Goal: Task Accomplishment & Management: Manage account settings

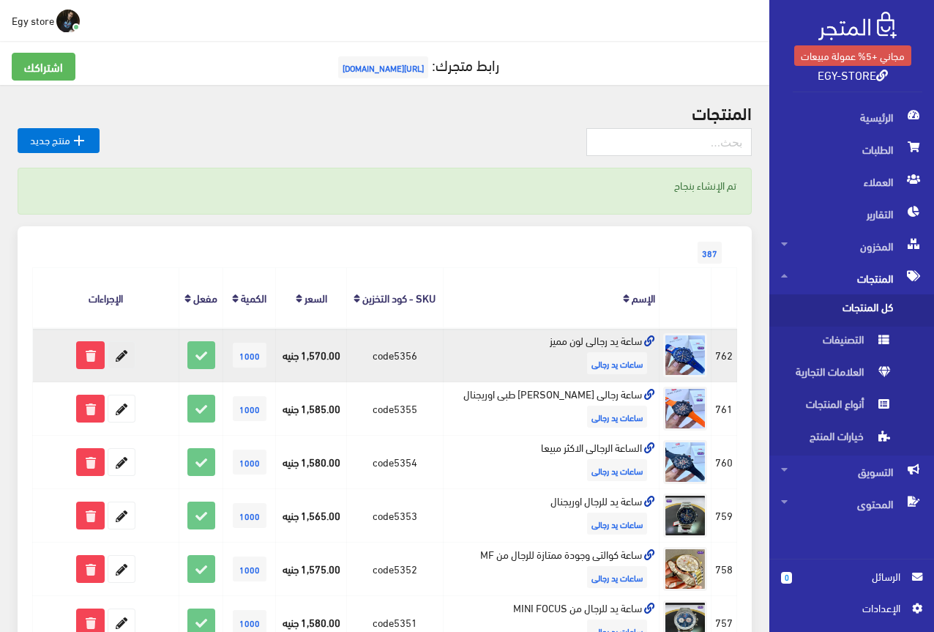
click at [119, 355] on icon at bounding box center [121, 355] width 26 height 26
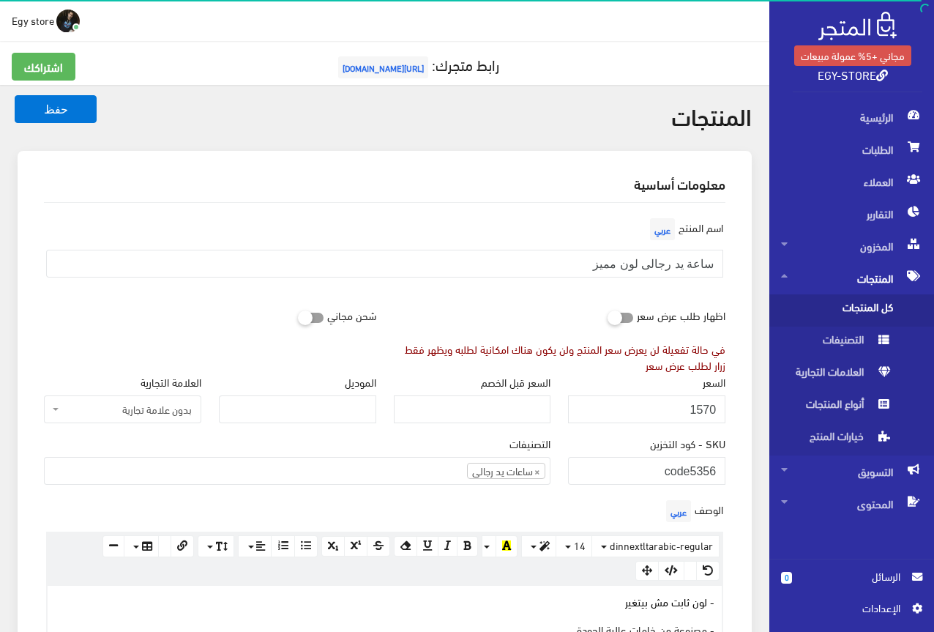
scroll to position [366, 0]
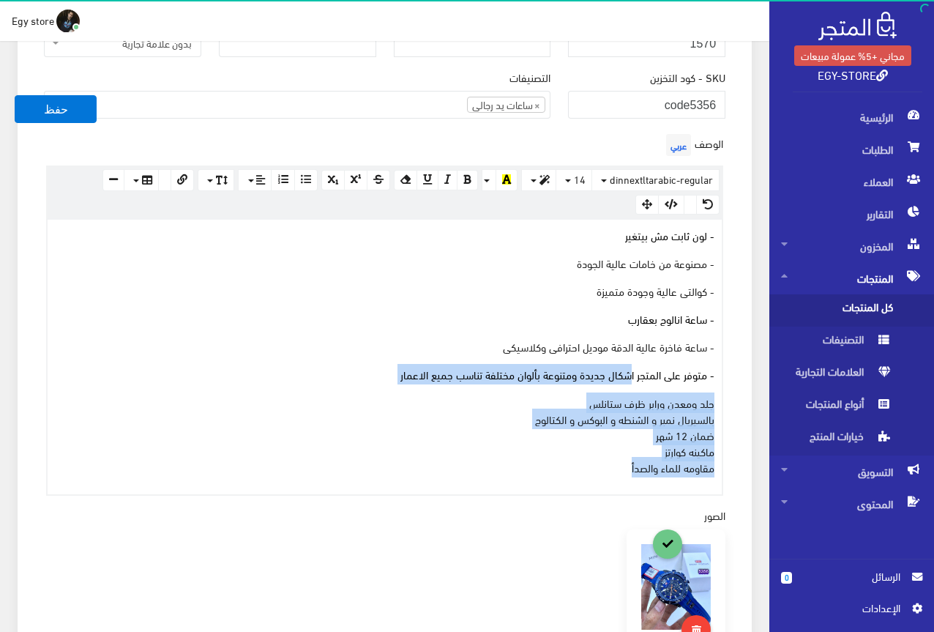
drag, startPoint x: 595, startPoint y: 467, endPoint x: 632, endPoint y: 356, distance: 117.1
click at [632, 356] on div "- لون ثابت مش بيتغير - مصنوعة من خامات عالية الجودة - كوالتى عالية وجودة متميزة…" at bounding box center [385, 357] width 674 height 274
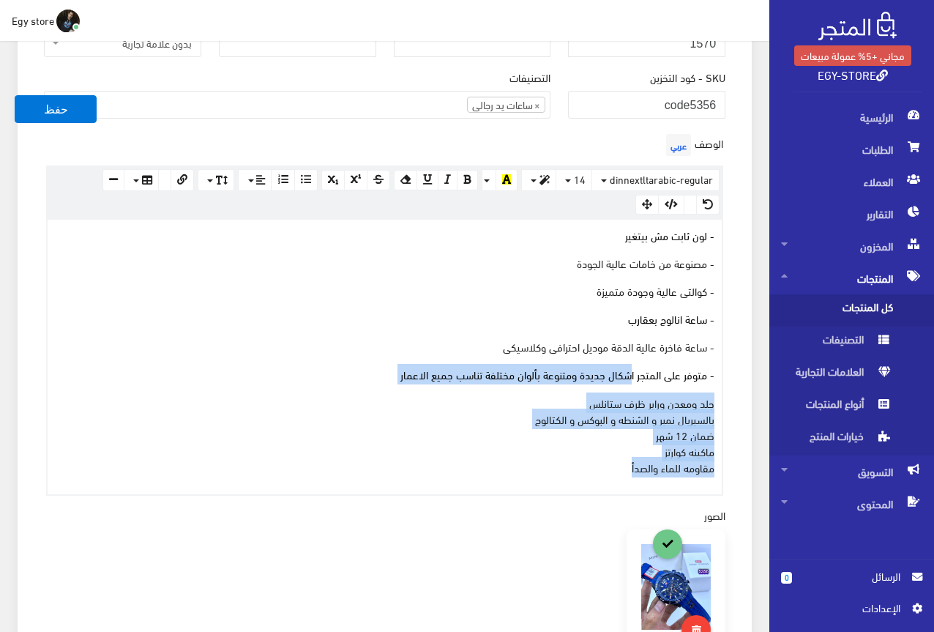
click at [359, 378] on p "- متوفر على المتجر اشكال جديدة ومتنوعة بألوان مختلفة تناسب جميع الاعمار" at bounding box center [385, 374] width 660 height 16
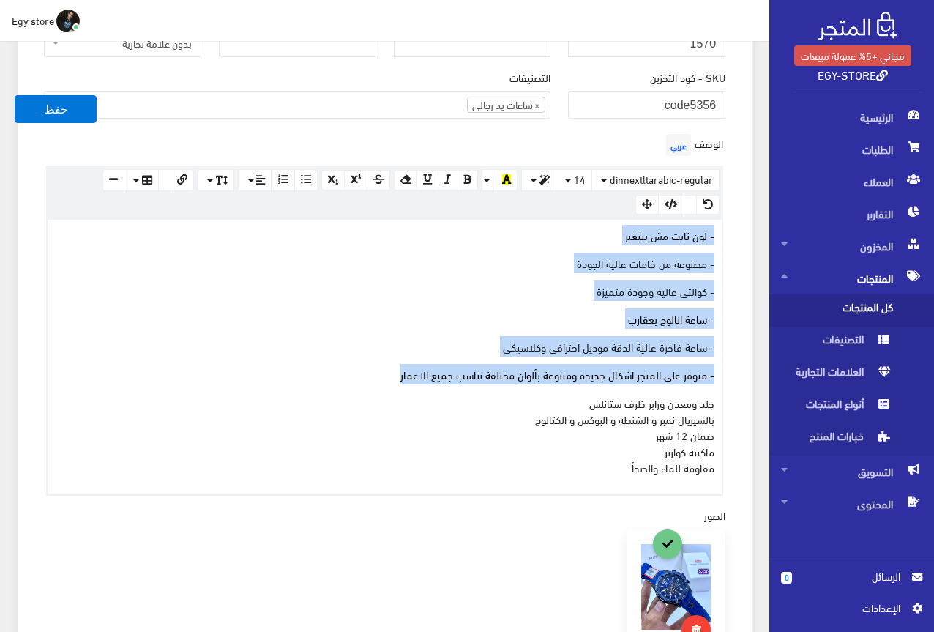
drag, startPoint x: 377, startPoint y: 379, endPoint x: 747, endPoint y: 231, distance: 398.8
click at [747, 231] on div "معلومات أساسية اسم المنتج عربي ساعة يد رجالى لون مميز اظهار طلب عرض سعر في حالة…" at bounding box center [385, 417] width 734 height 1264
copy div "- لون ثابت مش بيتغير - مصنوعة من خامات عالية الجودة - كوالتى عالية وجودة متميزة…"
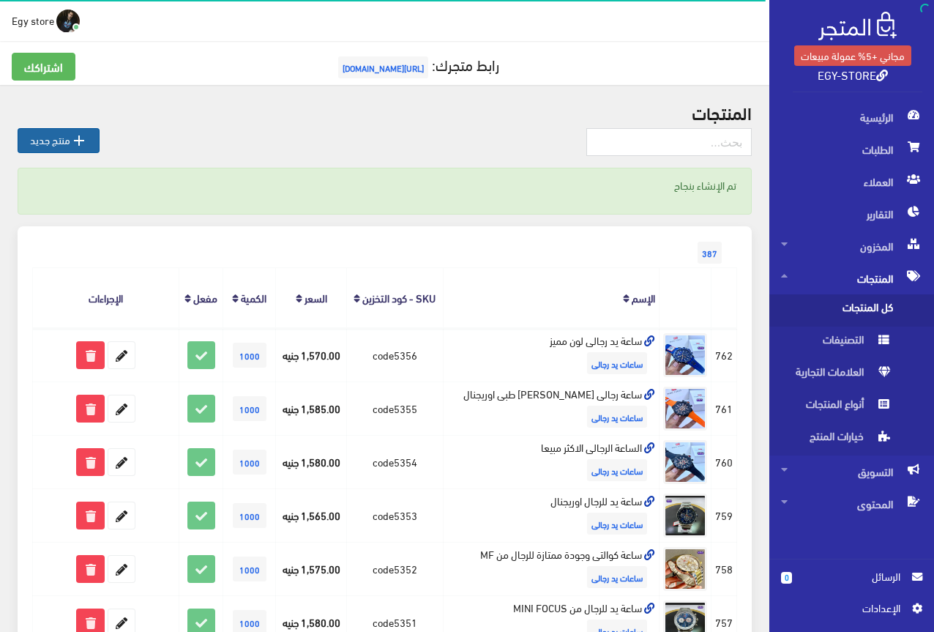
click at [62, 130] on link " منتج جديد" at bounding box center [59, 140] width 82 height 25
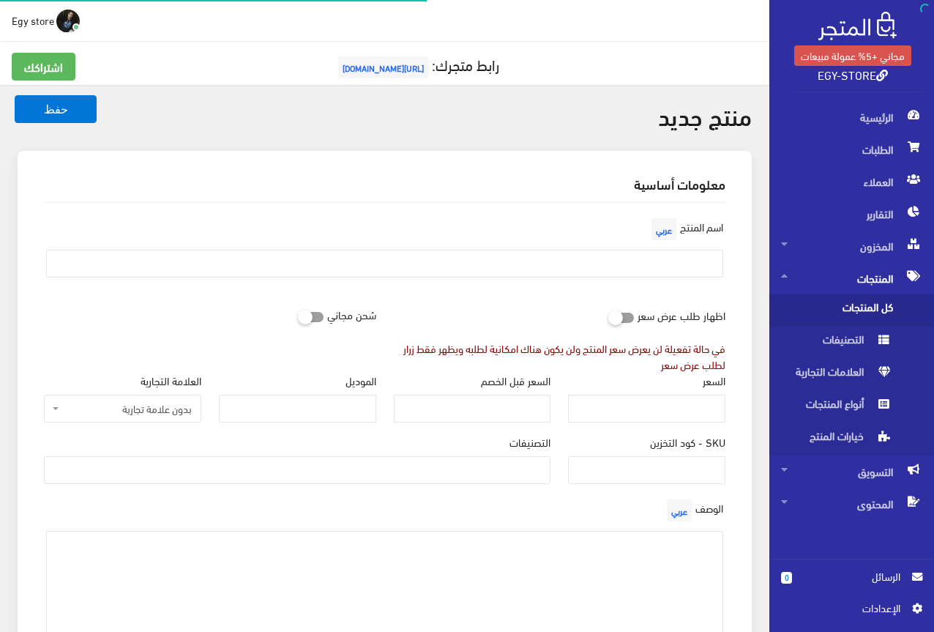
select select
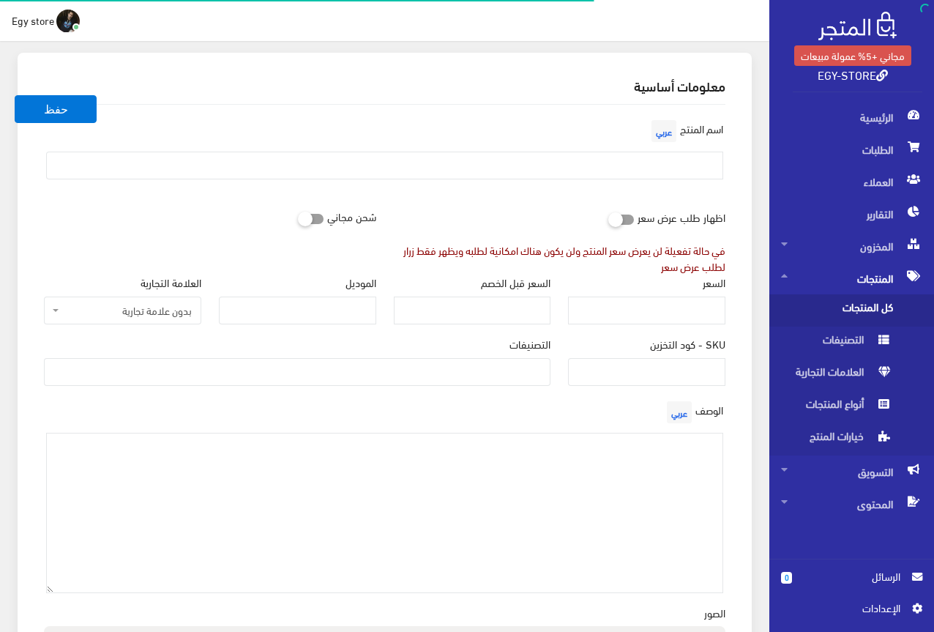
scroll to position [293, 0]
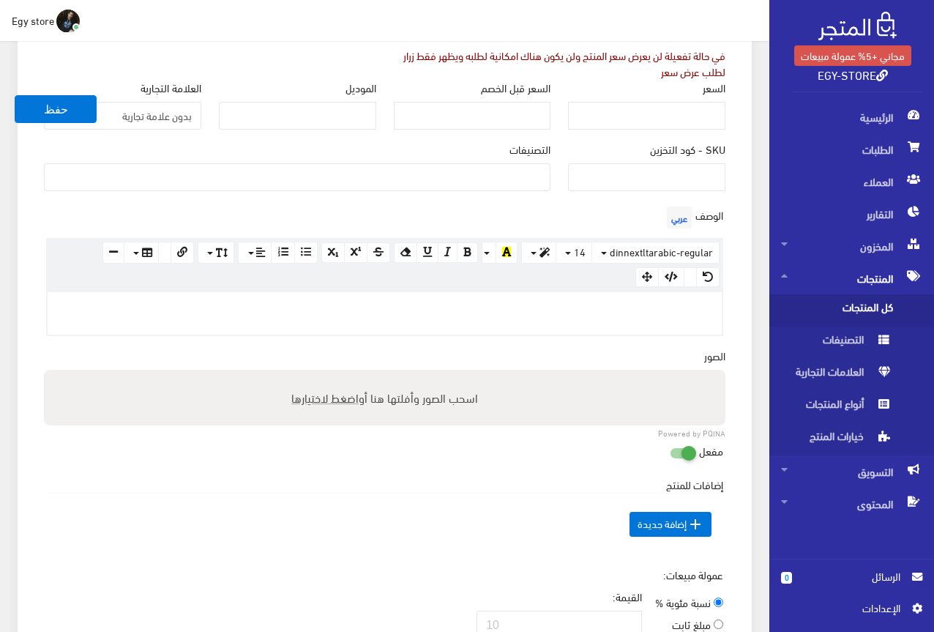
drag, startPoint x: 584, startPoint y: 355, endPoint x: 548, endPoint y: 301, distance: 65.4
paste div
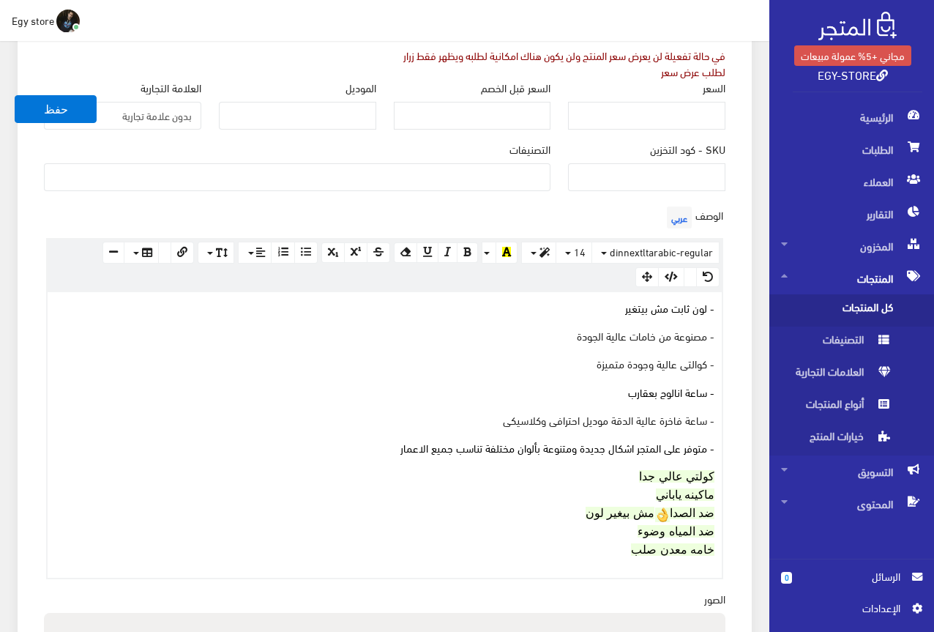
click at [715, 483] on div "- لون ثابت مش بيتغير - مصنوعة من خامات عالية الجودة - كوالتى عالية وجودة متميزة…" at bounding box center [385, 434] width 674 height 285
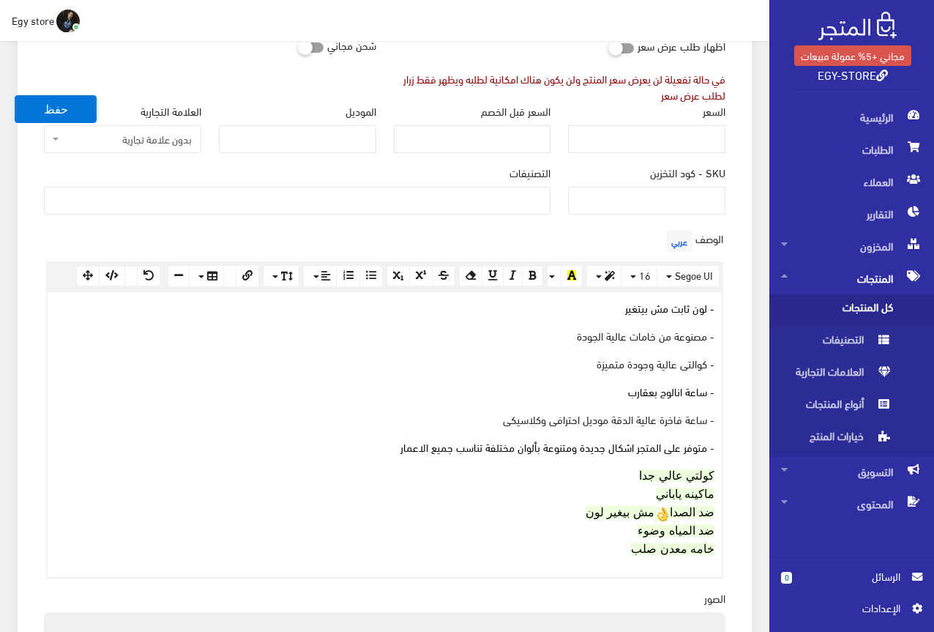
drag, startPoint x: 594, startPoint y: 546, endPoint x: 608, endPoint y: 483, distance: 64.5
click at [603, 496] on p "كولتي عالي جدا ماكينه ياباني ضد الصدا مش بيغير لون ضد المياه وضوء خامه معدن صلب" at bounding box center [385, 511] width 660 height 91
drag, startPoint x: 697, startPoint y: 360, endPoint x: 366, endPoint y: 586, distance: 400.4
click at [366, 586] on div "اسم المنتج عربي اظهار طلب عرض سعر في حالة تفعيلة لن يعرض سعر المنتج ولن يكون هن…" at bounding box center [384, 457] width 705 height 1048
click at [359, 551] on p "كولتي عالي جدا ماكينه ياباني ضد الصدا 👌 مش بيغير لون ضد المياه وضوء خامه معدن ص…" at bounding box center [385, 511] width 660 height 91
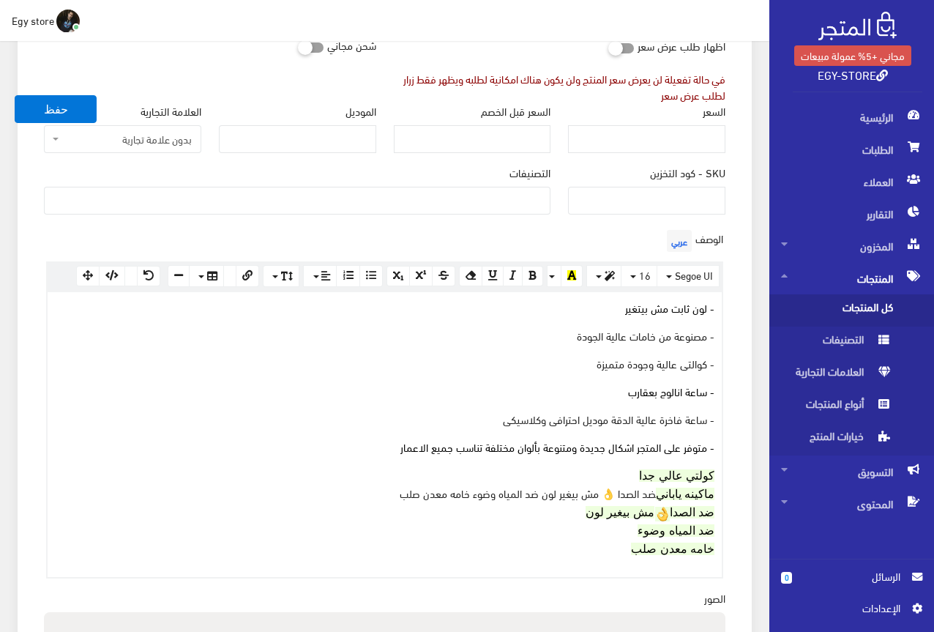
drag, startPoint x: 584, startPoint y: 548, endPoint x: 728, endPoint y: 301, distance: 285.7
click at [728, 301] on div "الوصف عربي × Insert Image Select from files Image URL Insert Image × Insert Lin…" at bounding box center [384, 402] width 699 height 352
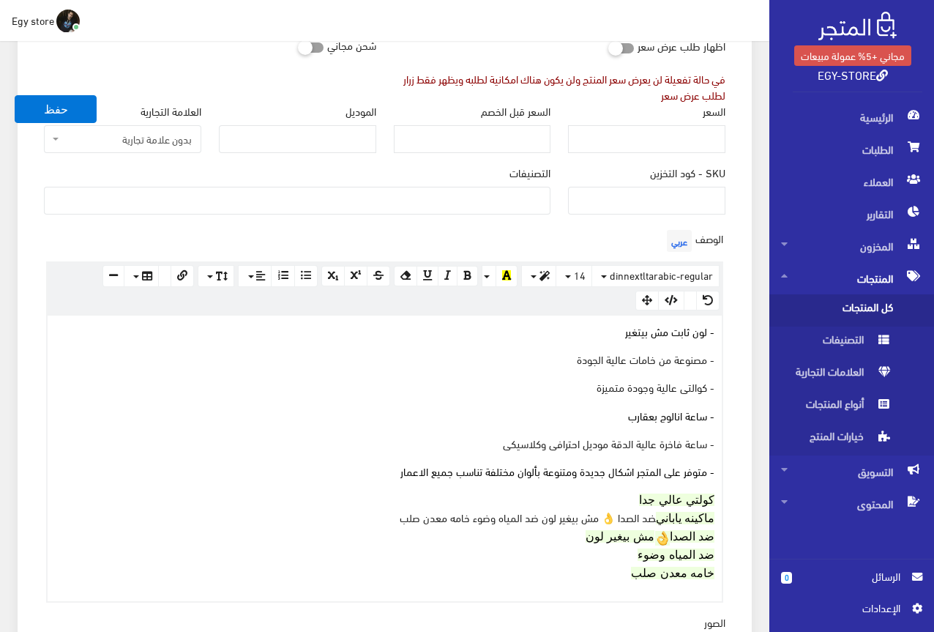
scroll to position [293, 0]
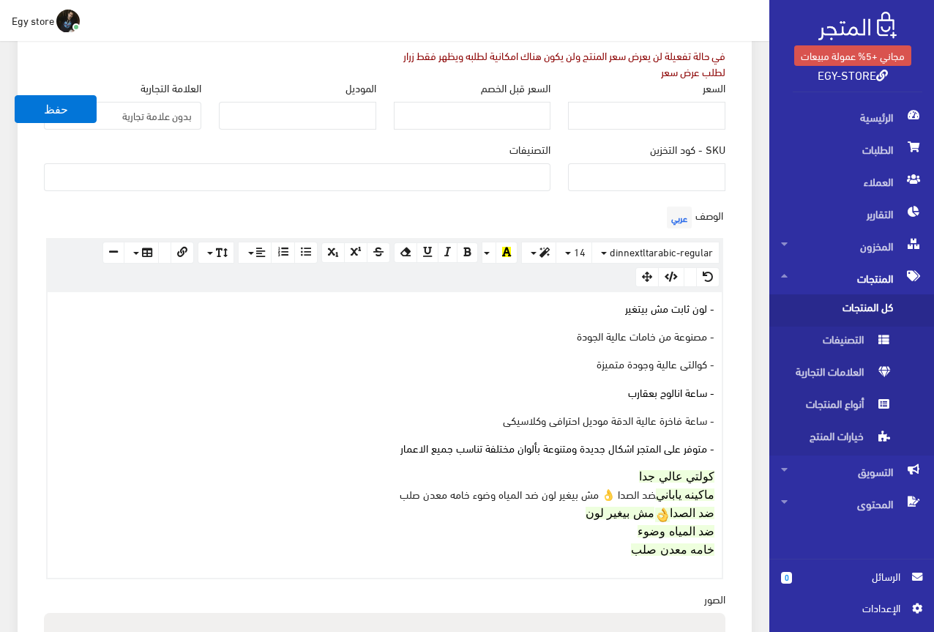
copy div "- لون ثابت مش بيتغير - مصنوعة من خامات عالية الجودة - كوالتى عالية وجودة متميزة…"
click at [346, 197] on div "التصنيفات ساعات يد رجالى ساعات يد حريمى اساور وبريسليت" at bounding box center [297, 171] width 524 height 61
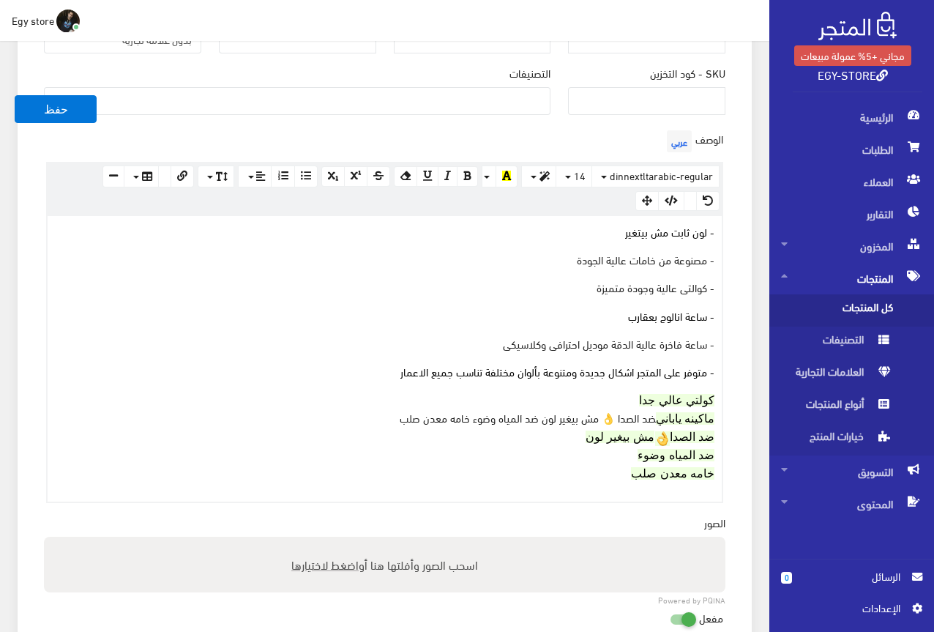
scroll to position [366, 0]
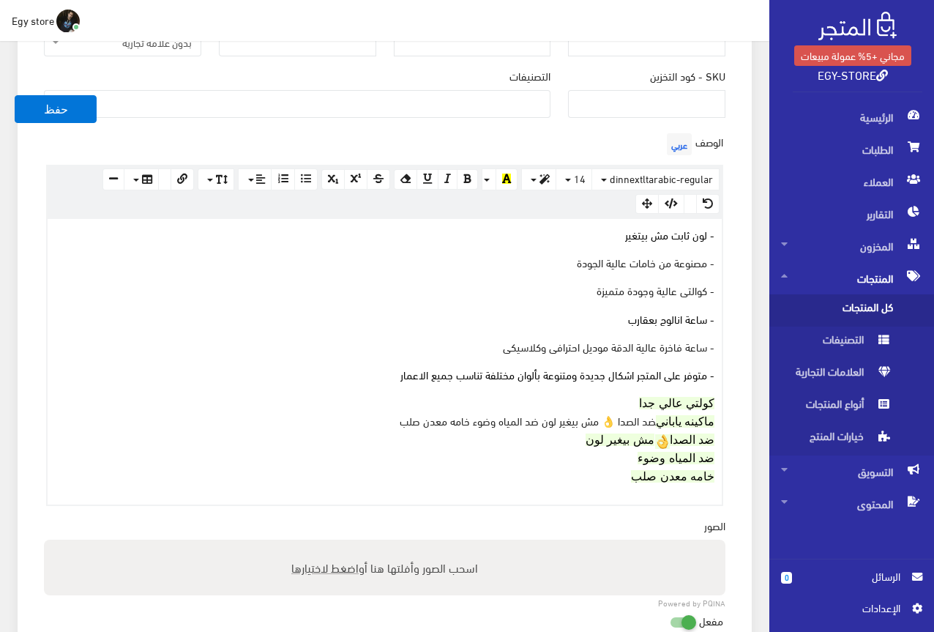
click at [341, 562] on span "اضغط لاختيارها" at bounding box center [324, 566] width 67 height 21
click at [341, 544] on input "اسحب الصور وأفلتها هنا أو اضغط لاختيارها" at bounding box center [384, 541] width 681 height 4
type input "C:\fakepath\5357.jpeg"
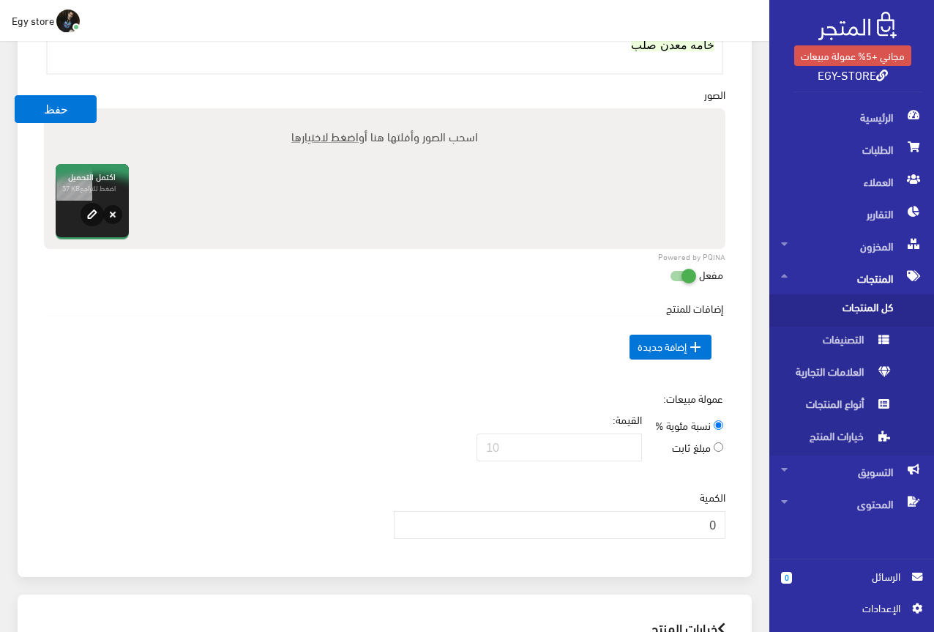
scroll to position [805, 0]
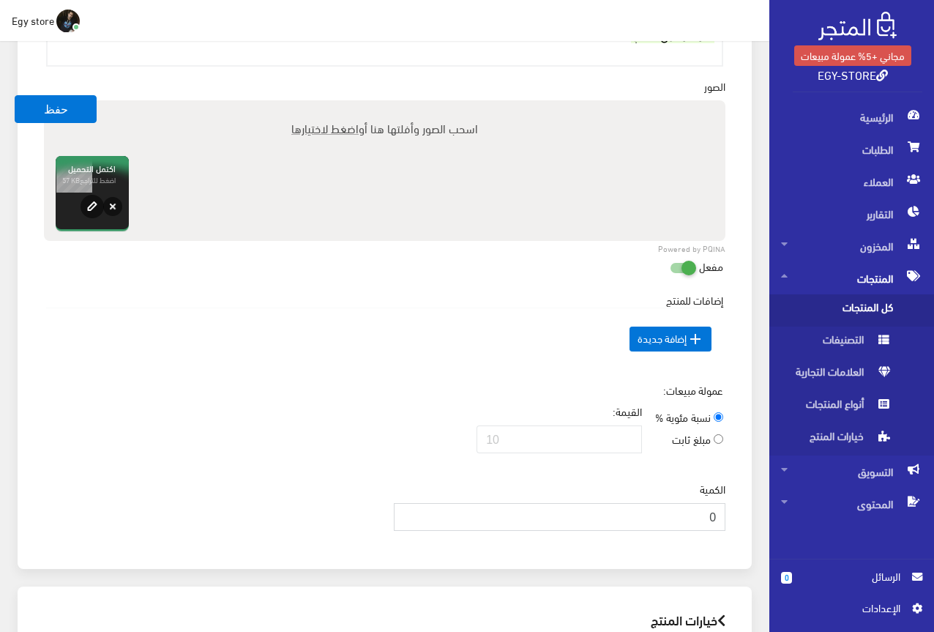
drag, startPoint x: 691, startPoint y: 507, endPoint x: 735, endPoint y: 509, distance: 44.0
type input "1000"
click at [272, 365] on td " إضافة جديدة" at bounding box center [384, 339] width 677 height 62
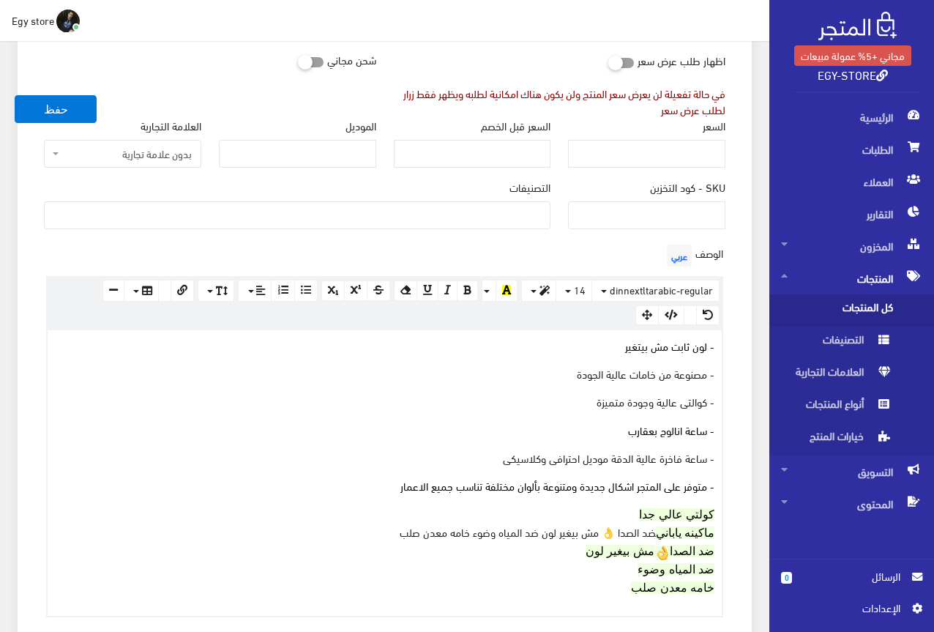
scroll to position [220, 0]
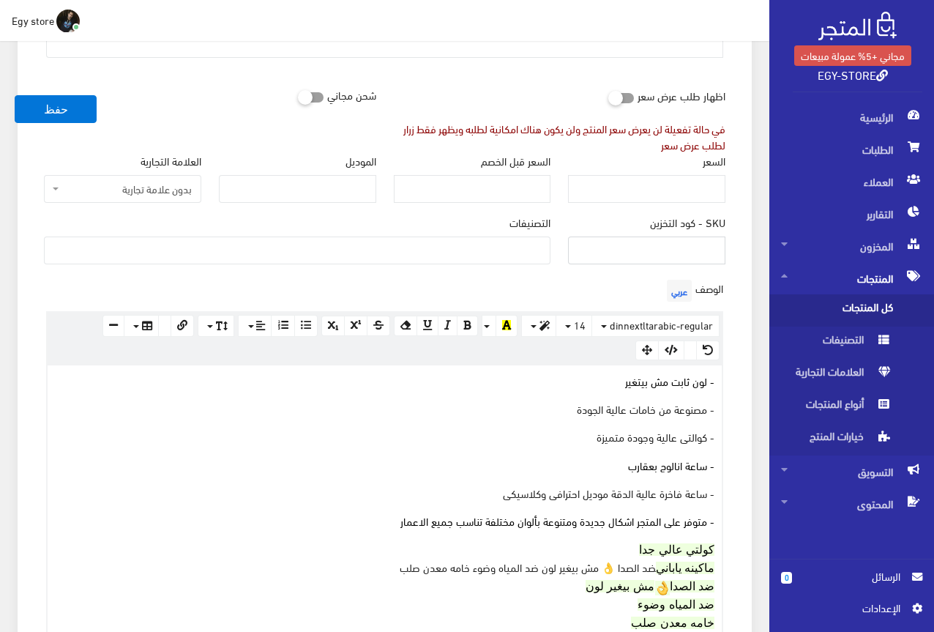
click at [706, 250] on input "SKU - كود التخزين" at bounding box center [646, 250] width 157 height 28
type input "ؤ"
type input "code5357"
click at [528, 243] on ul at bounding box center [297, 248] width 505 height 23
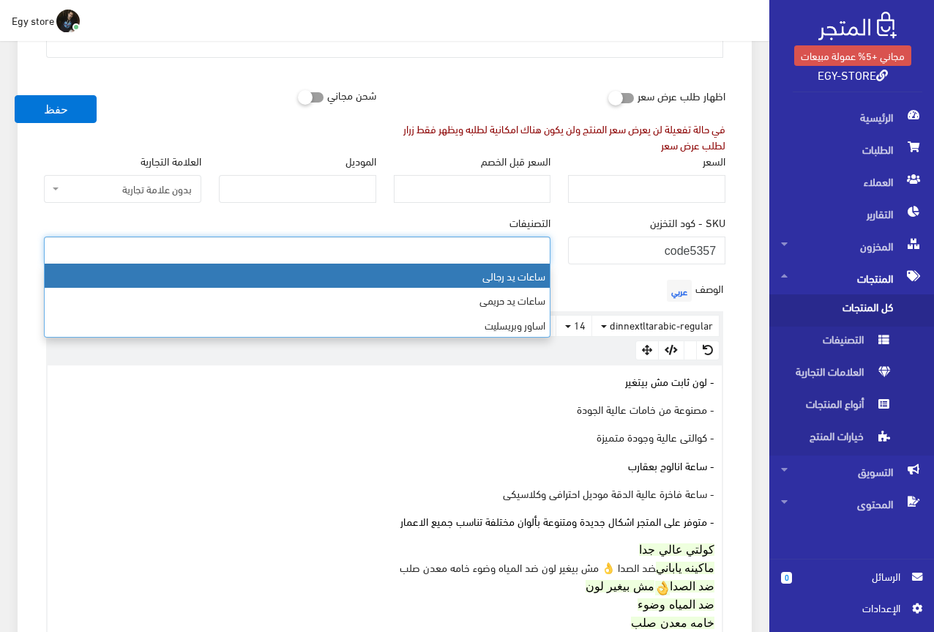
select select "27"
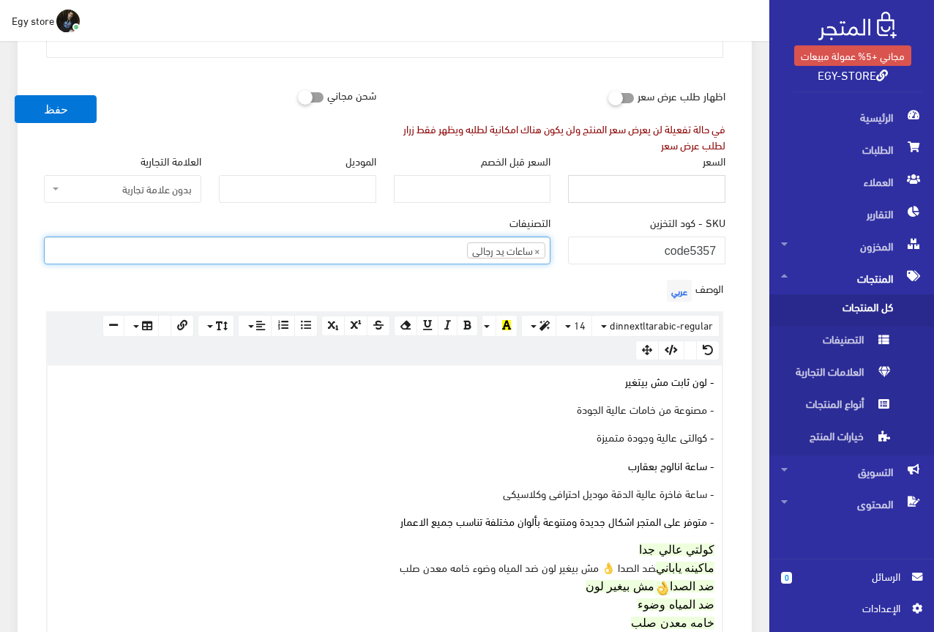
click at [667, 196] on input "السعر" at bounding box center [646, 189] width 157 height 28
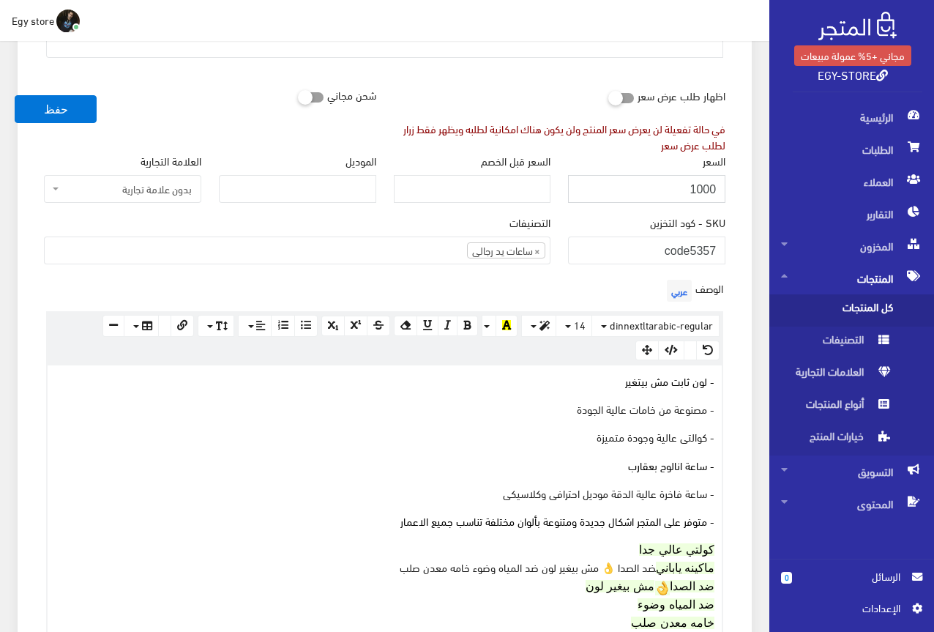
type input "1000"
click at [621, 228] on div "SKU - كود التخزين code5357" at bounding box center [646, 239] width 157 height 50
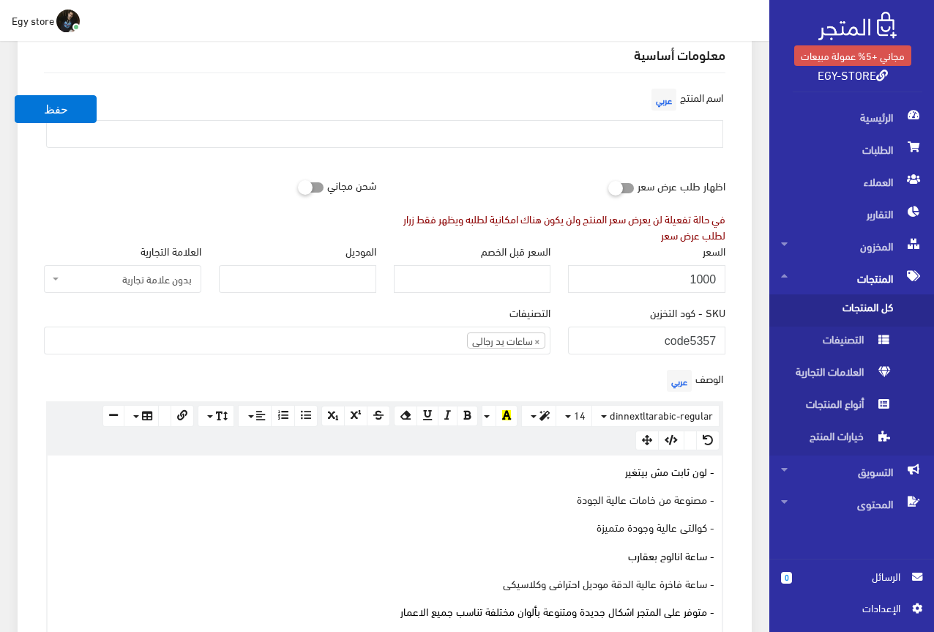
scroll to position [0, 0]
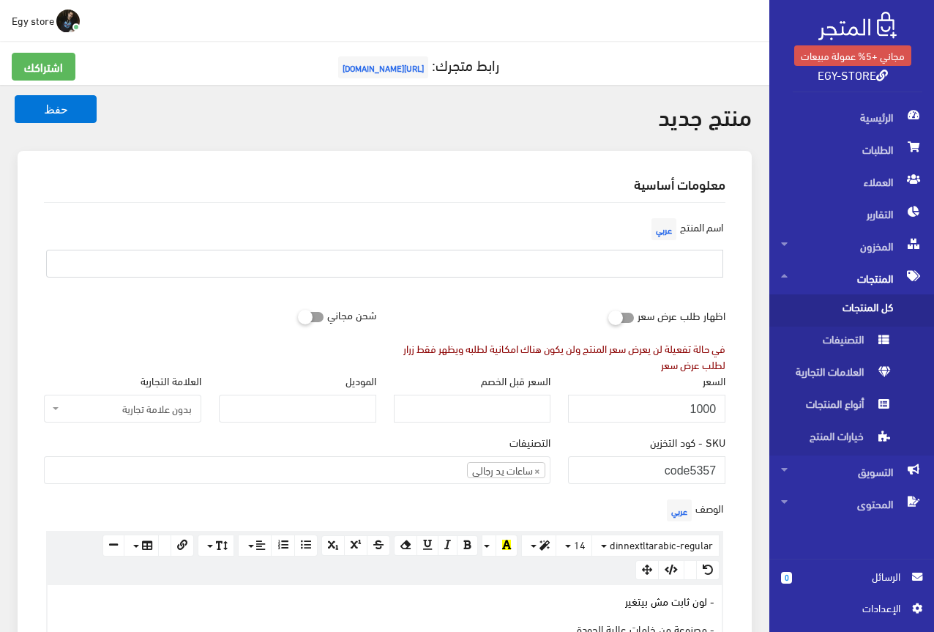
click at [706, 255] on input "text" at bounding box center [384, 264] width 677 height 28
type input "s"
type input "ساعة يد رجالى من زارا"
click at [580, 227] on div "اسم المنتج عربي ساعة يد رجالى من زارا" at bounding box center [384, 251] width 699 height 75
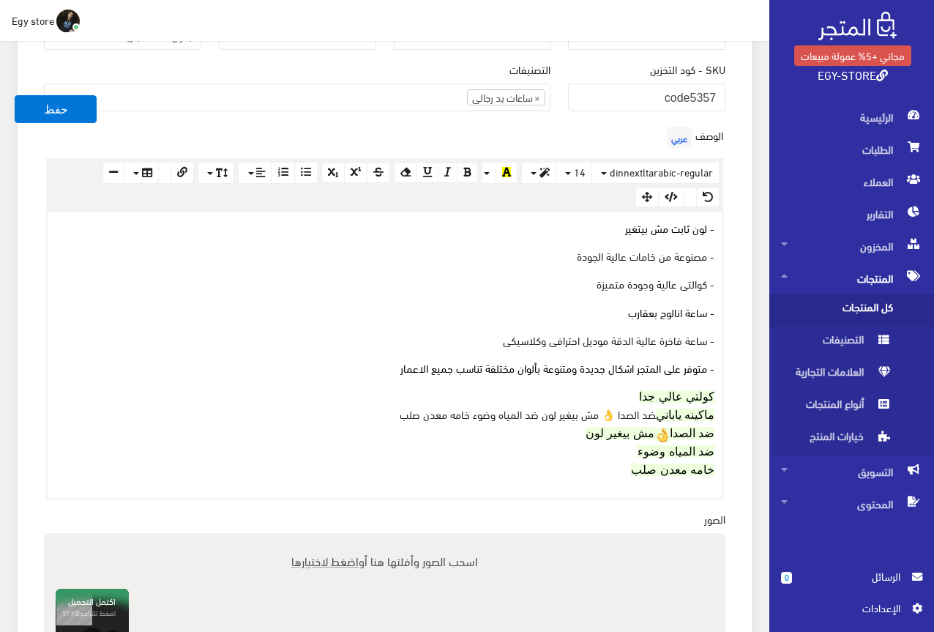
scroll to position [439, 0]
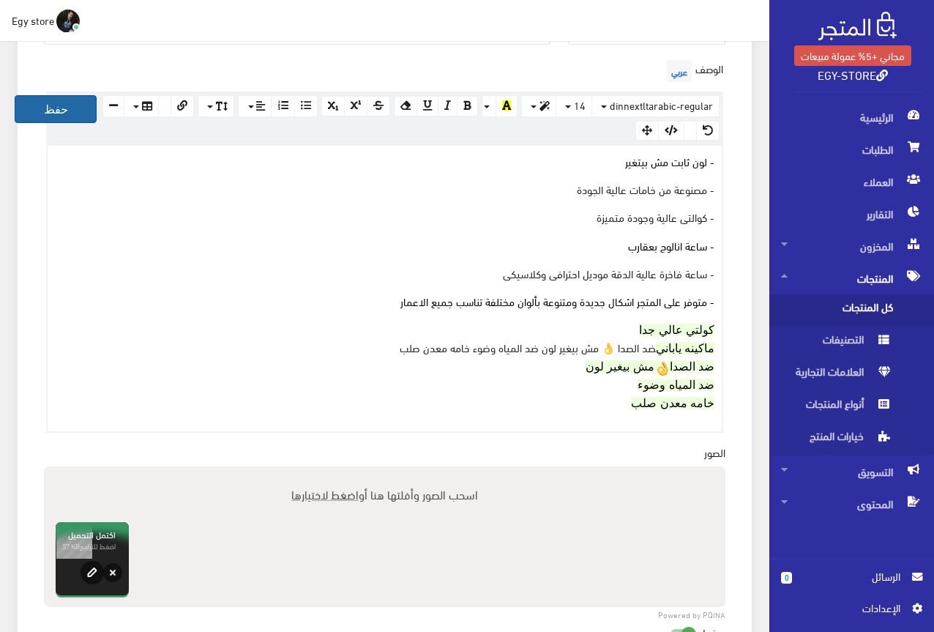
click at [72, 112] on button "حفظ" at bounding box center [56, 109] width 82 height 28
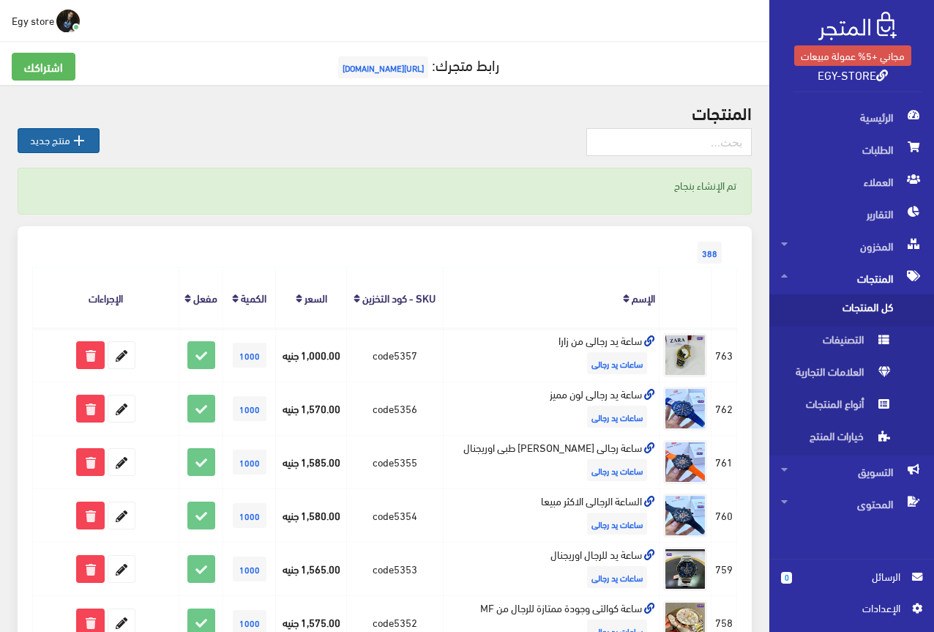
click at [31, 133] on link " منتج جديد" at bounding box center [59, 140] width 82 height 25
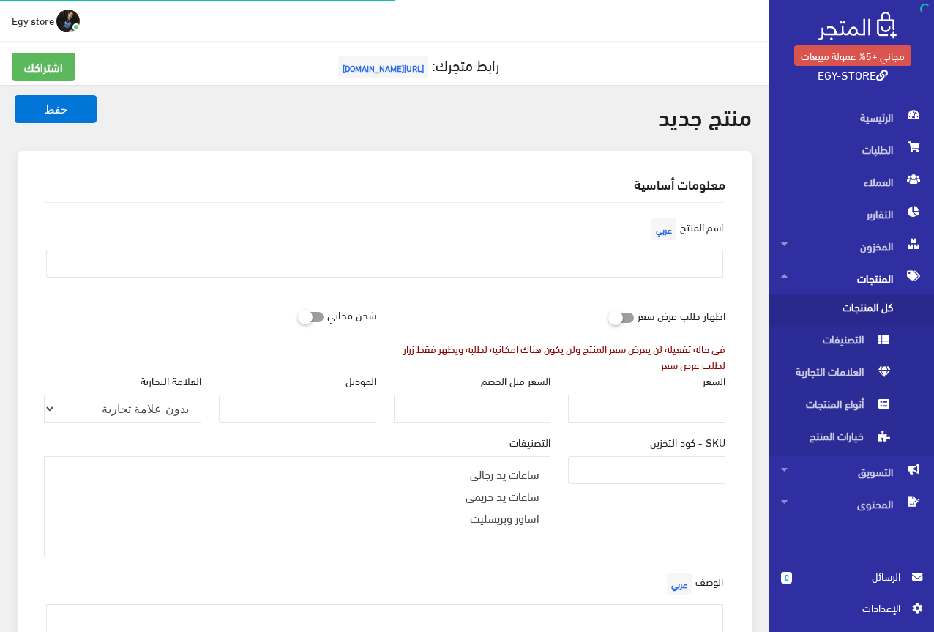
select select
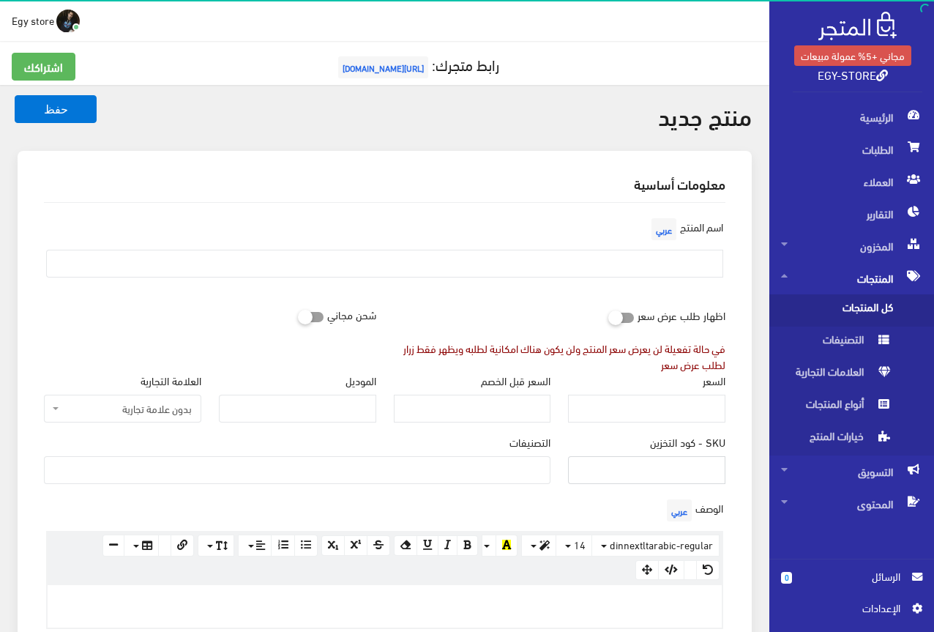
click at [687, 469] on input "SKU - كود التخزين" at bounding box center [646, 470] width 157 height 28
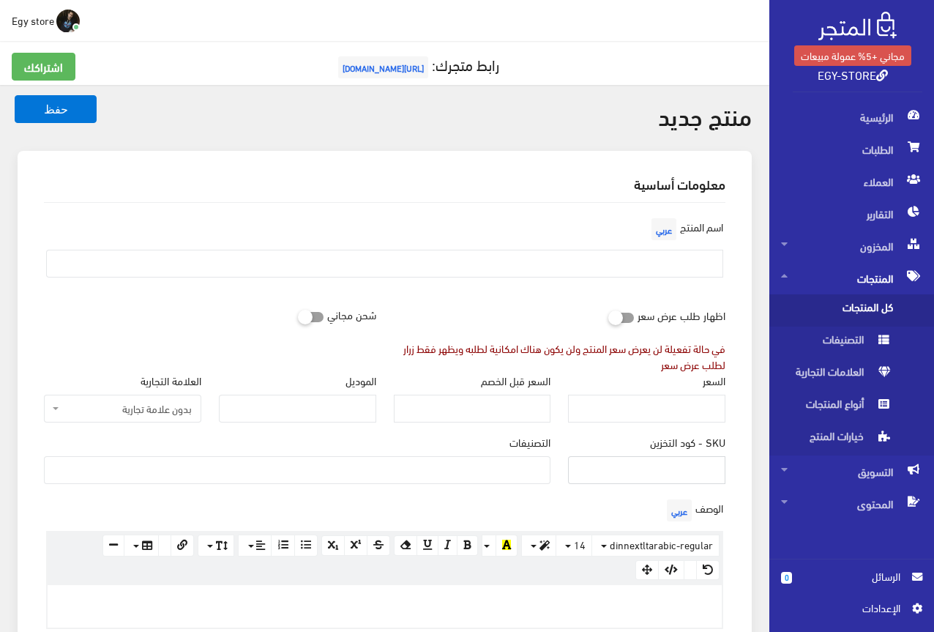
type input "ؤ"
type input "code5358"
click at [514, 468] on ul at bounding box center [297, 468] width 505 height 23
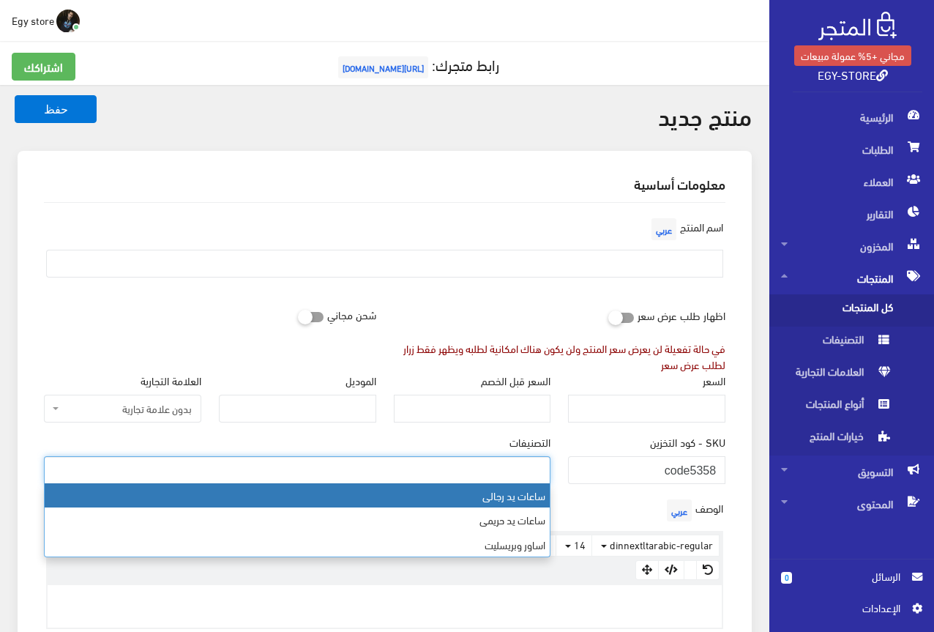
select select "27"
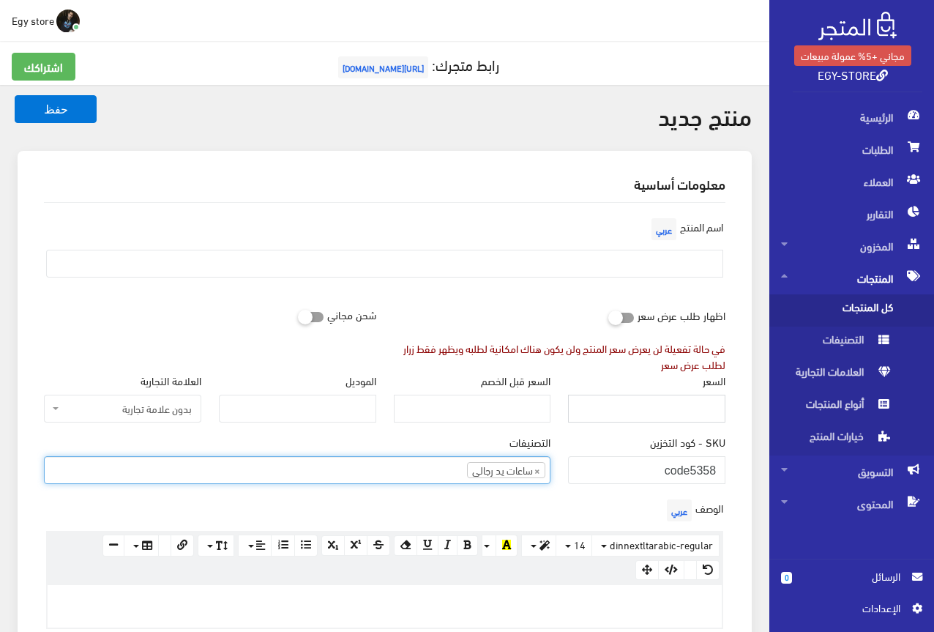
click at [674, 401] on input "السعر" at bounding box center [646, 409] width 157 height 28
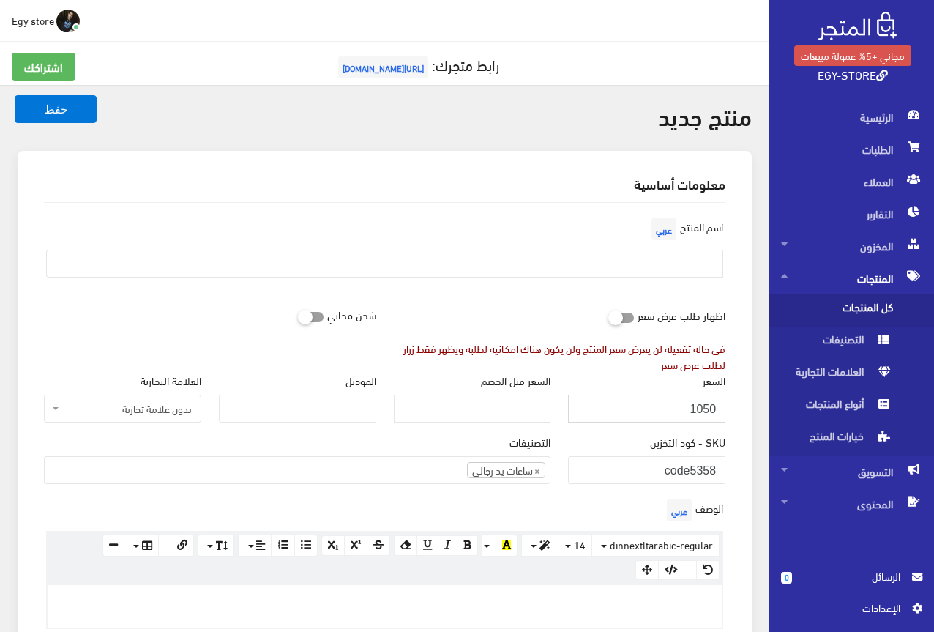
type input "1050"
click at [703, 271] on input "text" at bounding box center [384, 264] width 677 height 28
type input "s"
type input "ساعة يد للرجال من [PERSON_NAME]"
click at [553, 285] on div "اسم المنتج عربي ساعة يد للرجال من zara" at bounding box center [384, 251] width 699 height 75
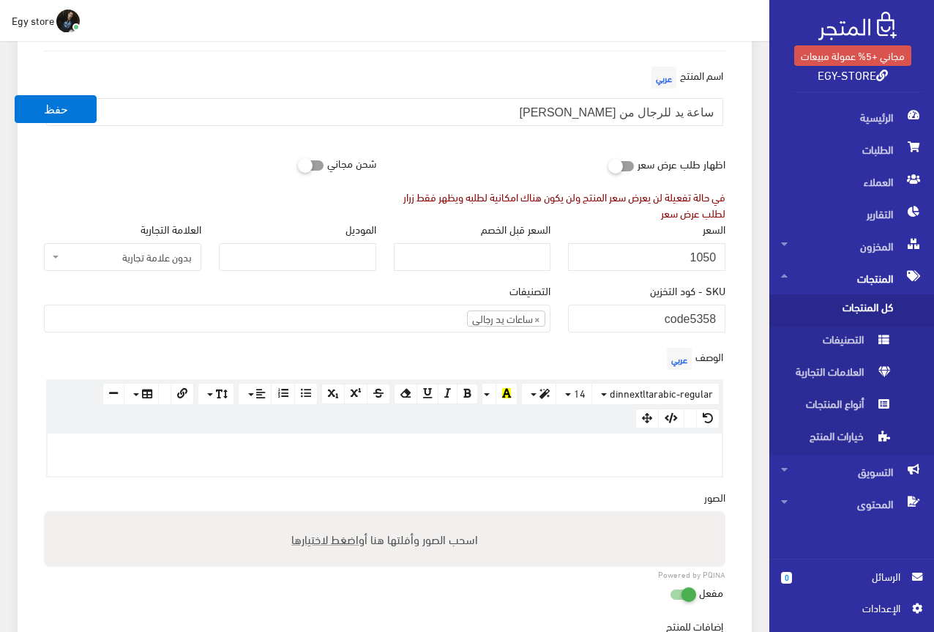
scroll to position [220, 0]
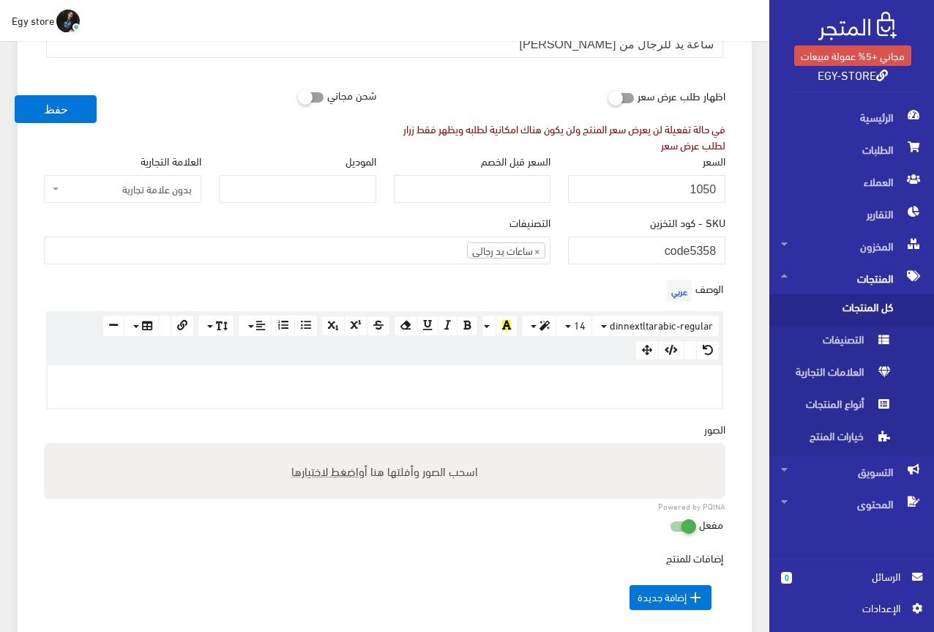
paste div
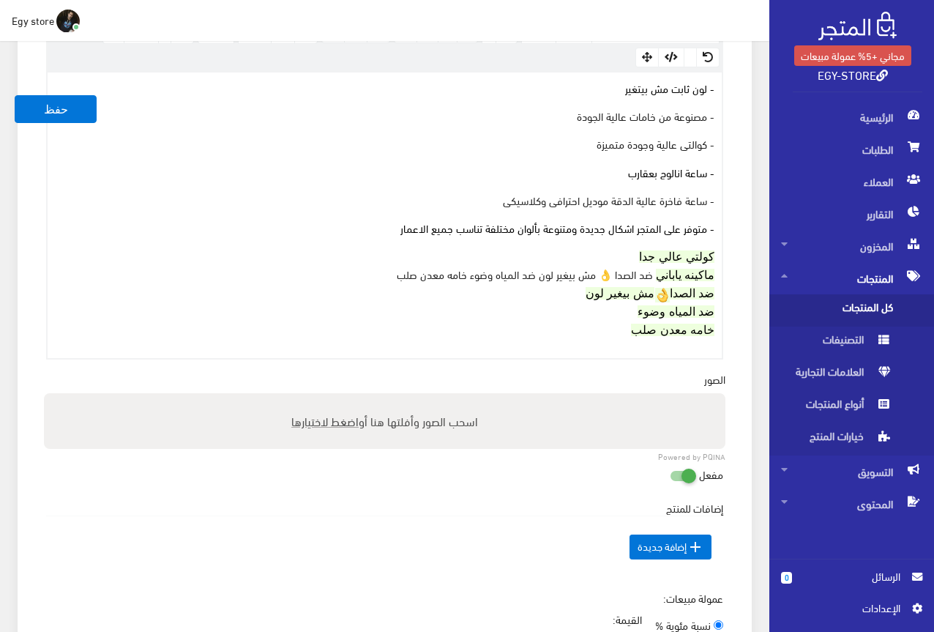
scroll to position [366, 0]
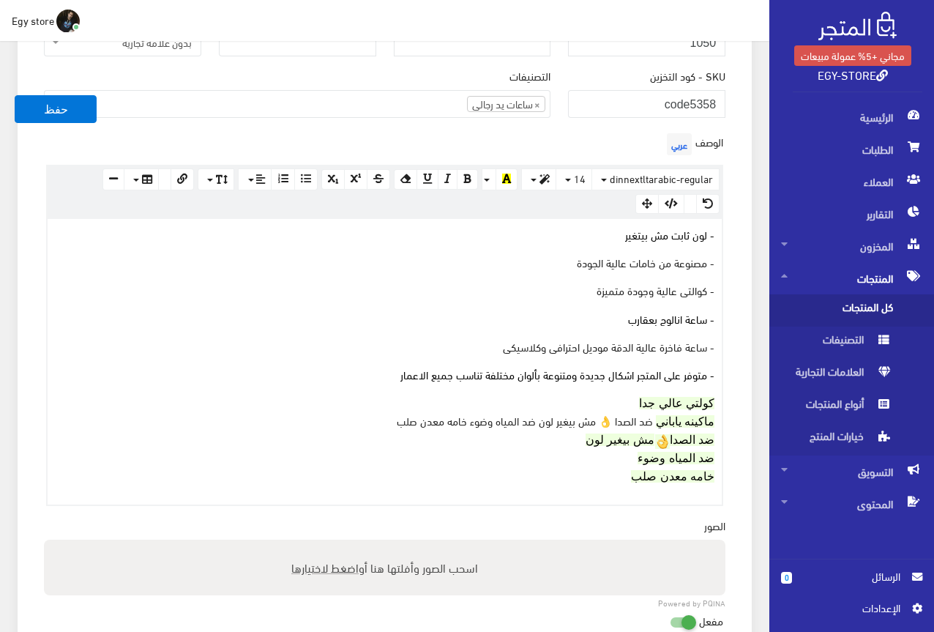
click at [318, 565] on span "اضغط لاختيارها" at bounding box center [324, 566] width 67 height 21
click at [318, 544] on input "اسحب الصور وأفلتها هنا أو اضغط لاختيارها" at bounding box center [384, 541] width 681 height 4
type input "C:\fakepath\5358.jpeg"
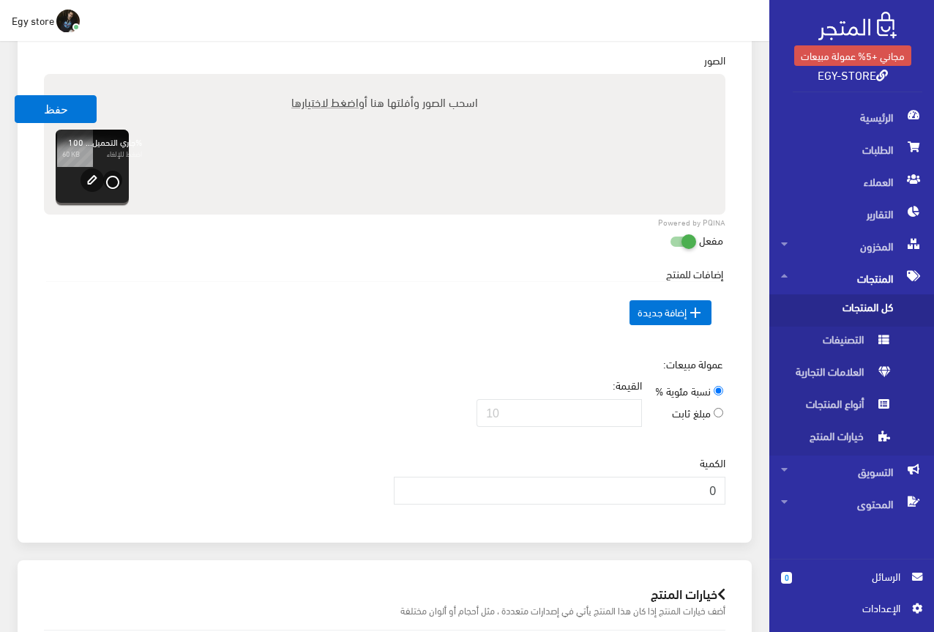
scroll to position [878, 0]
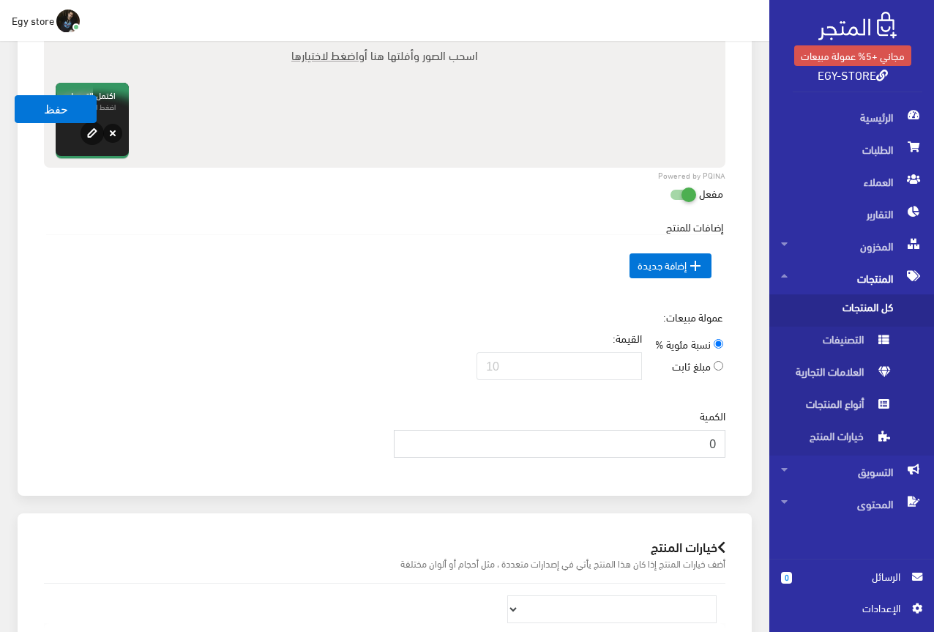
drag, startPoint x: 695, startPoint y: 444, endPoint x: 741, endPoint y: 444, distance: 45.4
type input "1000"
click at [294, 376] on div "عمولة مبيعات: نسبة مئوية % مبلغ ثابت القيمة:" at bounding box center [384, 350] width 699 height 83
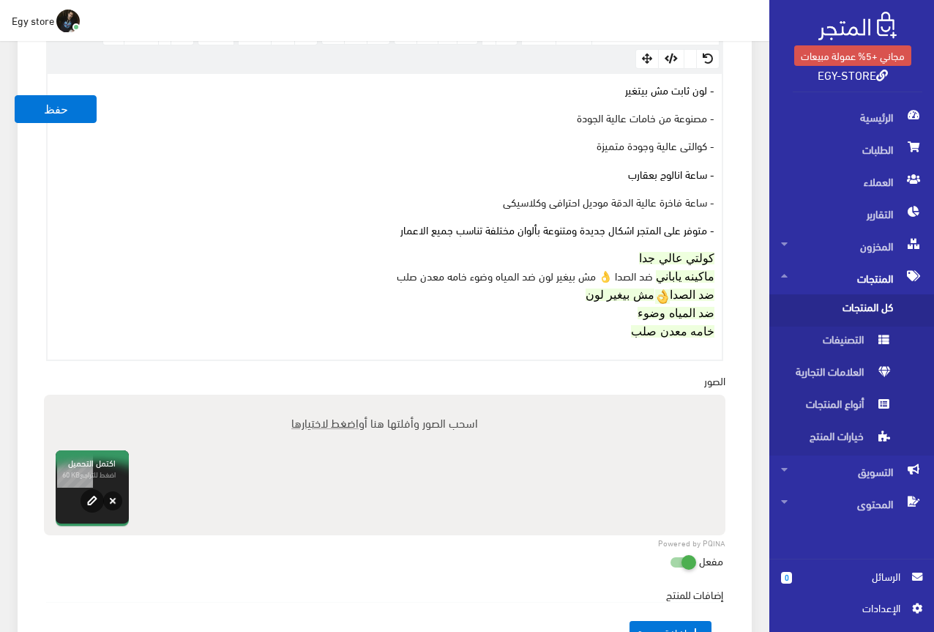
scroll to position [512, 0]
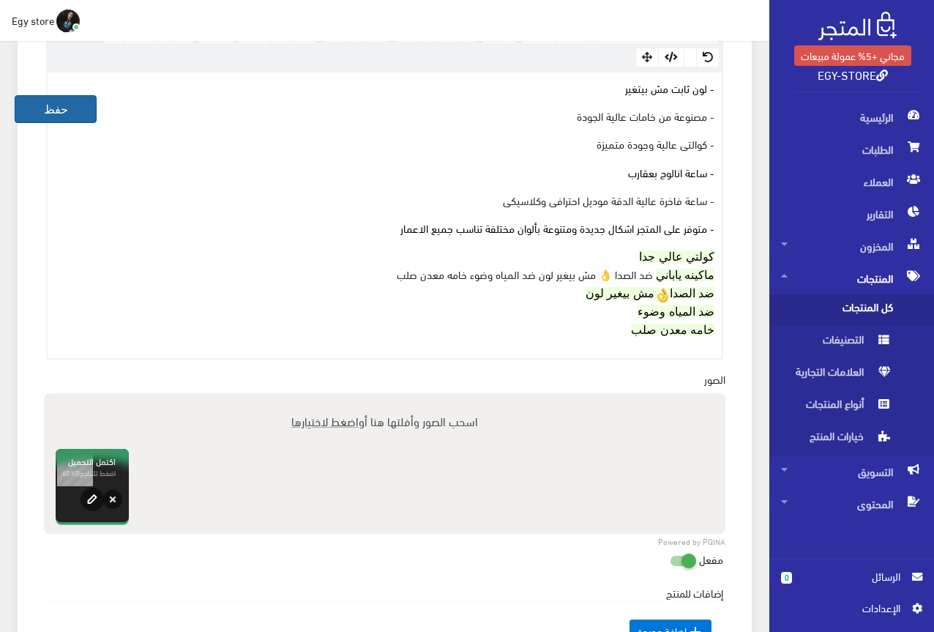
click at [42, 97] on button "حفظ" at bounding box center [56, 109] width 82 height 28
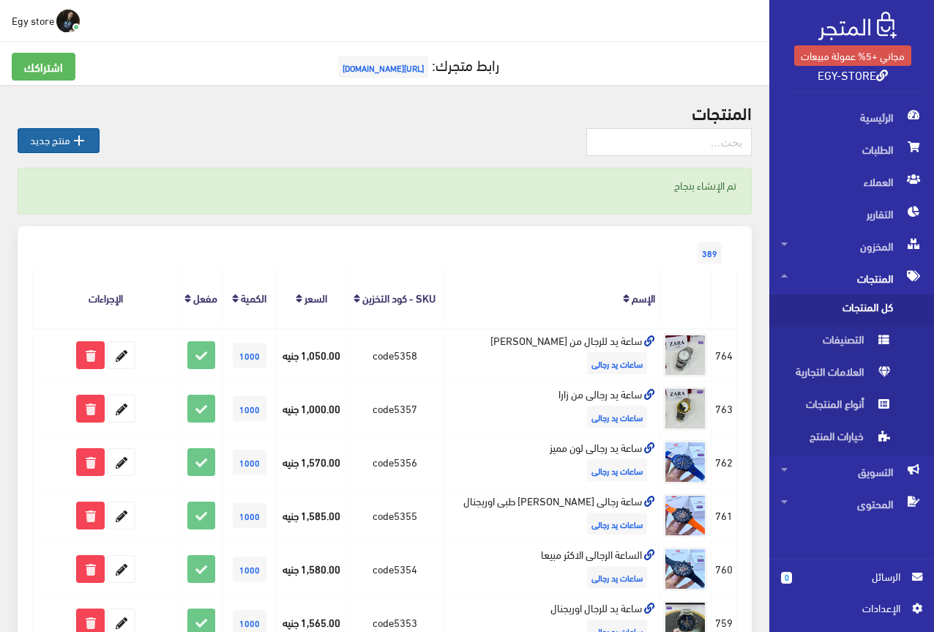
click at [74, 143] on icon "" at bounding box center [79, 141] width 18 height 18
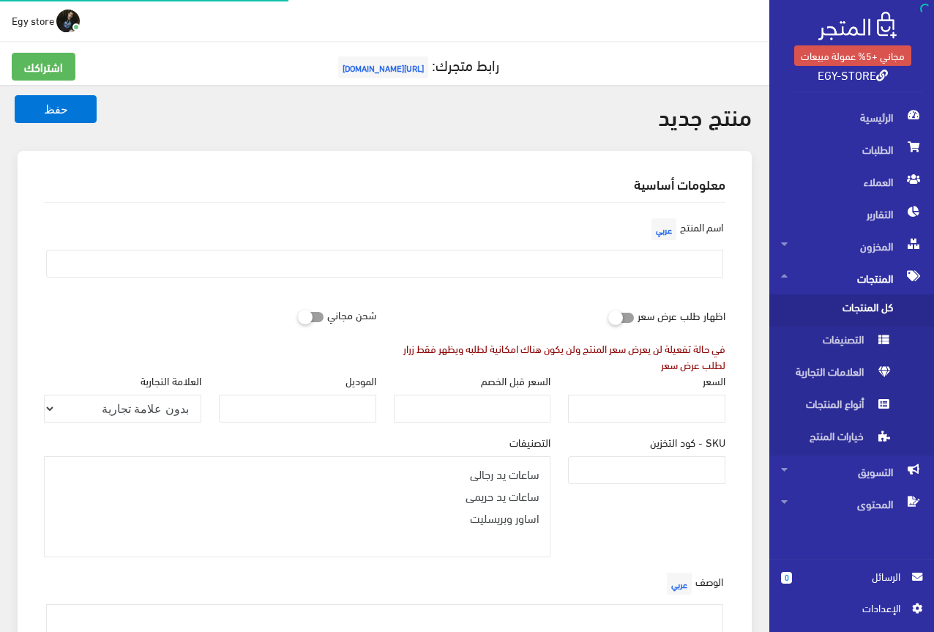
select select
click at [687, 472] on input "SKU - كود التخزين" at bounding box center [646, 470] width 157 height 28
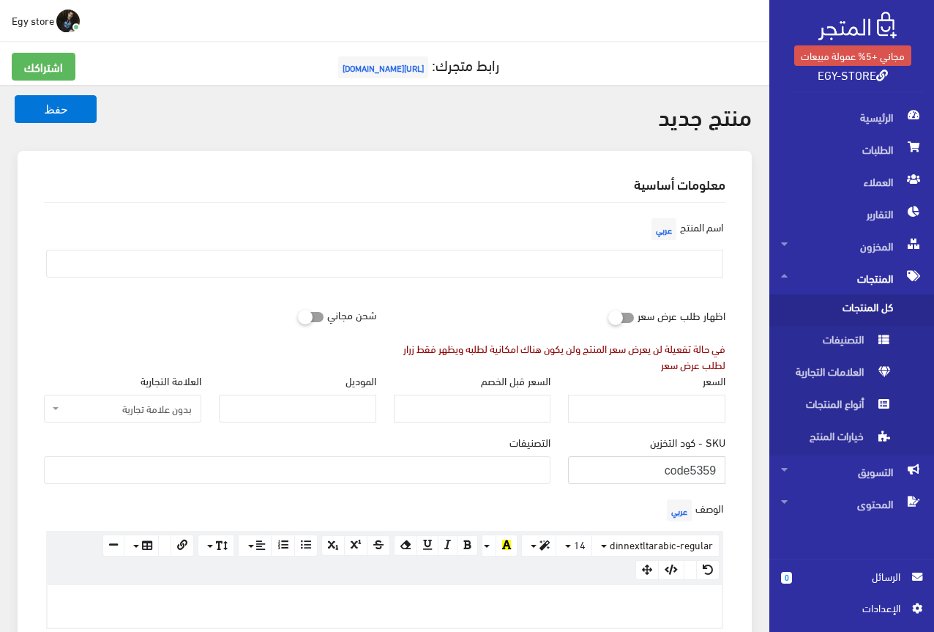
type input "code5359"
click at [516, 469] on ul at bounding box center [297, 468] width 505 height 23
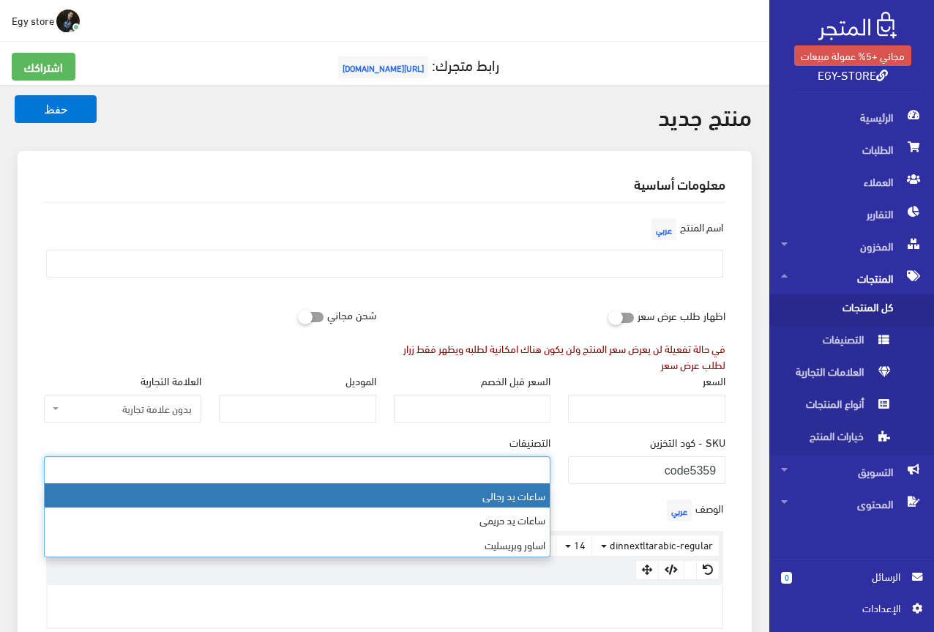
select select "27"
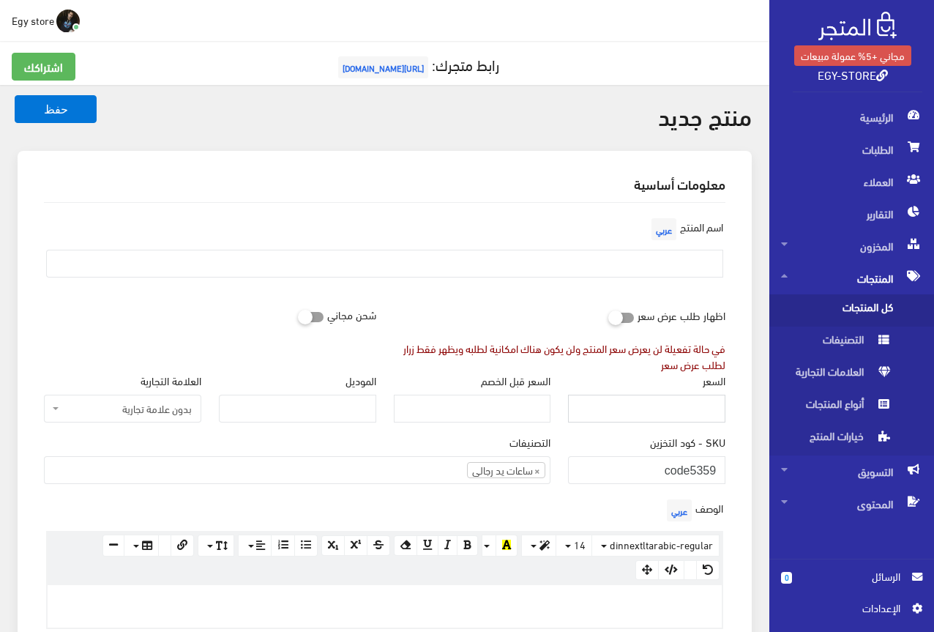
click at [709, 401] on input "السعر" at bounding box center [646, 409] width 157 height 28
type input "975"
click at [578, 498] on div "الوصف عربي × Insert Image Select from files Image URL Insert Image × Insert Lin…" at bounding box center [384, 562] width 699 height 133
paste div
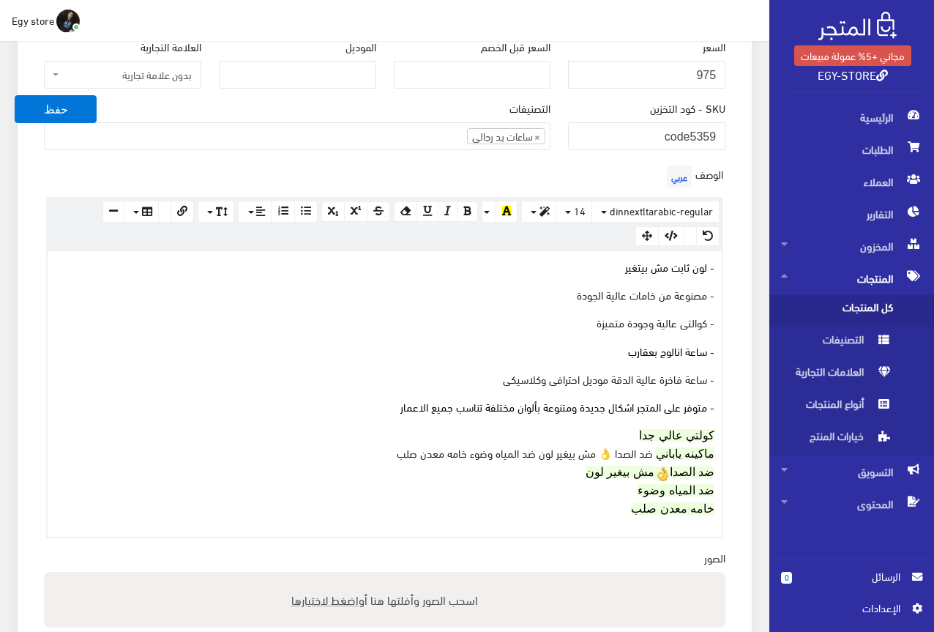
scroll to position [433, 0]
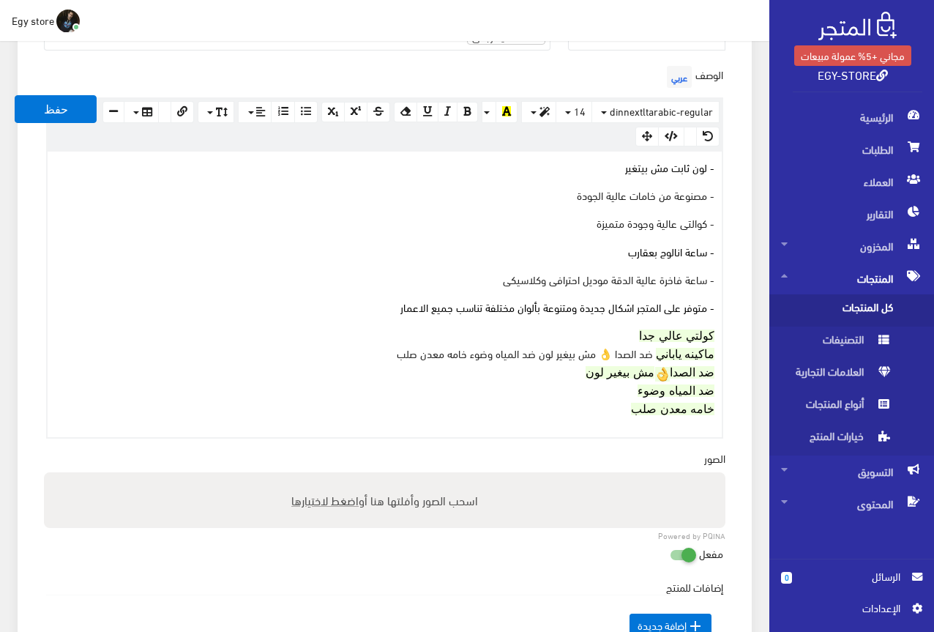
click at [335, 498] on span "اضغط لاختيارها" at bounding box center [324, 499] width 67 height 21
click at [335, 477] on input "اسحب الصور وأفلتها هنا أو اضغط لاختيارها" at bounding box center [384, 474] width 681 height 4
type input "C:\fakepath\5359.jpeg"
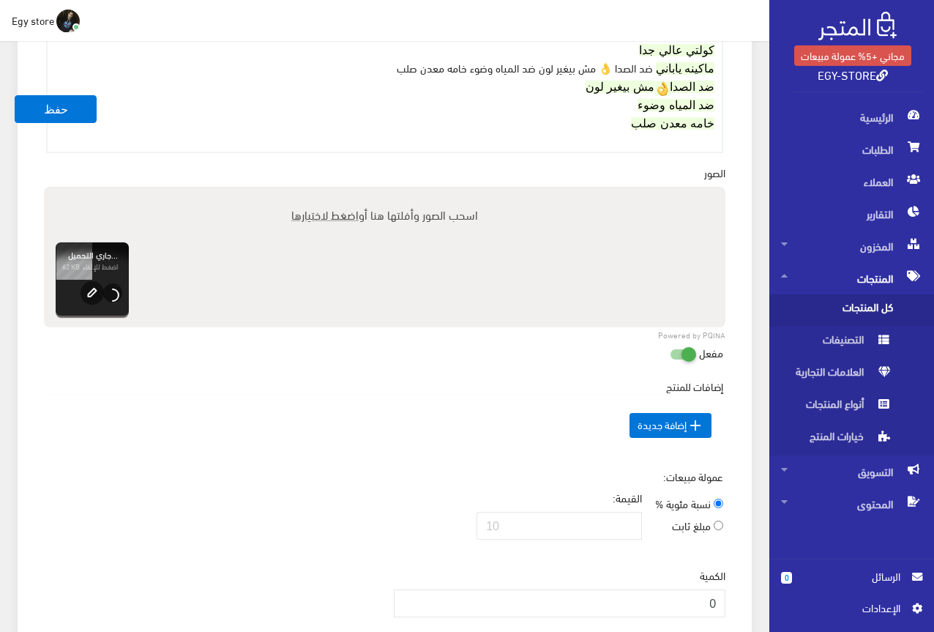
scroll to position [726, 0]
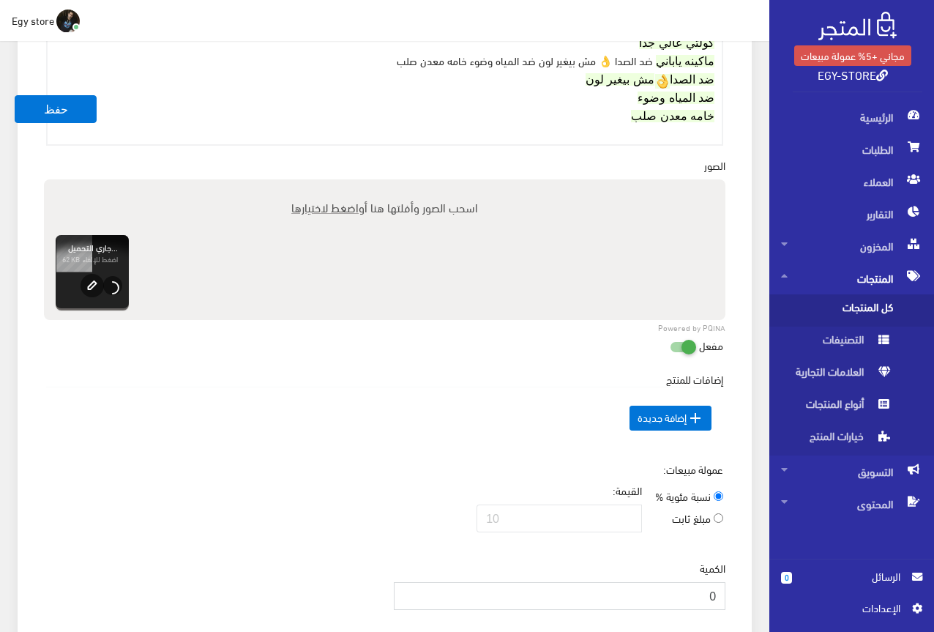
drag, startPoint x: 693, startPoint y: 589, endPoint x: 717, endPoint y: 594, distance: 24.0
click at [717, 594] on input "0" at bounding box center [560, 596] width 332 height 28
type input "1000"
click at [332, 452] on div "إضافات للمنتج السعر الإضافي الإسم عربي" at bounding box center [384, 416] width 699 height 90
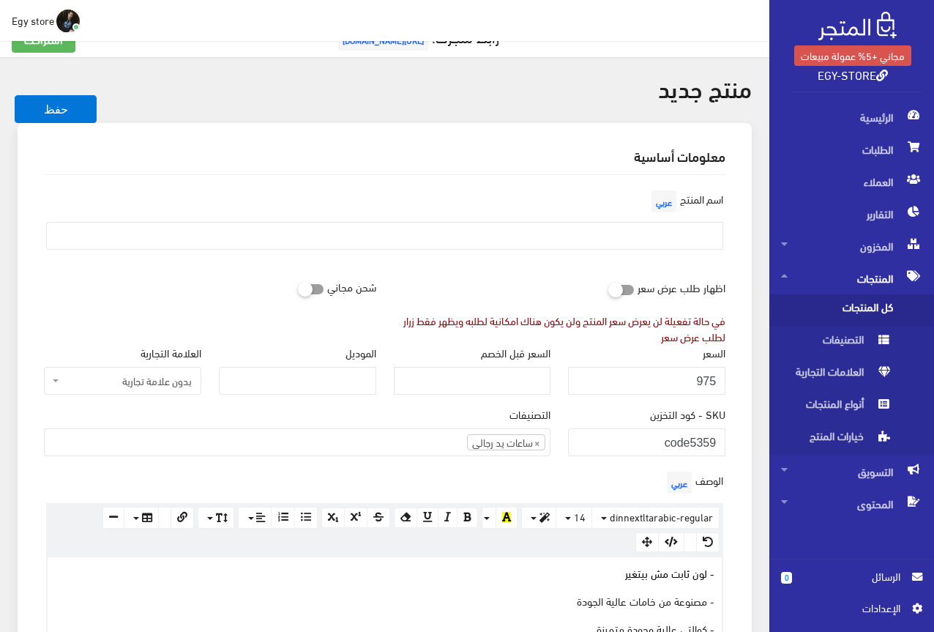
scroll to position [0, 0]
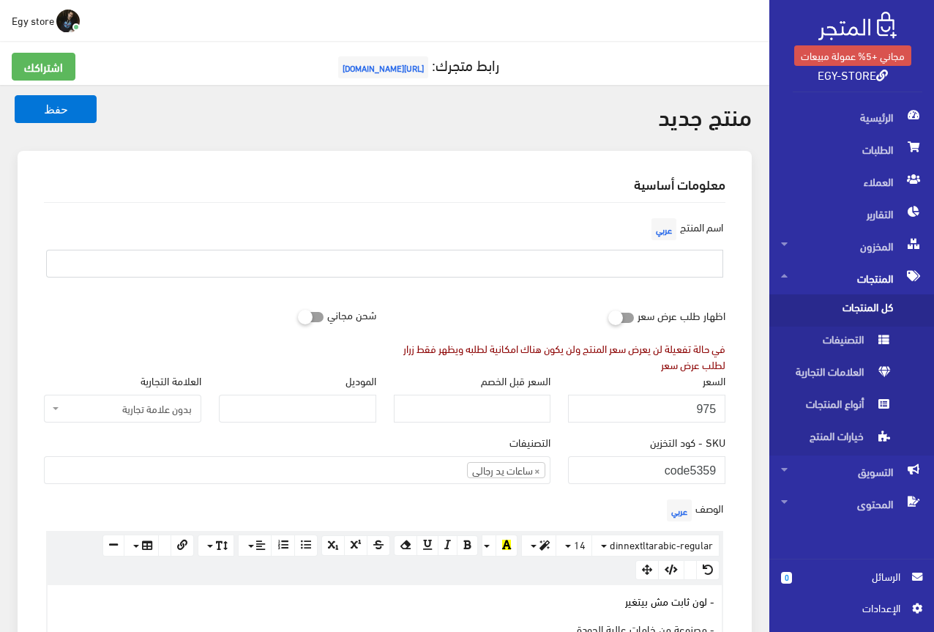
click at [694, 261] on input "text" at bounding box center [384, 264] width 677 height 28
type input "s"
type input "ساعة رجالى من ZARA"
click at [608, 220] on div "اسم المنتج عربي ساعة رجالى من ZARA" at bounding box center [384, 251] width 699 height 75
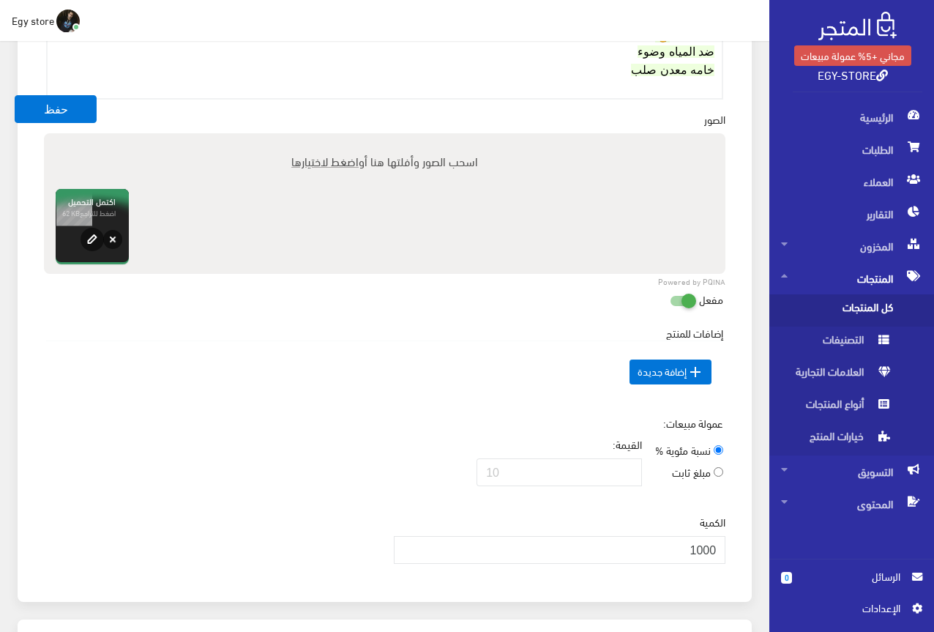
scroll to position [732, 0]
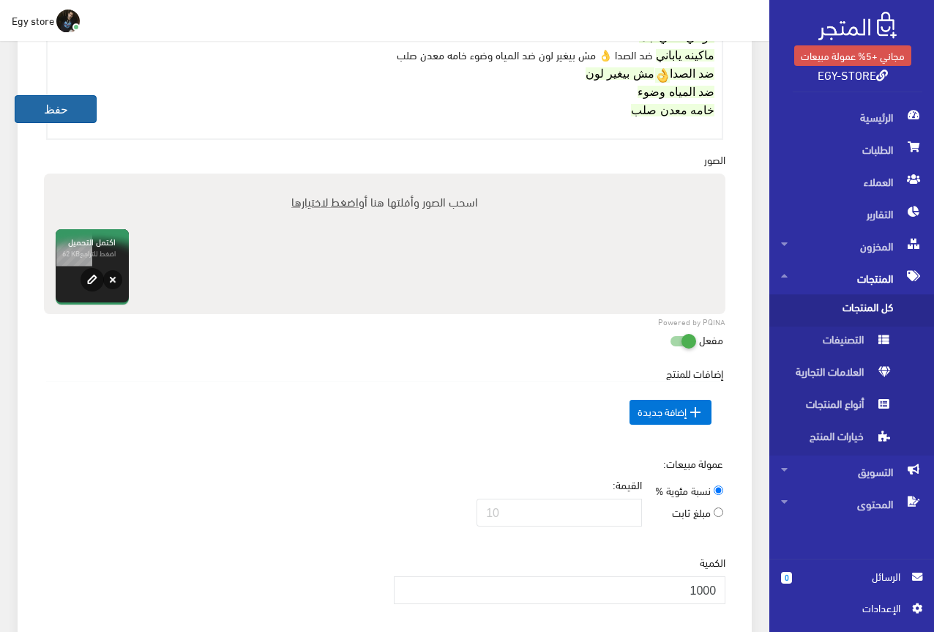
click at [43, 112] on button "حفظ" at bounding box center [56, 109] width 82 height 28
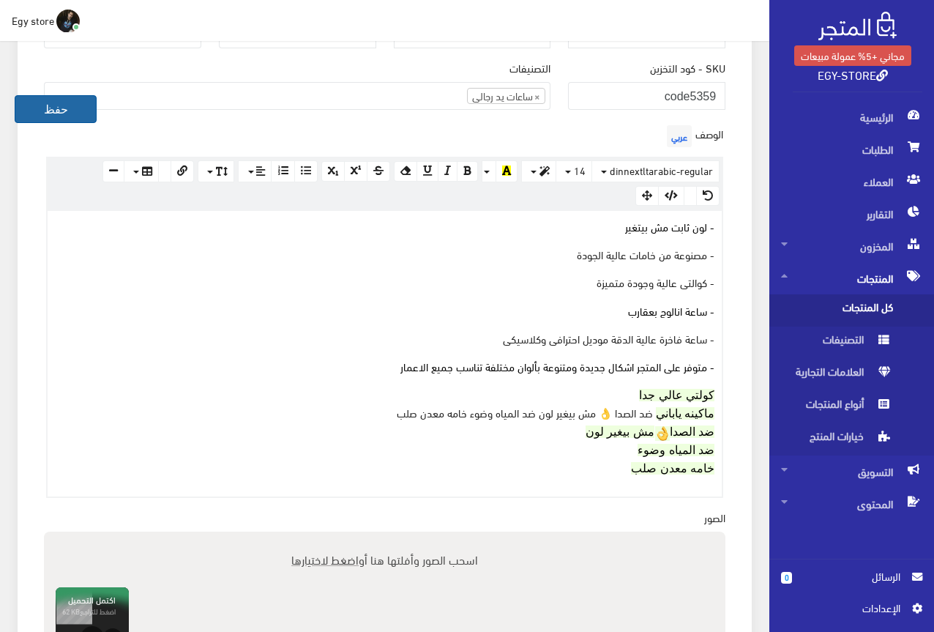
scroll to position [293, 0]
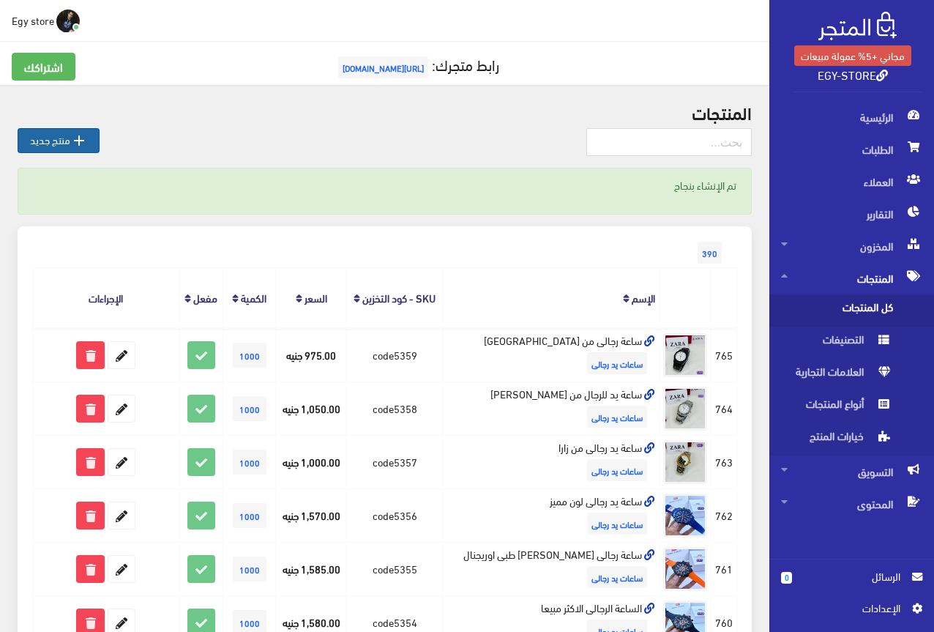
click at [67, 136] on link " منتج جديد" at bounding box center [59, 140] width 82 height 25
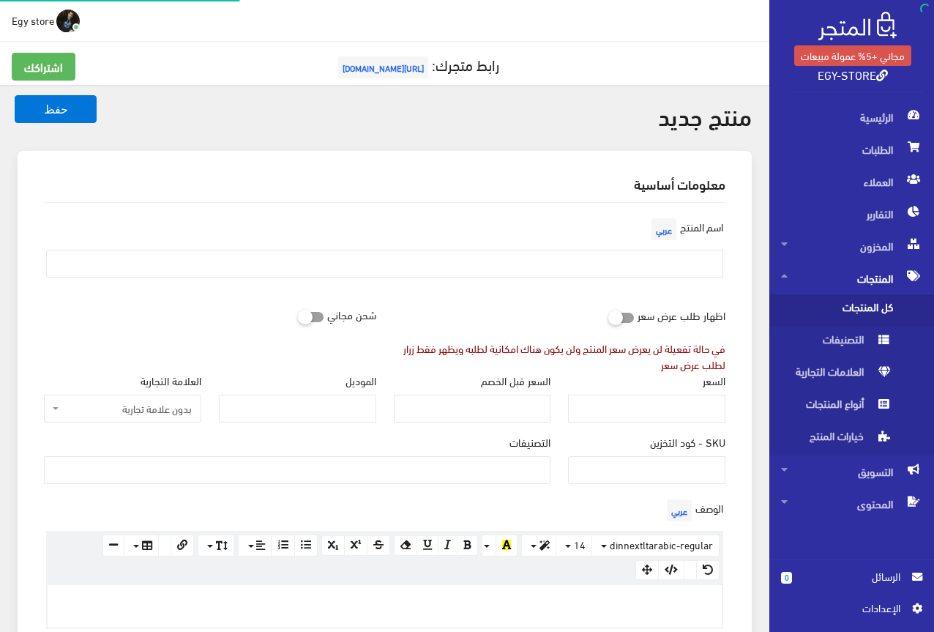
select select
click at [631, 467] on input "SKU - كود التخزين" at bounding box center [646, 470] width 157 height 28
type input "code5360"
click at [683, 404] on input "السعر" at bounding box center [646, 409] width 157 height 28
type input "980"
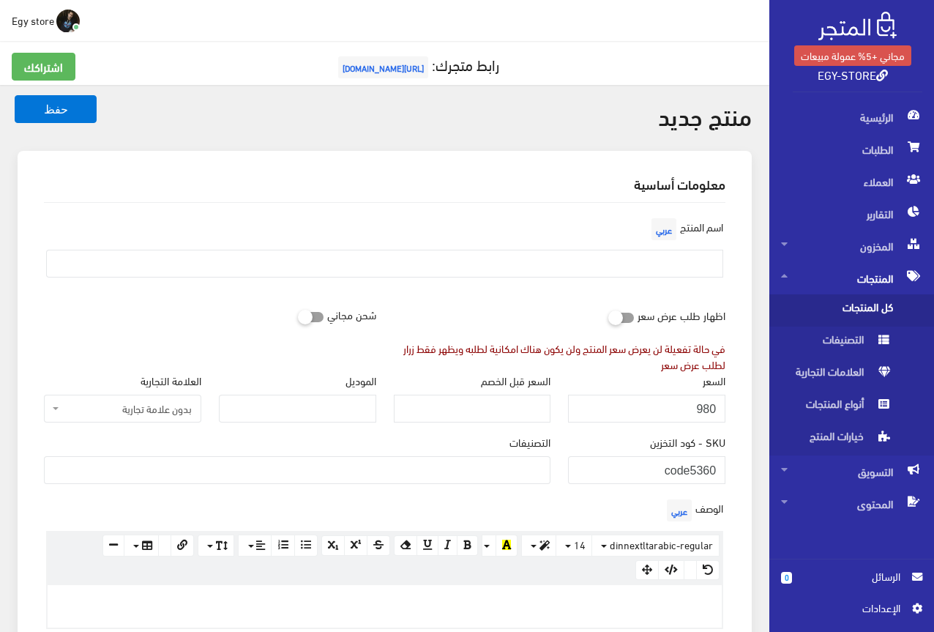
click at [523, 481] on span at bounding box center [297, 470] width 507 height 28
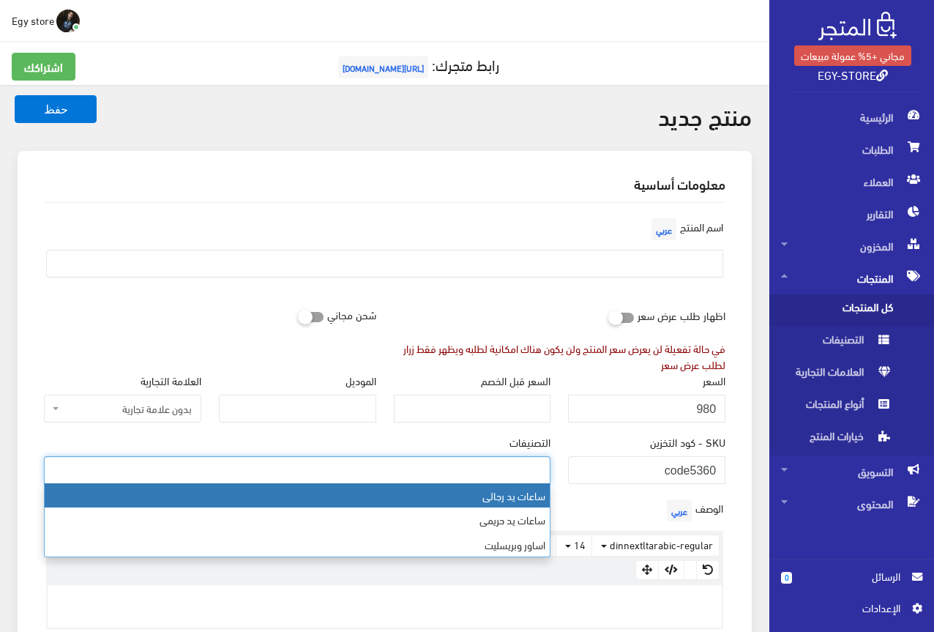
select select "27"
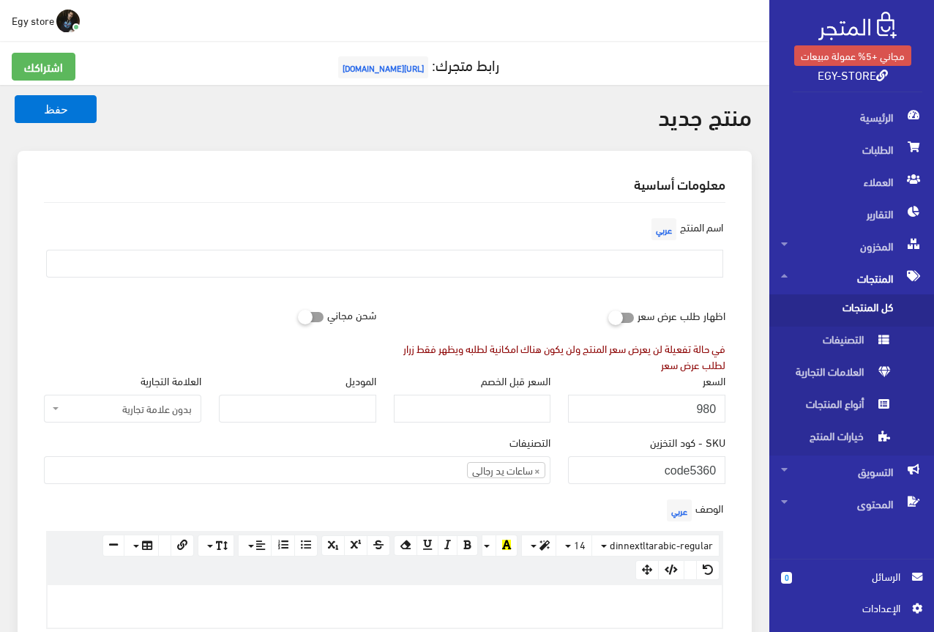
paste div
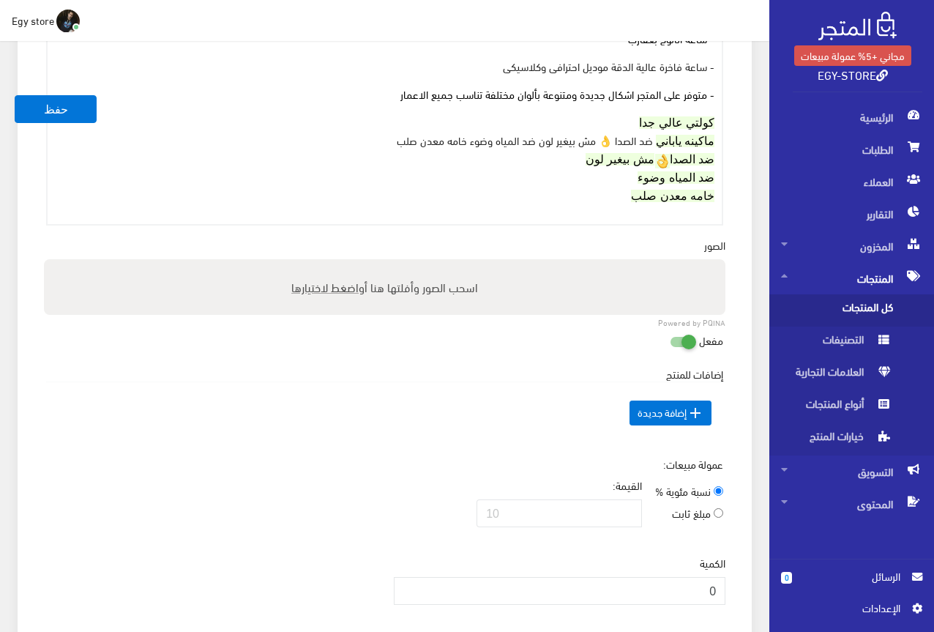
scroll to position [726, 0]
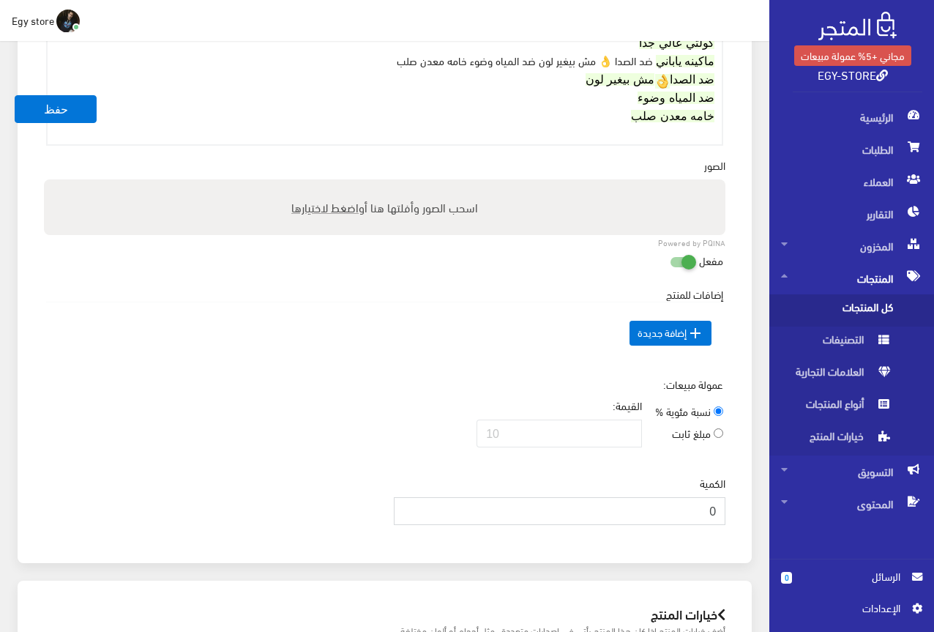
drag, startPoint x: 694, startPoint y: 509, endPoint x: 726, endPoint y: 509, distance: 32.2
click at [726, 509] on div "الكمية 0" at bounding box center [560, 505] width 350 height 61
type input "1000"
click at [319, 247] on div "مفعل" at bounding box center [384, 261] width 695 height 28
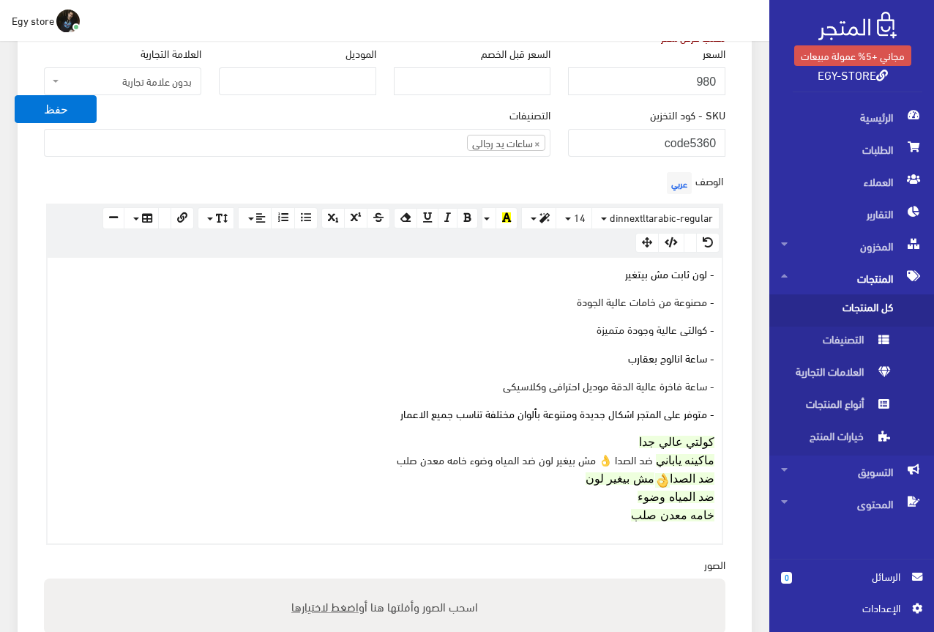
scroll to position [360, 0]
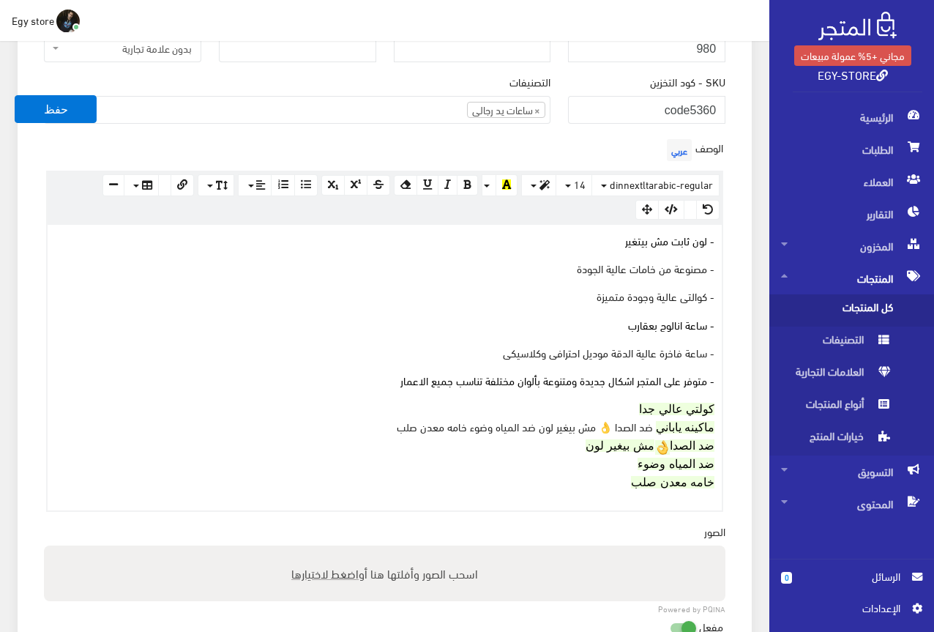
click at [306, 564] on span "اضغط لاختيارها" at bounding box center [324, 572] width 67 height 21
click at [306, 550] on input "اسحب الصور وأفلتها هنا أو اضغط لاختيارها" at bounding box center [384, 547] width 681 height 4
type input "C:\fakepath\5360.jpeg"
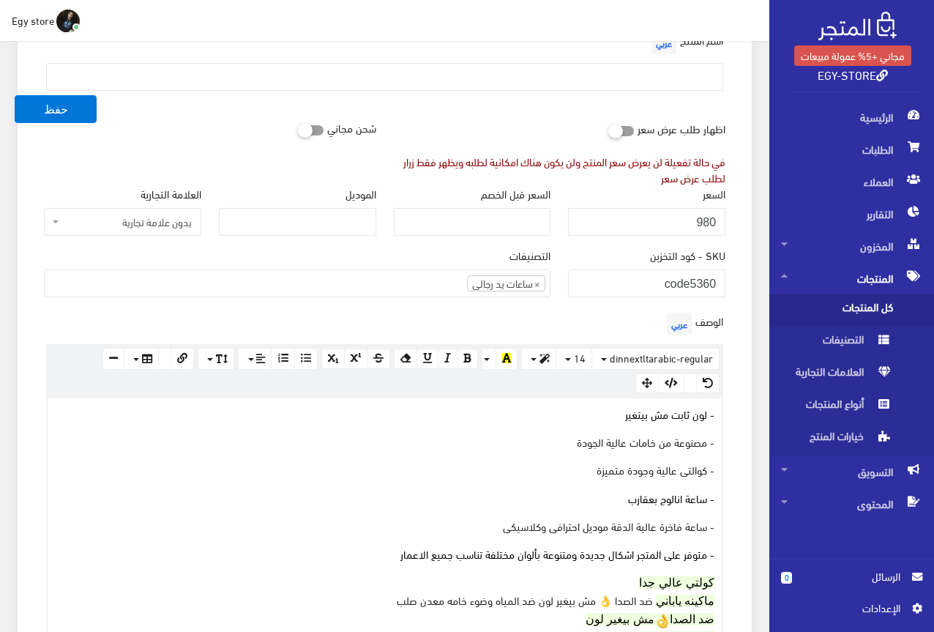
scroll to position [67, 0]
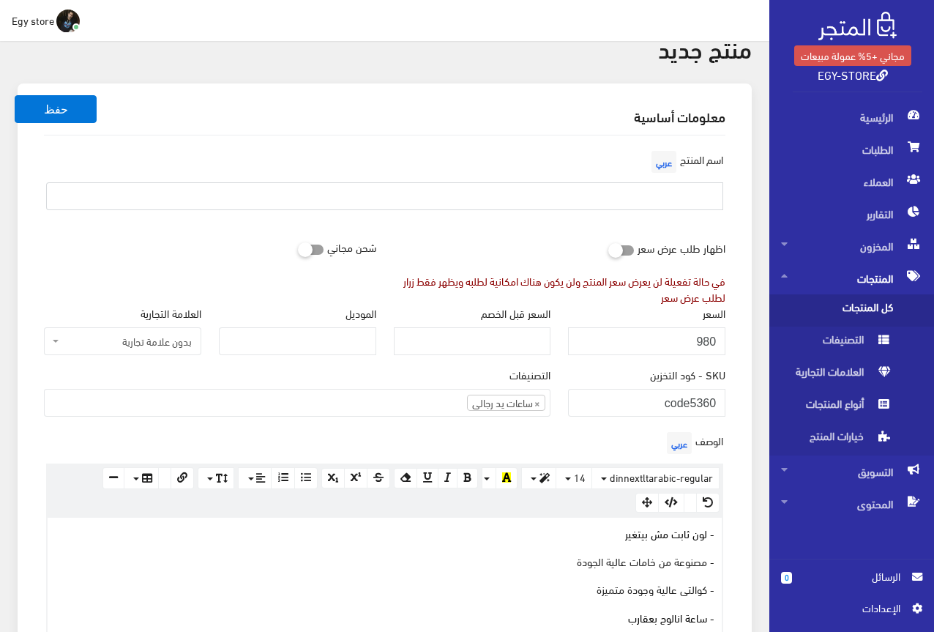
click at [642, 210] on input "text" at bounding box center [384, 196] width 677 height 28
type input "s"
type input "ساعة ممتازة وكوالتى عالية من zara"
click at [523, 244] on div "اظهار طلب عرض سعر في حالة تفعيلة لن يعرض سعر المنتج ولن يكون هناك امكانية لطلبه…" at bounding box center [560, 270] width 350 height 72
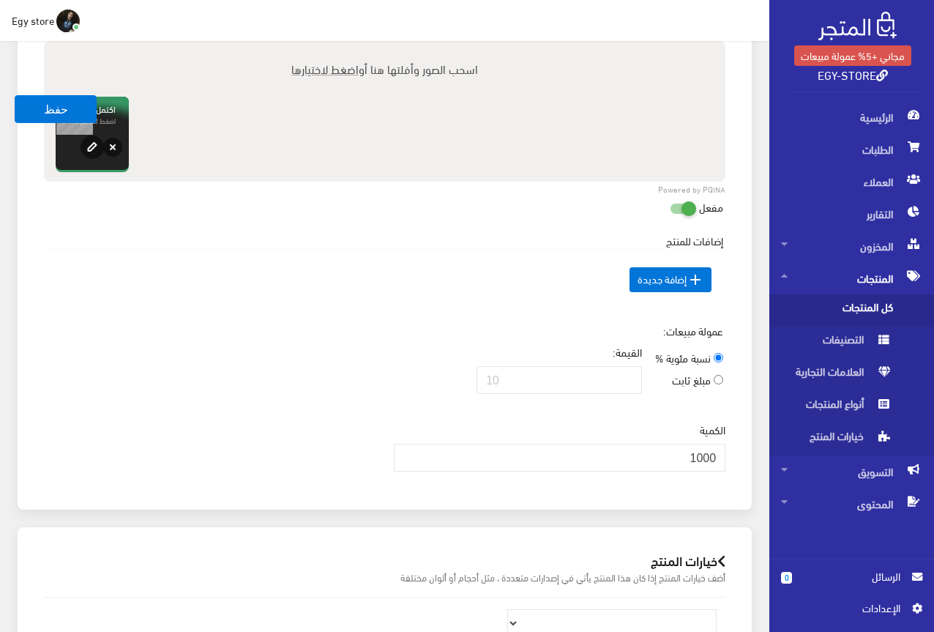
scroll to position [873, 0]
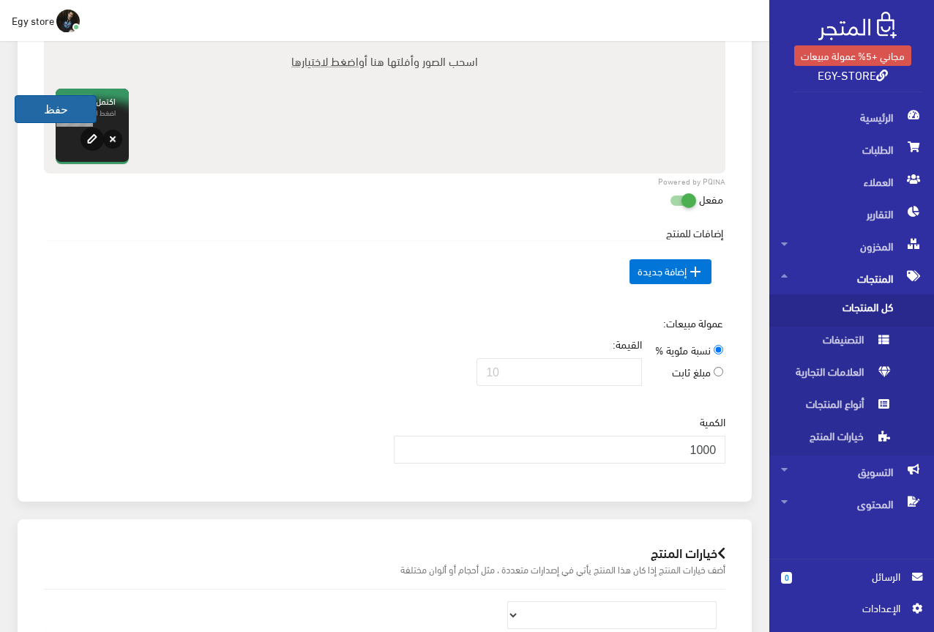
click at [21, 104] on button "حفظ" at bounding box center [56, 109] width 82 height 28
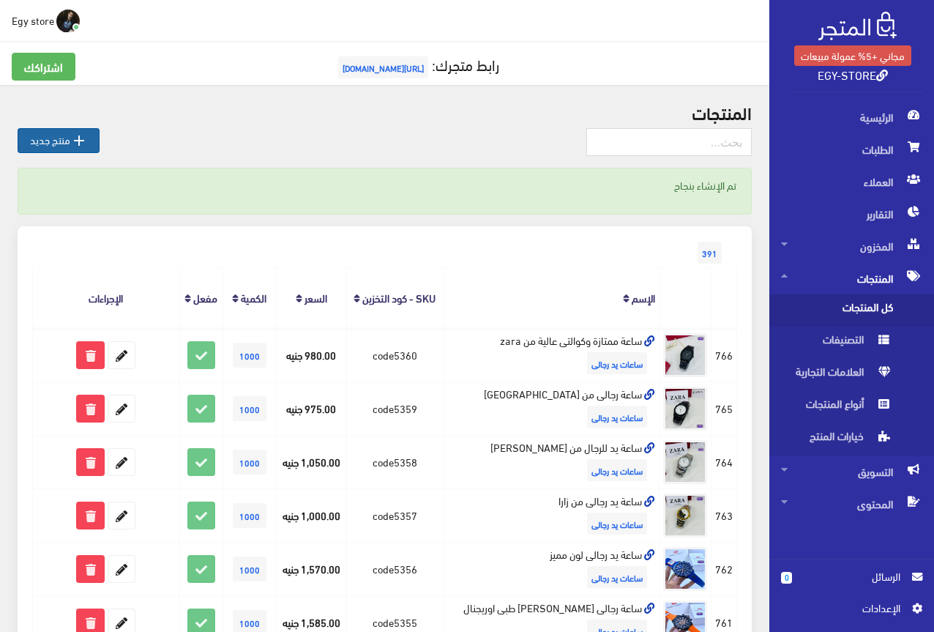
click at [52, 132] on link " منتج جديد" at bounding box center [59, 140] width 82 height 25
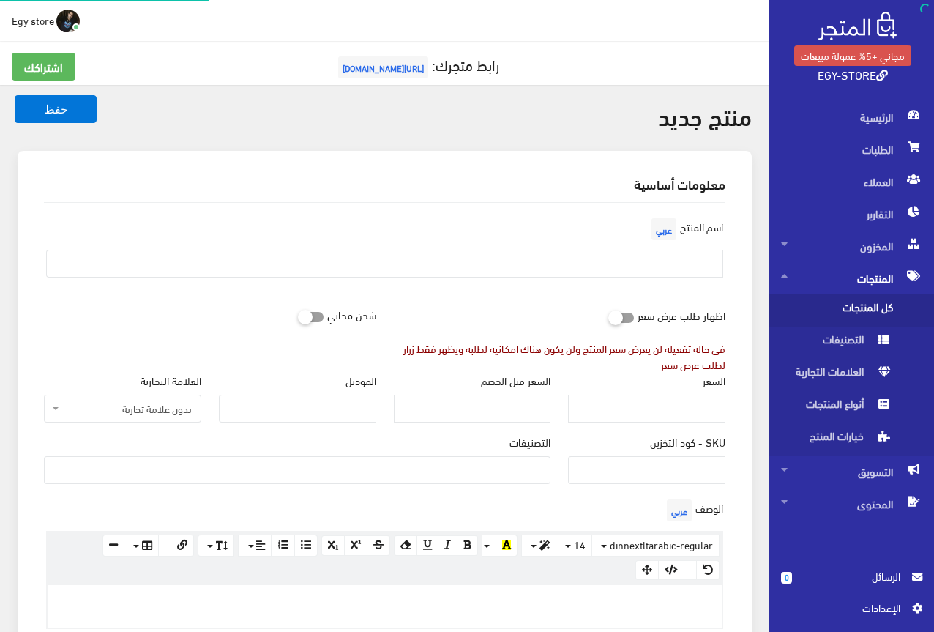
select select
click at [714, 471] on input "SKU - كود التخزين" at bounding box center [646, 470] width 157 height 28
type input "code5361"
click at [535, 467] on ul at bounding box center [297, 468] width 505 height 23
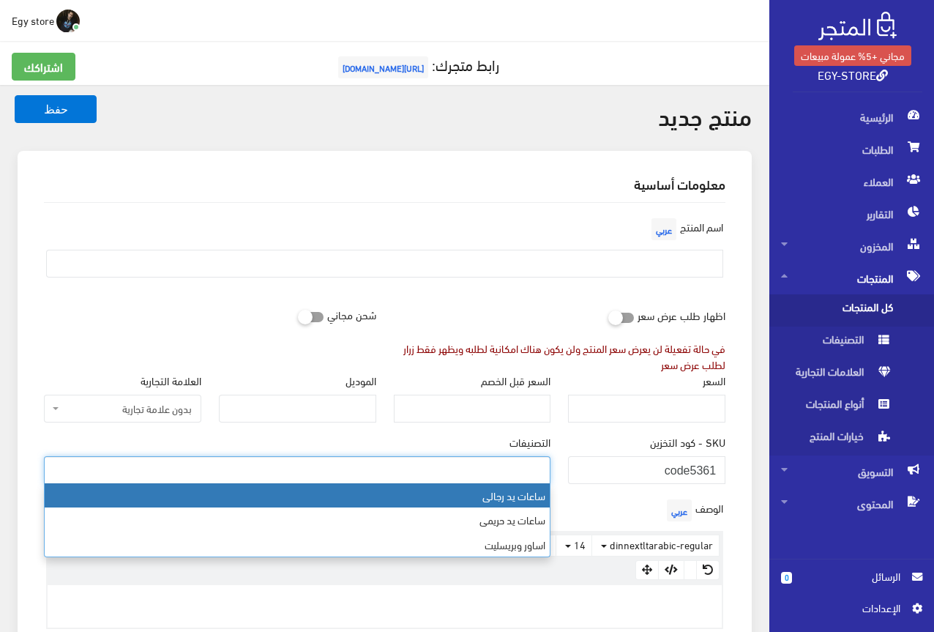
select select "27"
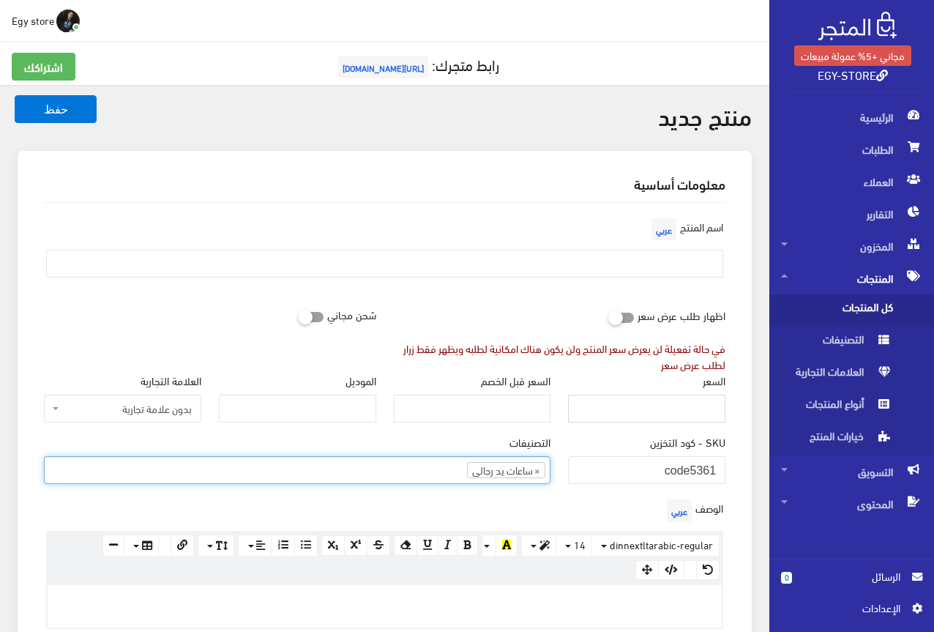
click at [693, 397] on input "السعر" at bounding box center [646, 409] width 157 height 28
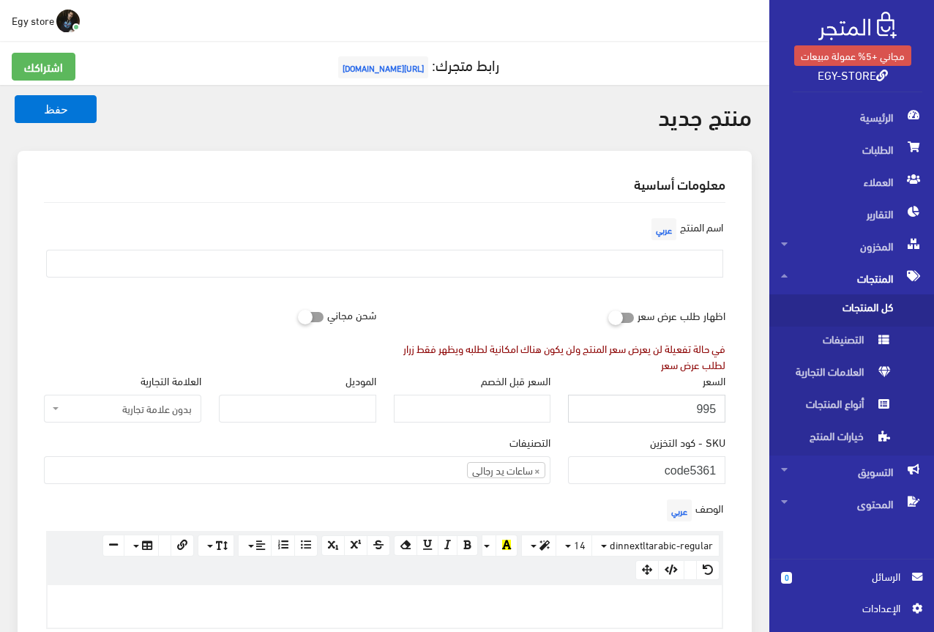
type input "995"
paste div
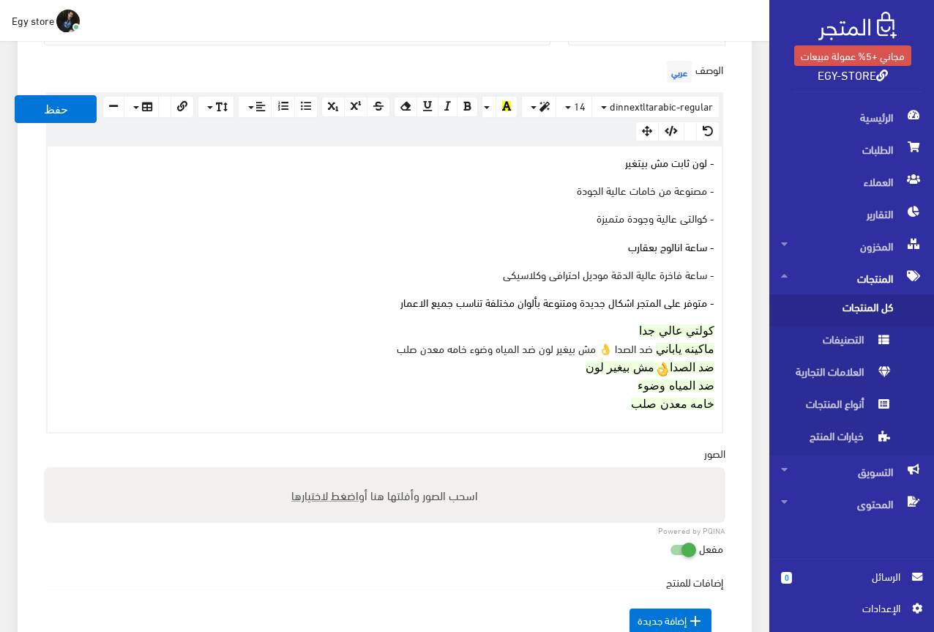
scroll to position [507, 0]
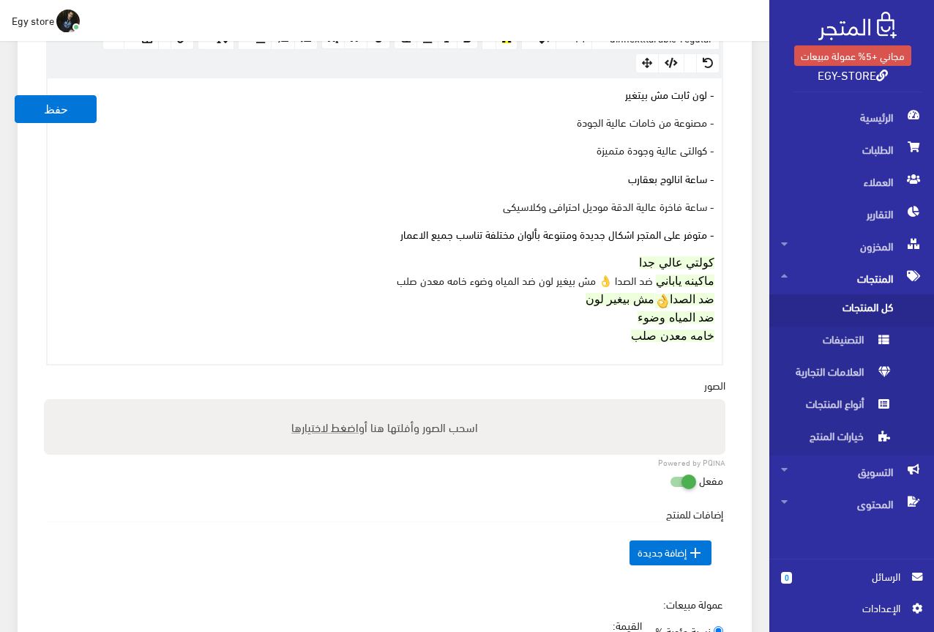
click at [324, 425] on span "اضغط لاختيارها" at bounding box center [324, 426] width 67 height 21
click at [324, 403] on input "اسحب الصور وأفلتها هنا أو اضغط لاختيارها" at bounding box center [384, 401] width 681 height 4
type input "C:\fakepath\5361.jpeg"
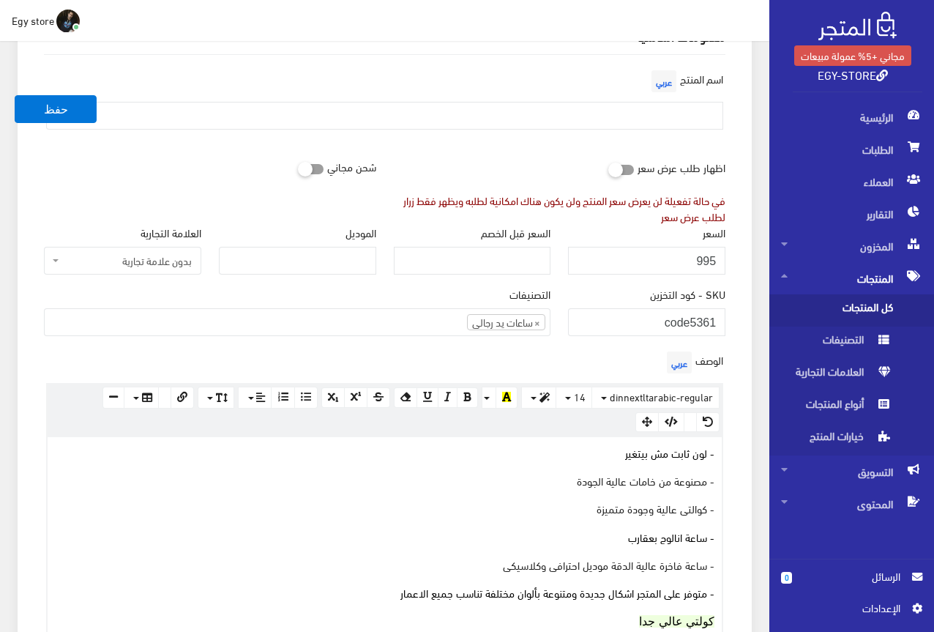
scroll to position [141, 0]
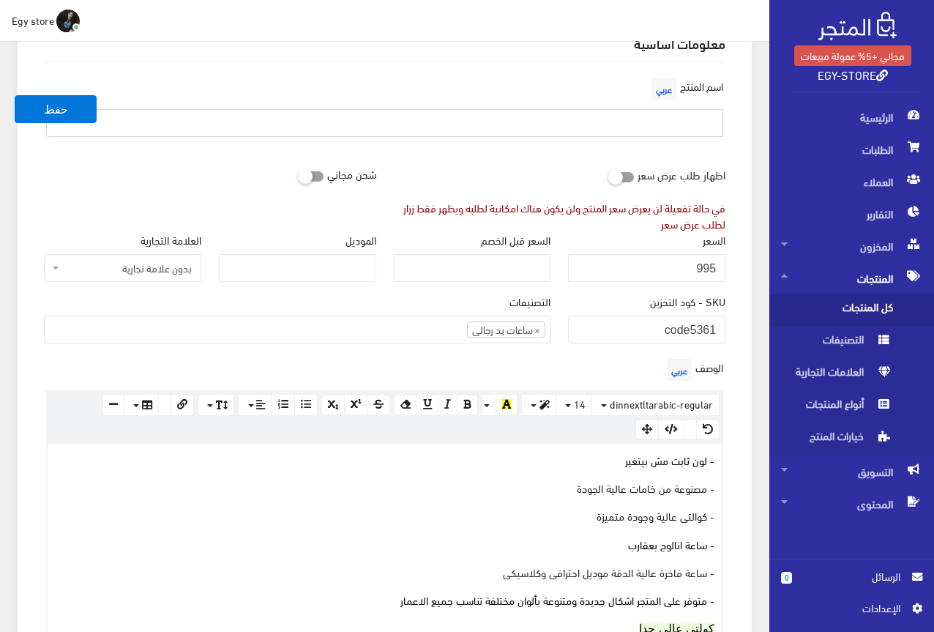
click at [624, 120] on input "text" at bounding box center [384, 123] width 677 height 28
type input "s"
type input "ساعة يد للرجال والشباب من زارا"
click at [522, 177] on div "اظهار طلب عرض سعر في حالة تفعيلة لن يعرض سعر المنتج ولن يكون هناك امكانية لطلبه…" at bounding box center [560, 196] width 350 height 72
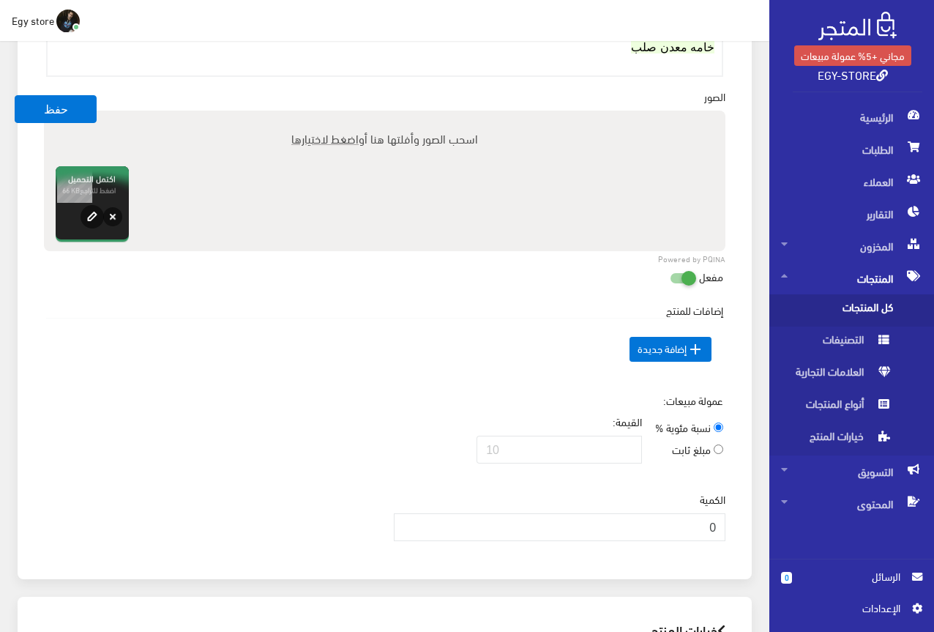
scroll to position [946, 0]
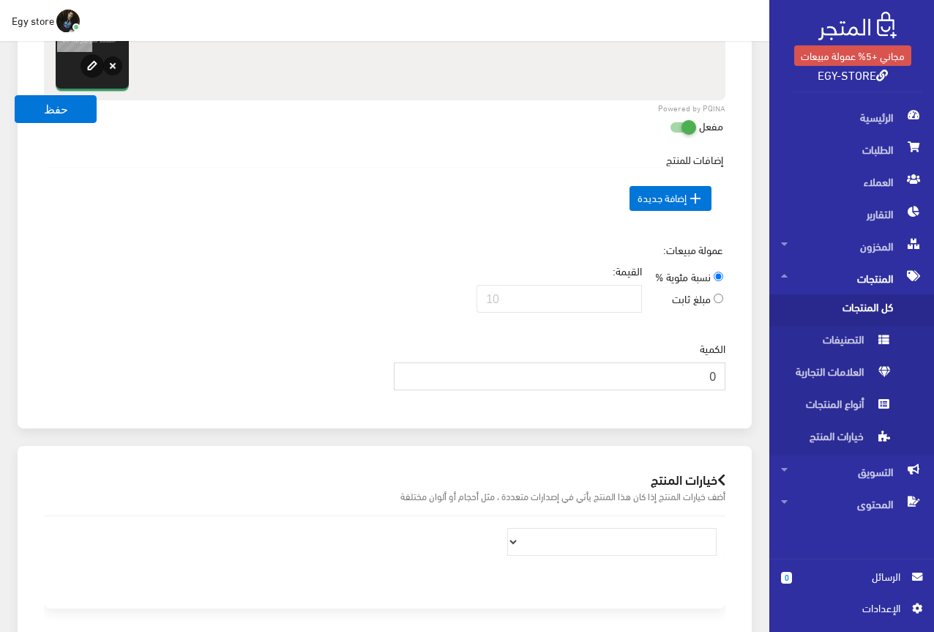
drag, startPoint x: 669, startPoint y: 366, endPoint x: 731, endPoint y: 367, distance: 62.2
click at [731, 367] on div "الكمية 0" at bounding box center [560, 370] width 350 height 61
type input "1000"
click at [231, 179] on td " إضافة جديدة" at bounding box center [384, 199] width 677 height 62
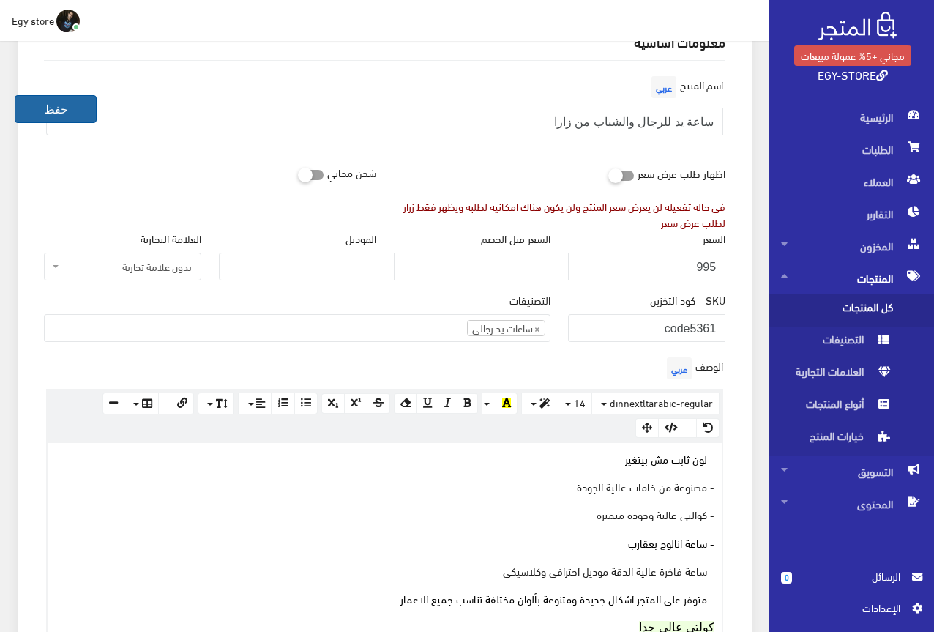
scroll to position [141, 0]
click at [42, 114] on button "حفظ" at bounding box center [56, 109] width 82 height 28
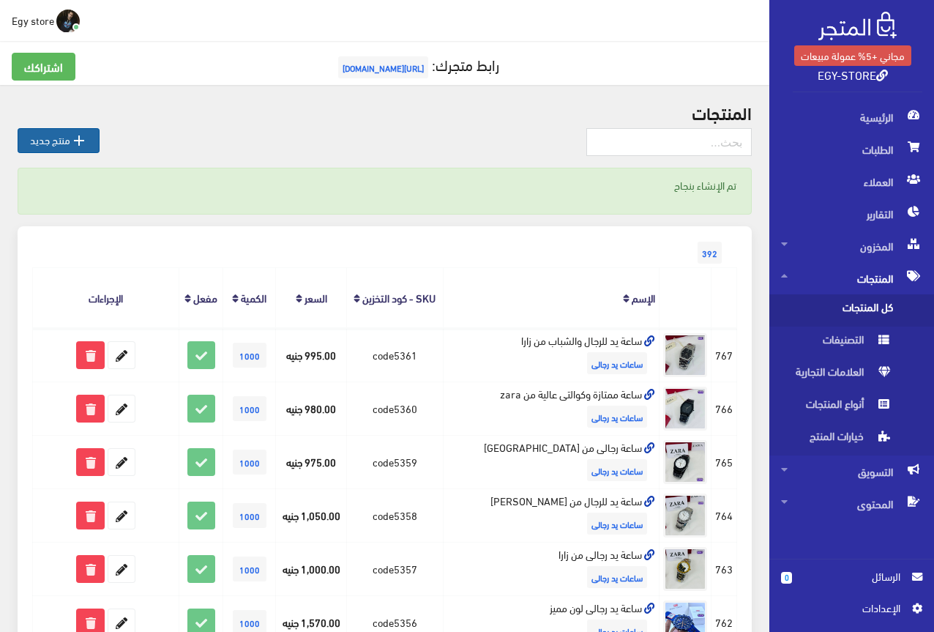
click at [50, 134] on link " منتج جديد" at bounding box center [59, 140] width 82 height 25
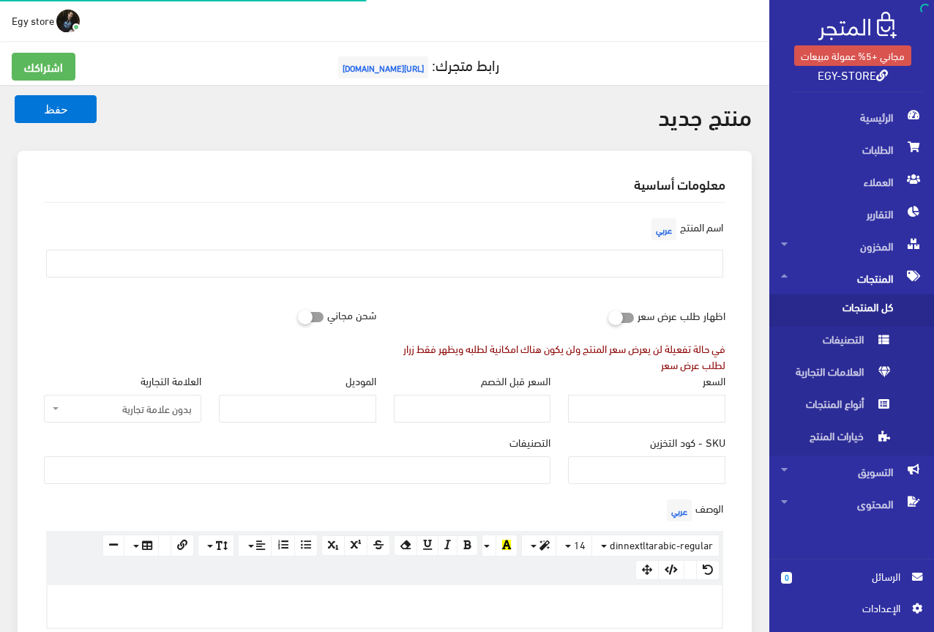
select select
click at [687, 480] on input "SKU - كود التخزين" at bounding box center [646, 470] width 157 height 28
type input "ؤ"
type input "code5362"
click at [704, 411] on input "السعر" at bounding box center [646, 409] width 157 height 28
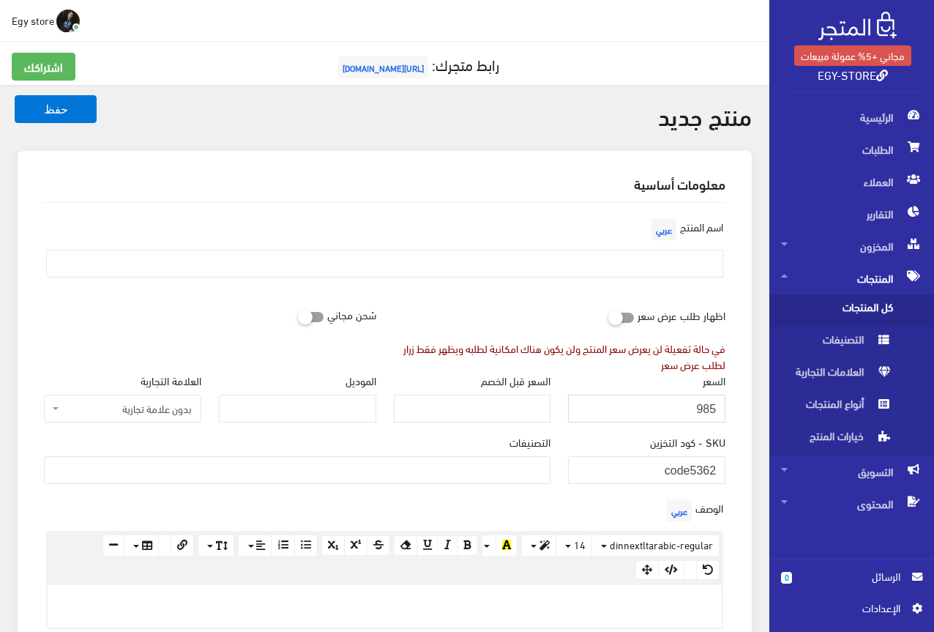
type input "985"
click at [512, 469] on ul at bounding box center [297, 468] width 505 height 23
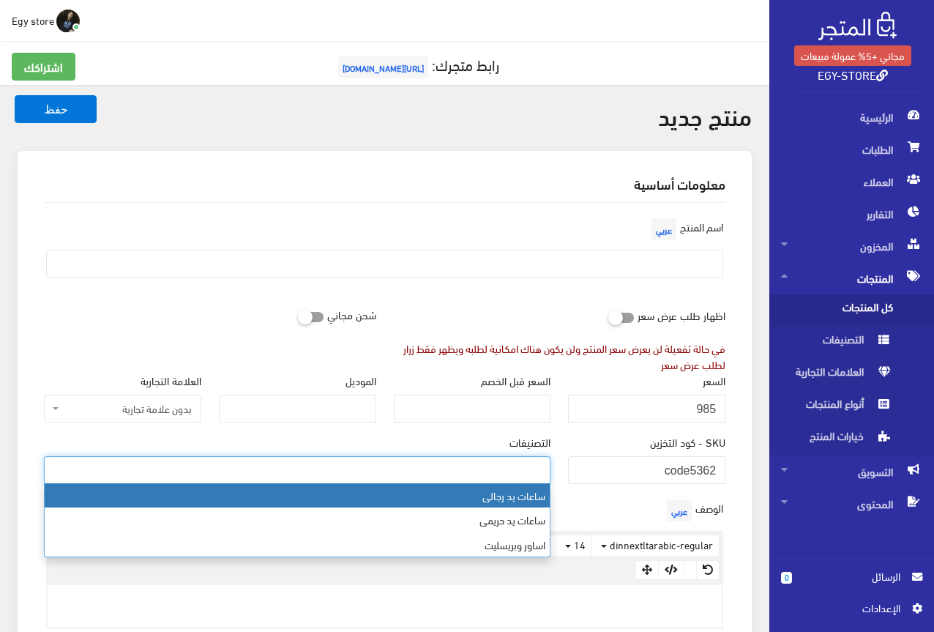
select select "27"
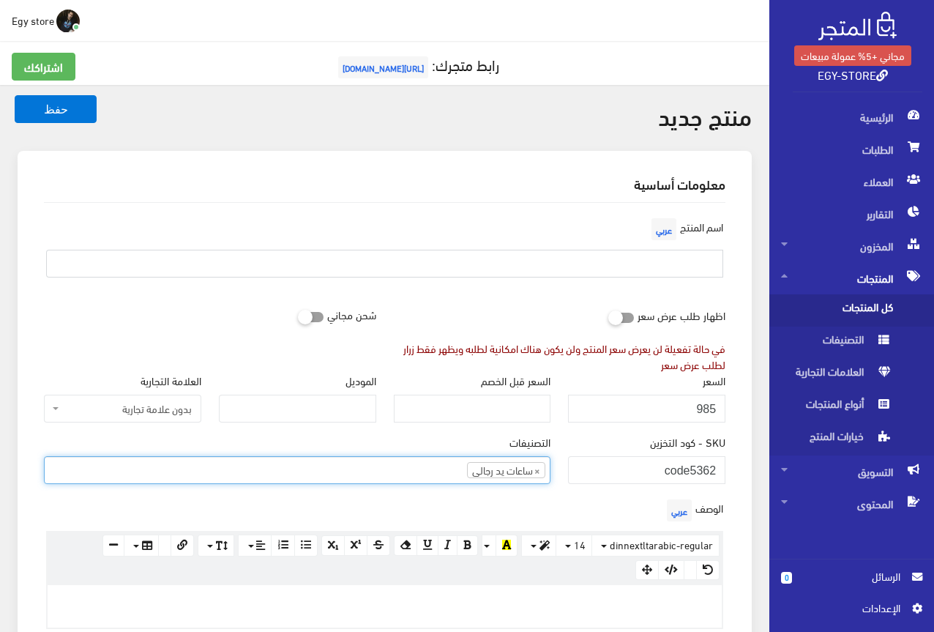
click at [646, 272] on input "text" at bounding box center [384, 264] width 677 height 28
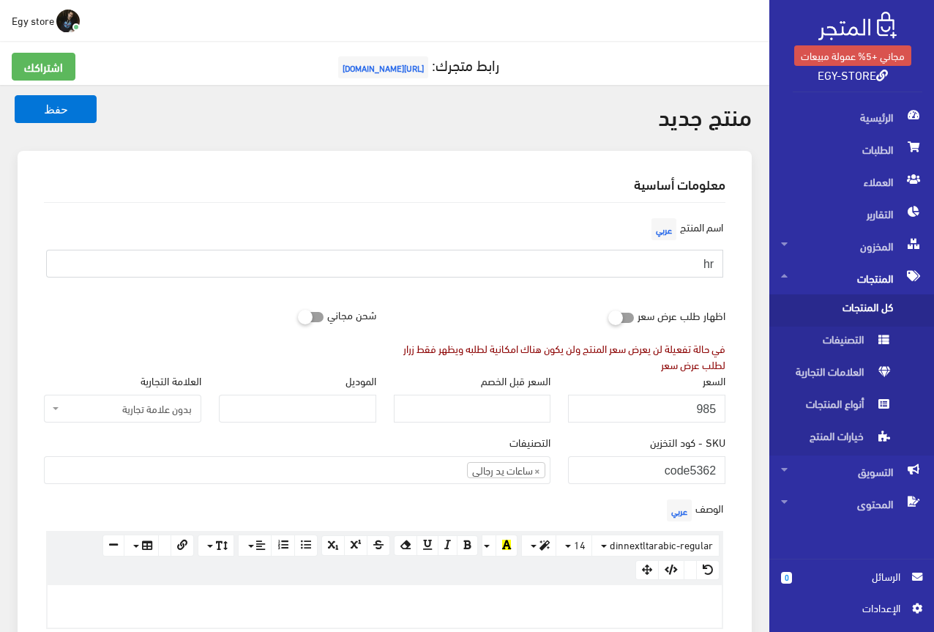
type input "h"
type input "اقوى ساعة للرجال من zara"
click at [601, 284] on div "اسم المنتج عربي اقوى ساعة للرجال من zara" at bounding box center [384, 251] width 699 height 75
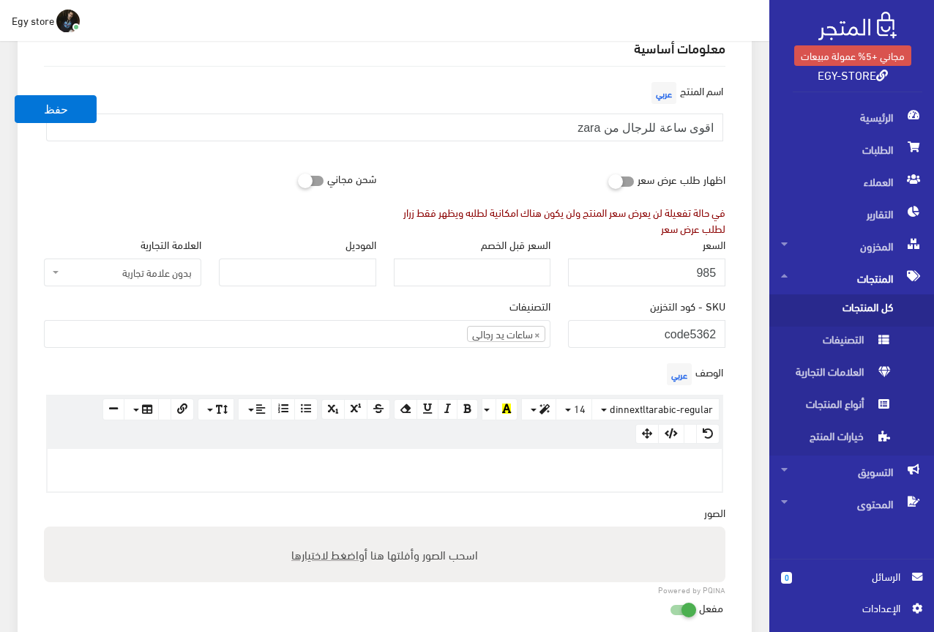
scroll to position [146, 0]
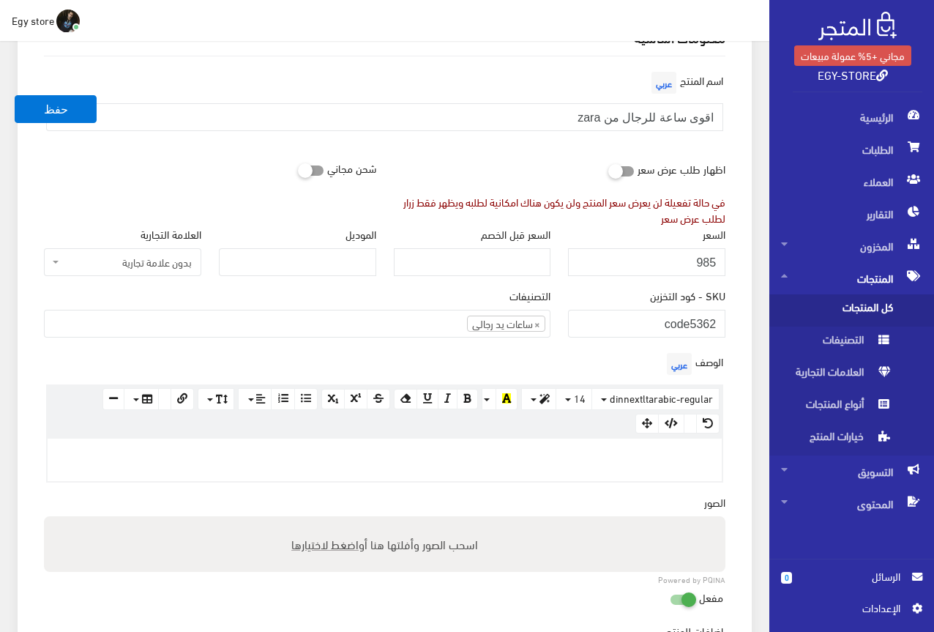
paste div
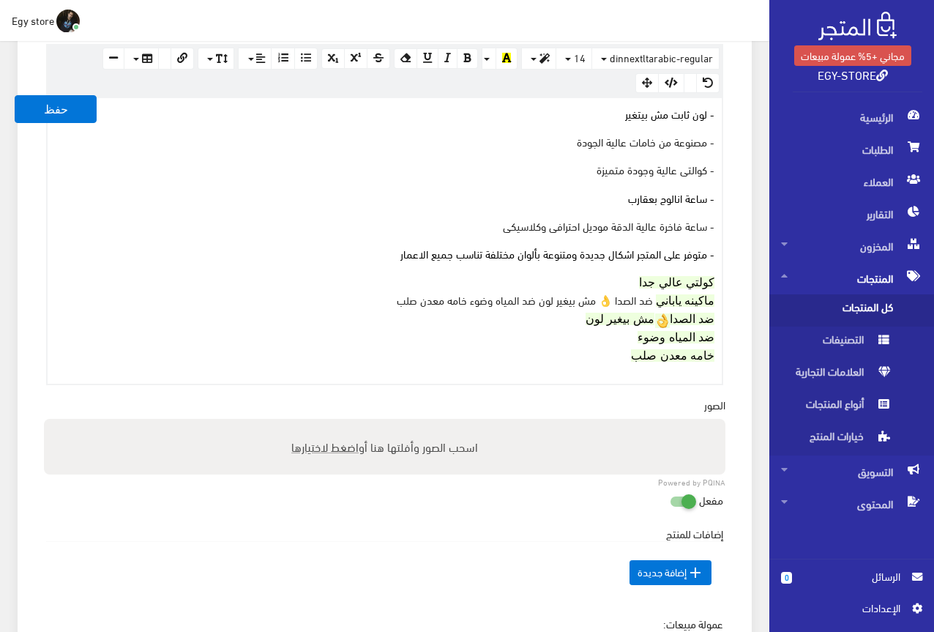
scroll to position [512, 0]
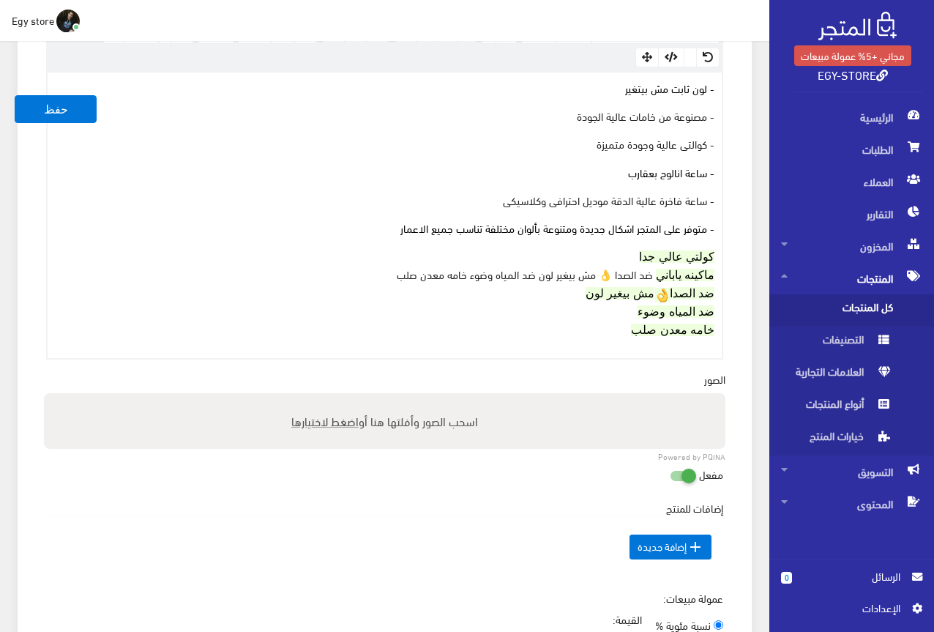
click at [337, 414] on span "اضغط لاختيارها" at bounding box center [324, 420] width 67 height 21
click at [337, 397] on input "اسحب الصور وأفلتها هنا أو اضغط لاختيارها" at bounding box center [384, 395] width 681 height 4
type input "C:\fakepath\5362.jpeg"
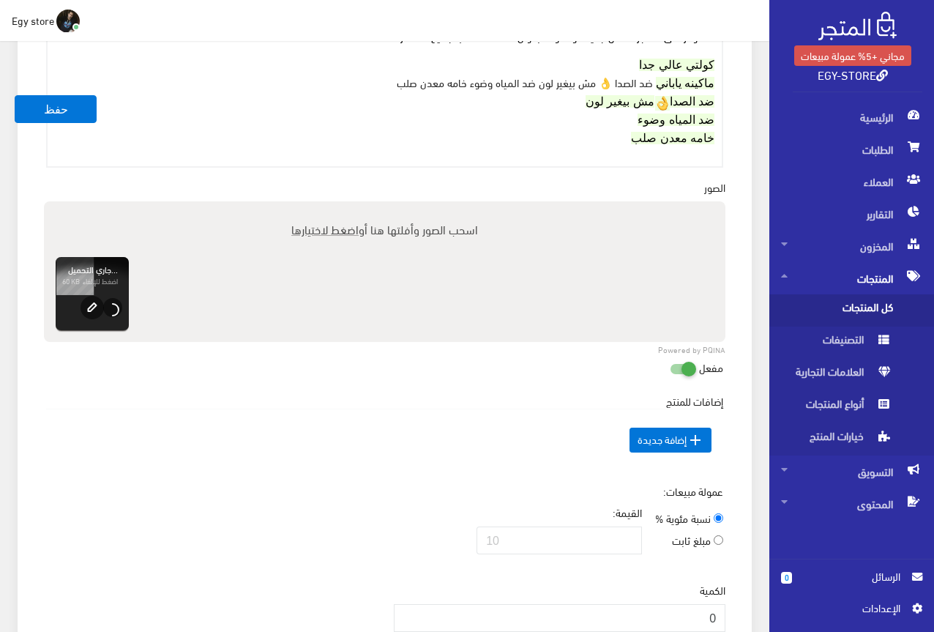
scroll to position [732, 0]
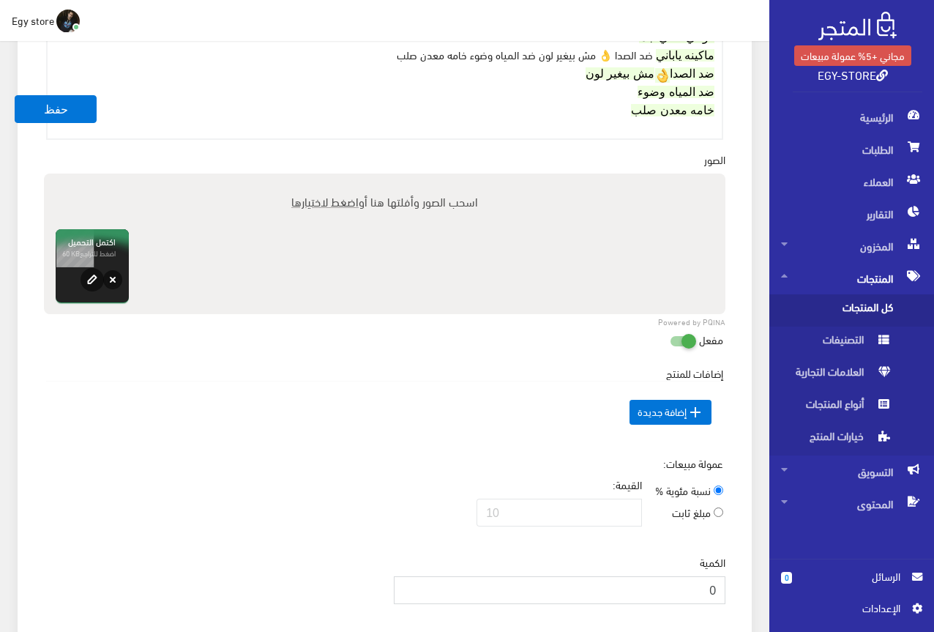
drag, startPoint x: 709, startPoint y: 580, endPoint x: 727, endPoint y: 583, distance: 18.5
click at [727, 583] on div "الكمية 0" at bounding box center [560, 584] width 350 height 61
type input "1000"
click at [324, 436] on td " إضافة جديدة" at bounding box center [384, 412] width 677 height 62
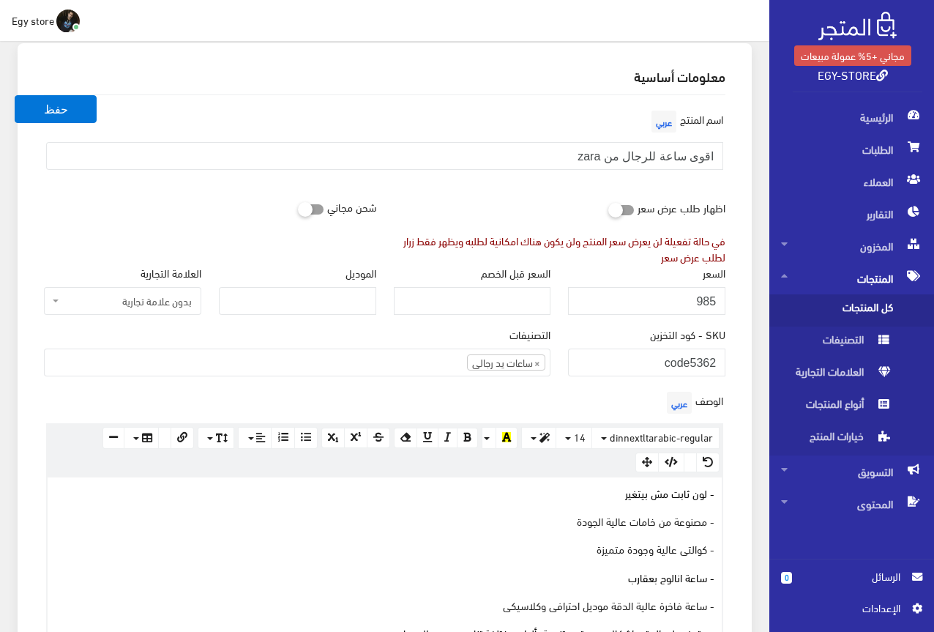
scroll to position [73, 0]
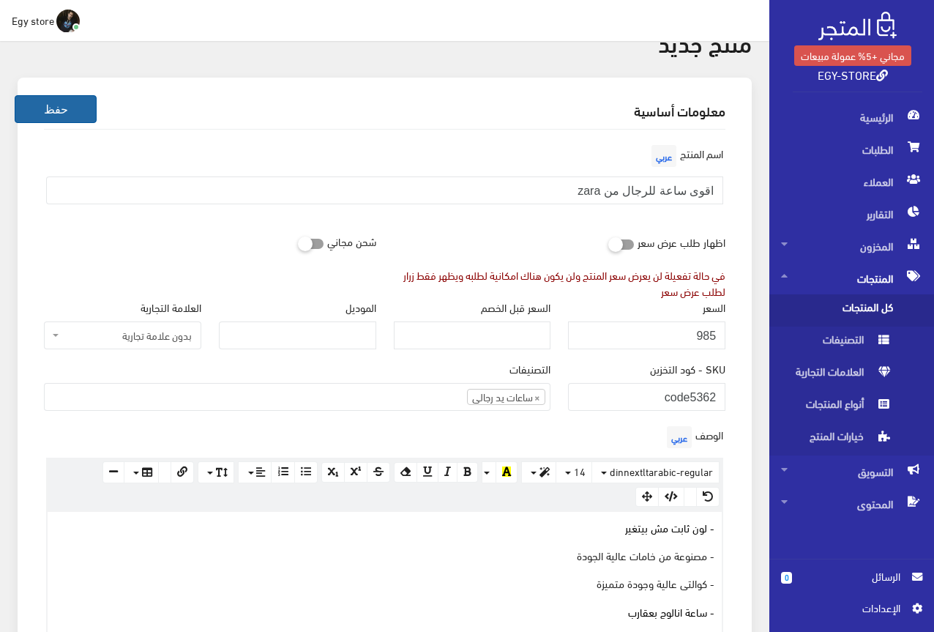
click at [62, 112] on button "حفظ" at bounding box center [56, 109] width 82 height 28
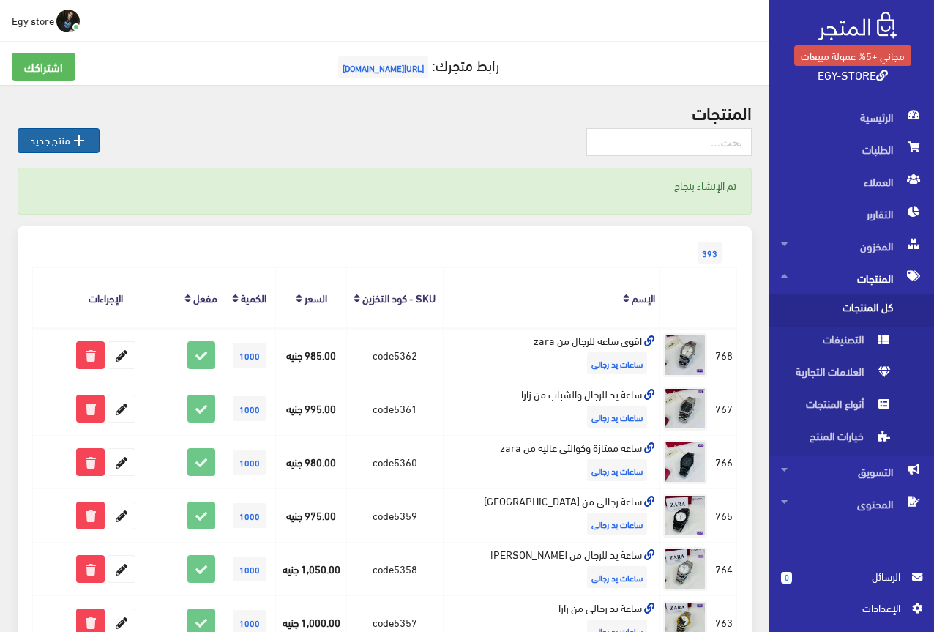
click at [67, 146] on link " منتج جديد" at bounding box center [59, 140] width 82 height 25
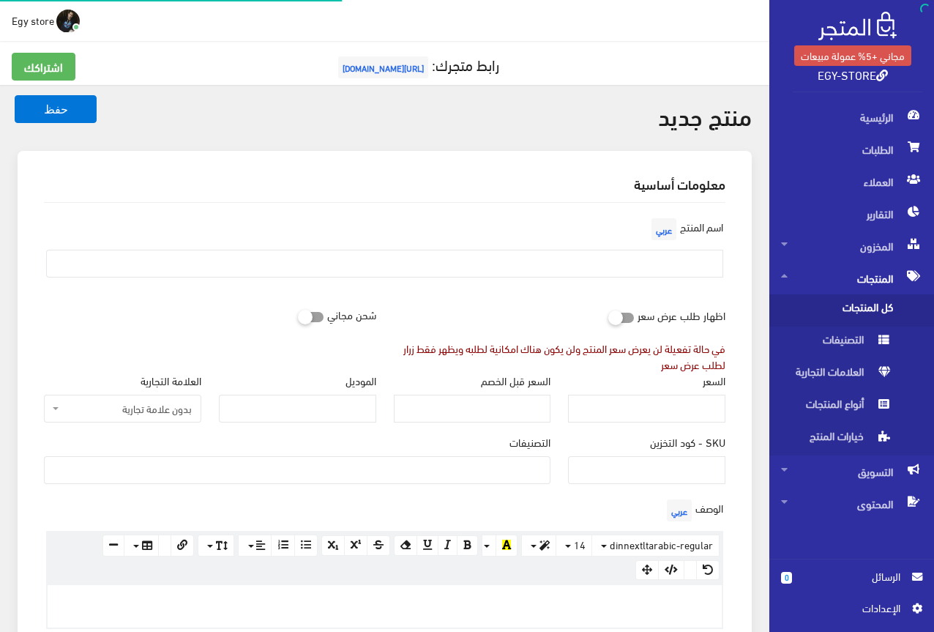
select select
click at [658, 477] on input "SKU - كود التخزين" at bounding box center [646, 470] width 157 height 28
type input "code5363"
click at [526, 468] on ul at bounding box center [297, 468] width 505 height 23
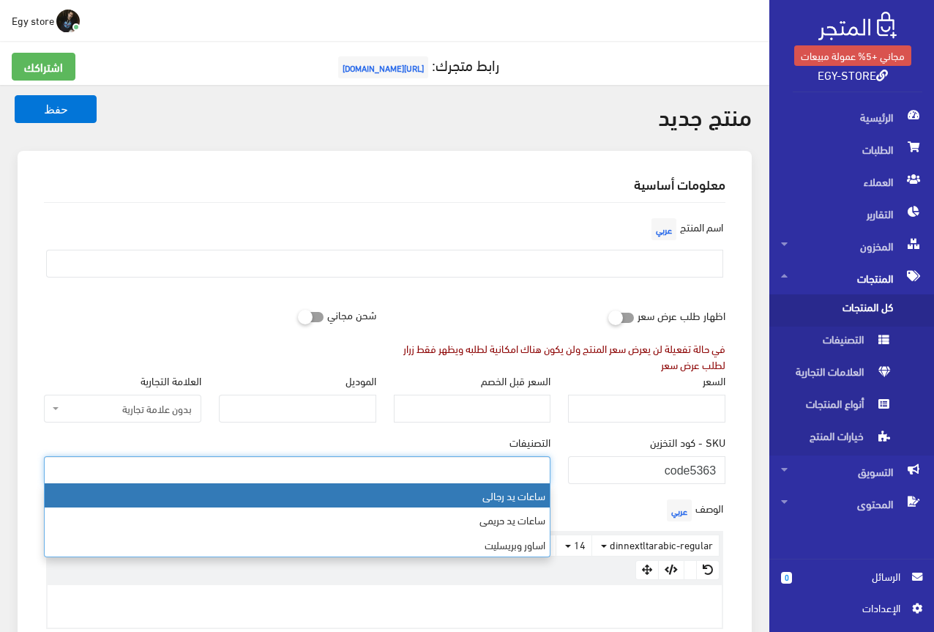
select select "27"
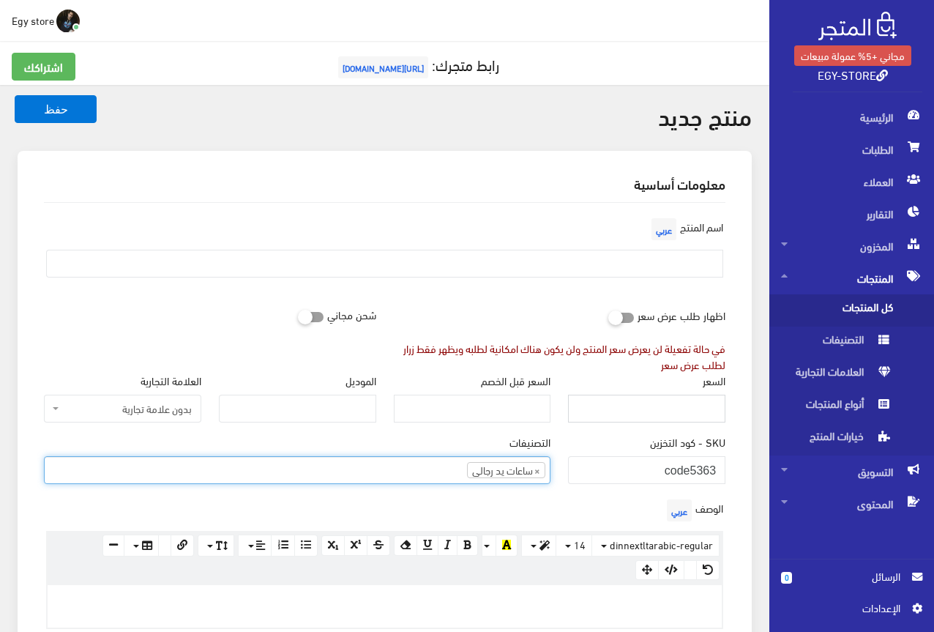
click at [701, 409] on input "السعر" at bounding box center [646, 409] width 157 height 28
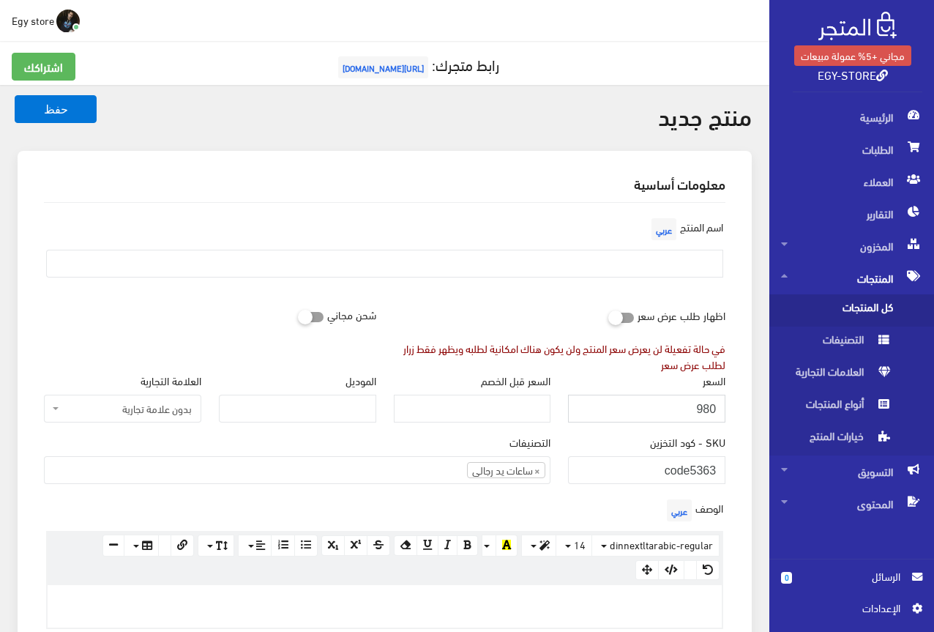
type input "980"
click at [695, 255] on input "text" at bounding box center [384, 264] width 677 height 28
type input "s"
type input "ساعة يد للرجال روعة من zara"
paste div
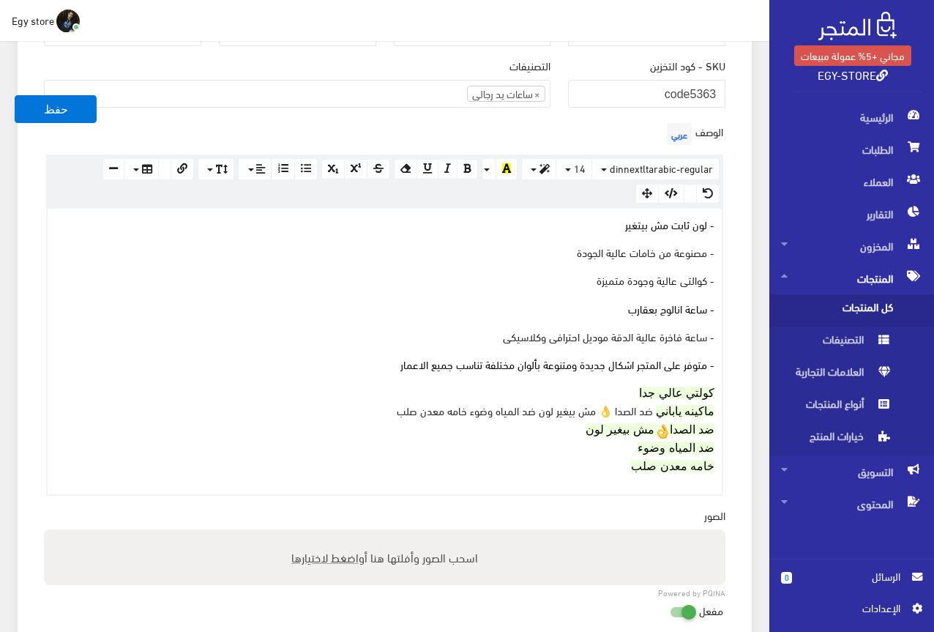
scroll to position [360, 0]
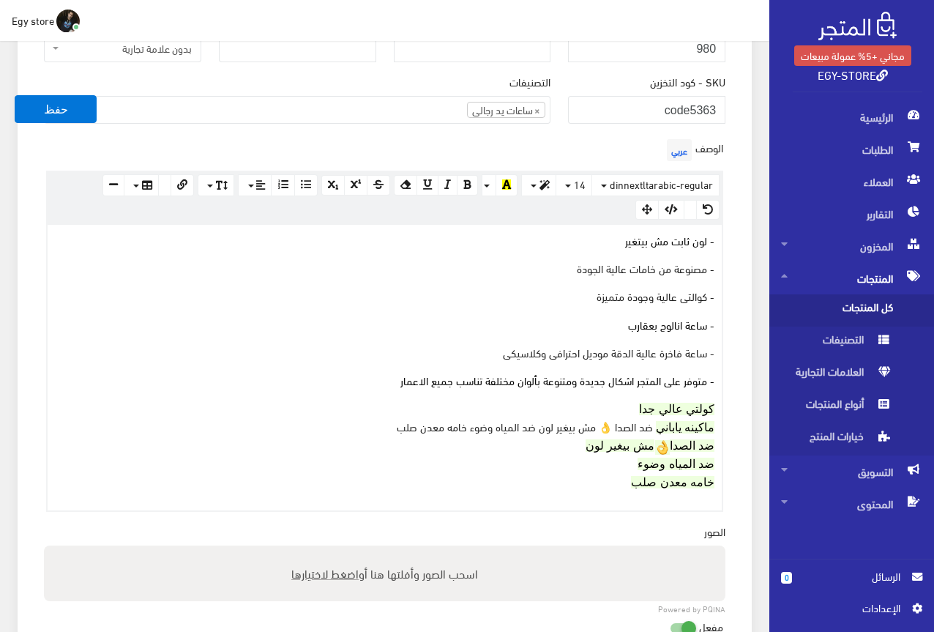
click at [321, 563] on span "اضغط لاختيارها" at bounding box center [324, 572] width 67 height 21
click at [321, 550] on input "اسحب الصور وأفلتها هنا أو اضغط لاختيارها" at bounding box center [384, 547] width 681 height 4
type input "C:\fakepath\5363.jpeg"
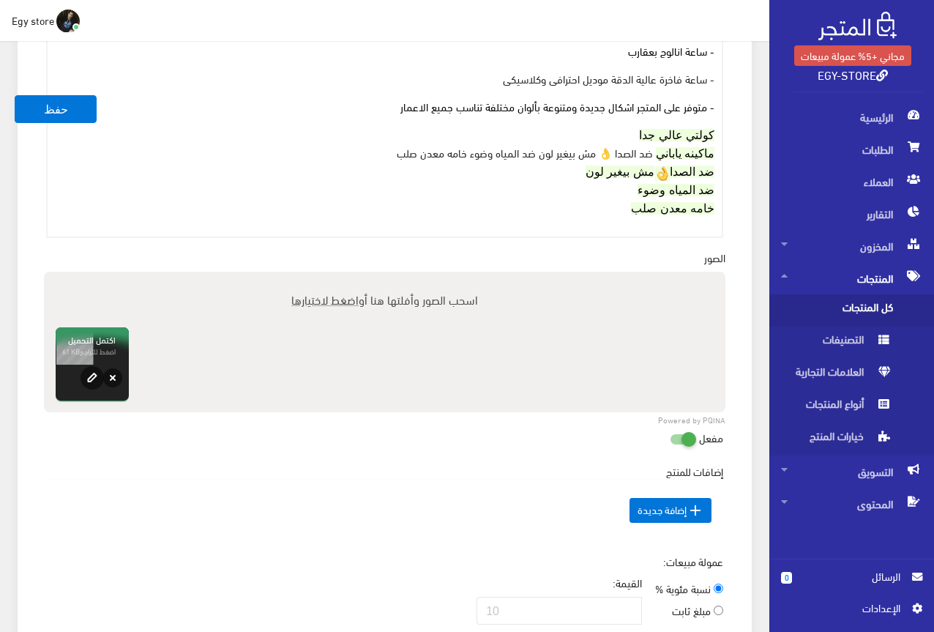
scroll to position [726, 0]
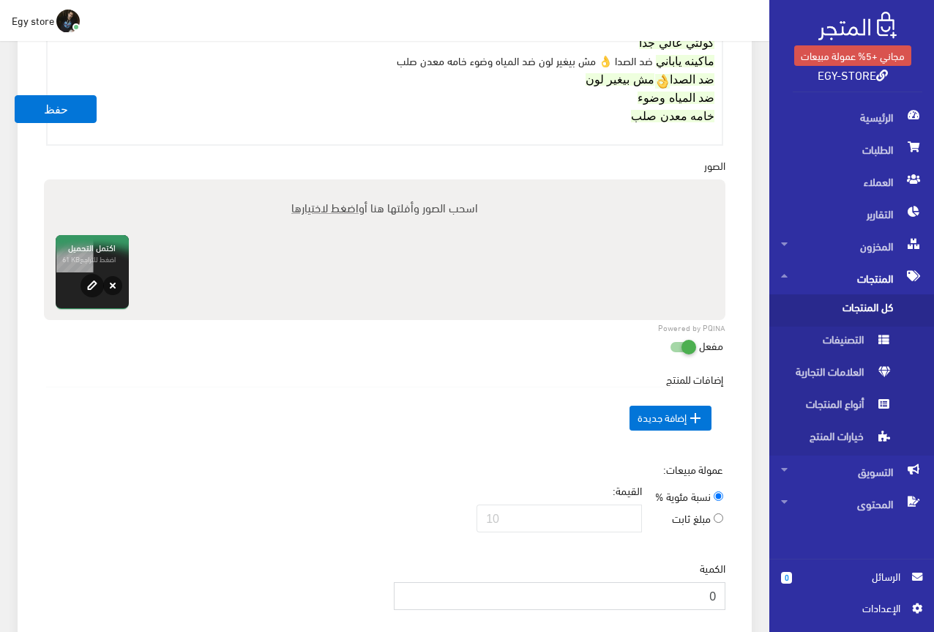
drag, startPoint x: 691, startPoint y: 587, endPoint x: 721, endPoint y: 600, distance: 32.5
click at [721, 600] on input "0" at bounding box center [560, 596] width 332 height 28
type input "1000"
click at [463, 483] on div "عمولة مبيعات: نسبة مئوية % مبلغ ثابت القيمة:" at bounding box center [384, 502] width 699 height 83
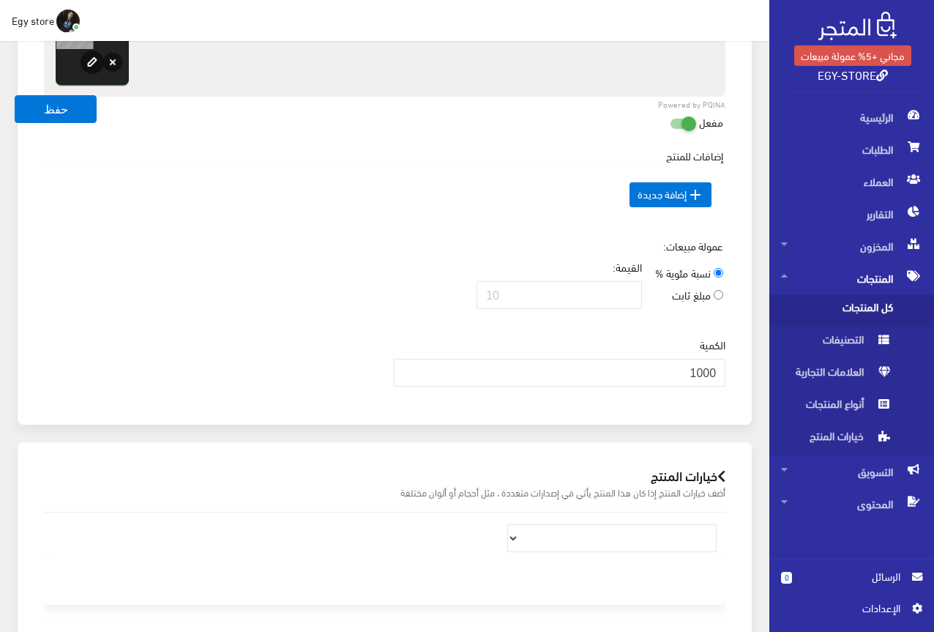
scroll to position [952, 0]
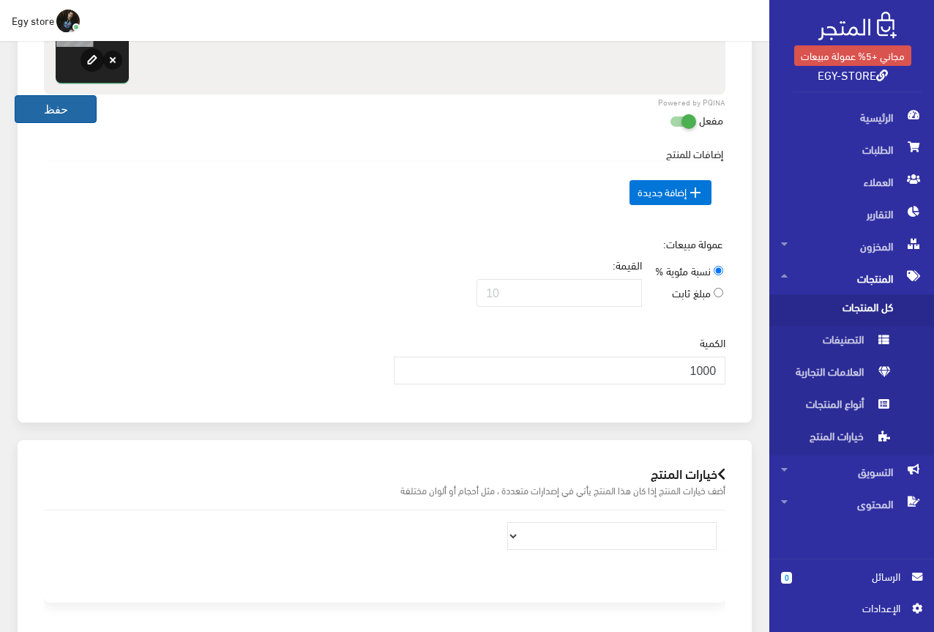
click at [45, 116] on button "حفظ" at bounding box center [56, 109] width 82 height 28
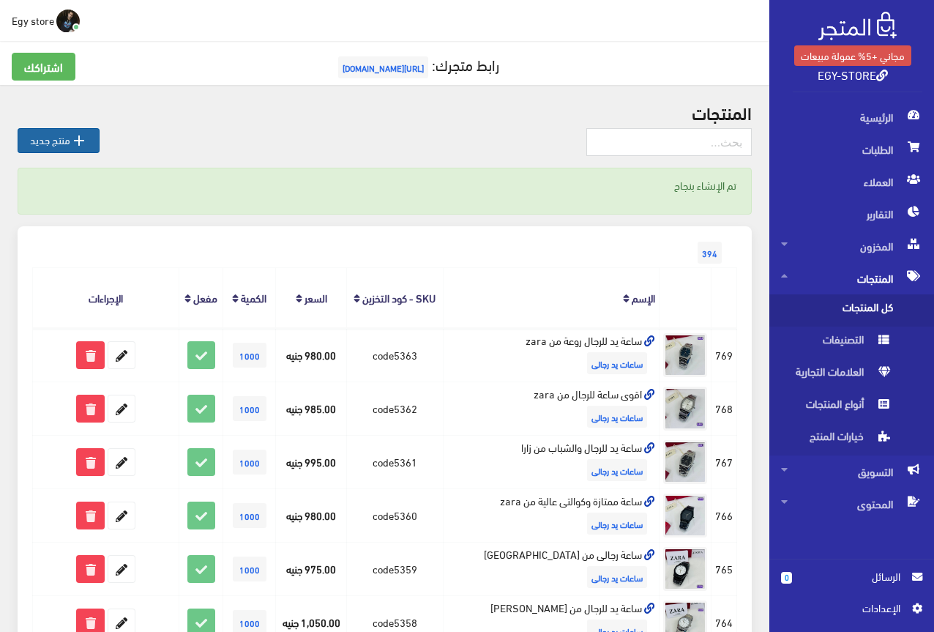
click at [40, 144] on link " منتج جديد" at bounding box center [59, 140] width 82 height 25
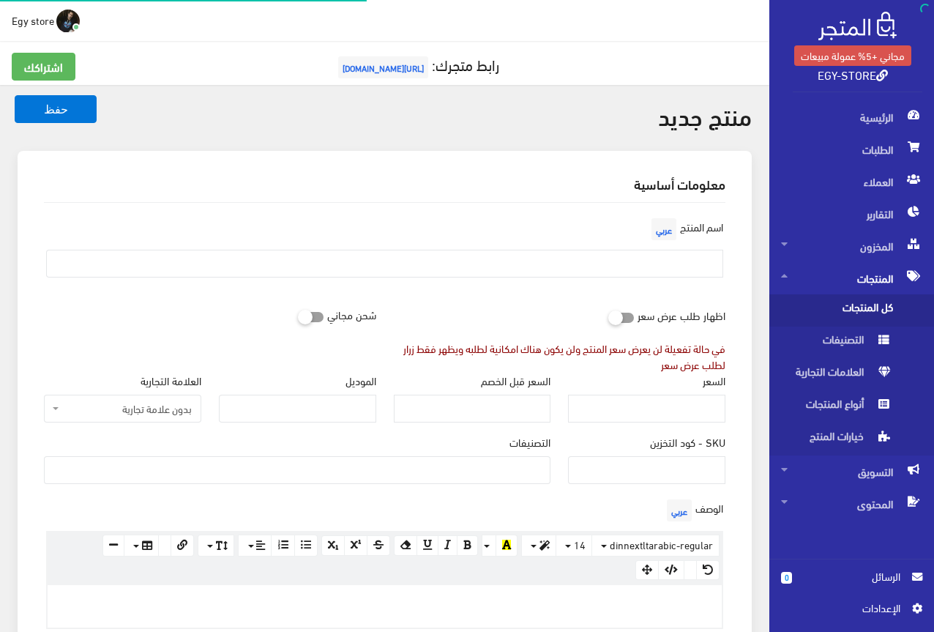
select select
click at [671, 479] on input "SKU - كود التخزين" at bounding box center [646, 470] width 157 height 28
type input "code5364"
click at [531, 476] on ul at bounding box center [297, 468] width 505 height 23
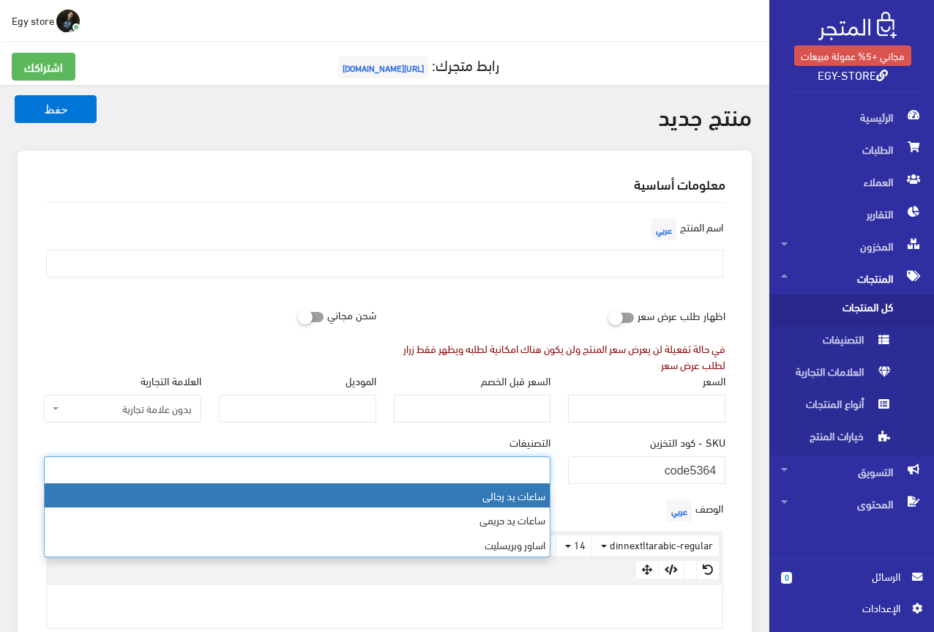
select select "27"
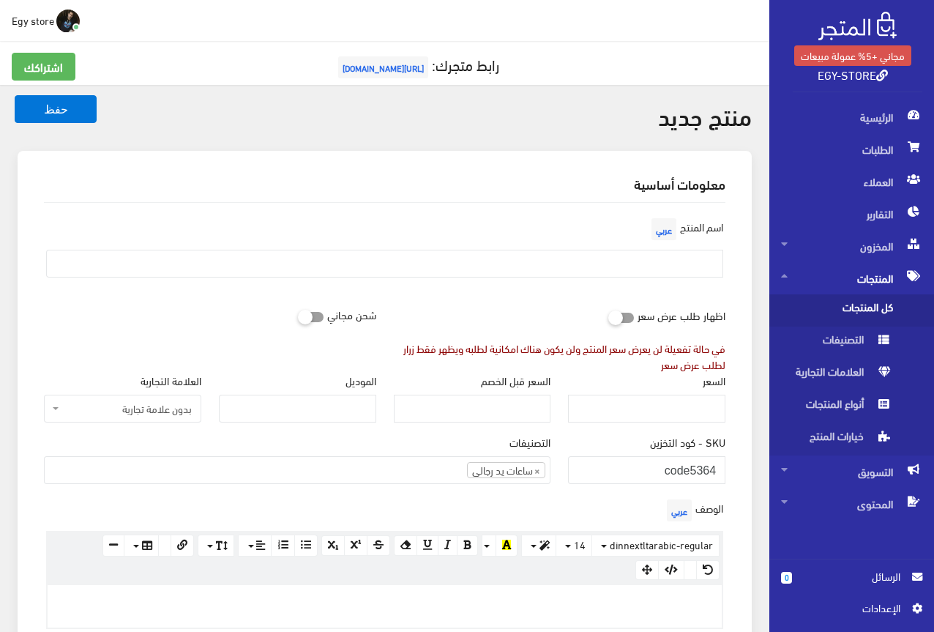
paste div
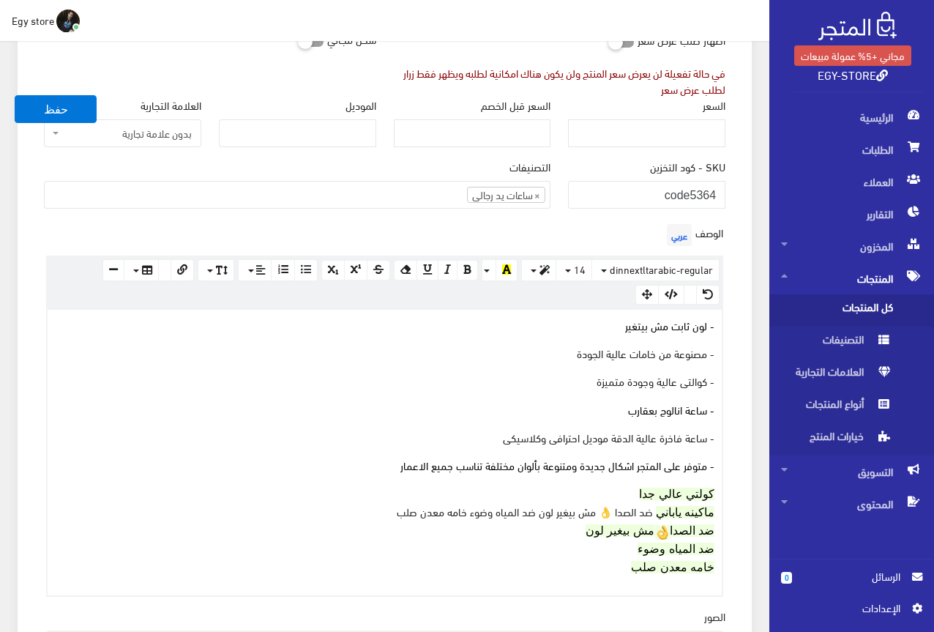
scroll to position [360, 0]
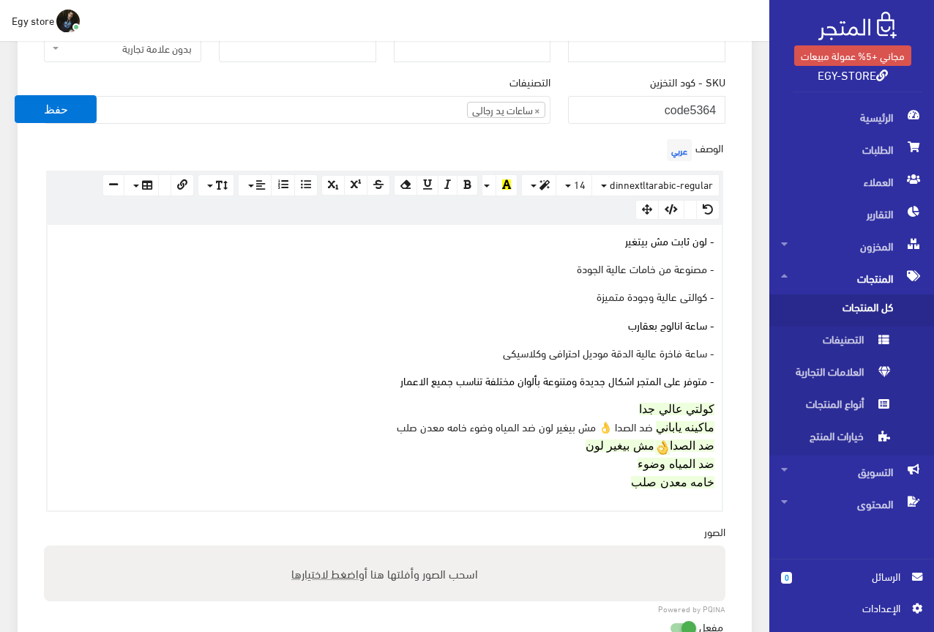
drag, startPoint x: 606, startPoint y: 482, endPoint x: 714, endPoint y: 412, distance: 128.1
click at [714, 412] on p "كولتي عالي جدا ماكينه ياباني ضد الصدا 👌 مش بيغير لون ضد المياه وضوء خامه معدن ص…" at bounding box center [385, 445] width 660 height 91
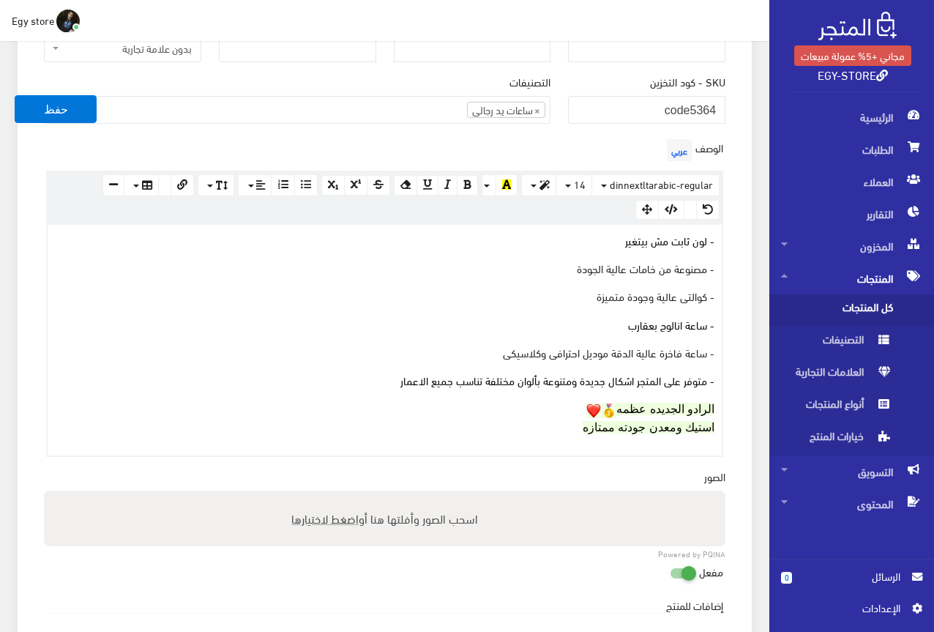
click at [717, 427] on div "- لون ثابت مش بيتغير - مصنوعة من خامات عالية الجودة - كوالتى عالية وجودة متميزة…" at bounding box center [385, 340] width 674 height 231
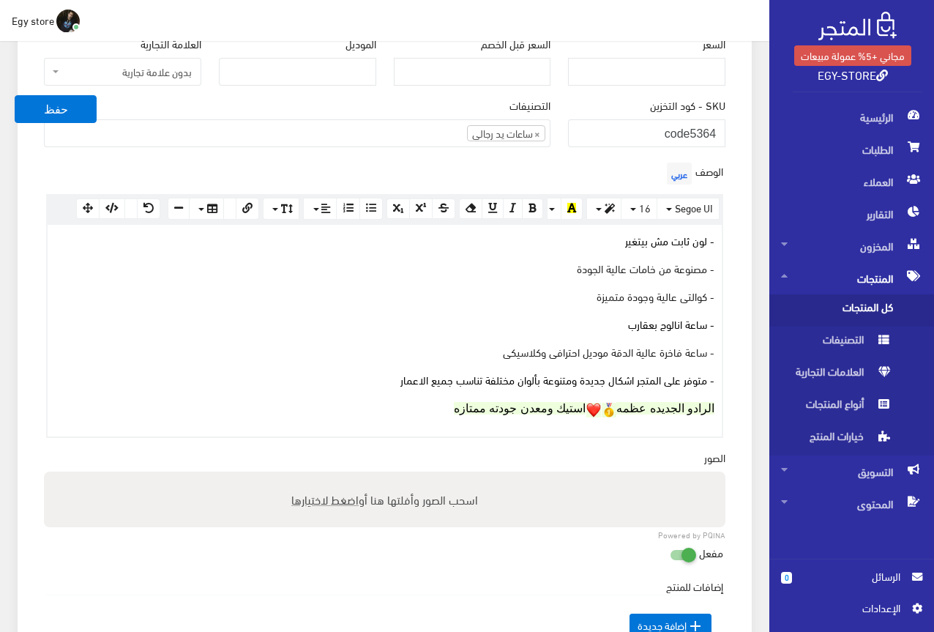
drag, startPoint x: 589, startPoint y: 402, endPoint x: 604, endPoint y: 402, distance: 14.6
click at [604, 402] on p "الرادو الجديده عظمه استيك ومعدن جودته ممتازه" at bounding box center [385, 408] width 660 height 18
click at [591, 417] on div "- لون ثابت مش بيتغير - مصنوعة من خامات عالية الجودة - كوالتى عالية وجودة متميزة…" at bounding box center [385, 331] width 674 height 212
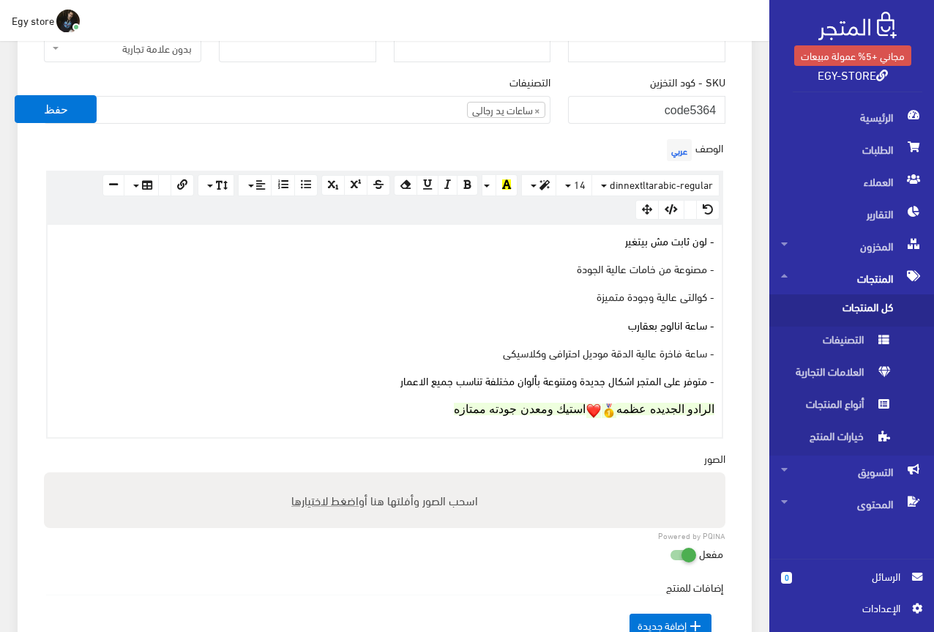
click at [591, 416] on p "الرادو الجديده عظمه استيك ومعدن جودته ممتازه" at bounding box center [385, 409] width 660 height 18
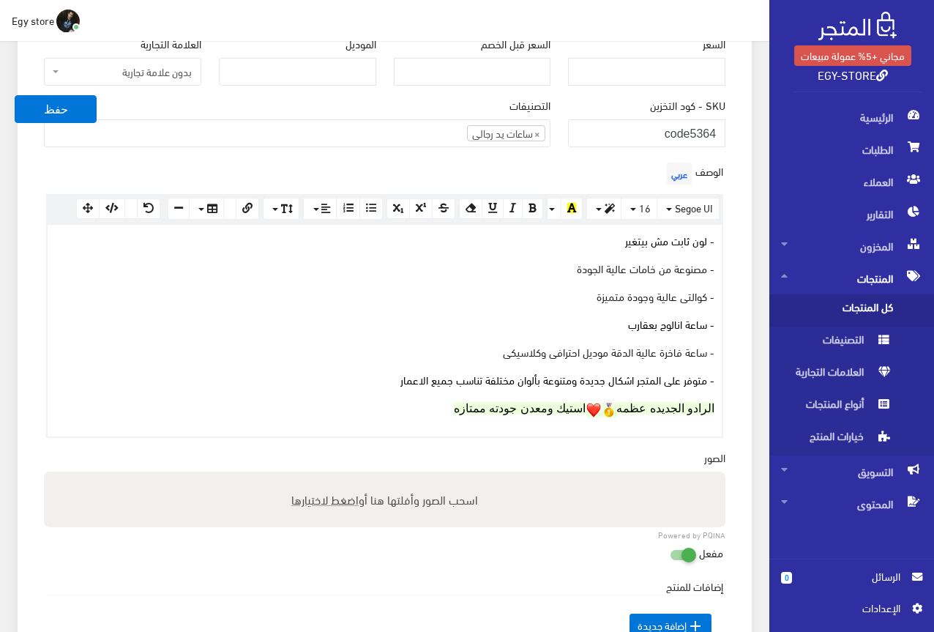
click at [591, 406] on img at bounding box center [593, 410] width 15 height 15
click at [571, 420] on div "- لون ثابت مش بيتغير - مصنوعة من خامات عالية الجودة - كوالتى عالية وجودة متميزة…" at bounding box center [385, 331] width 674 height 212
click at [591, 403] on img at bounding box center [593, 410] width 15 height 15
click at [591, 403] on div "100% 50% 25%" at bounding box center [655, 439] width 132 height 75
click at [580, 418] on div "- لون ثابت مش بيتغير - مصنوعة من خامات عالية الجودة - كوالتى عالية وجودة متميزة…" at bounding box center [385, 331] width 674 height 212
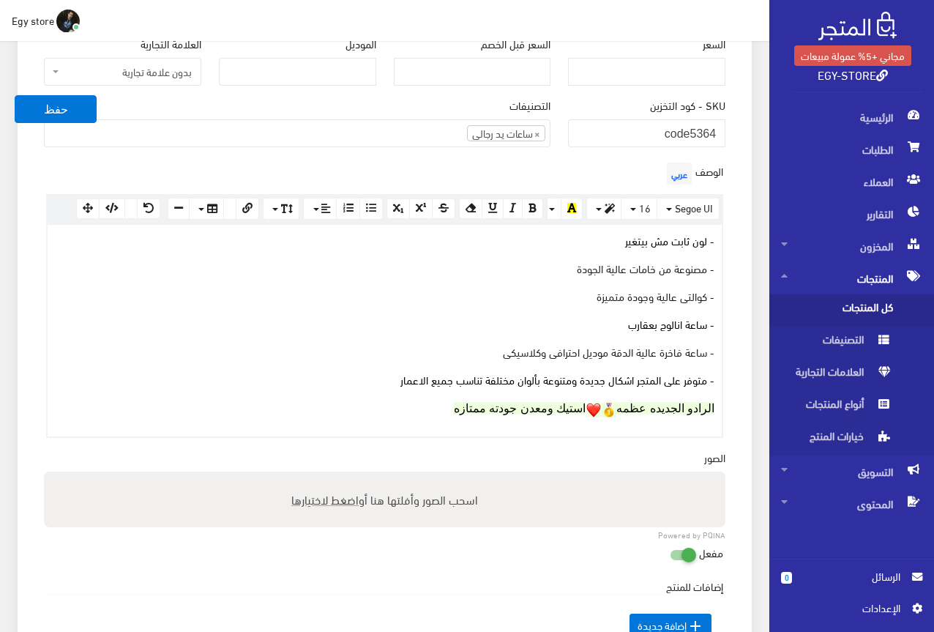
click at [575, 418] on div "- لون ثابت مش بيتغير - مصنوعة من خامات عالية الجودة - كوالتى عالية وجودة متميزة…" at bounding box center [385, 331] width 674 height 212
click at [591, 404] on img at bounding box center [593, 410] width 15 height 15
click at [565, 428] on div "- لون ثابت مش بيتغير - مصنوعة من خامات عالية الجودة - كوالتى عالية وجودة متميزة…" at bounding box center [385, 331] width 674 height 212
click at [615, 406] on img at bounding box center [609, 410] width 15 height 15
click at [591, 417] on div "- لون ثابت مش بيتغير - مصنوعة من خامات عالية الجودة - كوالتى عالية وجودة متميزة…" at bounding box center [385, 331] width 674 height 212
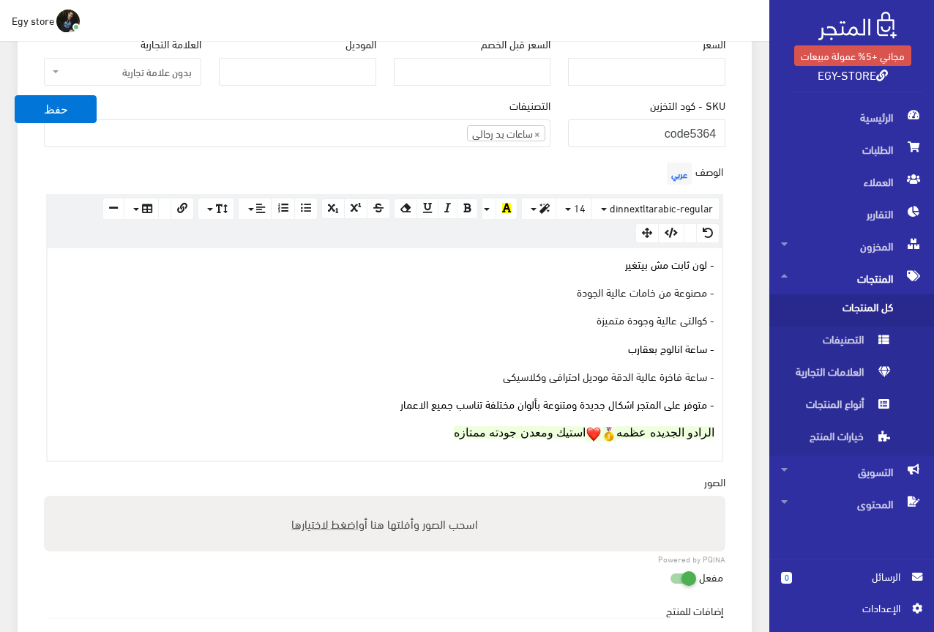
scroll to position [360, 0]
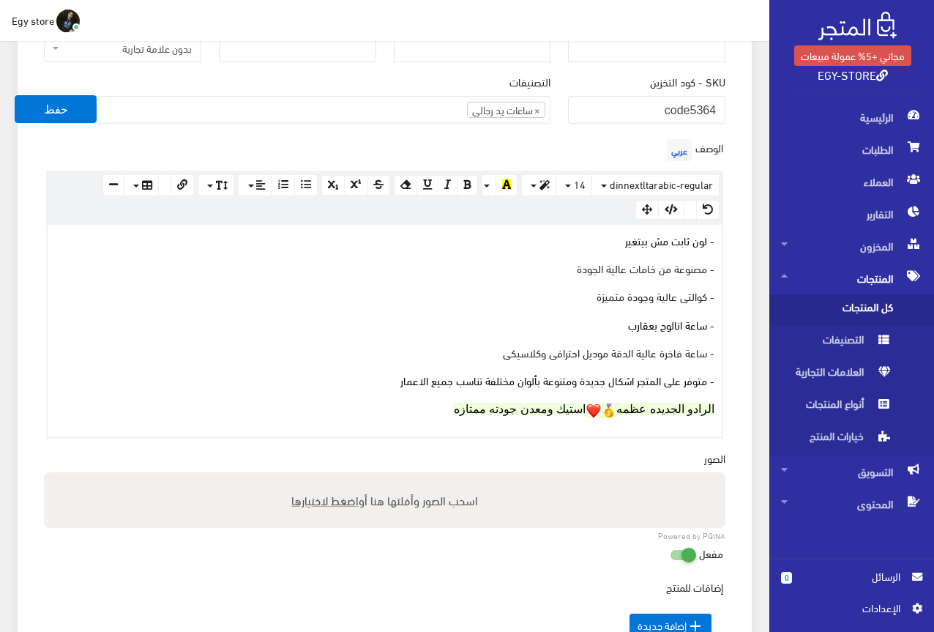
drag, startPoint x: 597, startPoint y: 411, endPoint x: 611, endPoint y: 411, distance: 13.9
click at [611, 411] on p "الرادو الجديده عظمه استيك ومعدن جودته ممتازه" at bounding box center [385, 409] width 660 height 18
click at [611, 411] on div "100% 50% 25%" at bounding box center [663, 440] width 116 height 75
click at [600, 410] on div "21x20" at bounding box center [598, 401] width 32 height 20
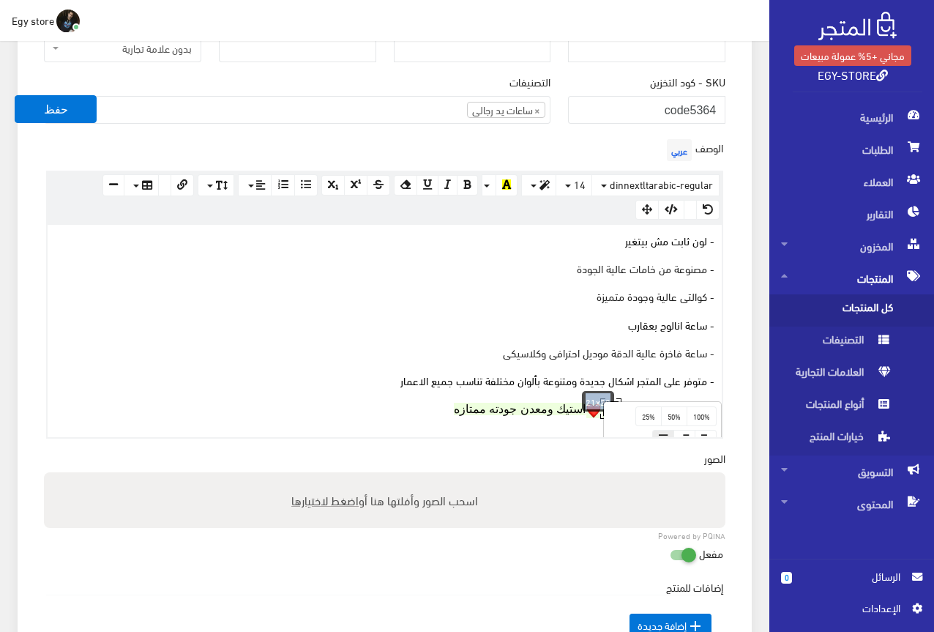
click at [600, 410] on div "21x20" at bounding box center [598, 401] width 32 height 20
click at [597, 414] on img at bounding box center [593, 410] width 15 height 15
click at [575, 424] on div "- لون ثابت مش بيتغير - مصنوعة من خامات عالية الجودة - كوالتى عالية وجودة متميزة…" at bounding box center [385, 331] width 674 height 212
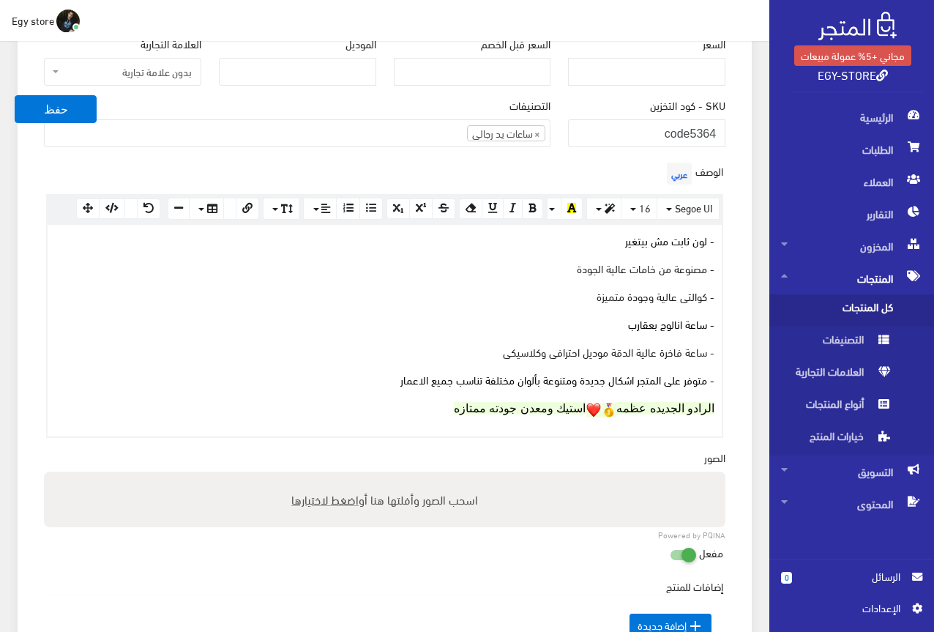
click at [589, 411] on img at bounding box center [593, 410] width 15 height 15
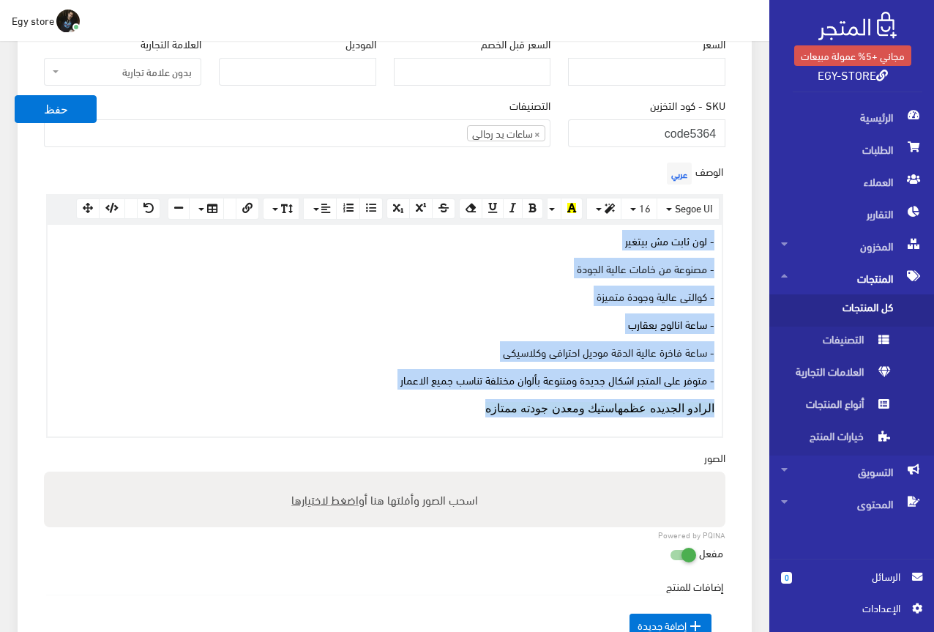
drag, startPoint x: 455, startPoint y: 408, endPoint x: 761, endPoint y: 242, distance: 347.8
click at [761, 242] on div "منتج جديد حفظ معلومات أساسية اسم المنتج عربي" at bounding box center [384, 474] width 769 height 1452
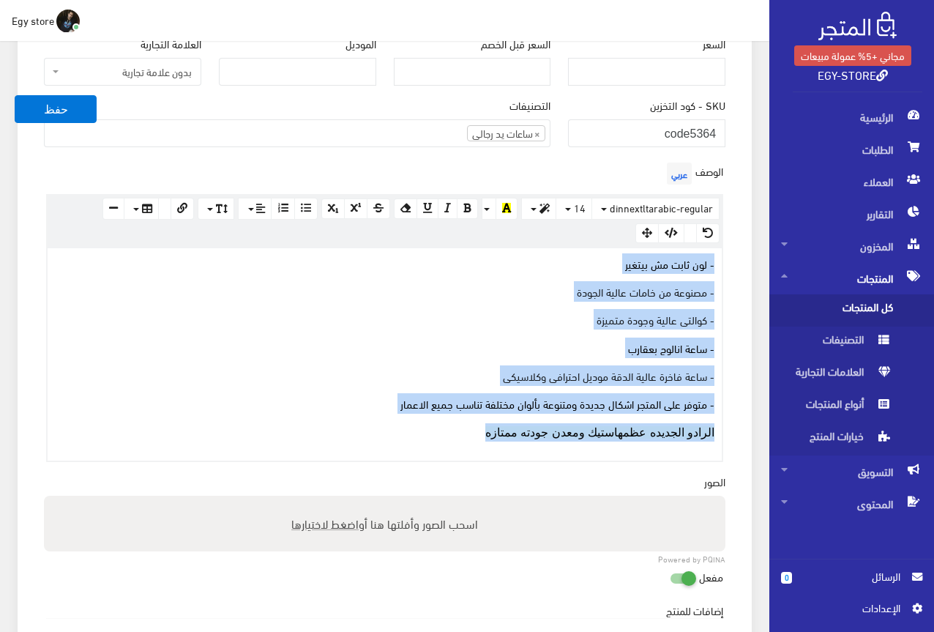
scroll to position [360, 0]
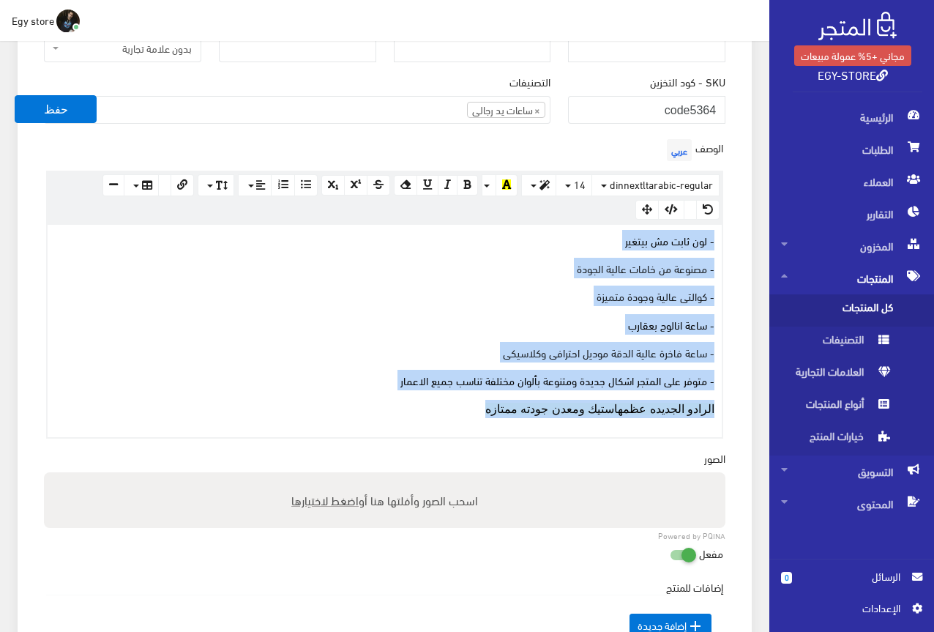
copy div "- لون ثابت مش بيتغير - مصنوعة من خامات عالية الجودة - كوالتى عالية وجودة متميزة…"
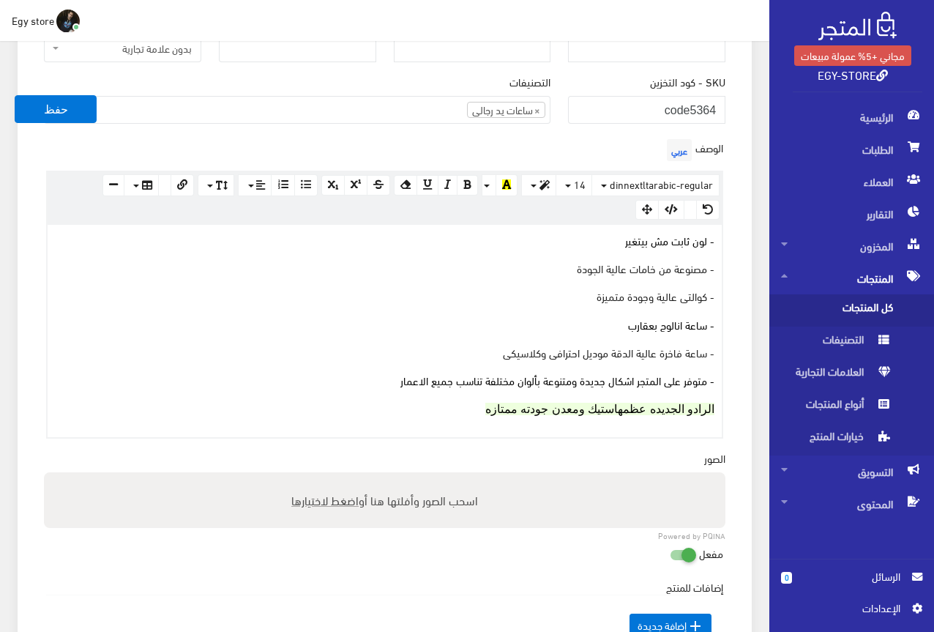
click at [740, 287] on div "معلومات أساسية اسم المنتج عربي اظهار طلب عرض سعر في حالة تفعيلة لن يعرض سعر الم…" at bounding box center [385, 323] width 734 height 1065
click at [318, 501] on span "اضغط لاختيارها" at bounding box center [324, 499] width 67 height 21
click at [318, 477] on input "اسحب الصور وأفلتها هنا أو اضغط لاختيارها" at bounding box center [384, 474] width 681 height 4
type input "C:\fakepath\5364.jpeg"
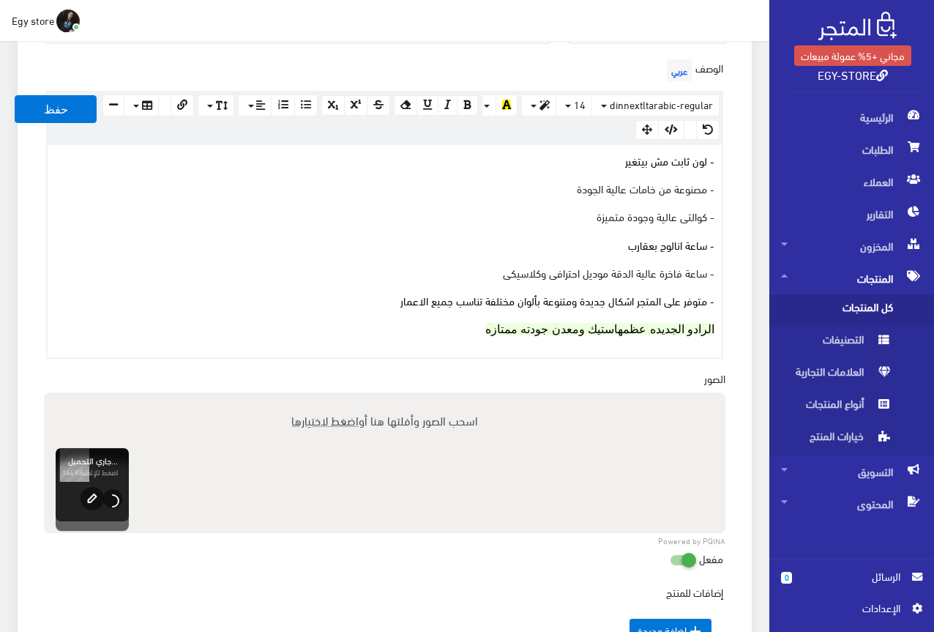
scroll to position [799, 0]
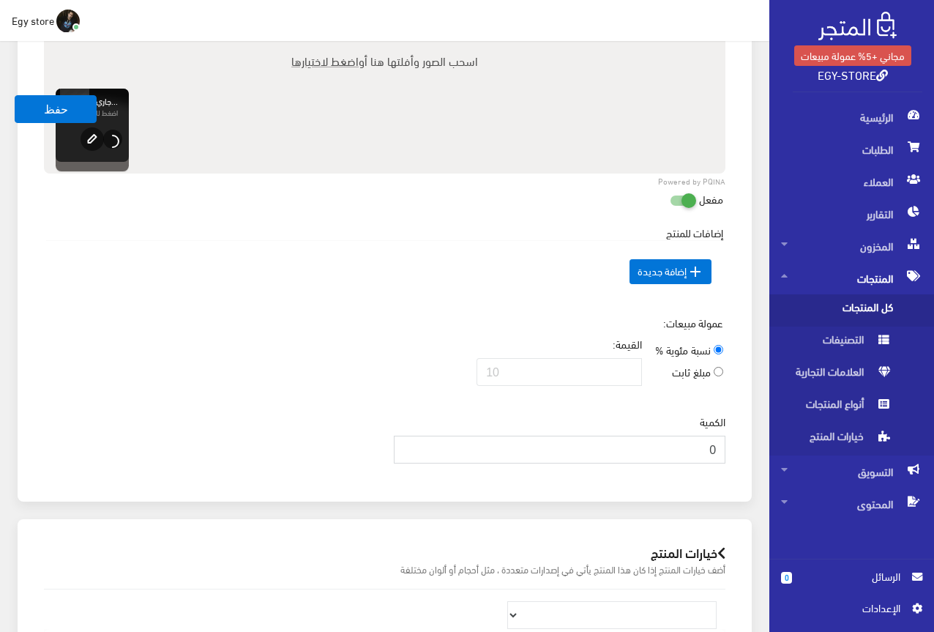
drag, startPoint x: 655, startPoint y: 447, endPoint x: 726, endPoint y: 441, distance: 71.2
click at [726, 441] on div "الكمية 0" at bounding box center [560, 444] width 350 height 61
type input "1000"
click at [300, 373] on div "عمولة مبيعات: نسبة مئوية % مبلغ ثابت القيمة:" at bounding box center [384, 356] width 699 height 83
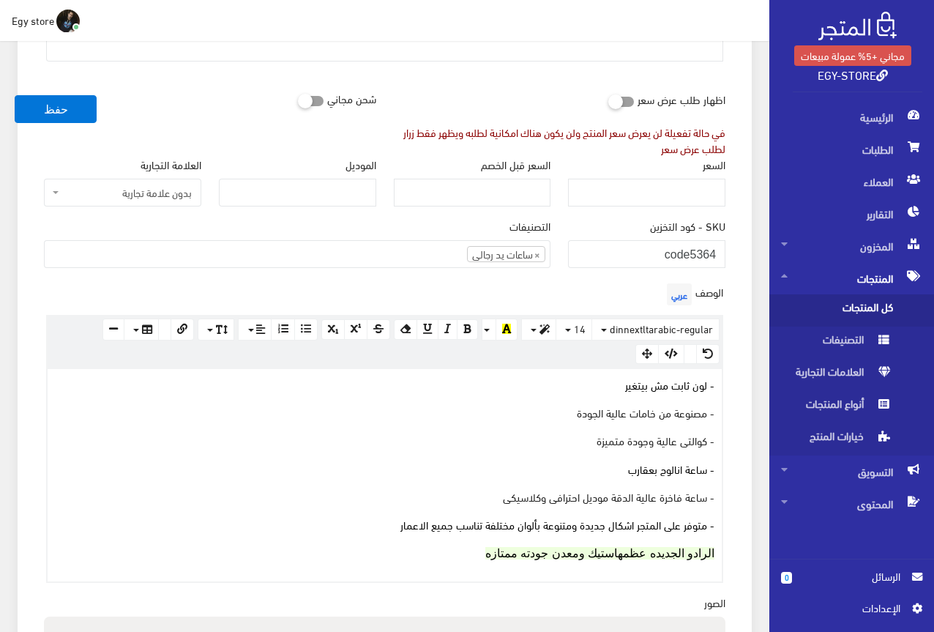
scroll to position [214, 0]
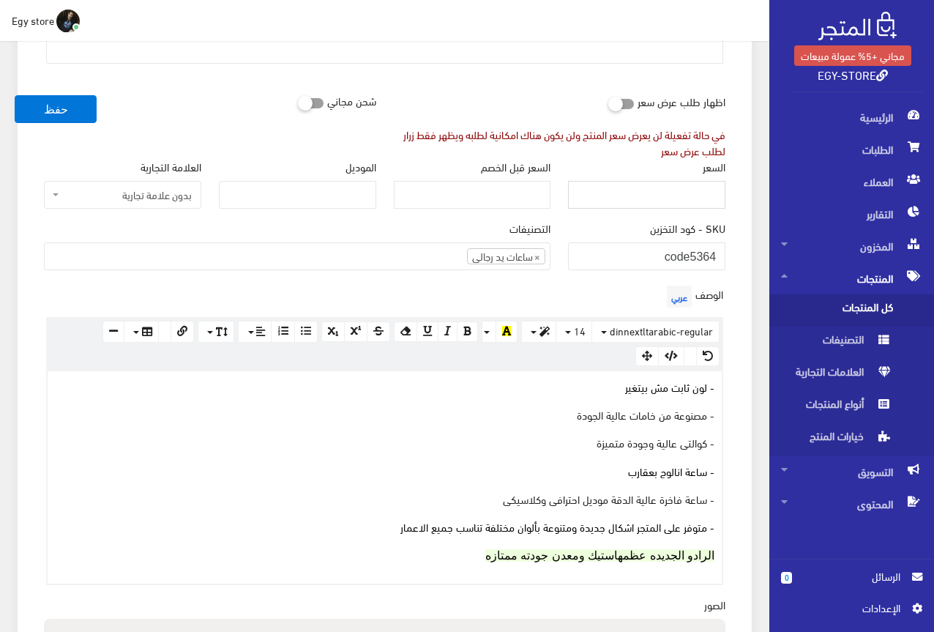
click at [698, 203] on input "السعر" at bounding box center [646, 195] width 157 height 28
type input "325"
click at [626, 165] on div "السعر 325" at bounding box center [646, 184] width 157 height 50
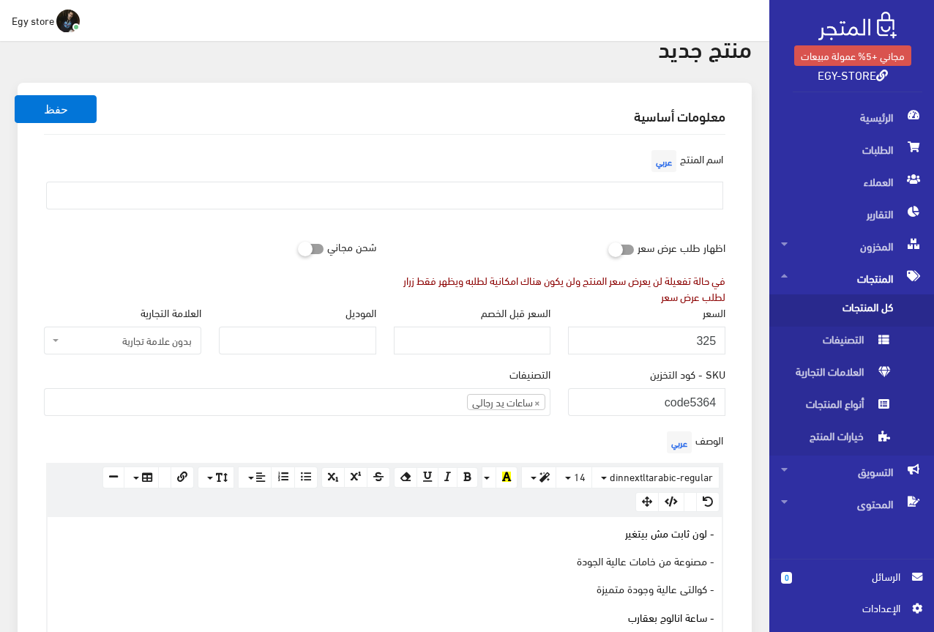
scroll to position [67, 0]
click at [699, 197] on input "text" at bounding box center [384, 196] width 677 height 28
type input "s"
type input "ساعة يد للرجال من رادو"
click at [554, 174] on div "اسم المنتج عربي ساعة يد للرجال من رادو" at bounding box center [384, 184] width 699 height 75
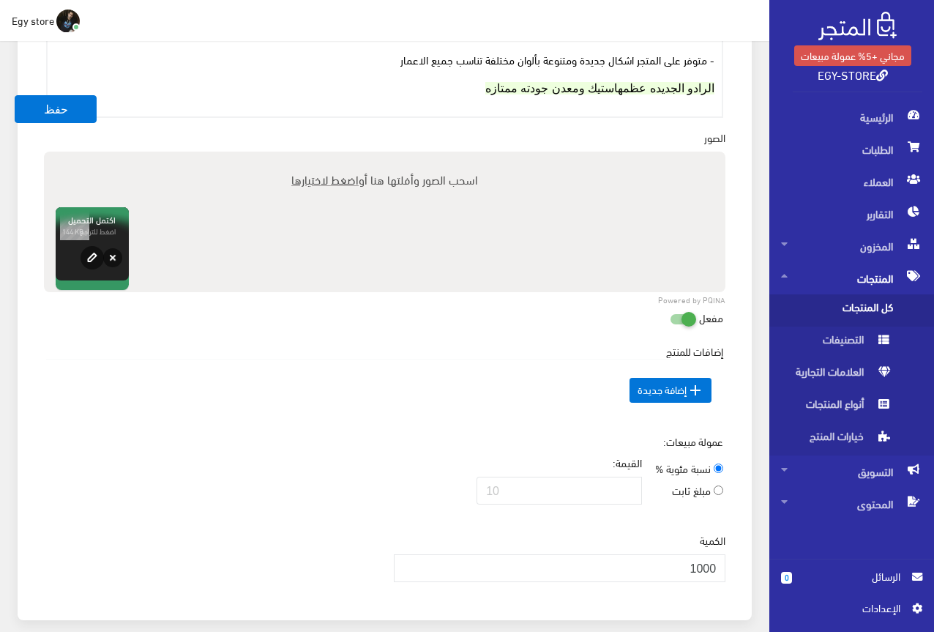
scroll to position [653, 0]
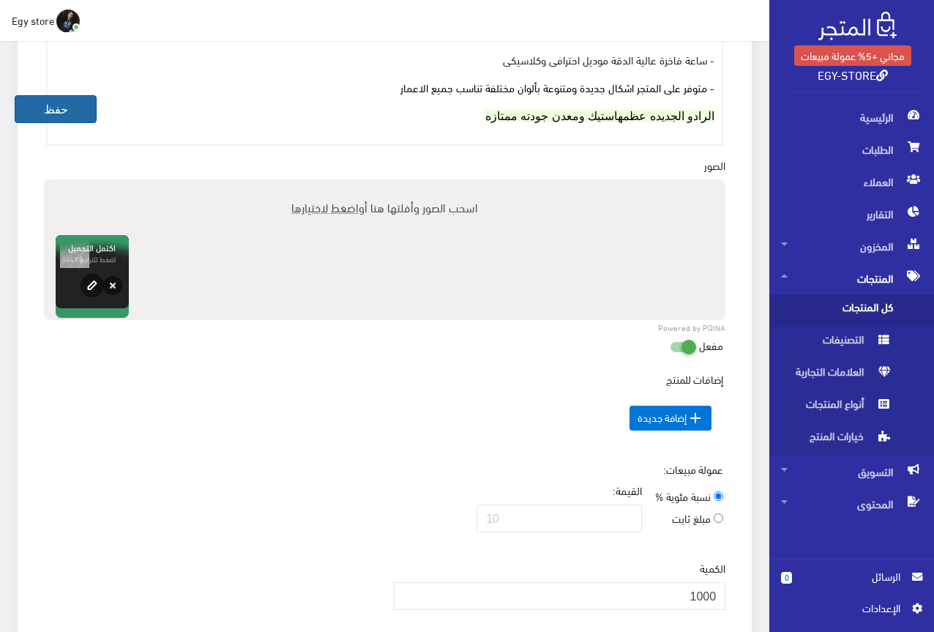
click at [90, 120] on button "حفظ" at bounding box center [56, 109] width 82 height 28
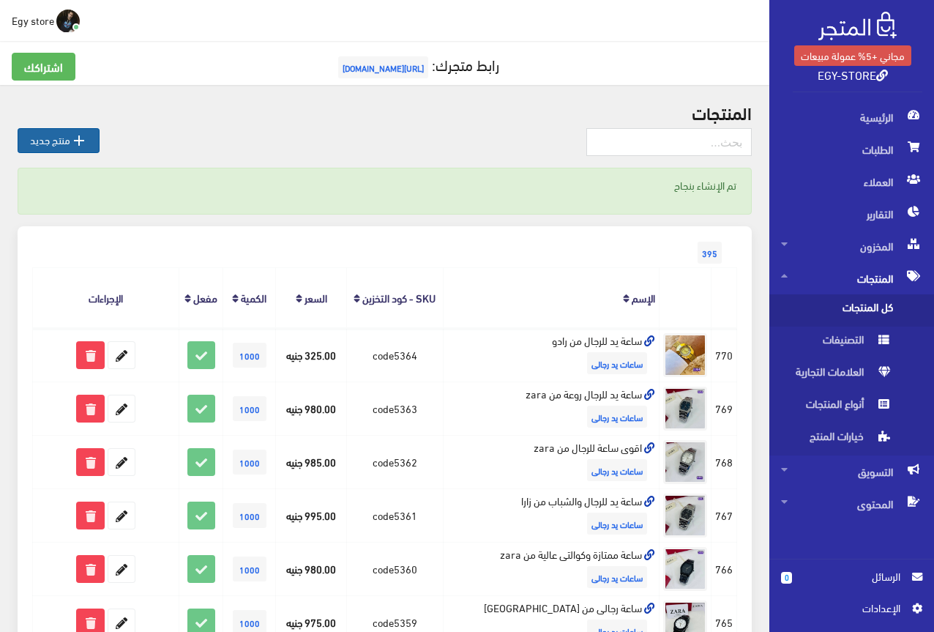
click at [37, 136] on link " منتج جديد" at bounding box center [59, 140] width 82 height 25
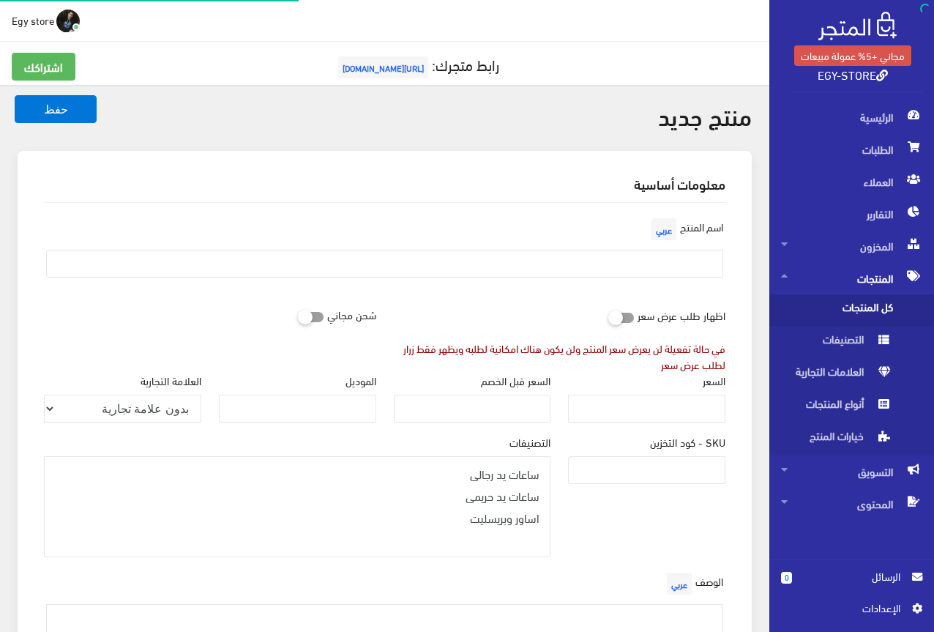
select select
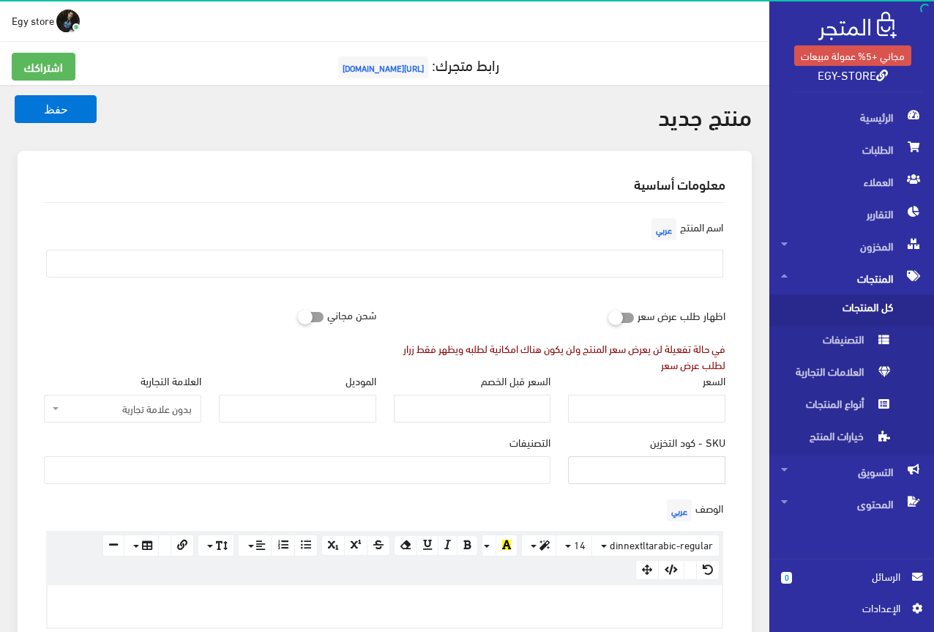
click at [691, 463] on input "SKU - كود التخزين" at bounding box center [646, 470] width 157 height 28
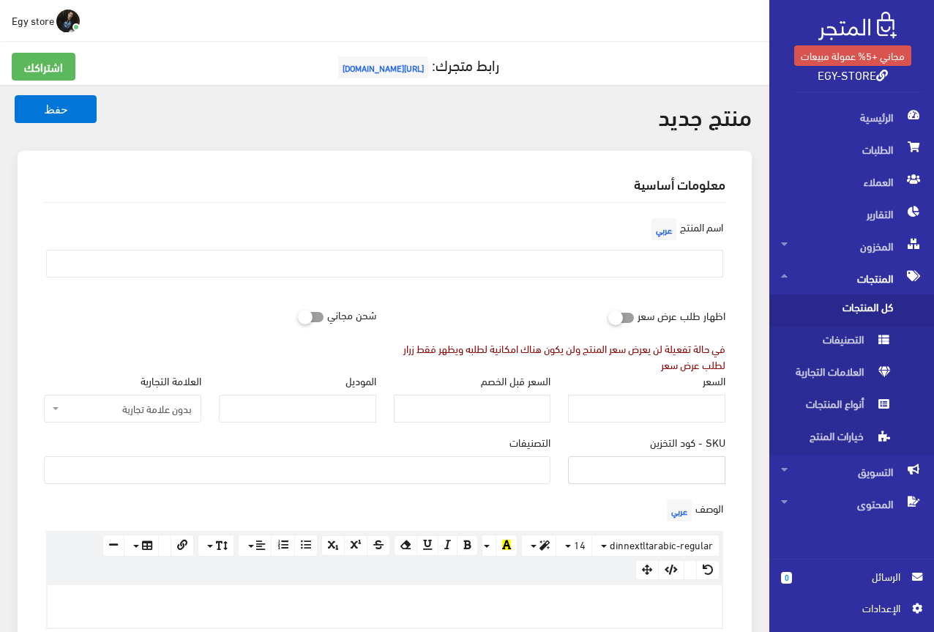
type input "ؤ"
type input "code5365"
click at [500, 460] on ul at bounding box center [297, 468] width 505 height 23
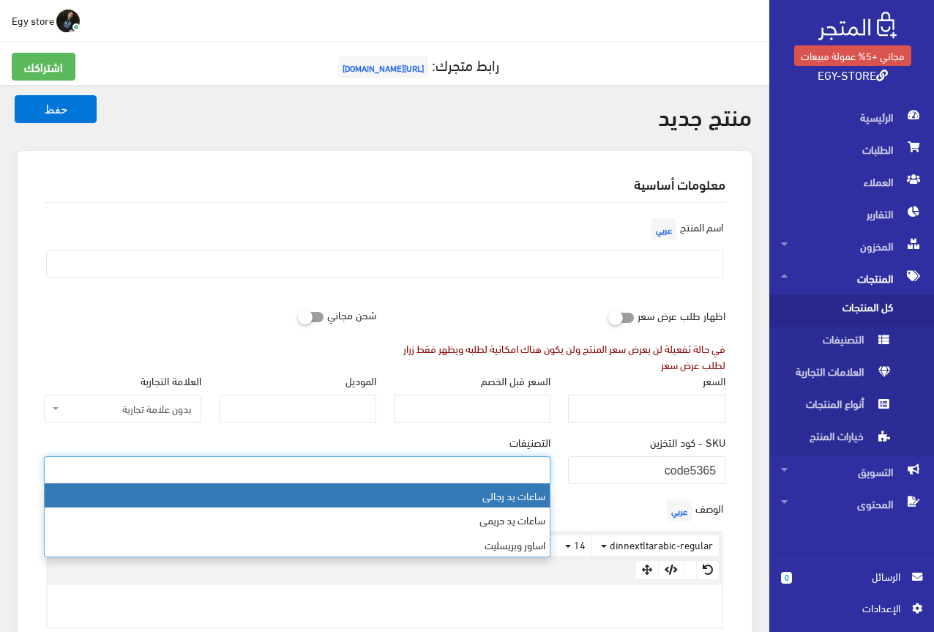
select select "27"
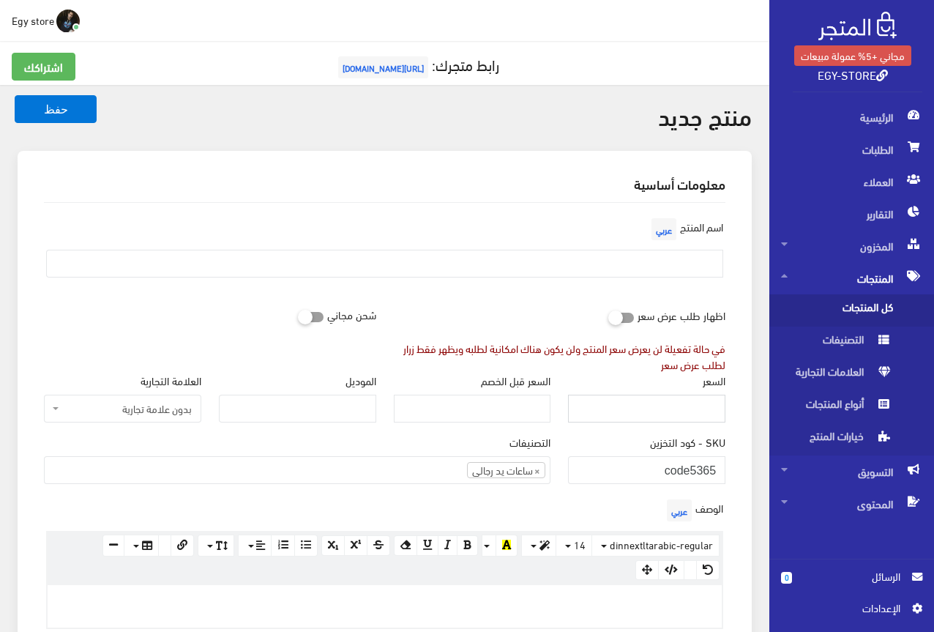
click at [657, 413] on input "السعر" at bounding box center [646, 409] width 157 height 28
type input "350"
click at [649, 266] on input "text" at bounding box center [384, 264] width 677 height 28
type input "s"
type input "ساعة يد رجالى من رادو"
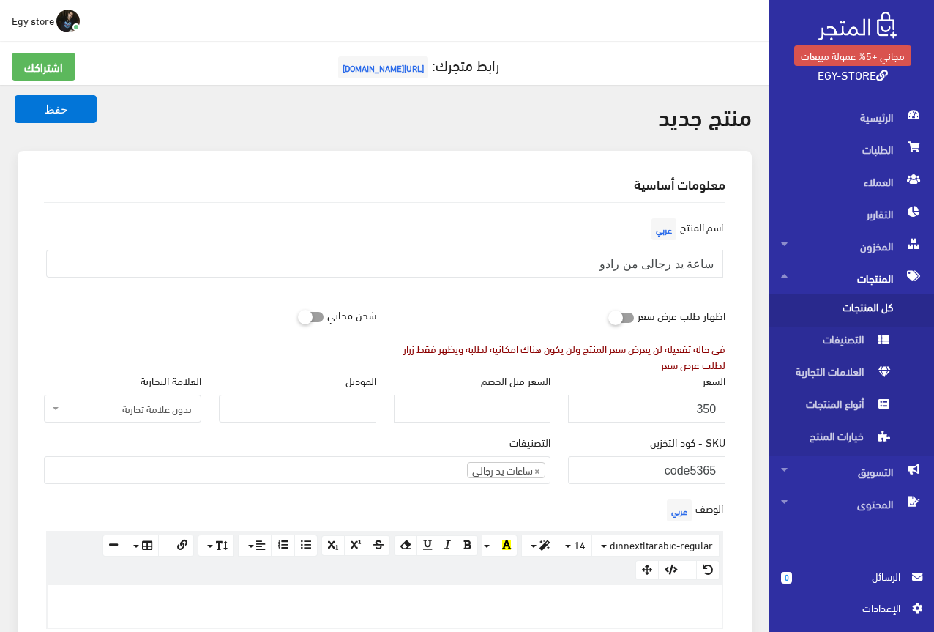
click at [534, 290] on div "اسم المنتج عربي ساعة يد رجالى من رادو" at bounding box center [384, 257] width 699 height 86
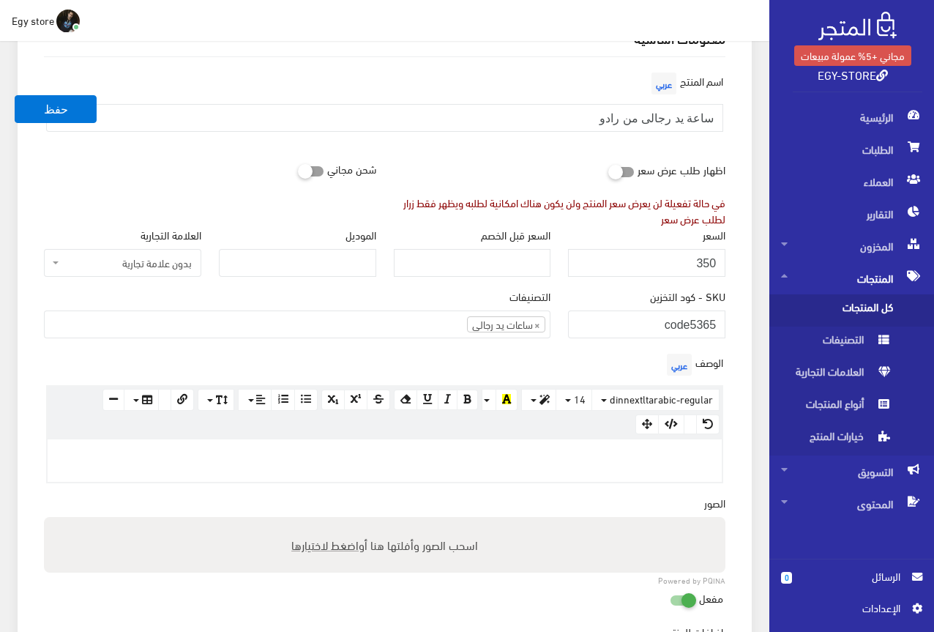
scroll to position [146, 0]
paste div
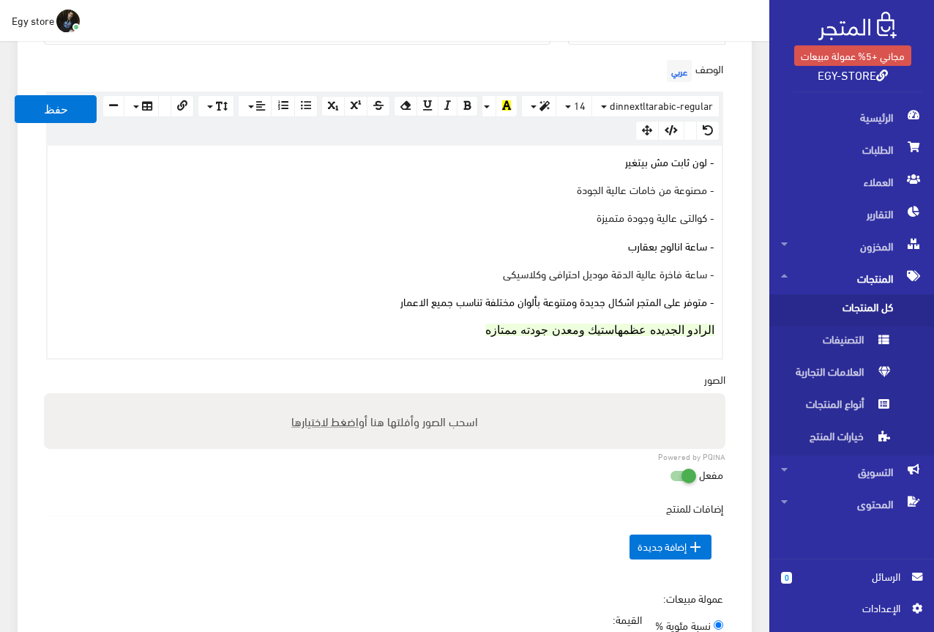
scroll to position [366, 0]
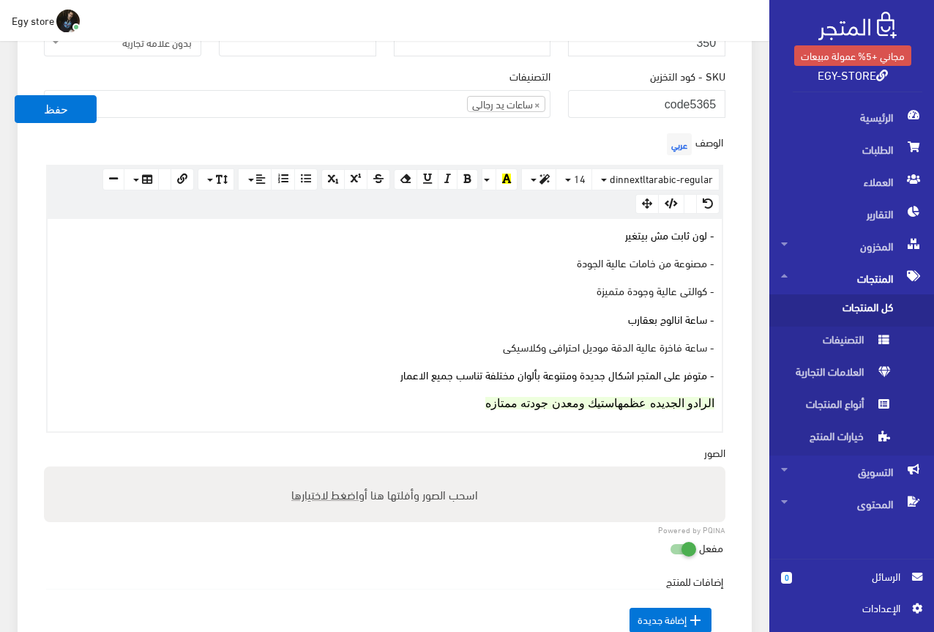
click at [319, 488] on span "اضغط لاختيارها" at bounding box center [324, 493] width 67 height 21
click at [319, 471] on input "اسحب الصور وأفلتها هنا أو اضغط لاختيارها" at bounding box center [384, 468] width 681 height 4
type input "C:\fakepath\5365.jpeg"
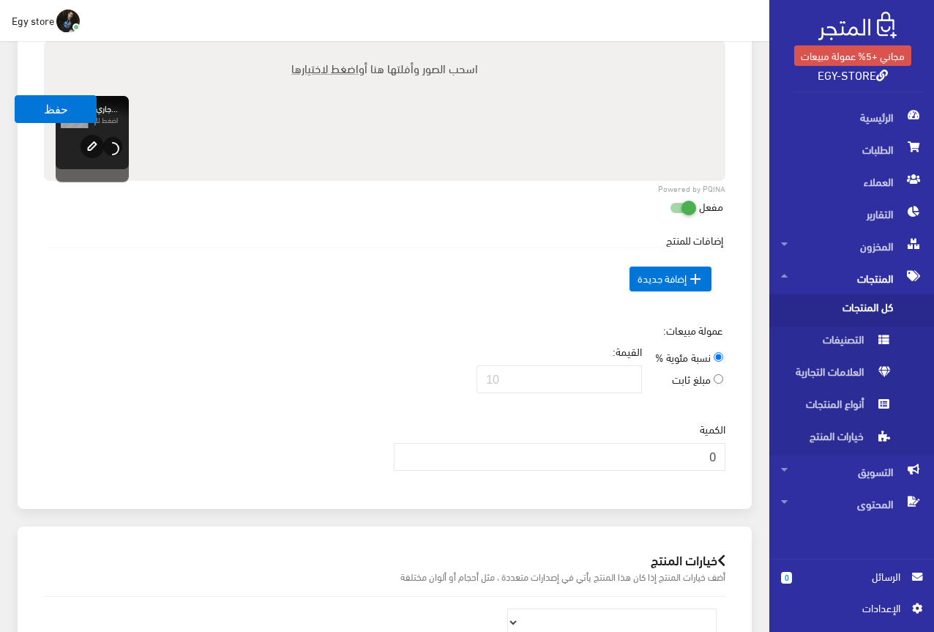
scroll to position [805, 0]
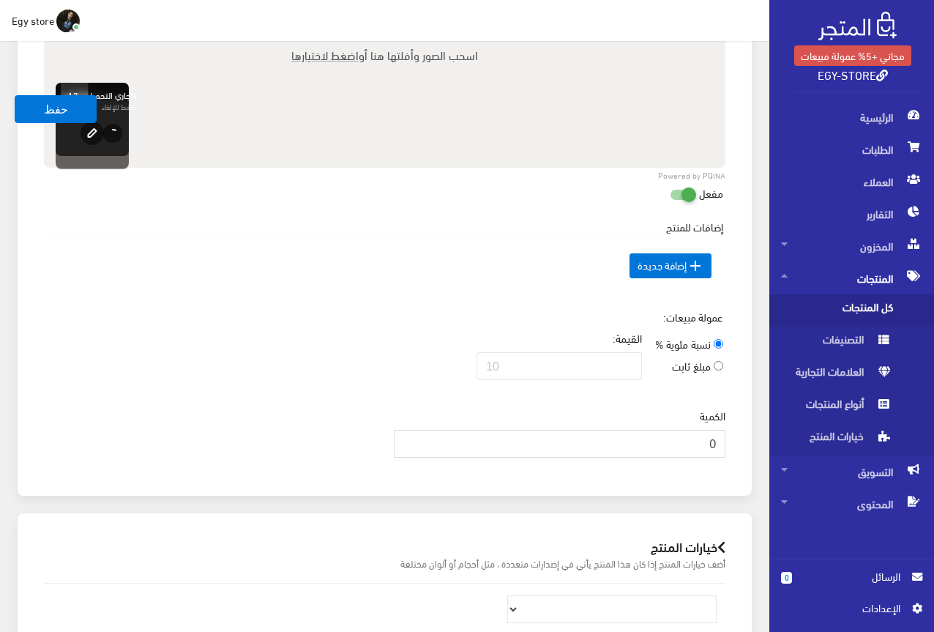
drag, startPoint x: 698, startPoint y: 431, endPoint x: 723, endPoint y: 428, distance: 25.8
click at [723, 430] on input "0" at bounding box center [560, 444] width 332 height 28
type input "1000"
click at [351, 299] on div "إضافات للمنتج السعر الإضافي [DEMOGRAPHIC_DATA] عربي" at bounding box center [384, 264] width 699 height 90
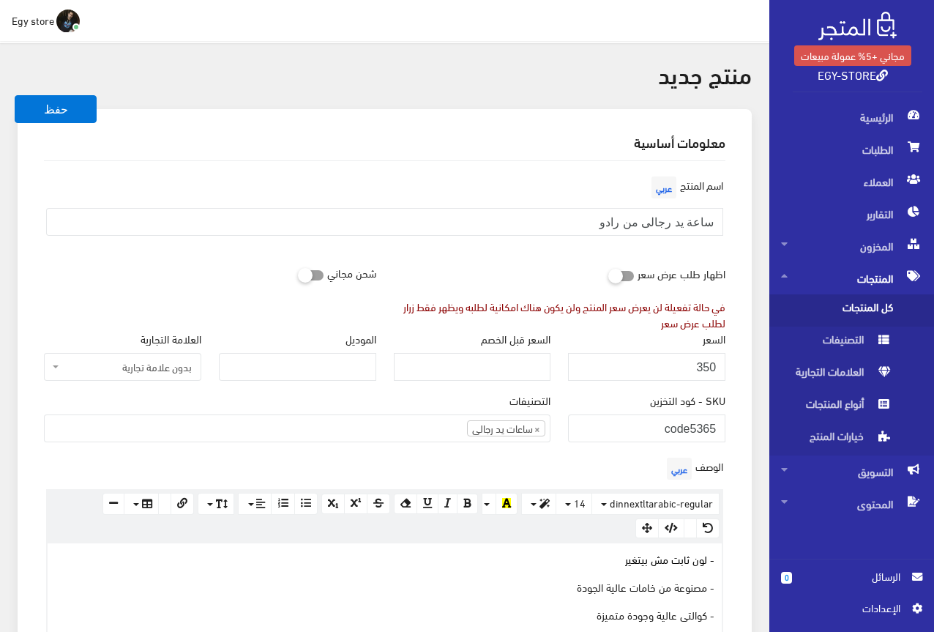
scroll to position [0, 0]
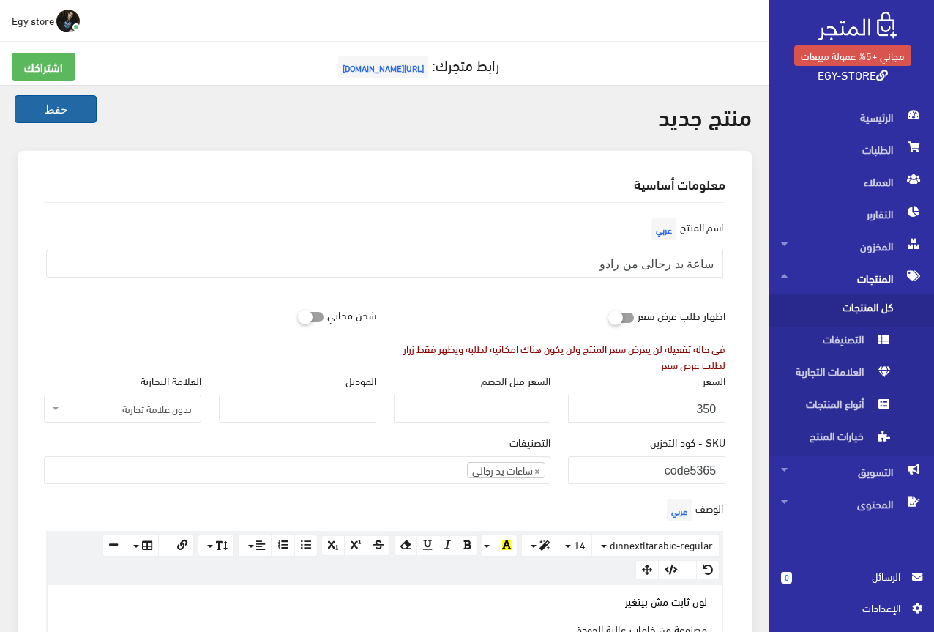
click at [67, 116] on button "حفظ" at bounding box center [56, 109] width 82 height 28
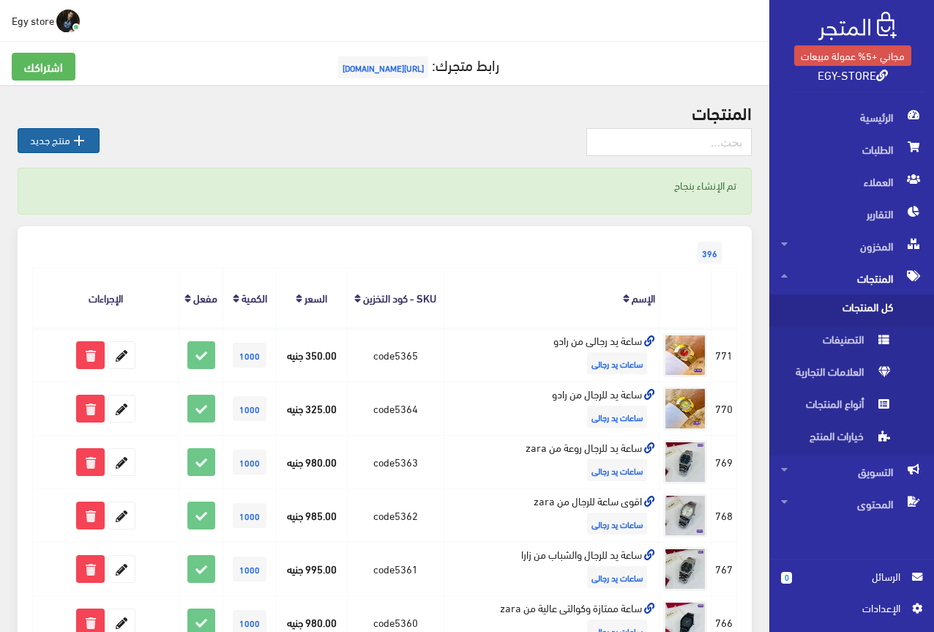
click at [84, 149] on link " منتج جديد" at bounding box center [59, 140] width 82 height 25
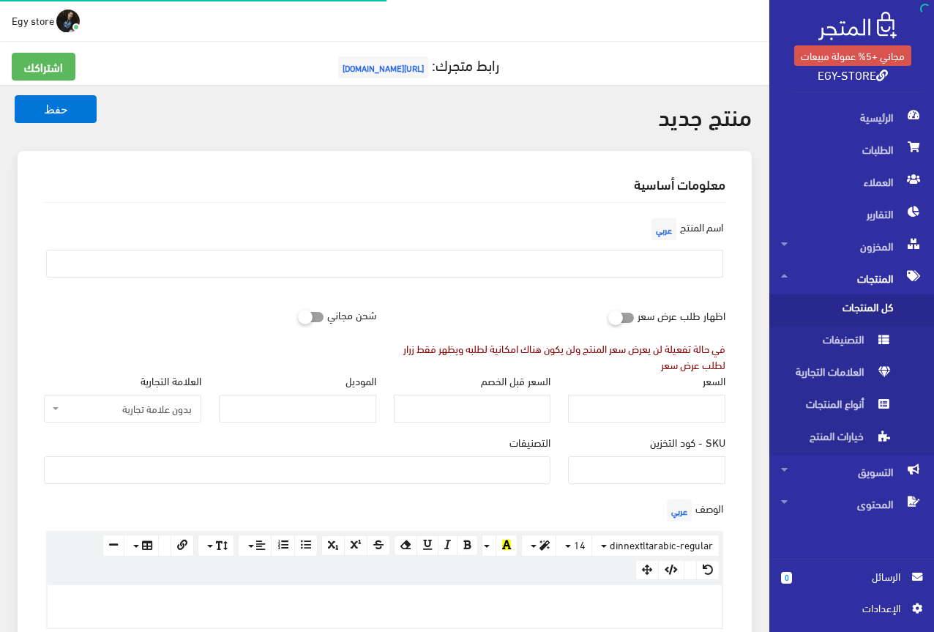
select select
click at [625, 468] on input "SKU - كود التخزين" at bounding box center [646, 470] width 157 height 28
type input "ؤ"
type input "code5366"
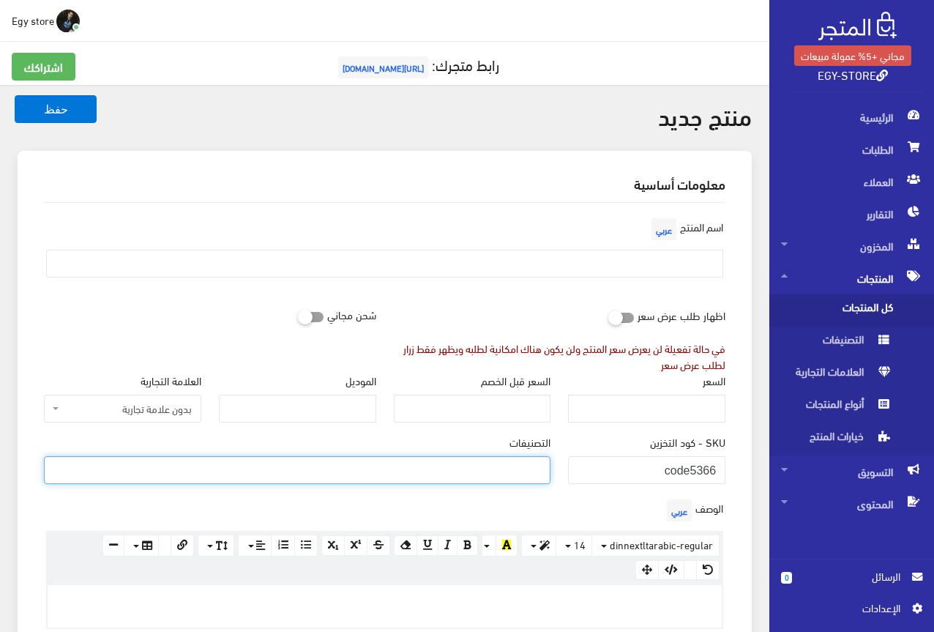
click at [520, 471] on ul at bounding box center [297, 468] width 505 height 23
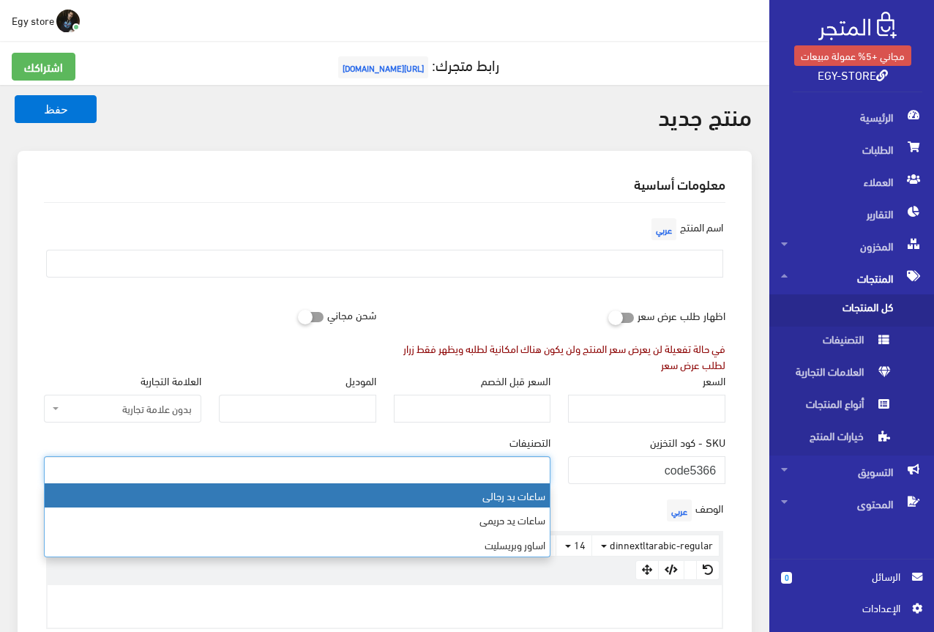
select select "27"
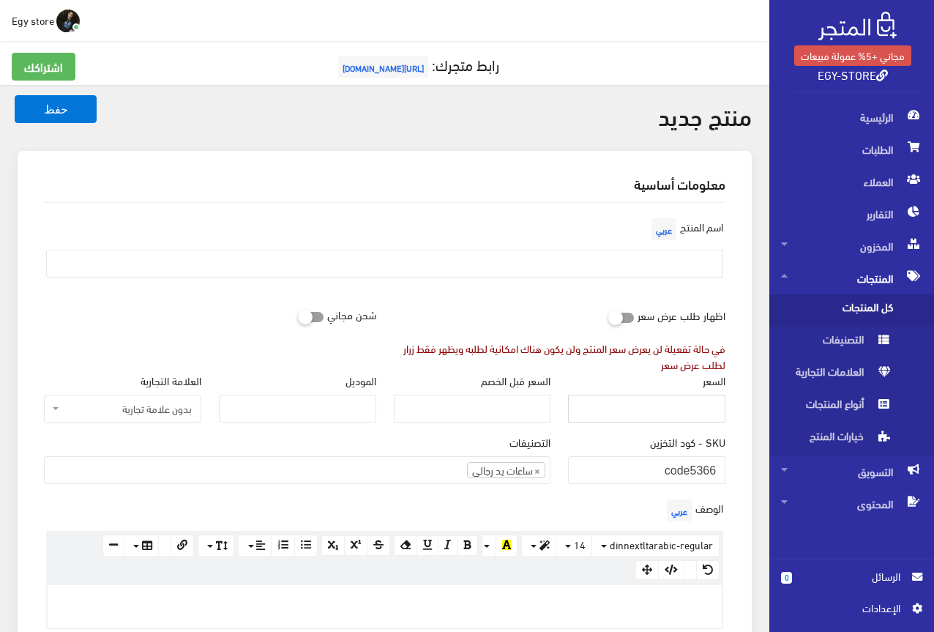
click at [704, 418] on input "السعر" at bounding box center [646, 409] width 157 height 28
type input "340"
click at [669, 264] on input "text" at bounding box center [384, 264] width 677 height 28
type input "s"
type input "ساعة يد للرجال من RADO"
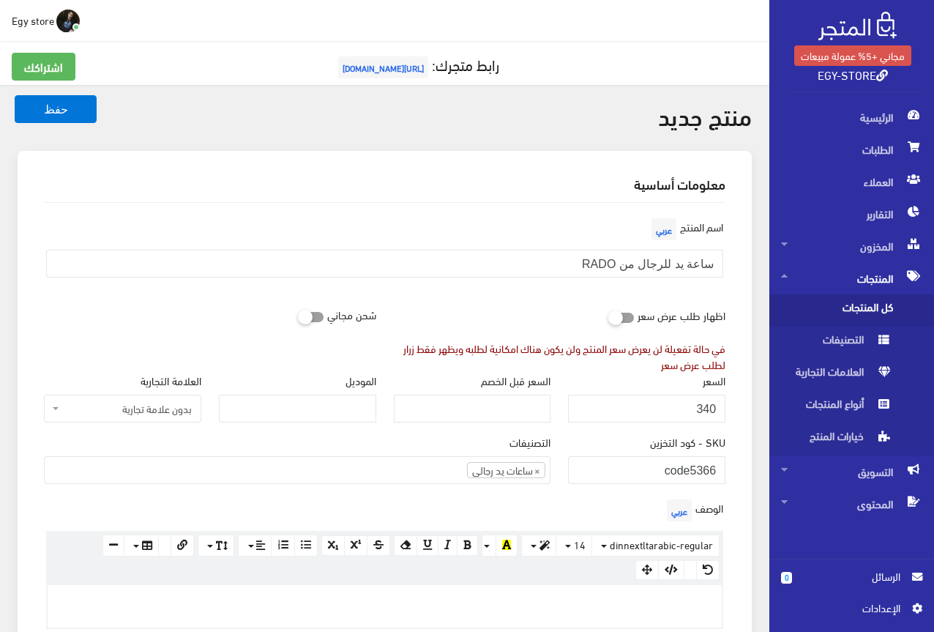
click at [575, 302] on div "اظهار طلب عرض سعر في حالة تفعيلة لن يعرض سعر المنتج ولن يكون هناك امكانية لطلبه…" at bounding box center [560, 337] width 350 height 72
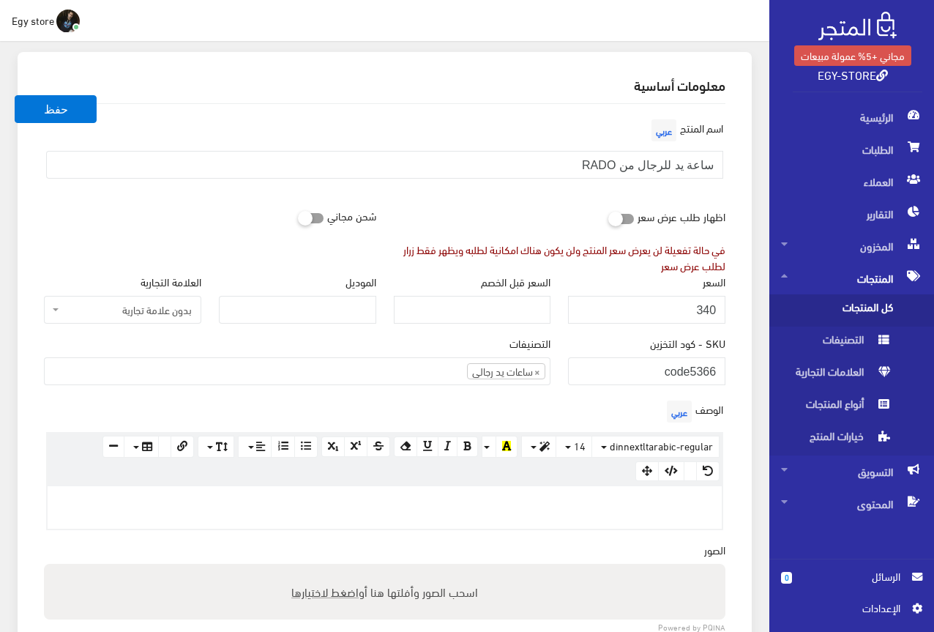
scroll to position [220, 0]
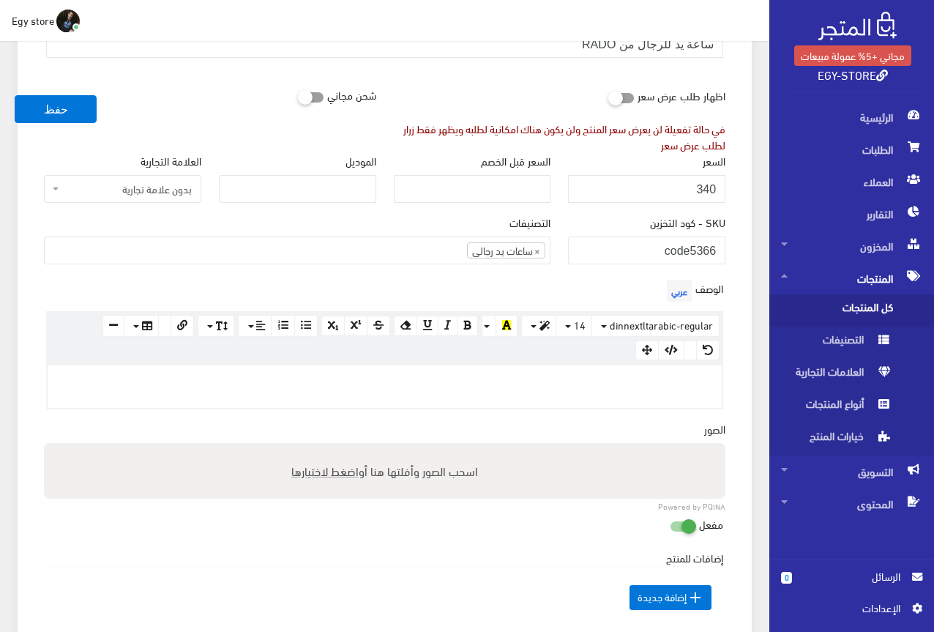
paste div
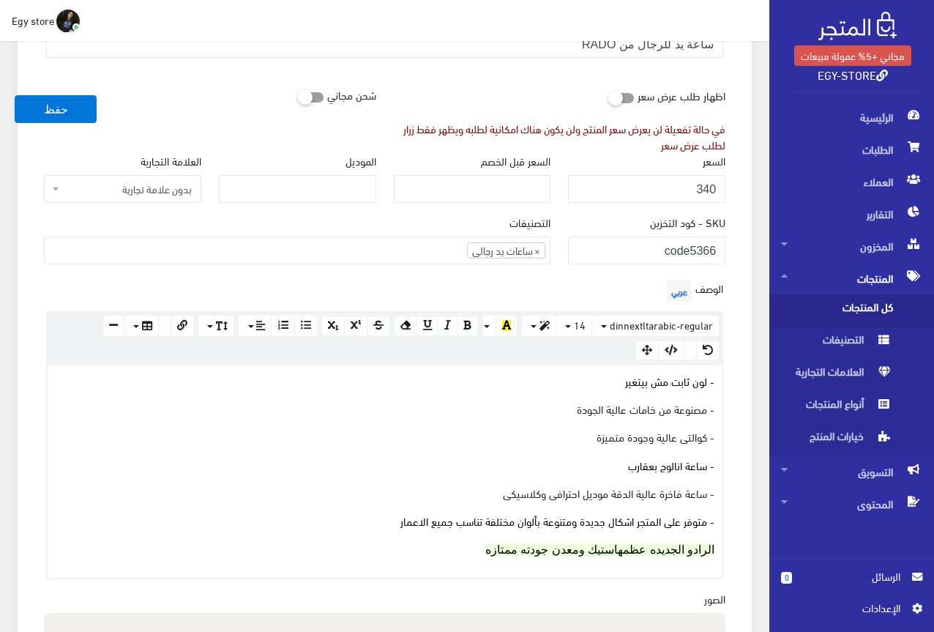
click at [719, 381] on div "- لون ثابت مش بيتغير - مصنوعة من خامات عالية الجودة - كوالتى عالية وجودة متميزة…" at bounding box center [385, 471] width 674 height 212
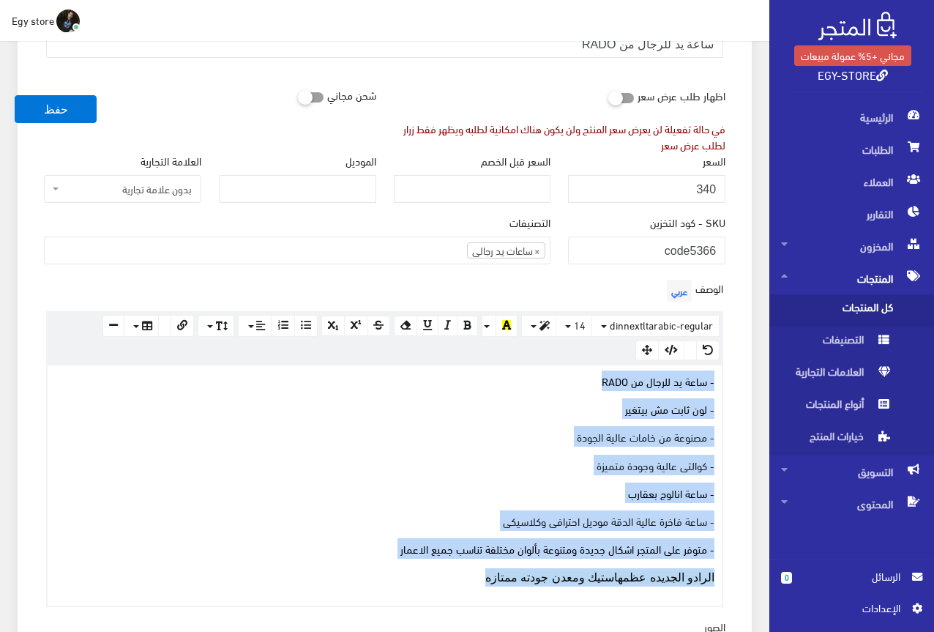
drag, startPoint x: 460, startPoint y: 571, endPoint x: 714, endPoint y: 385, distance: 314.8
click at [714, 385] on div "- ساعة يد للرجال من RADO - لون ثابت مش بيتغير - مصنوعة من خامات عالية الجودة - …" at bounding box center [385, 485] width 674 height 240
copy div "- ساعة يد للرجال من RADO - لون ثابت مش بيتغير - مصنوعة من خامات عالية الجودة - …"
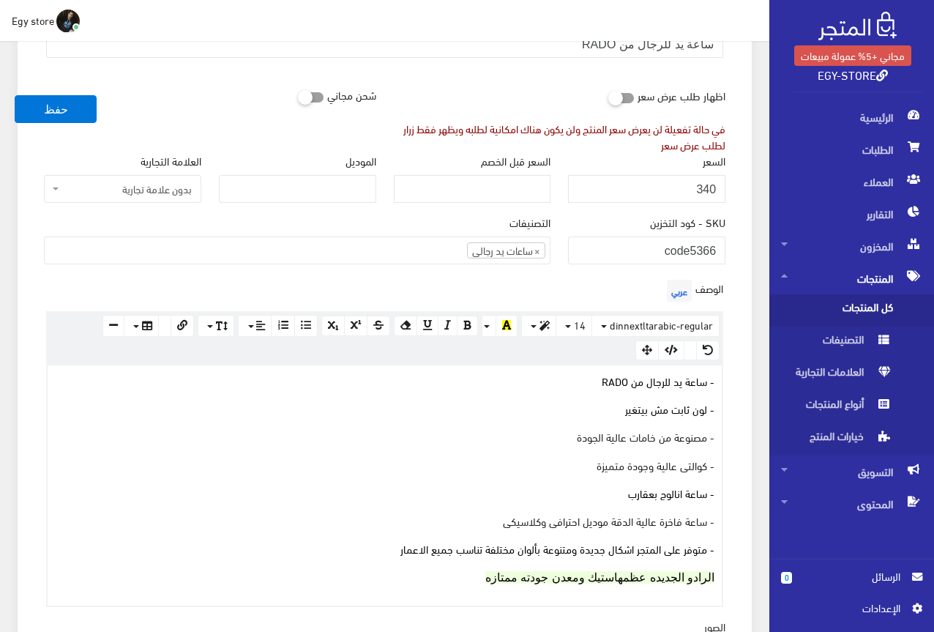
click at [456, 97] on div "اظهار طلب عرض سعر في حالة تفعيلة لن يعرض سعر المنتج ولن يكون هناك امكانية لطلبه…" at bounding box center [560, 117] width 350 height 72
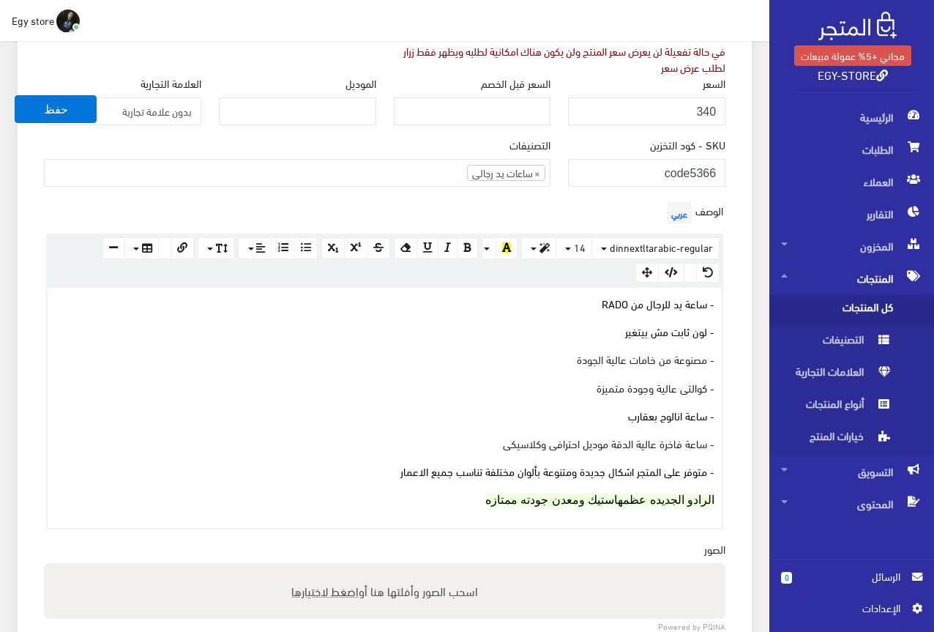
scroll to position [366, 0]
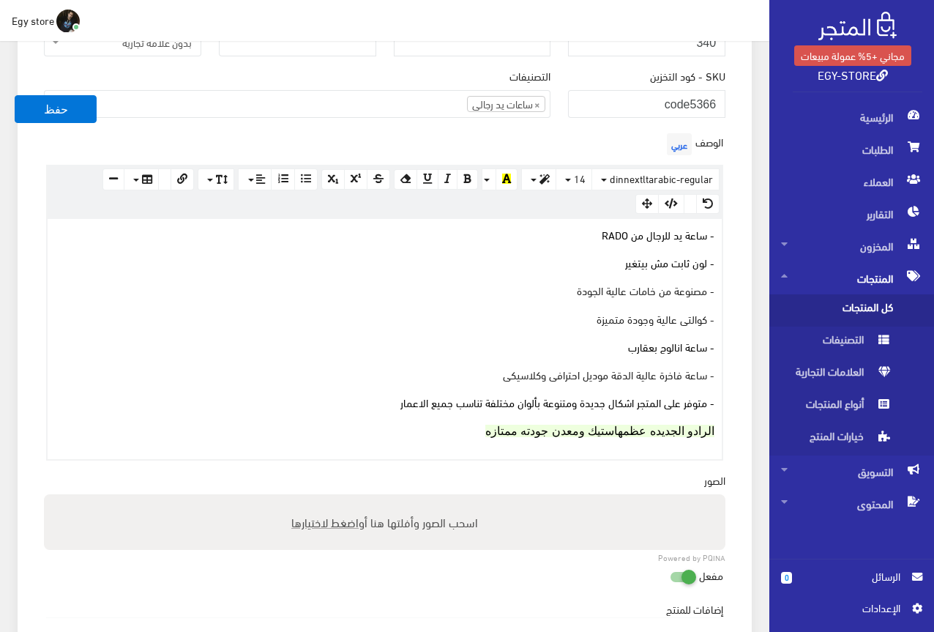
click at [340, 526] on span "اضغط لاختيارها" at bounding box center [324, 521] width 67 height 21
click at [340, 498] on input "اسحب الصور وأفلتها هنا أو اضغط لاختيارها" at bounding box center [384, 496] width 681 height 4
type input "C:\fakepath\5366.jpeg"
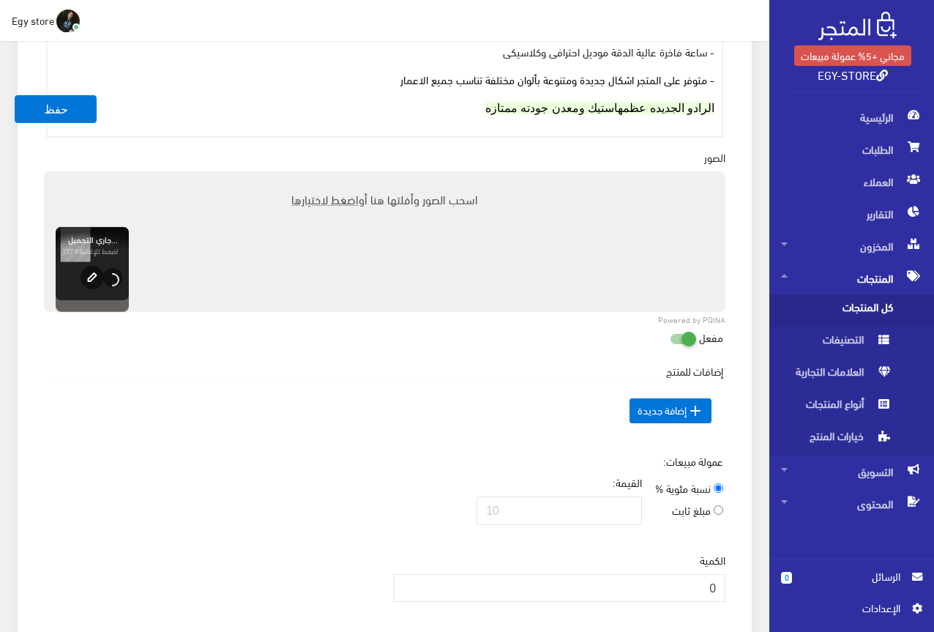
scroll to position [805, 0]
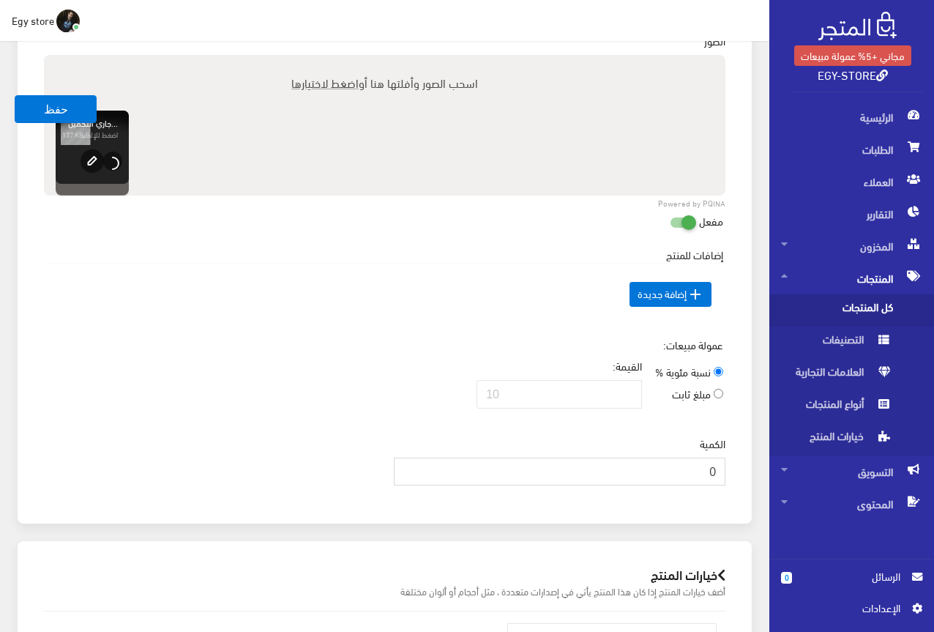
drag, startPoint x: 671, startPoint y: 468, endPoint x: 728, endPoint y: 468, distance: 57.8
click at [728, 468] on div "الكمية 0" at bounding box center [560, 466] width 350 height 61
type input "1000"
click at [275, 365] on div "عمولة مبيعات: نسبة مئوية % مبلغ ثابت القيمة:" at bounding box center [384, 378] width 699 height 83
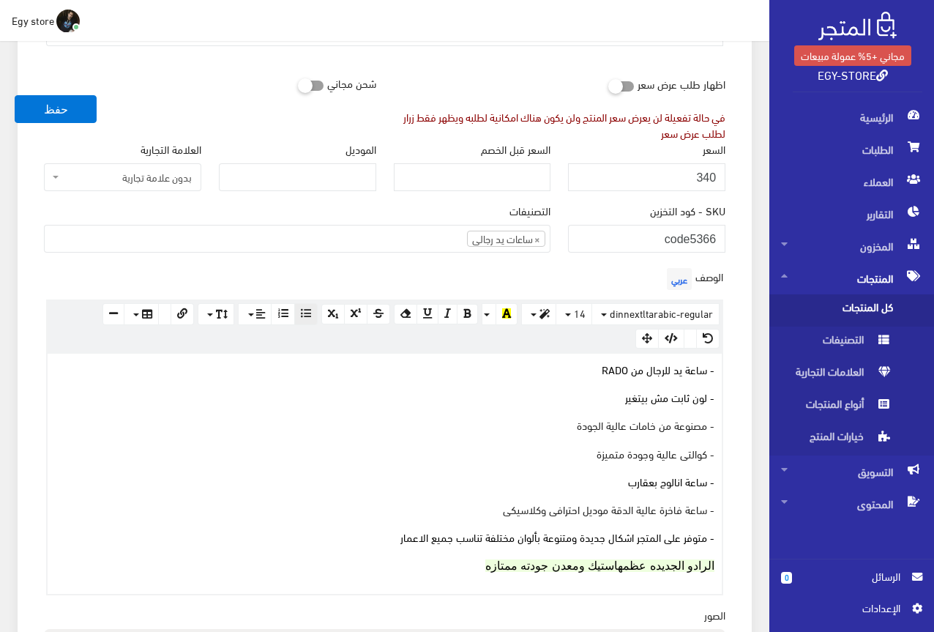
scroll to position [366, 0]
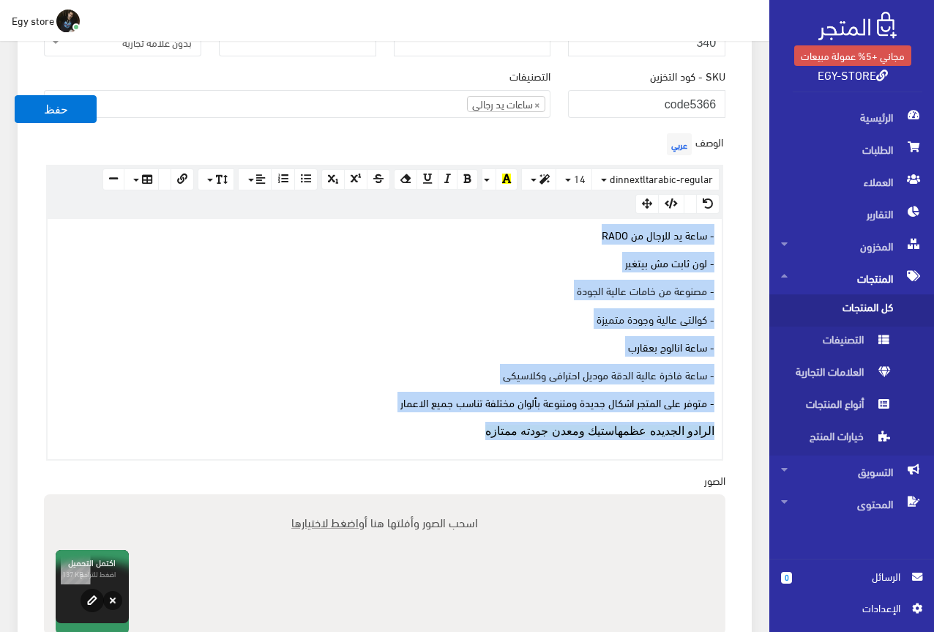
drag, startPoint x: 397, startPoint y: 425, endPoint x: 717, endPoint y: 236, distance: 371.8
click at [717, 236] on div "- ساعة يد للرجال من RADO - لون ثابت مش بيتغير - مصنوعة من خامات عالية الجودة - …" at bounding box center [385, 339] width 674 height 240
copy div "- ساعة يد للرجال من RADO - لون ثابت مش بيتغير - مصنوعة من خامات عالية الجودة - …"
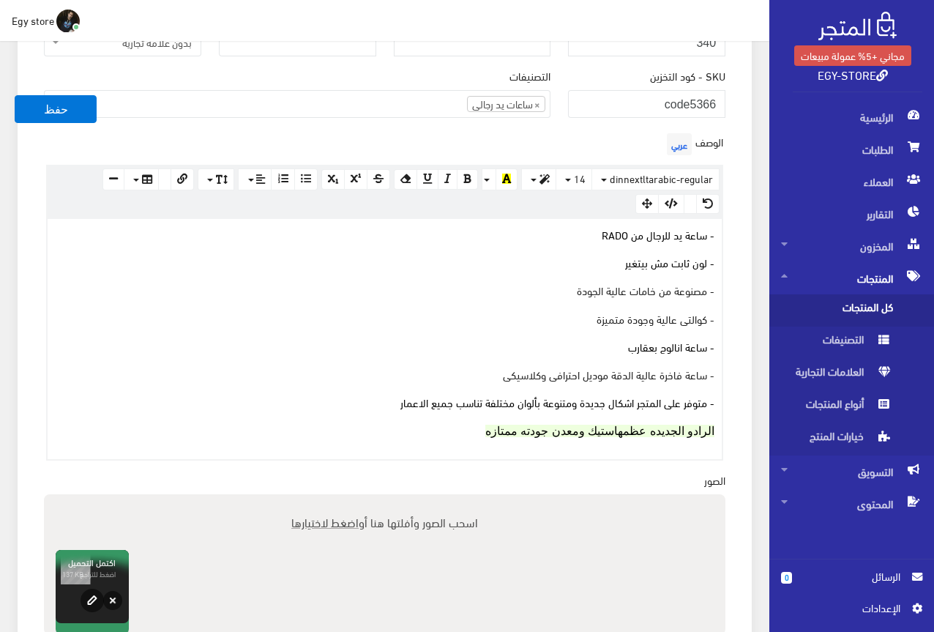
click at [339, 129] on div "التصنيفات ساعات يد رجالى ساعات يد حريمى اساور وبريسليت × ساعات يد رجالى" at bounding box center [297, 98] width 524 height 61
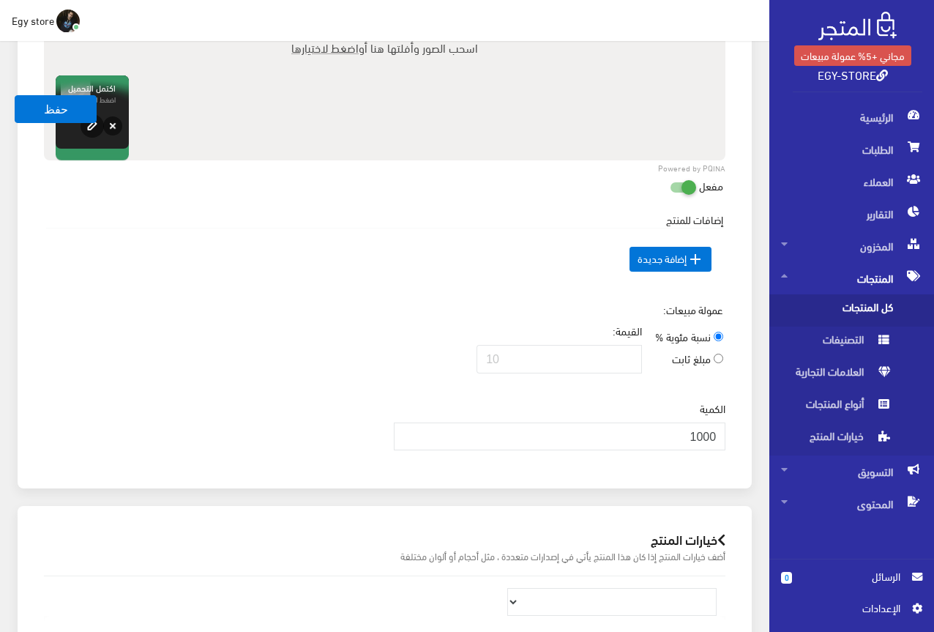
scroll to position [878, 0]
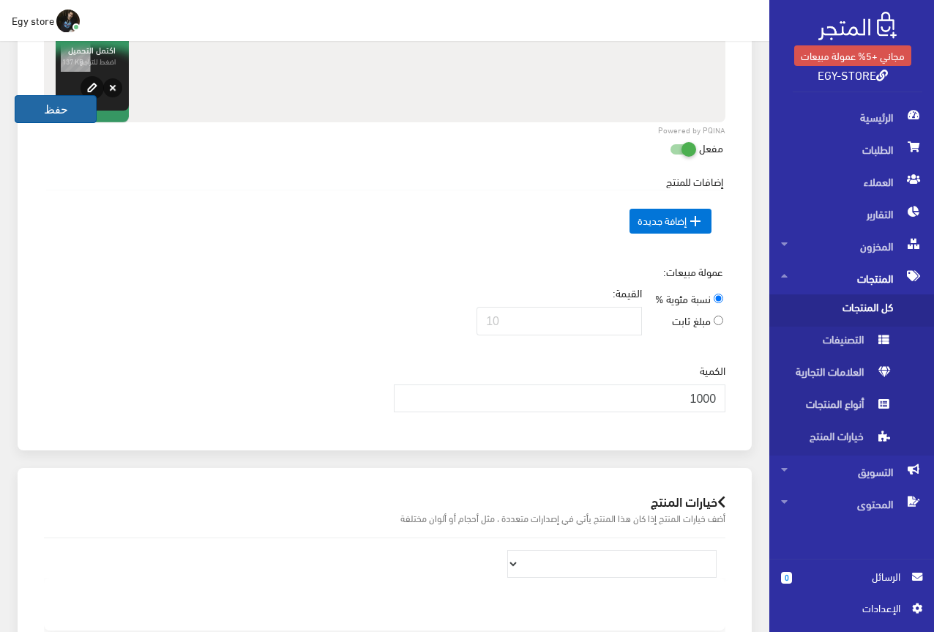
click at [37, 115] on button "حفظ" at bounding box center [56, 109] width 82 height 28
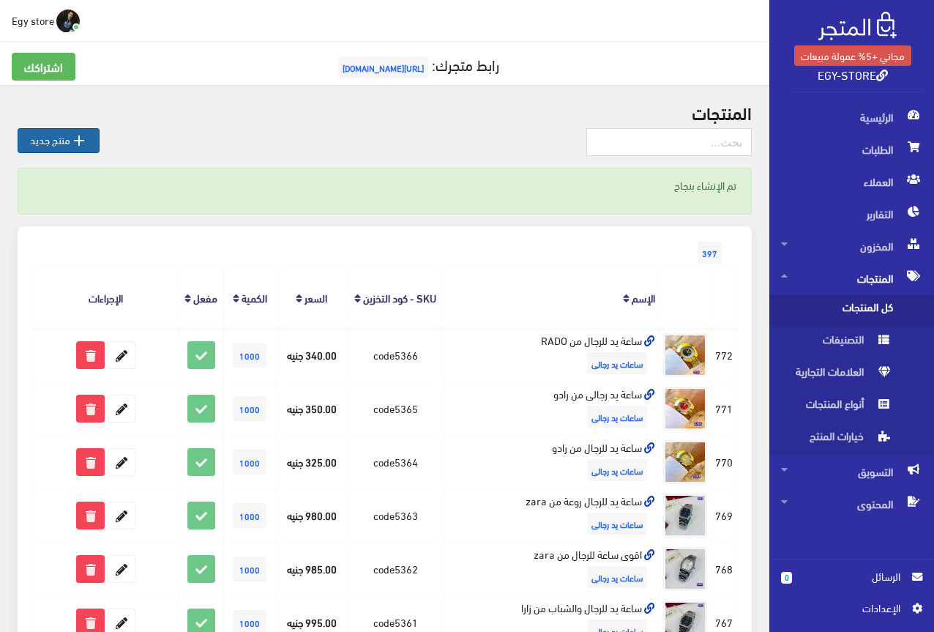
click at [45, 132] on link " منتج جديد" at bounding box center [59, 140] width 82 height 25
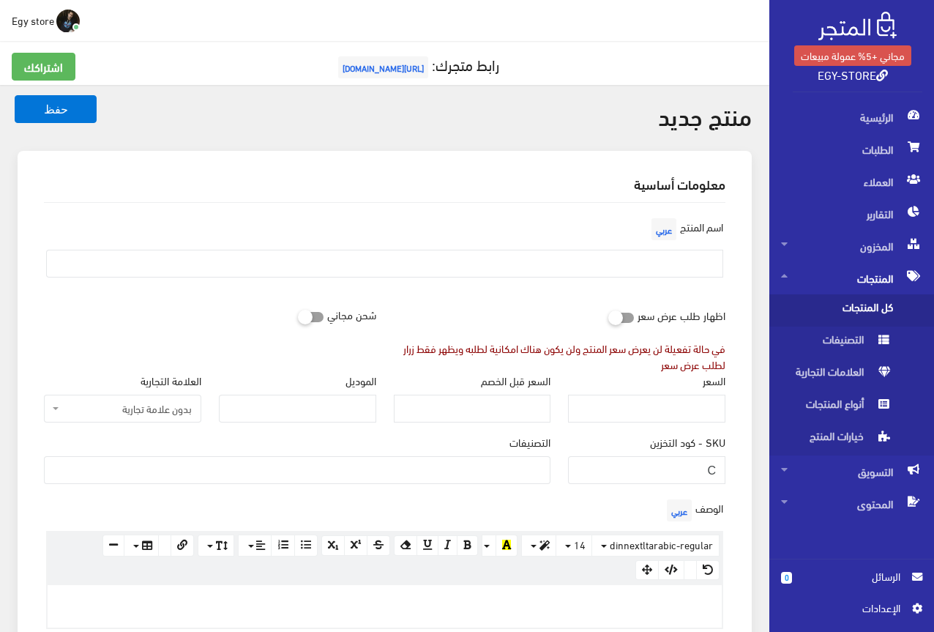
select select
type input "code5367"
click at [474, 471] on ul at bounding box center [297, 468] width 505 height 23
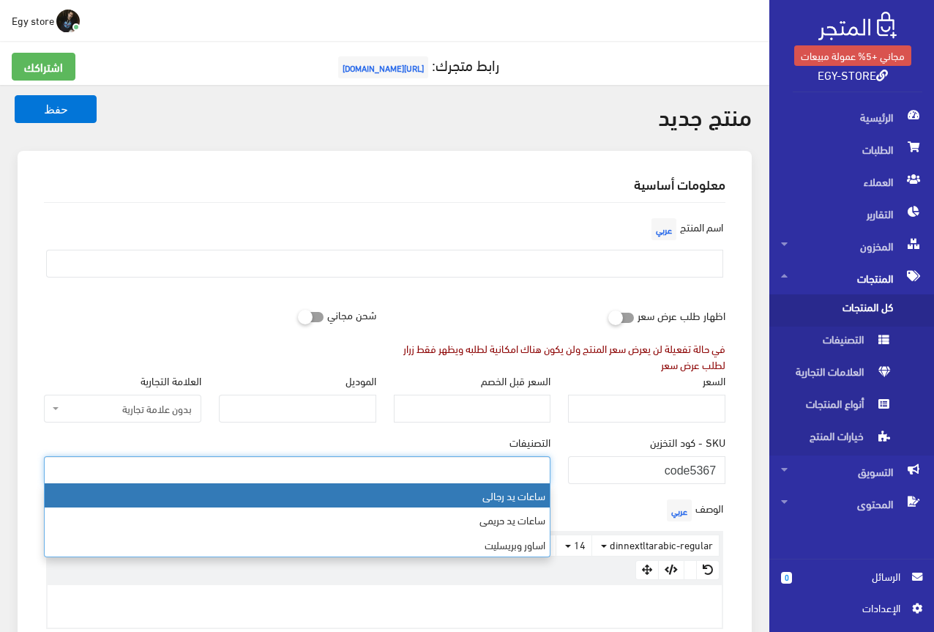
select select "27"
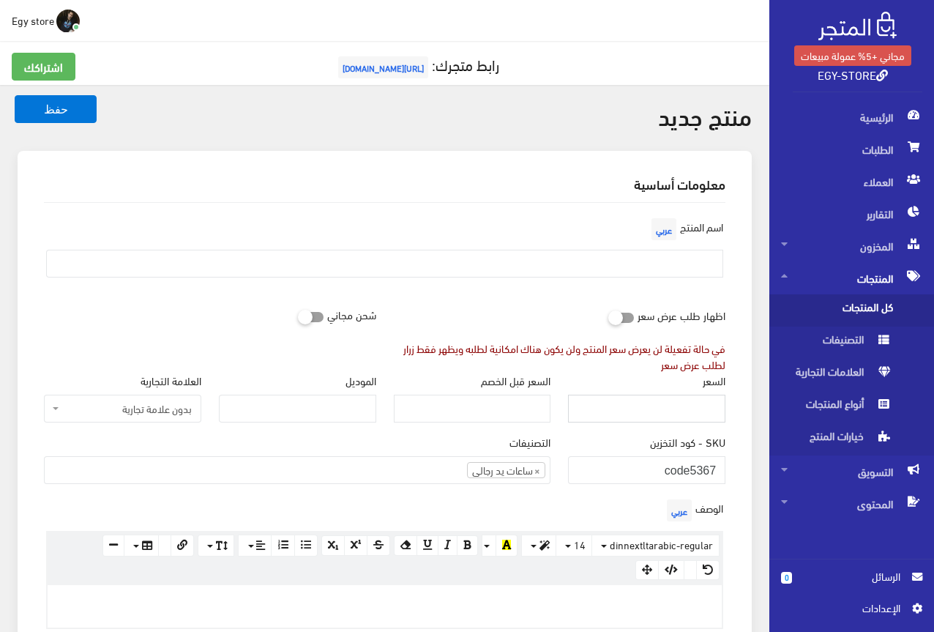
click at [683, 419] on input "السعر" at bounding box center [646, 409] width 157 height 28
type input "335"
click at [684, 266] on input "text" at bounding box center [384, 264] width 677 height 28
type input "s"
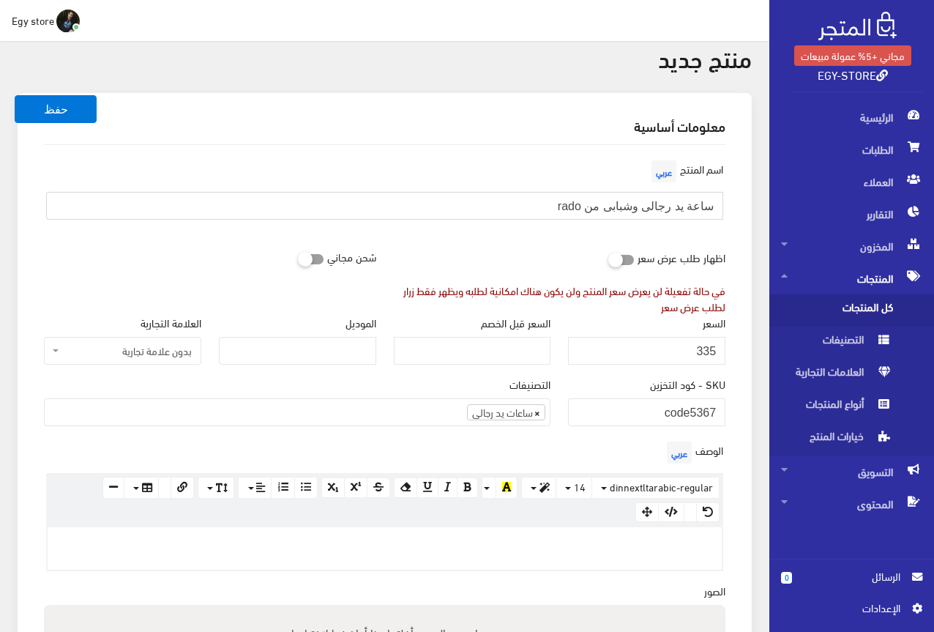
scroll to position [146, 0]
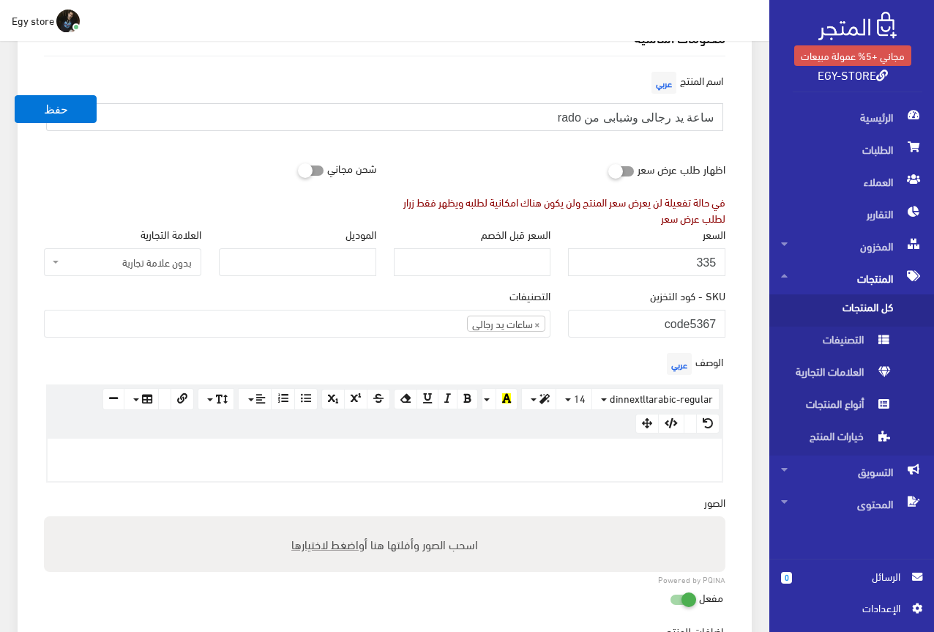
type input "ساعة يد رجالى وشبابى من rado"
paste div
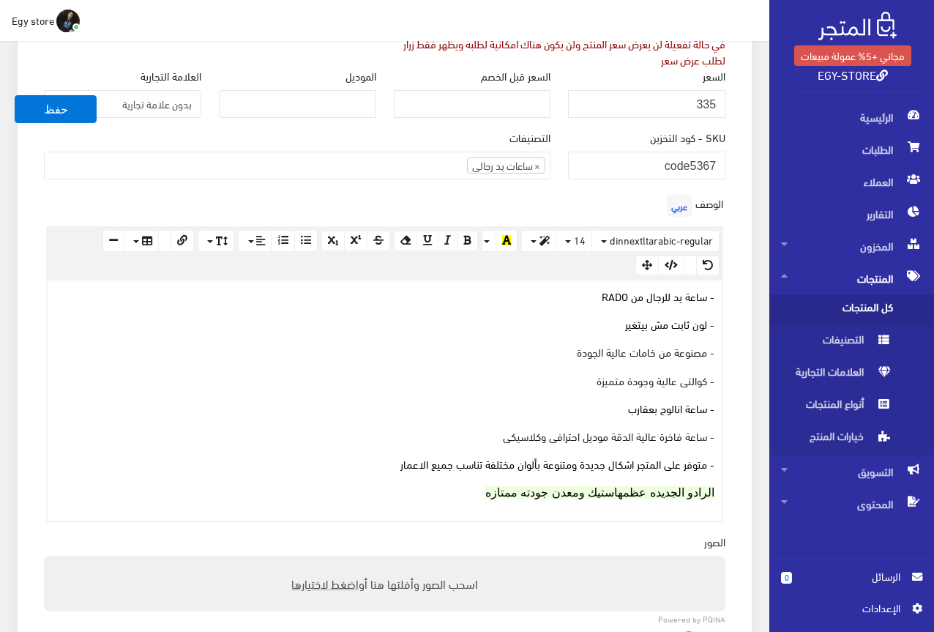
scroll to position [318, 0]
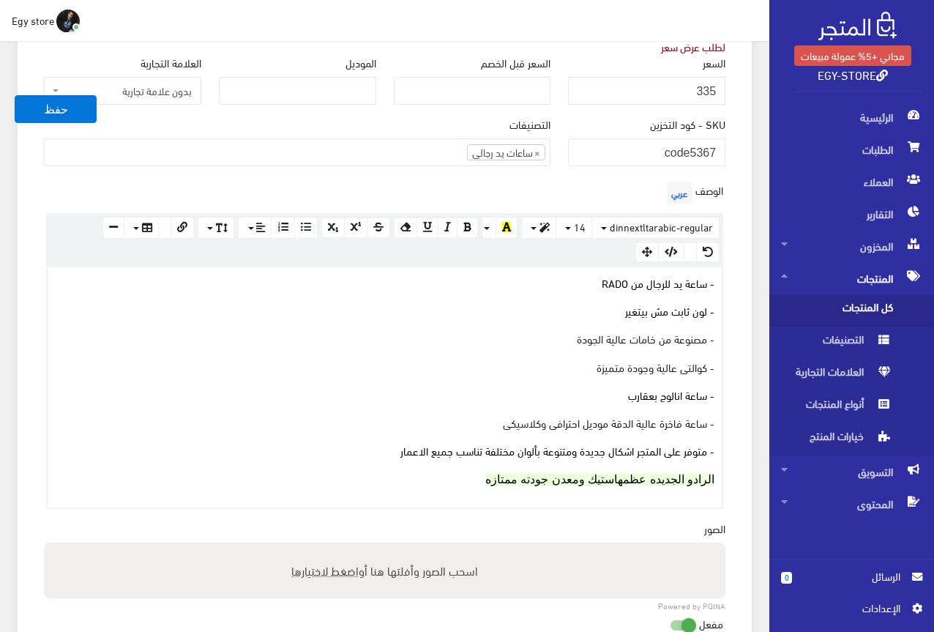
click at [315, 569] on span "اضغط لاختيارها" at bounding box center [324, 569] width 67 height 21
click at [315, 547] on input "اسحب الصور وأفلتها هنا أو اضغط لاختيارها" at bounding box center [384, 544] width 681 height 4
type input "C:\fakepath\5367.jpeg"
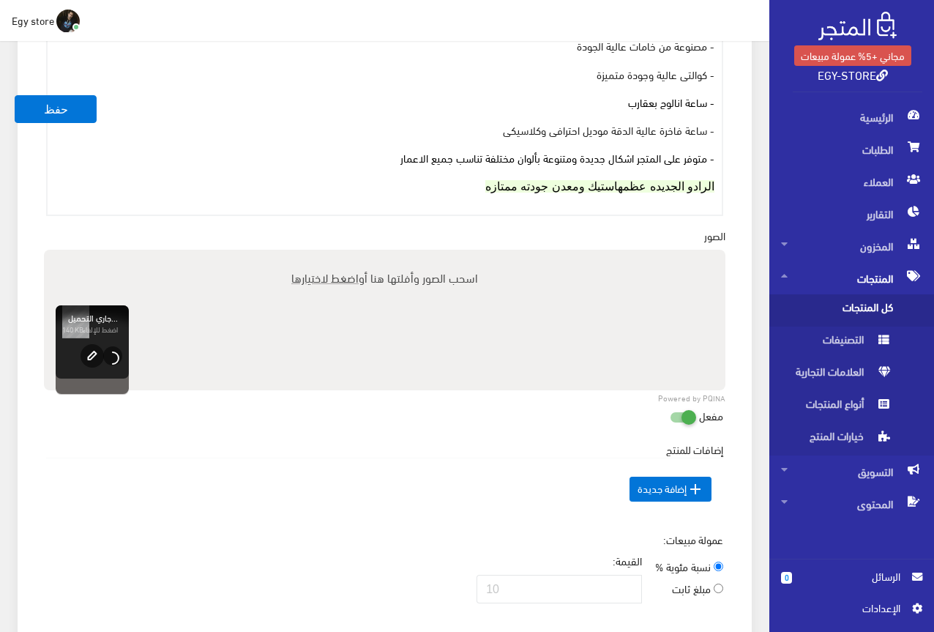
scroll to position [757, 0]
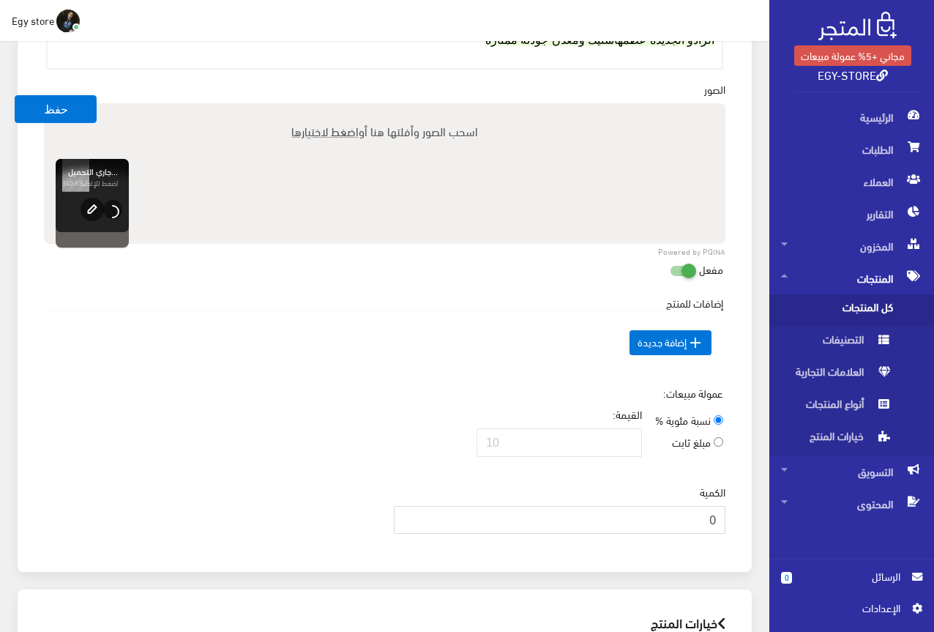
drag, startPoint x: 689, startPoint y: 519, endPoint x: 713, endPoint y: 519, distance: 24.2
click at [713, 519] on input "0" at bounding box center [560, 520] width 332 height 28
type input "1000"
click at [338, 367] on td " إضافة جديدة" at bounding box center [384, 342] width 677 height 62
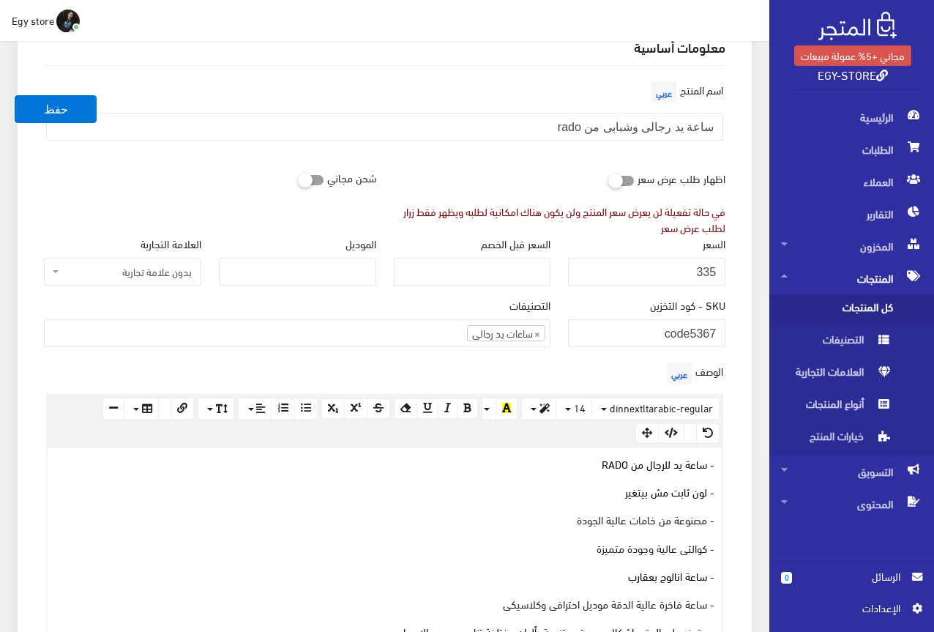
scroll to position [98, 0]
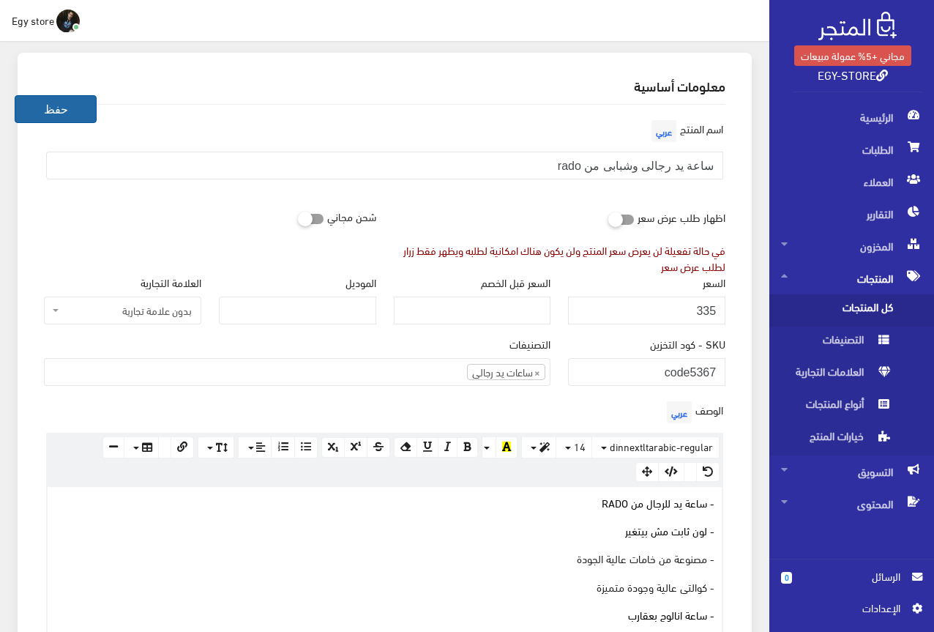
click at [69, 107] on button "حفظ" at bounding box center [56, 109] width 82 height 28
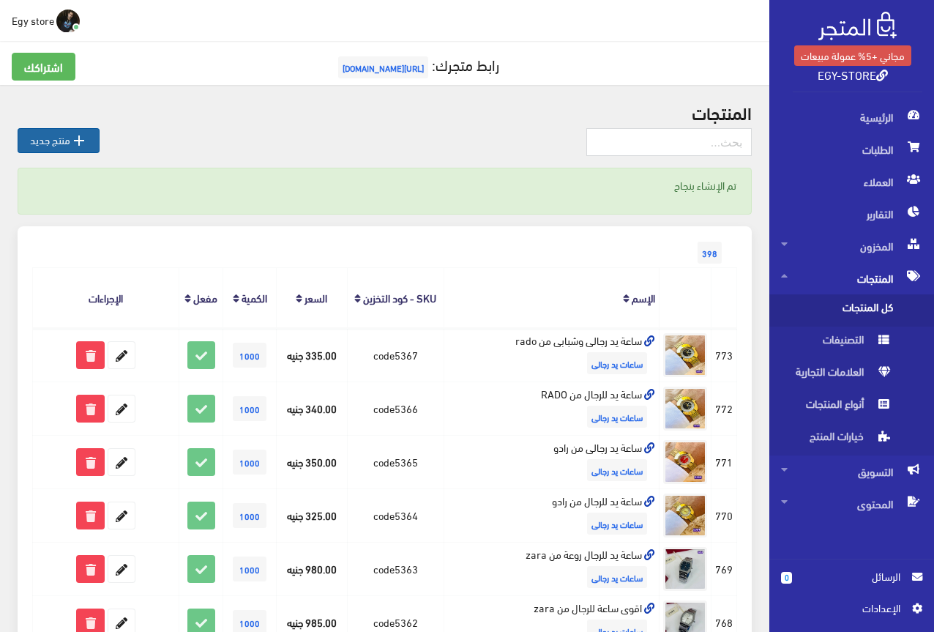
click at [74, 143] on icon "" at bounding box center [79, 141] width 18 height 18
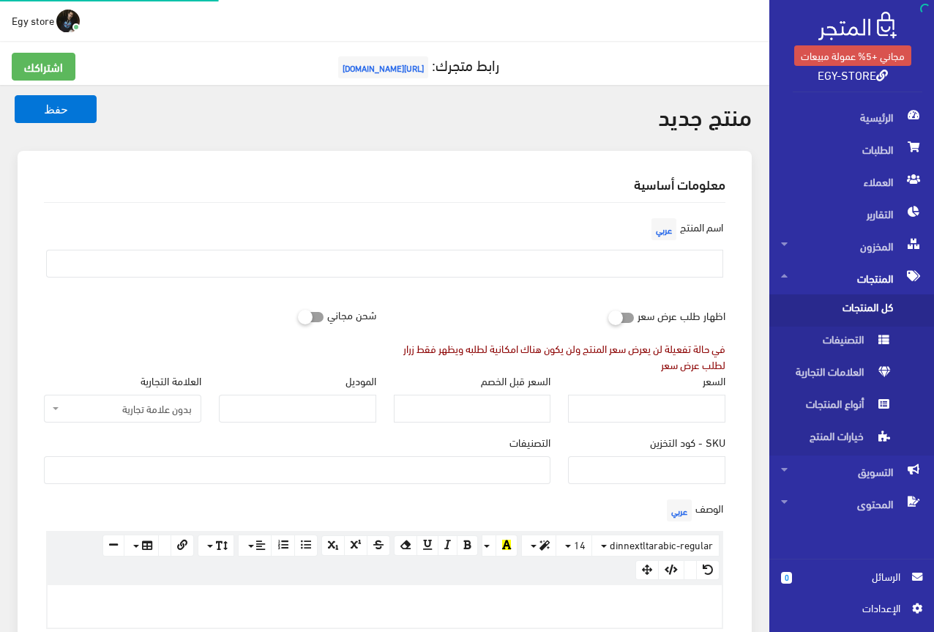
select select
click at [666, 469] on input "SKU - كود التخزين" at bounding box center [646, 470] width 157 height 28
type input "code5368"
click at [528, 464] on ul at bounding box center [297, 468] width 505 height 23
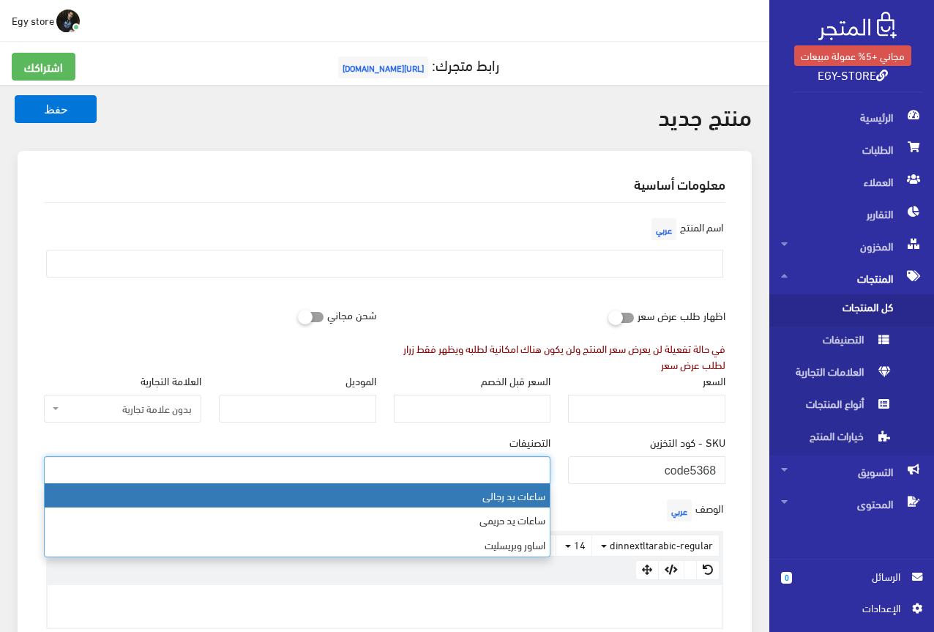
select select "27"
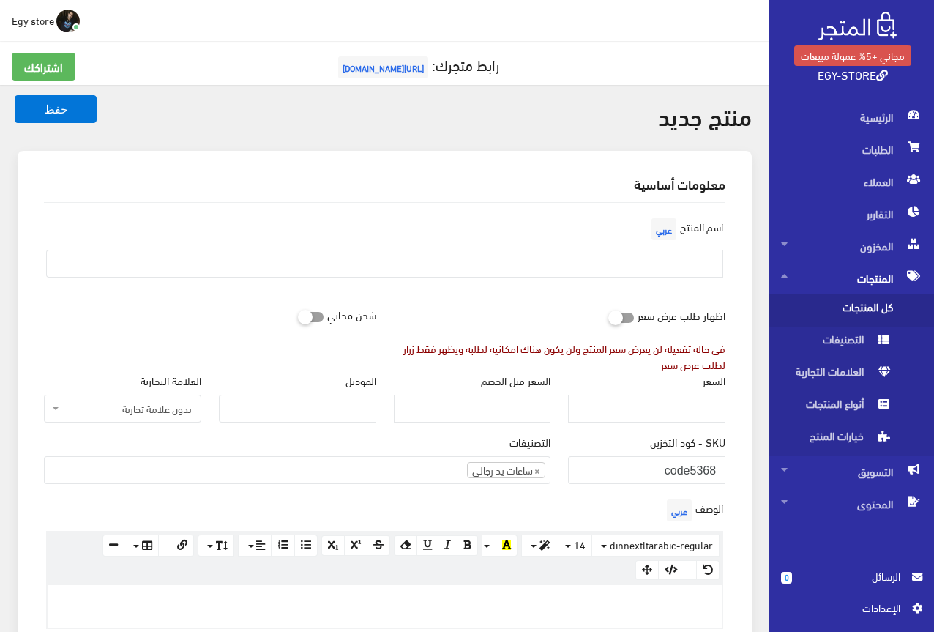
paste div
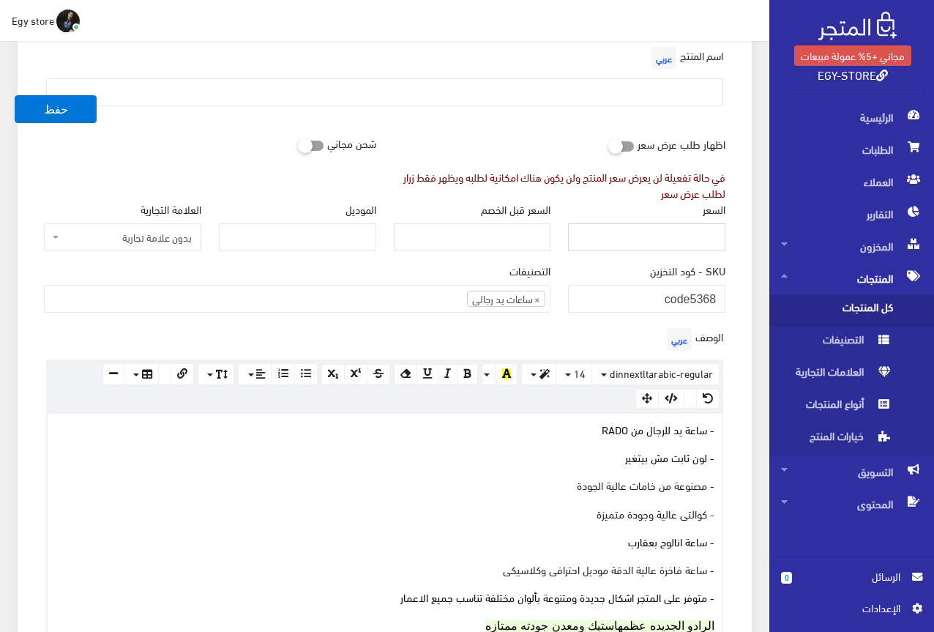
click at [695, 228] on input "السعر" at bounding box center [646, 237] width 157 height 28
type input "345"
click at [638, 201] on div "السعر 345" at bounding box center [646, 226] width 157 height 50
click at [649, 91] on input "text" at bounding box center [384, 92] width 677 height 28
type input "s"
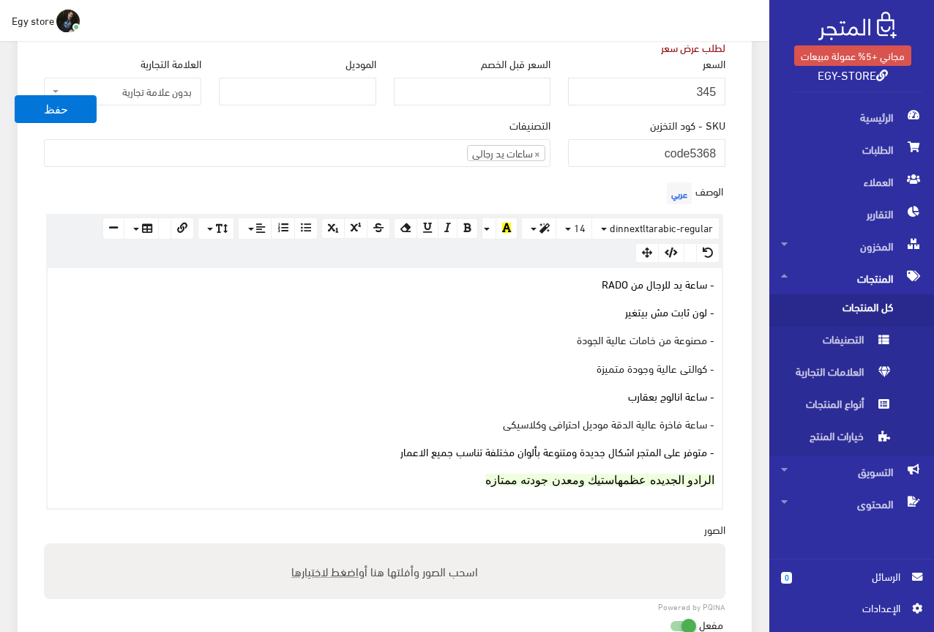
scroll to position [318, 0]
type input "ساعة رجالى جودة ممتازة من [PERSON_NAME]"
click at [335, 569] on span "اضغط لاختيارها" at bounding box center [324, 569] width 67 height 21
click at [335, 547] on input "اسحب الصور وأفلتها هنا أو اضغط لاختيارها" at bounding box center [384, 544] width 681 height 4
type input "C:\fakepath\5368.jpeg"
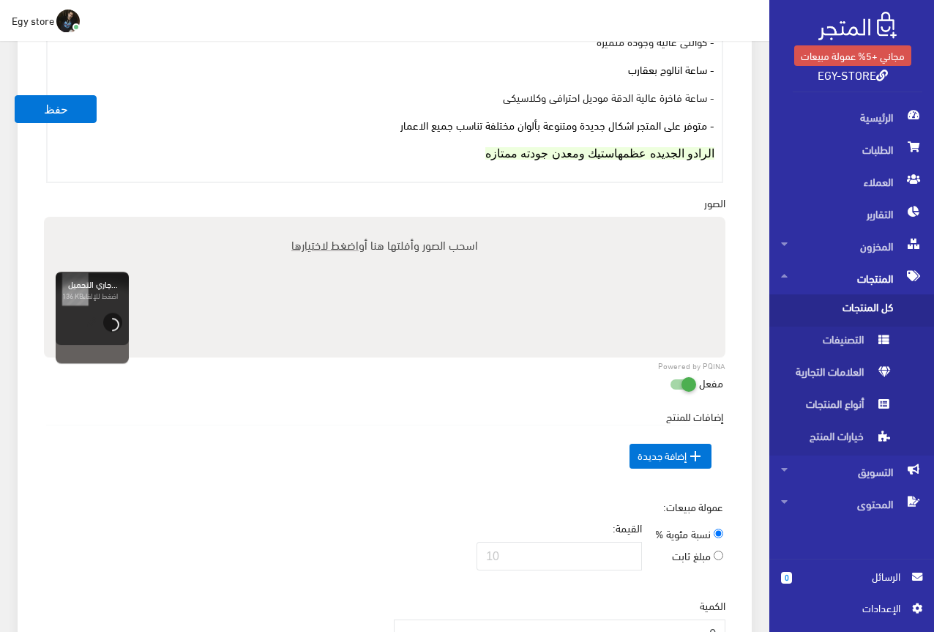
scroll to position [684, 0]
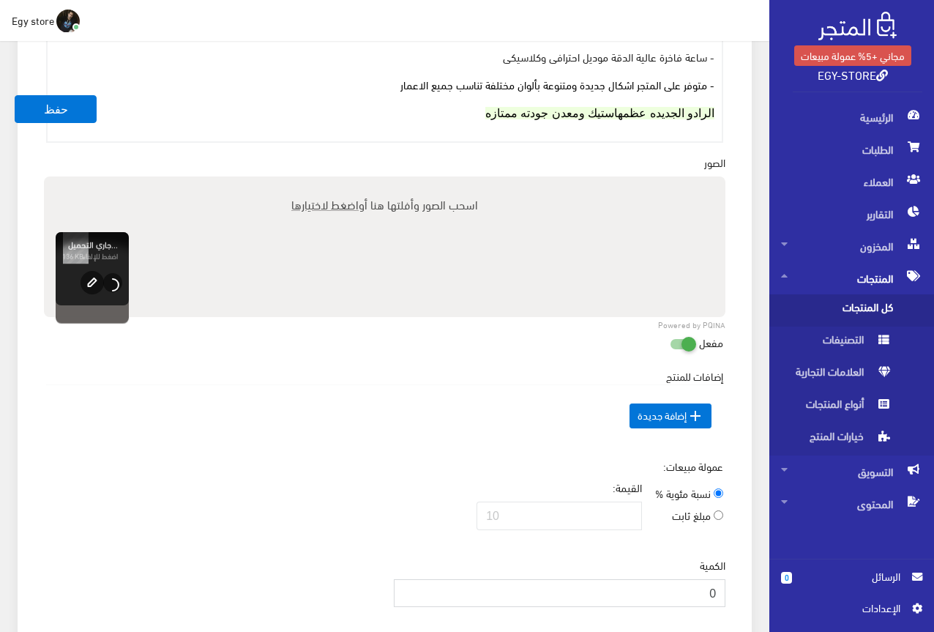
drag, startPoint x: 673, startPoint y: 589, endPoint x: 725, endPoint y: 588, distance: 52.0
click at [725, 588] on input "0" at bounding box center [560, 593] width 332 height 28
type input "1000"
click at [389, 509] on div "عمولة مبيعات: نسبة مئوية % مبلغ ثابت القيمة:" at bounding box center [384, 499] width 699 height 83
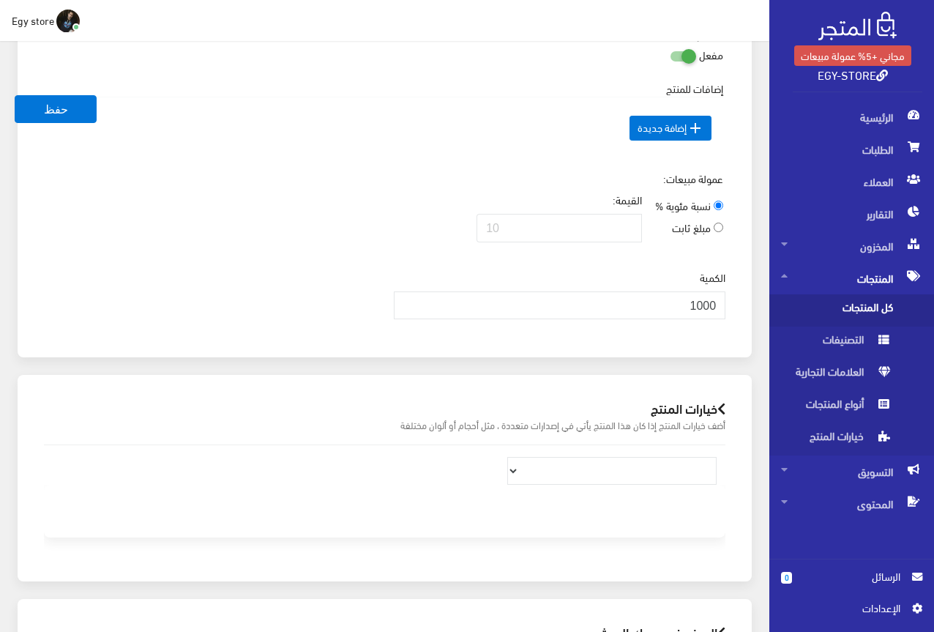
scroll to position [1050, 0]
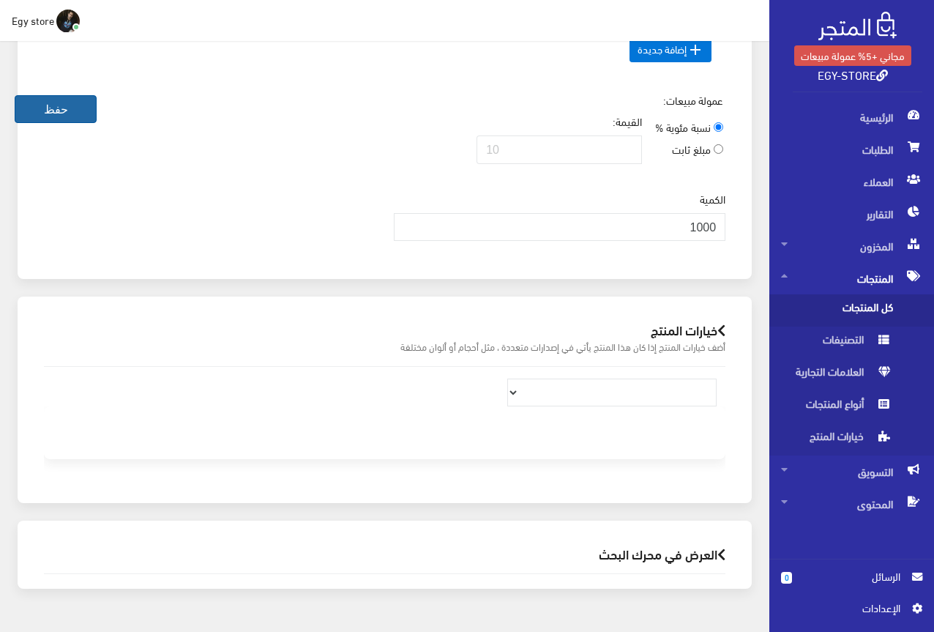
click at [71, 116] on button "حفظ" at bounding box center [56, 109] width 82 height 28
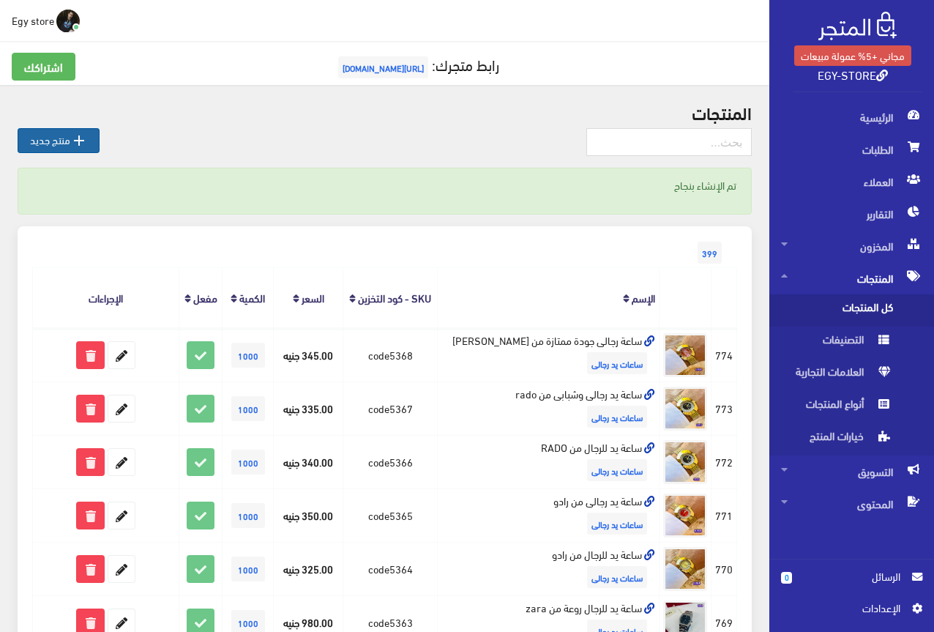
click at [75, 141] on icon "" at bounding box center [79, 141] width 18 height 18
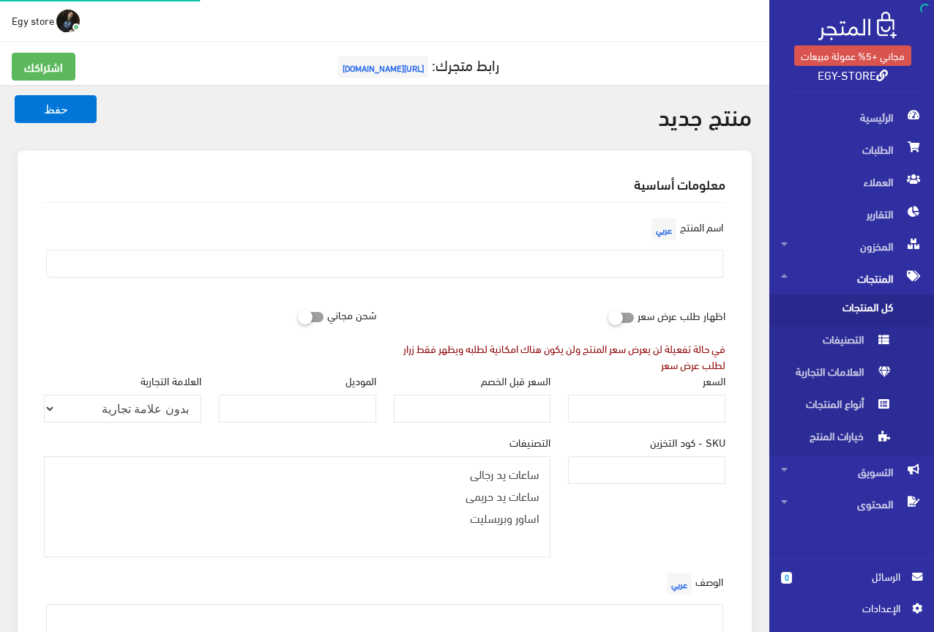
select select
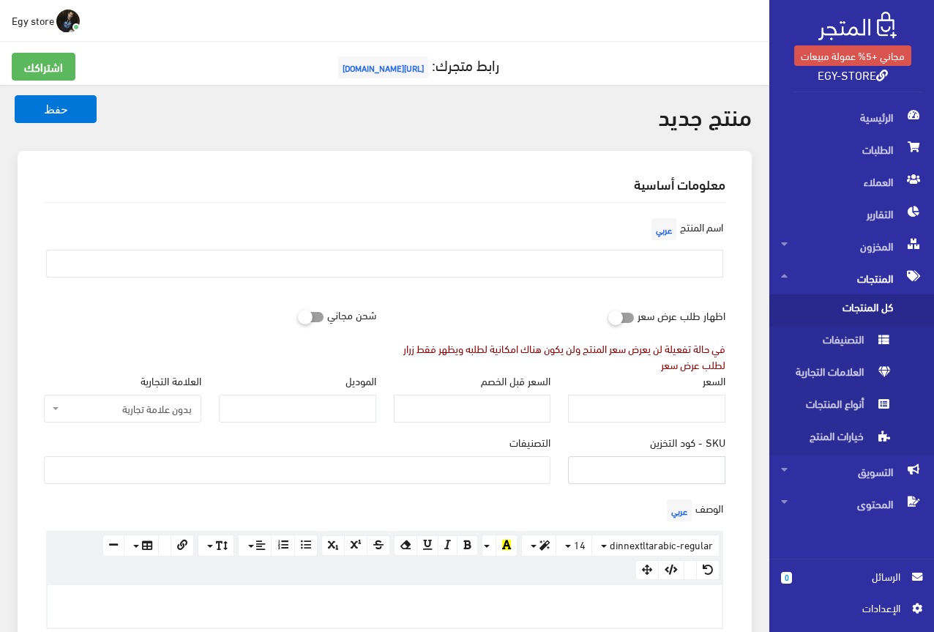
click at [589, 466] on input "SKU - كود التخزين" at bounding box center [646, 470] width 157 height 28
type input "ؤ"
type input "code5369"
click at [695, 406] on input "السعر" at bounding box center [646, 409] width 157 height 28
type input "350"
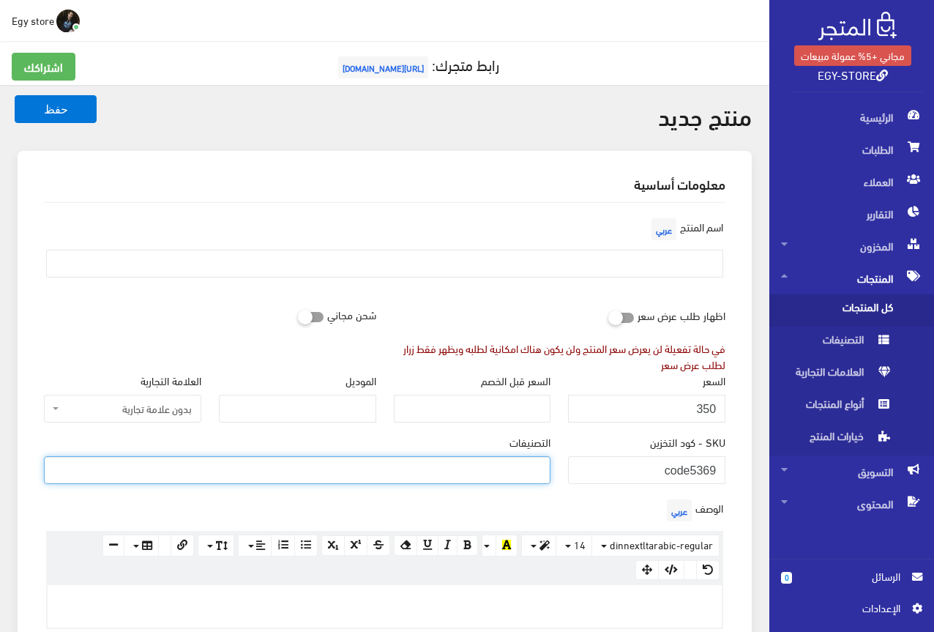
click at [537, 466] on ul at bounding box center [297, 468] width 505 height 23
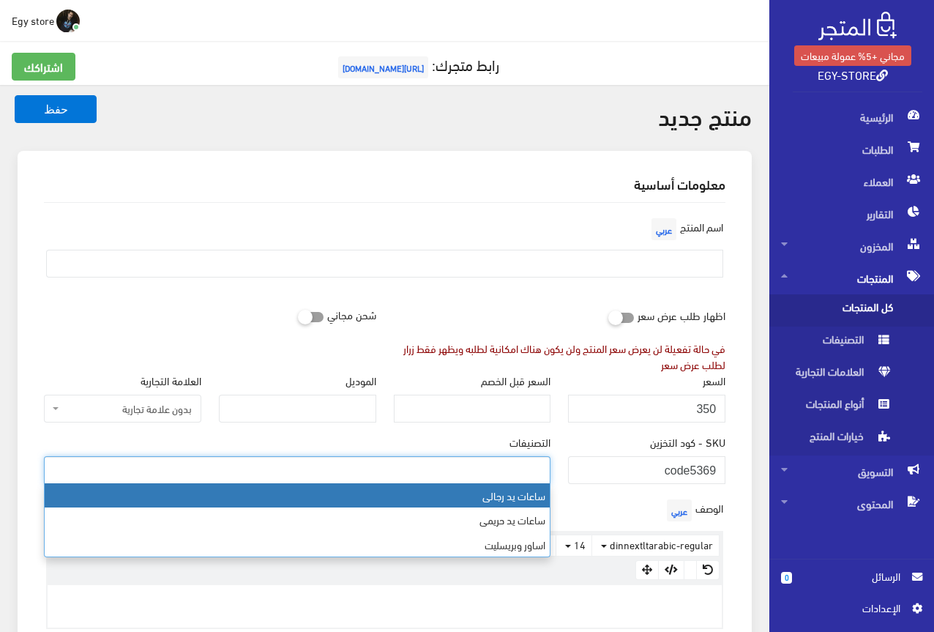
select select "27"
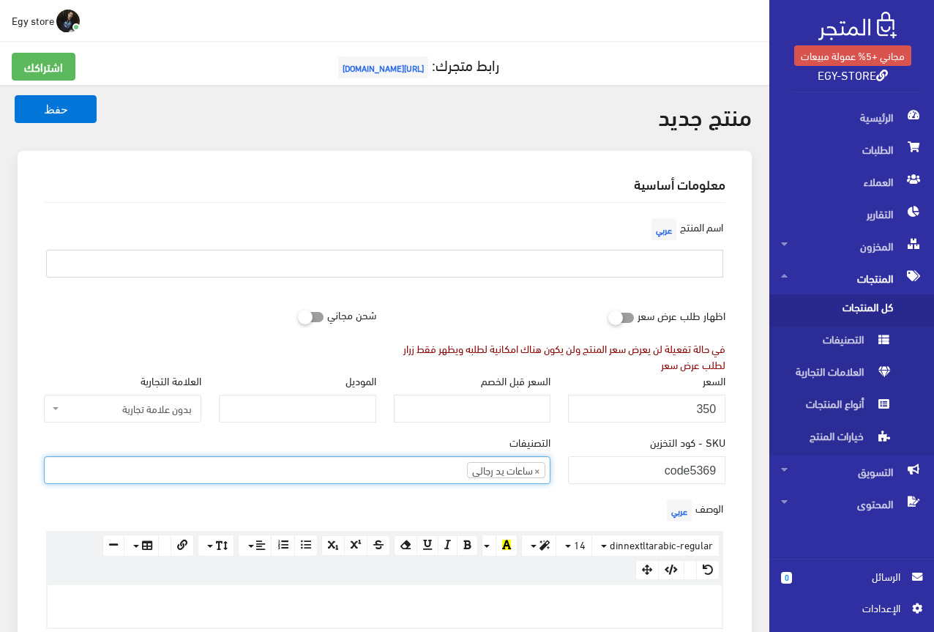
click at [681, 253] on input "text" at bounding box center [384, 264] width 677 height 28
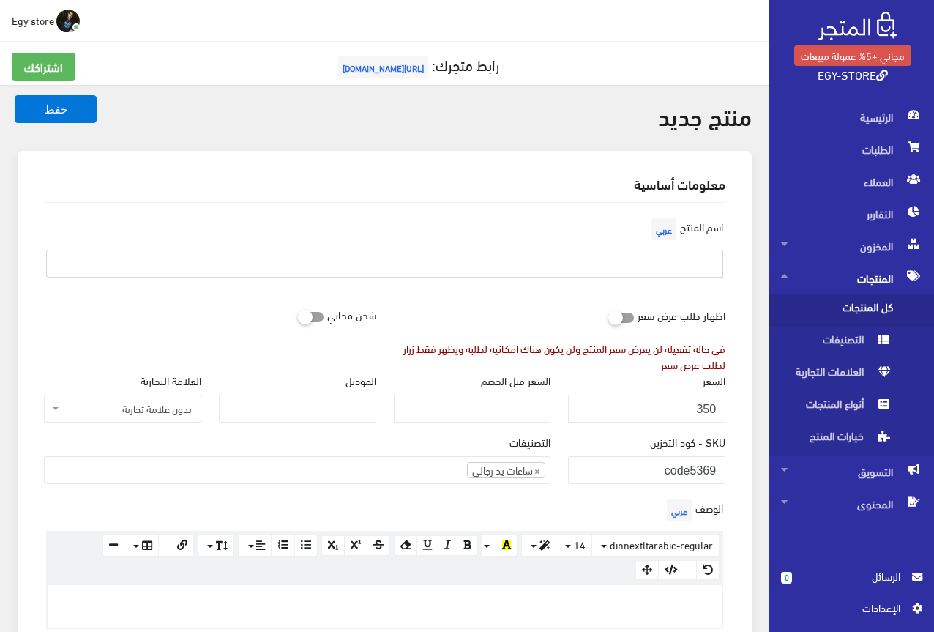
type input "s"
type input "ساعة يد رجالى RADO"
paste div
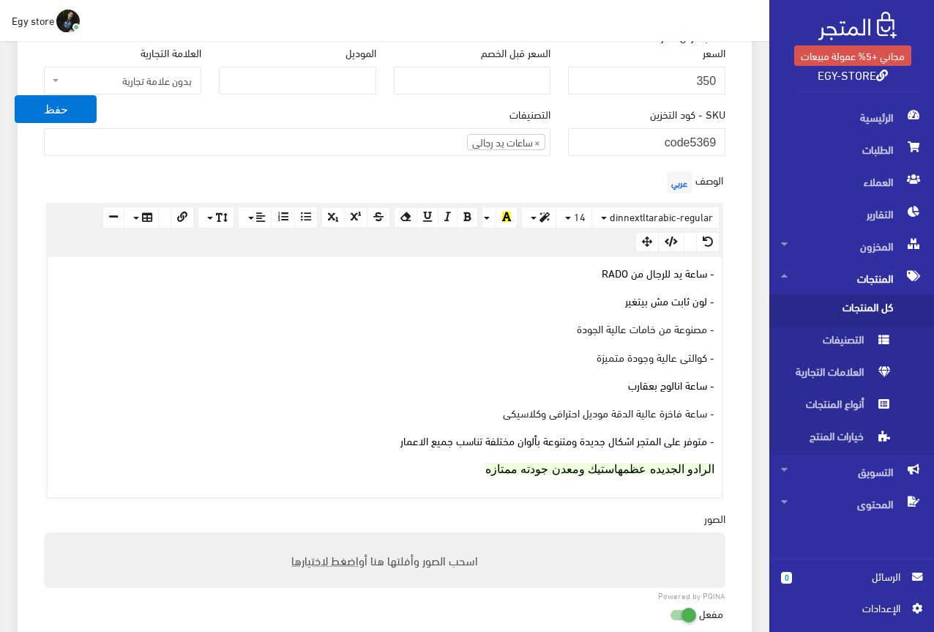
scroll to position [318, 0]
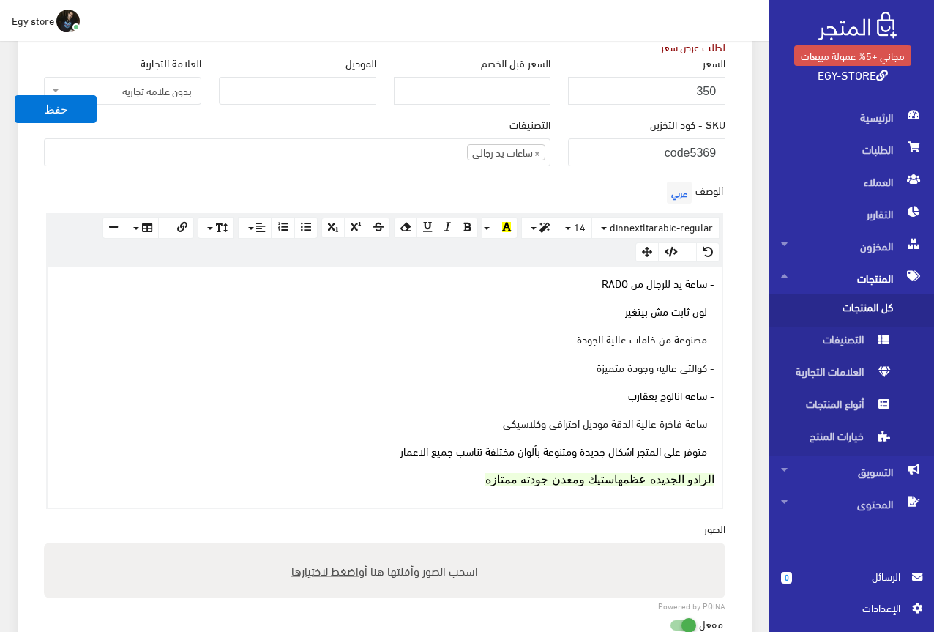
click at [310, 572] on span "اضغط لاختيارها" at bounding box center [324, 569] width 67 height 21
click at [310, 547] on input "اسحب الصور وأفلتها هنا أو اضغط لاختيارها" at bounding box center [384, 544] width 681 height 4
type input "C:\fakepath\5369.jpeg"
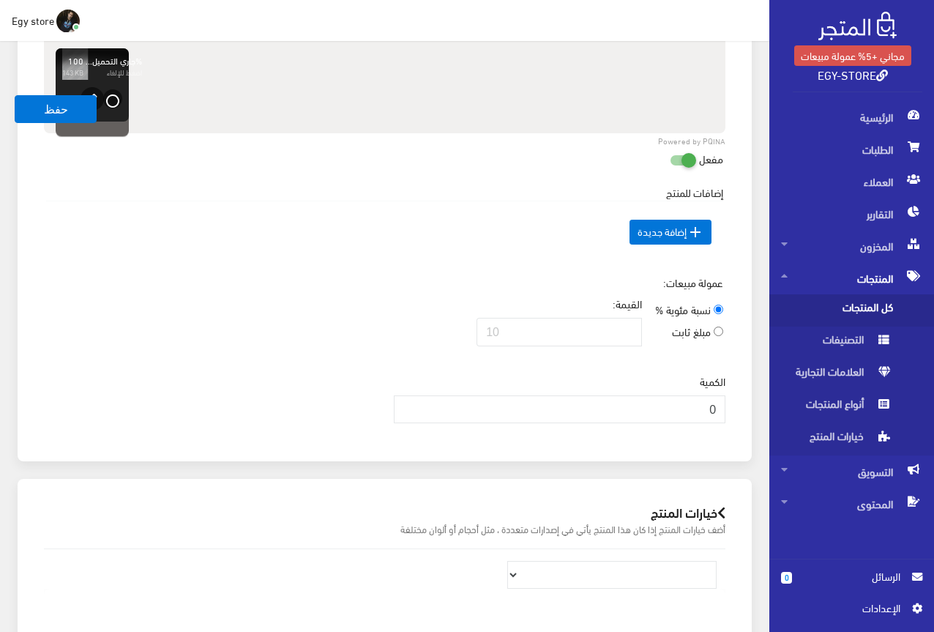
scroll to position [903, 0]
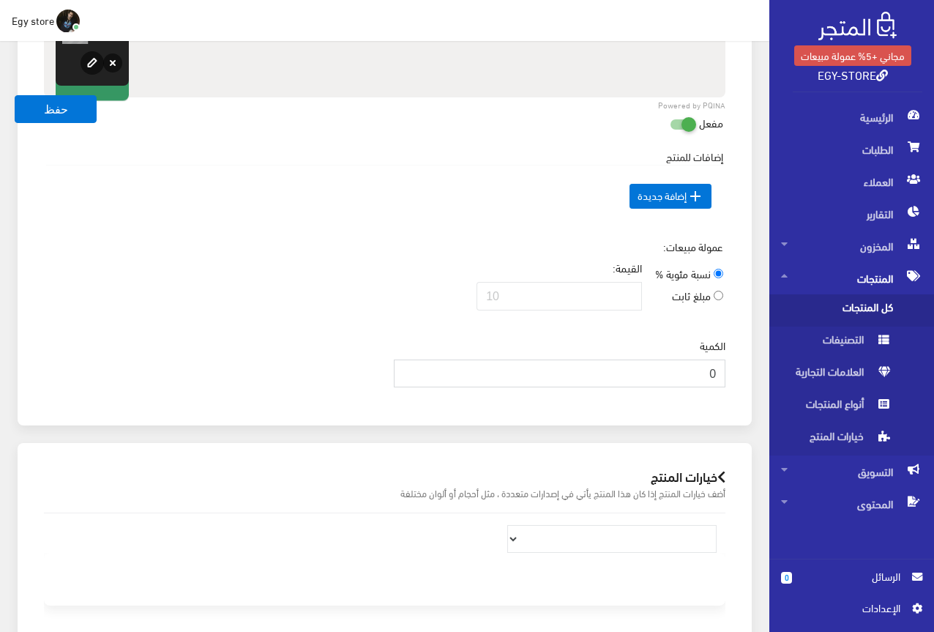
drag, startPoint x: 690, startPoint y: 376, endPoint x: 735, endPoint y: 370, distance: 45.0
type input "1000"
click at [400, 318] on div "عمولة مبيعات: نسبة مئوية % مبلغ ثابت القيمة:" at bounding box center [384, 280] width 699 height 83
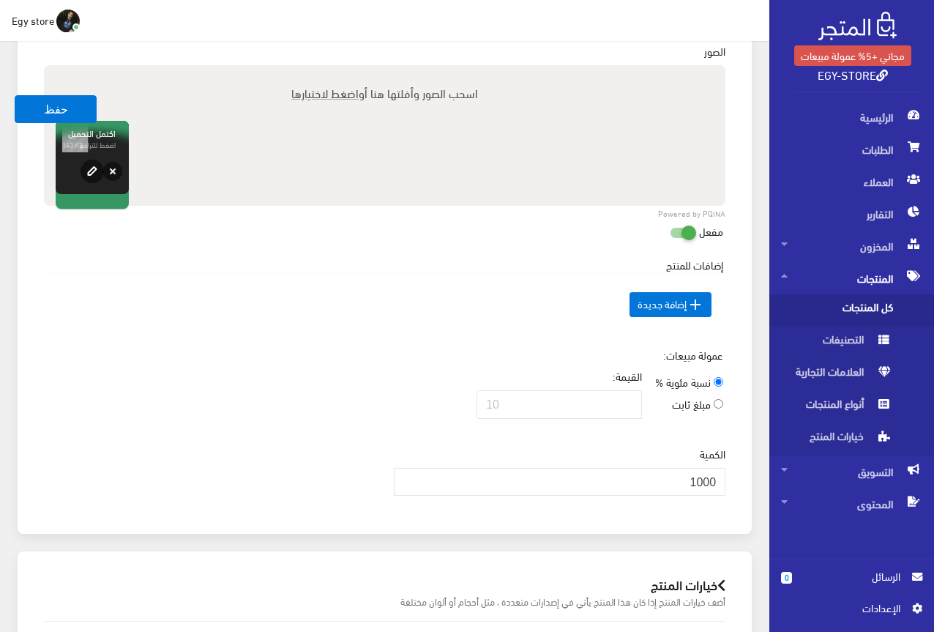
scroll to position [793, 0]
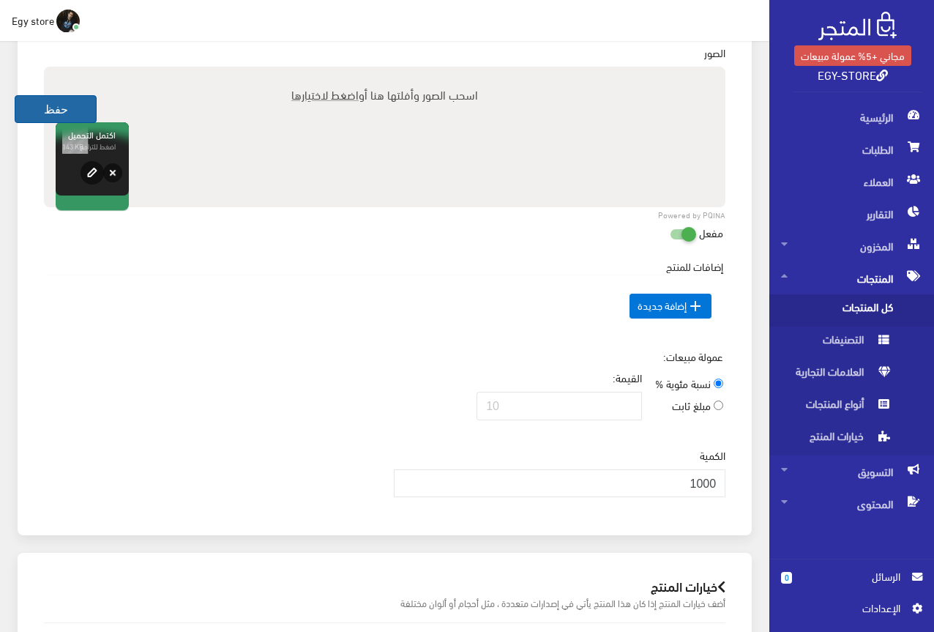
click at [46, 113] on button "حفظ" at bounding box center [56, 109] width 82 height 28
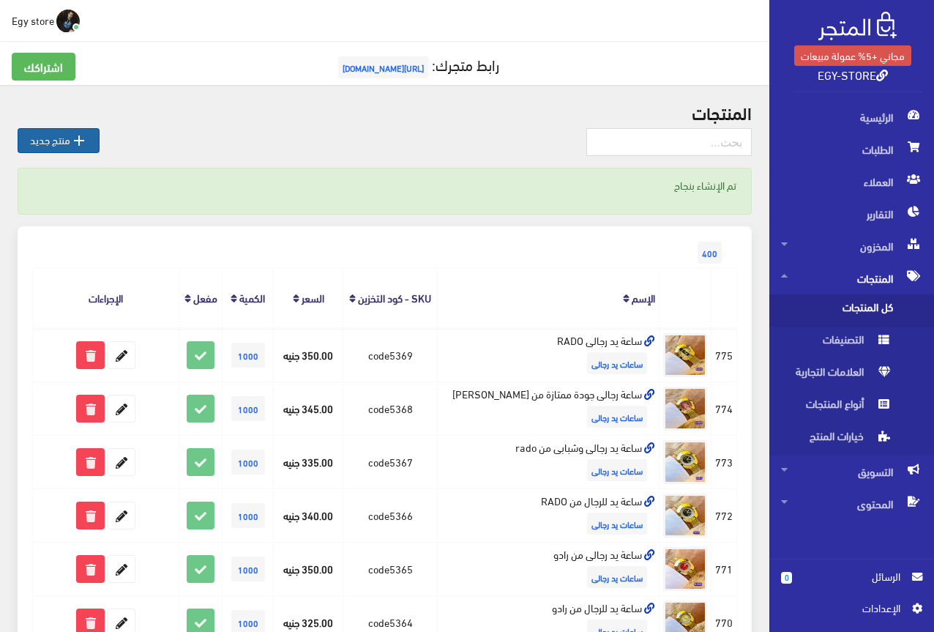
click at [60, 130] on link " منتج جديد" at bounding box center [59, 140] width 82 height 25
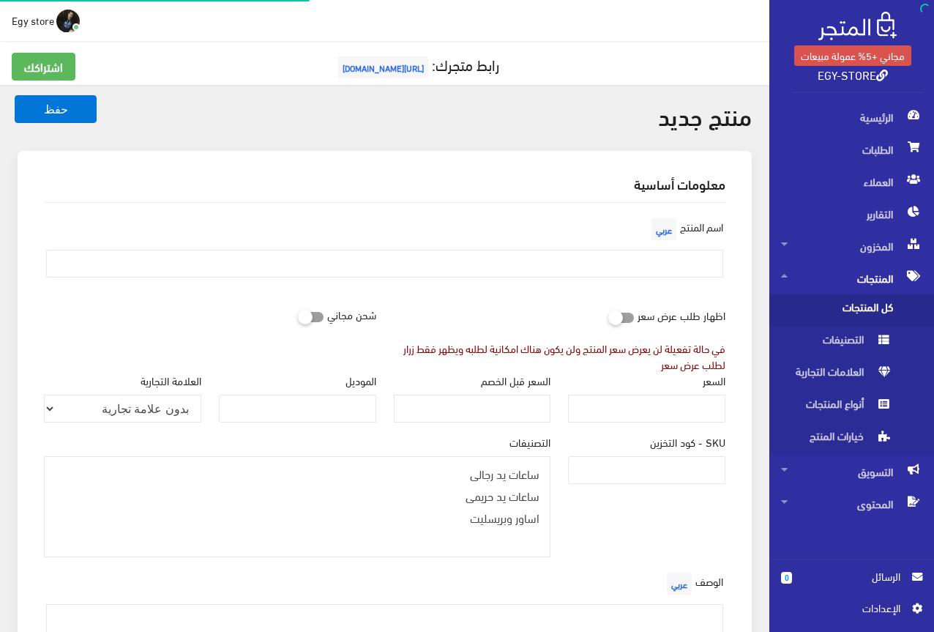
select select
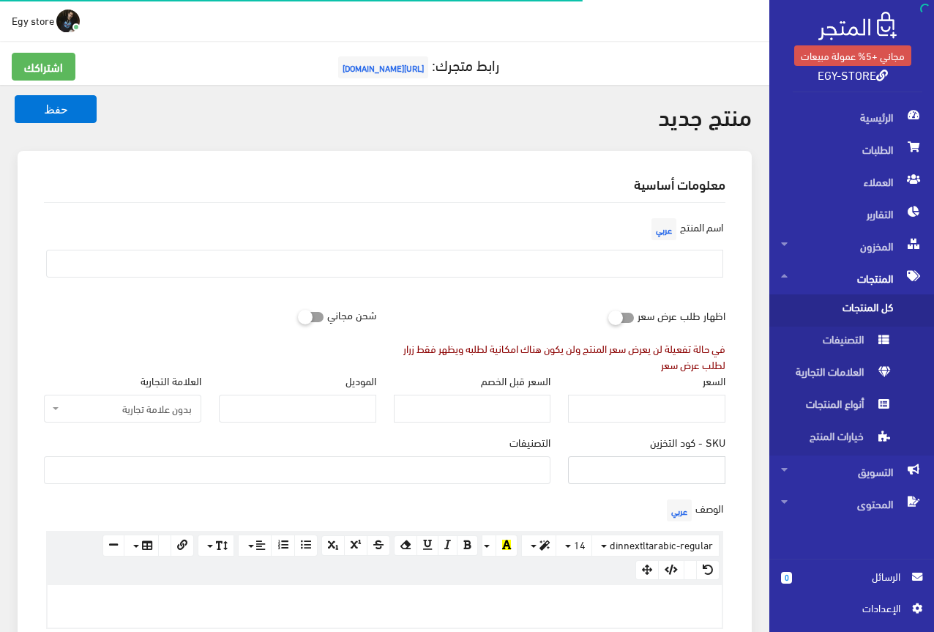
click at [628, 465] on input "SKU - كود التخزين" at bounding box center [646, 470] width 157 height 28
type input "C"
type input "code5370"
click at [662, 414] on input "السعر" at bounding box center [646, 409] width 157 height 28
type input "340"
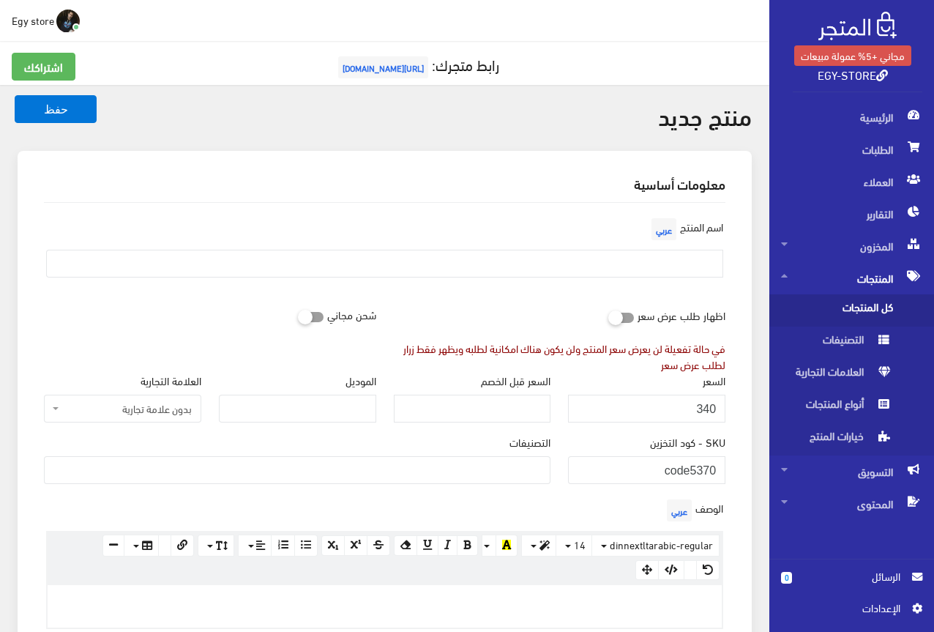
click at [539, 460] on ul at bounding box center [297, 468] width 505 height 23
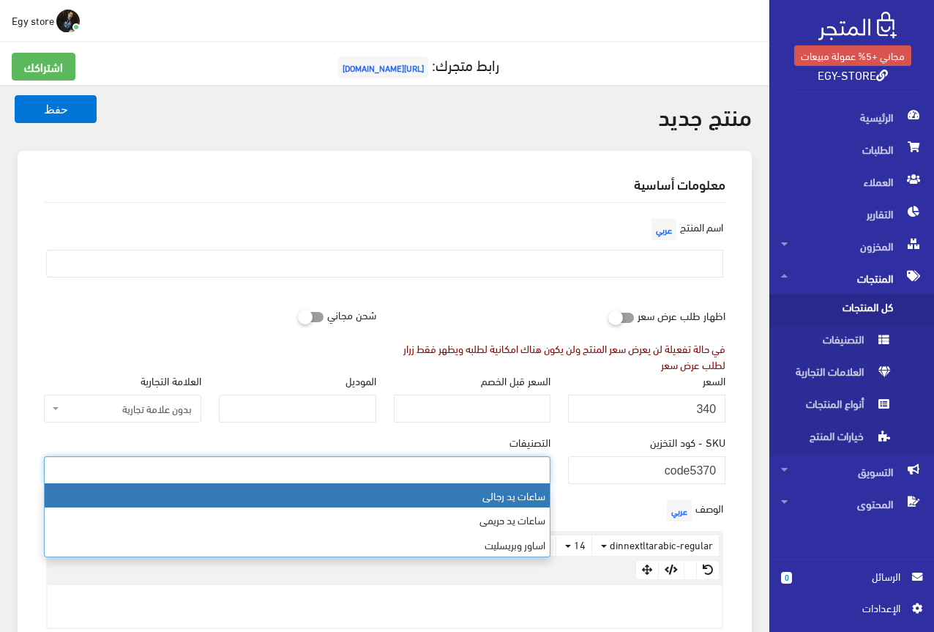
select select "27"
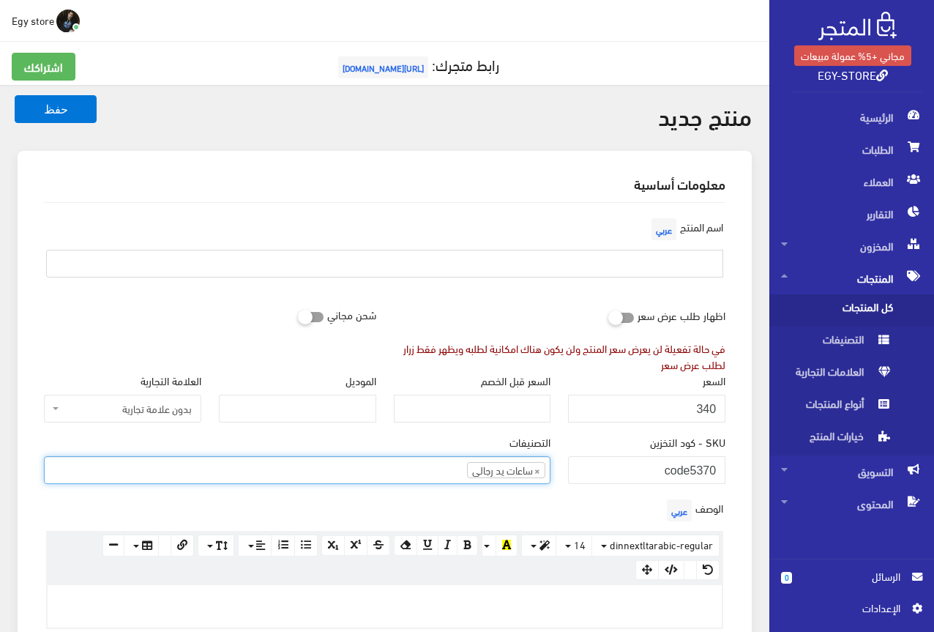
click at [677, 270] on input "text" at bounding box center [384, 264] width 677 height 28
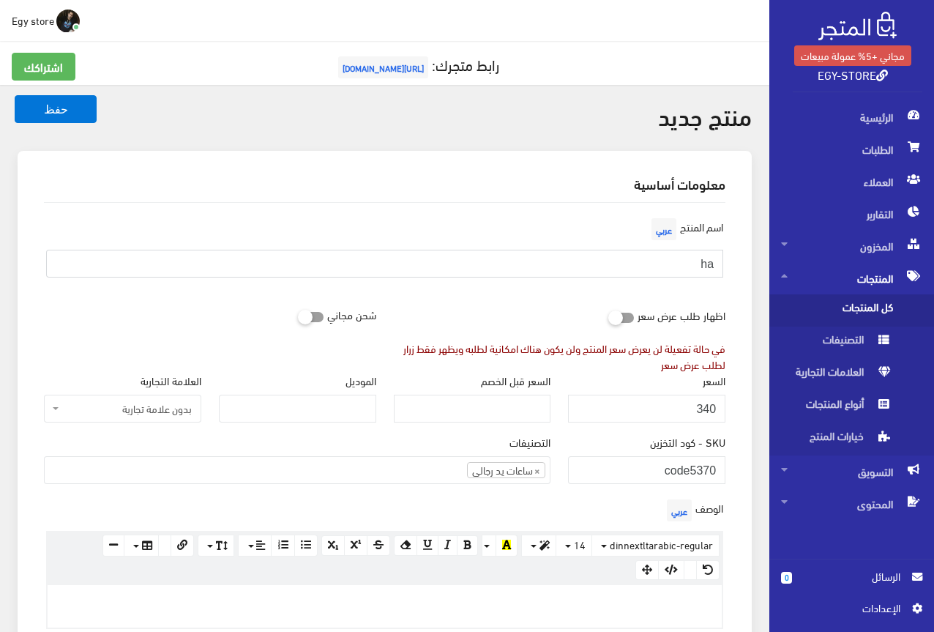
type input "h"
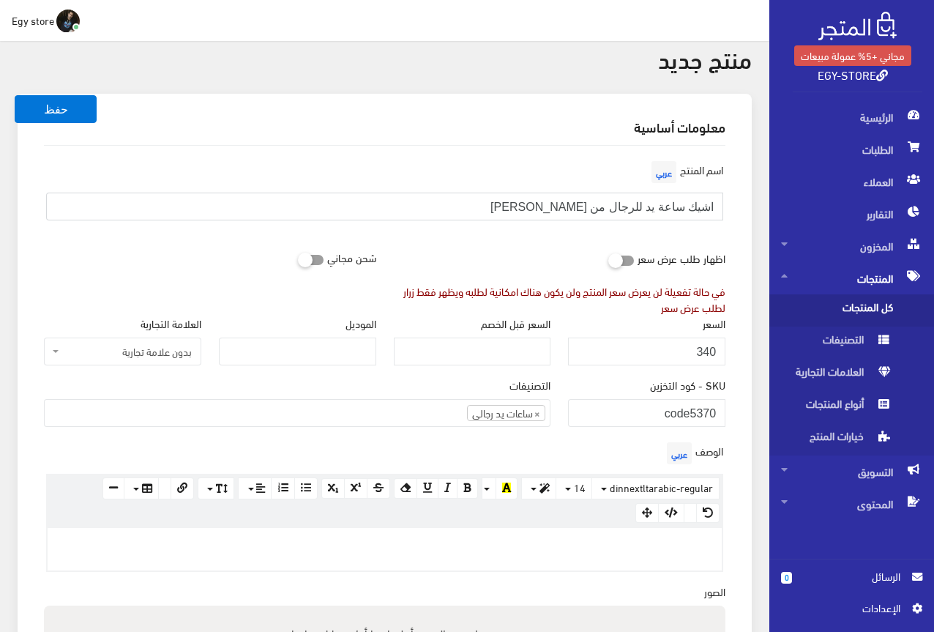
scroll to position [146, 0]
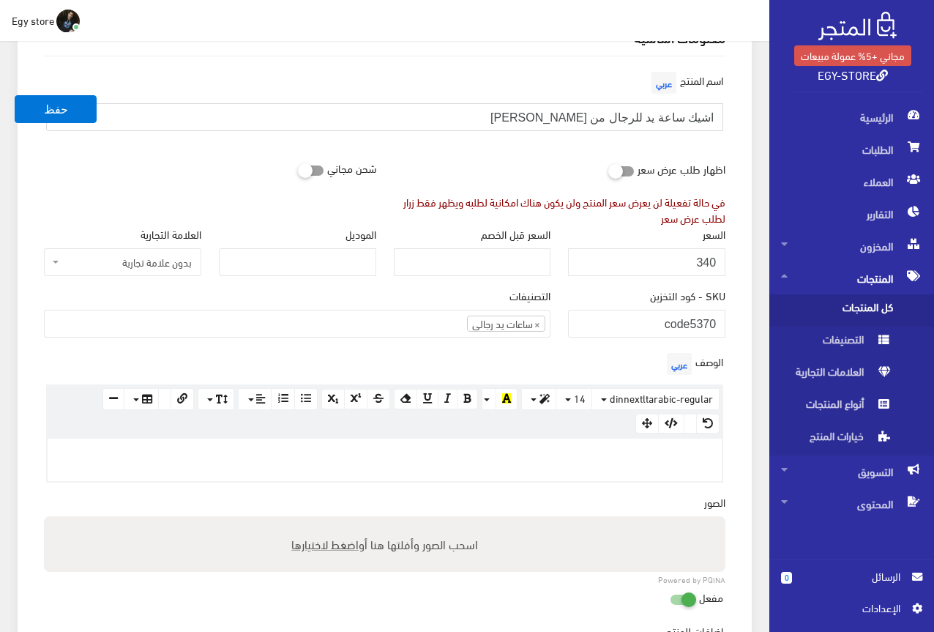
type input "اشيك ساعة يد للرجال من [PERSON_NAME]"
paste div
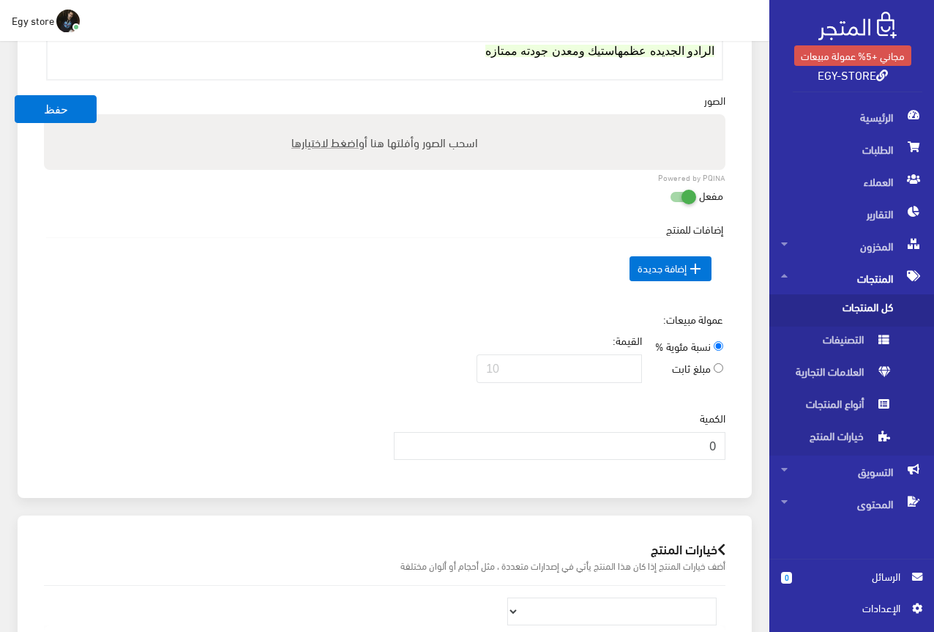
scroll to position [757, 0]
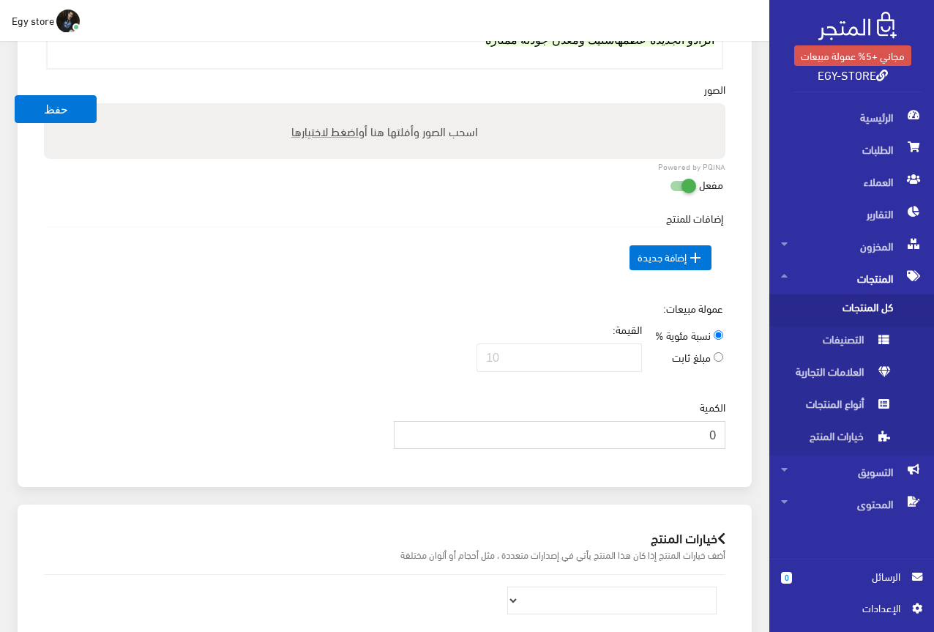
drag, startPoint x: 691, startPoint y: 438, endPoint x: 728, endPoint y: 431, distance: 37.9
click at [728, 431] on div "الكمية 0" at bounding box center [560, 429] width 350 height 61
type input "1000"
click at [331, 330] on div "عمولة مبيعات: نسبة مئوية % مبلغ ثابت القيمة:" at bounding box center [384, 341] width 699 height 83
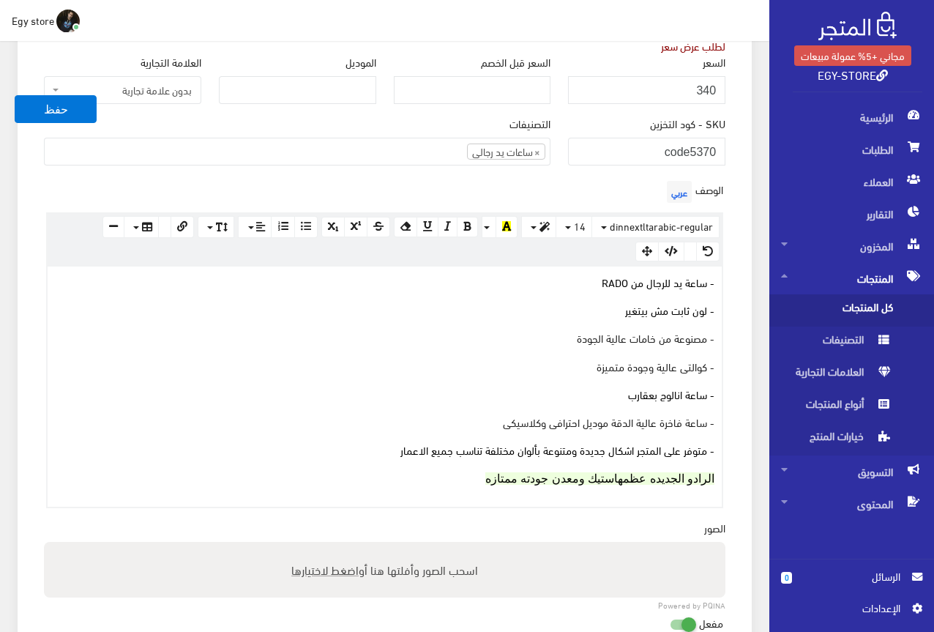
scroll to position [318, 0]
click at [316, 573] on span "اضغط لاختيارها" at bounding box center [324, 569] width 67 height 21
click at [316, 547] on input "اسحب الصور وأفلتها هنا أو اضغط لاختيارها" at bounding box center [384, 544] width 681 height 4
type input "C:\fakepath\5370.jpeg"
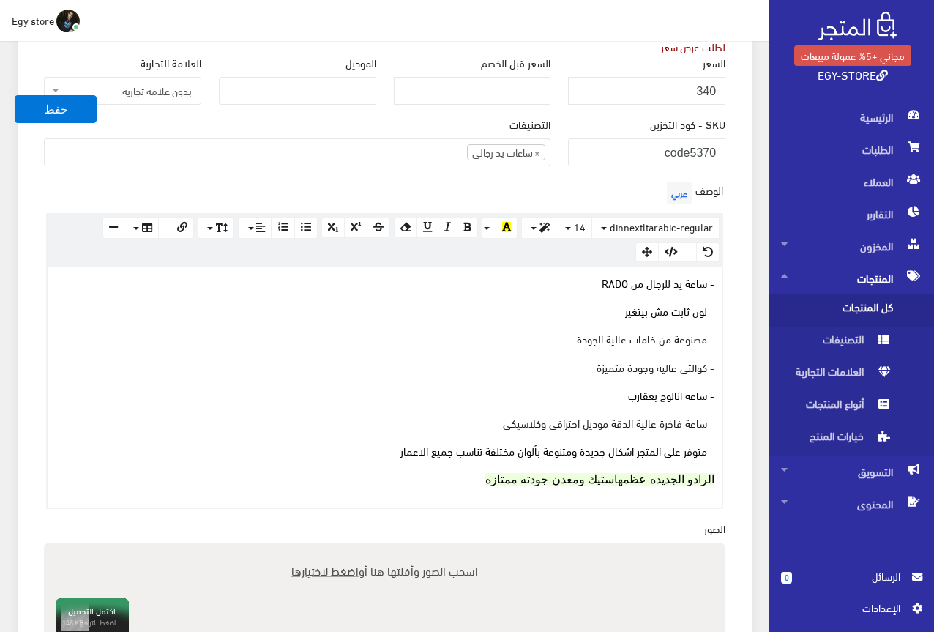
scroll to position [98, 0]
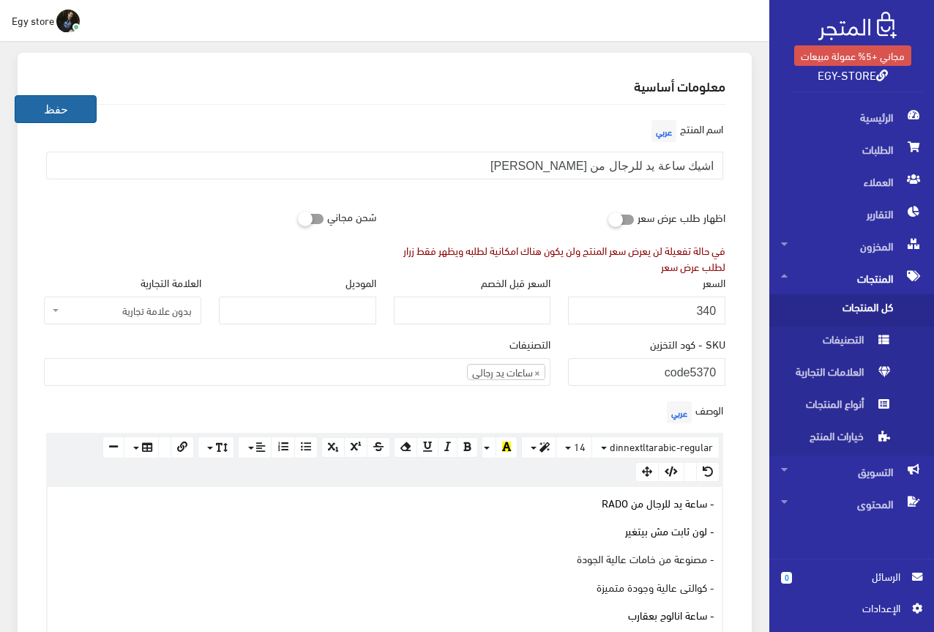
click at [84, 102] on button "حفظ" at bounding box center [56, 109] width 82 height 28
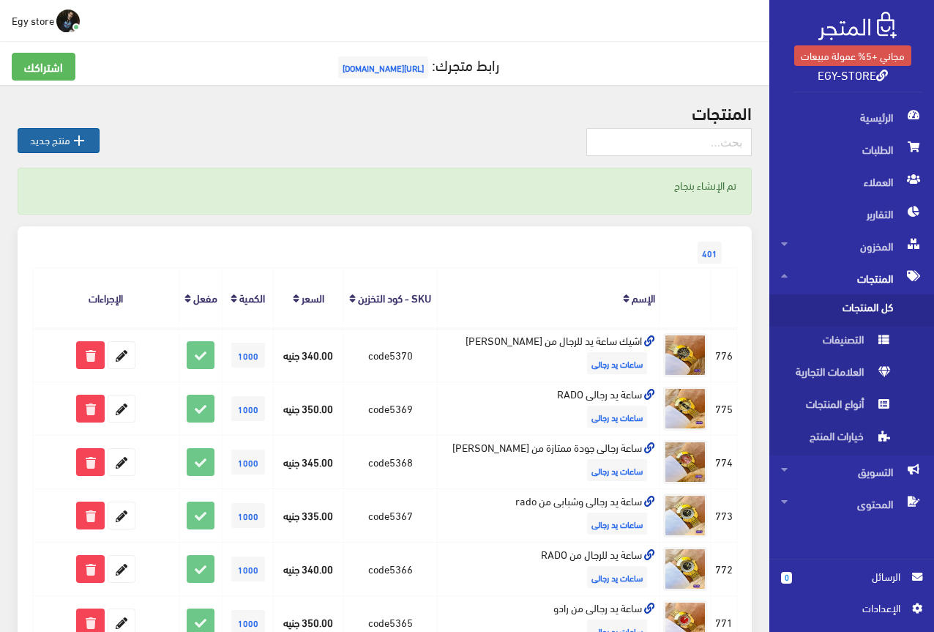
click at [47, 145] on link " منتج جديد" at bounding box center [59, 140] width 82 height 25
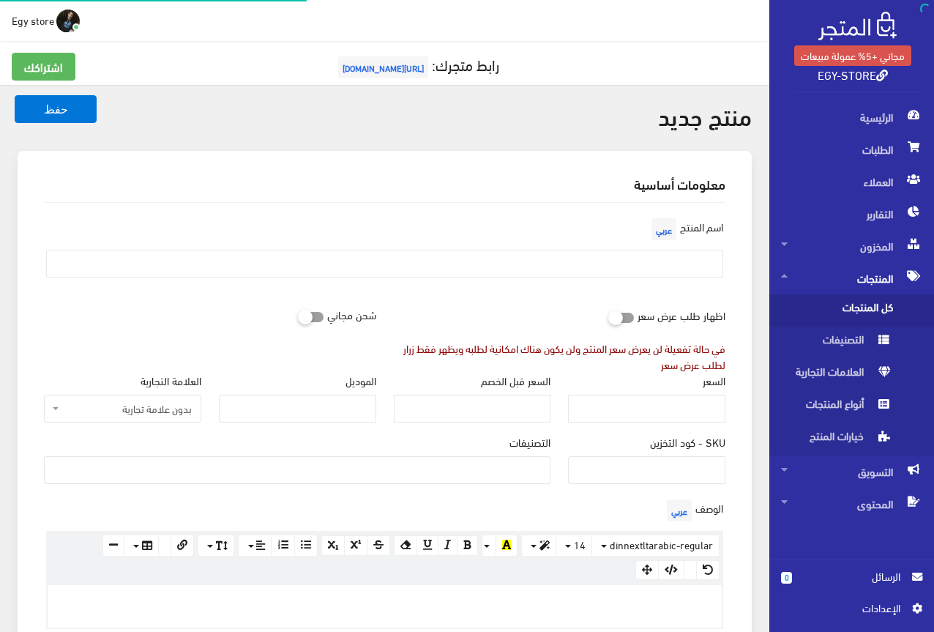
select select
click at [642, 467] on input "SKU - كود التخزين" at bounding box center [646, 470] width 157 height 28
type input "code5371"
click at [707, 409] on input "السعر" at bounding box center [646, 409] width 157 height 28
type input "330"
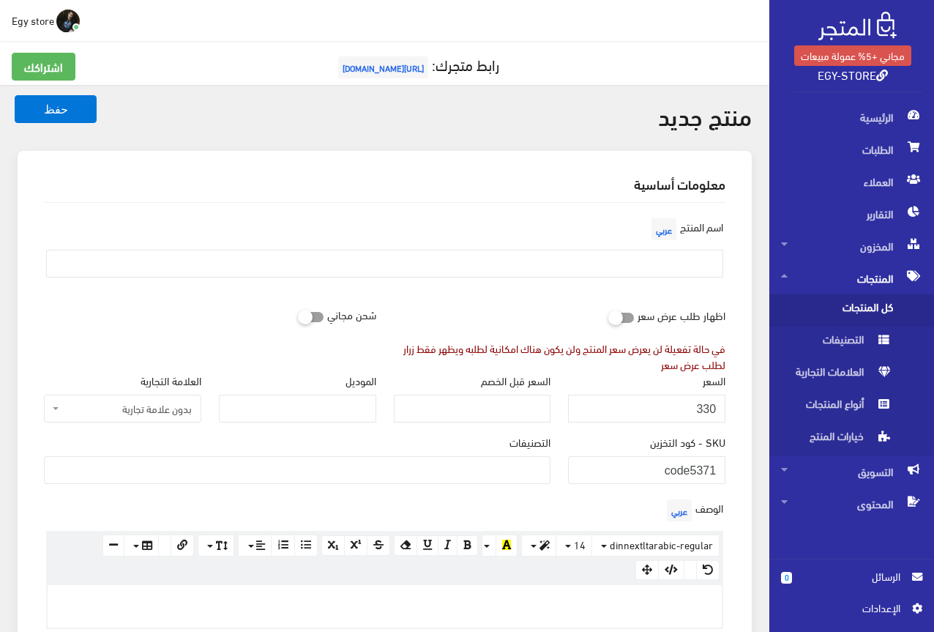
click at [529, 477] on ul at bounding box center [297, 468] width 505 height 23
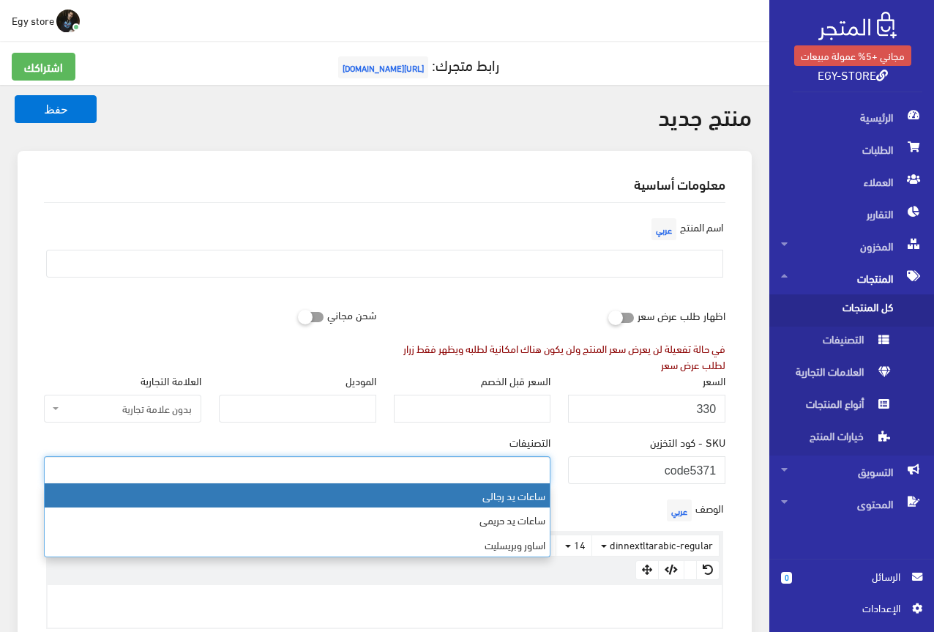
select select "27"
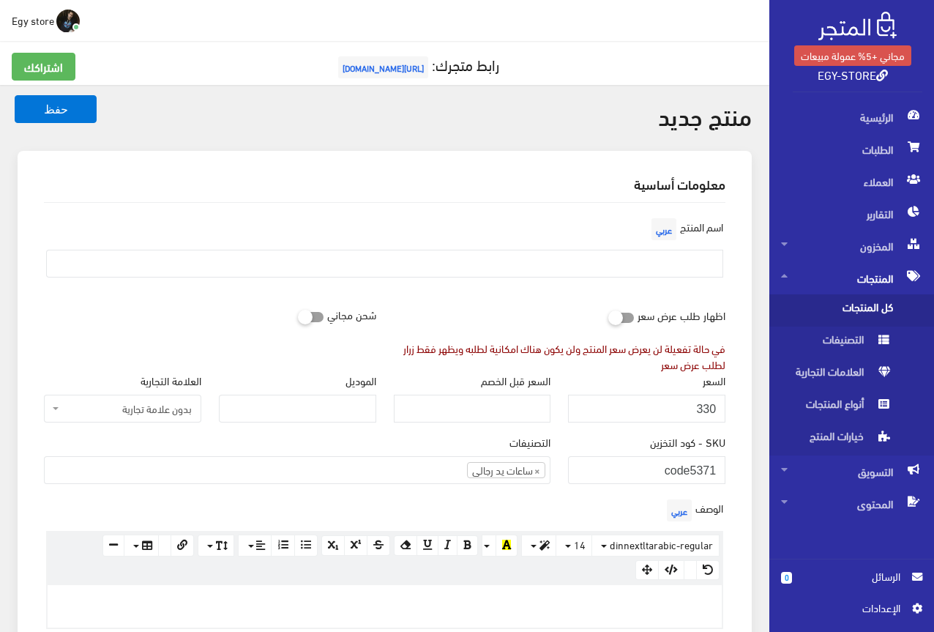
paste div
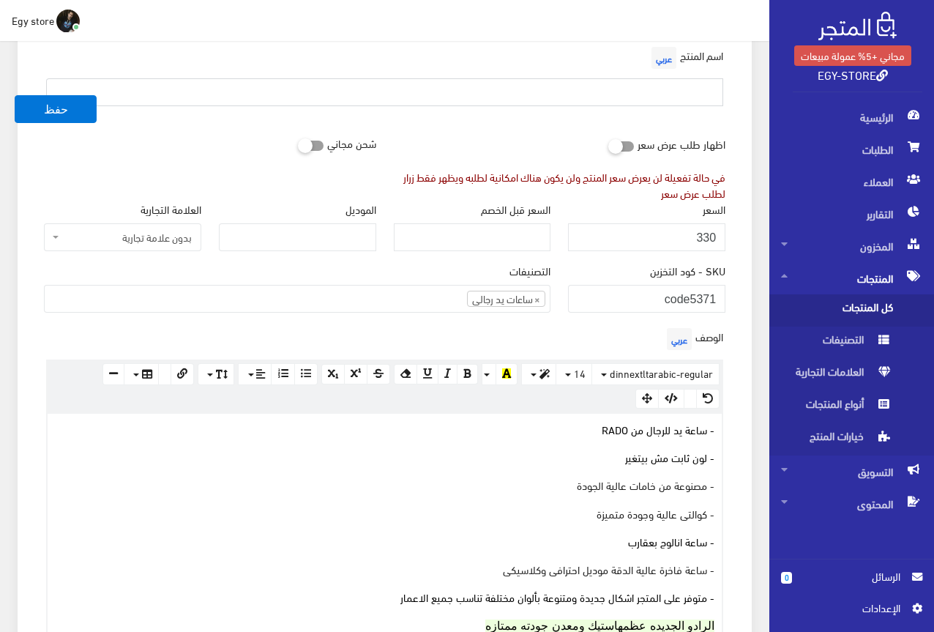
click at [647, 93] on input "text" at bounding box center [384, 92] width 677 height 28
type input "h"
type input "الساعة الترند للرجال من RADO"
click at [546, 130] on div "اظهار طلب عرض سعر في حالة تفعيلة لن يعرض سعر المنتج ولن يكون هناك امكانية لطلبه…" at bounding box center [560, 166] width 350 height 72
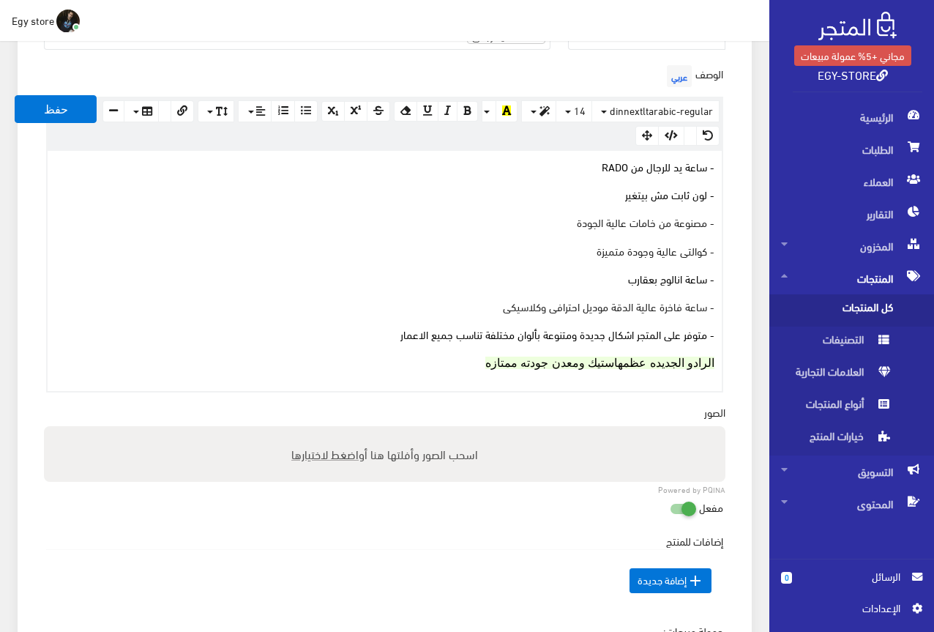
scroll to position [391, 0]
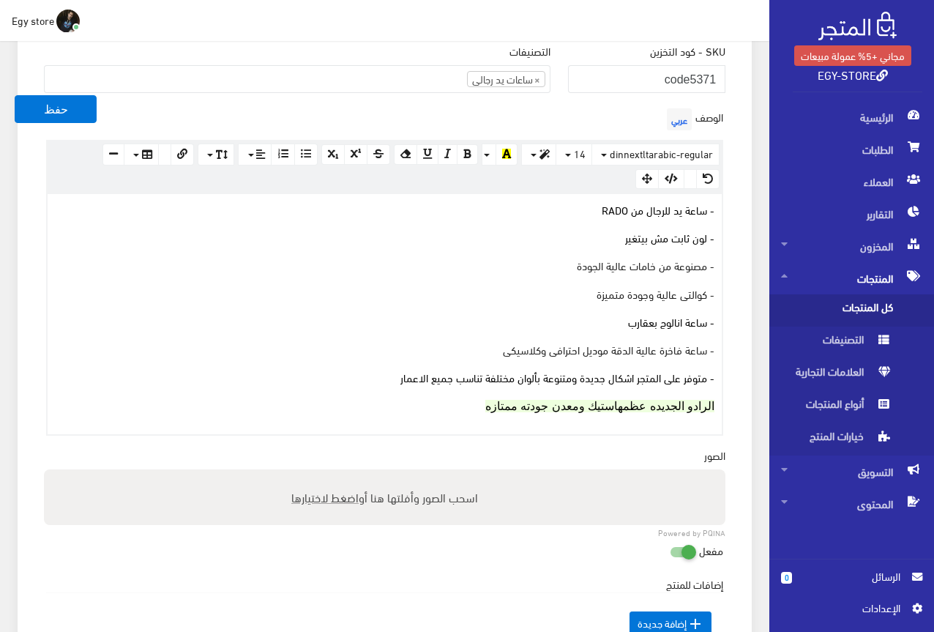
click at [324, 491] on span "اضغط لاختيارها" at bounding box center [324, 496] width 67 height 21
click at [324, 474] on input "اسحب الصور وأفلتها هنا أو اضغط لاختيارها" at bounding box center [384, 471] width 681 height 4
type input "C:\fakepath\5371.jpeg"
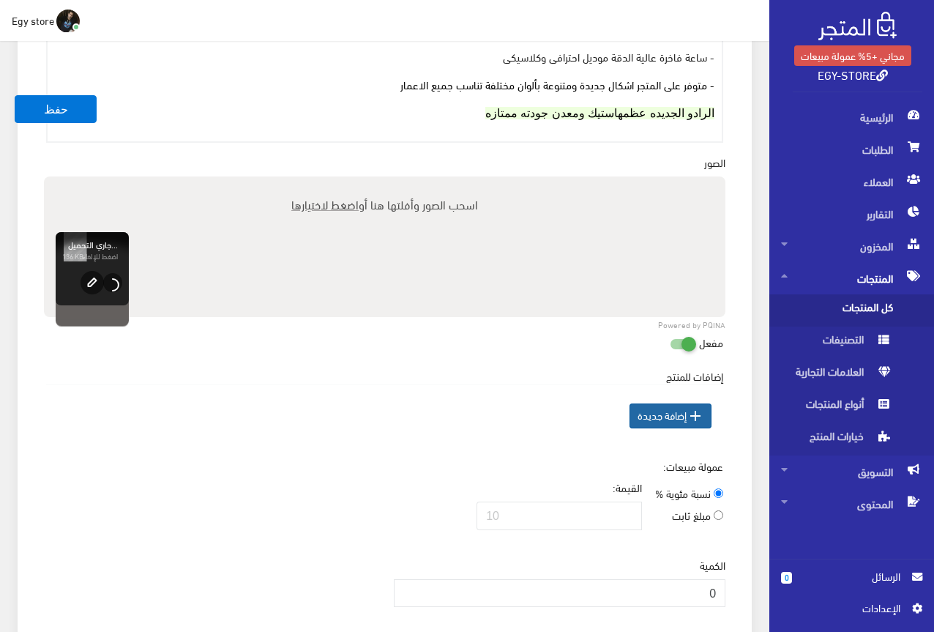
scroll to position [903, 0]
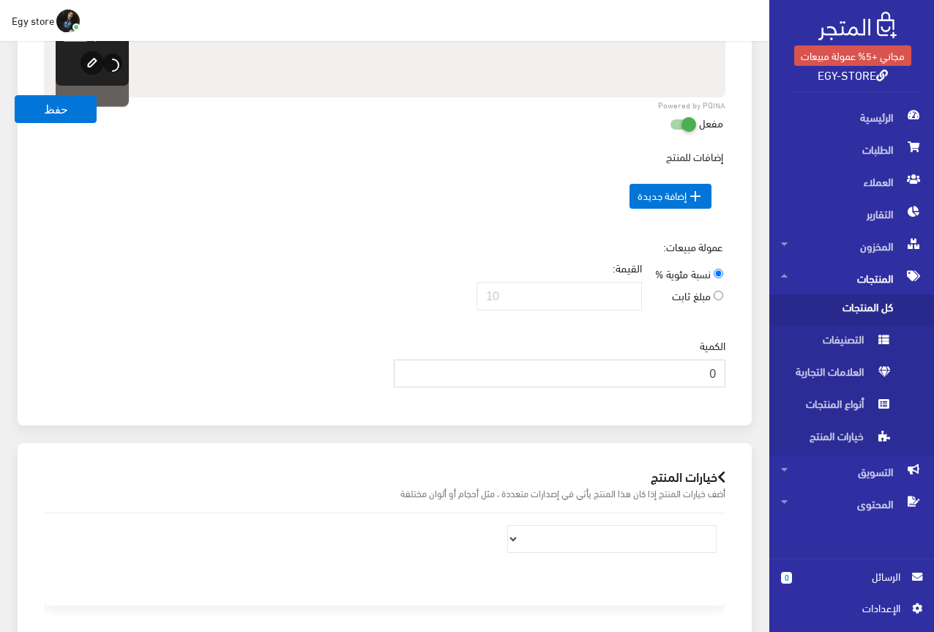
drag, startPoint x: 692, startPoint y: 369, endPoint x: 713, endPoint y: 367, distance: 20.5
click at [713, 367] on input "0" at bounding box center [560, 373] width 332 height 28
type input "1000"
click at [217, 277] on div "عمولة مبيعات: نسبة مئوية % مبلغ ثابت القيمة:" at bounding box center [384, 280] width 699 height 83
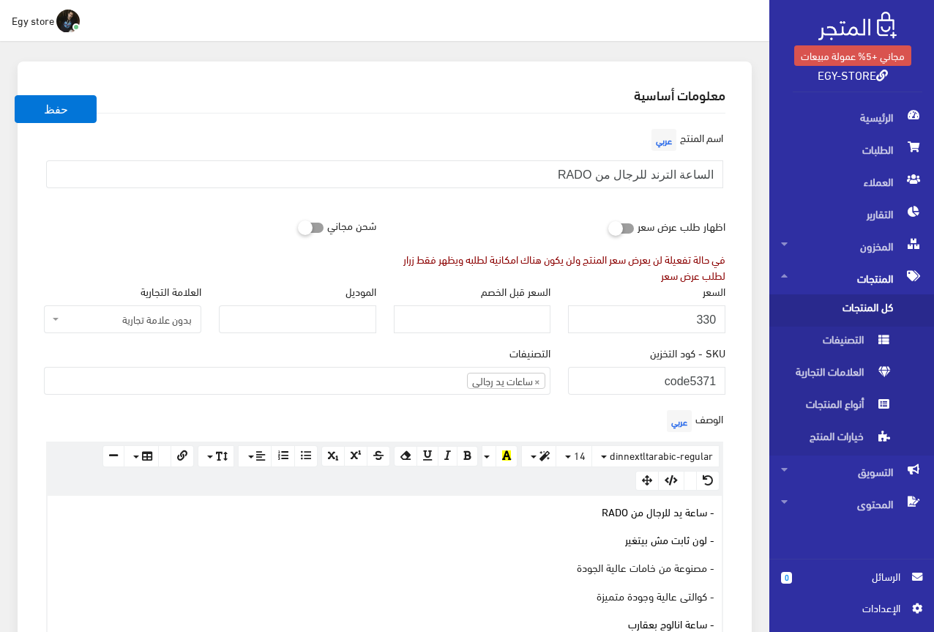
scroll to position [25, 0]
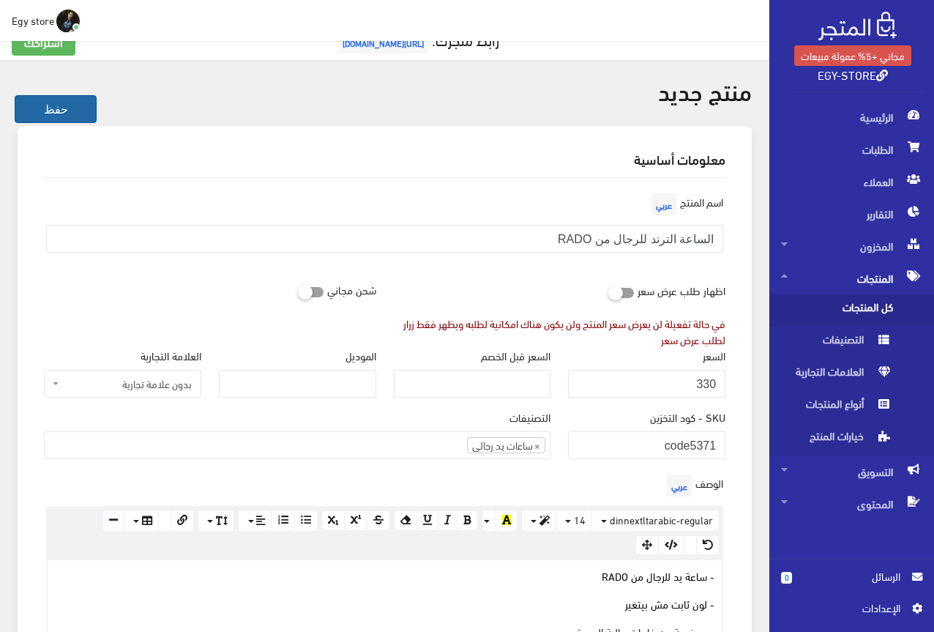
click at [52, 100] on button "حفظ" at bounding box center [56, 109] width 82 height 28
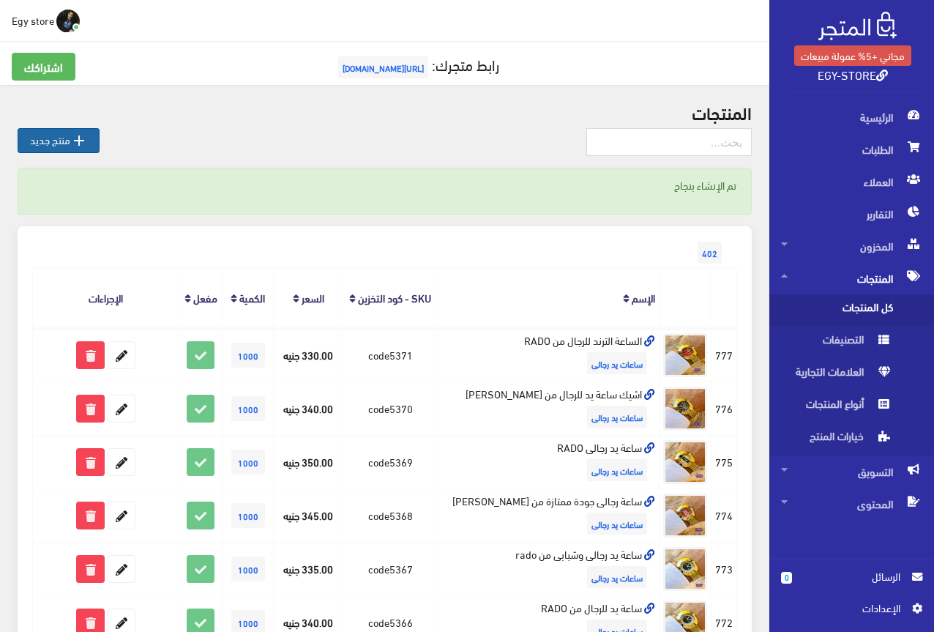
click at [51, 143] on link " منتج جديد" at bounding box center [59, 140] width 82 height 25
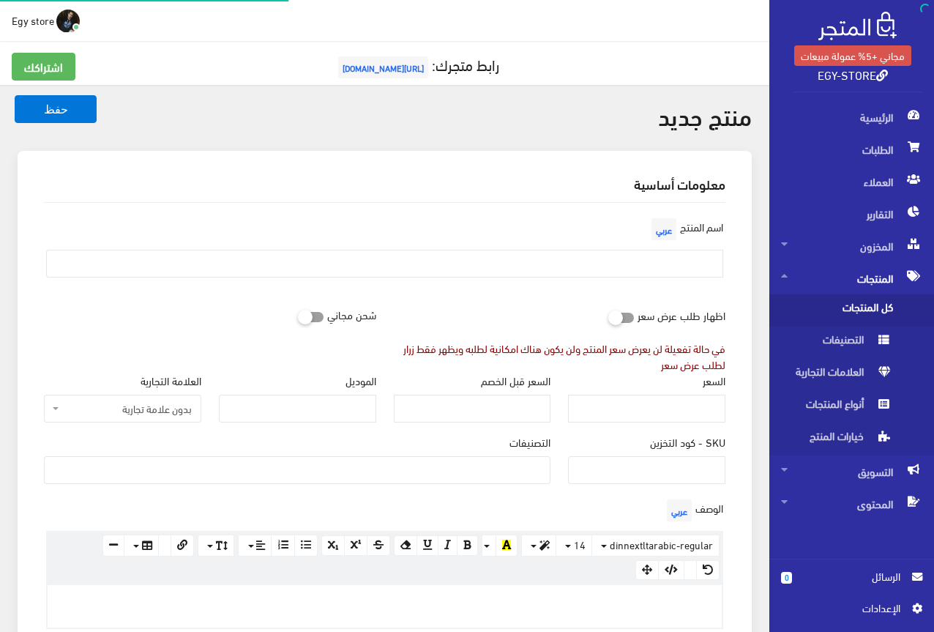
select select
click at [692, 485] on div "SKU - كود التخزين" at bounding box center [646, 464] width 175 height 61
click at [700, 463] on input "SKU - كود التخزين" at bounding box center [646, 470] width 157 height 28
type input "C"
type input "code5372"
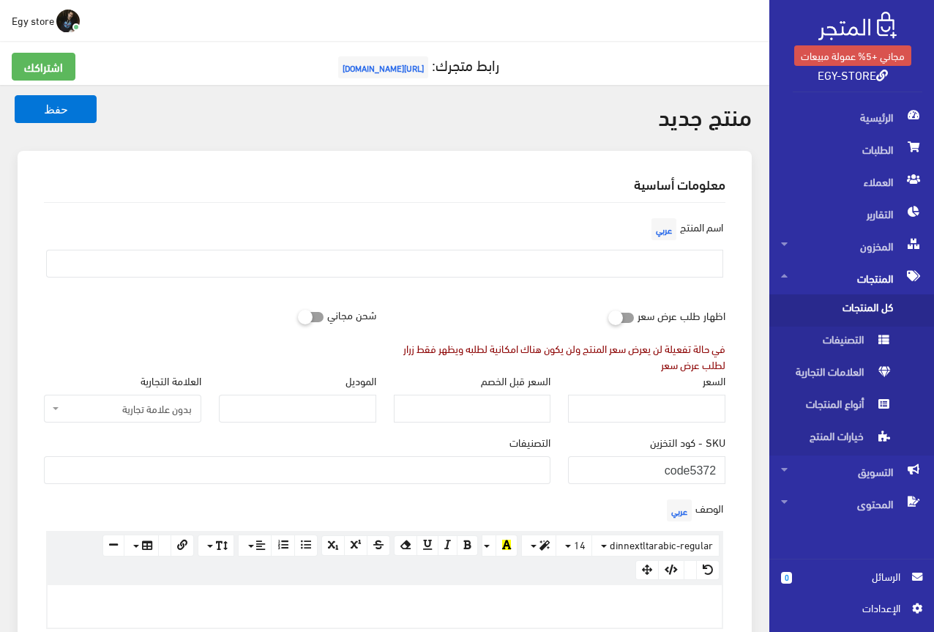
click at [522, 475] on ul at bounding box center [297, 468] width 505 height 23
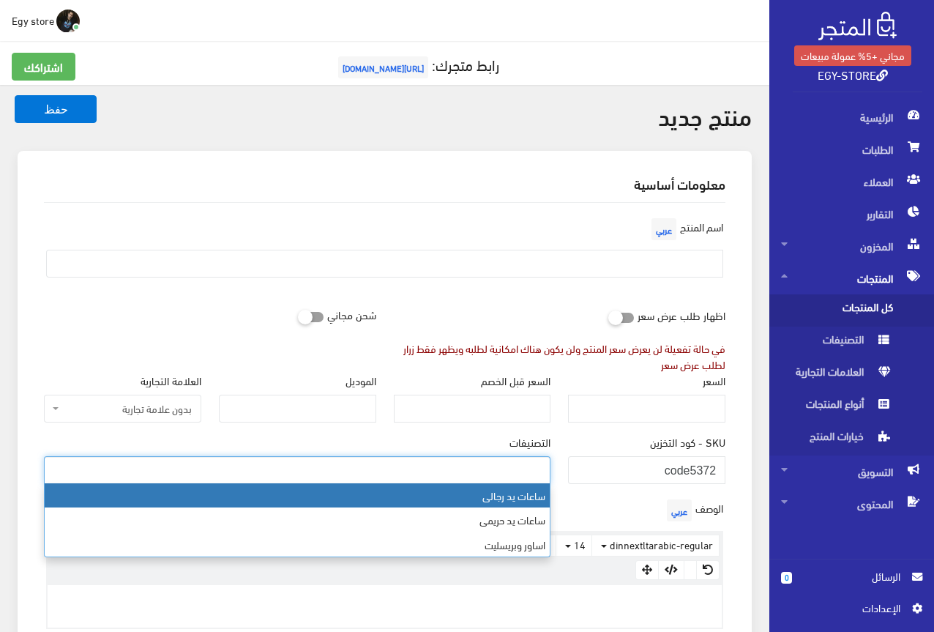
select select "27"
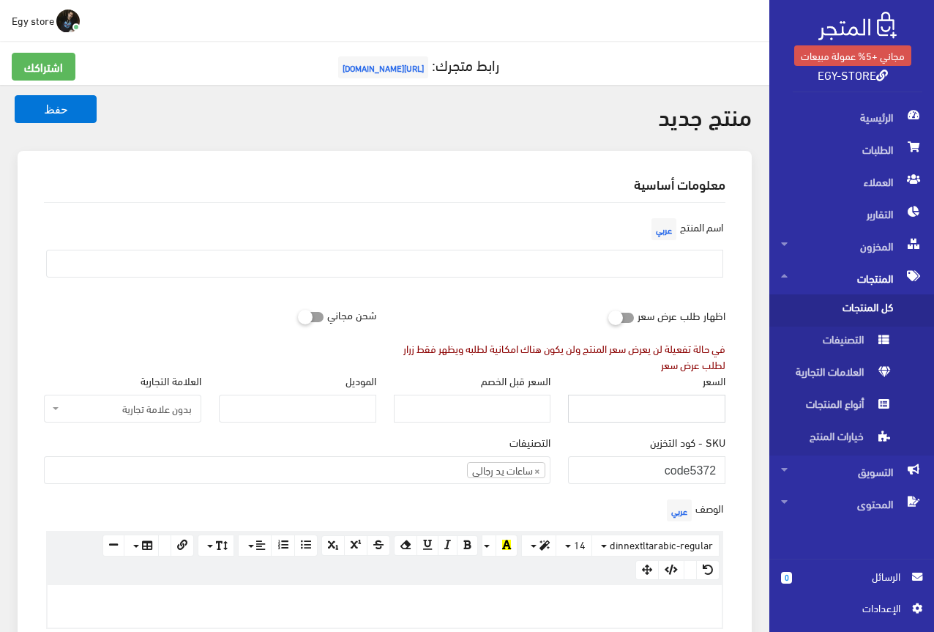
click at [682, 417] on input "السعر" at bounding box center [646, 409] width 157 height 28
type input "325"
click at [712, 272] on input "text" at bounding box center [384, 264] width 677 height 28
type input "ساعة رادو للرجال RADO"
click at [485, 293] on div "اسم المنتج عربي ساعة رادو للرجال RADO" at bounding box center [384, 257] width 699 height 86
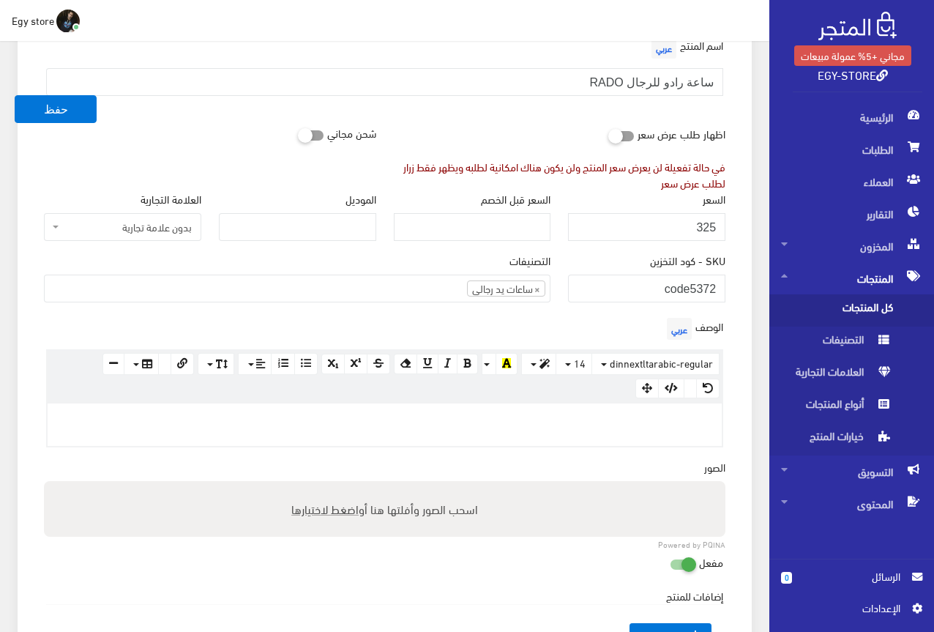
scroll to position [220, 0]
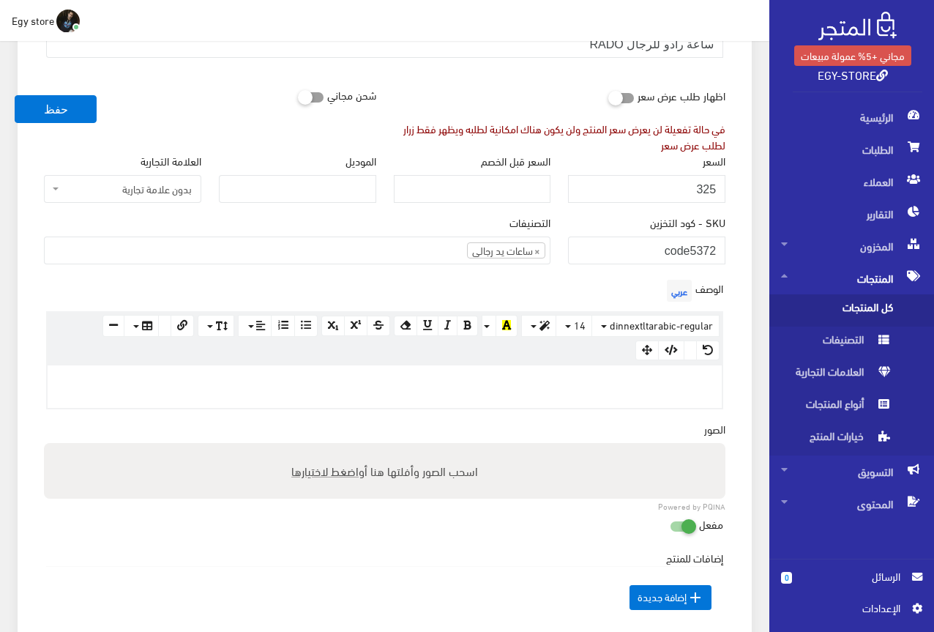
paste div
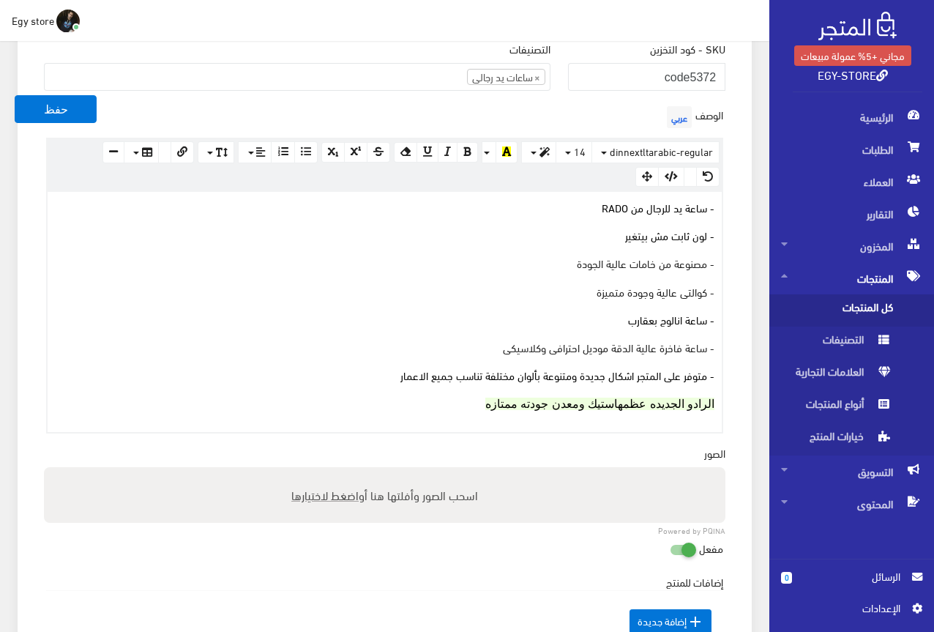
scroll to position [366, 0]
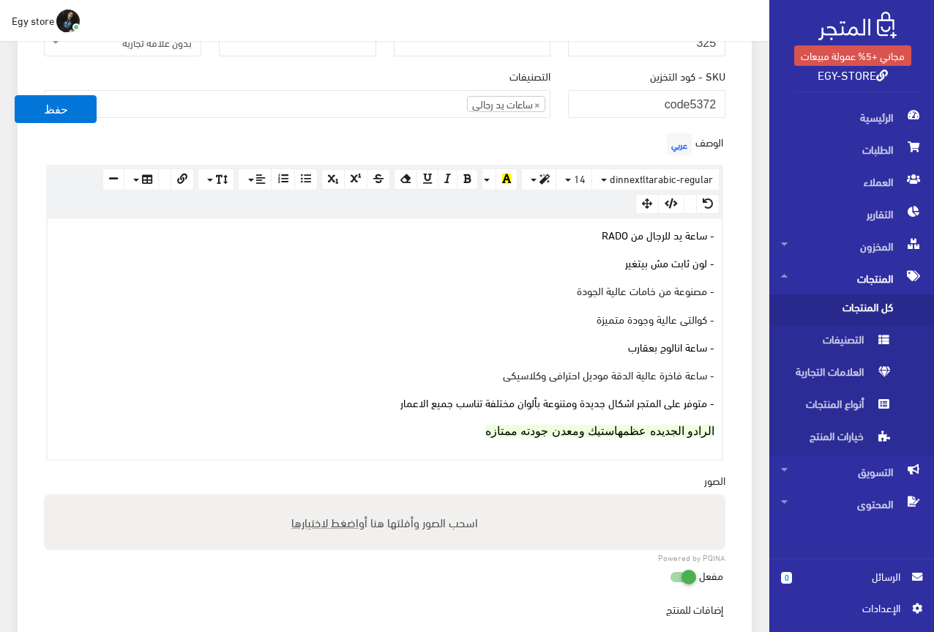
click at [322, 521] on span "اضغط لاختيارها" at bounding box center [324, 521] width 67 height 21
click at [322, 498] on input "اسحب الصور وأفلتها هنا أو اضغط لاختيارها" at bounding box center [384, 496] width 681 height 4
type input "C:\fakepath\5372.jpeg"
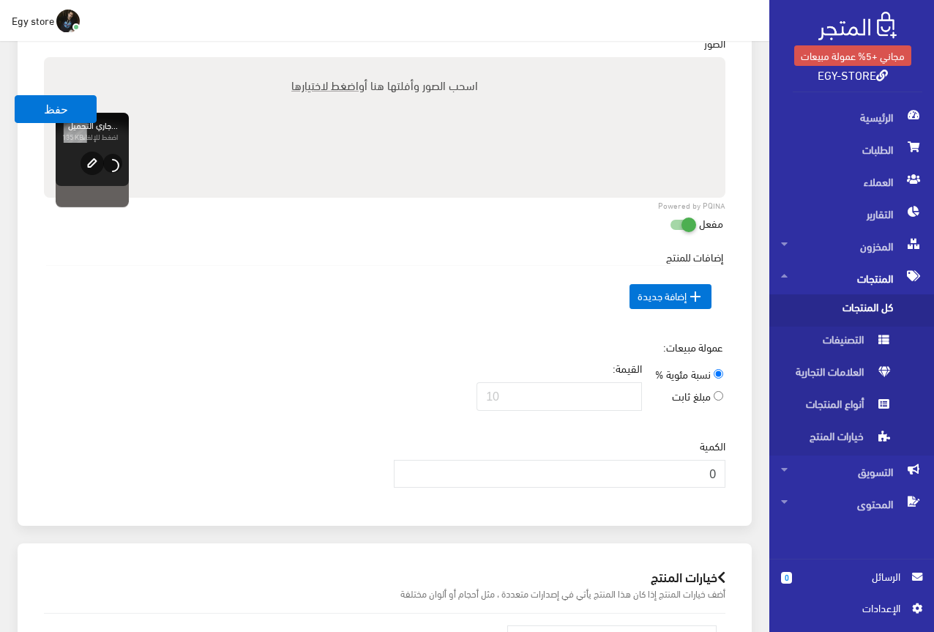
scroll to position [805, 0]
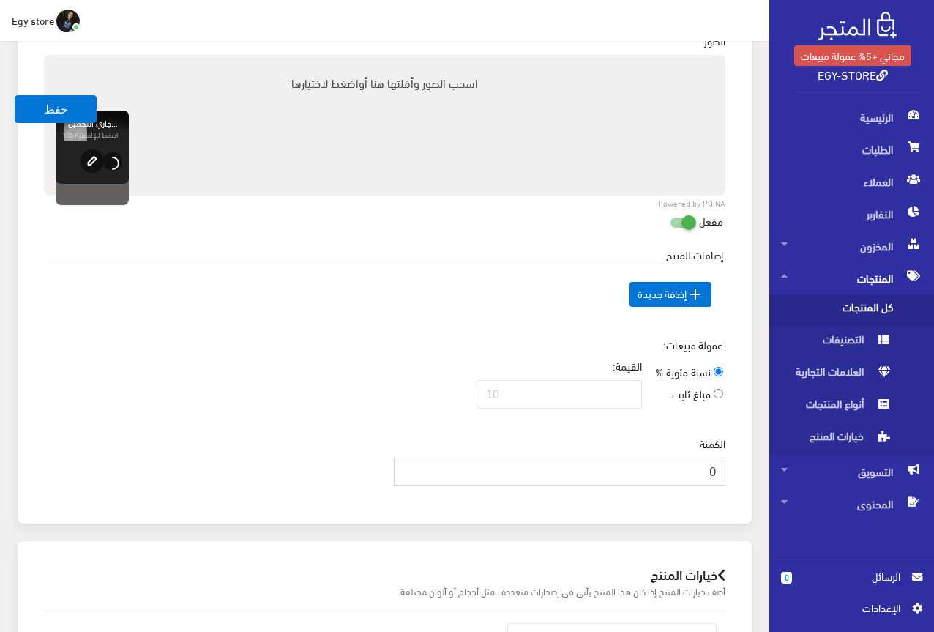
drag, startPoint x: 687, startPoint y: 468, endPoint x: 728, endPoint y: 468, distance: 41.7
click at [728, 468] on div "الكمية 0" at bounding box center [560, 466] width 350 height 61
type input "1000"
click at [463, 364] on div "عمولة مبيعات: نسبة مئوية % مبلغ ثابت القيمة:" at bounding box center [384, 378] width 699 height 83
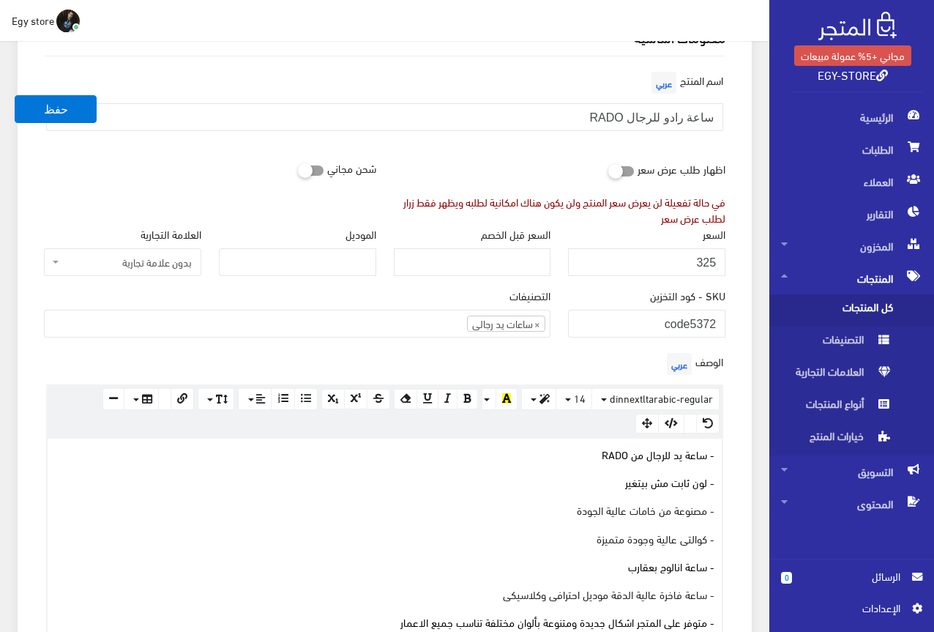
scroll to position [73, 0]
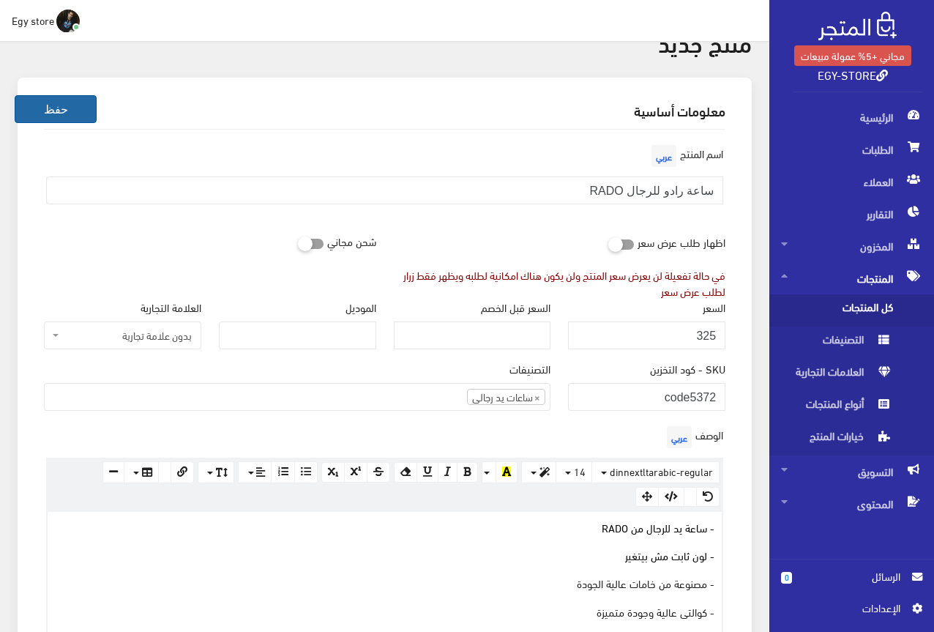
click at [72, 114] on button "حفظ" at bounding box center [56, 109] width 82 height 28
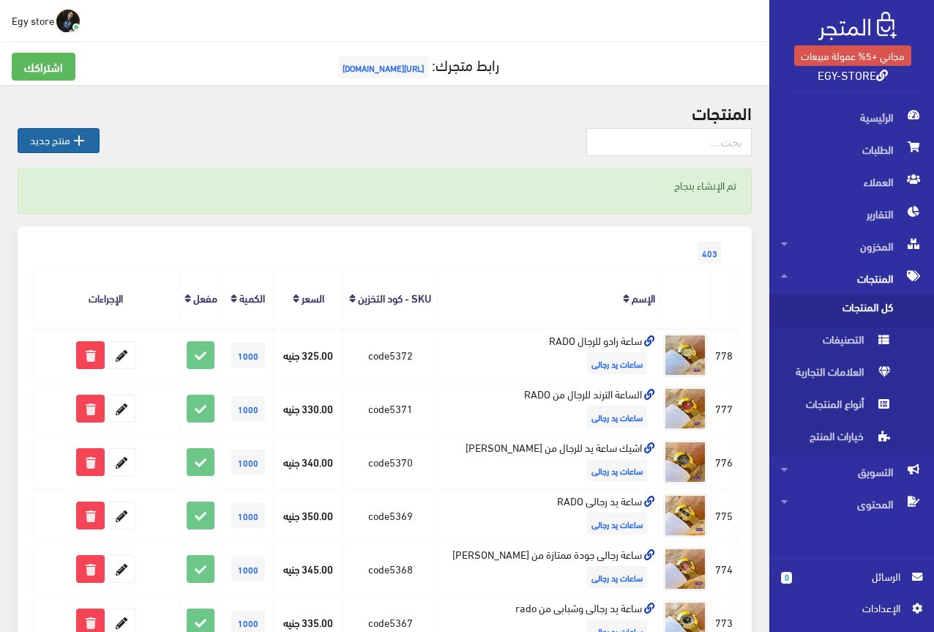
click at [77, 146] on icon "" at bounding box center [79, 141] width 18 height 18
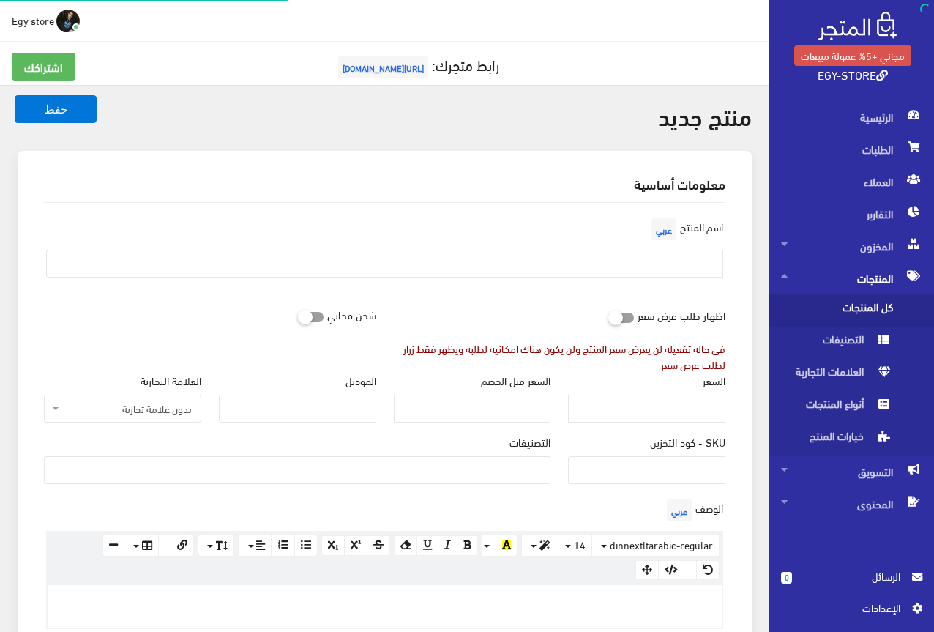
select select
click at [668, 475] on input "SKU - كود التخزين" at bounding box center [646, 470] width 157 height 28
type input "C"
type input "code5373"
click at [700, 417] on input "السعر" at bounding box center [646, 409] width 157 height 28
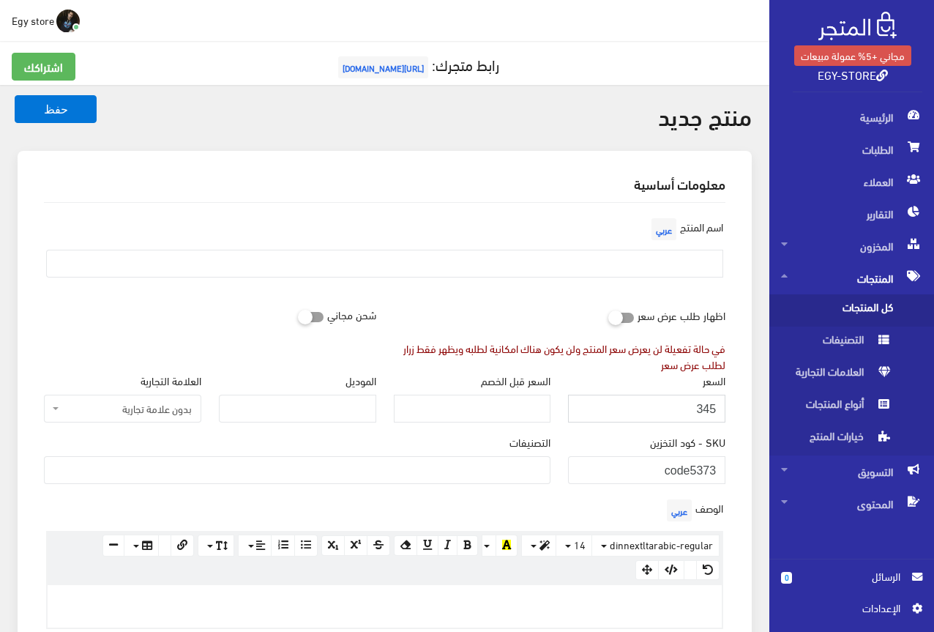
type input "345"
click at [534, 466] on ul at bounding box center [297, 468] width 505 height 23
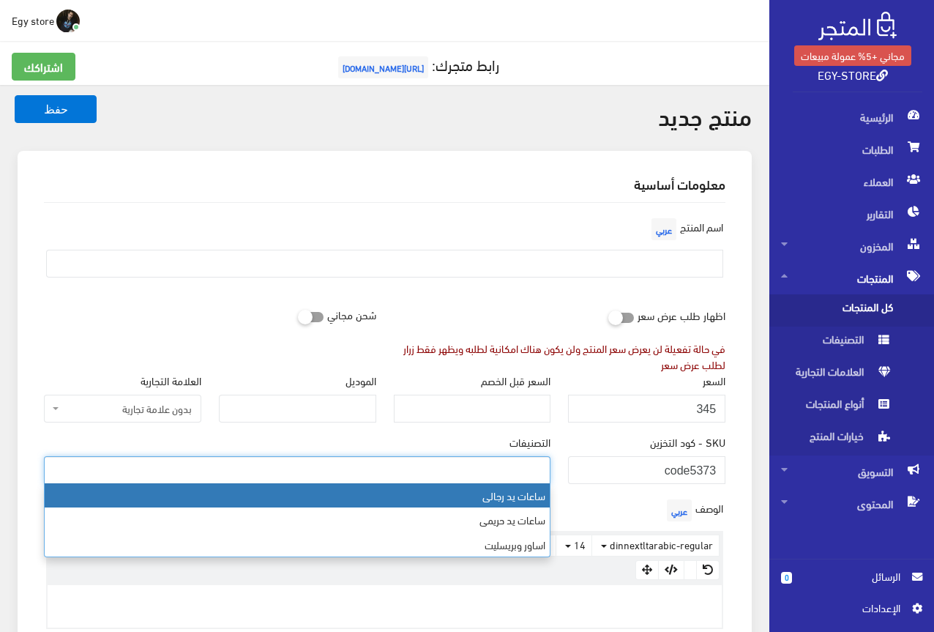
select select "27"
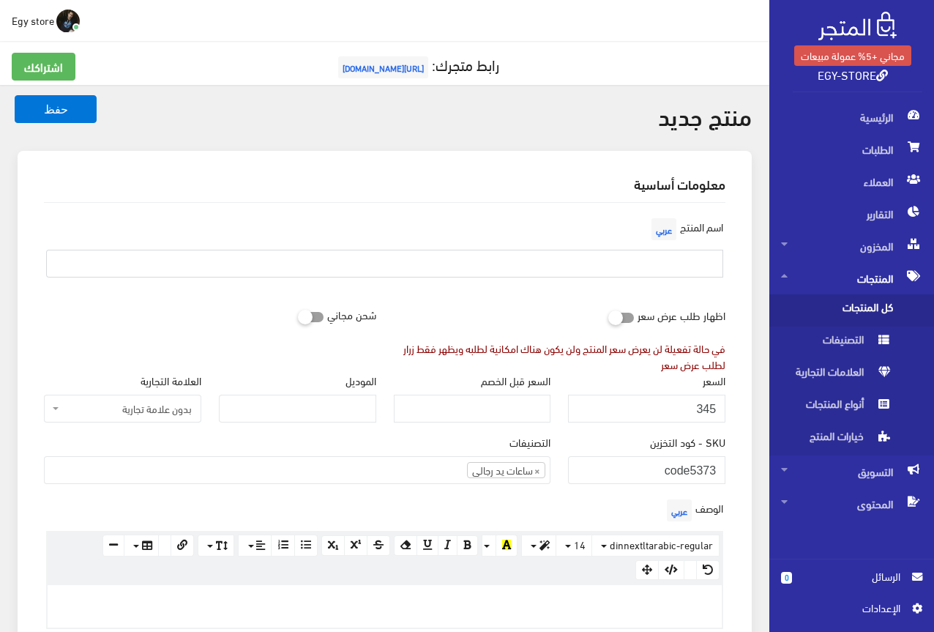
click at [639, 261] on input "text" at bounding box center [384, 264] width 677 height 28
type input "s"
type input "r"
type input "RADO WATCH FOR MAN"
click at [490, 285] on div "اسم المنتج عربي RADO WATCH FOR MAN" at bounding box center [384, 251] width 699 height 75
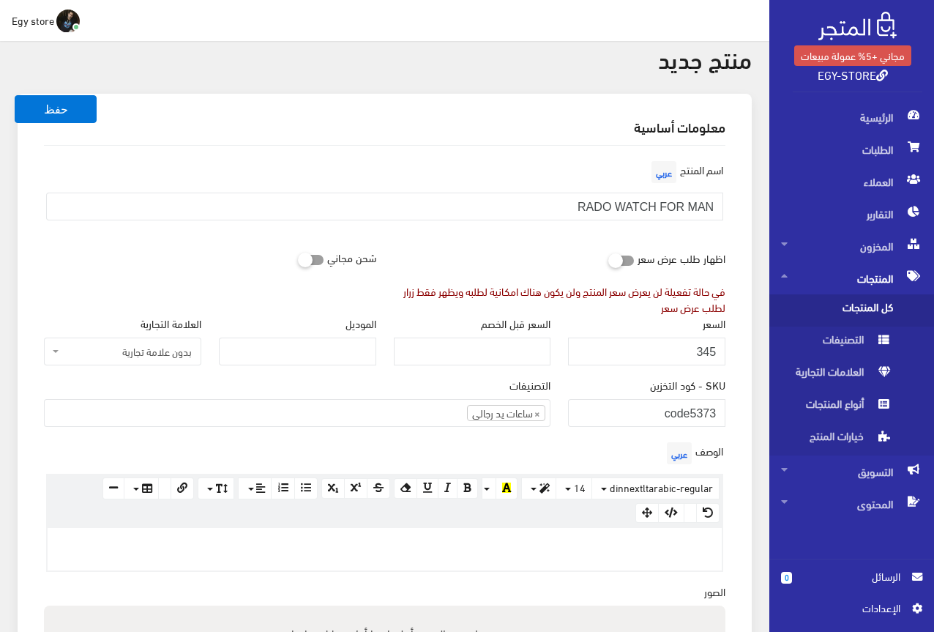
scroll to position [146, 0]
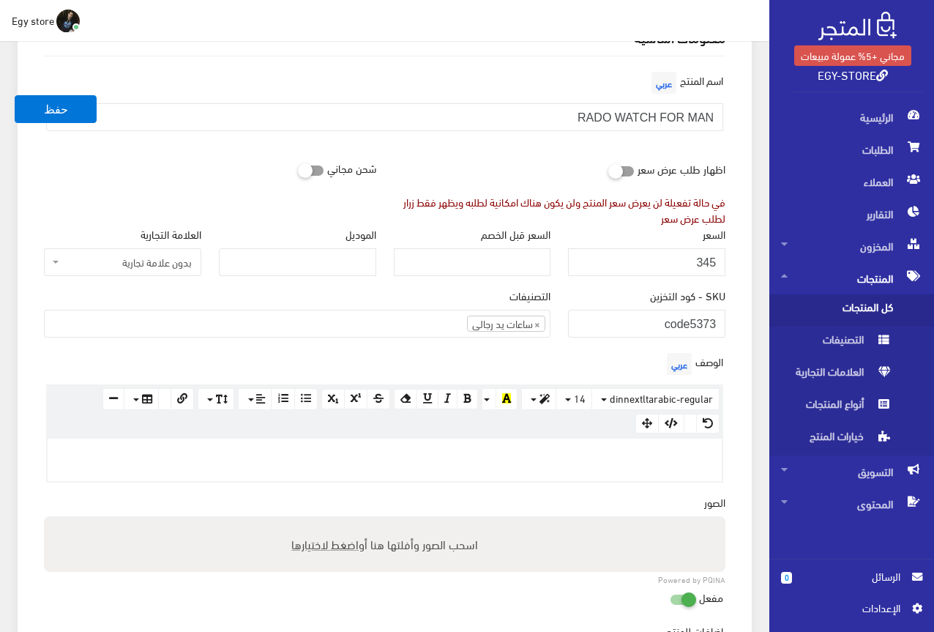
paste div
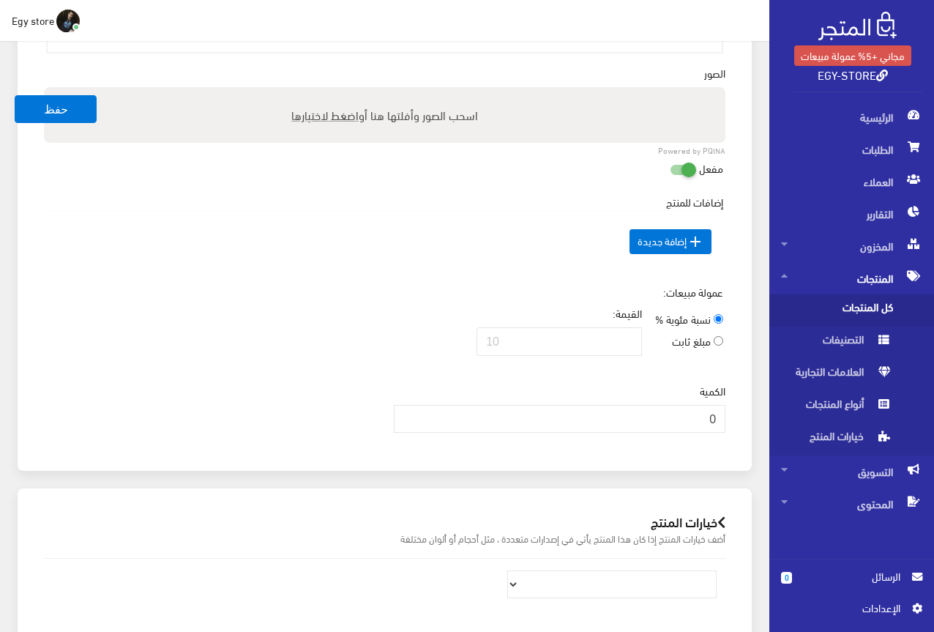
scroll to position [903, 0]
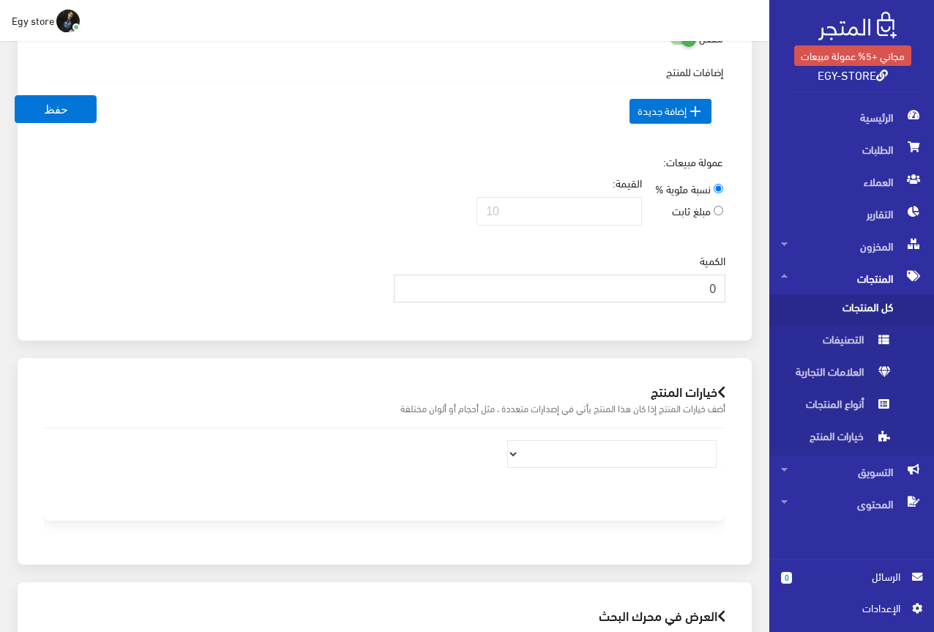
drag, startPoint x: 692, startPoint y: 280, endPoint x: 727, endPoint y: 288, distance: 35.3
click at [727, 288] on div "الكمية 0" at bounding box center [560, 283] width 350 height 61
type input "1000"
click at [313, 181] on div "عمولة مبيعات: نسبة مئوية % مبلغ ثابت القيمة:" at bounding box center [384, 195] width 699 height 83
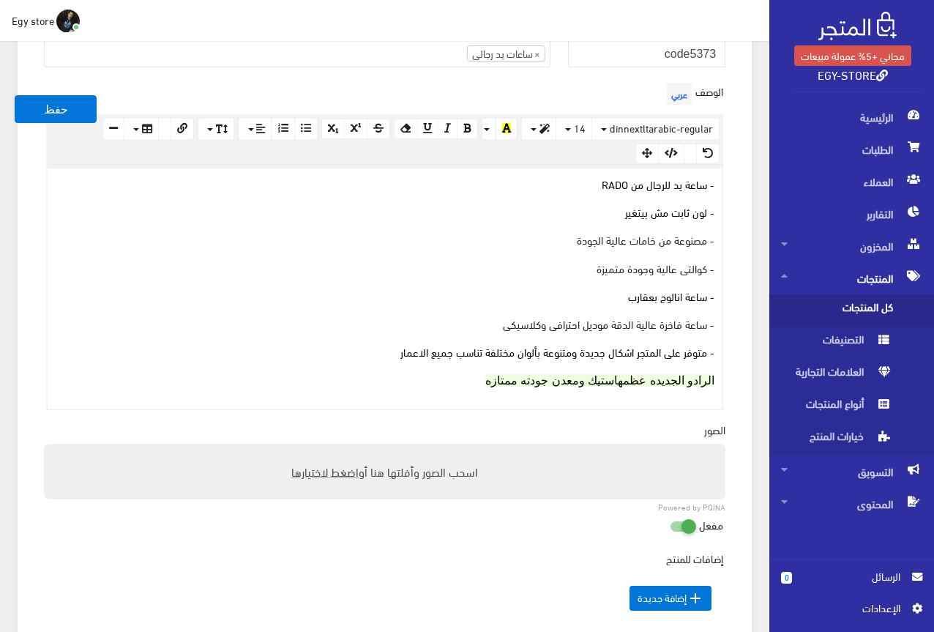
scroll to position [391, 0]
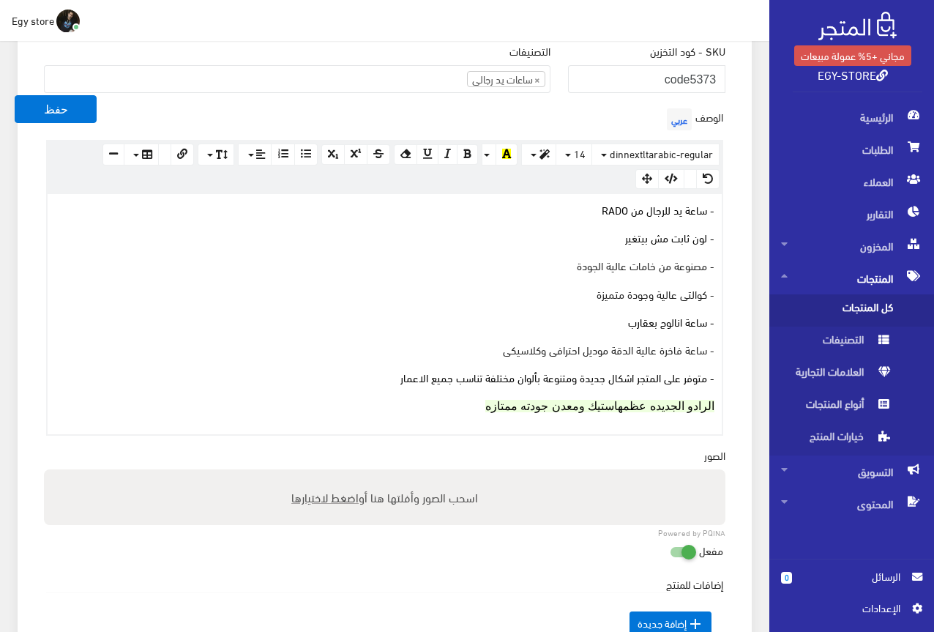
click at [323, 494] on span "اضغط لاختيارها" at bounding box center [324, 496] width 67 height 21
click at [323, 474] on input "اسحب الصور وأفلتها هنا أو اضغط لاختيارها" at bounding box center [384, 471] width 681 height 4
type input "C:\fakepath\5373.jpeg"
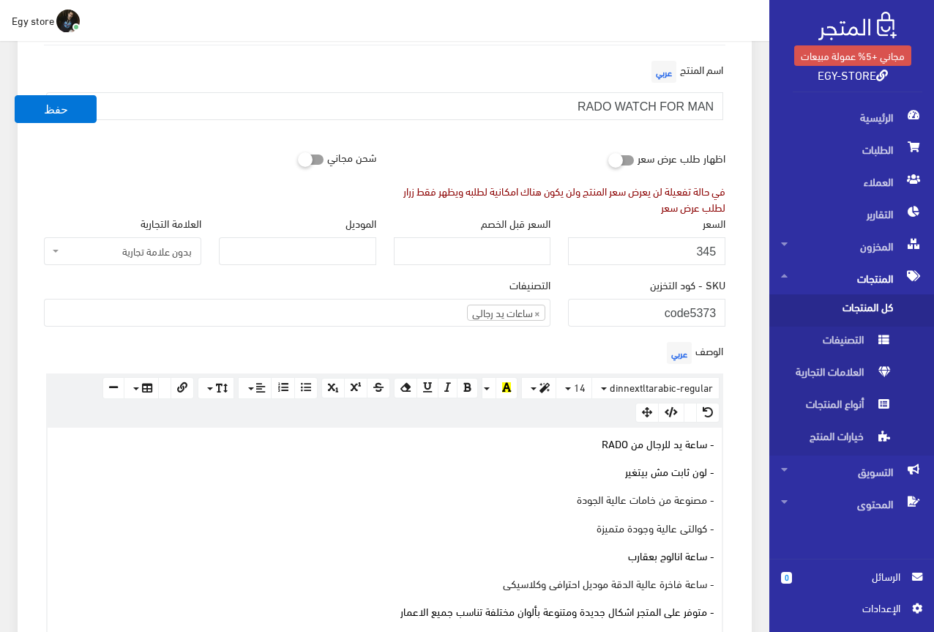
scroll to position [98, 0]
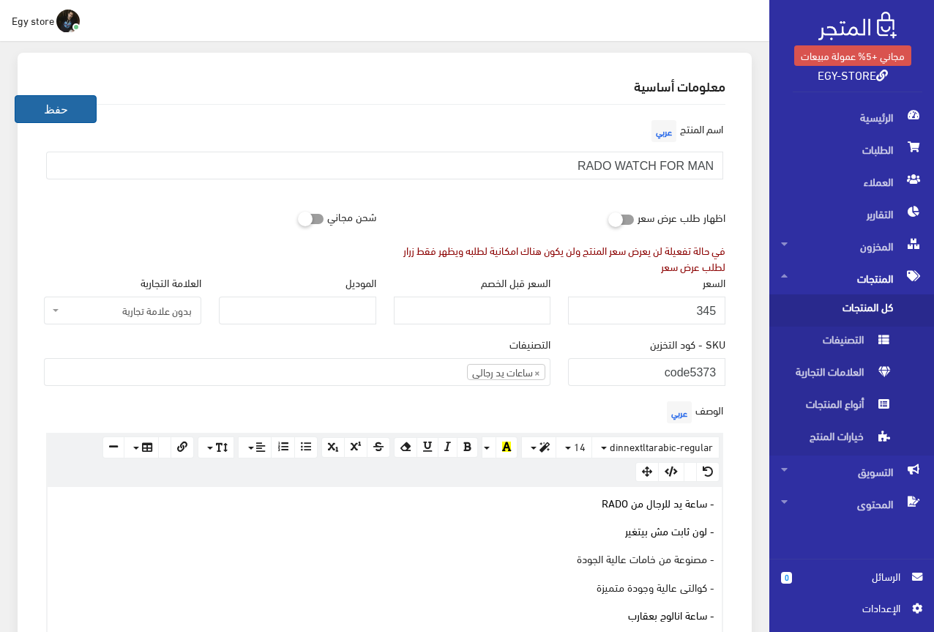
click at [61, 106] on button "حفظ" at bounding box center [56, 109] width 82 height 28
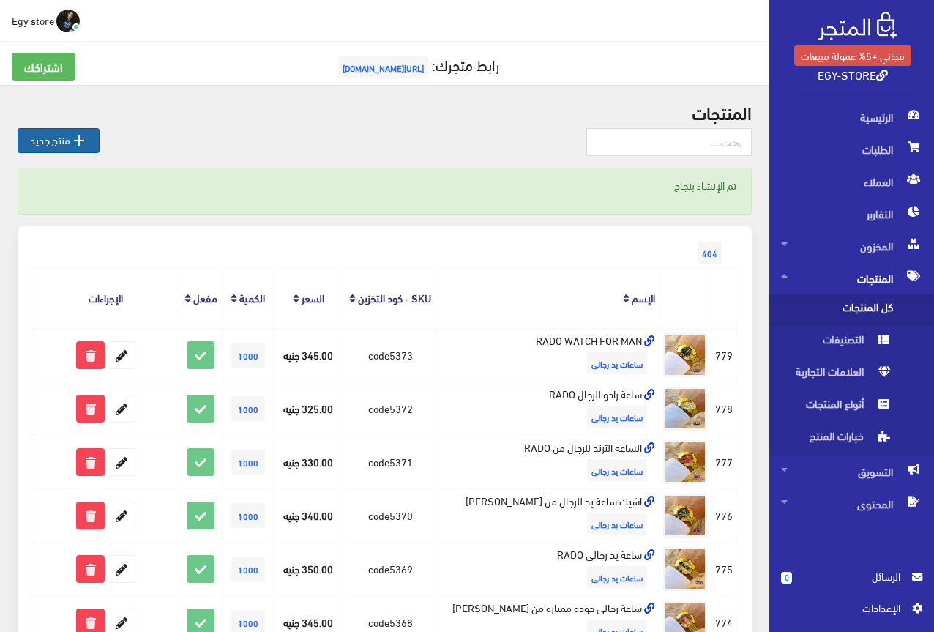
click at [28, 141] on link " منتج جديد" at bounding box center [59, 140] width 82 height 25
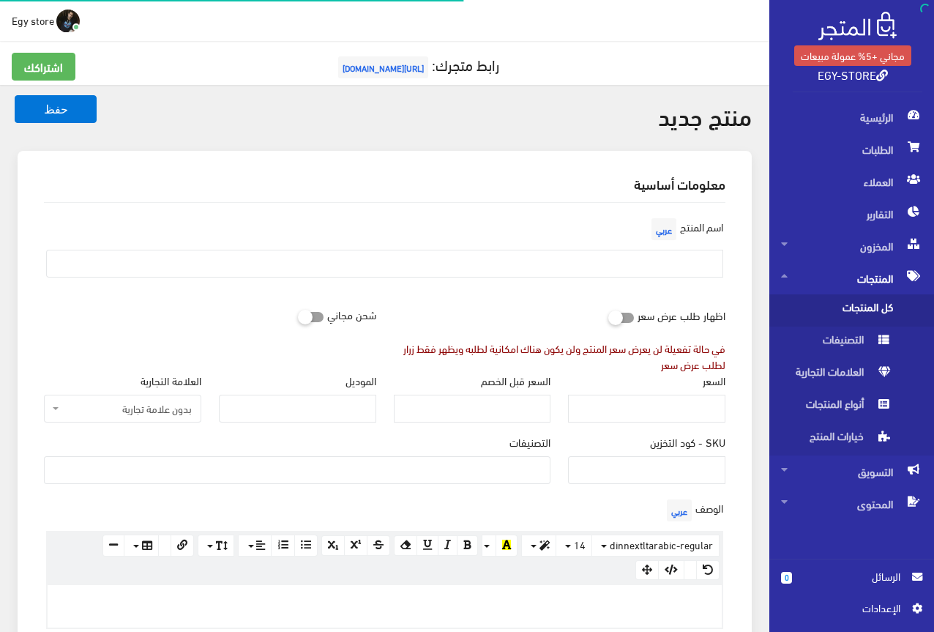
select select
click at [665, 460] on input "SKU - كود التخزين" at bounding box center [646, 470] width 157 height 28
type input "code5374"
click at [696, 411] on input "السعر" at bounding box center [646, 409] width 157 height 28
type input "330"
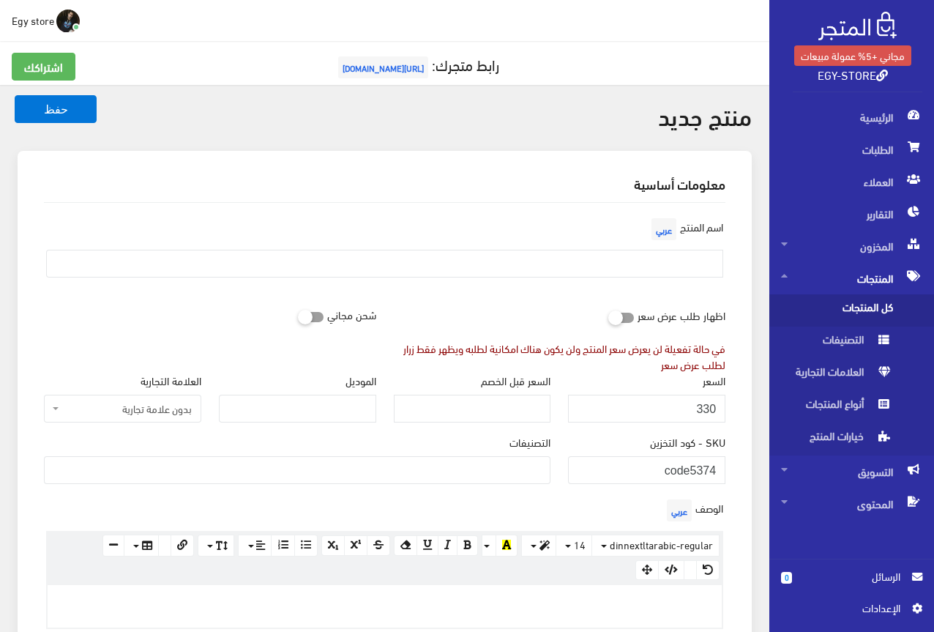
click at [537, 474] on ul at bounding box center [297, 468] width 505 height 23
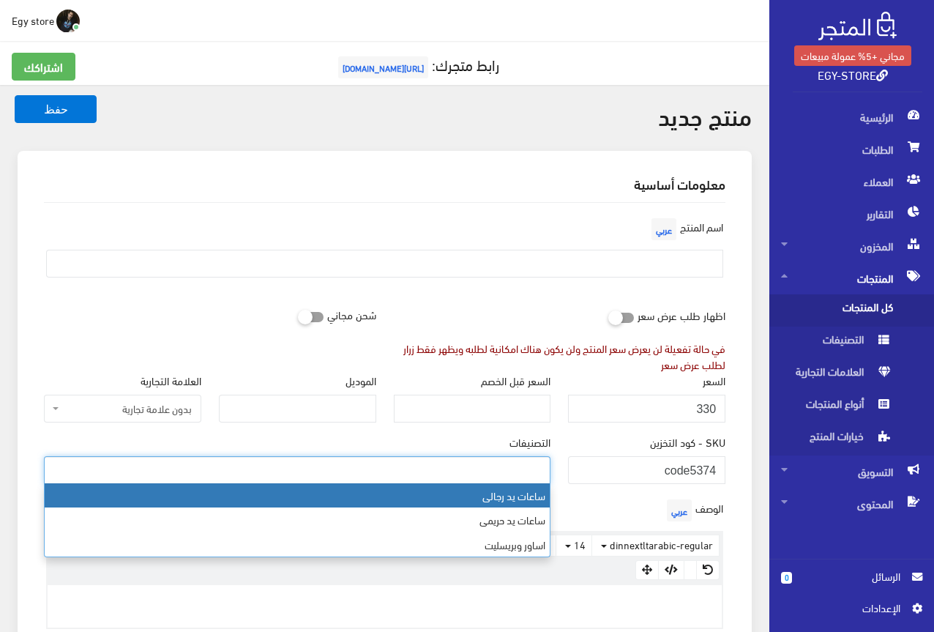
select select "27"
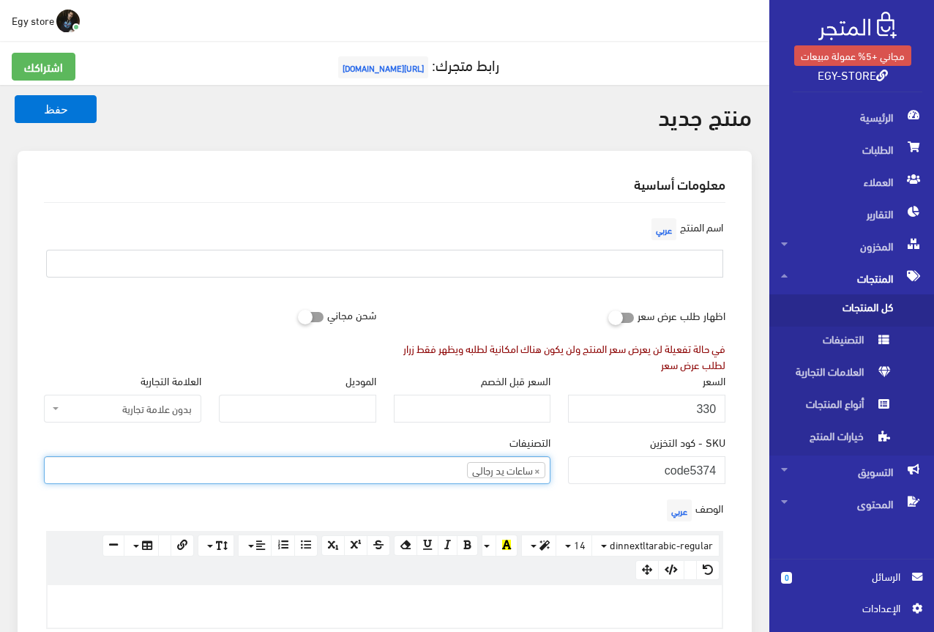
click at [709, 259] on input "text" at bounding box center [384, 264] width 677 height 28
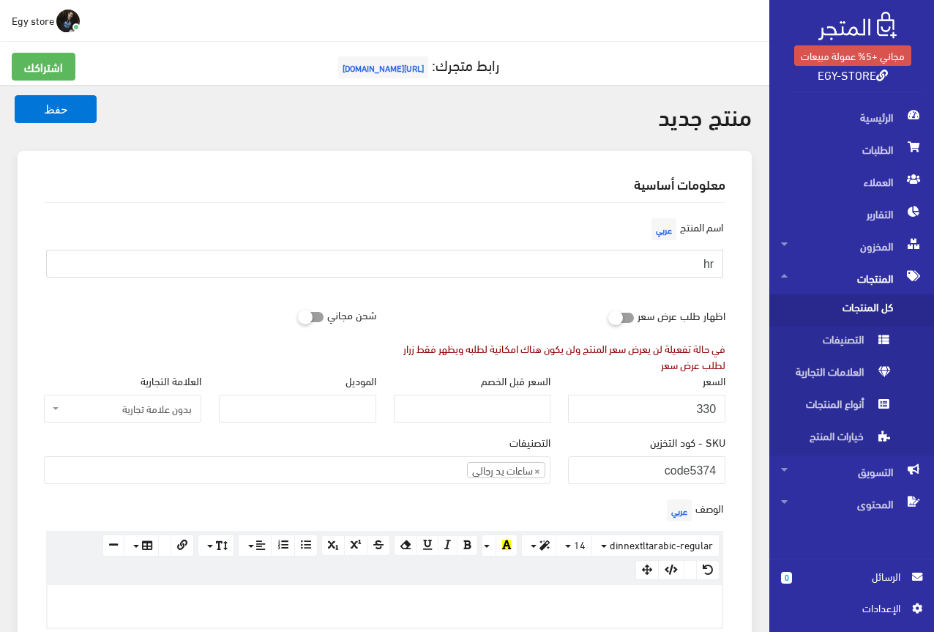
type input "h"
type input "اقوى ساعة ترند للرجال من رادو RADO"
click at [523, 286] on div "اسم المنتج عربي اقوى ساعة ترند للرجال من رادو RADO" at bounding box center [384, 251] width 699 height 75
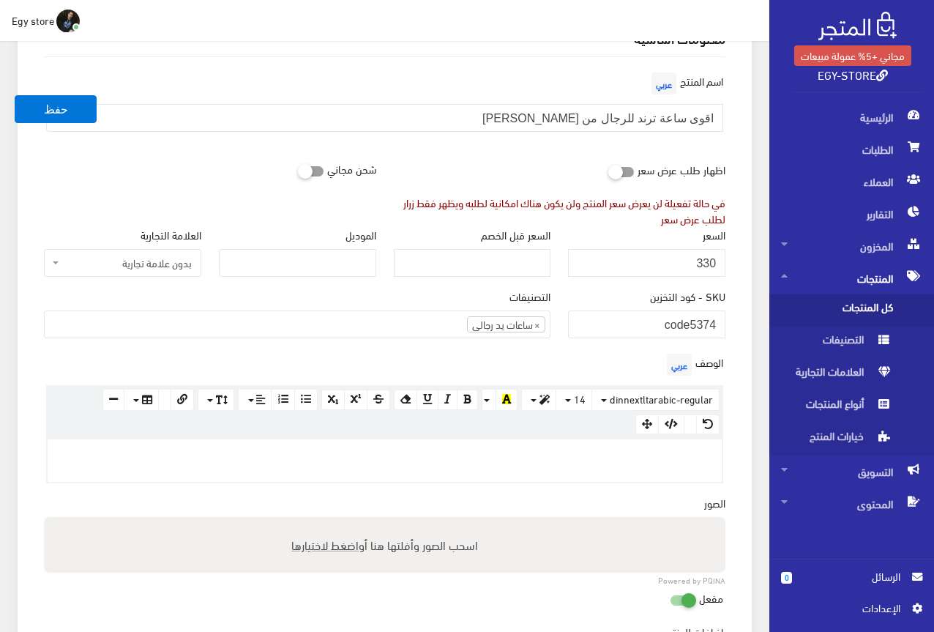
scroll to position [146, 0]
paste div
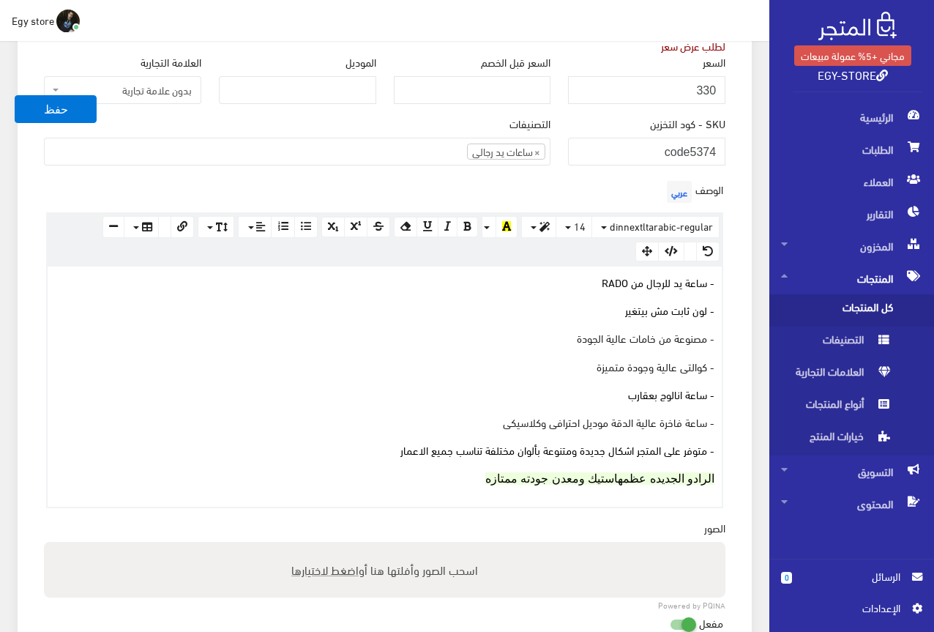
scroll to position [318, 0]
click at [315, 571] on span "اضغط لاختيارها" at bounding box center [324, 569] width 67 height 21
click at [315, 547] on input "اسحب الصور وأفلتها هنا أو اضغط لاختيارها" at bounding box center [384, 544] width 681 height 4
type input "C:\fakepath\5374.jpeg"
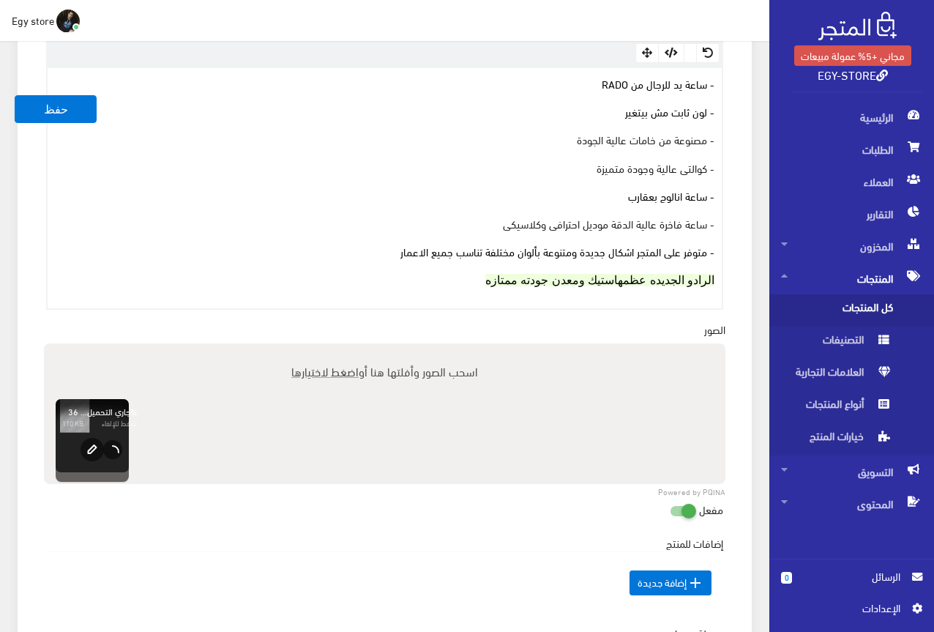
scroll to position [830, 0]
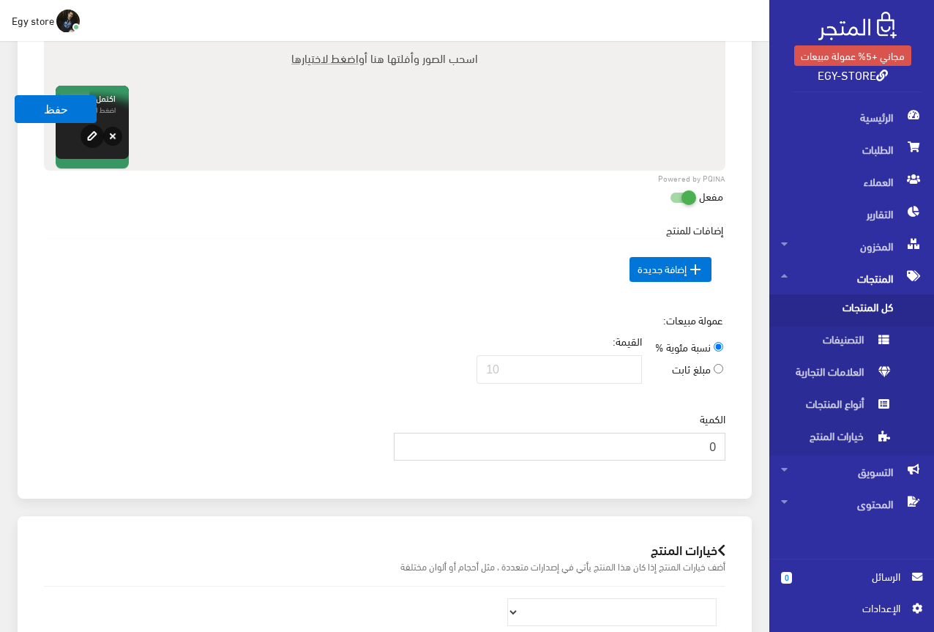
drag, startPoint x: 697, startPoint y: 444, endPoint x: 723, endPoint y: 444, distance: 26.4
click at [723, 444] on input "0" at bounding box center [560, 447] width 332 height 28
type input "1000"
click at [305, 317] on div "عمولة مبيعات: نسبة مئوية % مبلغ ثابت القيمة:" at bounding box center [384, 353] width 699 height 83
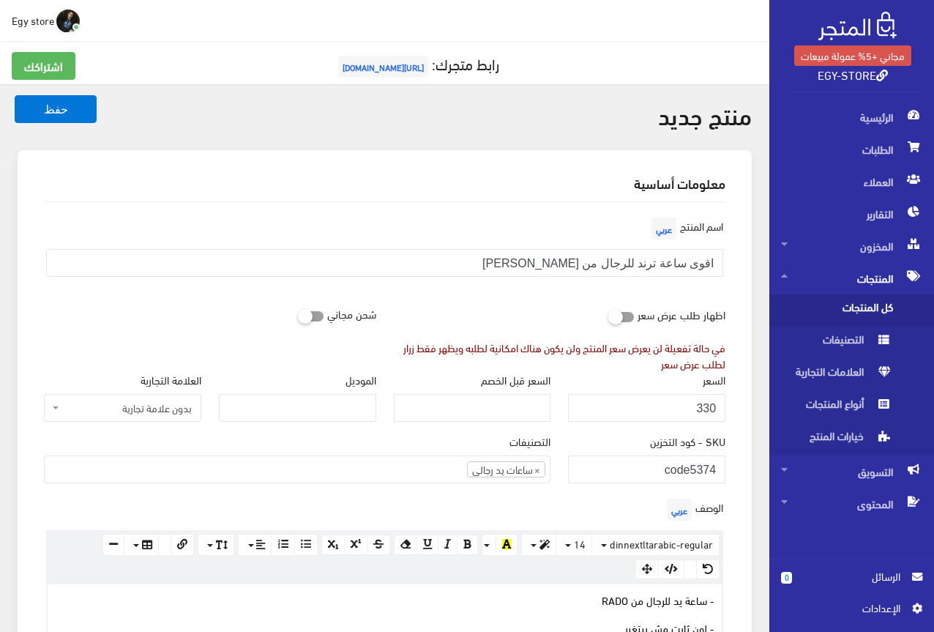
scroll to position [0, 0]
click at [66, 117] on button "حفظ" at bounding box center [56, 109] width 82 height 28
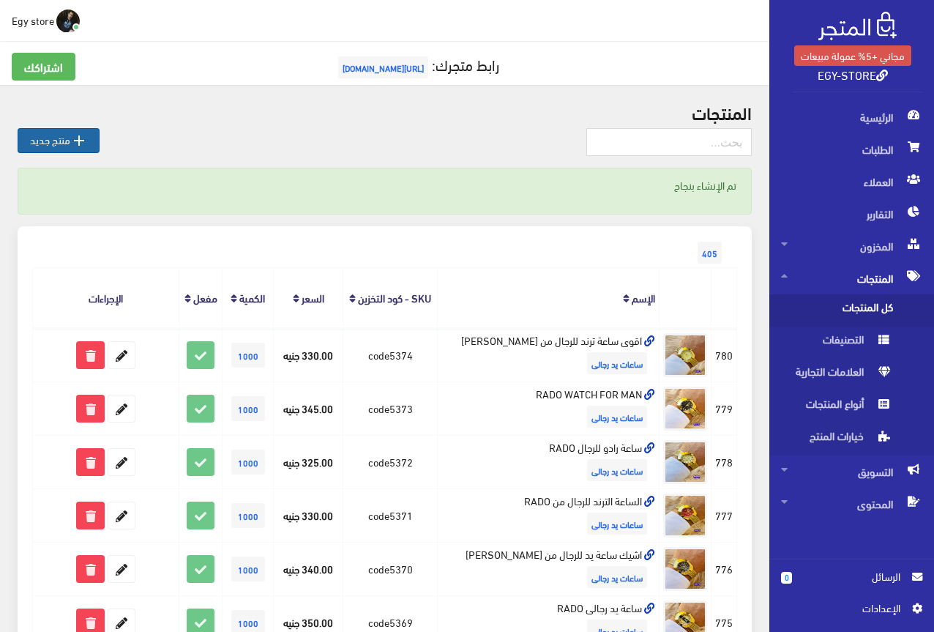
click at [73, 132] on icon "" at bounding box center [79, 141] width 18 height 18
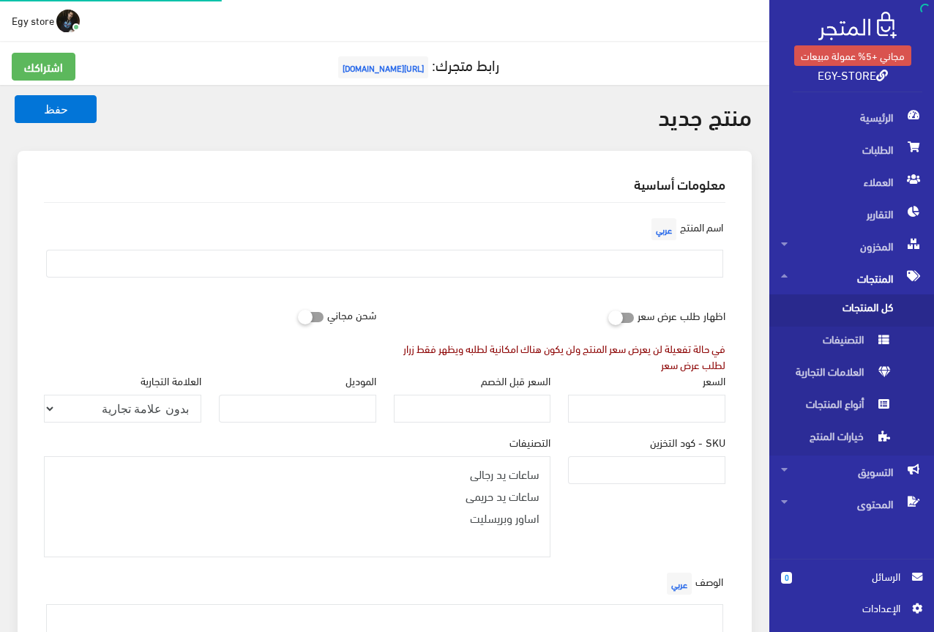
select select
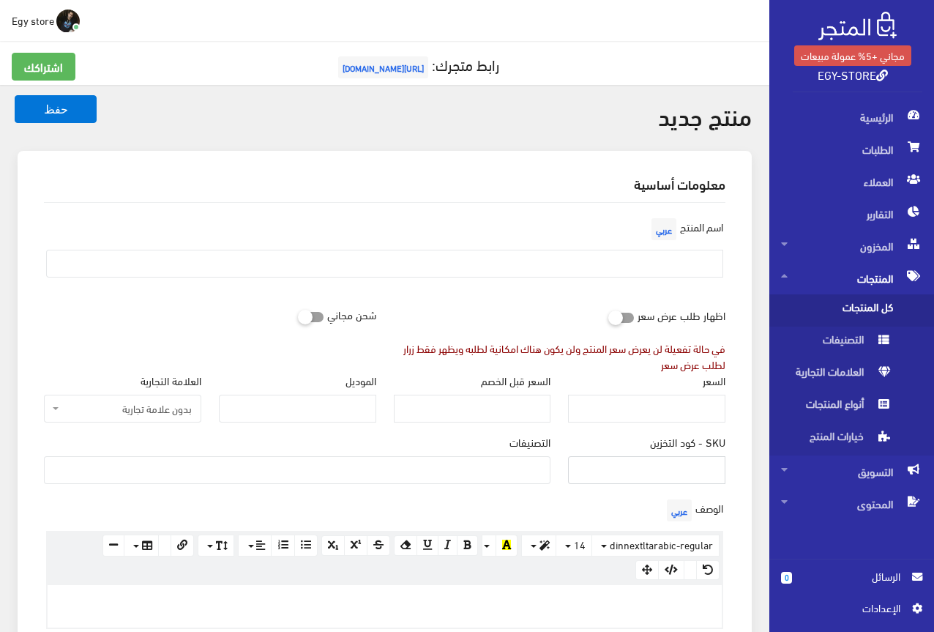
click at [687, 471] on input "SKU - كود التخزين" at bounding box center [646, 470] width 157 height 28
type input "C"
type input "code5375"
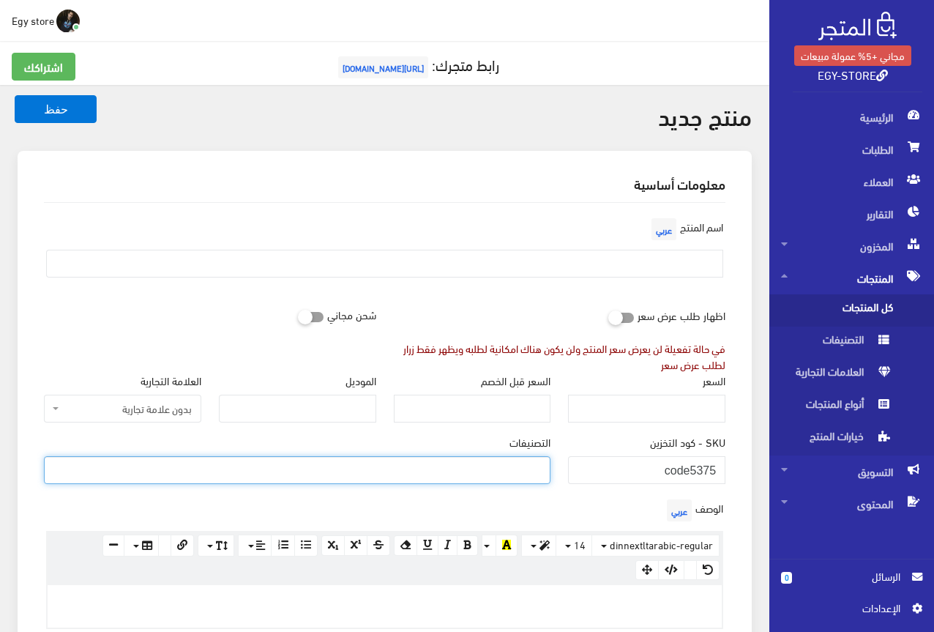
click at [514, 459] on ul at bounding box center [297, 468] width 505 height 23
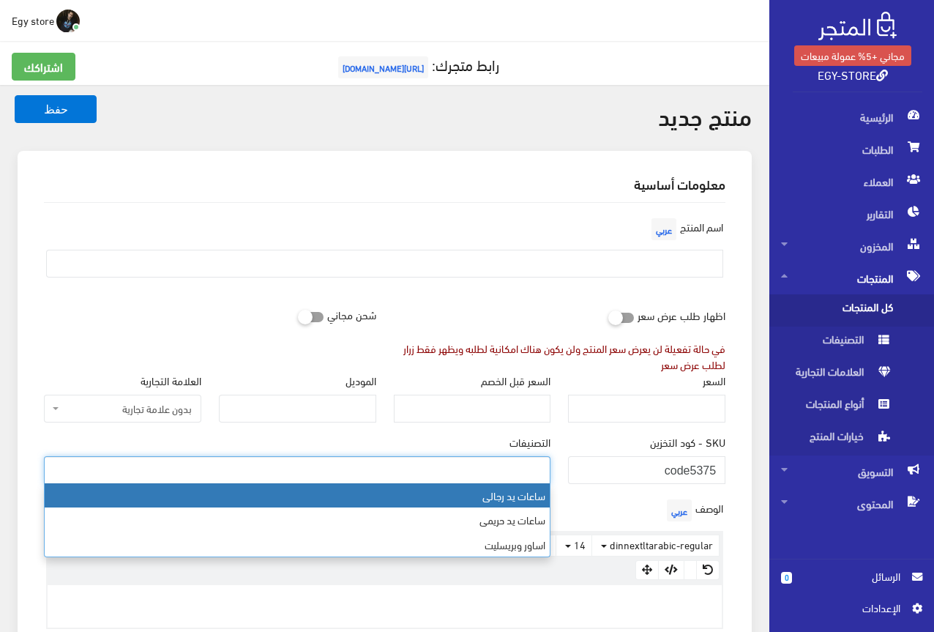
select select "27"
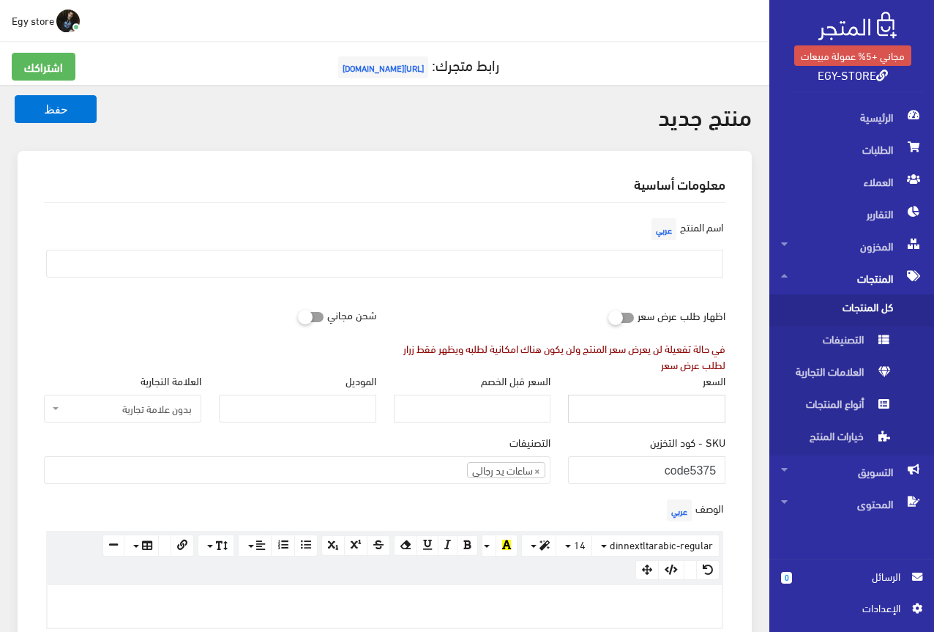
click at [625, 412] on input "السعر" at bounding box center [646, 409] width 157 height 28
type input "330"
click at [646, 261] on input "text" at bounding box center [384, 264] width 677 height 28
type input "h"
type input "الساعة الرجالى الترند من RADO"
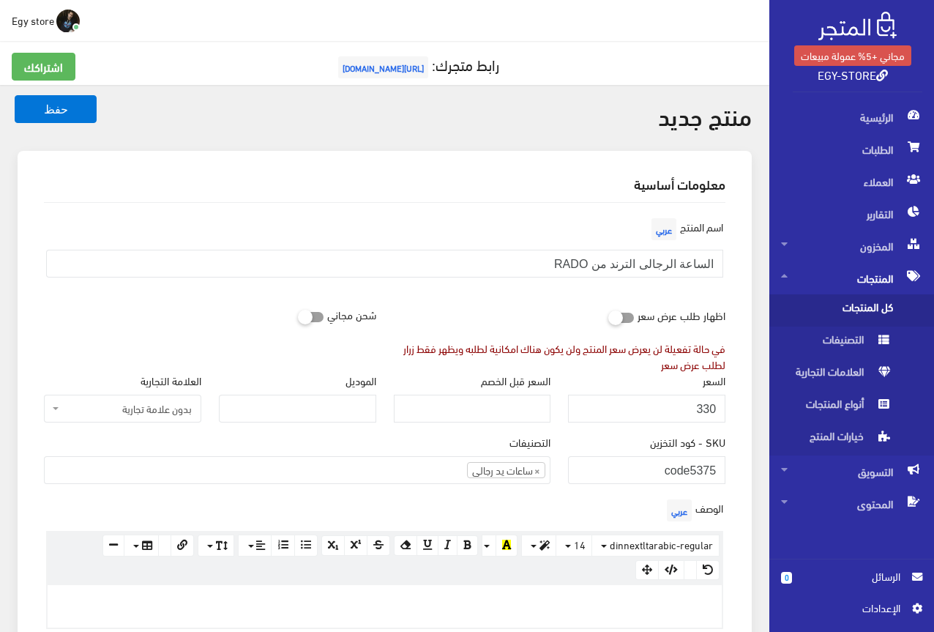
click at [536, 292] on div "اسم المنتج عربي الساعة الرجالى الترند من RADO" at bounding box center [384, 257] width 699 height 86
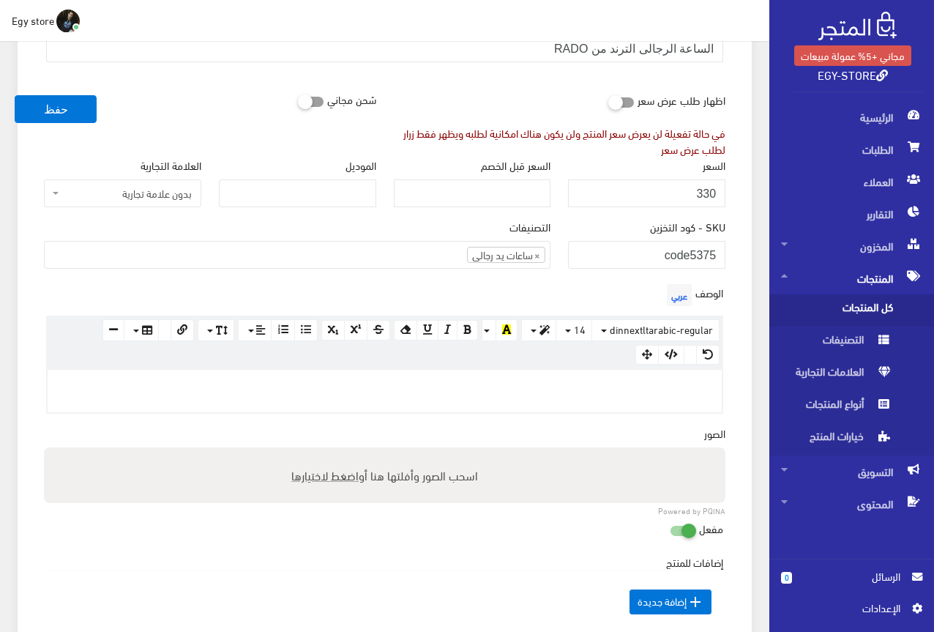
scroll to position [220, 0]
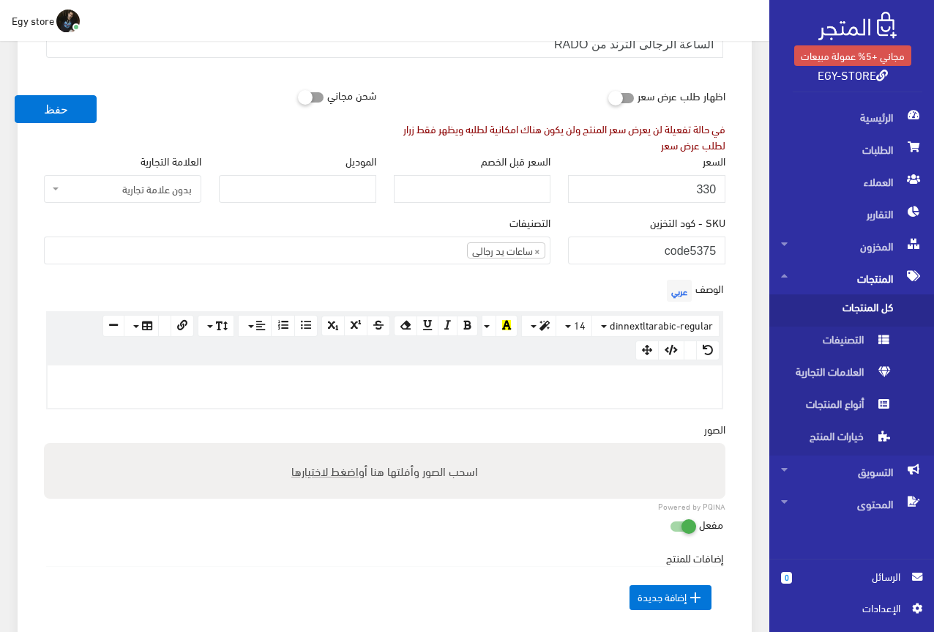
paste div
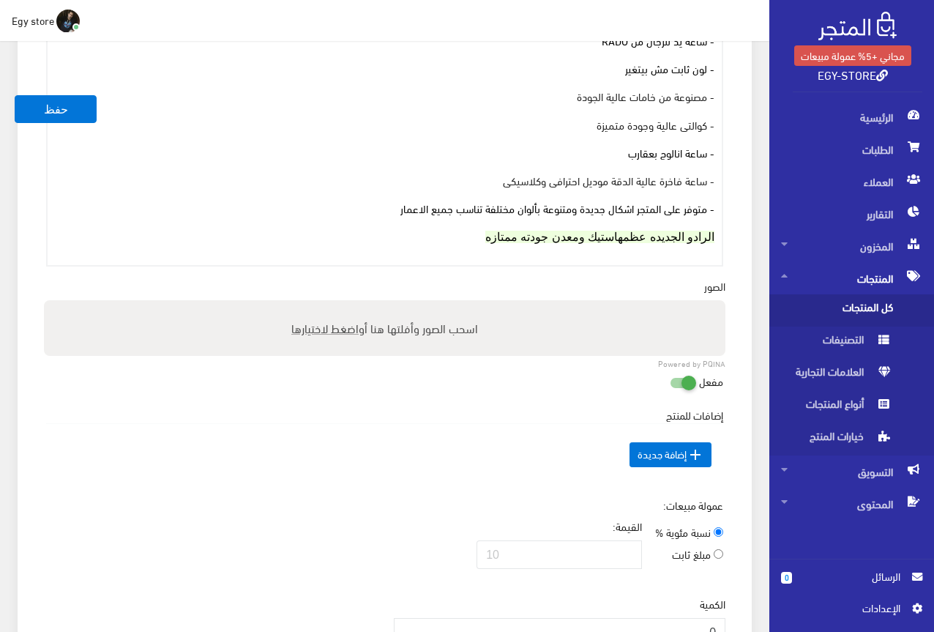
scroll to position [586, 0]
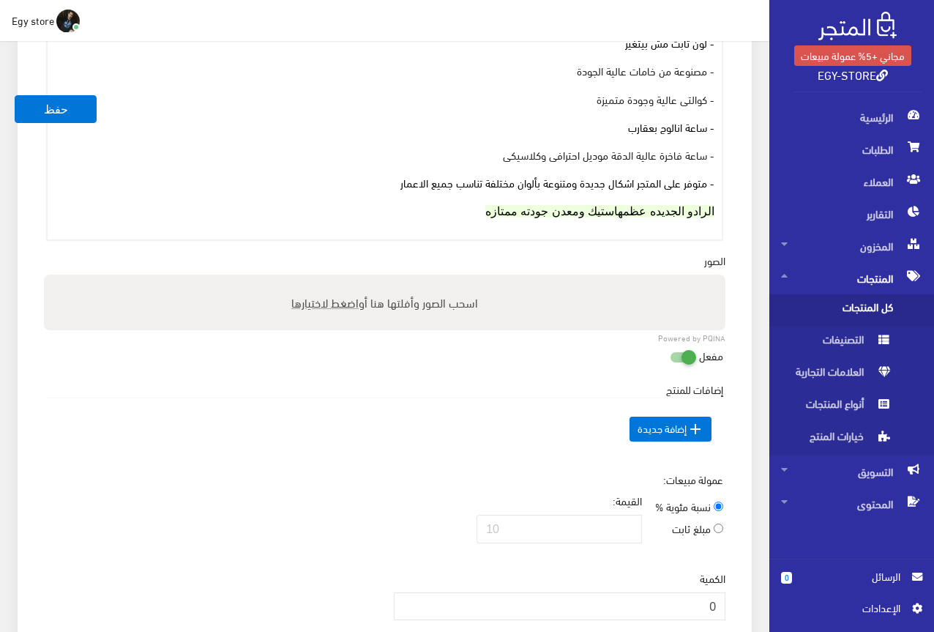
click at [340, 305] on span "اضغط لاختيارها" at bounding box center [324, 301] width 67 height 21
click at [340, 279] on input "اسحب الصور وأفلتها هنا أو اضغط لاختيارها" at bounding box center [384, 276] width 681 height 4
type input "C:\fakepath\5375.jpeg"
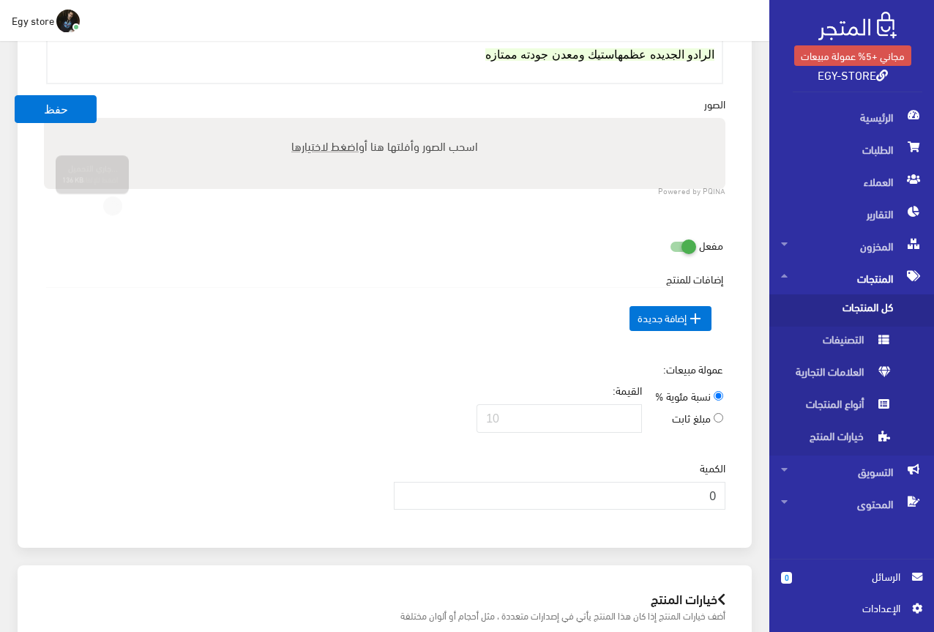
scroll to position [878, 0]
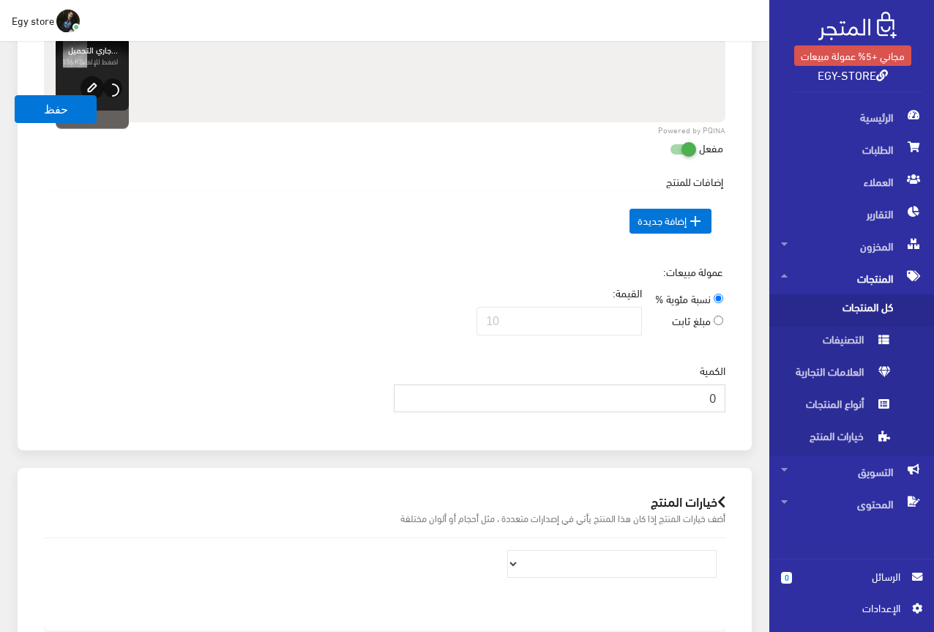
drag, startPoint x: 652, startPoint y: 403, endPoint x: 720, endPoint y: 405, distance: 68.1
click at [720, 405] on input "0" at bounding box center [560, 398] width 332 height 28
type input "1000"
click at [415, 245] on td " إضافة جديدة" at bounding box center [384, 221] width 677 height 62
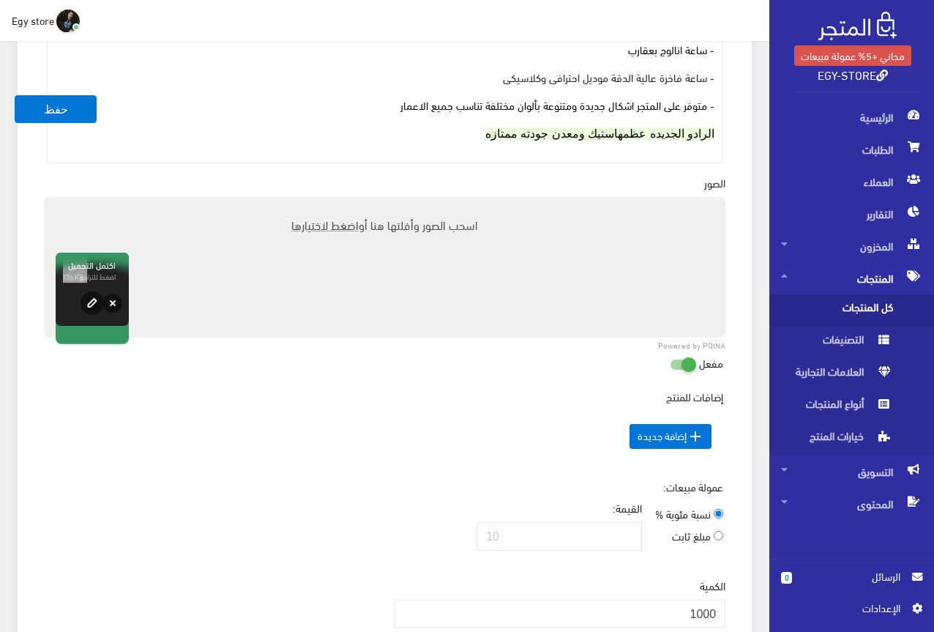
scroll to position [659, 0]
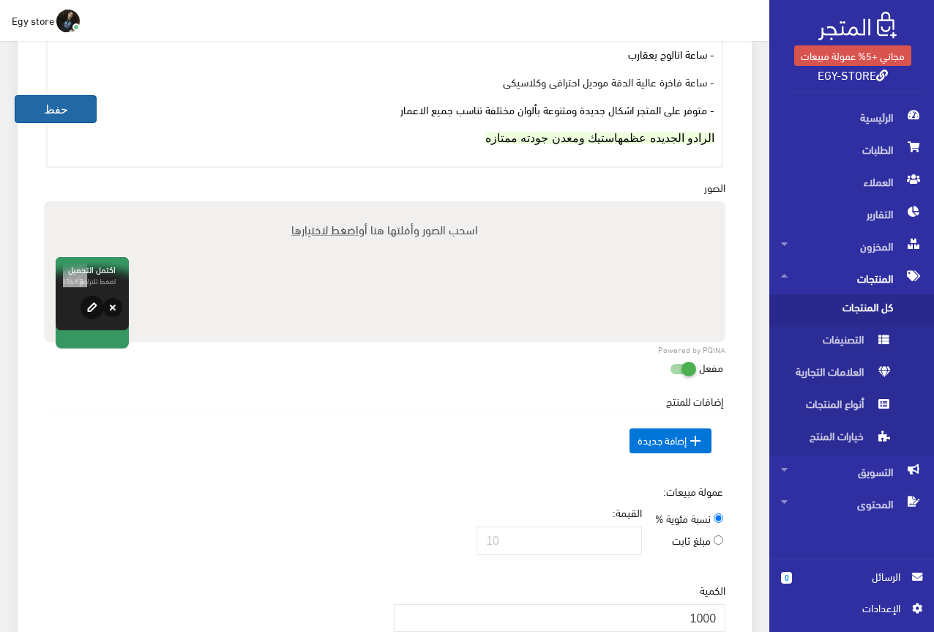
click at [51, 111] on button "حفظ" at bounding box center [56, 109] width 82 height 28
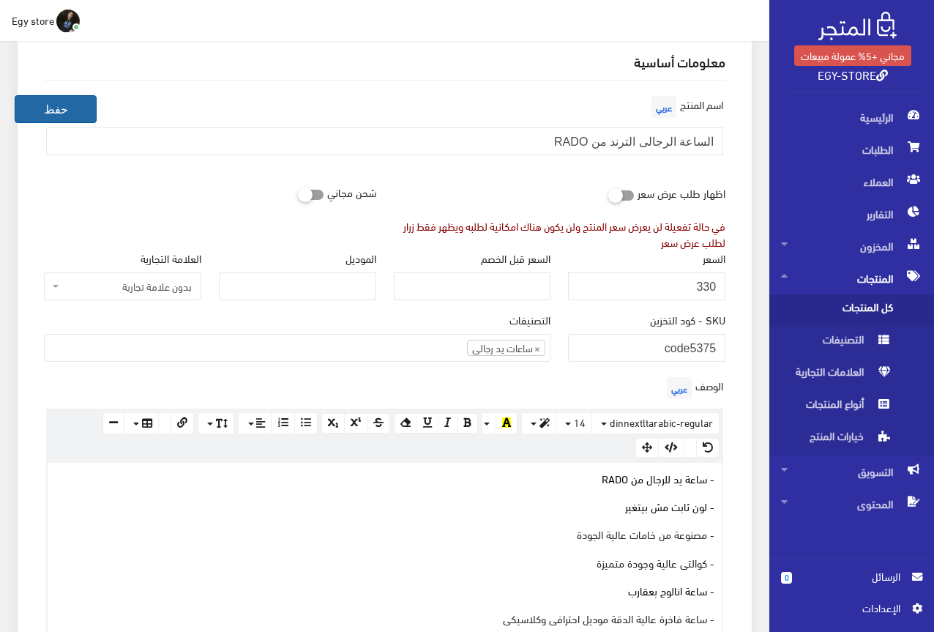
scroll to position [73, 0]
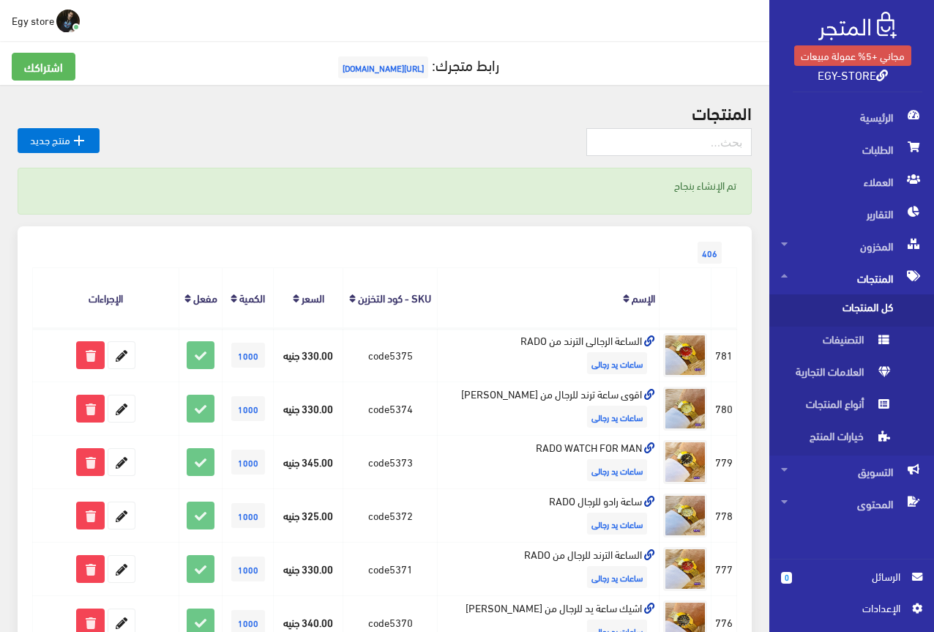
click at [401, 63] on span "[URL][DOMAIN_NAME]" at bounding box center [383, 67] width 90 height 22
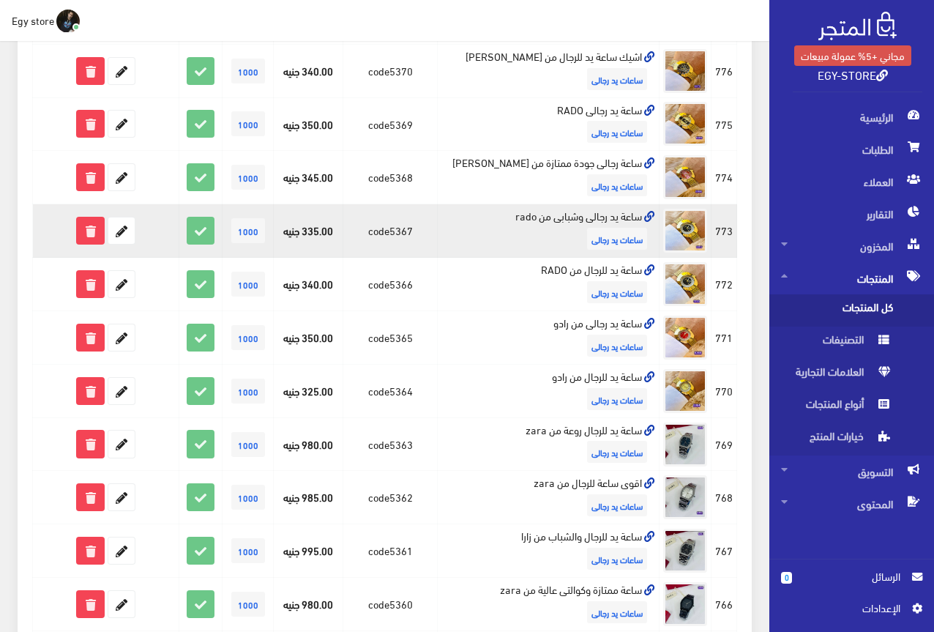
scroll to position [944, 0]
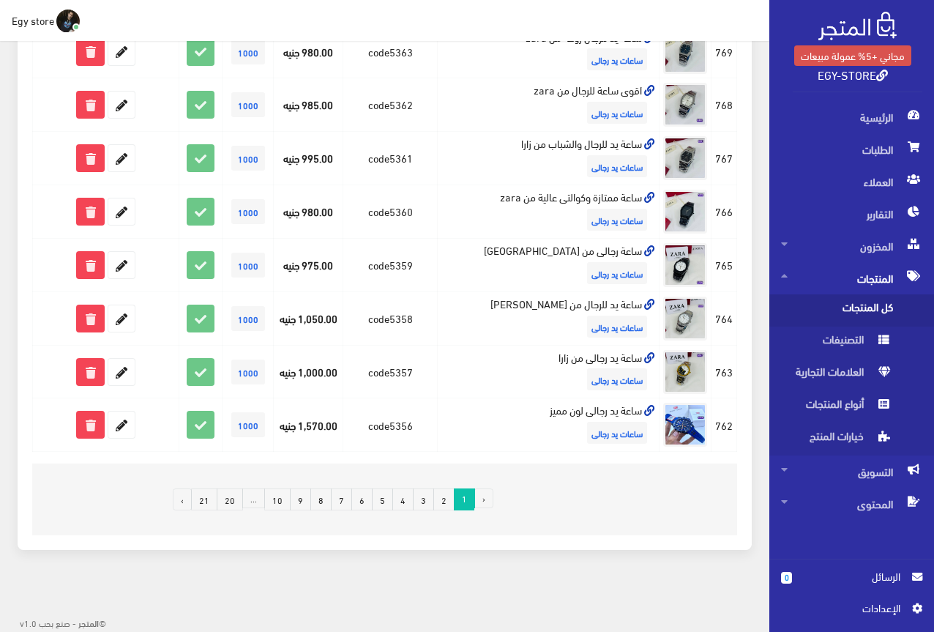
click at [422, 499] on link "3" at bounding box center [423, 499] width 21 height 22
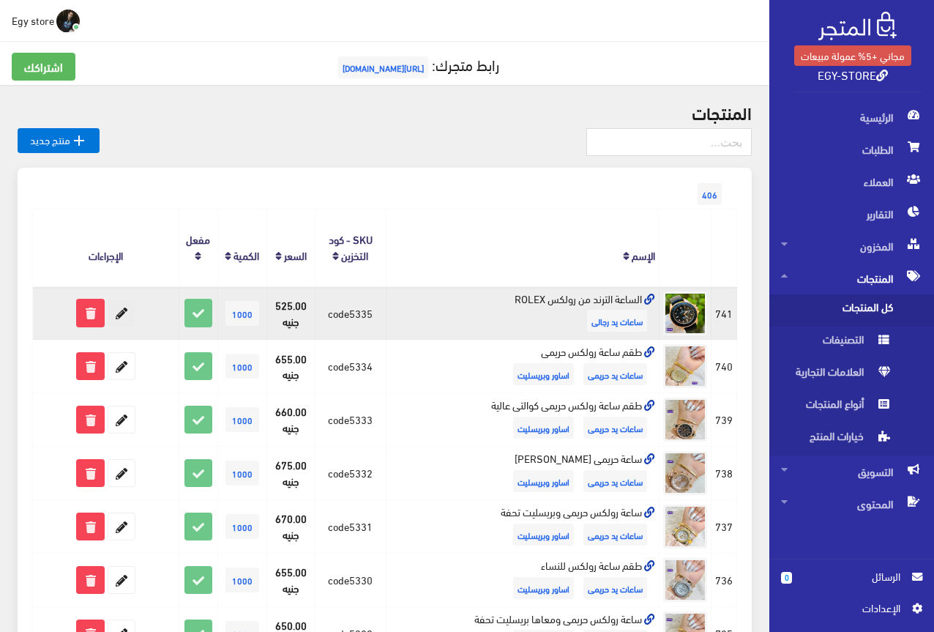
click at [119, 306] on icon at bounding box center [121, 312] width 26 height 26
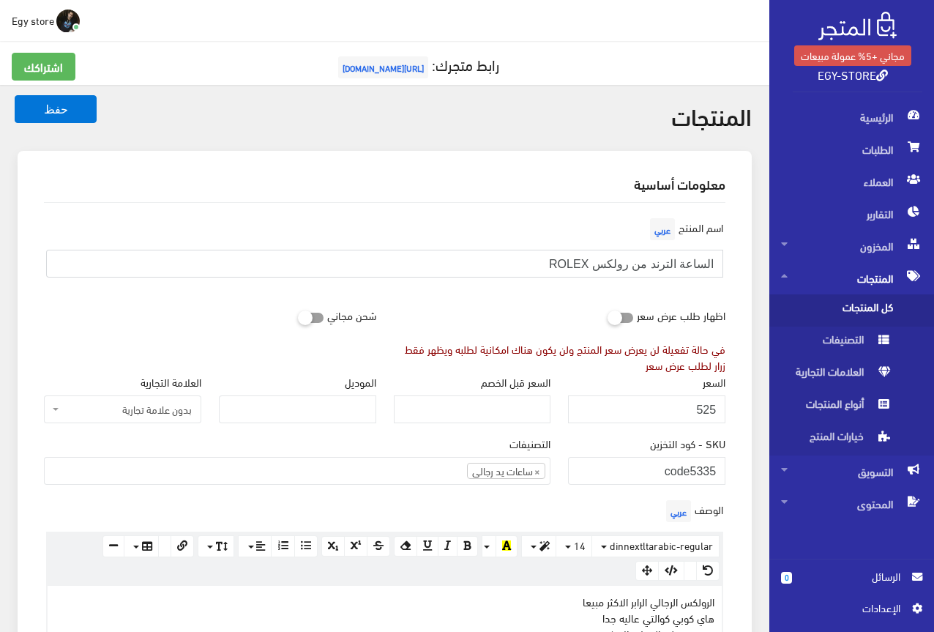
click at [657, 258] on input "الساعة الترند من رولكس ROLEX" at bounding box center [384, 264] width 677 height 28
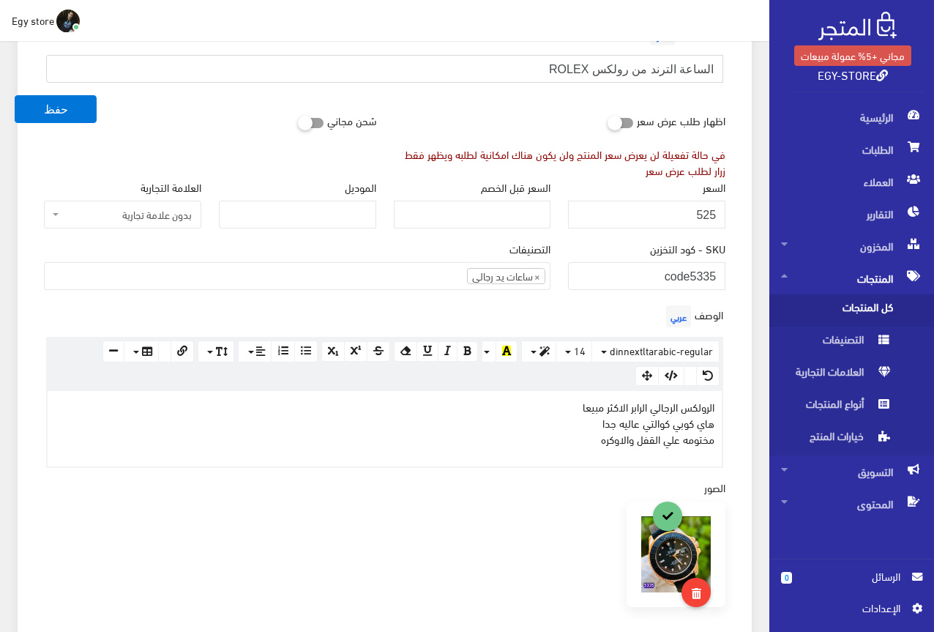
scroll to position [220, 0]
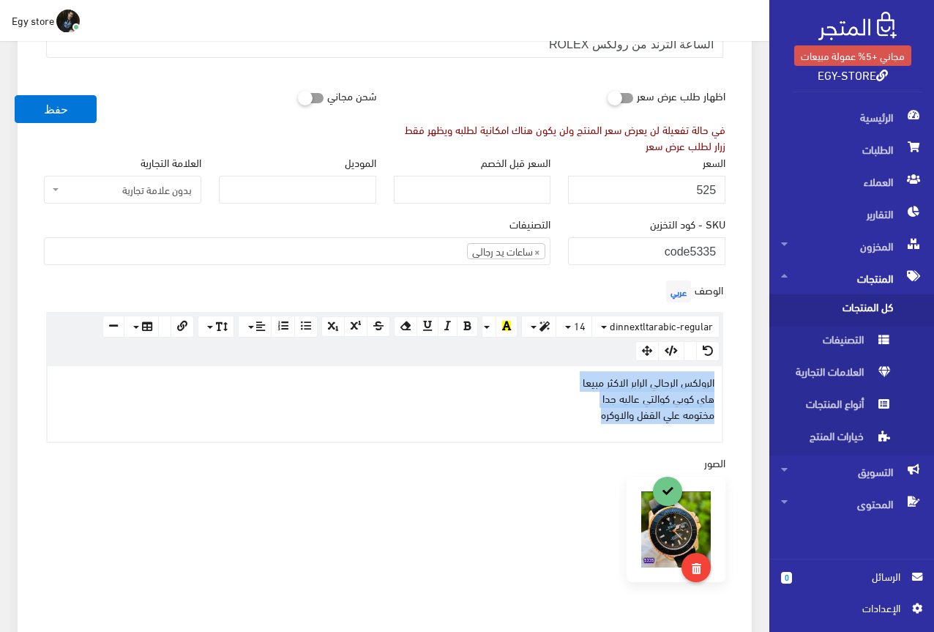
drag, startPoint x: 589, startPoint y: 414, endPoint x: 722, endPoint y: 388, distance: 135.1
click at [722, 388] on div "الرولكس الرجالي الرابر الاكثر مبيعا هاي كوبي كوالتي عاليه جدا مختومه علي القفل …" at bounding box center [385, 403] width 674 height 75
copy p "الرولكس الرجالي الرابر الاكثر مبيعا هاي كوبي كوالتي عاليه جدا مختومه علي القفل …"
drag, startPoint x: 690, startPoint y: 255, endPoint x: 728, endPoint y: 254, distance: 37.3
click at [728, 254] on div "SKU - كود التخزين code5335" at bounding box center [646, 245] width 175 height 61
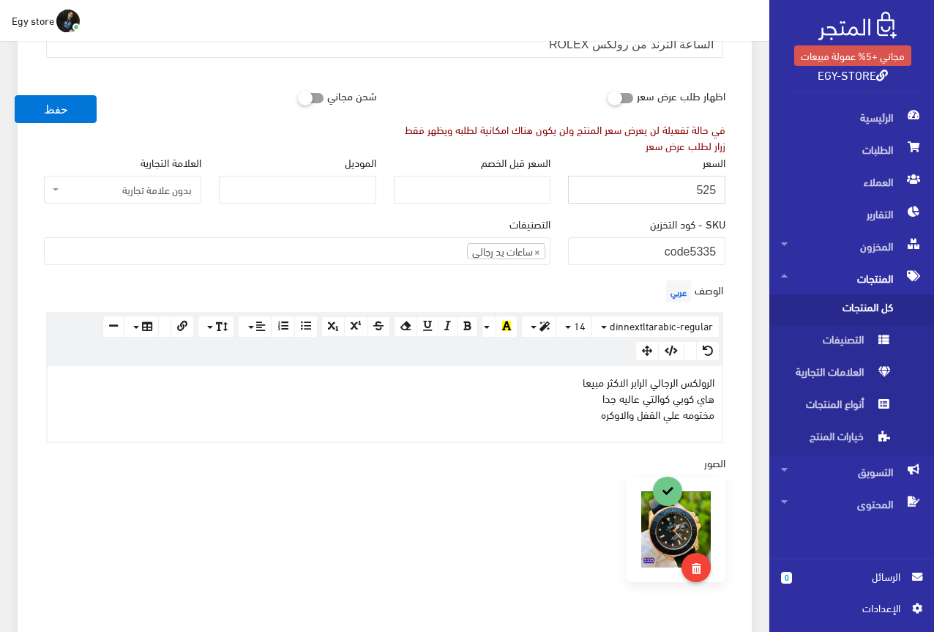
click at [708, 188] on input "525" at bounding box center [646, 190] width 157 height 28
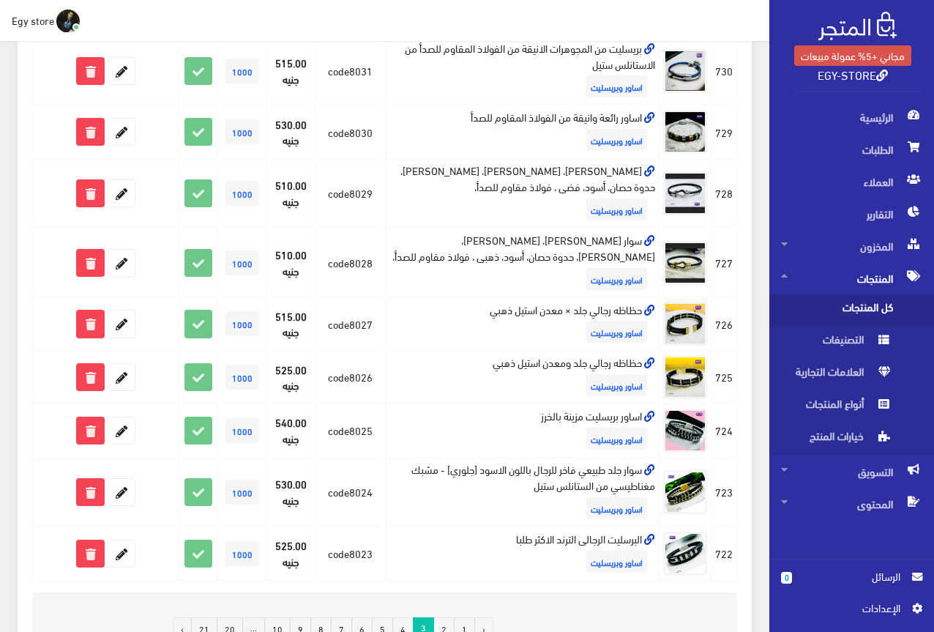
scroll to position [965, 0]
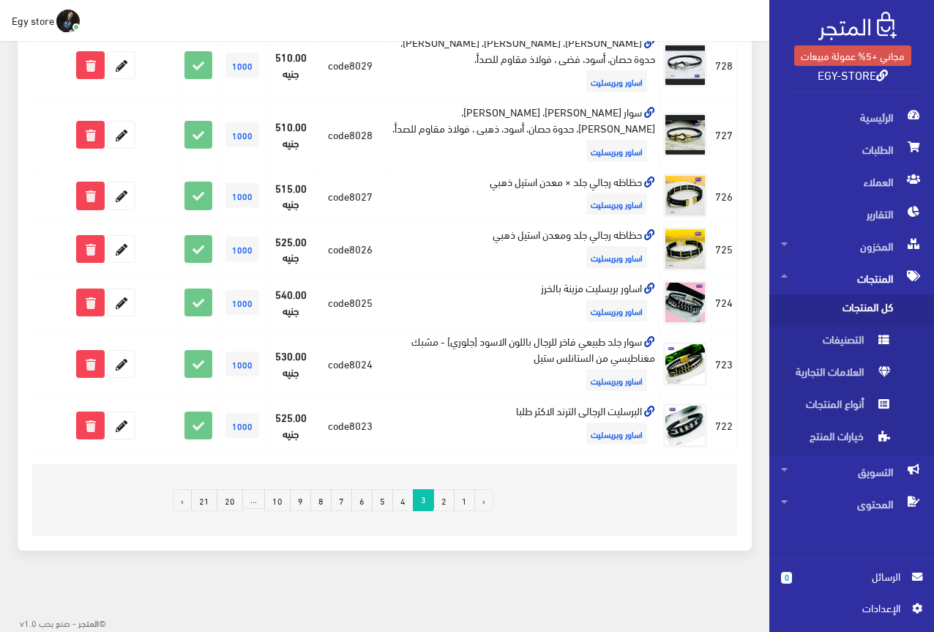
click at [446, 500] on link "2" at bounding box center [443, 500] width 21 height 22
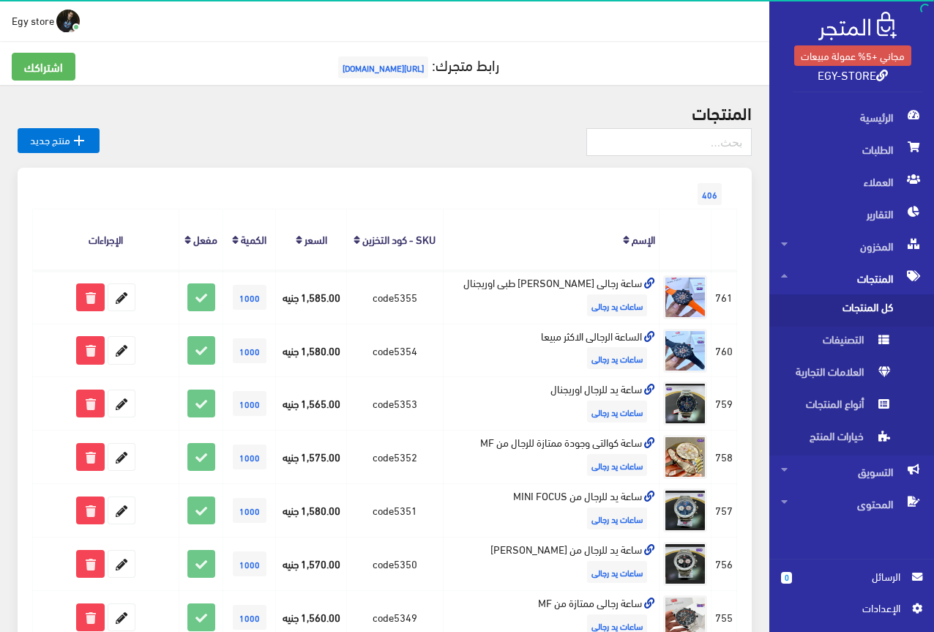
scroll to position [885, 0]
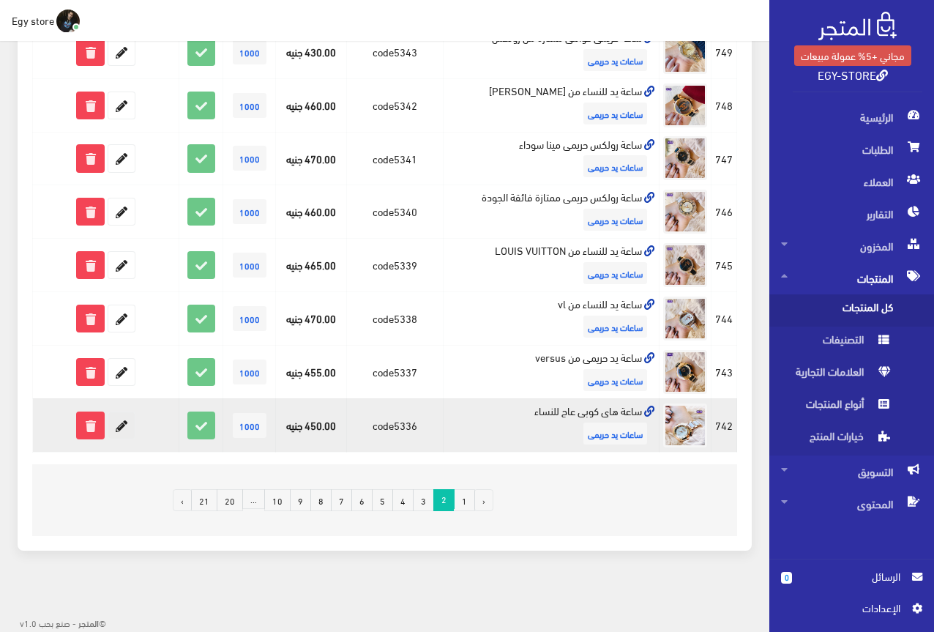
click at [119, 424] on icon at bounding box center [121, 425] width 26 height 26
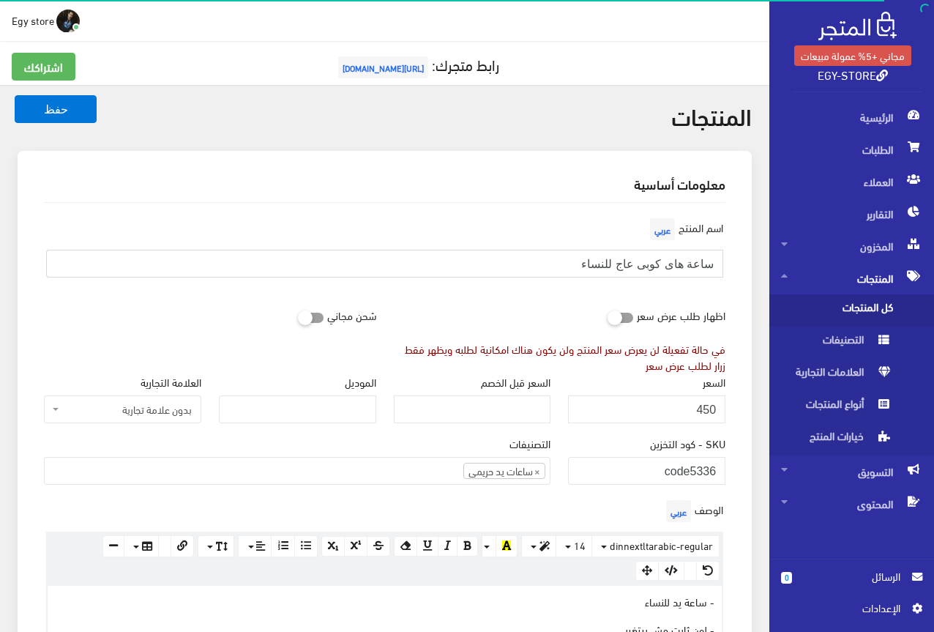
click at [671, 262] on input "ساعة هاى كوبى عاج للنساء" at bounding box center [384, 264] width 677 height 28
drag, startPoint x: 692, startPoint y: 468, endPoint x: 728, endPoint y: 467, distance: 35.9
click at [728, 467] on div "SKU - كود التخزين code5336" at bounding box center [646, 465] width 175 height 61
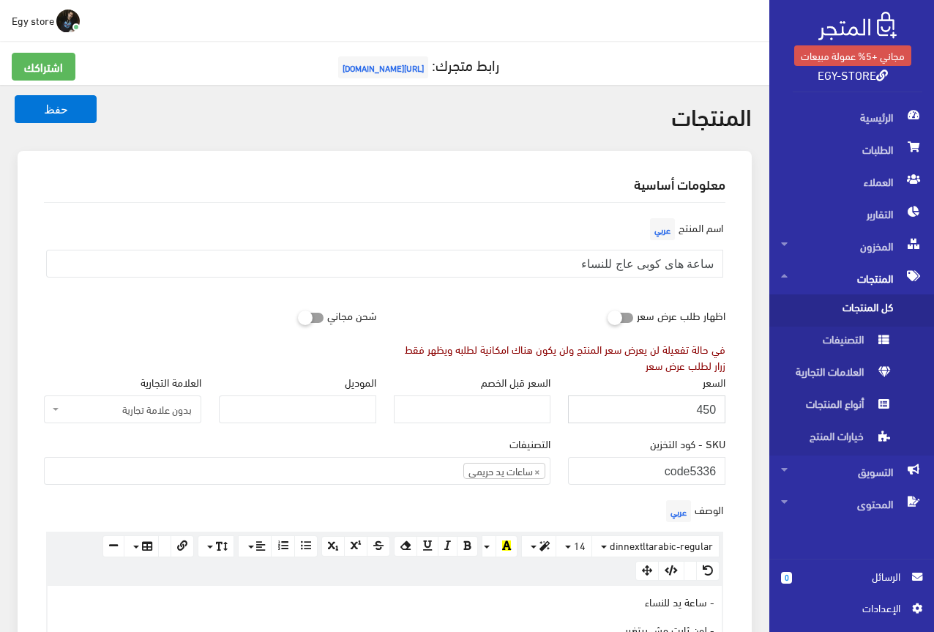
click at [711, 408] on input "450" at bounding box center [646, 409] width 157 height 28
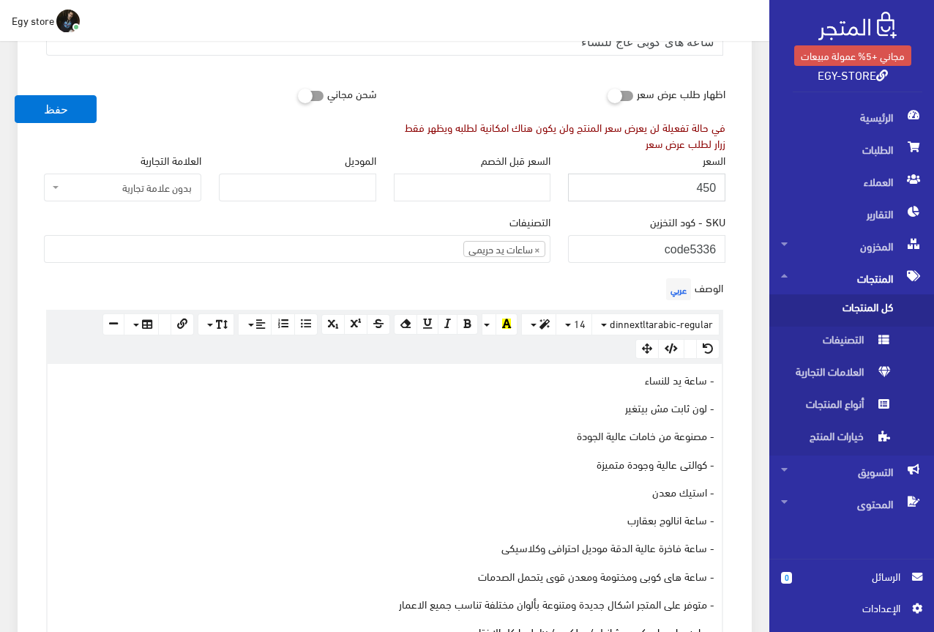
scroll to position [293, 0]
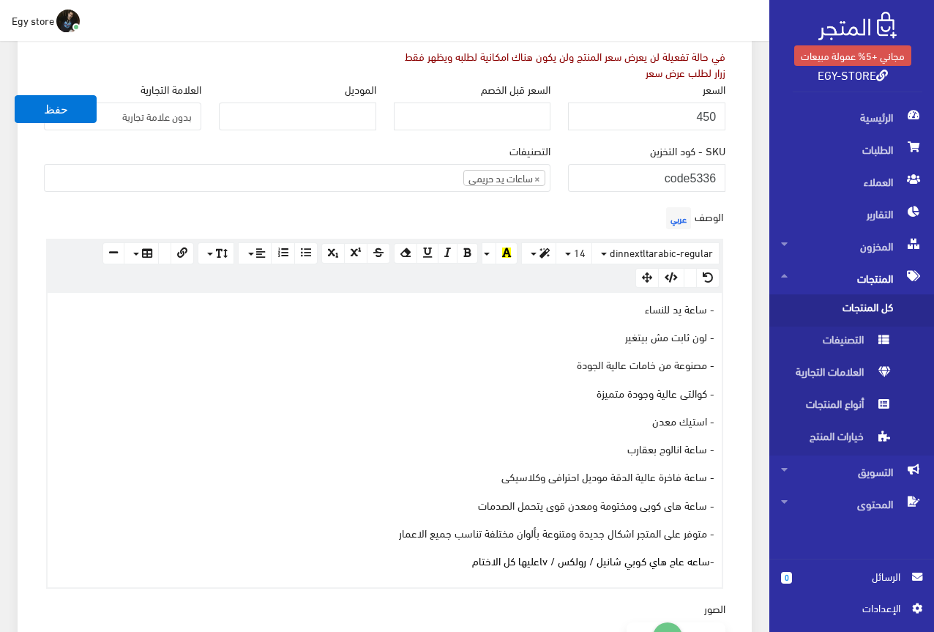
drag, startPoint x: 419, startPoint y: 564, endPoint x: 726, endPoint y: 311, distance: 397.3
click at [726, 311] on div "الوصف عربي × Insert Image Select from files Image URL Insert Image × Insert Lin…" at bounding box center [384, 395] width 699 height 385
copy div "- ساعة يد للنساء - لون ثابت مش بيتغير - مصنوعة من خامات عالية الجودة - كوالتى ع…"
click at [287, 365] on p "- مصنوعة من خامات عالية الجودة" at bounding box center [385, 364] width 660 height 16
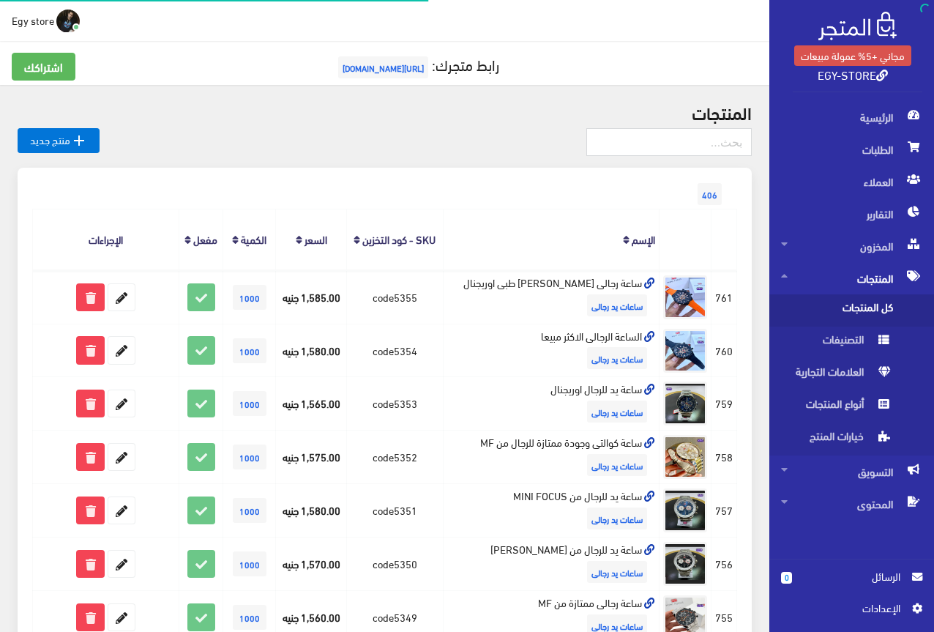
scroll to position [867, 0]
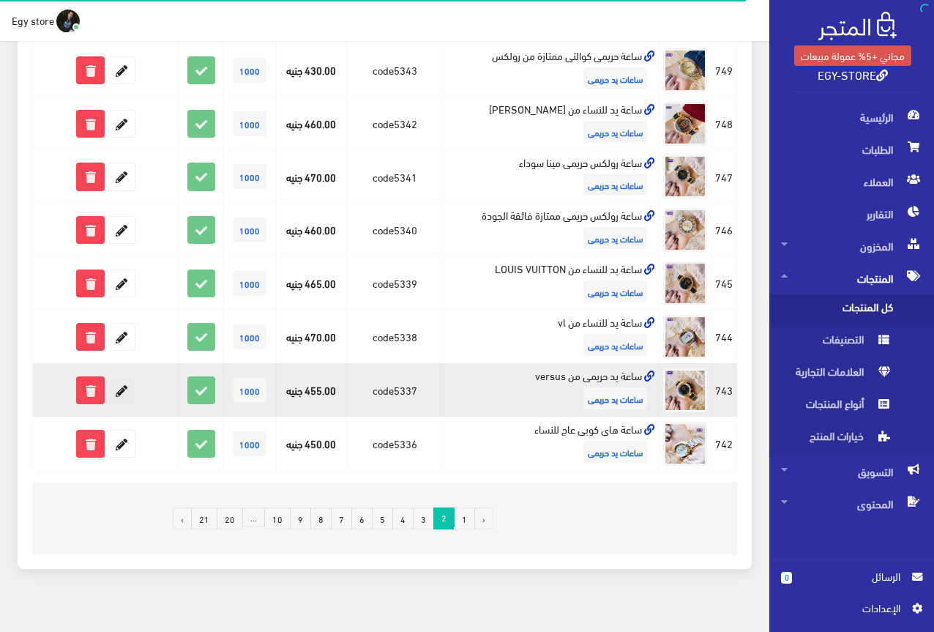
click at [116, 390] on icon at bounding box center [121, 390] width 26 height 26
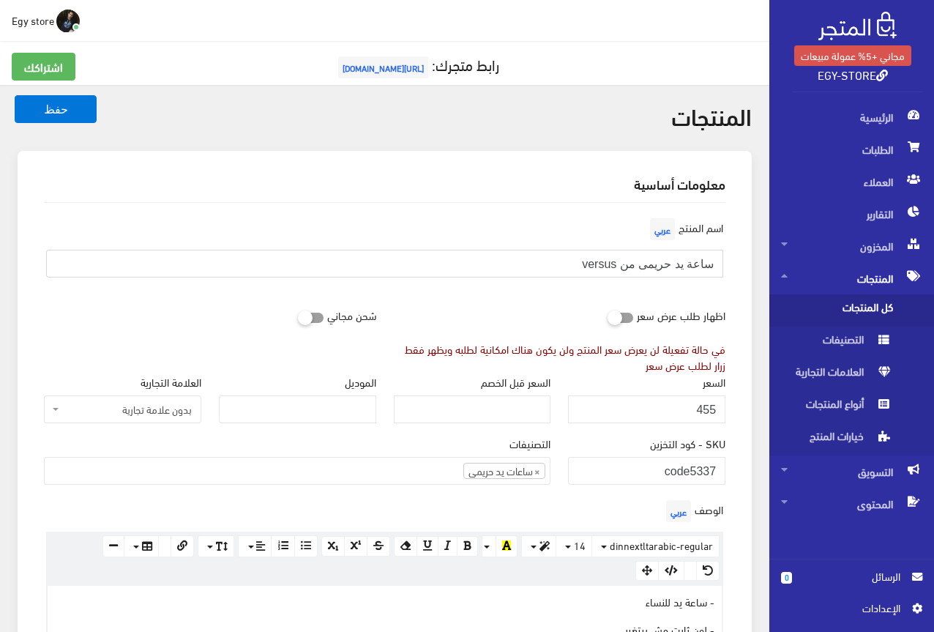
click at [654, 266] on input "ساعة يد حريمى من versus" at bounding box center [384, 264] width 677 height 28
drag, startPoint x: 691, startPoint y: 473, endPoint x: 736, endPoint y: 471, distance: 45.4
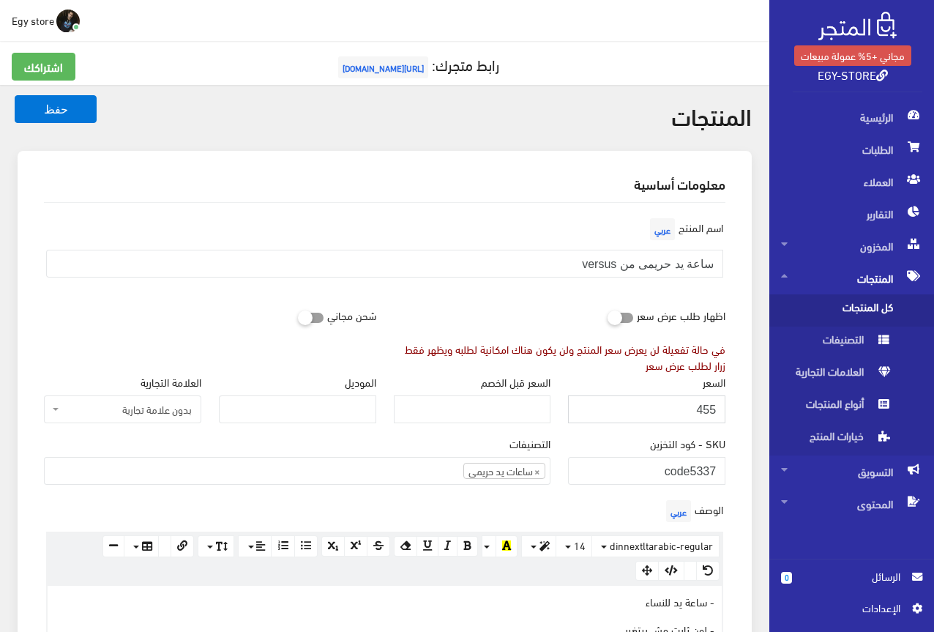
click at [710, 408] on input "455" at bounding box center [646, 409] width 157 height 28
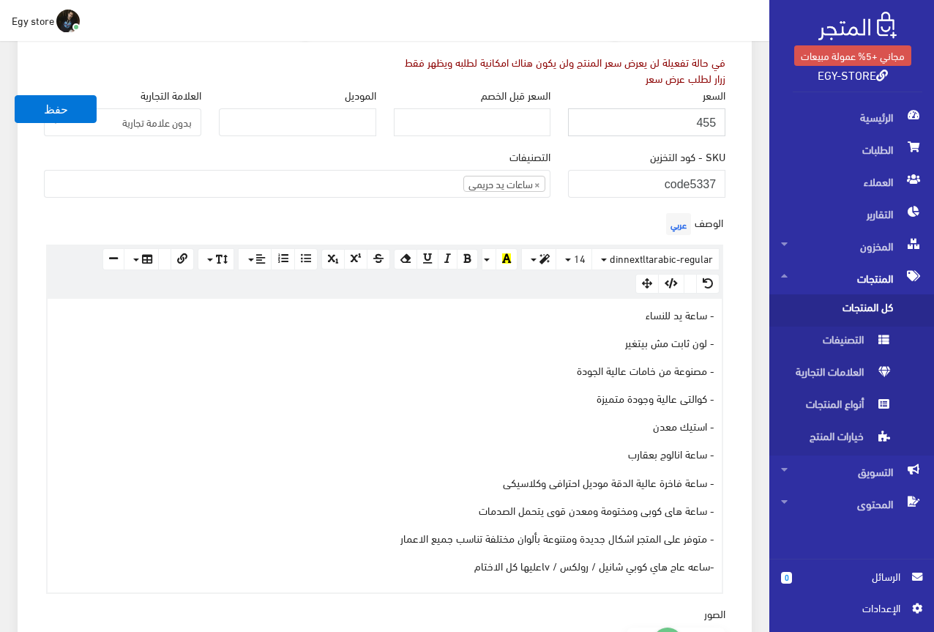
scroll to position [293, 0]
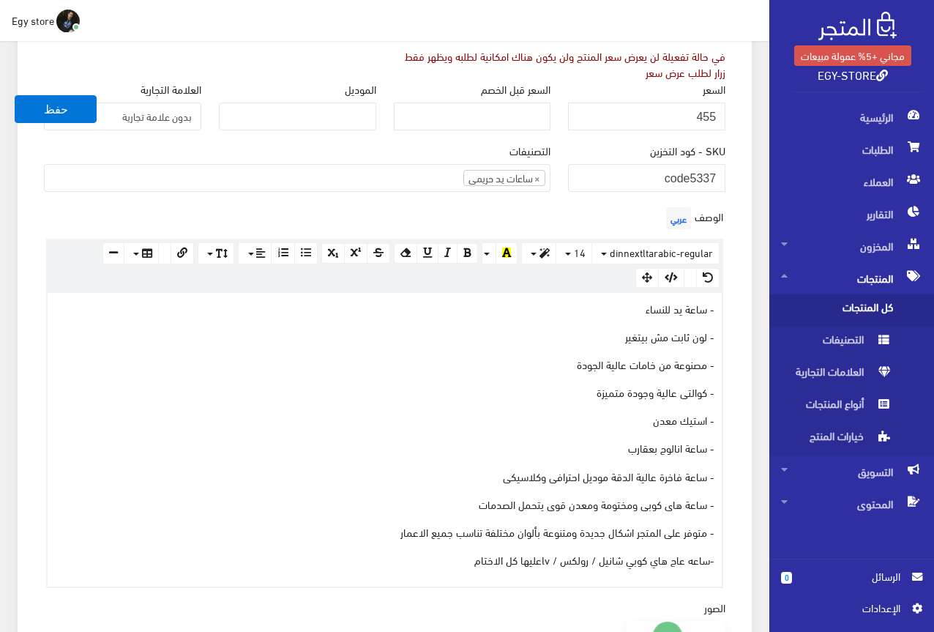
drag, startPoint x: 406, startPoint y: 559, endPoint x: 631, endPoint y: 389, distance: 282.3
click at [609, 403] on div "- ساعة يد للنساء - لون ثابت مش بيتغير - مصنوعة من خامات عالية الجودة - كوالتى ع…" at bounding box center [385, 440] width 674 height 294
click at [631, 389] on p "- كوالتى عالية وجودة متميزة" at bounding box center [385, 392] width 660 height 16
drag, startPoint x: 394, startPoint y: 556, endPoint x: 742, endPoint y: 310, distance: 426.5
click at [742, 310] on div "معلومات أساسية اسم المنتج عربي ساعة يد حريمى من versus اظهار طلب عرض سعر في حال…" at bounding box center [385, 491] width 734 height 1267
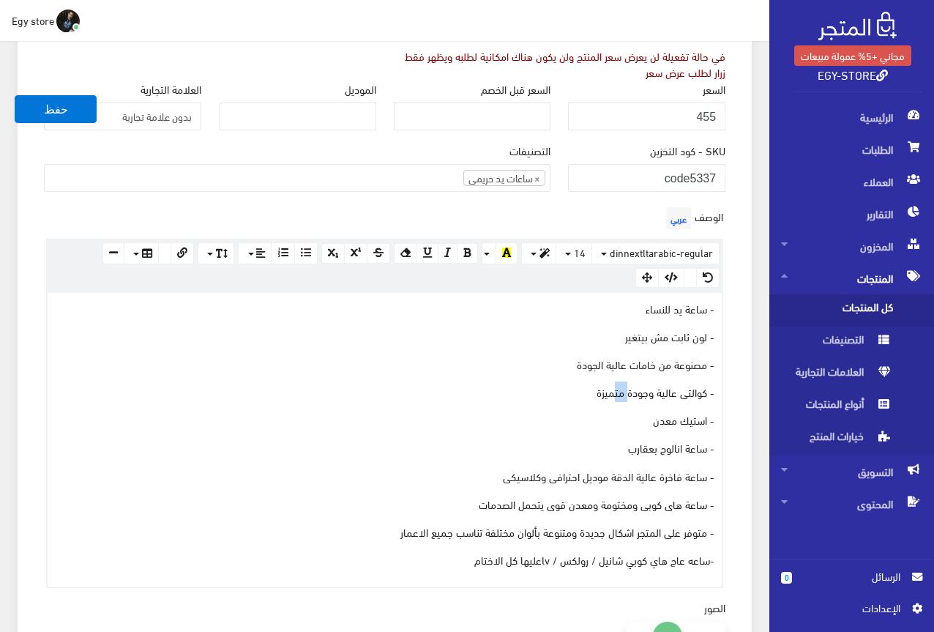
copy div "- ساعة يد للنساء - لون ثابت مش بيتغير - مصنوعة من خامات عالية الجودة - كوالتى ع…"
click at [288, 205] on div "الوصف عربي × Insert Image Select from files Image URL Insert Image × Insert Lin…" at bounding box center [384, 395] width 699 height 384
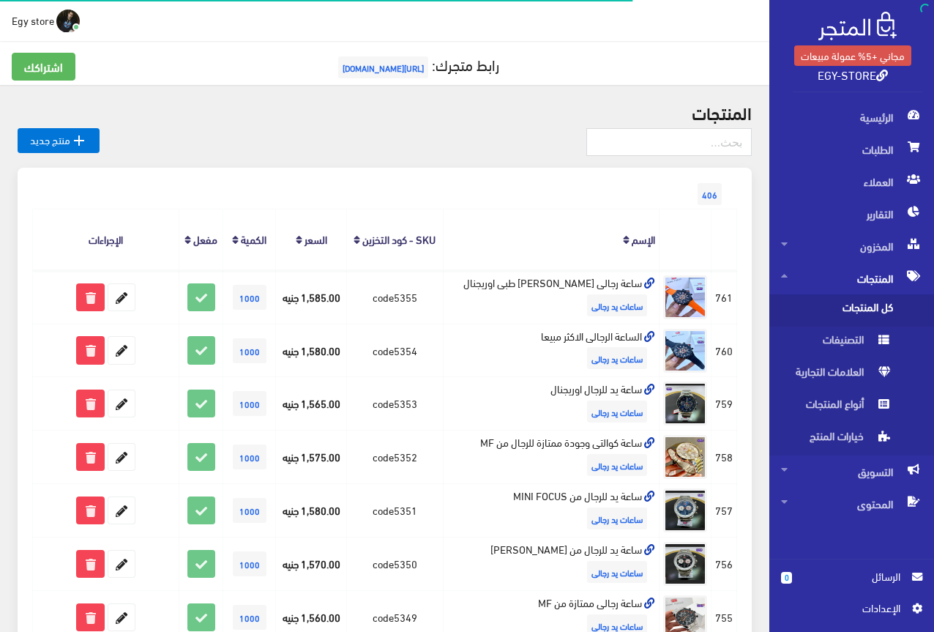
scroll to position [867, 0]
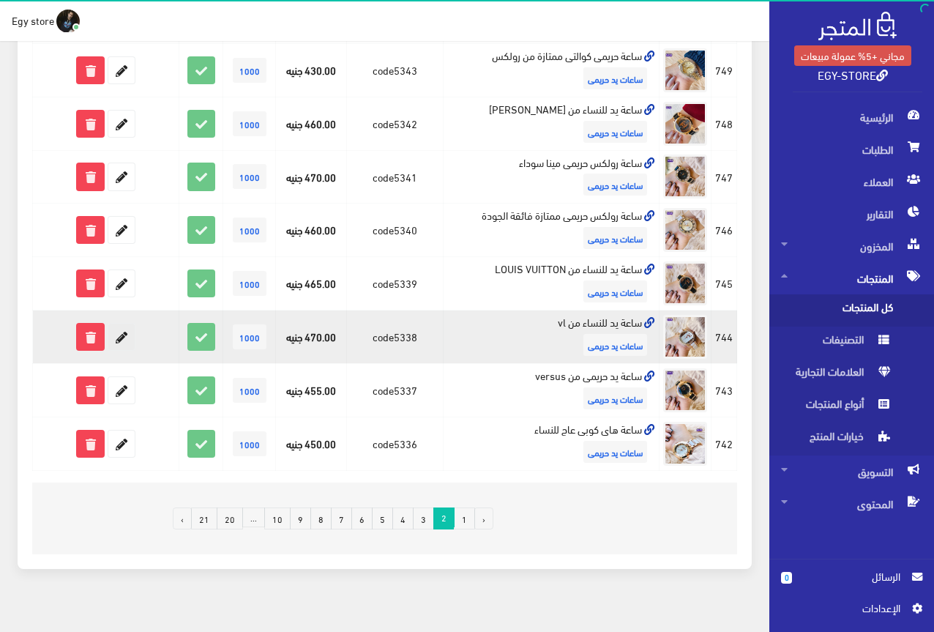
click at [124, 335] on icon at bounding box center [121, 337] width 26 height 26
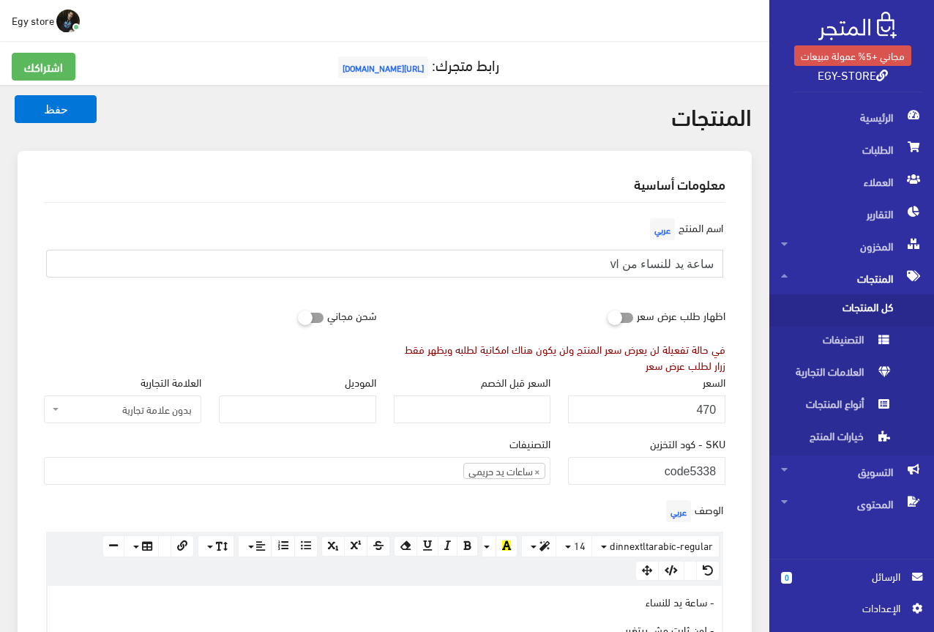
click at [694, 264] on input "ساعة يد للنساء من vl" at bounding box center [384, 264] width 677 height 28
drag, startPoint x: 692, startPoint y: 472, endPoint x: 727, endPoint y: 472, distance: 35.1
click at [727, 472] on div "SKU - كود التخزين code5338" at bounding box center [646, 465] width 175 height 61
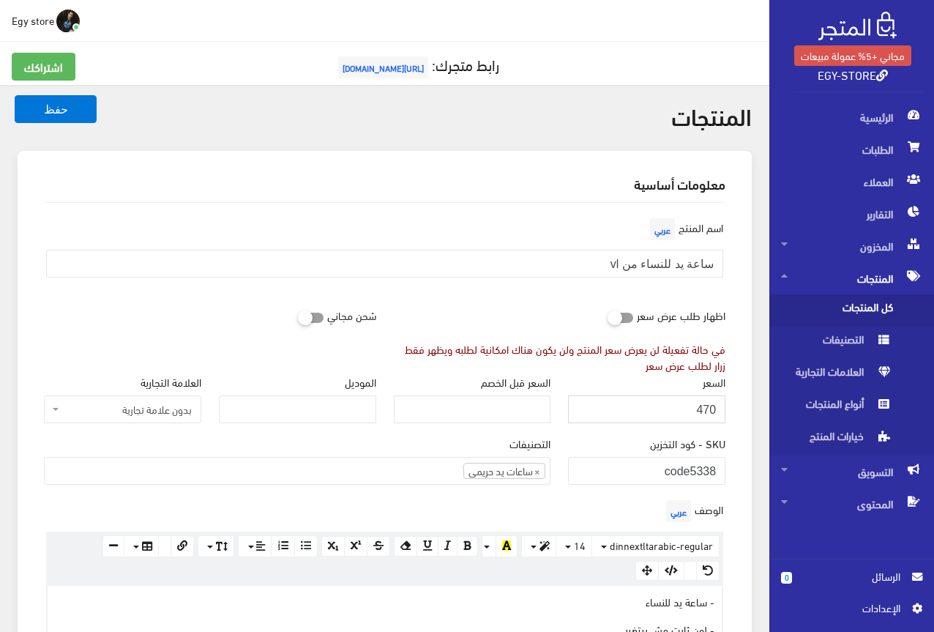
click at [710, 407] on input "470" at bounding box center [646, 409] width 157 height 28
click at [464, 372] on div "في حالة تفعيلة لن يعرض سعر المنتج ولن يكون هناك امكانية لطلبه ويظهر فقط زرار لط…" at bounding box center [560, 357] width 332 height 32
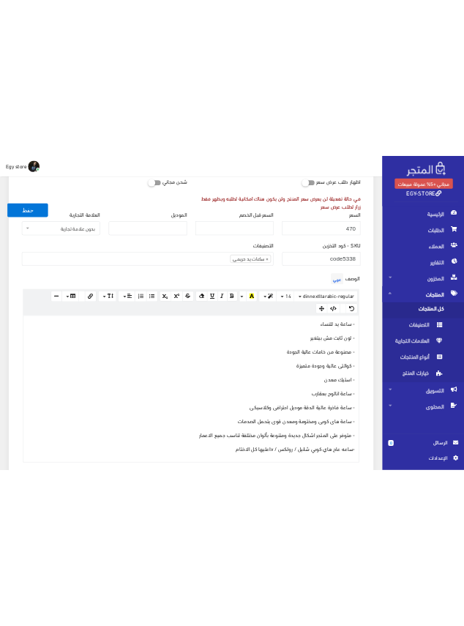
scroll to position [293, 0]
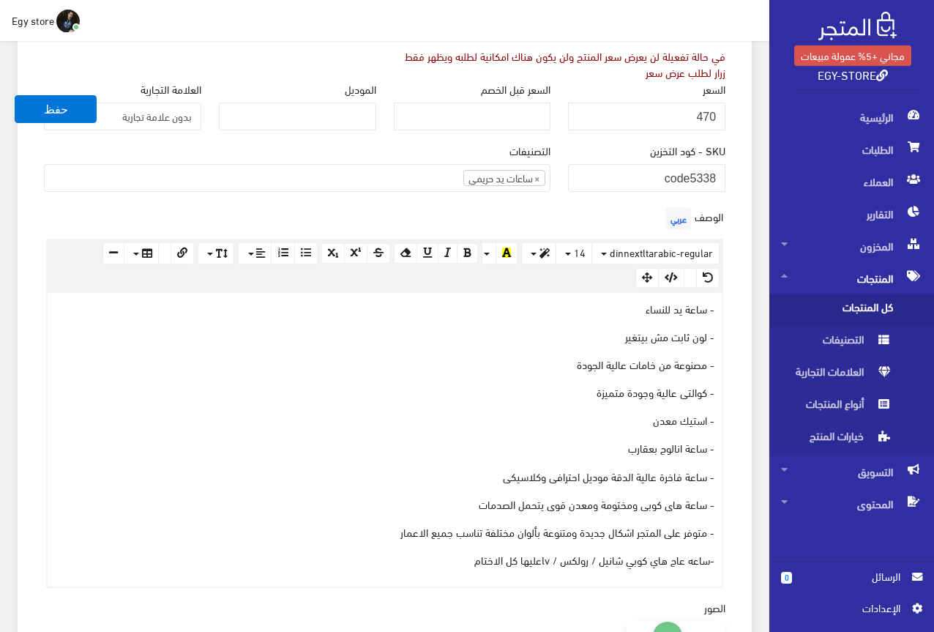
drag, startPoint x: 420, startPoint y: 563, endPoint x: 550, endPoint y: 425, distance: 189.5
click at [518, 466] on div "- ساعة يد للنساء - لون ثابت مش بيتغير - مصنوعة من خامات عالية الجودة - كوالتى ع…" at bounding box center [385, 440] width 674 height 294
drag, startPoint x: 550, startPoint y: 425, endPoint x: 626, endPoint y: 359, distance: 100.6
click at [577, 397] on div "- ساعة يد للنساء - لون ثابت مش بيتغير - مصنوعة من خامات عالية الجودة - كوالتى ع…" at bounding box center [385, 440] width 674 height 294
drag, startPoint x: 654, startPoint y: 337, endPoint x: 671, endPoint y: 329, distance: 18.3
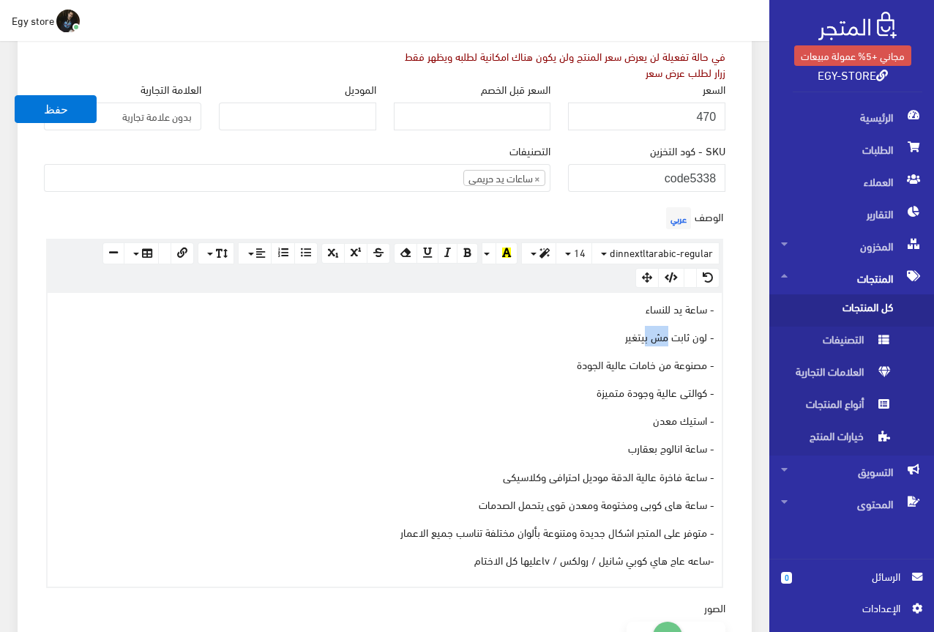
click at [671, 329] on p "- لون ثابت مش بيتغير" at bounding box center [385, 336] width 660 height 16
drag, startPoint x: 382, startPoint y: 567, endPoint x: 725, endPoint y: 310, distance: 428.2
click at [725, 310] on div "الوصف عربي × Insert Image Select from files Image URL Insert Image × Insert Lin…" at bounding box center [384, 395] width 699 height 384
copy div "- ساعة يد للنساء - لون ثابت مش بيتغير - مصنوعة من خامات عالية الجودة - كوالتى ع…"
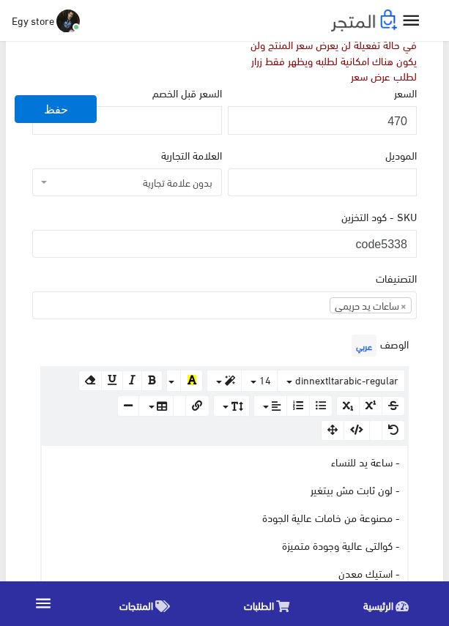
click at [314, 339] on div "الوصف عربي × Insert Image Select from files Image URL Insert Image × Insert Lin…" at bounding box center [224, 536] width 390 height 410
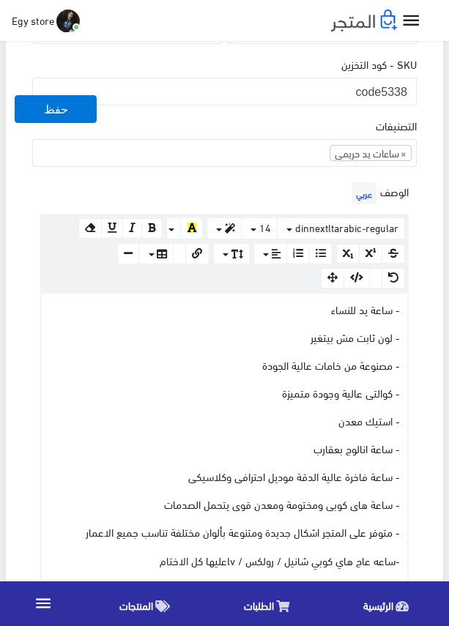
scroll to position [439, 0]
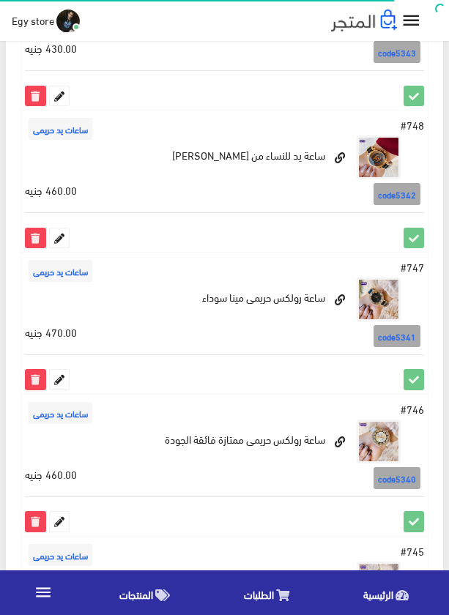
scroll to position [2276, 0]
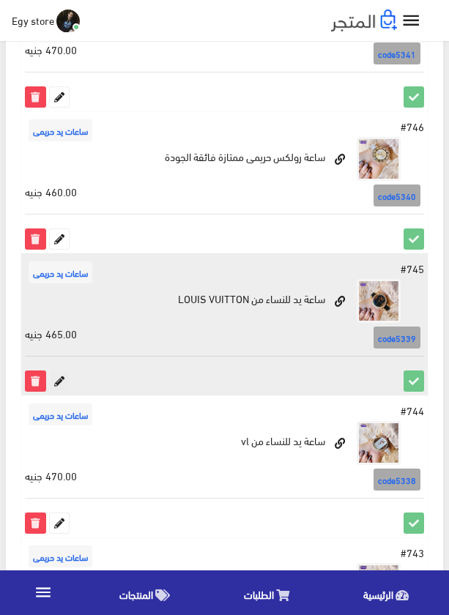
click at [65, 379] on icon at bounding box center [59, 380] width 19 height 19
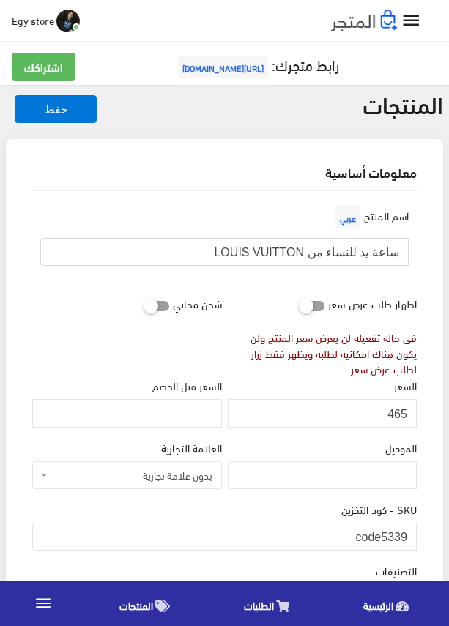
click at [255, 245] on input "ساعة يد للنساء من LOUIS VUITTON" at bounding box center [224, 252] width 368 height 28
drag, startPoint x: 384, startPoint y: 533, endPoint x: 412, endPoint y: 531, distance: 27.9
click at [412, 531] on input "code5339" at bounding box center [224, 537] width 384 height 28
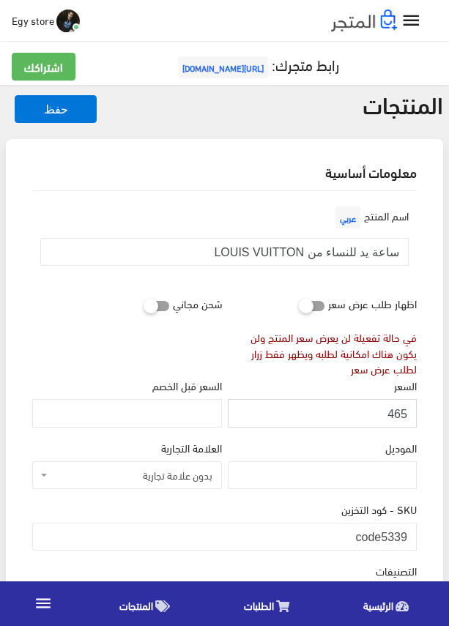
click at [395, 412] on input "465" at bounding box center [322, 413] width 189 height 28
click at [312, 376] on div "في حالة تفعيلة لن يعرض سعر المنتج ولن يكون هناك امكانية لطلبه ويظهر فقط زرار لط…" at bounding box center [322, 353] width 189 height 48
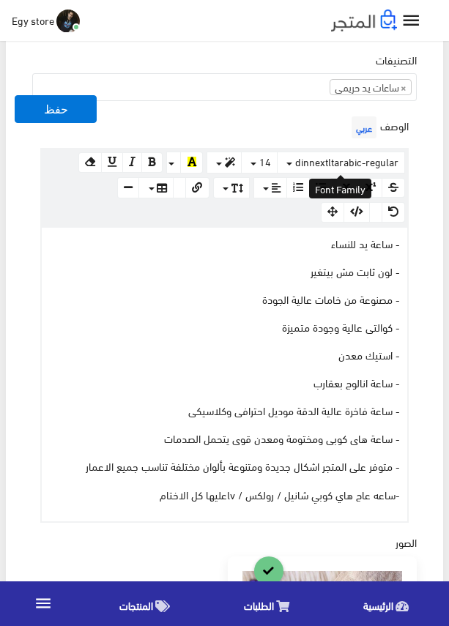
scroll to position [512, 0]
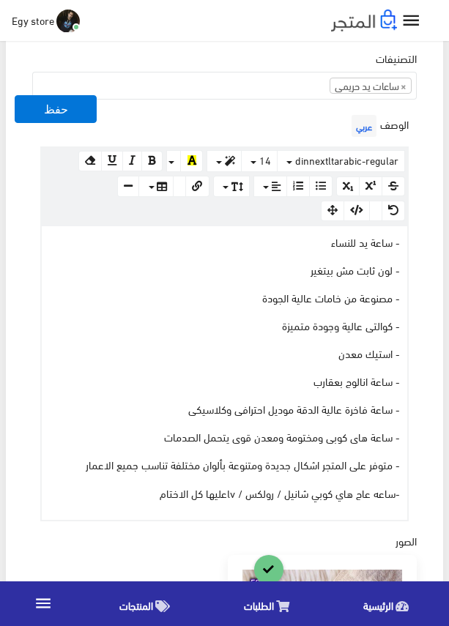
drag, startPoint x: 145, startPoint y: 490, endPoint x: 428, endPoint y: 245, distance: 374.7
click at [428, 245] on div "معلومات أساسية اسم المنتج عربي ساعة يد للنساء من LOUIS VUITTON اظهار طلب عرض سع…" at bounding box center [224, 382] width 437 height 1510
copy div "- ساعة يد للنساء - لون ثابت مش بيتغير - مصنوعة من خامات عالية الجودة - كوالتى ع…"
click at [282, 124] on div "الوصف عربي × Insert Image Select from files Image URL Insert Image × Insert Lin…" at bounding box center [224, 316] width 390 height 410
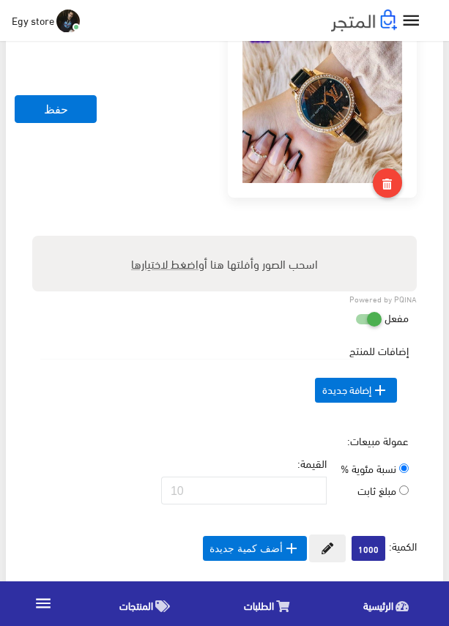
scroll to position [1098, 0]
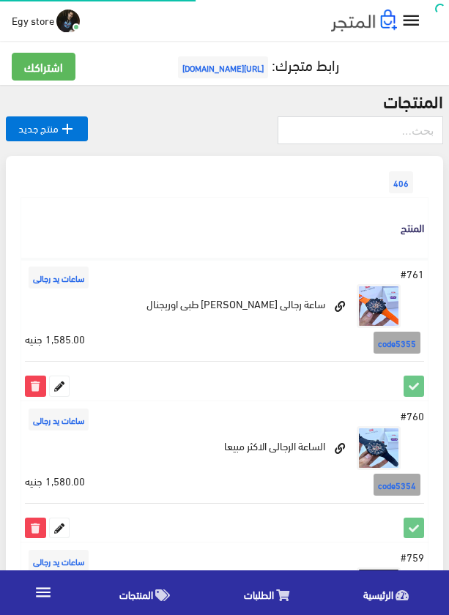
scroll to position [2276, 0]
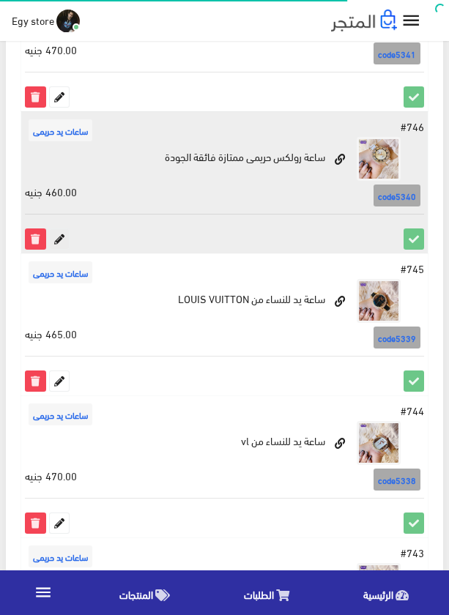
click at [63, 243] on icon at bounding box center [59, 238] width 19 height 19
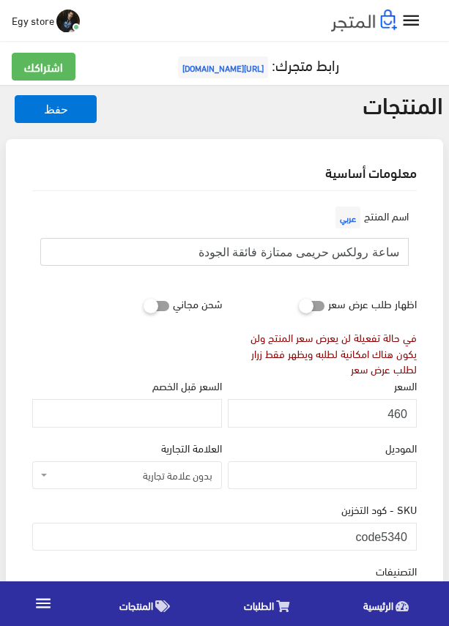
click at [365, 251] on input "ساعة رولكس حريمى ممتازة فائقة الجودة" at bounding box center [224, 252] width 368 height 28
drag, startPoint x: 382, startPoint y: 531, endPoint x: 422, endPoint y: 533, distance: 40.3
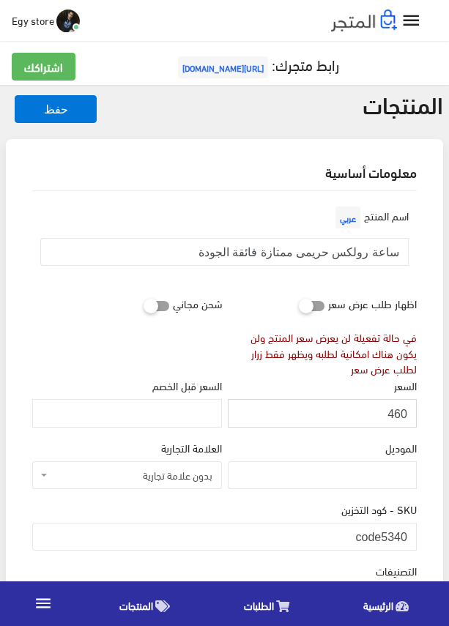
click at [397, 410] on input "460" at bounding box center [322, 413] width 189 height 28
click at [307, 449] on div "الموديل" at bounding box center [322, 464] width 189 height 50
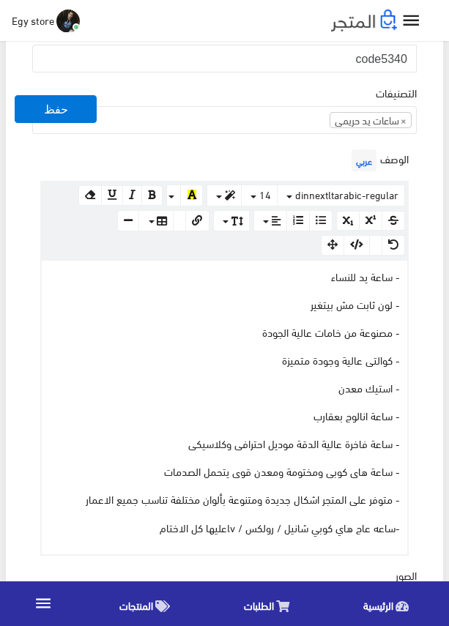
scroll to position [512, 0]
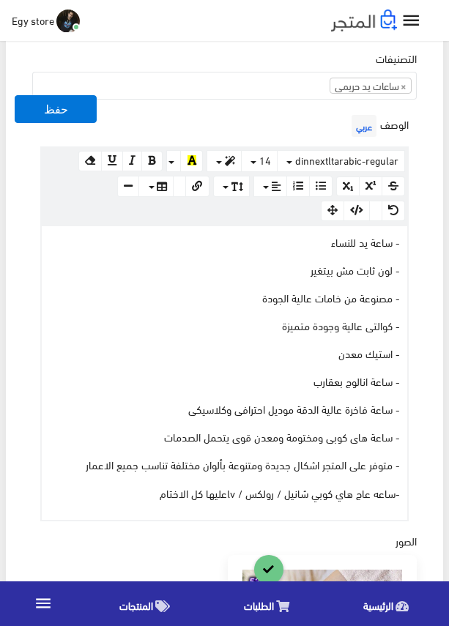
drag, startPoint x: 132, startPoint y: 491, endPoint x: 408, endPoint y: 229, distance: 380.6
click at [408, 229] on div "www.google.com 100% 50% 25% - ساعة يد للنساء - لون ثابت مش بيتغير - مصنوعة من خ…" at bounding box center [224, 373] width 368 height 296
copy div "- ساعة يد للنساء - لون ثابت مش بيتغير - مصنوعة من خامات عالية الجودة - كوالتى ع…"
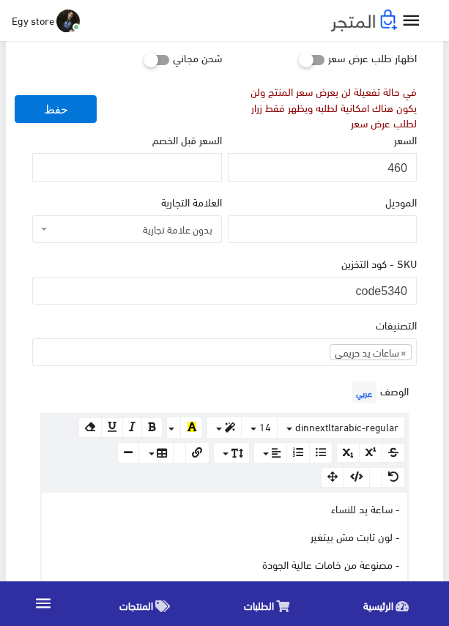
scroll to position [220, 0]
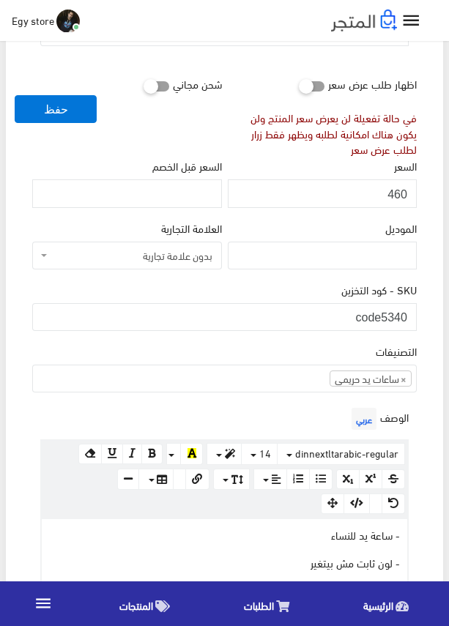
click at [91, 281] on div "SKU - كود التخزين code5340" at bounding box center [224, 306] width 384 height 50
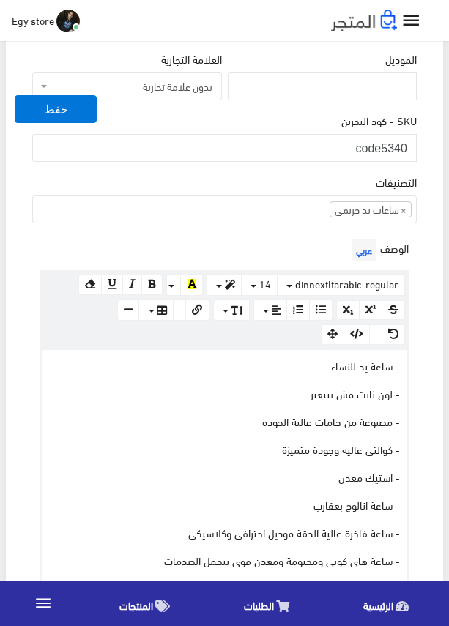
scroll to position [439, 0]
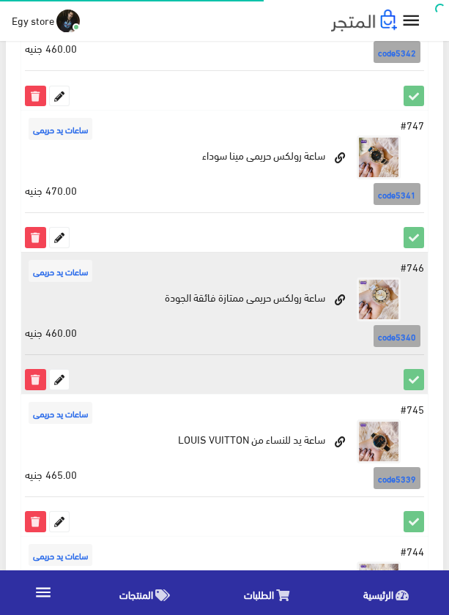
scroll to position [2129, 0]
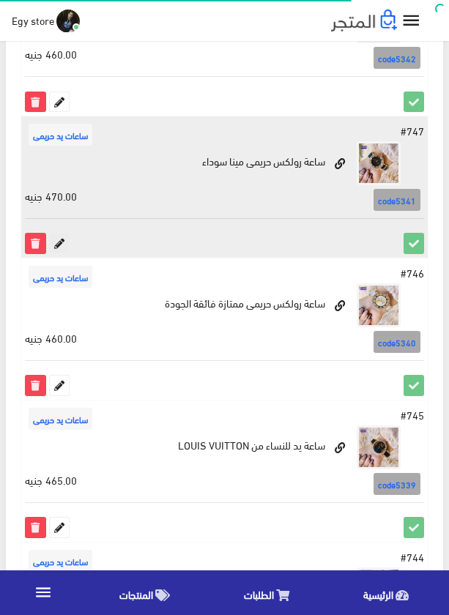
click at [59, 244] on icon at bounding box center [59, 243] width 19 height 19
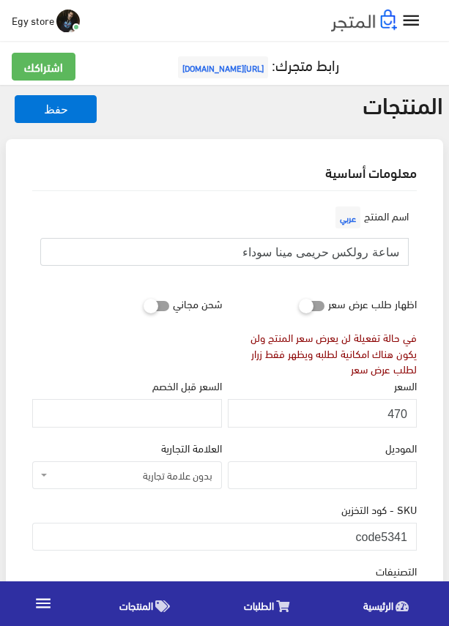
click at [351, 252] on input "ساعة رولكس حريمى مينا سوداء" at bounding box center [224, 252] width 368 height 28
drag, startPoint x: 381, startPoint y: 539, endPoint x: 416, endPoint y: 539, distance: 34.4
click at [416, 539] on input "code5341" at bounding box center [224, 537] width 384 height 28
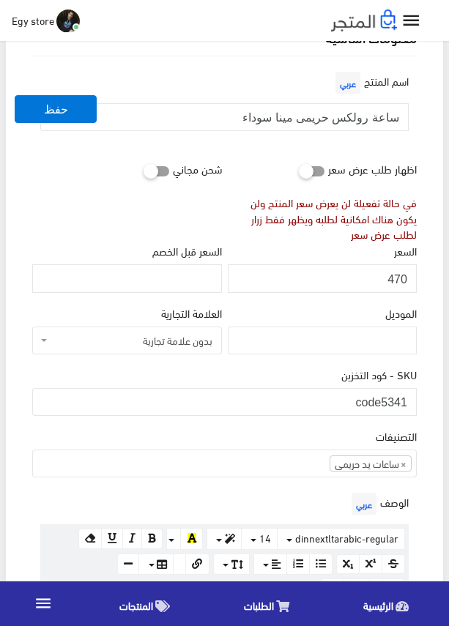
scroll to position [146, 0]
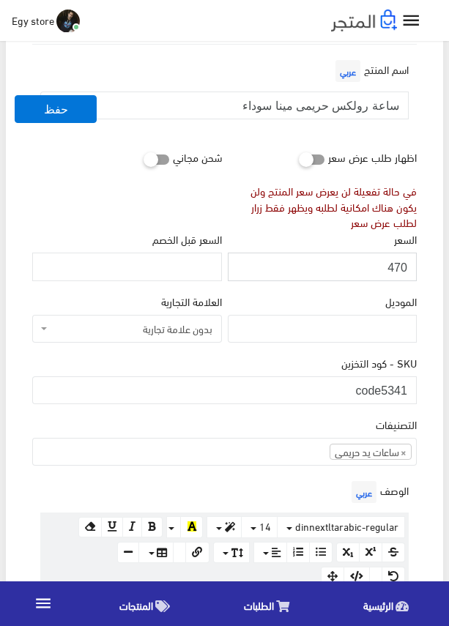
click at [399, 264] on input "470" at bounding box center [322, 267] width 189 height 28
click at [303, 352] on div "الموديل" at bounding box center [322, 323] width 195 height 61
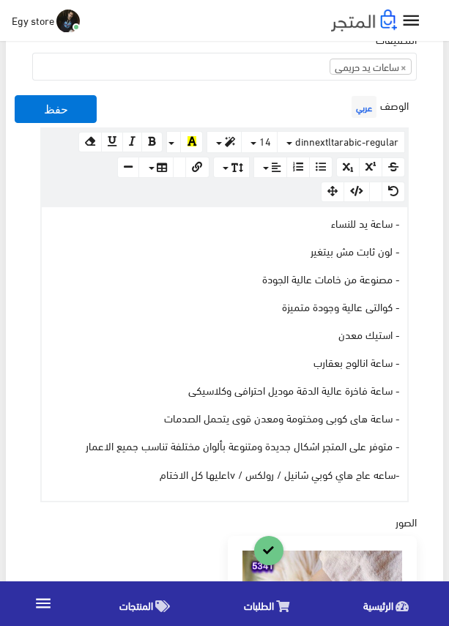
scroll to position [586, 0]
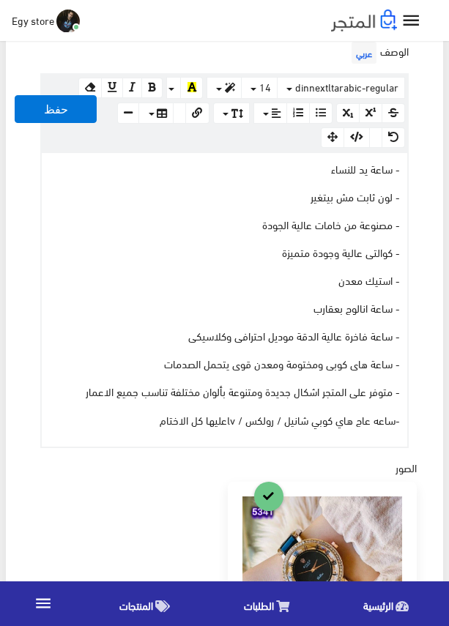
drag, startPoint x: 148, startPoint y: 417, endPoint x: 228, endPoint y: 315, distance: 129.9
click at [223, 320] on div "- ساعة يد للنساء - لون ثابت مش بيتغير - مصنوعة من خامات عالية الجودة - كوالتى ع…" at bounding box center [224, 300] width 365 height 294
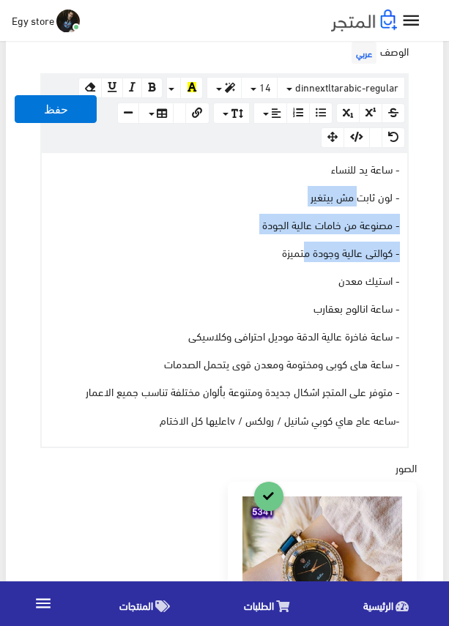
drag, startPoint x: 323, startPoint y: 214, endPoint x: 357, endPoint y: 194, distance: 40.0
click at [357, 194] on div "- ساعة يد للنساء - لون ثابت مش بيتغير - مصنوعة من خامات عالية الجودة - كوالتى ع…" at bounding box center [224, 300] width 365 height 294
drag, startPoint x: 149, startPoint y: 419, endPoint x: 409, endPoint y: 170, distance: 360.3
click at [409, 170] on div "الوصف عربي × Insert Image Select from files Image URL Insert Image × Insert Lin…" at bounding box center [224, 243] width 390 height 410
copy div "- ساعة يد للنساء - لون ثابت مش بيتغير - مصنوعة من خامات عالية الجودة - كوالتى ع…"
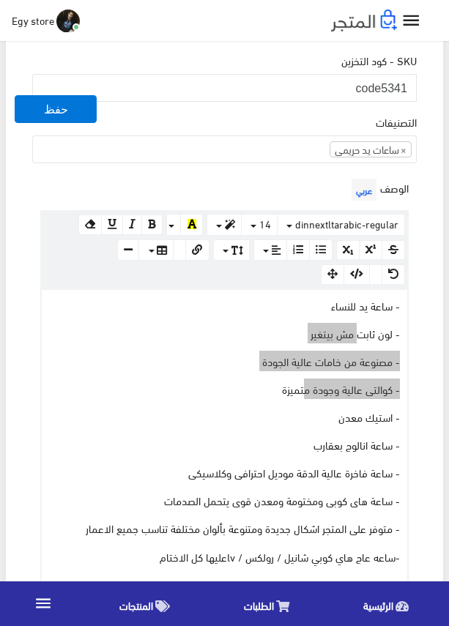
scroll to position [439, 0]
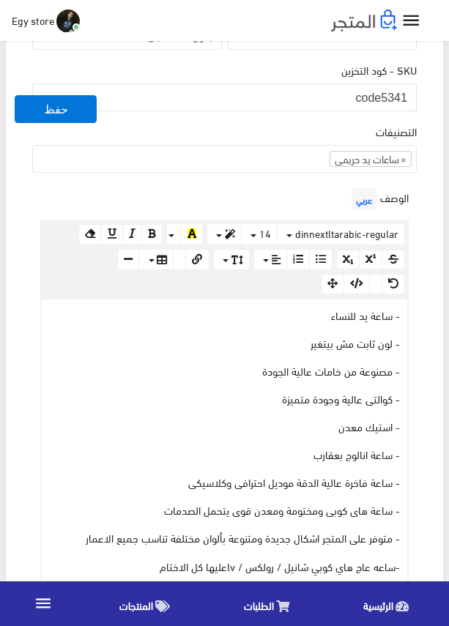
click at [266, 197] on div "الوصف عربي × Insert Image Select from files Image URL Insert Image × Insert Lin…" at bounding box center [224, 389] width 390 height 410
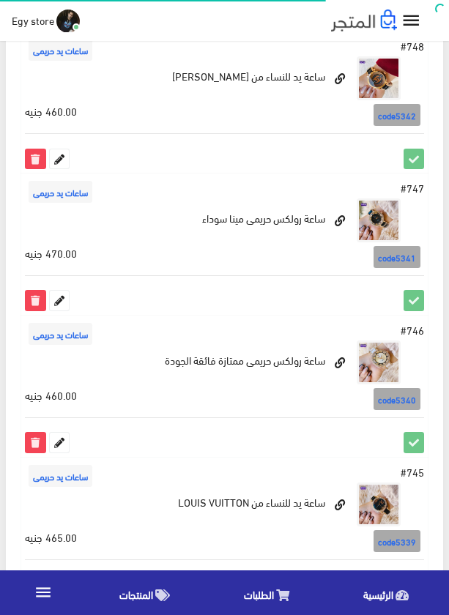
scroll to position [1983, 0]
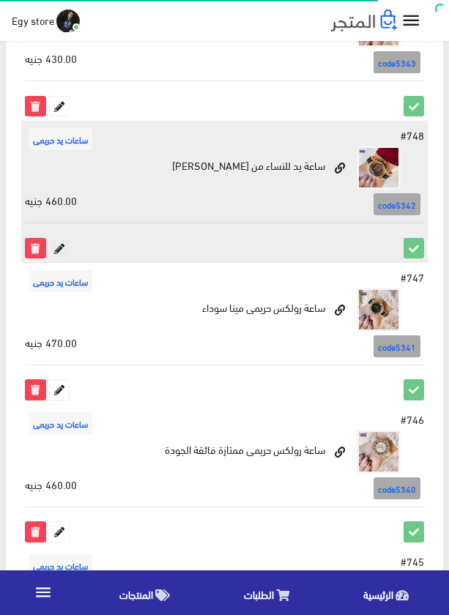
click at [58, 244] on icon at bounding box center [59, 248] width 19 height 19
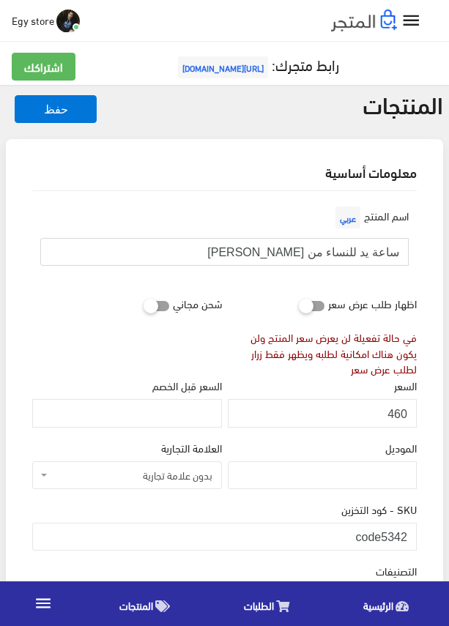
click at [342, 252] on input "ساعة يد للنساء من شانيل" at bounding box center [224, 252] width 368 height 28
drag, startPoint x: 382, startPoint y: 534, endPoint x: 422, endPoint y: 534, distance: 39.5
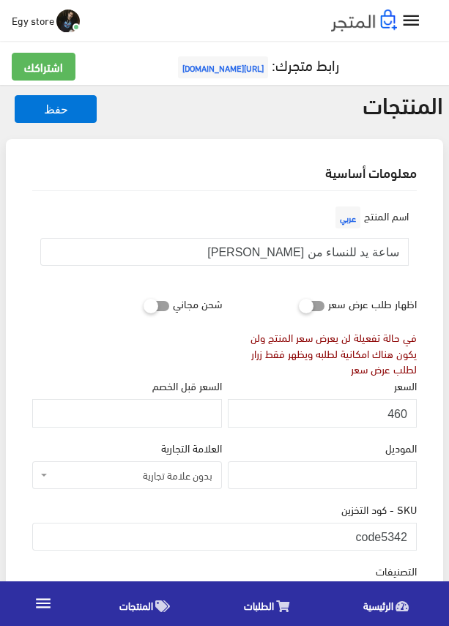
drag, startPoint x: 382, startPoint y: 535, endPoint x: 412, endPoint y: 535, distance: 30.0
click at [412, 535] on input "code5342" at bounding box center [224, 537] width 384 height 28
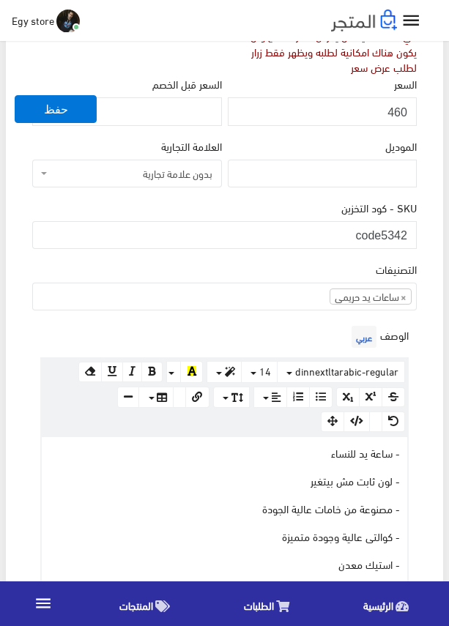
scroll to position [73, 0]
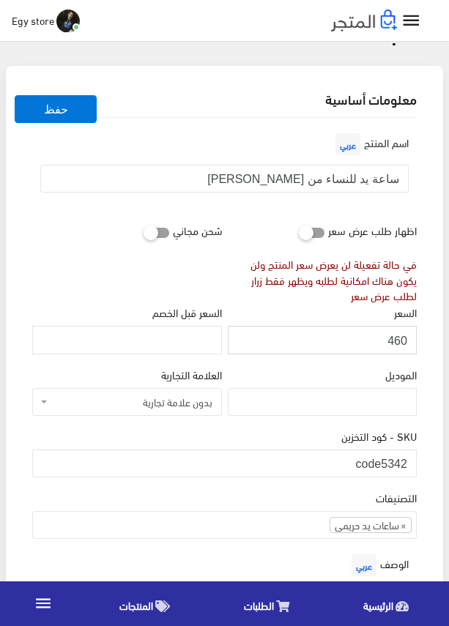
click at [399, 339] on input "460" at bounding box center [322, 340] width 189 height 28
click at [284, 362] on div "السعر 460" at bounding box center [322, 334] width 195 height 61
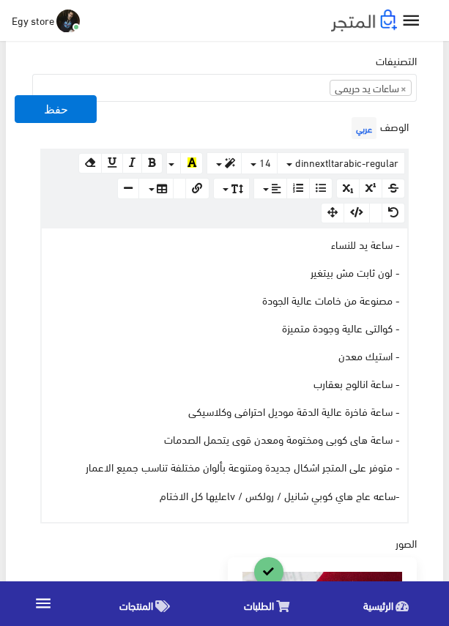
scroll to position [586, 0]
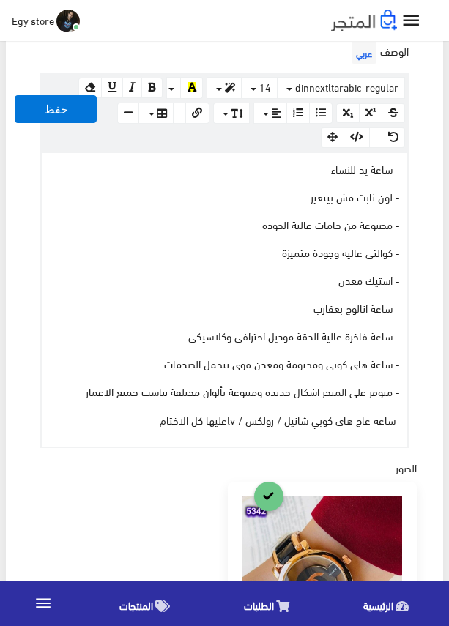
drag, startPoint x: 149, startPoint y: 418, endPoint x: 408, endPoint y: 168, distance: 360.8
click at [408, 168] on div "الوصف عربي × Insert Image Select from files Image URL Insert Image × Insert Lin…" at bounding box center [224, 243] width 390 height 410
copy div "- ساعة يد للنساء - لون ثابت مش بيتغير - مصنوعة من خامات عالية الجودة - كوالتى ع…"
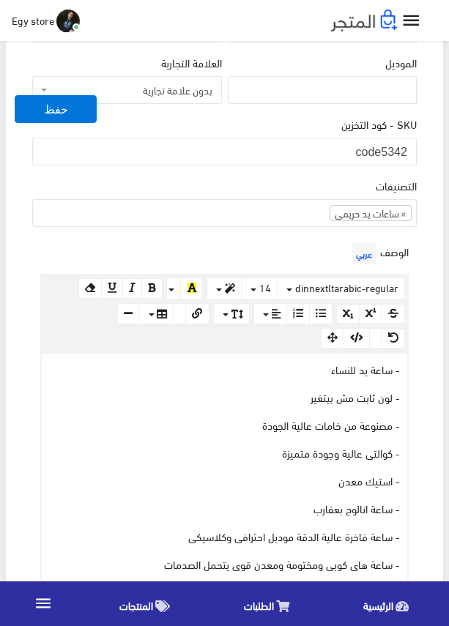
scroll to position [366, 0]
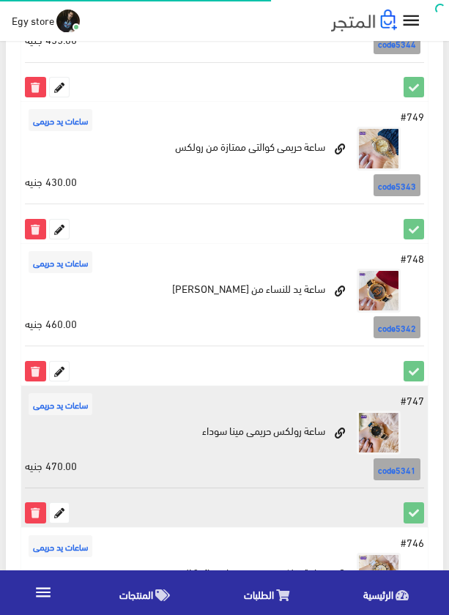
scroll to position [1834, 0]
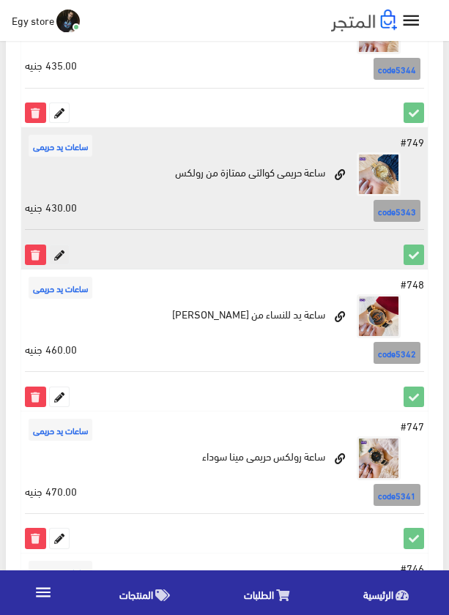
click at [61, 255] on icon at bounding box center [59, 254] width 19 height 19
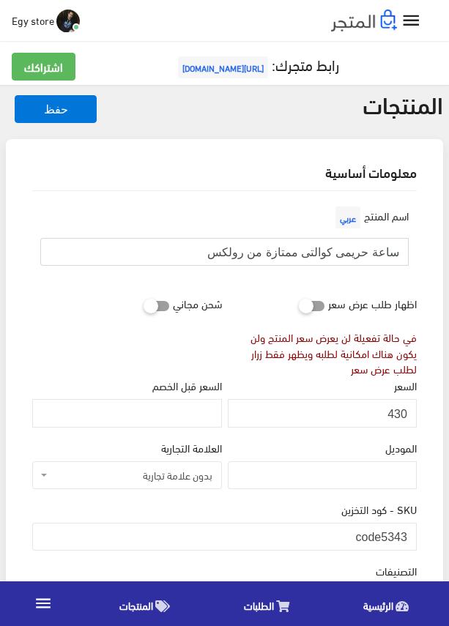
click at [359, 250] on input "ساعة حريمى كوالتى ممتازة من رولكس" at bounding box center [224, 252] width 368 height 28
click at [315, 382] on div "السعر 430" at bounding box center [322, 402] width 189 height 50
drag, startPoint x: 381, startPoint y: 537, endPoint x: 414, endPoint y: 537, distance: 33.7
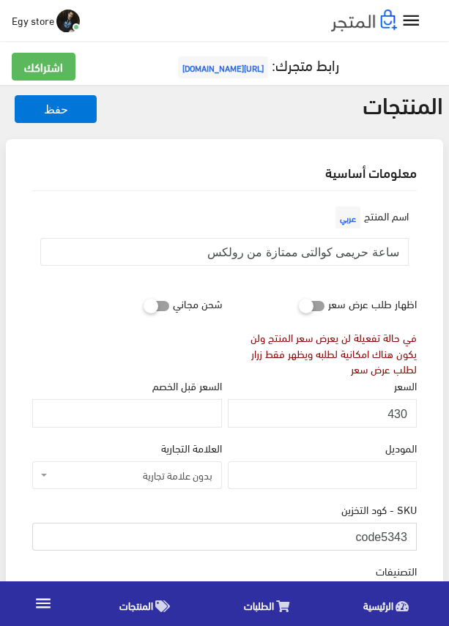
click at [414, 537] on input "code5343" at bounding box center [224, 537] width 384 height 28
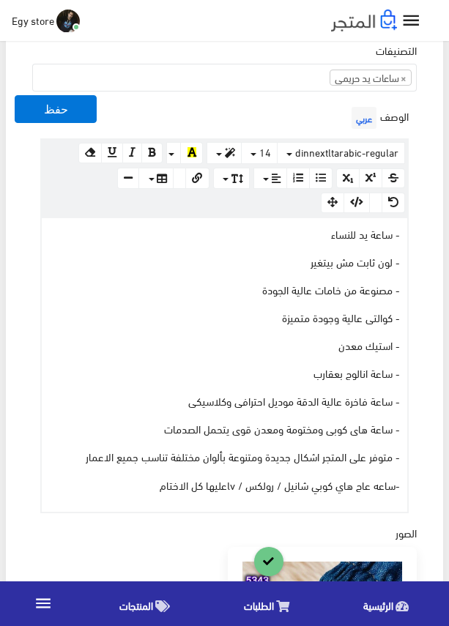
scroll to position [512, 0]
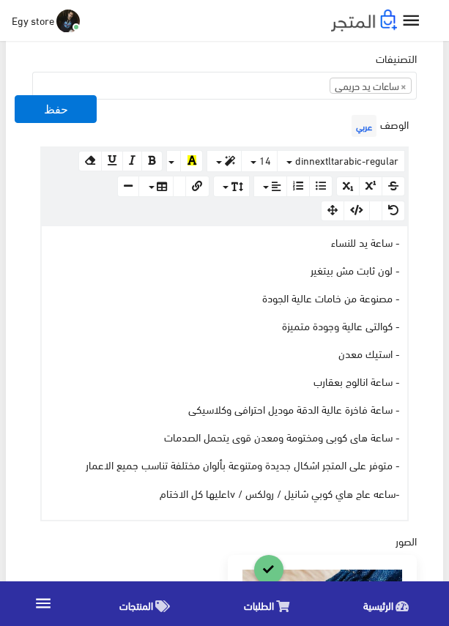
drag, startPoint x: 123, startPoint y: 496, endPoint x: 415, endPoint y: 241, distance: 388.0
click at [415, 241] on div "الوصف عربي × Insert Image Select from files Image URL Insert Image × Insert Lin…" at bounding box center [224, 316] width 390 height 410
copy div "- ساعة يد للنساء - لون ثابت مش بيتغير - مصنوعة من خامات عالية الجودة - كوالتى ع…"
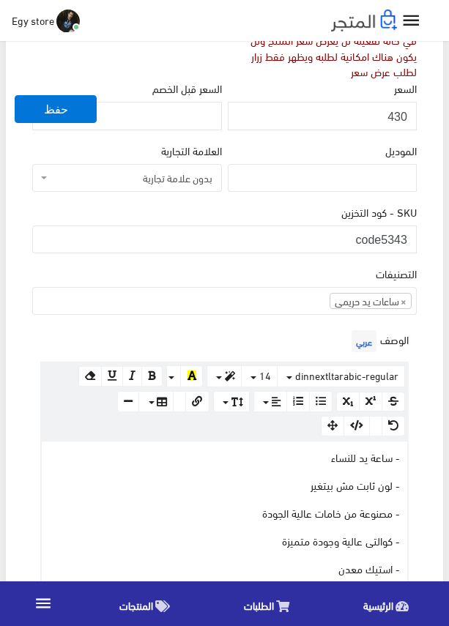
scroll to position [293, 0]
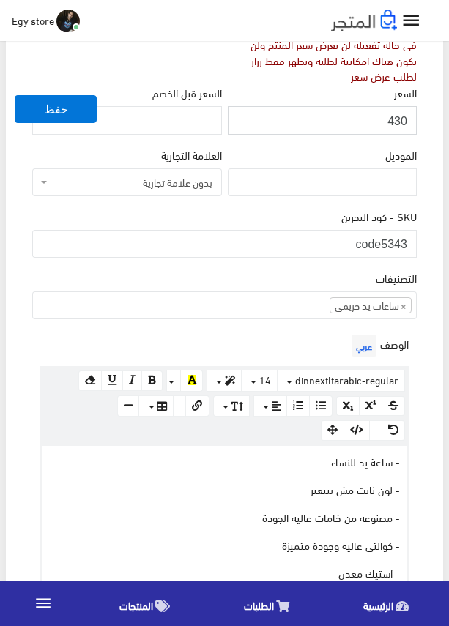
click at [395, 117] on input "430" at bounding box center [322, 120] width 189 height 28
drag, startPoint x: 395, startPoint y: 117, endPoint x: 385, endPoint y: 125, distance: 12.5
click at [385, 125] on input "431" at bounding box center [322, 120] width 189 height 28
click at [398, 124] on input "431" at bounding box center [322, 120] width 189 height 28
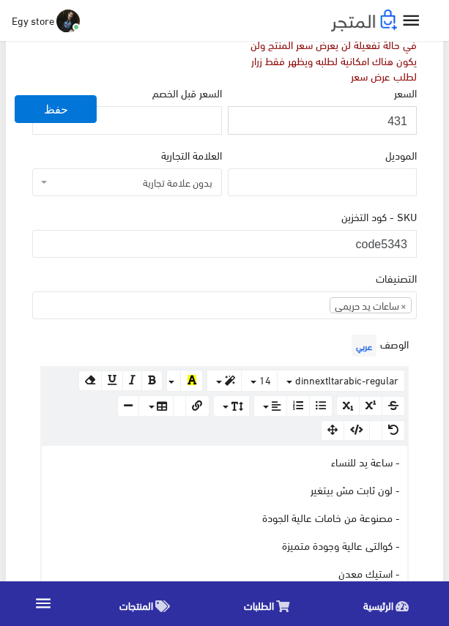
click at [398, 124] on input "431" at bounding box center [322, 120] width 189 height 28
type input "430"
click at [398, 124] on input "430" at bounding box center [322, 120] width 189 height 28
click at [299, 205] on div "الموديل" at bounding box center [322, 176] width 195 height 61
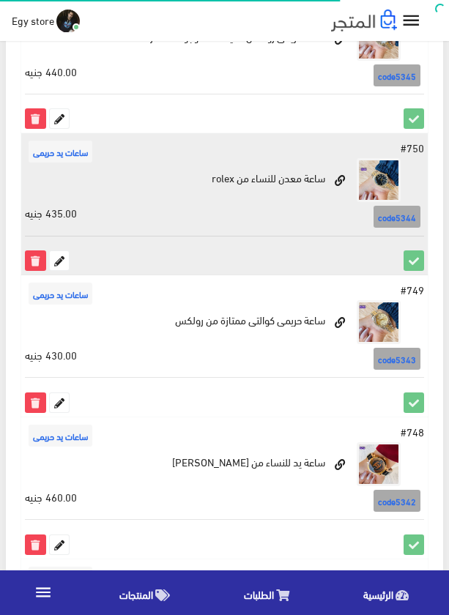
scroll to position [1686, 0]
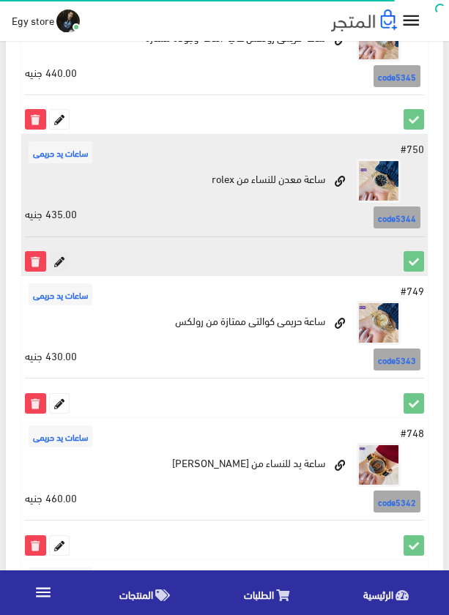
click at [60, 256] on icon at bounding box center [59, 261] width 19 height 19
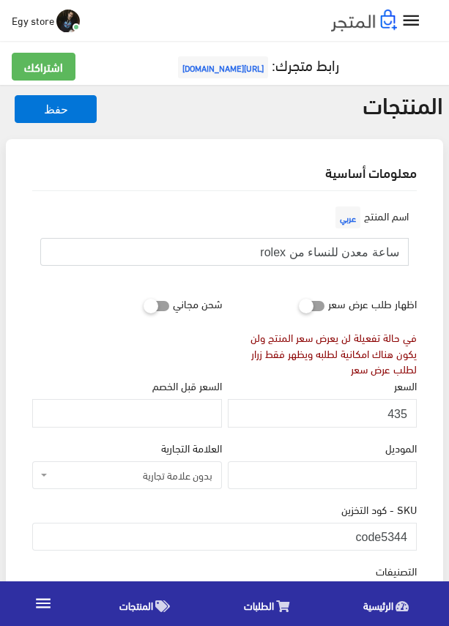
click at [356, 252] on input "ساعة معدن للنساء من rolex" at bounding box center [224, 252] width 368 height 28
drag, startPoint x: 381, startPoint y: 530, endPoint x: 413, endPoint y: 532, distance: 32.3
click at [413, 532] on input "code5344" at bounding box center [224, 537] width 384 height 28
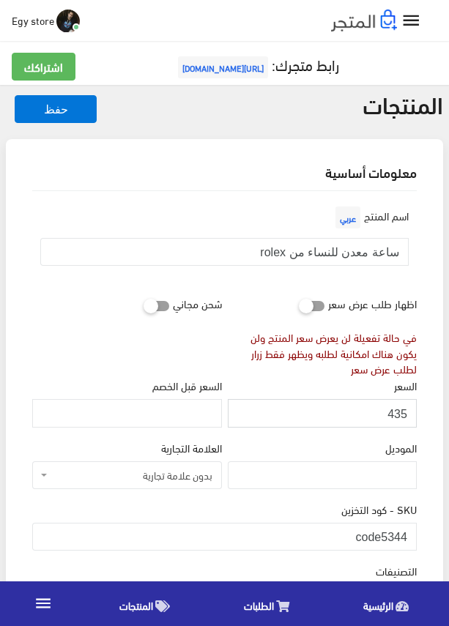
click at [401, 414] on input "435" at bounding box center [322, 413] width 189 height 28
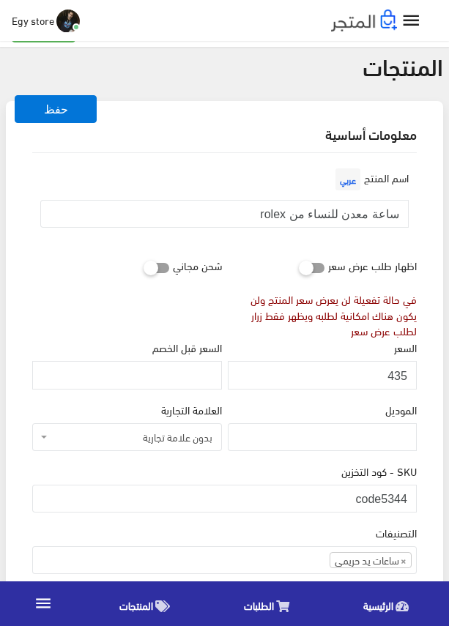
scroll to position [73, 0]
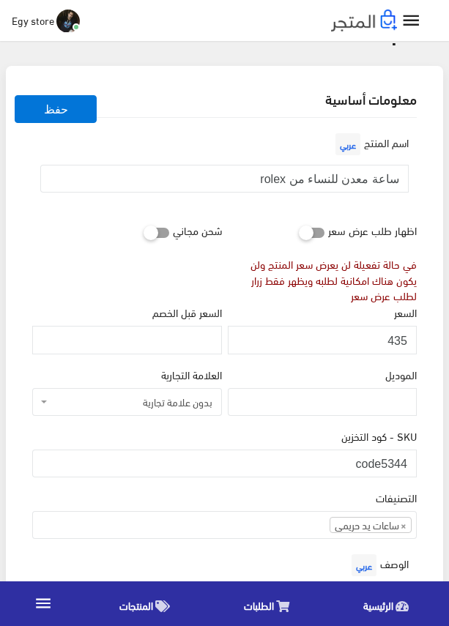
click at [304, 428] on div "SKU - كود التخزين code5344" at bounding box center [224, 452] width 384 height 50
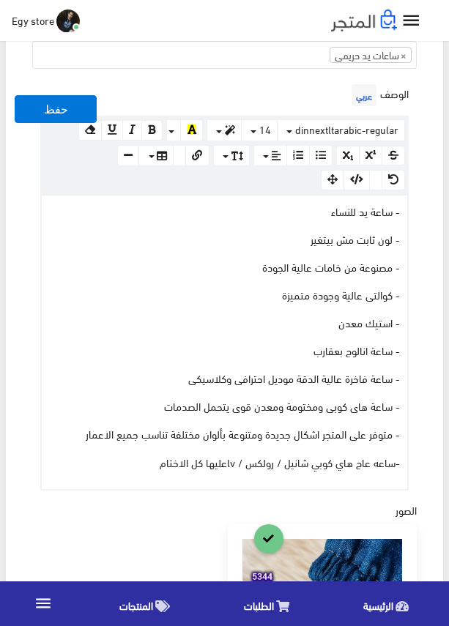
scroll to position [586, 0]
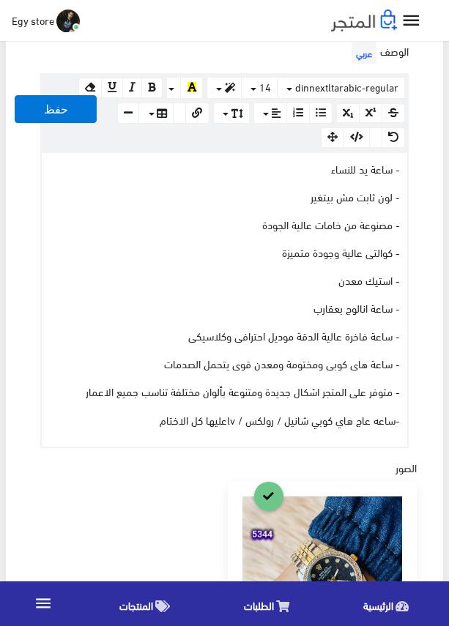
drag, startPoint x: 150, startPoint y: 423, endPoint x: 407, endPoint y: 167, distance: 362.8
click at [407, 167] on div "www.google.com 100% 50% 25% - ساعة يد للنساء - لون ثابت مش بيتغير - مصنوعة من خ…" at bounding box center [224, 300] width 368 height 296
copy div "- ساعة يد للنساء - لون ثابت مش بيتغير - مصنوعة من خامات عالية الجودة - كوالتى ع…"
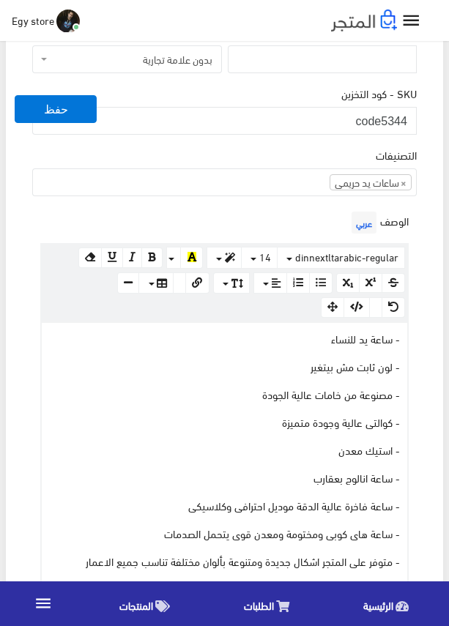
scroll to position [366, 0]
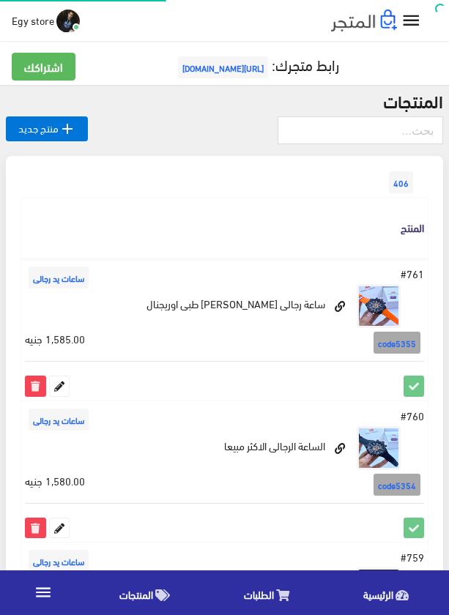
scroll to position [1684, 0]
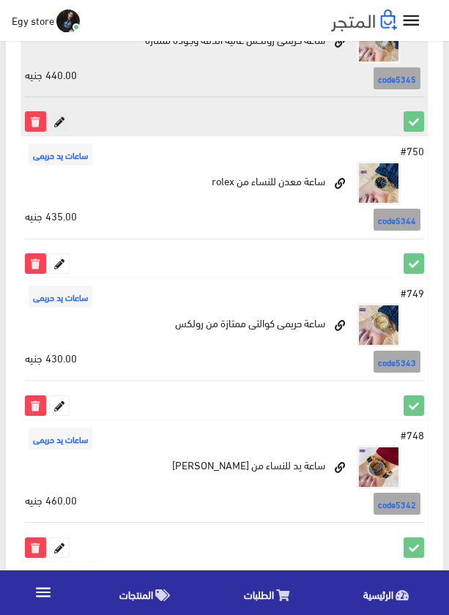
click at [62, 121] on icon at bounding box center [59, 121] width 19 height 19
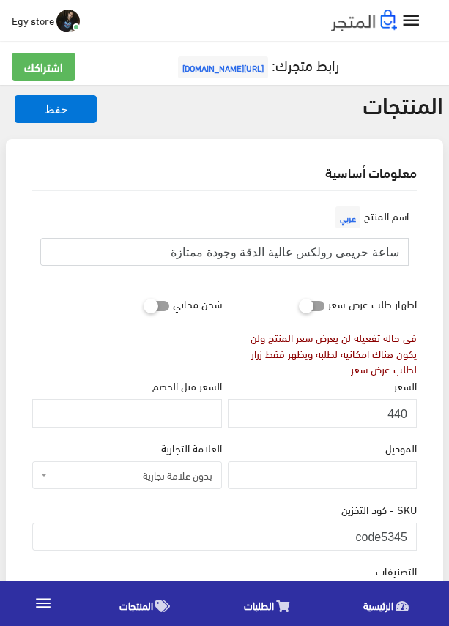
click at [343, 249] on input "ساعة حريمى رولكس عالية الدقة وجودة ممتازة" at bounding box center [224, 252] width 368 height 28
click at [270, 499] on div "الموديل" at bounding box center [322, 469] width 195 height 61
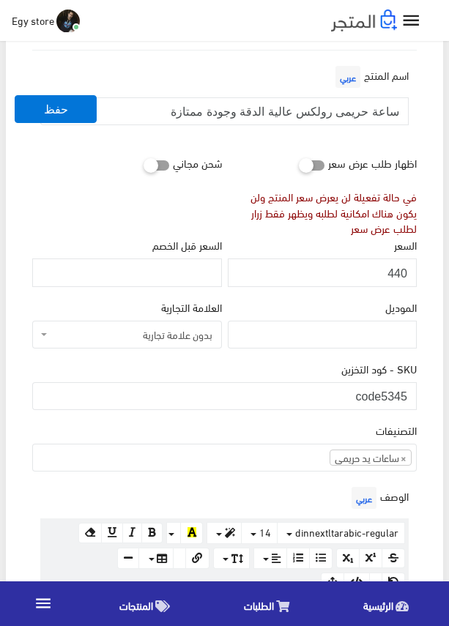
scroll to position [366, 0]
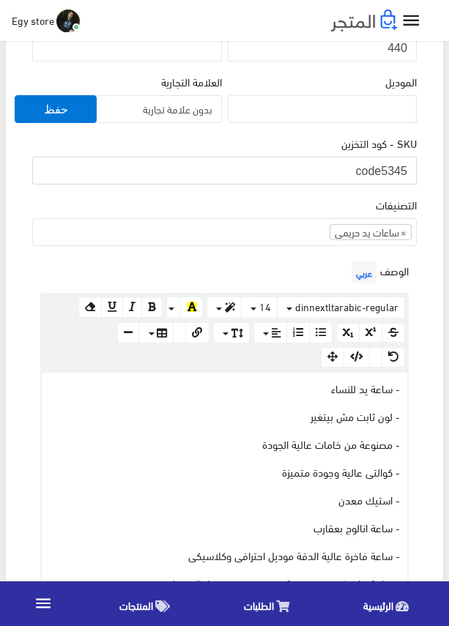
drag, startPoint x: 384, startPoint y: 173, endPoint x: 406, endPoint y: 173, distance: 22.7
click at [406, 173] on input "code5345" at bounding box center [224, 171] width 384 height 28
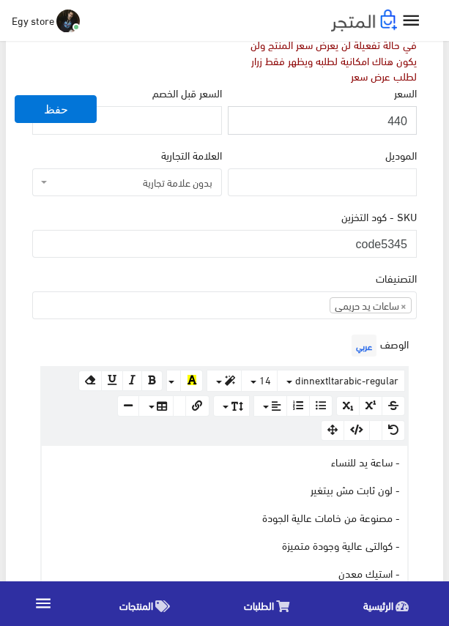
click at [401, 119] on input "440" at bounding box center [322, 120] width 189 height 28
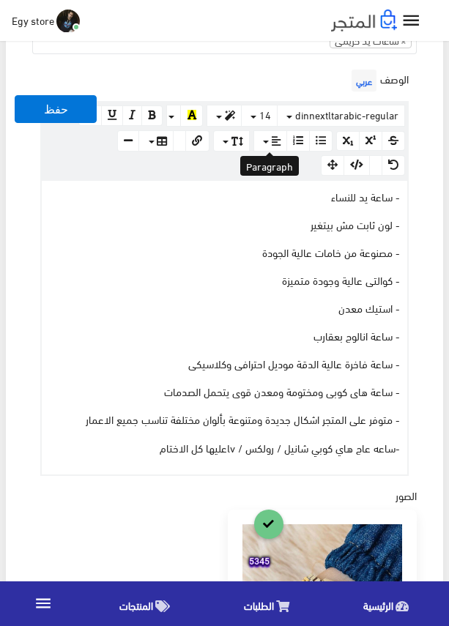
scroll to position [586, 0]
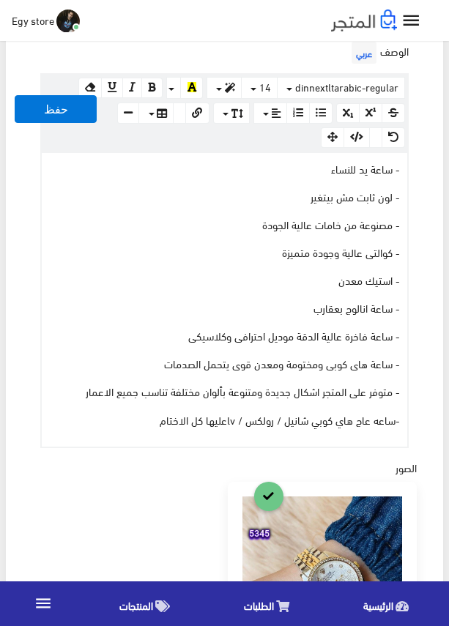
drag, startPoint x: 145, startPoint y: 417, endPoint x: 411, endPoint y: 164, distance: 367.6
click at [411, 164] on div "الوصف عربي × Insert Image Select from files Image URL Insert Image × Insert Lin…" at bounding box center [224, 243] width 390 height 410
copy div "- ساعة يد للنساء - لون ثابت مش بيتغير - مصنوعة من خامات عالية الجودة - كوالتى ع…"
click at [198, 171] on p "- ساعة يد للنساء" at bounding box center [224, 168] width 351 height 16
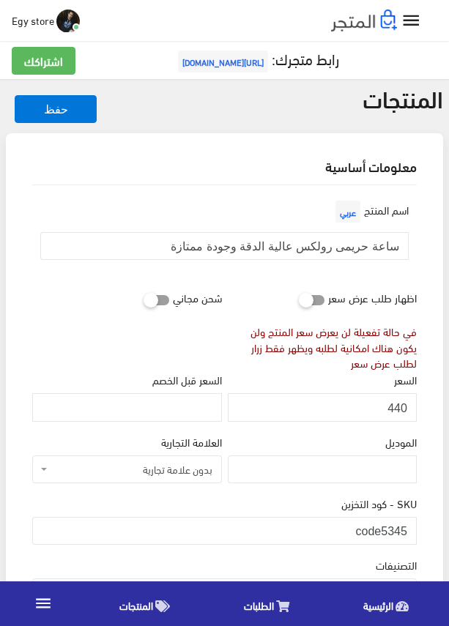
scroll to position [0, 0]
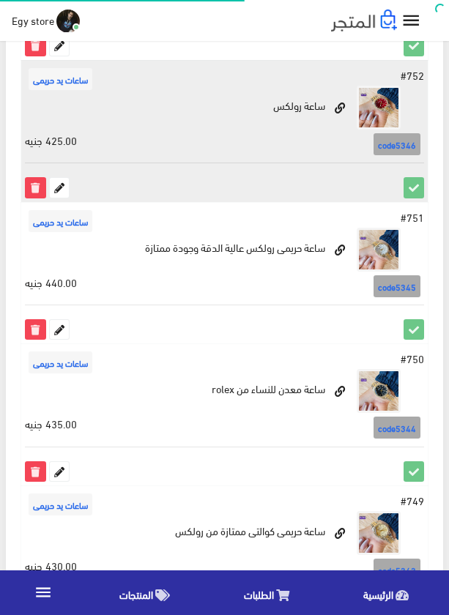
scroll to position [1462, 0]
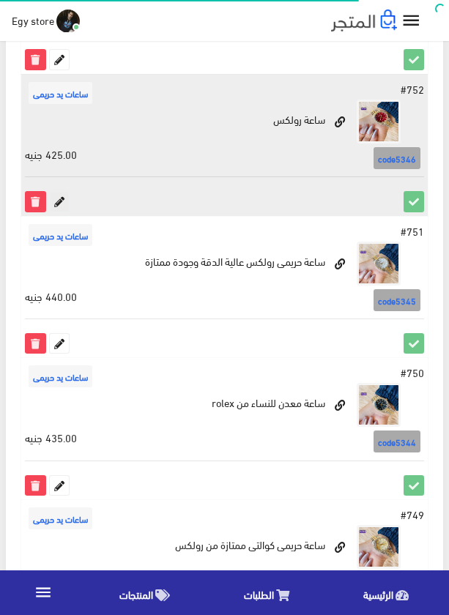
click at [55, 195] on icon at bounding box center [59, 201] width 19 height 19
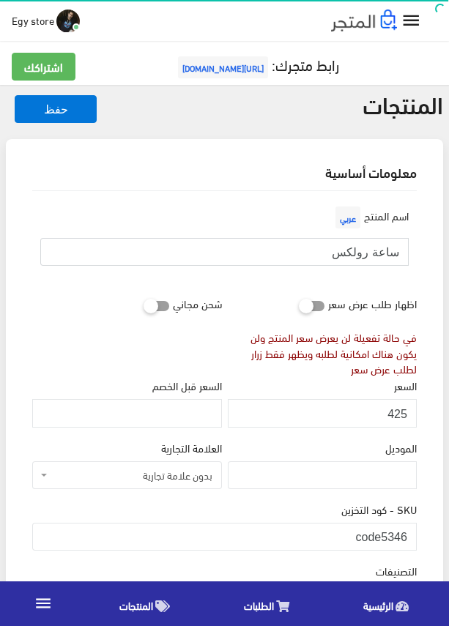
click at [365, 253] on input "ساعة رولكس" at bounding box center [224, 252] width 368 height 28
drag, startPoint x: 378, startPoint y: 536, endPoint x: 418, endPoint y: 536, distance: 39.5
click at [418, 536] on div "SKU - كود التخزين code5346" at bounding box center [224, 531] width 390 height 61
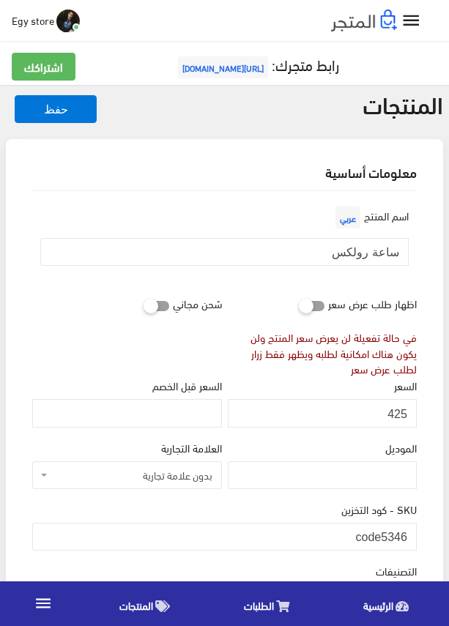
click at [418, 536] on div "SKU - كود التخزين code5346" at bounding box center [224, 531] width 390 height 61
drag, startPoint x: 381, startPoint y: 536, endPoint x: 413, endPoint y: 536, distance: 32.2
click at [413, 536] on input "code5346" at bounding box center [224, 537] width 384 height 28
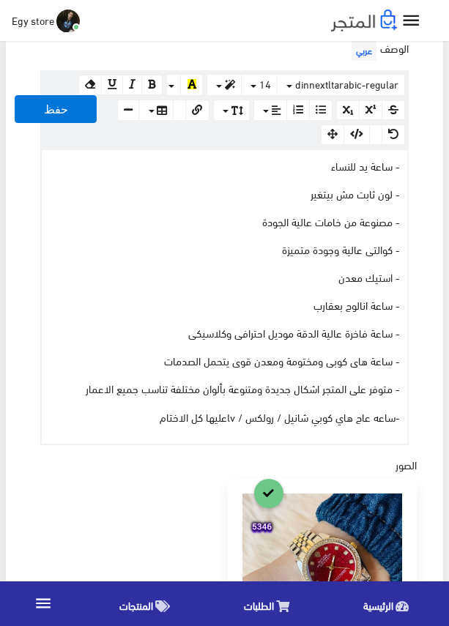
scroll to position [586, 0]
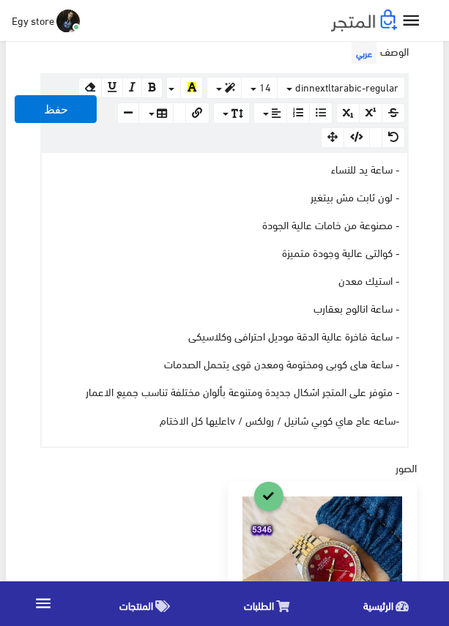
drag, startPoint x: 137, startPoint y: 423, endPoint x: 404, endPoint y: 163, distance: 373.2
click at [404, 163] on div "- ساعة يد للنساء - لون ثابت مش بيتغير - مصنوعة من خامات عالية الجودة - كوالتى ع…" at bounding box center [224, 300] width 365 height 294
copy div "- ساعة يد للنساء - لون ثابت مش بيتغير - مصنوعة من خامات عالية الجودة - كوالتى ع…"
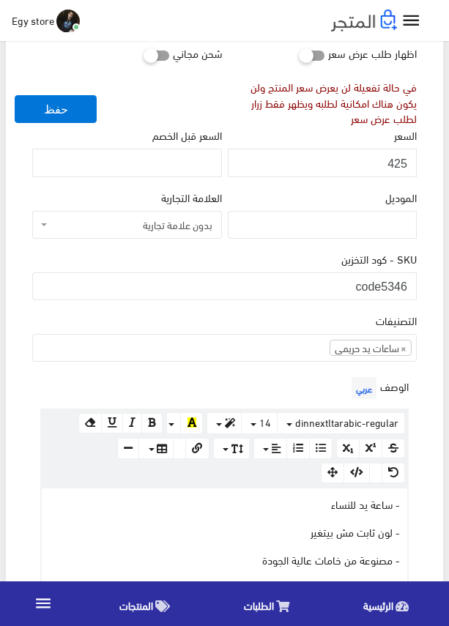
scroll to position [220, 0]
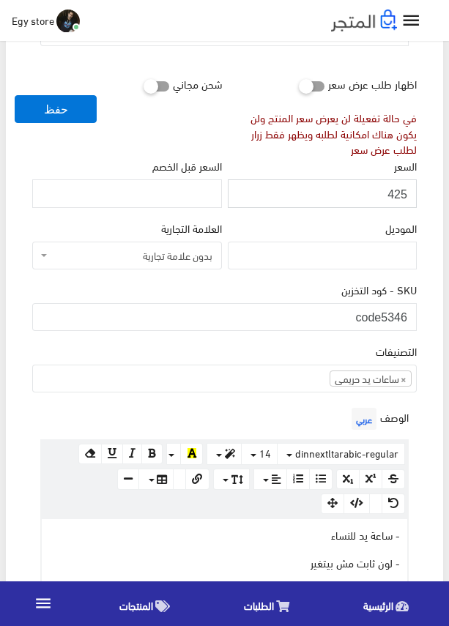
click at [396, 198] on input "425" at bounding box center [322, 193] width 189 height 28
click at [168, 122] on div "شحن مجاني" at bounding box center [126, 114] width 195 height 88
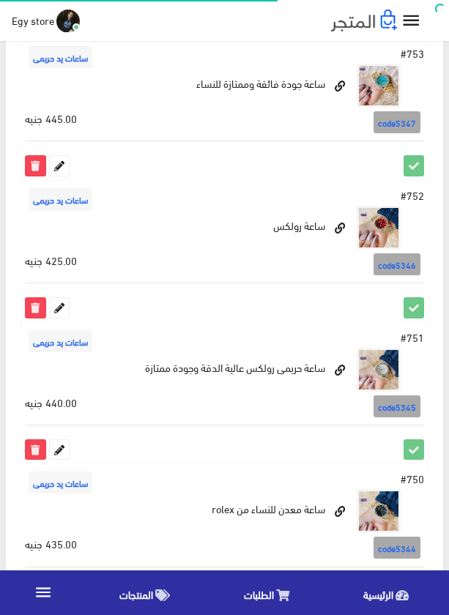
scroll to position [1169, 0]
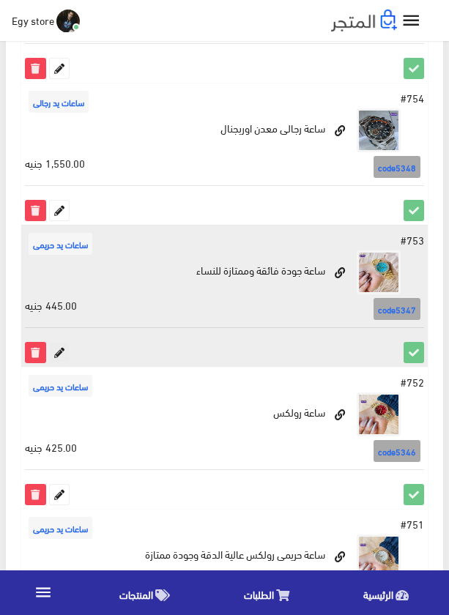
click at [61, 351] on icon at bounding box center [59, 352] width 19 height 19
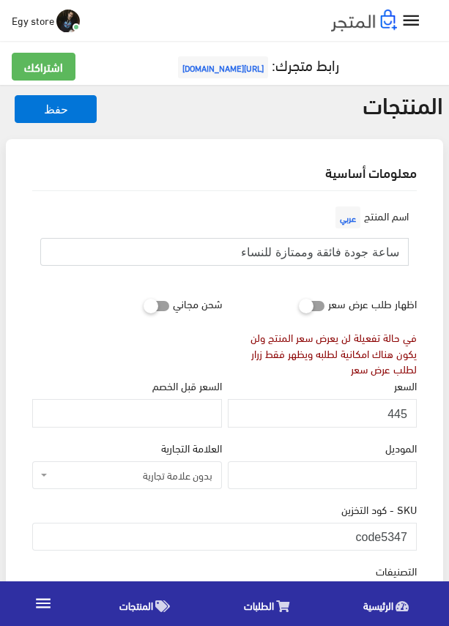
click at [303, 252] on input "ساعة جودة فائقة وممتازة للنساء" at bounding box center [224, 252] width 368 height 28
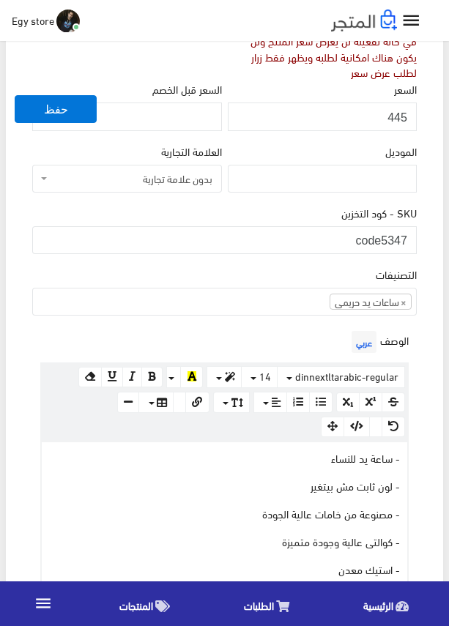
scroll to position [293, 0]
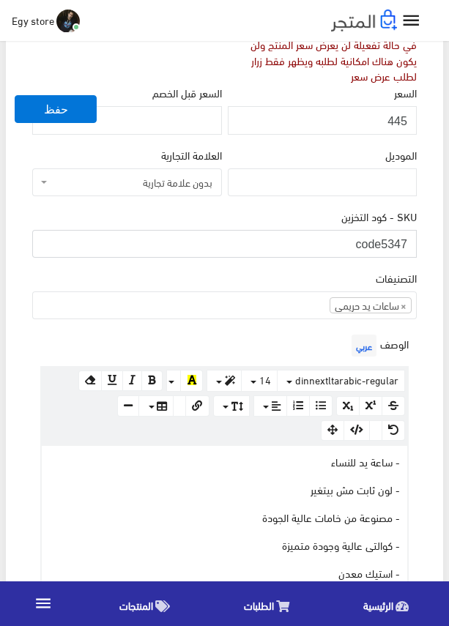
drag, startPoint x: 381, startPoint y: 243, endPoint x: 415, endPoint y: 243, distance: 34.4
click at [415, 243] on input "code5347" at bounding box center [224, 244] width 384 height 28
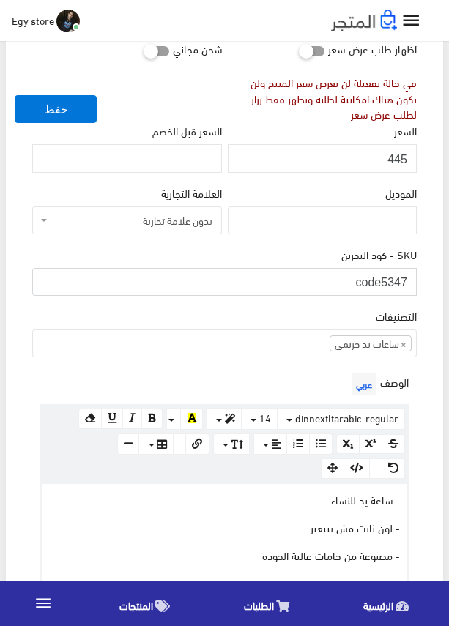
scroll to position [220, 0]
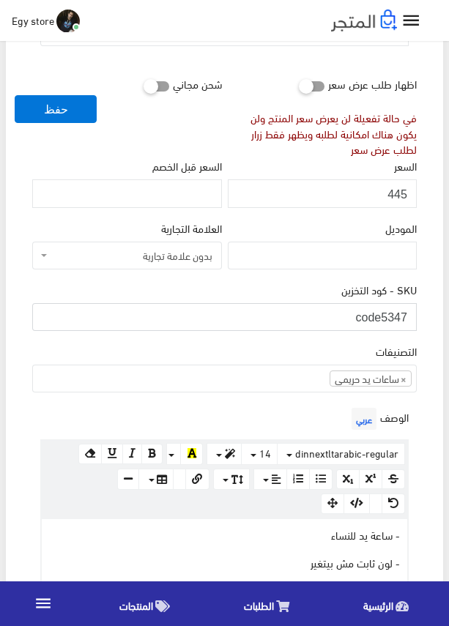
drag, startPoint x: 397, startPoint y: 244, endPoint x: 393, endPoint y: 316, distance: 72.6
click at [398, 190] on input "445" at bounding box center [322, 193] width 189 height 28
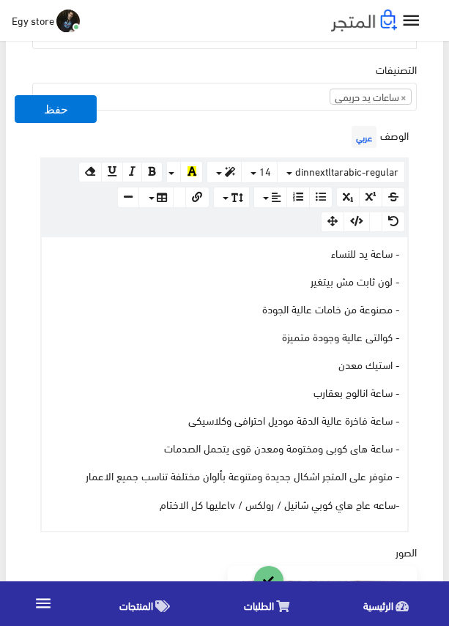
scroll to position [586, 0]
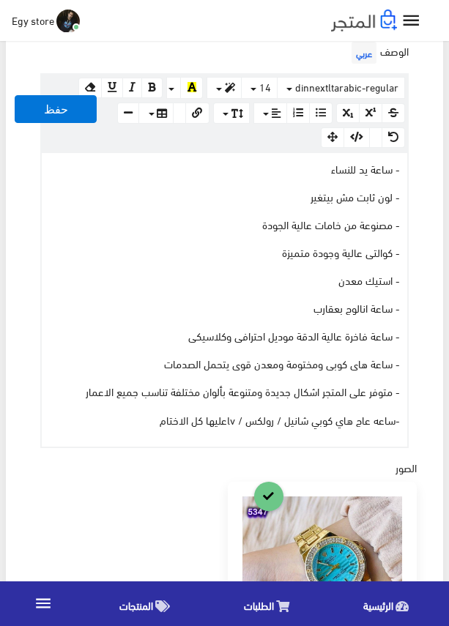
drag, startPoint x: 148, startPoint y: 419, endPoint x: 408, endPoint y: 173, distance: 357.8
click at [408, 173] on div "الوصف عربي × Insert Image Select from files Image URL Insert Image × Insert Lin…" at bounding box center [224, 243] width 390 height 410
copy div "- ساعة يد للنساء - لون ثابت مش بيتغير - مصنوعة من خامات عالية الجودة - كوالتى ع…"
click at [179, 173] on p "- ساعة يد للنساء" at bounding box center [224, 168] width 351 height 16
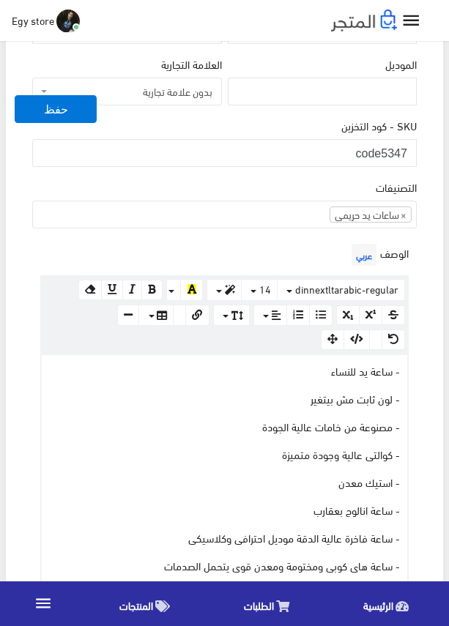
scroll to position [366, 0]
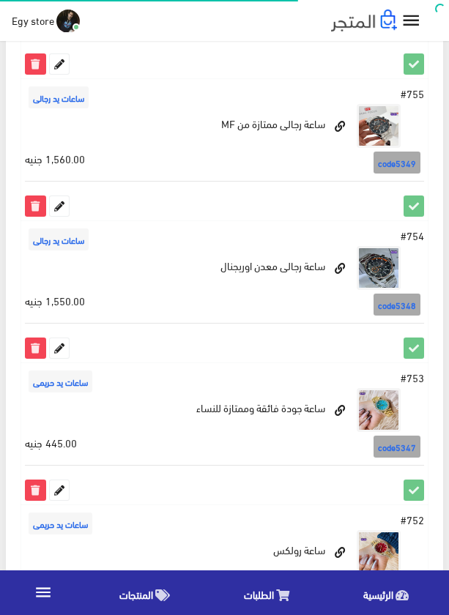
scroll to position [949, 0]
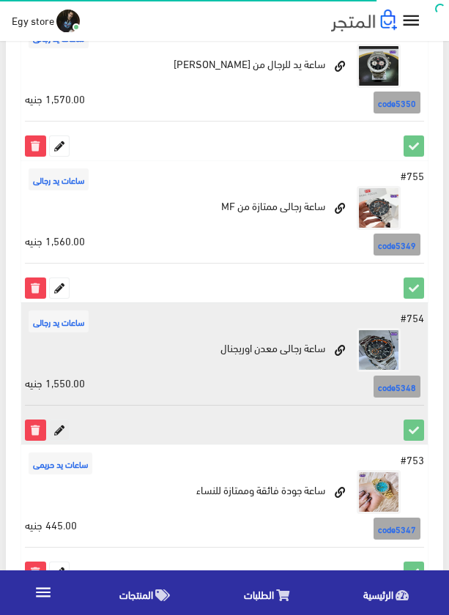
click at [62, 432] on icon at bounding box center [59, 429] width 19 height 19
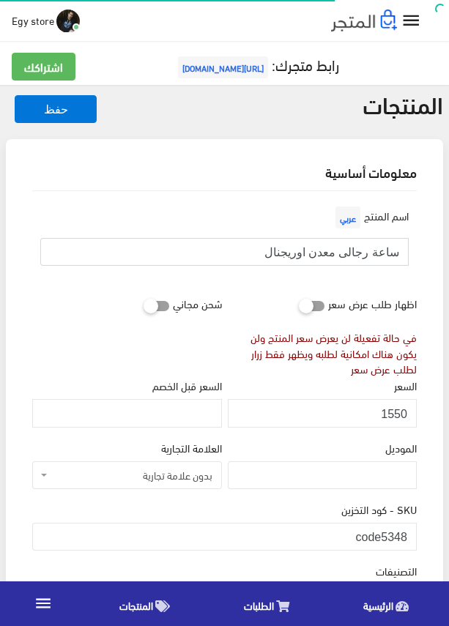
click at [337, 249] on input "ساعة رجالى معدن اوريجنال" at bounding box center [224, 252] width 368 height 28
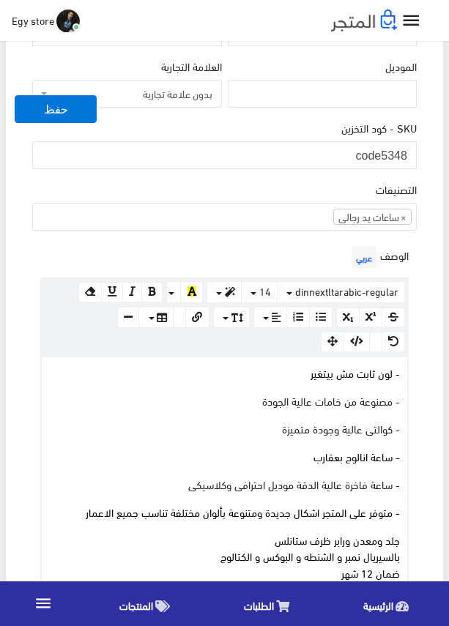
scroll to position [439, 0]
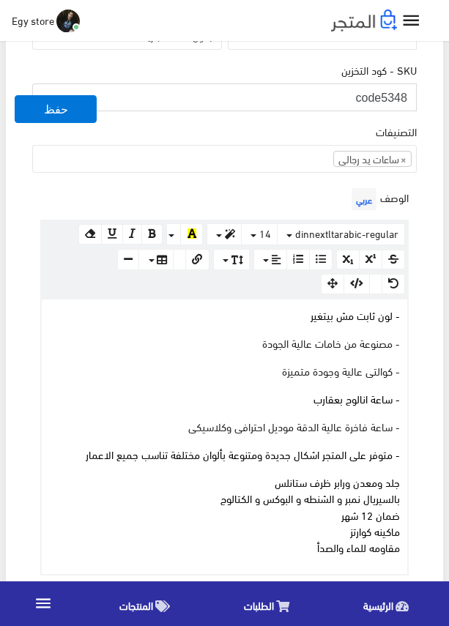
drag, startPoint x: 383, startPoint y: 100, endPoint x: 410, endPoint y: 100, distance: 27.1
click at [410, 100] on input "code5348" at bounding box center [224, 97] width 384 height 28
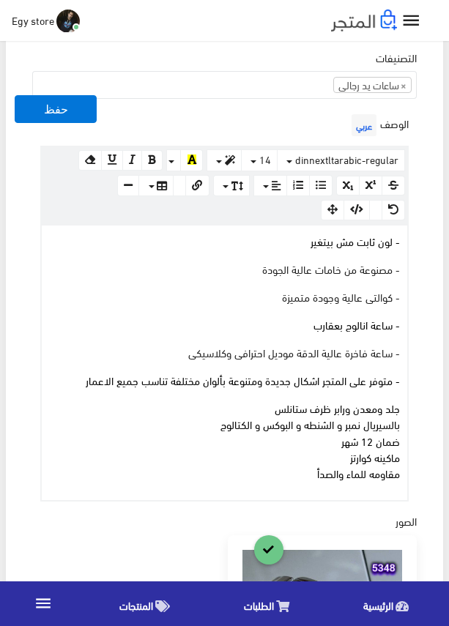
scroll to position [512, 0]
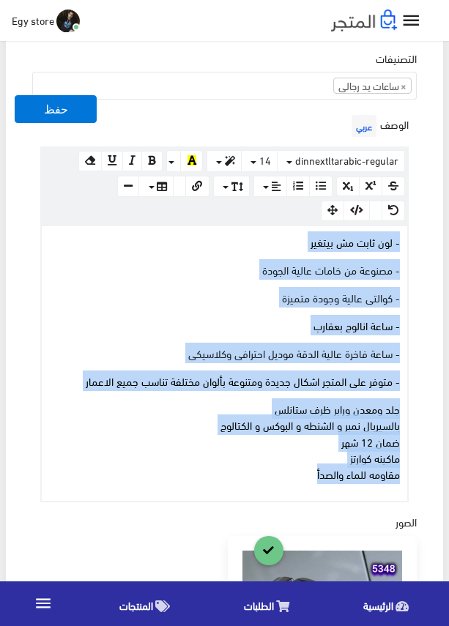
drag, startPoint x: 302, startPoint y: 474, endPoint x: 411, endPoint y: 240, distance: 258.0
click at [411, 240] on div "الوصف عربي × Insert Image Select from files Image URL Insert Image × Insert Lin…" at bounding box center [224, 306] width 390 height 391
copy div "- لون ثابت مش بيتغير - مصنوعة من خامات عالية الجودة - كوالتى عالية وجودة متميزة…"
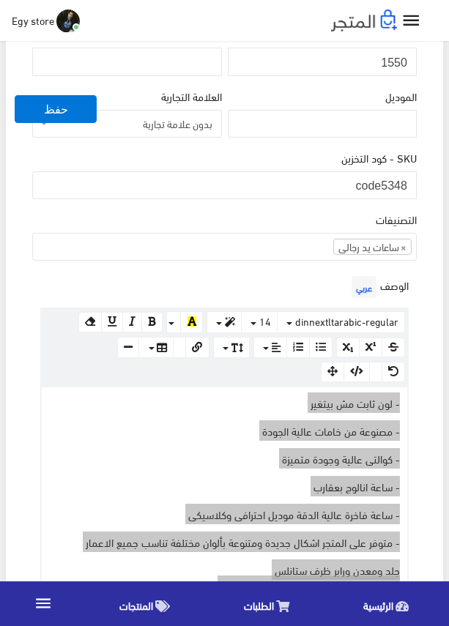
scroll to position [293, 0]
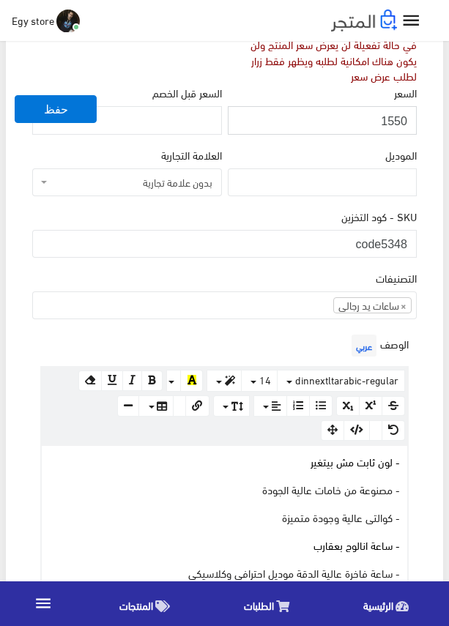
click at [399, 116] on input "1550" at bounding box center [322, 120] width 189 height 28
click at [318, 218] on div "SKU - كود التخزين code5348" at bounding box center [224, 233] width 384 height 50
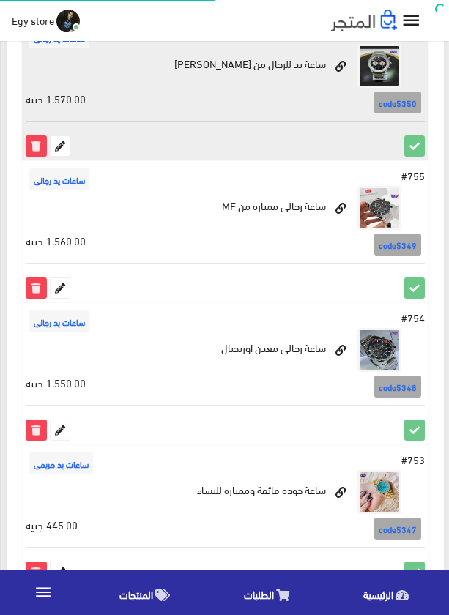
scroll to position [949, -1]
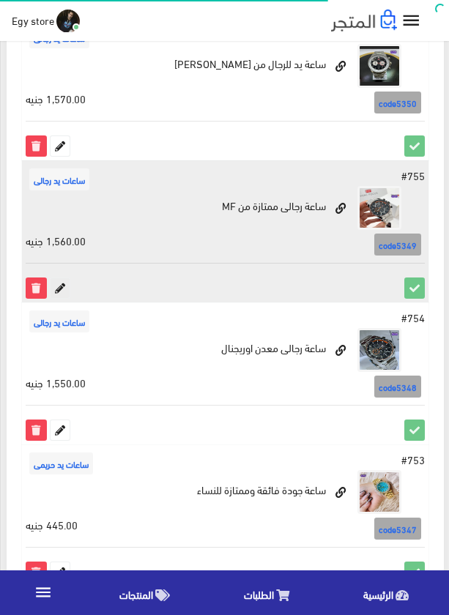
click at [64, 284] on icon at bounding box center [60, 287] width 19 height 19
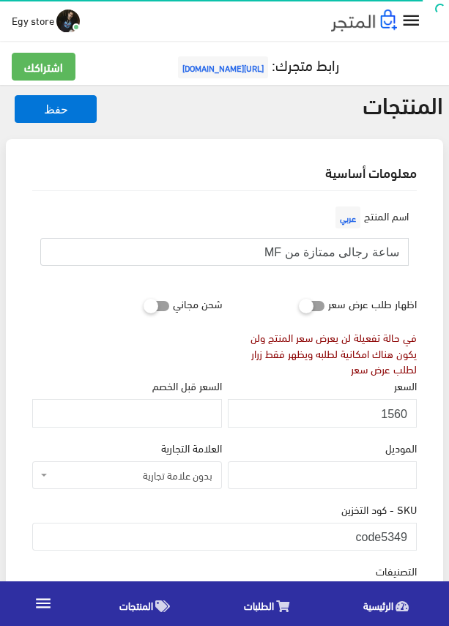
click at [323, 251] on input "ساعة رجالى ممتازة من MF" at bounding box center [224, 252] width 368 height 28
drag, startPoint x: 383, startPoint y: 533, endPoint x: 414, endPoint y: 534, distance: 31.5
click at [414, 534] on input "code5349" at bounding box center [224, 537] width 384 height 28
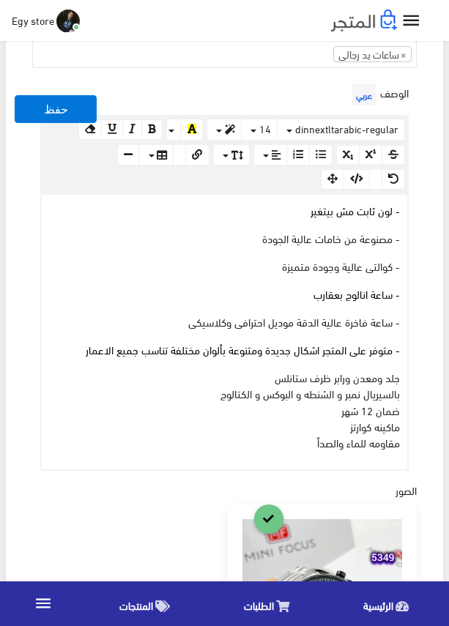
scroll to position [512, 0]
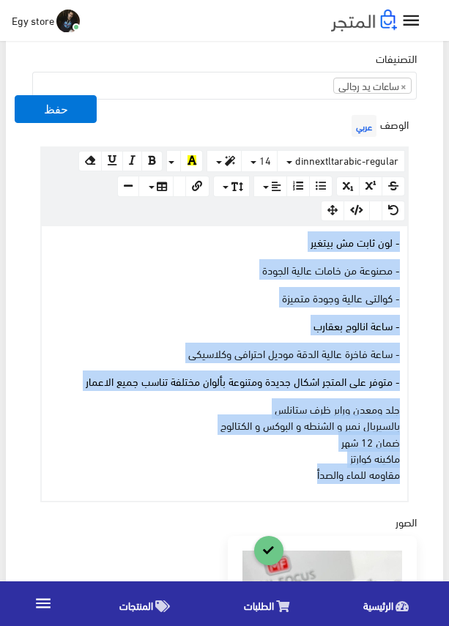
drag, startPoint x: 239, startPoint y: 484, endPoint x: 411, endPoint y: 241, distance: 297.3
click at [411, 241] on div "الوصف عربي × Insert Image Select from files Image URL Insert Image × Insert Lin…" at bounding box center [224, 306] width 390 height 391
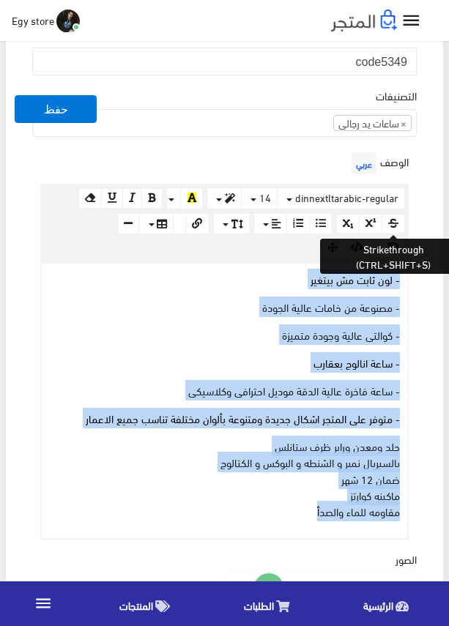
scroll to position [439, 0]
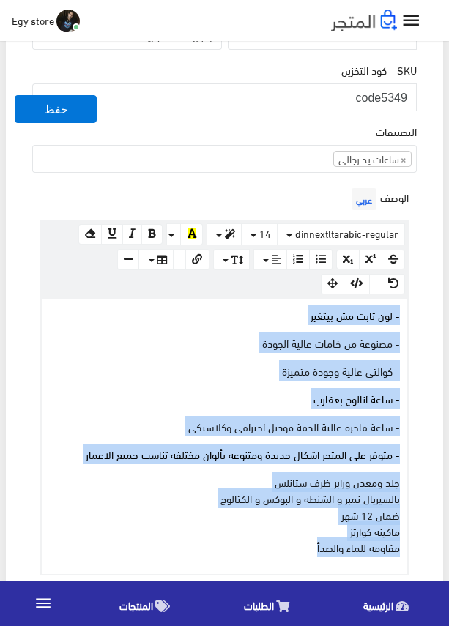
drag, startPoint x: 385, startPoint y: 241, endPoint x: 354, endPoint y: 311, distance: 77.0
copy div "- لون ثابت مش بيتغير - مصنوعة من خامات عالية الجودة - كوالتى عالية وجودة متميزة…"
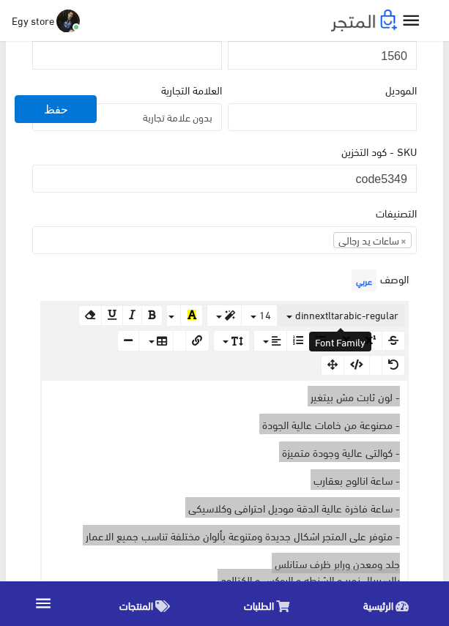
scroll to position [220, 0]
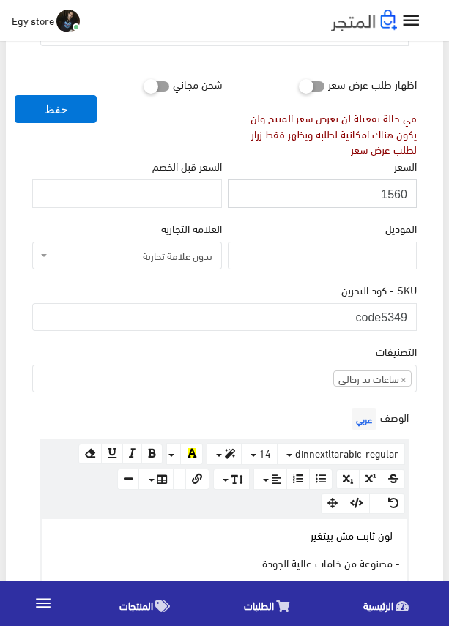
click at [394, 195] on input "1560" at bounding box center [322, 193] width 189 height 28
click at [258, 160] on div "السعر 1560" at bounding box center [322, 182] width 189 height 50
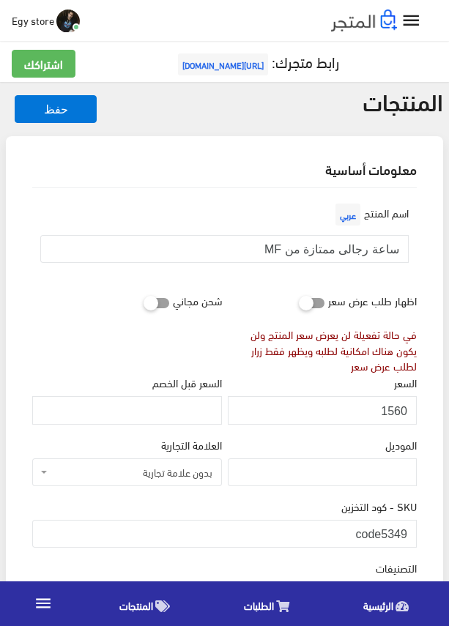
scroll to position [0, 0]
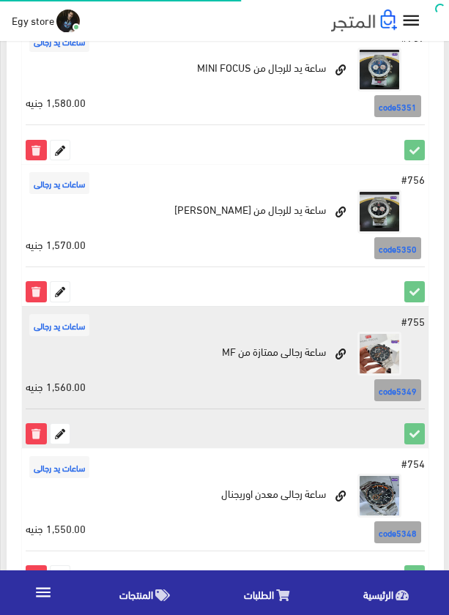
scroll to position [803, -1]
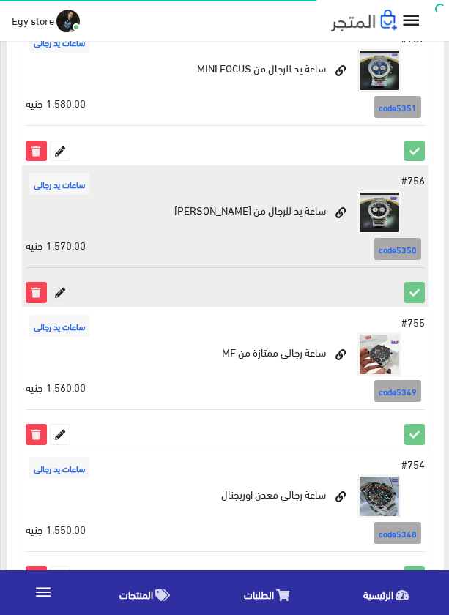
click at [56, 291] on icon at bounding box center [60, 292] width 19 height 19
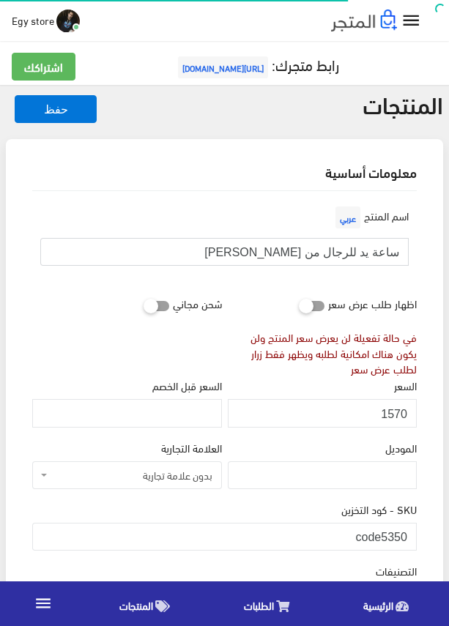
click at [363, 253] on input "ساعة يد للرجال من [PERSON_NAME]" at bounding box center [224, 252] width 368 height 28
drag, startPoint x: 383, startPoint y: 531, endPoint x: 417, endPoint y: 534, distance: 33.7
click at [417, 534] on div "SKU - كود التخزين code5350" at bounding box center [224, 531] width 390 height 61
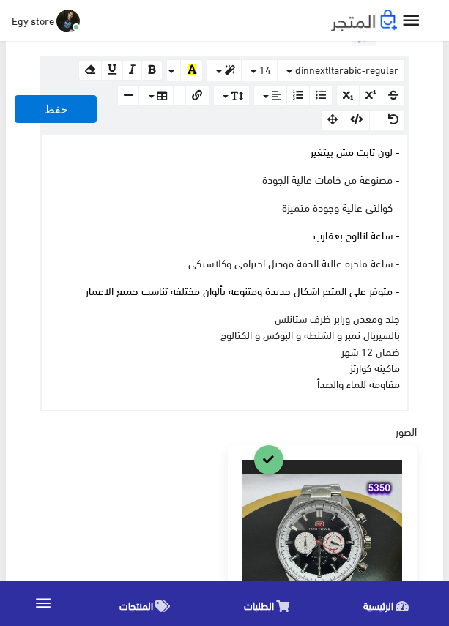
scroll to position [512, 0]
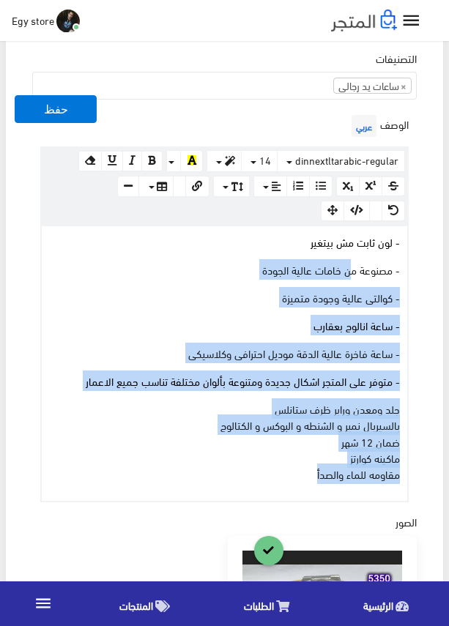
drag, startPoint x: 295, startPoint y: 470, endPoint x: 360, endPoint y: 252, distance: 227.7
click at [356, 261] on div "- لون ثابت مش بيتغير - مصنوعة من خامات عالية الجودة - كوالتى عالية وجودة متميزة…" at bounding box center [224, 363] width 365 height 274
click at [389, 243] on span "- لون ثابت مش بيتغير" at bounding box center [354, 241] width 89 height 20
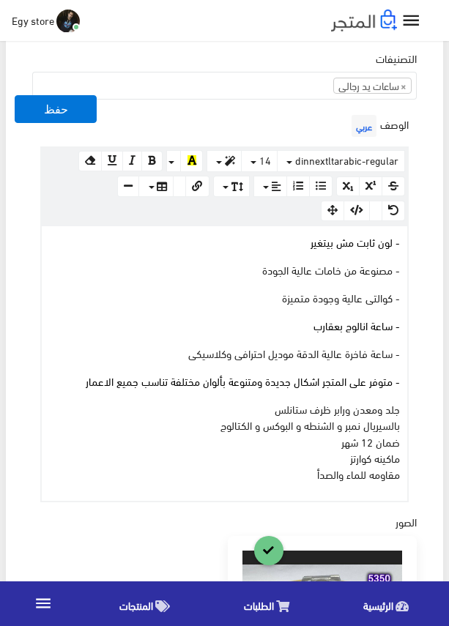
click at [396, 242] on span "- لون ثابت مش بيتغير" at bounding box center [354, 241] width 89 height 20
click at [404, 240] on div "- لون ثابت مش بيتغير - مصنوعة من خامات عالية الجودة - كوالتى عالية وجودة متميزة…" at bounding box center [224, 363] width 365 height 274
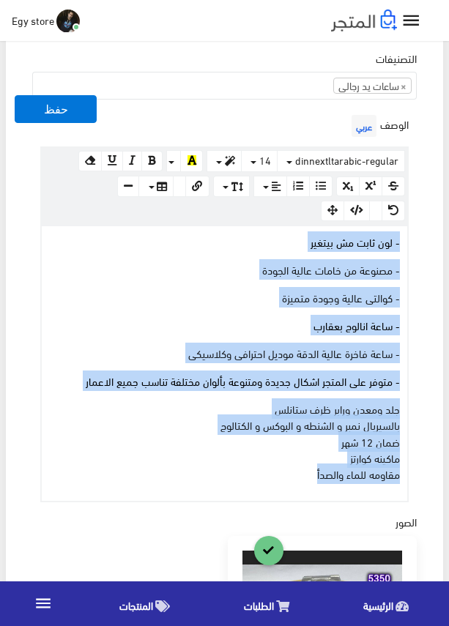
drag, startPoint x: 299, startPoint y: 471, endPoint x: 414, endPoint y: 238, distance: 259.6
click at [414, 238] on div "الوصف عربي × Insert Image Select from files Image URL Insert Image × Insert Lin…" at bounding box center [224, 306] width 390 height 391
copy div "- لون ثابت مش بيتغير - مصنوعة من خامات عالية الجودة - كوالتى عالية وجودة متميزة…"
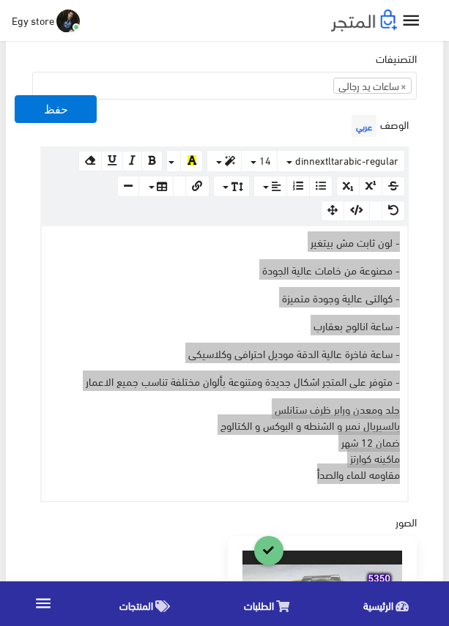
scroll to position [220, 0]
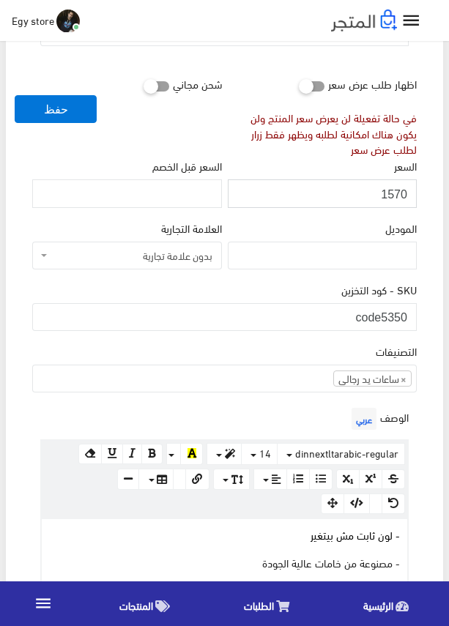
click at [393, 193] on input "1570" at bounding box center [322, 193] width 189 height 28
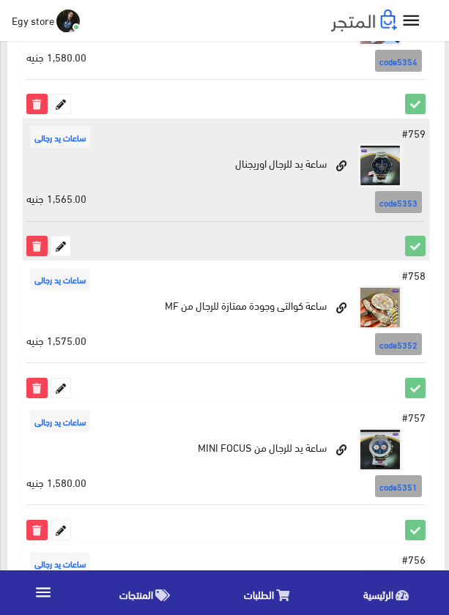
scroll to position [437, -1]
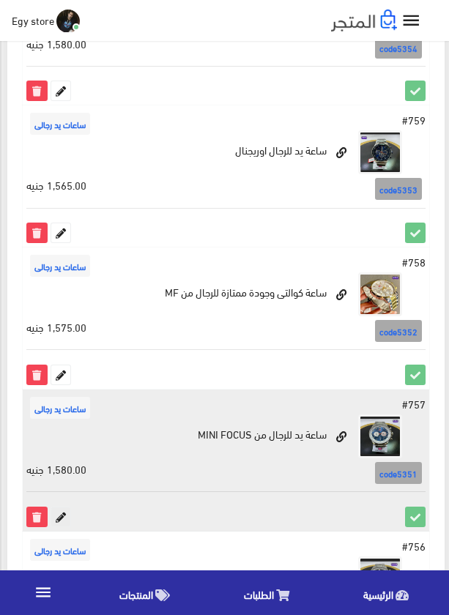
click at [61, 517] on icon at bounding box center [60, 516] width 19 height 19
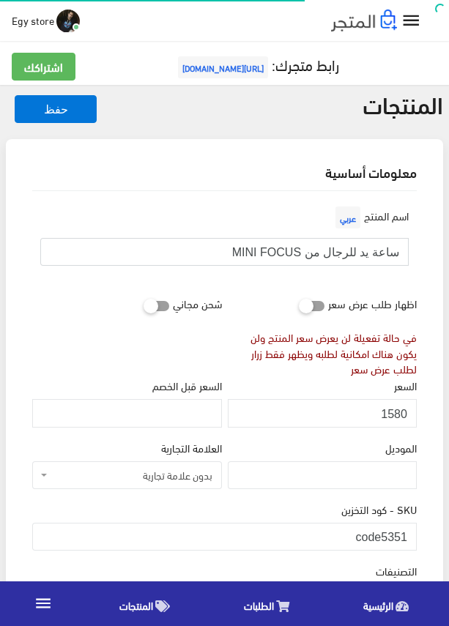
click at [314, 255] on input "ساعة يد للرجال من MINI FOCUS" at bounding box center [224, 252] width 368 height 28
drag, startPoint x: 384, startPoint y: 537, endPoint x: 405, endPoint y: 537, distance: 21.2
click at [405, 537] on input "code5351" at bounding box center [224, 537] width 384 height 28
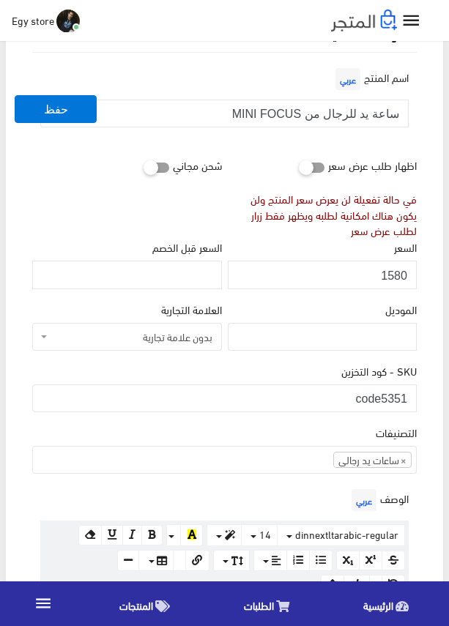
scroll to position [146, 0]
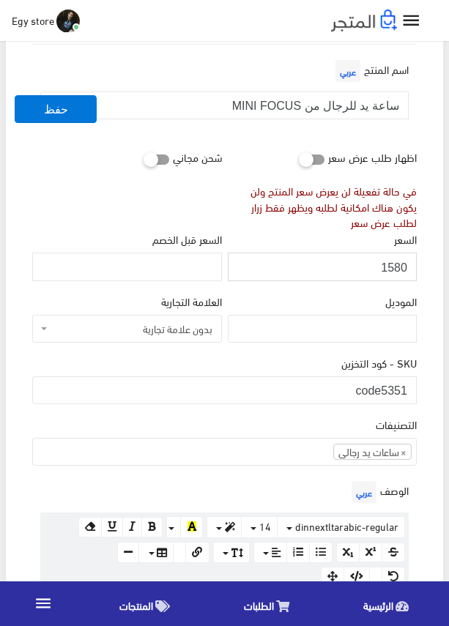
click at [391, 268] on input "1580" at bounding box center [322, 267] width 189 height 28
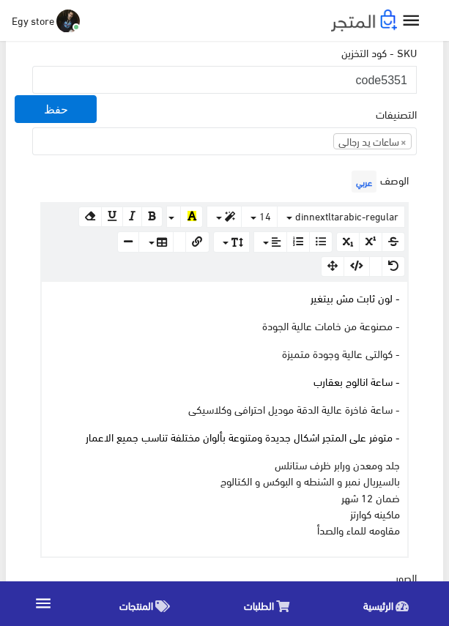
scroll to position [512, 0]
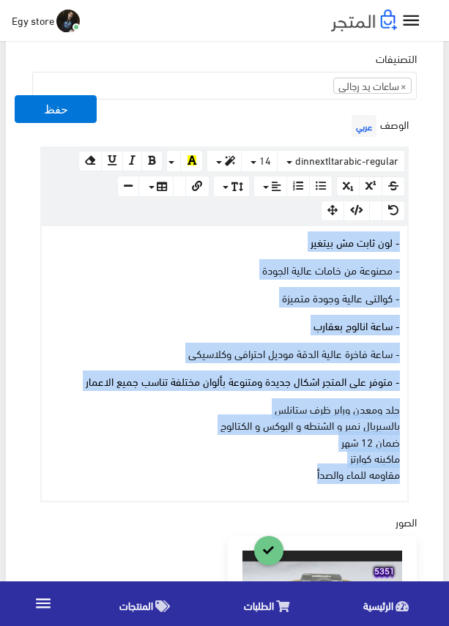
drag, startPoint x: 305, startPoint y: 471, endPoint x: 413, endPoint y: 236, distance: 259.1
click at [413, 236] on div "الوصف عربي × Insert Image Select from files Image URL Insert Image × Insert Lin…" at bounding box center [224, 306] width 390 height 391
copy div "- لون ثابت مش بيتغير - مصنوعة من خامات عالية الجودة - كوالتى عالية وجودة متميزة…"
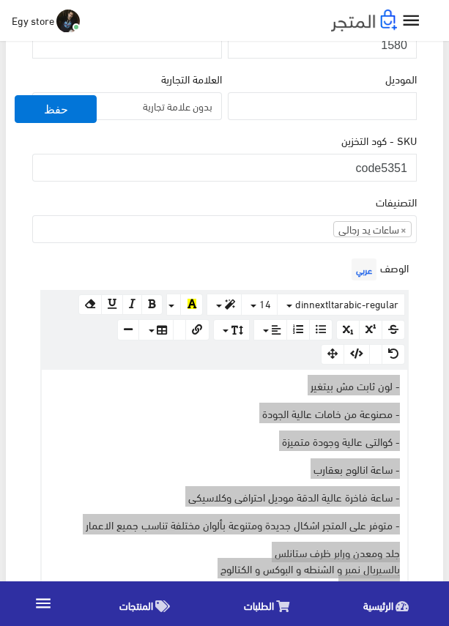
scroll to position [366, 0]
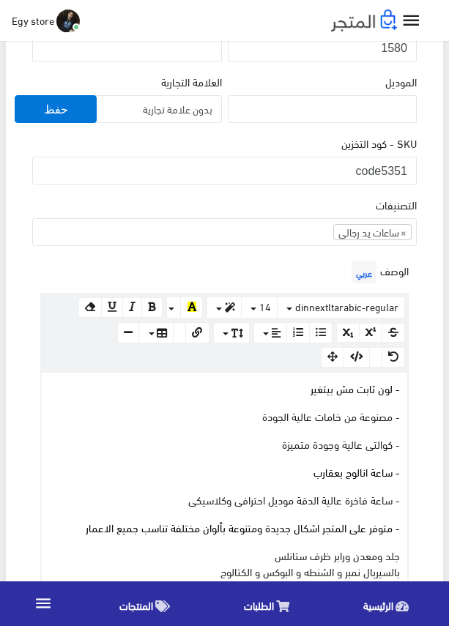
click at [244, 204] on div "التصنيفات ساعات يد رجالى ساعات يد حريمى اساور وبريسليت × ساعات يد رجالى" at bounding box center [224, 221] width 384 height 50
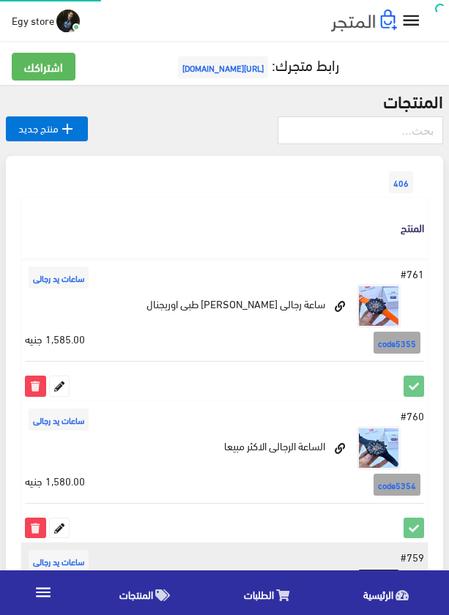
scroll to position [437, -1]
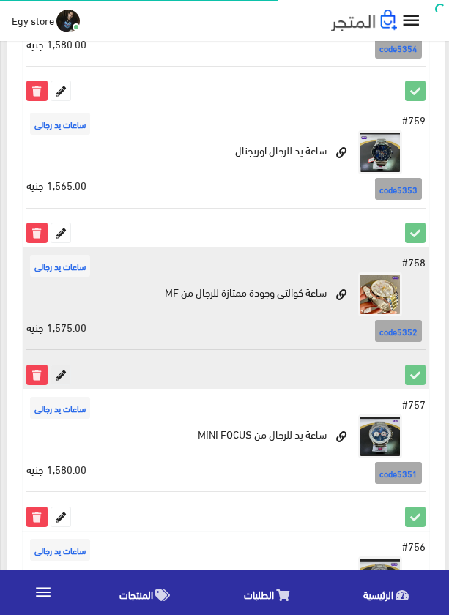
click at [64, 372] on icon at bounding box center [60, 374] width 19 height 19
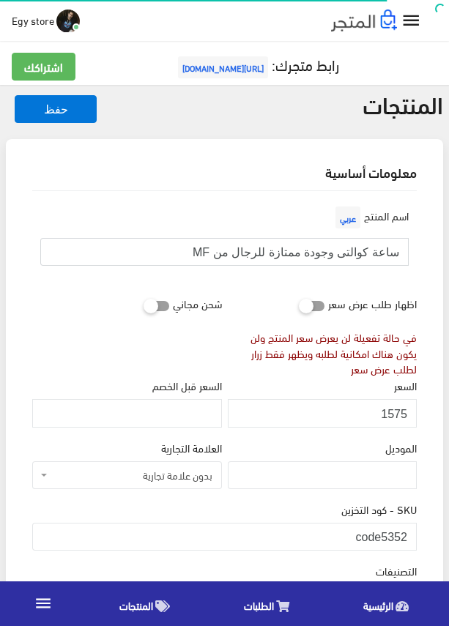
click at [313, 249] on input "ساعة كوالتى وجودة ممتازة للرجال من MF" at bounding box center [224, 252] width 368 height 28
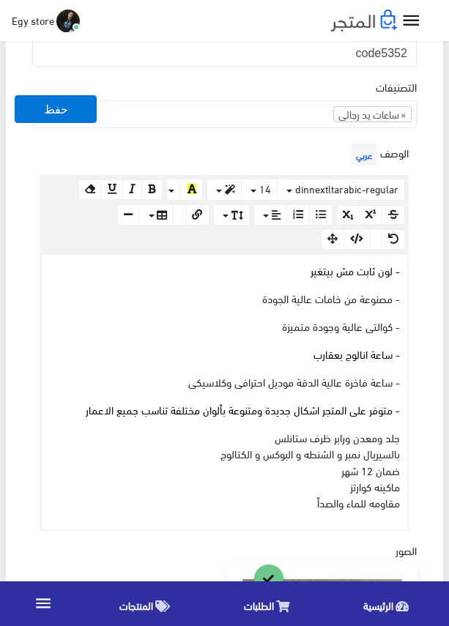
scroll to position [439, 0]
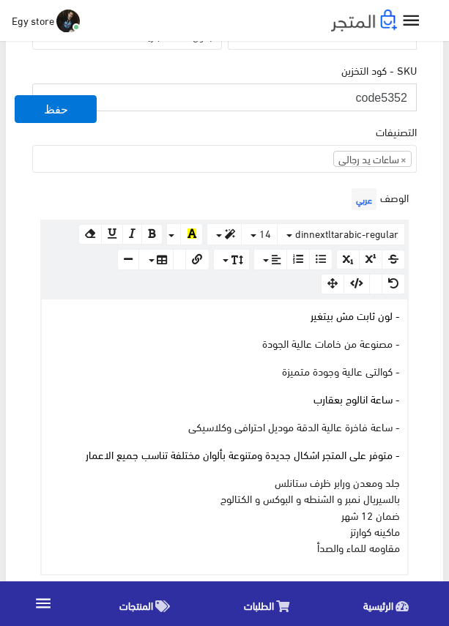
drag, startPoint x: 382, startPoint y: 95, endPoint x: 414, endPoint y: 98, distance: 32.3
click at [414, 98] on input "code5352" at bounding box center [224, 97] width 384 height 28
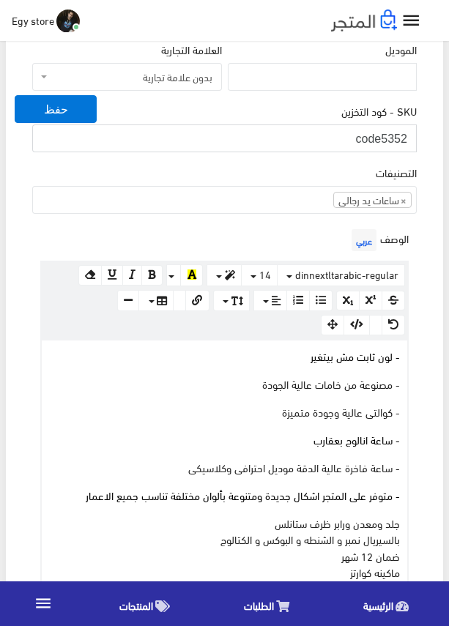
scroll to position [366, 0]
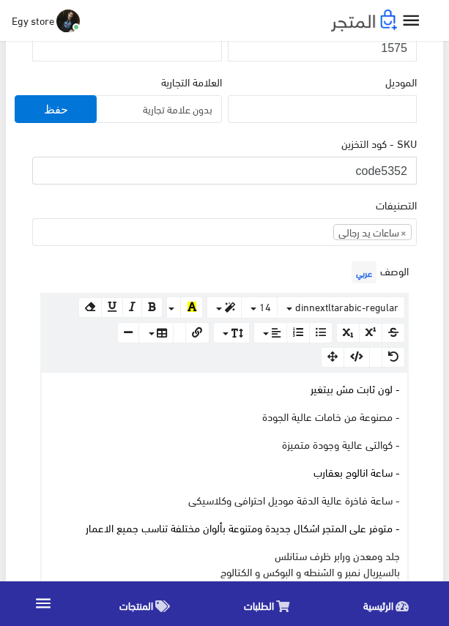
drag, startPoint x: 400, startPoint y: 97, endPoint x: 386, endPoint y: 168, distance: 73.2
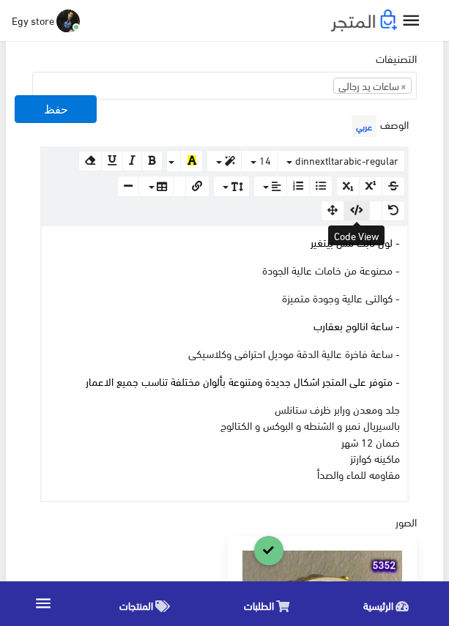
scroll to position [293, 0]
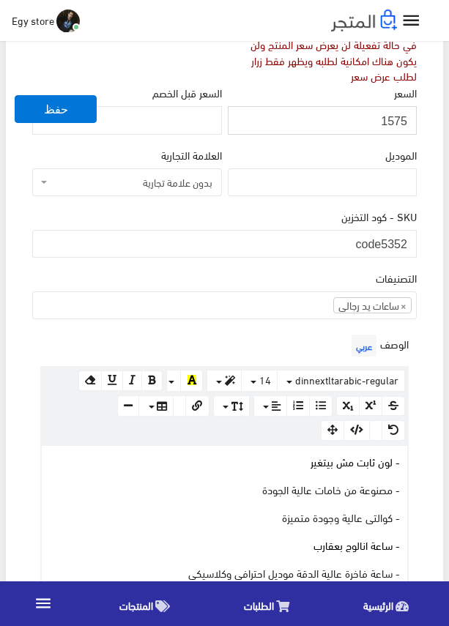
click at [395, 121] on input "1575" at bounding box center [322, 120] width 189 height 28
click at [286, 464] on p "- لون ثابت مش بيتغير" at bounding box center [224, 461] width 351 height 16
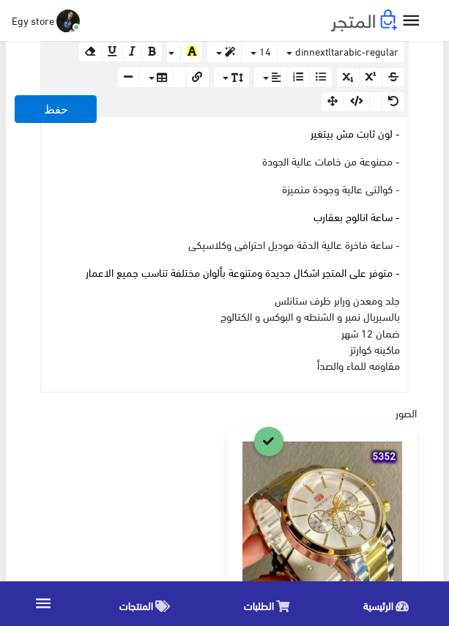
scroll to position [659, 0]
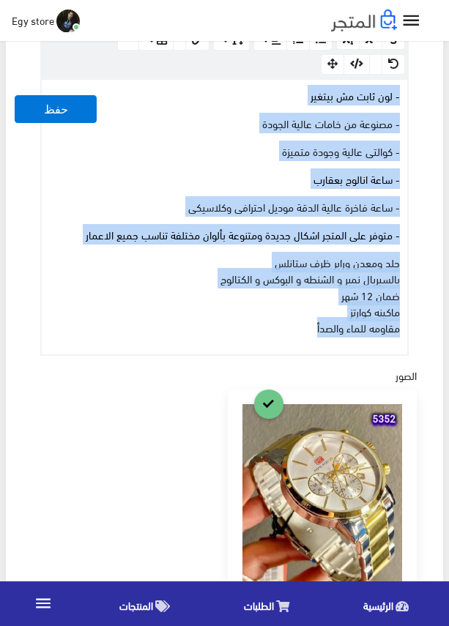
drag, startPoint x: 302, startPoint y: 328, endPoint x: 414, endPoint y: 98, distance: 255.4
click at [414, 98] on div "الوصف عربي × Insert Image Select from files Image URL Insert Image × Insert Lin…" at bounding box center [224, 160] width 390 height 391
copy div "- لون ثابت مش بيتغير - مصنوعة من خامات عالية الجودة - كوالتى عالية وجودة متميزة…"
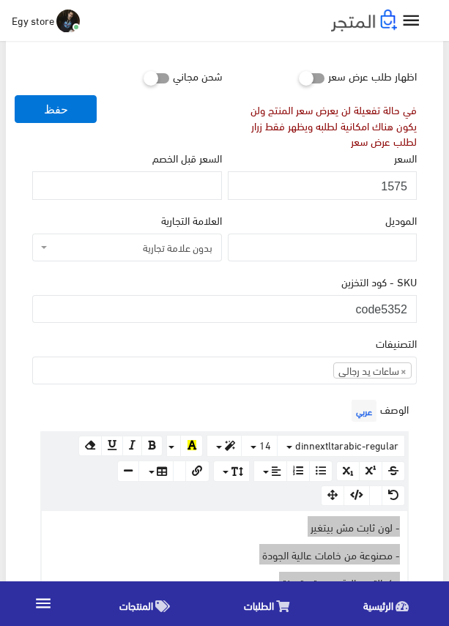
scroll to position [220, 0]
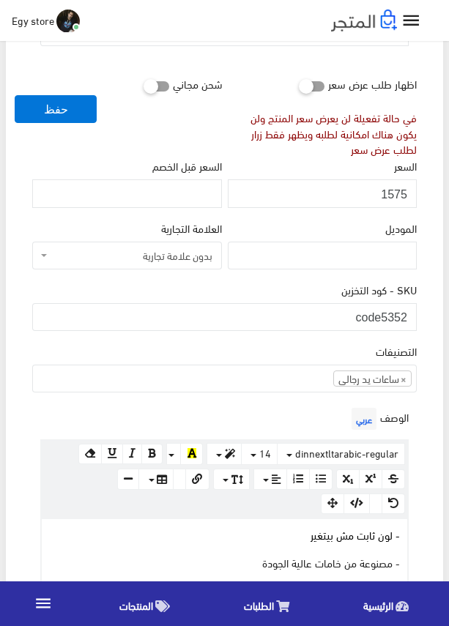
click at [321, 157] on div "السعر 1575" at bounding box center [322, 182] width 189 height 50
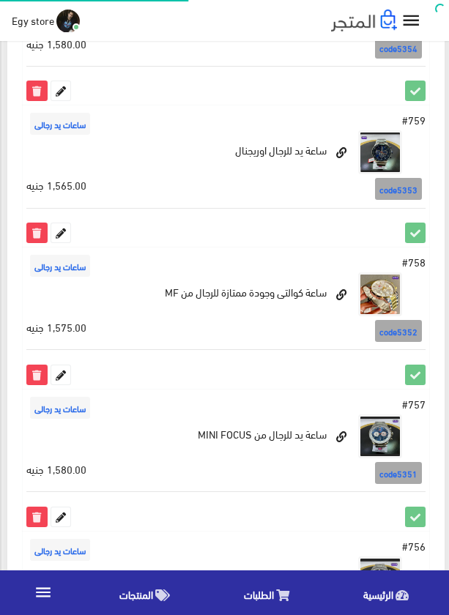
scroll to position [437, -1]
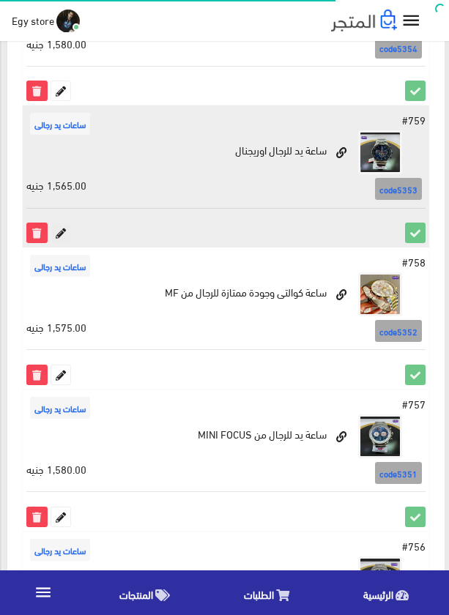
click at [59, 226] on icon at bounding box center [60, 232] width 19 height 19
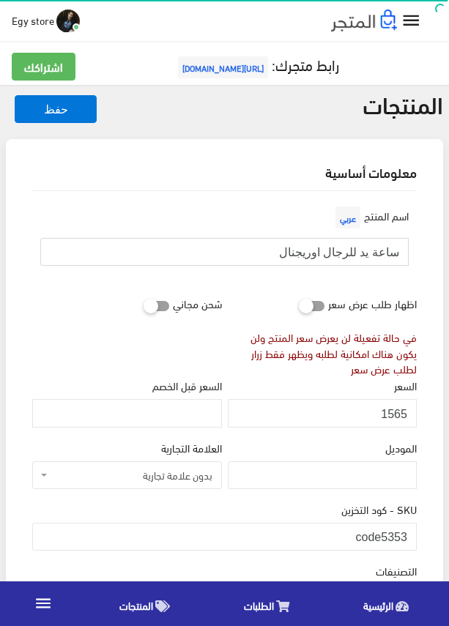
click at [376, 253] on input "ساعة يد للرجال اوريجنال" at bounding box center [224, 252] width 368 height 28
drag, startPoint x: 381, startPoint y: 544, endPoint x: 410, endPoint y: 540, distance: 29.5
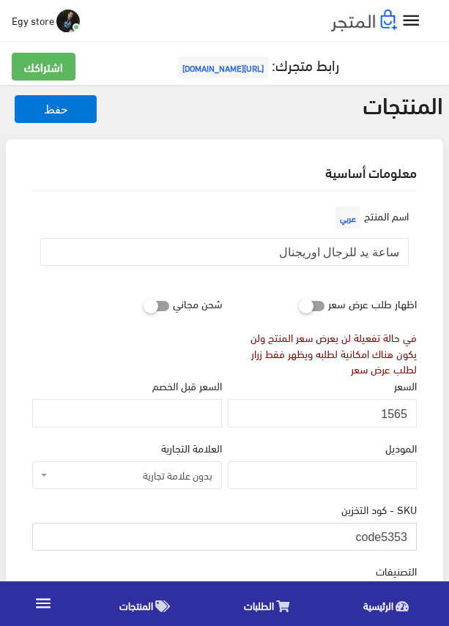
click at [410, 540] on input "code5353" at bounding box center [224, 537] width 384 height 28
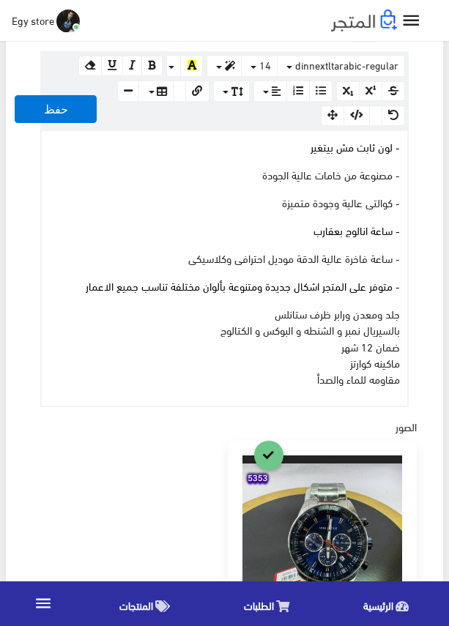
scroll to position [659, 0]
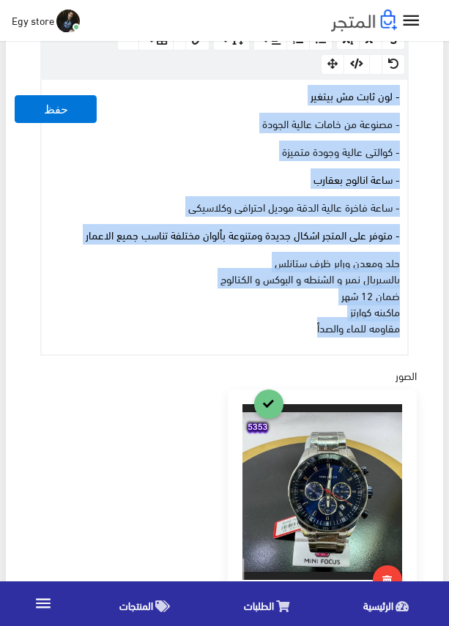
drag, startPoint x: 292, startPoint y: 328, endPoint x: 417, endPoint y: 86, distance: 272.1
click at [417, 86] on div "الوصف عربي × Insert Image Select from files Image URL Insert Image × Insert Lin…" at bounding box center [224, 160] width 390 height 391
copy div "- لون ثابت مش بيتغير - مصنوعة من خامات عالية الجودة - كوالتى عالية وجودة متميزة…"
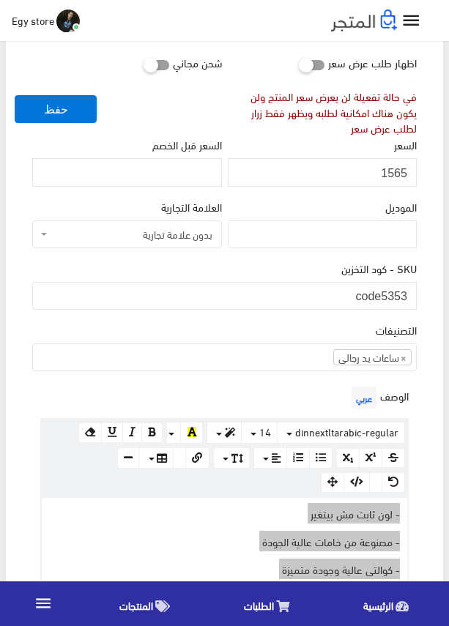
scroll to position [220, 0]
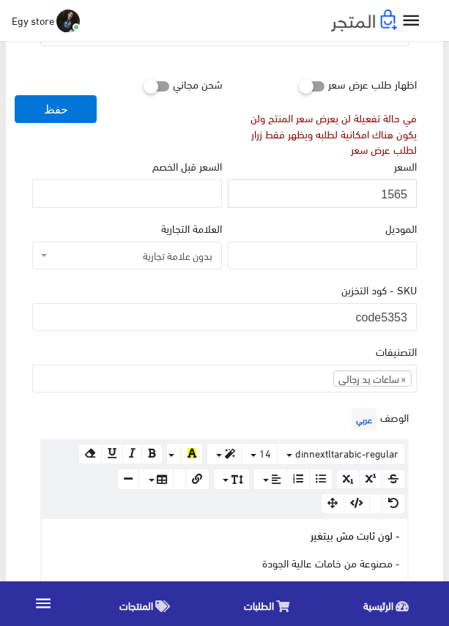
click at [398, 198] on input "1565" at bounding box center [322, 193] width 189 height 28
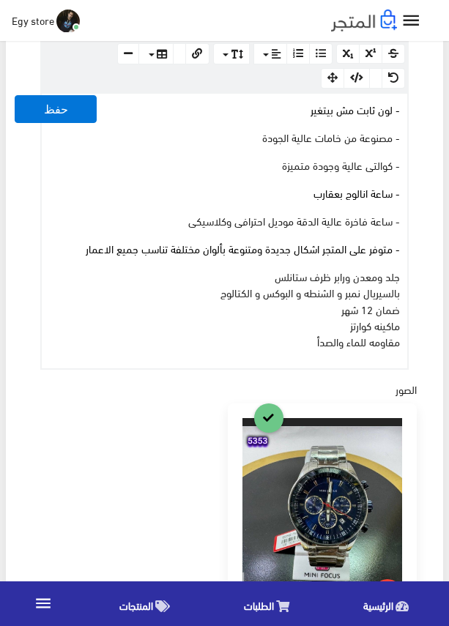
scroll to position [659, 0]
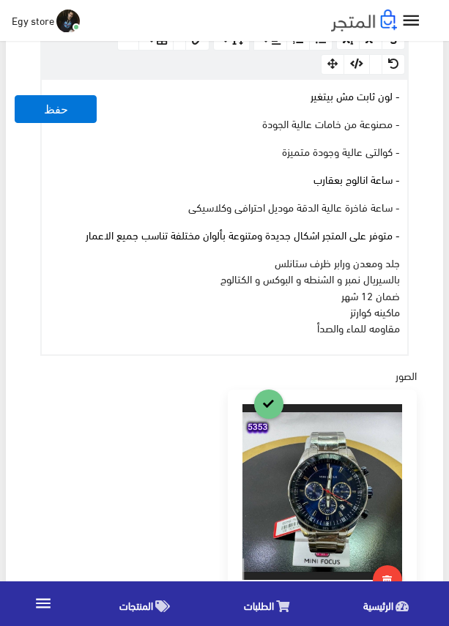
click at [195, 160] on div "- لون ثابت مش بيتغير - مصنوعة من خامات عالية الجودة - كوالتى عالية وجودة متميزة…" at bounding box center [224, 217] width 365 height 274
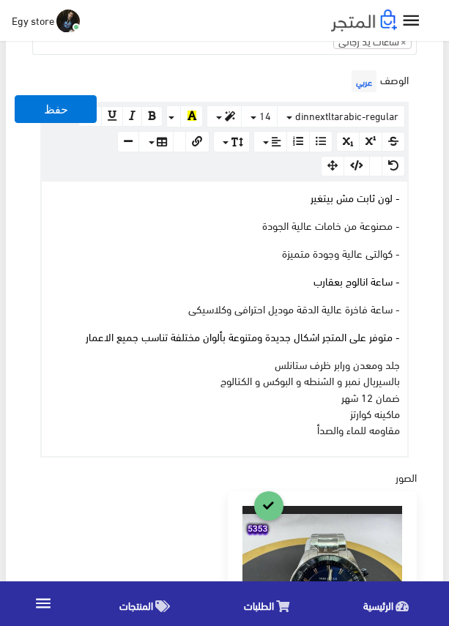
scroll to position [439, 0]
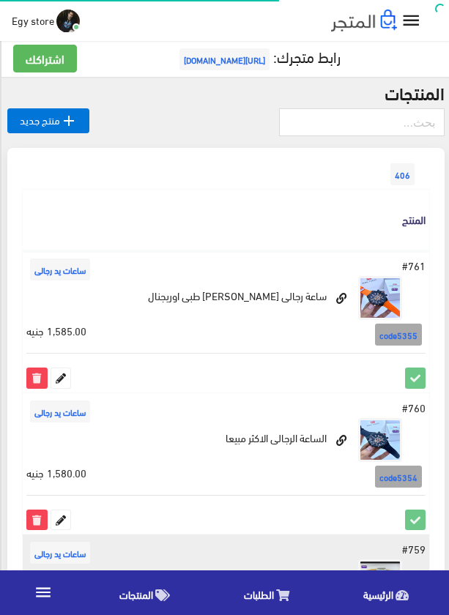
scroll to position [0, -1]
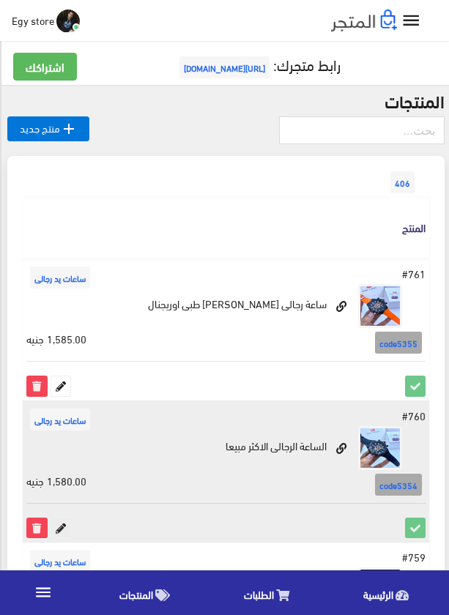
click at [66, 526] on icon at bounding box center [60, 527] width 19 height 19
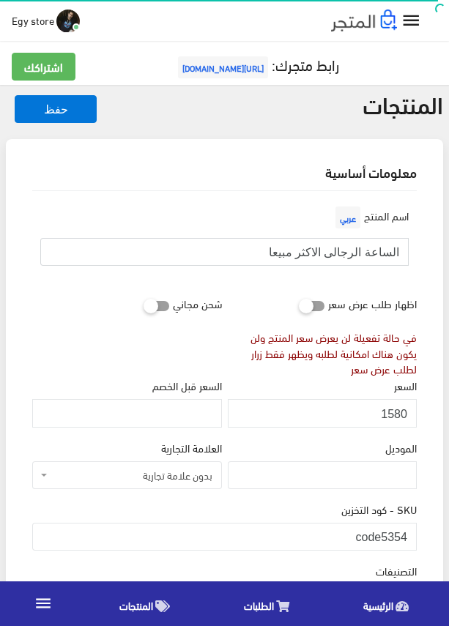
click at [310, 253] on input "الساعة الرجالى الاكثر مبيعا" at bounding box center [224, 252] width 368 height 28
drag, startPoint x: 381, startPoint y: 534, endPoint x: 406, endPoint y: 534, distance: 25.6
click at [406, 534] on input "code5354" at bounding box center [224, 537] width 384 height 28
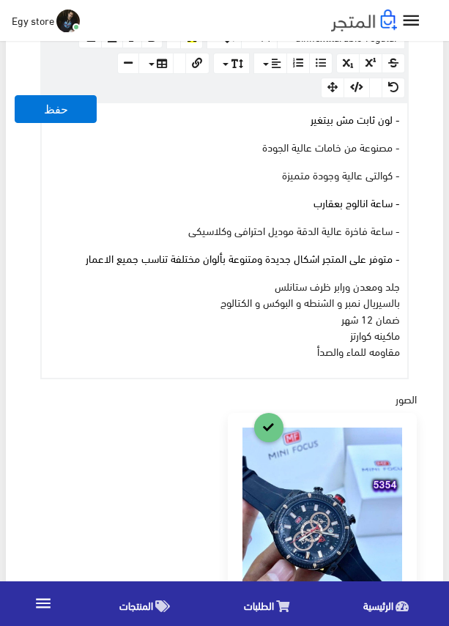
scroll to position [586, 0]
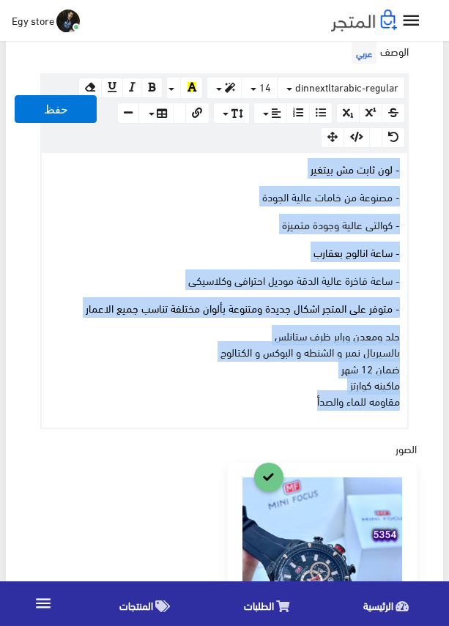
drag, startPoint x: 299, startPoint y: 403, endPoint x: 406, endPoint y: 170, distance: 256.5
click at [406, 170] on div "- لون ثابت مش بيتغير - مصنوعة من خامات عالية الجودة - كوالتى عالية وجودة متميزة…" at bounding box center [224, 290] width 365 height 274
copy div "- لون ثابت مش بيتغير - مصنوعة من خامات عالية الجودة - كوالتى عالية وجودة متميزة…"
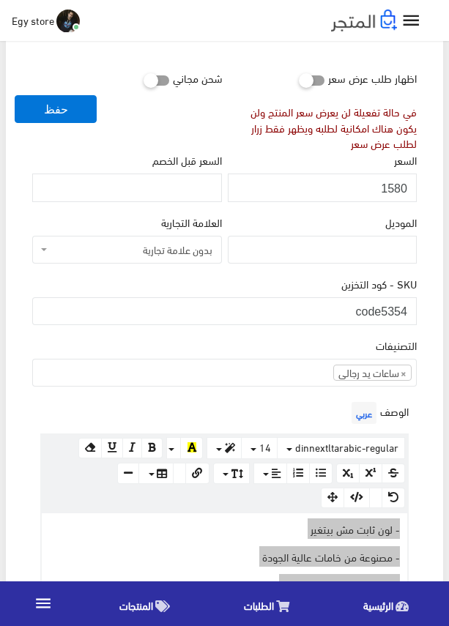
scroll to position [220, 0]
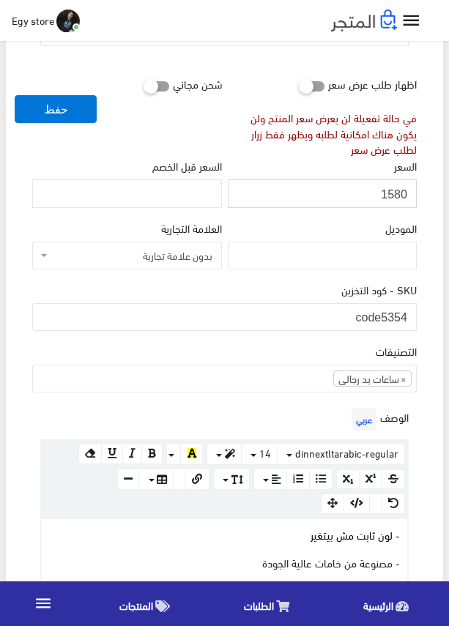
click at [396, 190] on input "1580" at bounding box center [322, 193] width 189 height 28
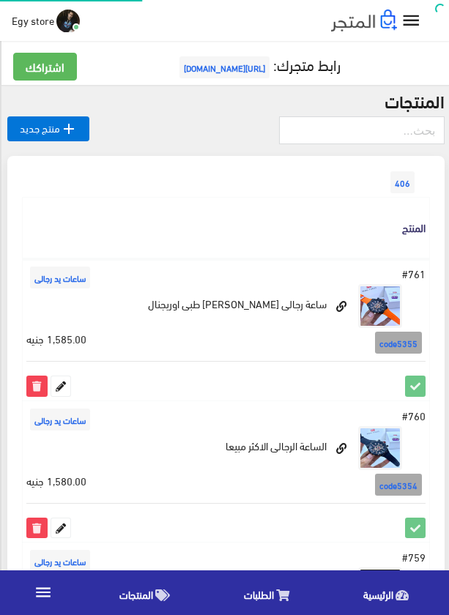
scroll to position [0, -1]
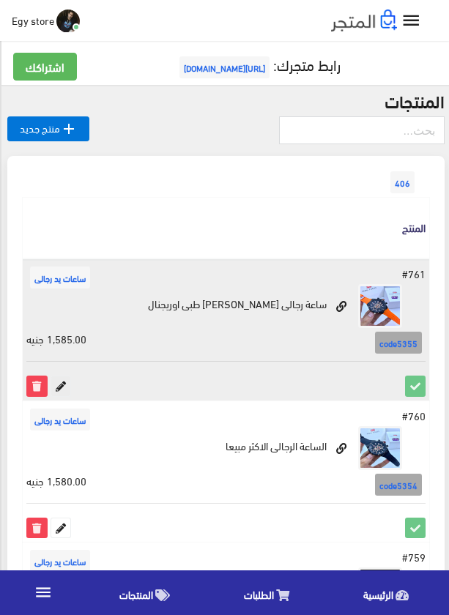
click at [67, 391] on icon at bounding box center [60, 385] width 19 height 19
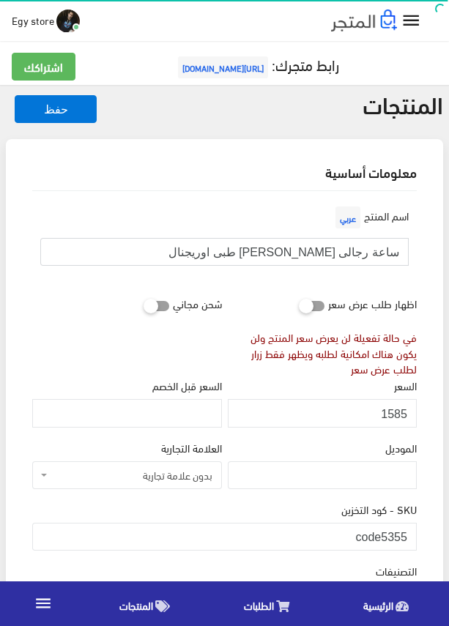
click at [325, 253] on input "ساعة رجالى [PERSON_NAME] طبى اوريجنال" at bounding box center [224, 252] width 368 height 28
drag, startPoint x: 383, startPoint y: 528, endPoint x: 408, endPoint y: 528, distance: 24.9
click at [408, 528] on input "code5355" at bounding box center [224, 537] width 384 height 28
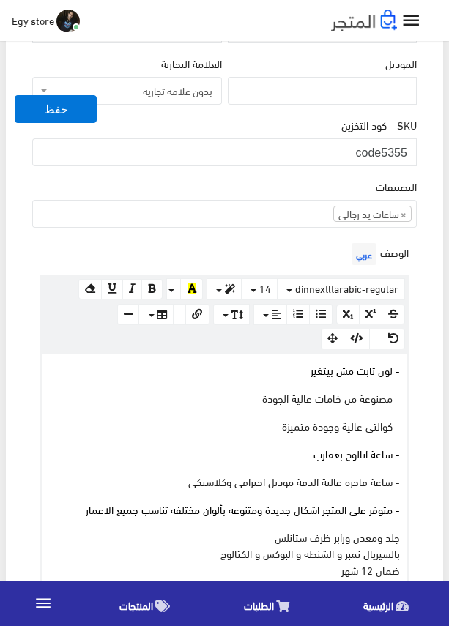
scroll to position [293, 0]
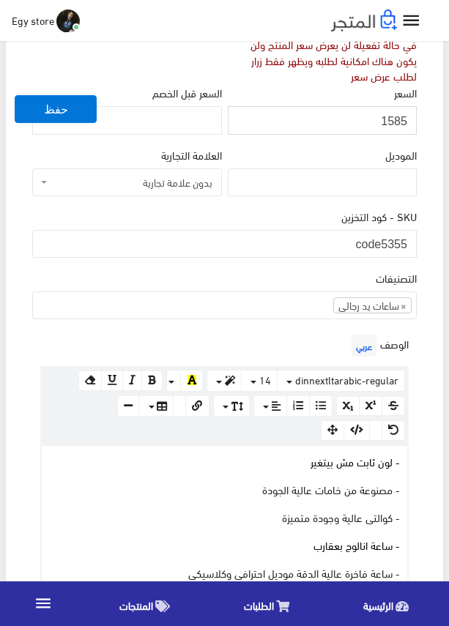
click at [400, 118] on input "1585" at bounding box center [322, 120] width 189 height 28
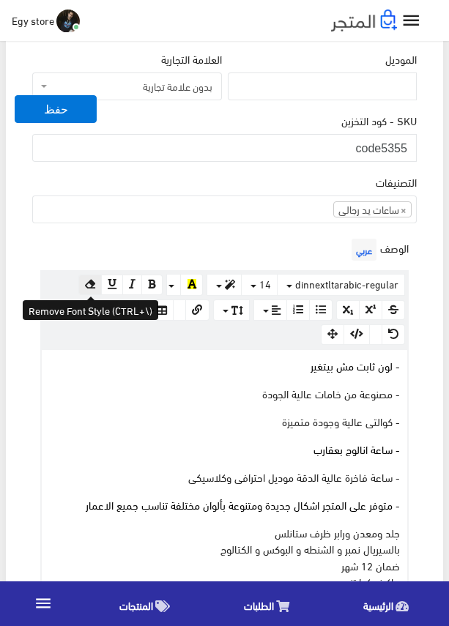
scroll to position [512, 0]
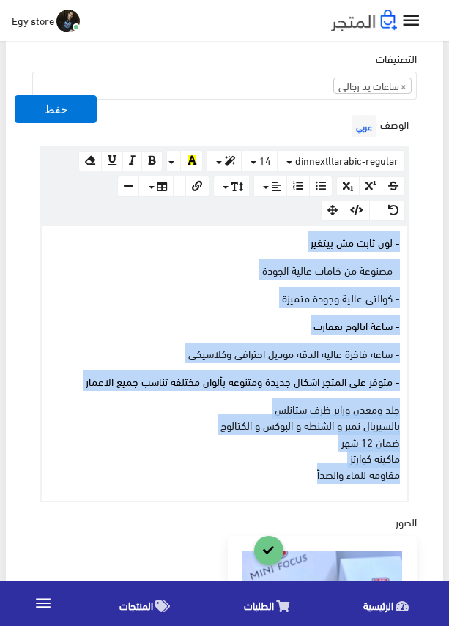
drag, startPoint x: 239, startPoint y: 485, endPoint x: 409, endPoint y: 247, distance: 292.7
click at [409, 247] on div "الوصف عربي × Insert Image Select from files Image URL Insert Image × Insert Lin…" at bounding box center [224, 306] width 390 height 391
copy div "- لون ثابت مش بيتغير - مصنوعة من خامات عالية الجودة - كوالتى عالية وجودة متميزة…"
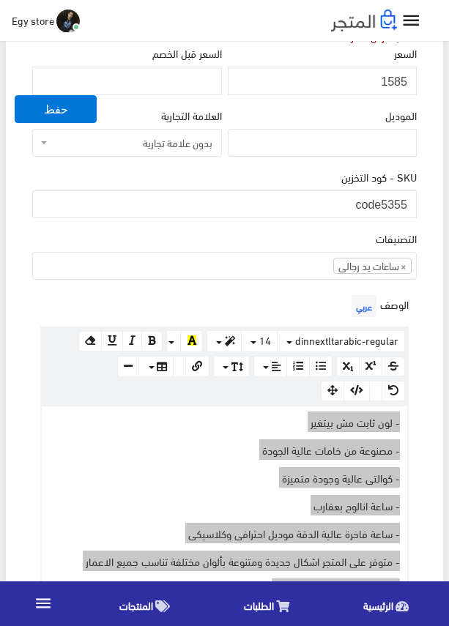
scroll to position [293, 0]
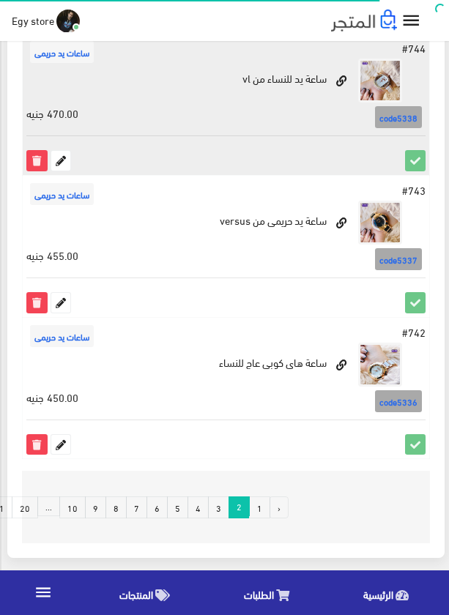
scroll to position [2639, -1]
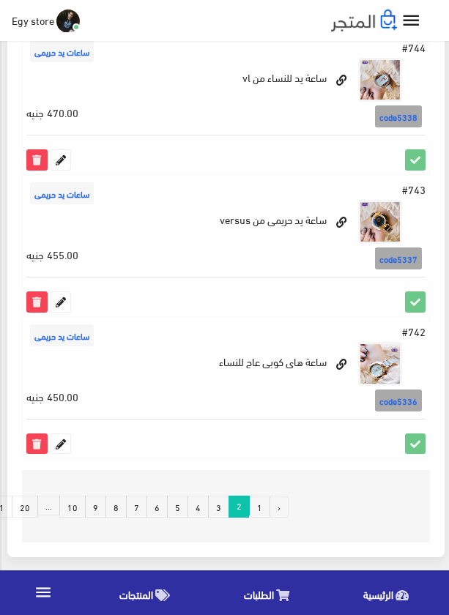
click at [256, 499] on link "1" at bounding box center [259, 507] width 21 height 22
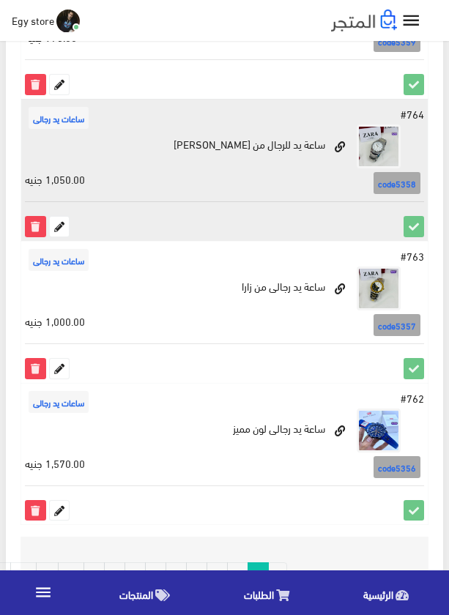
scroll to position [2639, 0]
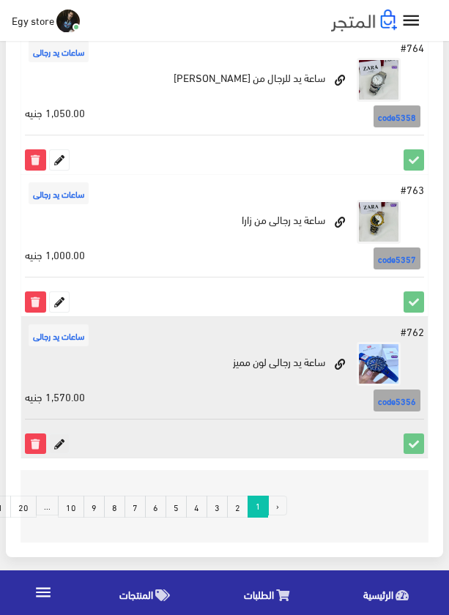
click at [58, 447] on icon at bounding box center [59, 443] width 19 height 19
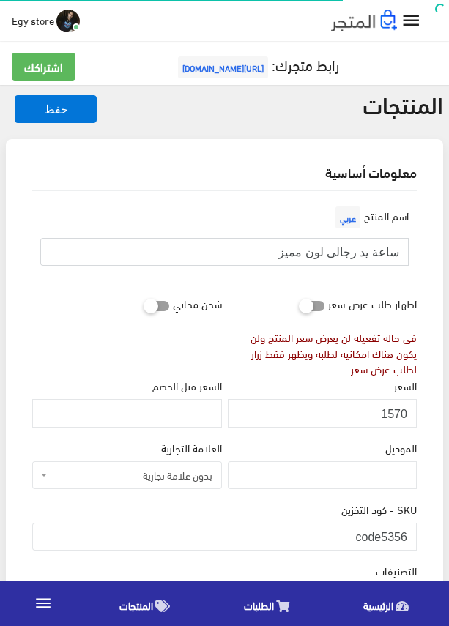
click at [362, 249] on input "ساعة يد رجالى لون مميز" at bounding box center [224, 252] width 368 height 28
drag, startPoint x: 384, startPoint y: 529, endPoint x: 421, endPoint y: 533, distance: 37.5
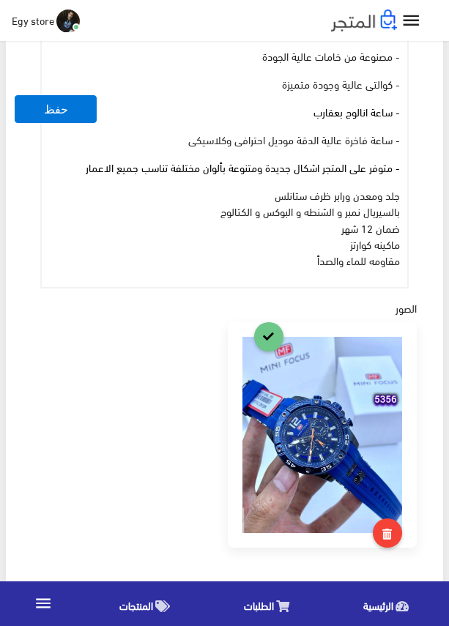
scroll to position [586, 0]
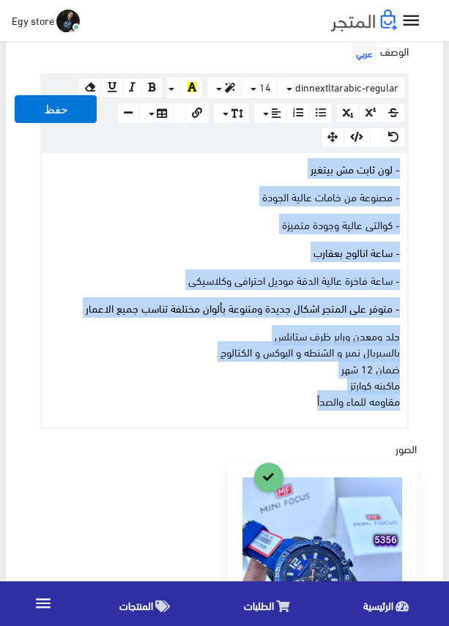
drag, startPoint x: 313, startPoint y: 398, endPoint x: 434, endPoint y: 147, distance: 278.6
click at [434, 147] on div "معلومات أساسية اسم المنتج عربي ساعة يد رجالى لون مميز اظهار طلب عرض سعر في حالة…" at bounding box center [224, 317] width 437 height 1528
copy div "- لون ثابت مش بيتغير - مصنوعة من خامات عالية الجودة - كوالتى عالية وجودة متميزة…"
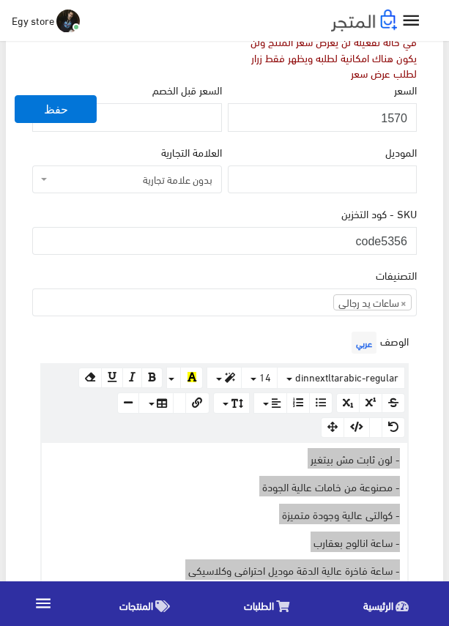
scroll to position [293, 0]
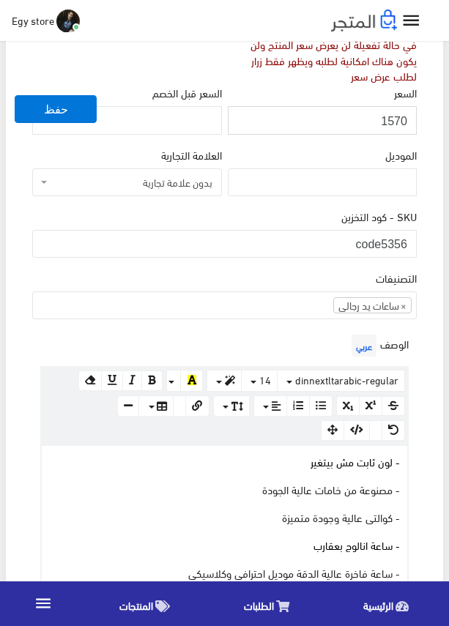
click at [398, 122] on input "1570" at bounding box center [322, 120] width 189 height 28
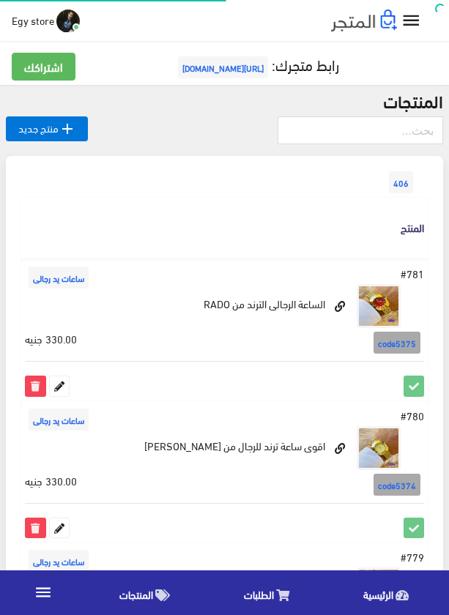
scroll to position [2639, 0]
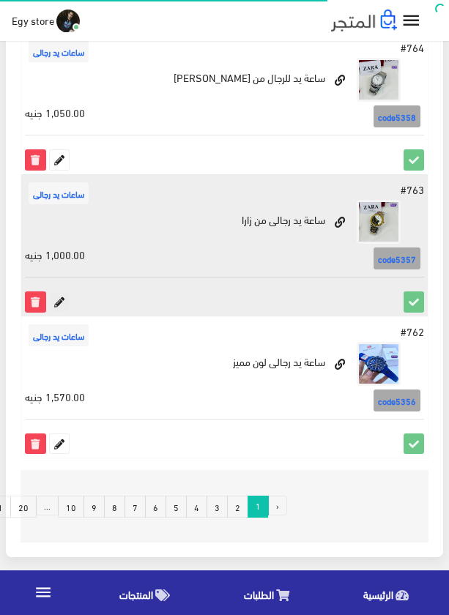
click at [59, 294] on icon at bounding box center [59, 301] width 19 height 19
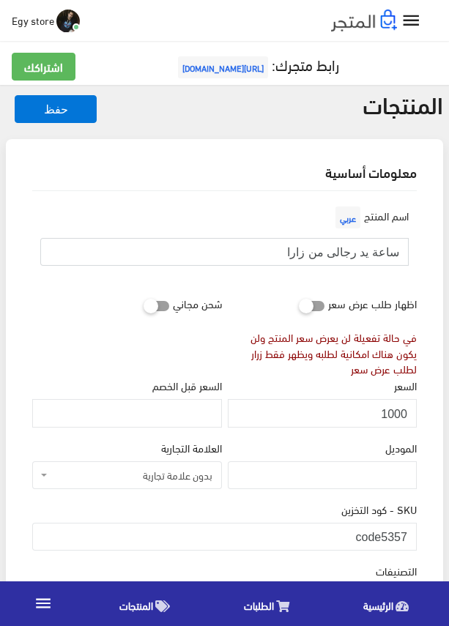
click at [358, 245] on input "ساعة يد رجالى من زارا" at bounding box center [224, 252] width 368 height 28
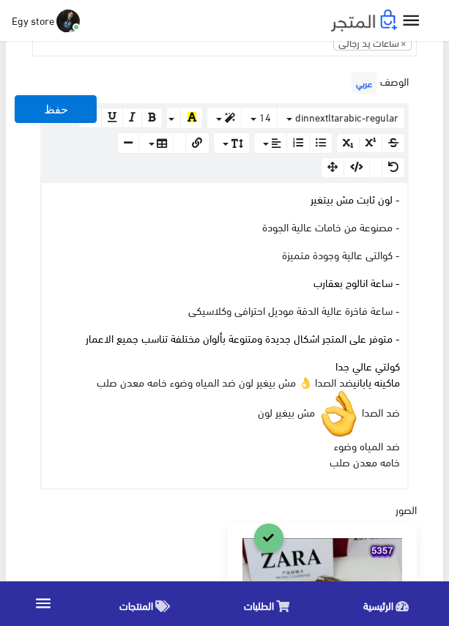
scroll to position [366, 0]
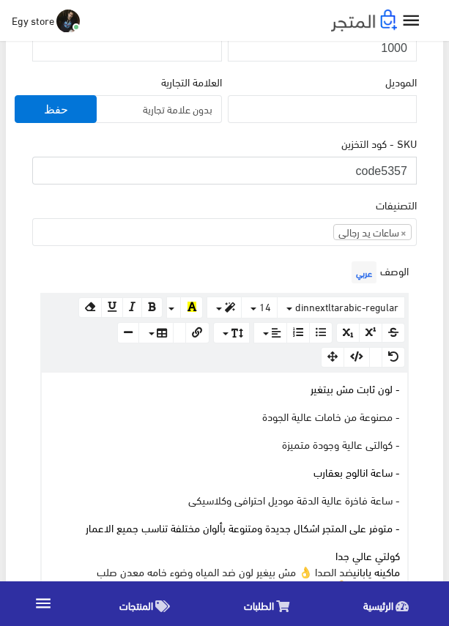
drag, startPoint x: 380, startPoint y: 169, endPoint x: 411, endPoint y: 173, distance: 31.0
click at [411, 173] on input "code5357" at bounding box center [224, 171] width 384 height 28
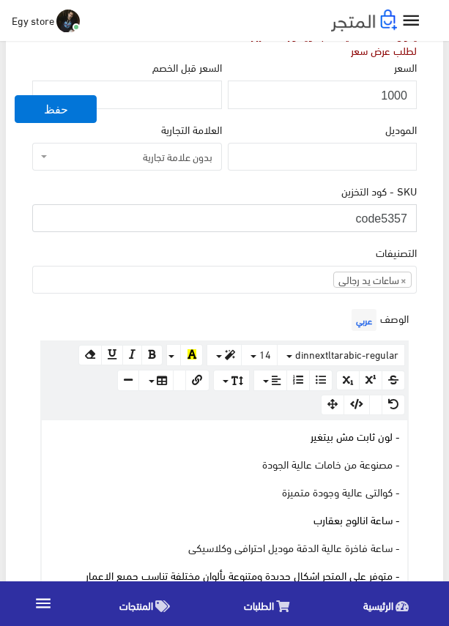
scroll to position [293, 0]
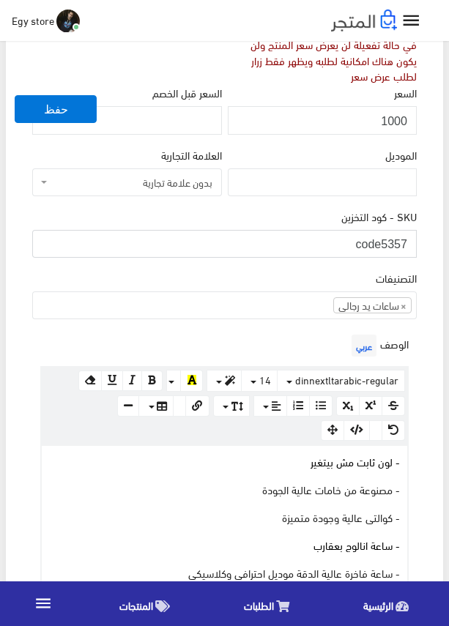
drag, startPoint x: 403, startPoint y: 171, endPoint x: 396, endPoint y: 241, distance: 70.6
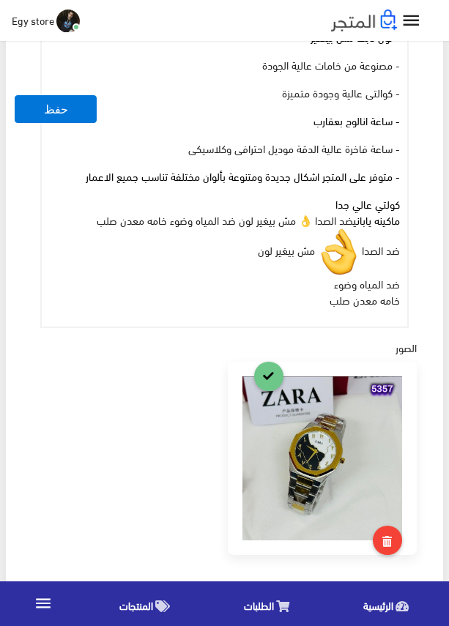
scroll to position [512, 0]
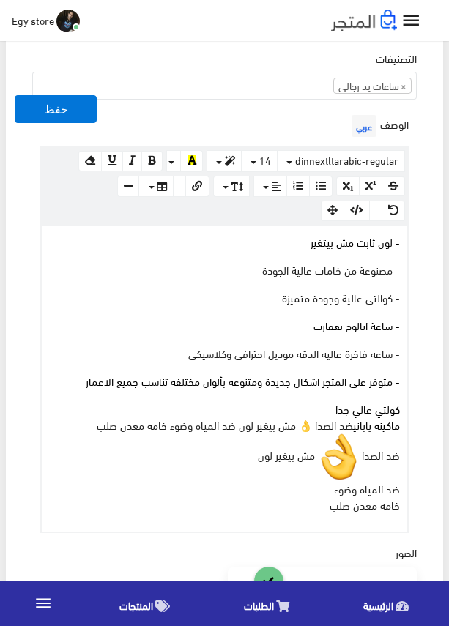
drag, startPoint x: 318, startPoint y: 457, endPoint x: 348, endPoint y: 454, distance: 31.0
click at [348, 454] on img at bounding box center [338, 456] width 47 height 47
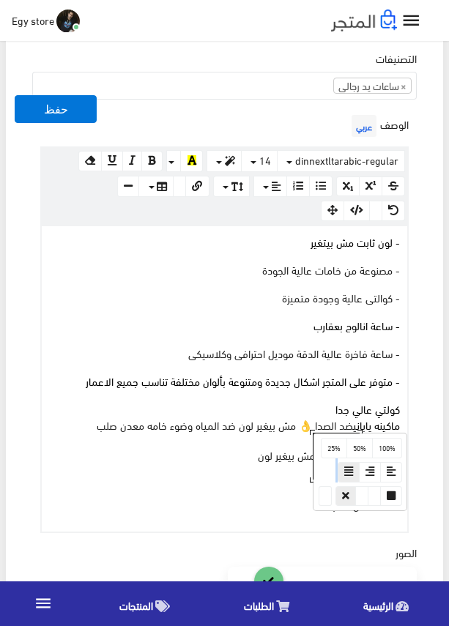
click at [311, 455] on div "64x64 www.google.com 100% 50% 25% - لون ثابت مش بيتغير - مصنوعة من خامات عالية …" at bounding box center [224, 379] width 368 height 308
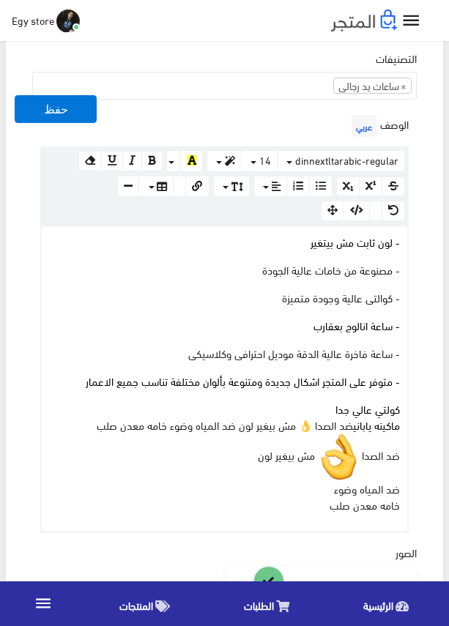
click at [311, 455] on span "مش بيغير لون" at bounding box center [286, 454] width 57 height 20
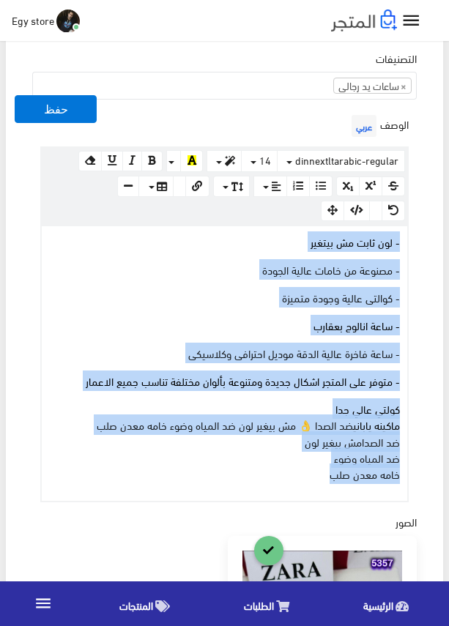
drag, startPoint x: 301, startPoint y: 474, endPoint x: 400, endPoint y: 241, distance: 253.2
click at [400, 241] on div "- لون ثابت مش بيتغير - مصنوعة من خامات عالية الجودة - كوالتى عالية وجودة متميزة…" at bounding box center [224, 363] width 365 height 274
copy div "- لون ثابت مش بيتغير - مصنوعة من خامات عالية الجودة - كوالتى عالية وجودة متميزة…"
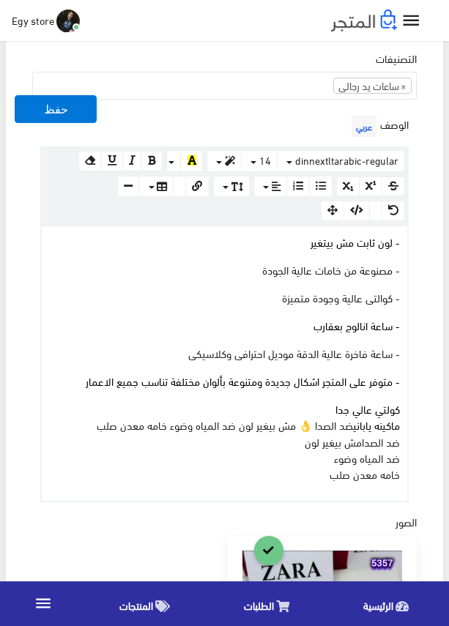
click at [426, 352] on div "اسم المنتج عربي ساعة يد رجالى من زارا اظهار طلب عرض سعر في حالة تفعيلة لن يعرض …" at bounding box center [224, 393] width 408 height 1429
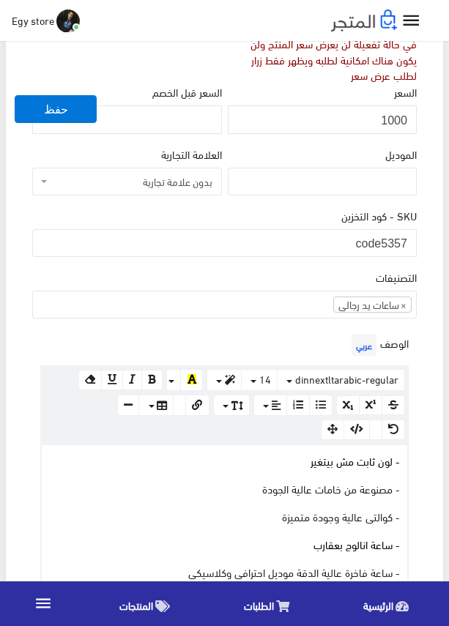
scroll to position [293, 0]
click at [396, 119] on input "1000" at bounding box center [322, 120] width 189 height 28
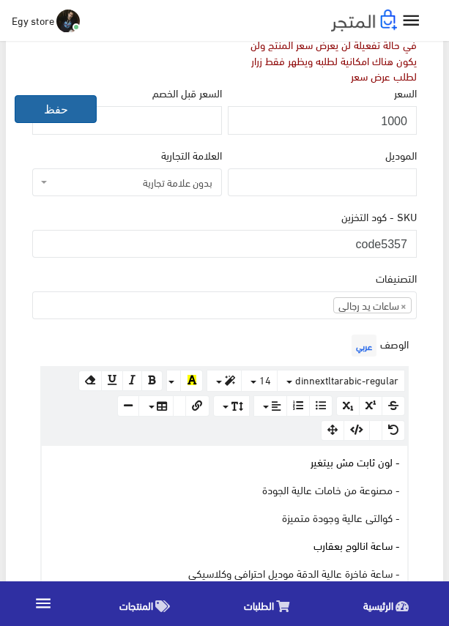
click at [59, 106] on button "حفظ" at bounding box center [56, 109] width 82 height 28
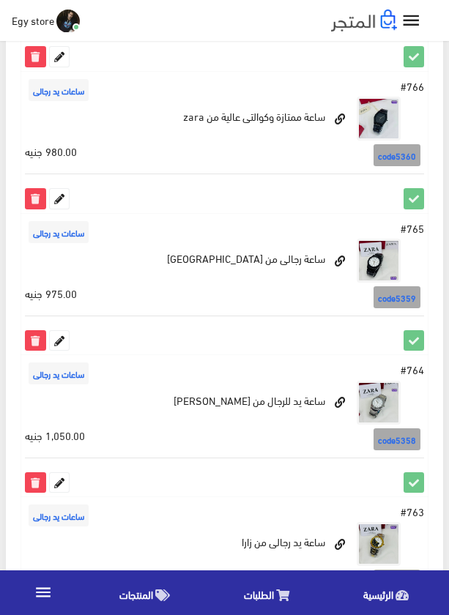
scroll to position [2416, 0]
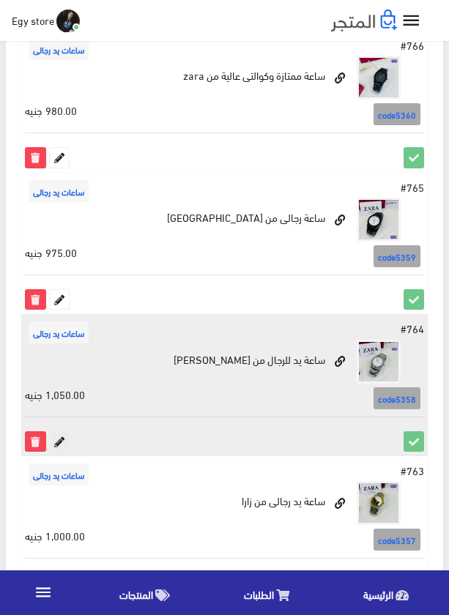
click at [51, 443] on icon at bounding box center [59, 441] width 19 height 19
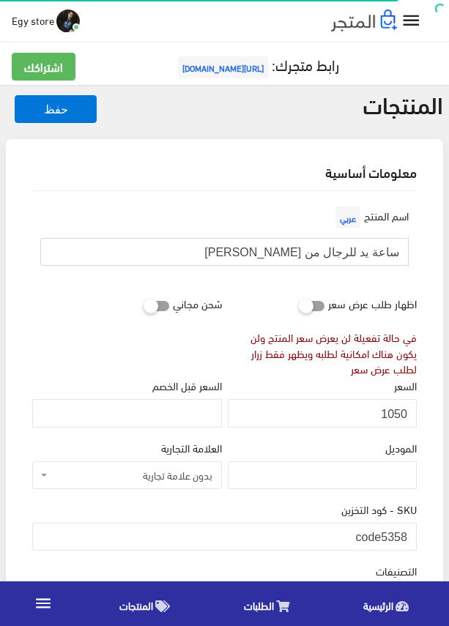
click at [358, 254] on input "ساعة يد للرجال من [PERSON_NAME]" at bounding box center [224, 252] width 368 height 28
drag, startPoint x: 384, startPoint y: 537, endPoint x: 412, endPoint y: 537, distance: 27.8
click at [412, 537] on input "code5358" at bounding box center [224, 537] width 384 height 28
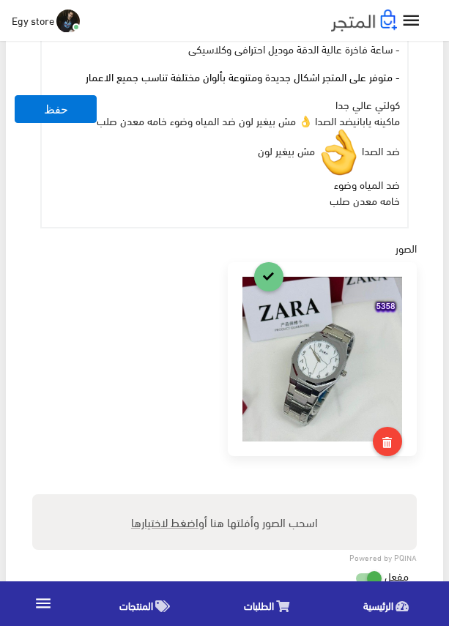
scroll to position [566, 0]
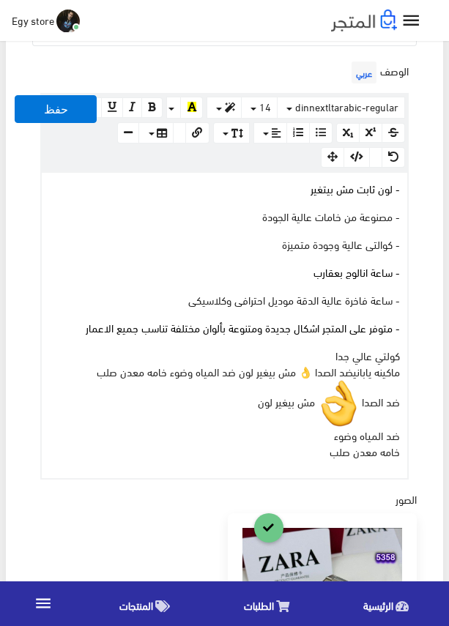
click at [315, 399] on img at bounding box center [338, 403] width 47 height 47
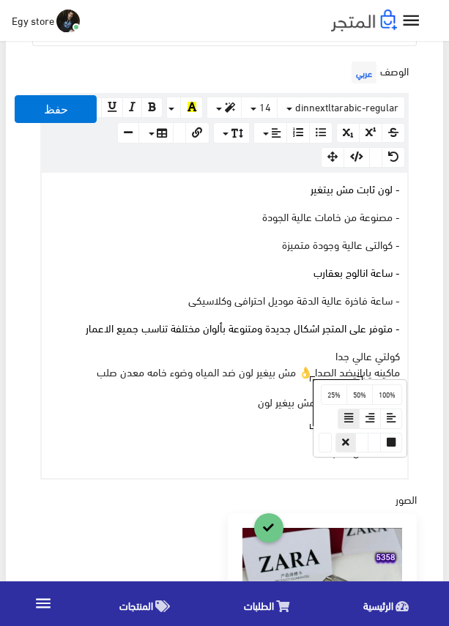
click at [310, 406] on span "مش بيغير لون" at bounding box center [286, 400] width 57 height 20
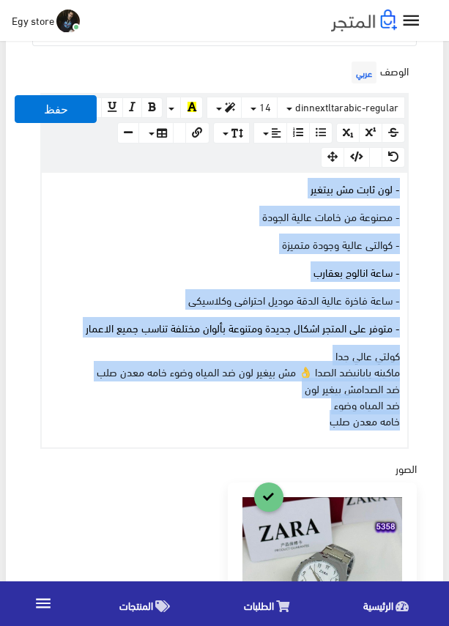
drag, startPoint x: 311, startPoint y: 425, endPoint x: 404, endPoint y: 191, distance: 252.0
click at [404, 191] on div "- لون ثابت مش بيتغير - مصنوعة من خامات عالية الجودة - كوالتى عالية وجودة متميزة…" at bounding box center [224, 310] width 365 height 274
copy div "- لون ثابت مش بيتغير - مصنوعة من خامات عالية الجودة - كوالتى عالية وجودة متميزة…"
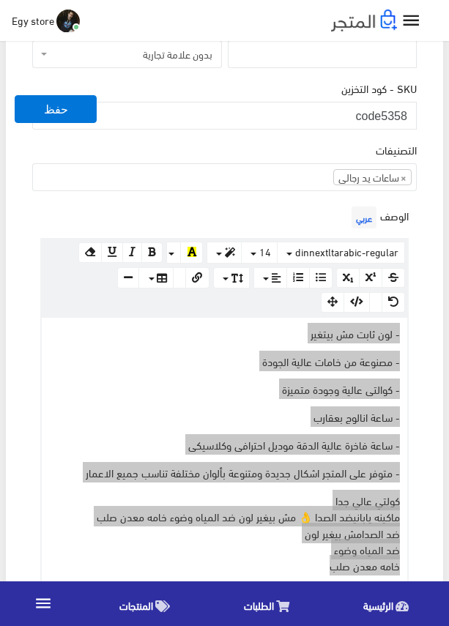
scroll to position [419, 0]
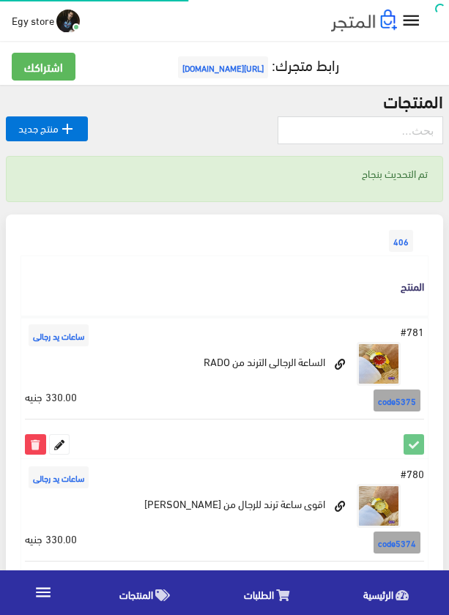
scroll to position [2416, 0]
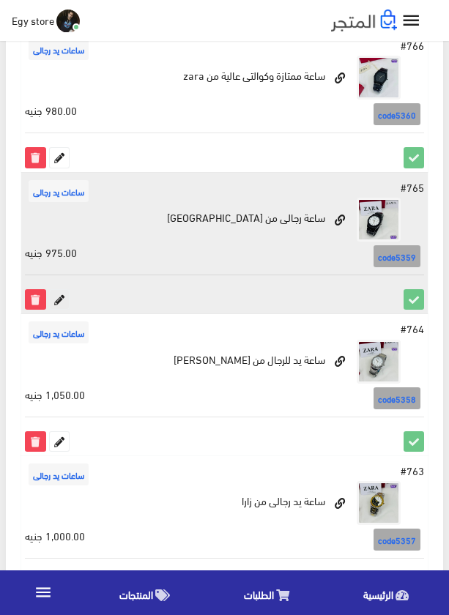
click at [63, 294] on icon at bounding box center [59, 299] width 19 height 19
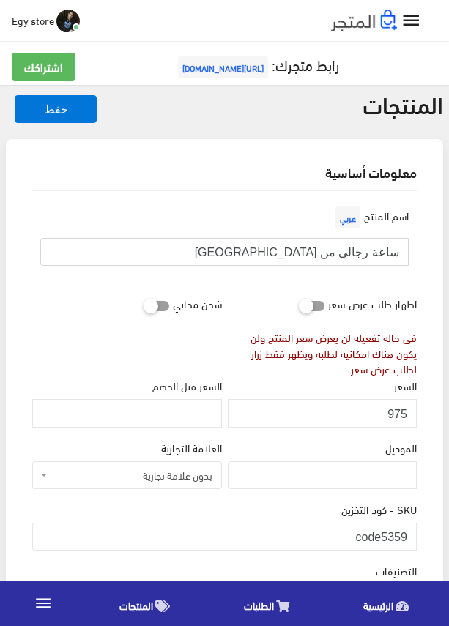
click at [338, 244] on input "ساعة رجالى من ZARA" at bounding box center [224, 252] width 368 height 28
click at [357, 253] on input "ساعة رجالى من ZARA" at bounding box center [224, 252] width 368 height 28
drag, startPoint x: 382, startPoint y: 539, endPoint x: 417, endPoint y: 539, distance: 34.4
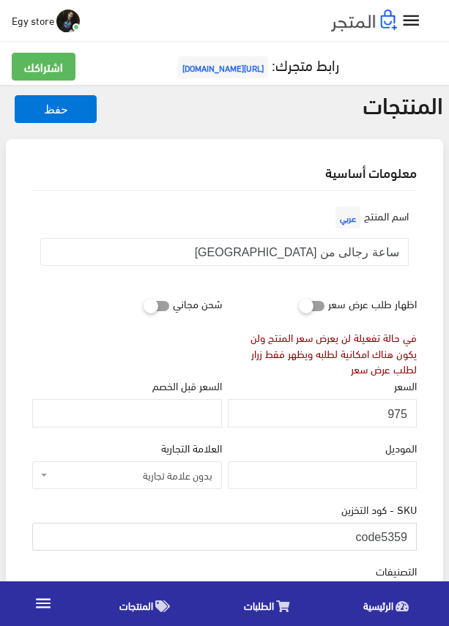
click at [417, 539] on div "SKU - كود التخزين code5359" at bounding box center [224, 531] width 390 height 61
drag, startPoint x: 384, startPoint y: 538, endPoint x: 409, endPoint y: 538, distance: 24.9
click at [409, 538] on input "code5359" at bounding box center [224, 537] width 384 height 28
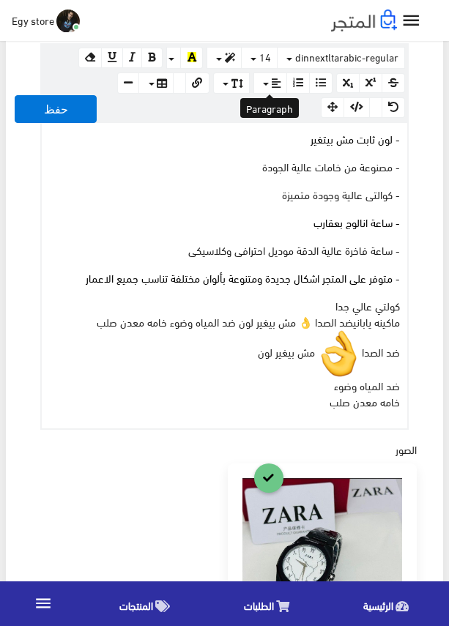
scroll to position [586, 0]
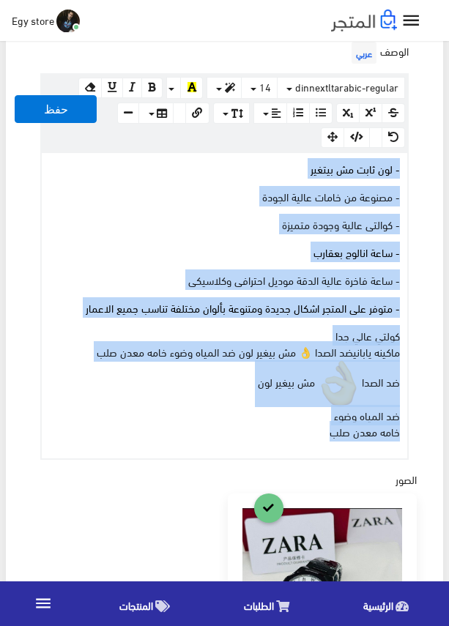
drag, startPoint x: 310, startPoint y: 436, endPoint x: 408, endPoint y: 170, distance: 283.9
click at [408, 170] on div "www.google.com 100% 50% 25% - لون ثابت مش بيتغير - مصنوعة من خامات عالية الجودة…" at bounding box center [224, 306] width 368 height 308
copy div "- لون ثابت مش بيتغير - مصنوعة من خامات عالية الجودة - كوالتى عالية وجودة متميزة…"
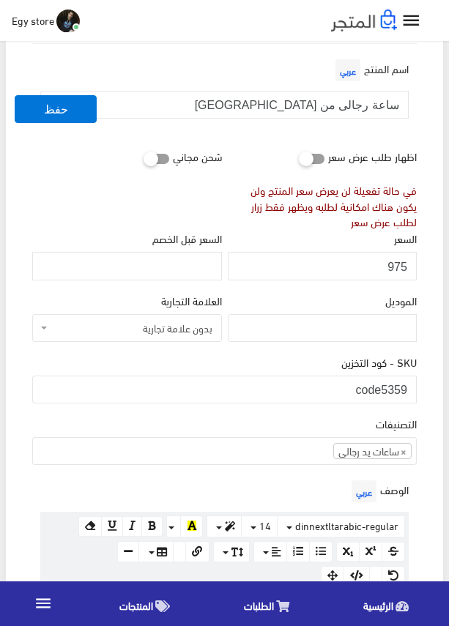
scroll to position [146, 0]
click at [400, 269] on input "975" at bounding box center [322, 267] width 189 height 28
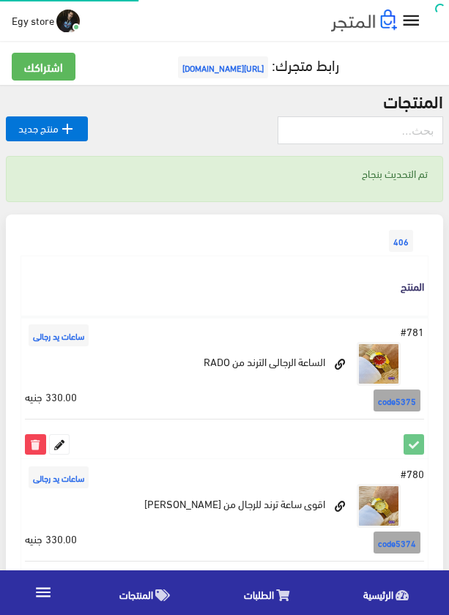
scroll to position [2416, 0]
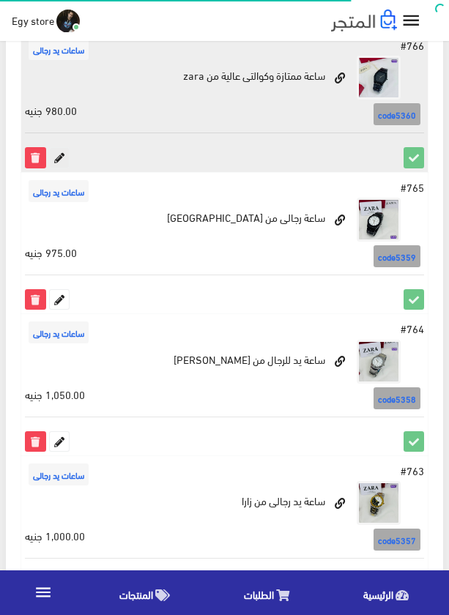
click at [62, 157] on icon at bounding box center [59, 157] width 19 height 19
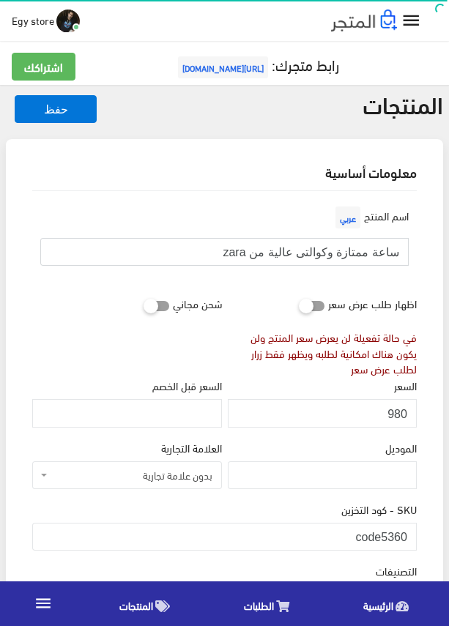
click at [299, 251] on input "ساعة ممتازة وكوالتى عالية من zara" at bounding box center [224, 252] width 368 height 28
drag, startPoint x: 384, startPoint y: 534, endPoint x: 419, endPoint y: 536, distance: 35.2
click at [419, 536] on div "SKU - كود التخزين code5360" at bounding box center [224, 531] width 390 height 61
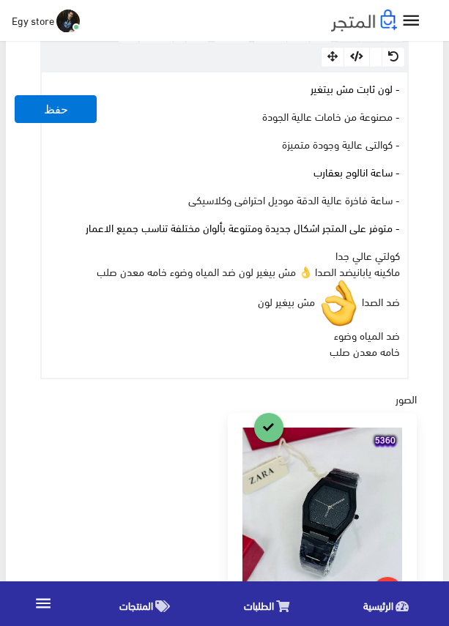
scroll to position [659, 0]
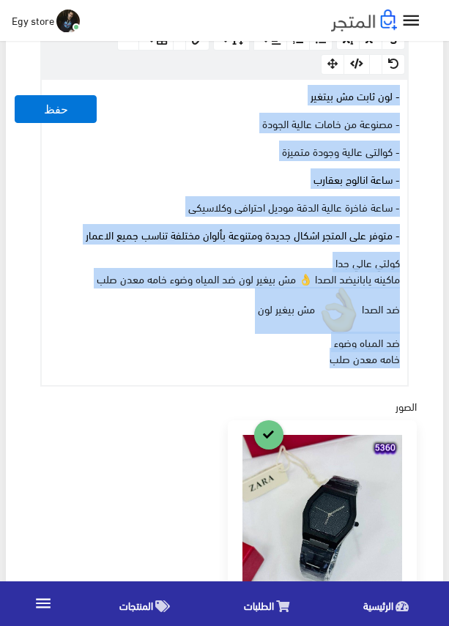
drag, startPoint x: 326, startPoint y: 354, endPoint x: 408, endPoint y: 85, distance: 281.1
click at [408, 85] on div "الوصف عربي × Insert Image Select from files Image URL Insert Image × Insert Lin…" at bounding box center [224, 176] width 390 height 422
copy div "- لون ثابت مش بيتغير - مصنوعة من خامات عالية الجودة - كوالتى عالية وجودة متميزة…"
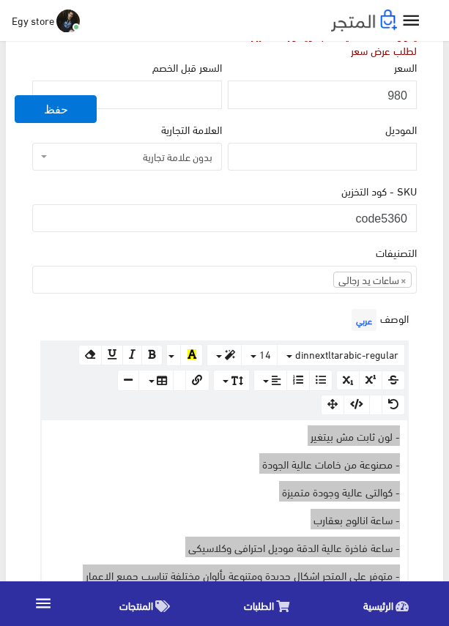
scroll to position [293, 0]
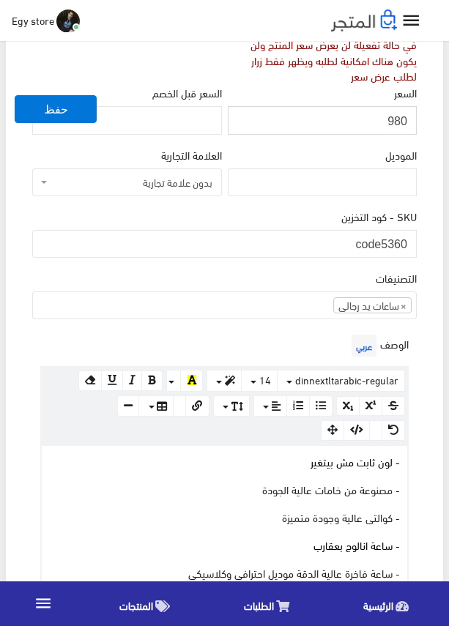
click at [400, 119] on input "980" at bounding box center [322, 120] width 189 height 28
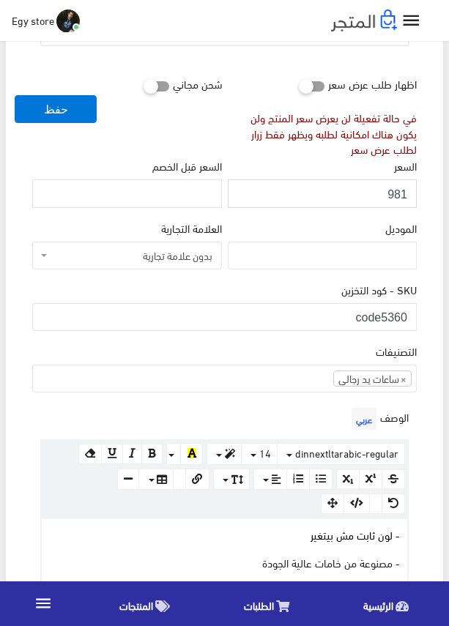
drag, startPoint x: 400, startPoint y: 119, endPoint x: 381, endPoint y: 195, distance: 78.5
click at [381, 195] on input "981" at bounding box center [322, 193] width 189 height 28
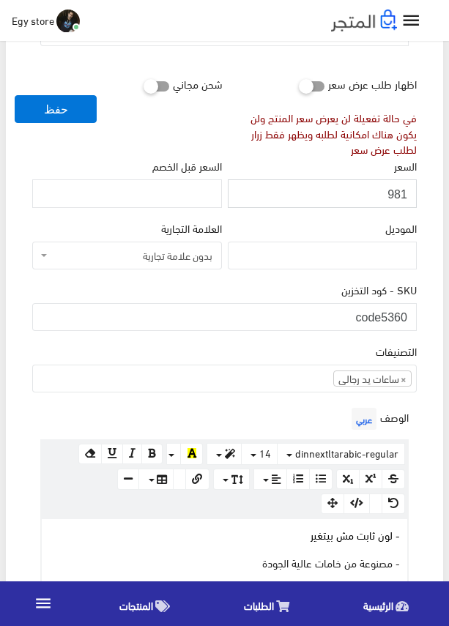
type input "980"
click at [389, 195] on input "980" at bounding box center [322, 193] width 189 height 28
click at [391, 195] on input "980" at bounding box center [322, 193] width 189 height 28
click at [248, 292] on div "SKU - كود التخزين code5360" at bounding box center [224, 306] width 384 height 50
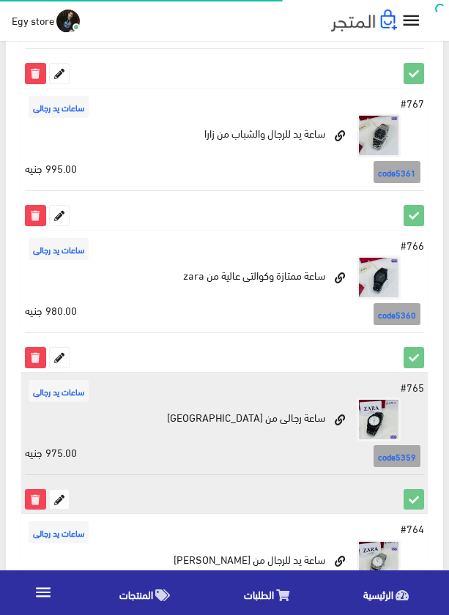
scroll to position [2196, 0]
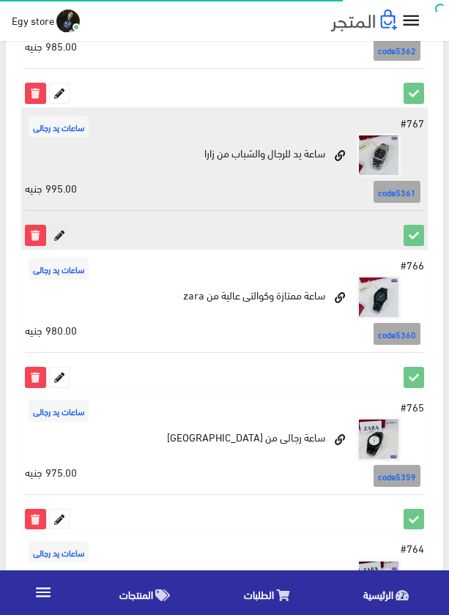
click at [61, 235] on icon at bounding box center [59, 234] width 19 height 19
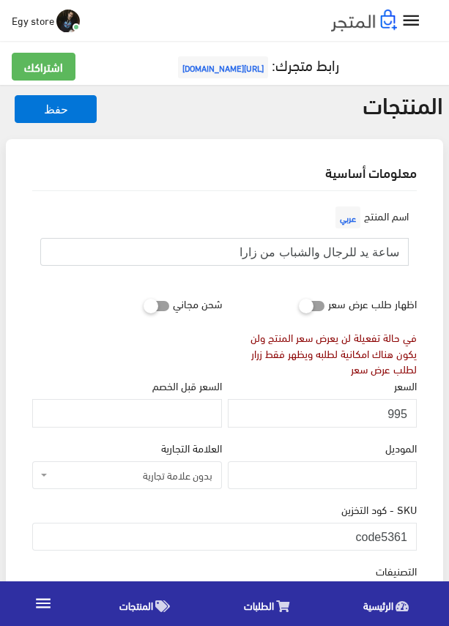
click at [308, 253] on input "ساعة يد للرجال والشباب من زارا" at bounding box center [224, 252] width 368 height 28
drag, startPoint x: 384, startPoint y: 534, endPoint x: 411, endPoint y: 534, distance: 27.8
click at [411, 534] on input "code5361" at bounding box center [224, 537] width 384 height 28
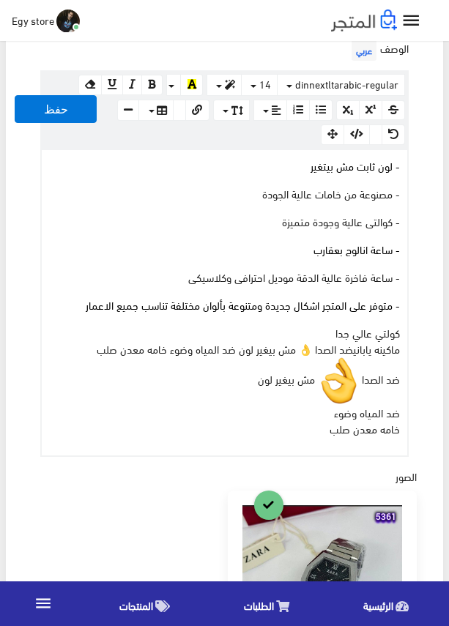
scroll to position [586, 0]
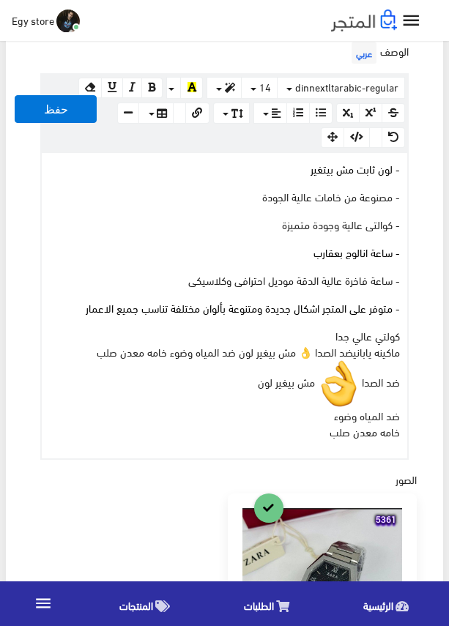
click at [258, 439] on div "- لون ثابت مش بيتغير - مصنوعة من خامات عالية الجودة - كوالتى عالية وجودة متميزة…" at bounding box center [224, 305] width 365 height 305
click at [311, 383] on span "مش بيغير لون" at bounding box center [286, 380] width 57 height 20
click at [315, 384] on img at bounding box center [338, 383] width 47 height 47
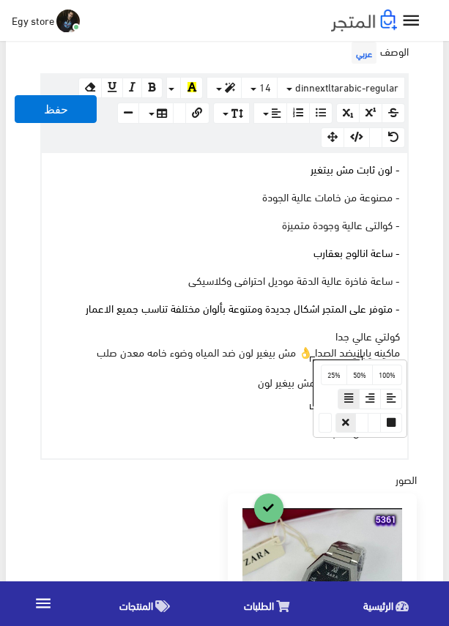
click at [296, 391] on p "كولتي عالي جدا ماكينه ياباني ضد الصدا 👌 مش بيغير لون ضد المياه وضوء خامه معدن ص…" at bounding box center [224, 382] width 351 height 111
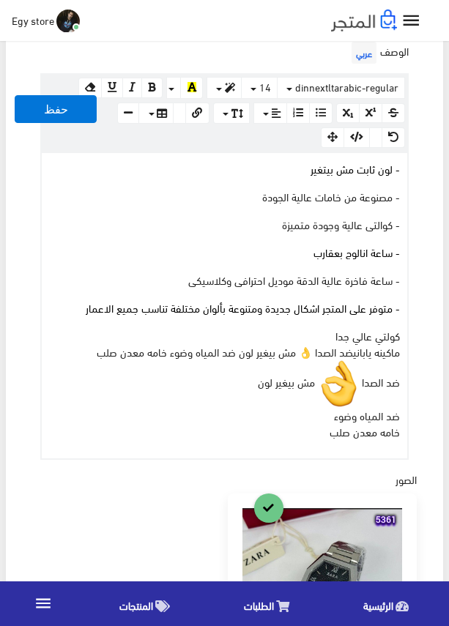
click at [315, 386] on img at bounding box center [338, 383] width 47 height 47
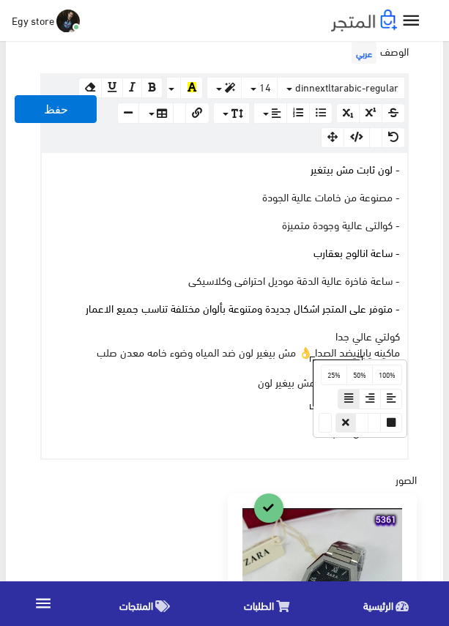
click at [302, 392] on p "كولتي عالي جدا ماكينه ياباني ضد الصدا 👌 مش بيغير لون ضد المياه وضوء خامه معدن ص…" at bounding box center [224, 382] width 351 height 111
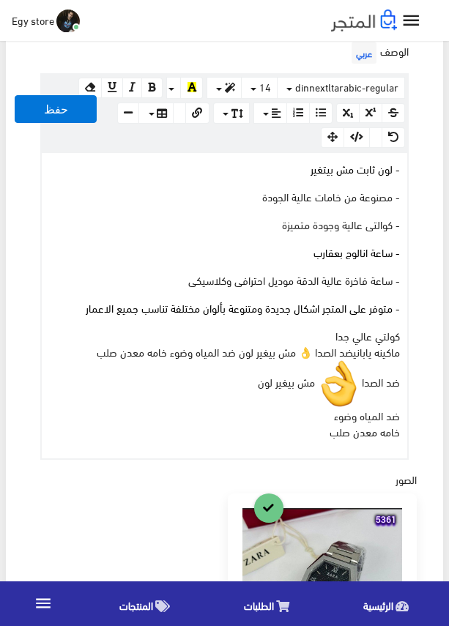
click at [311, 382] on span "مش بيغير لون" at bounding box center [286, 380] width 57 height 20
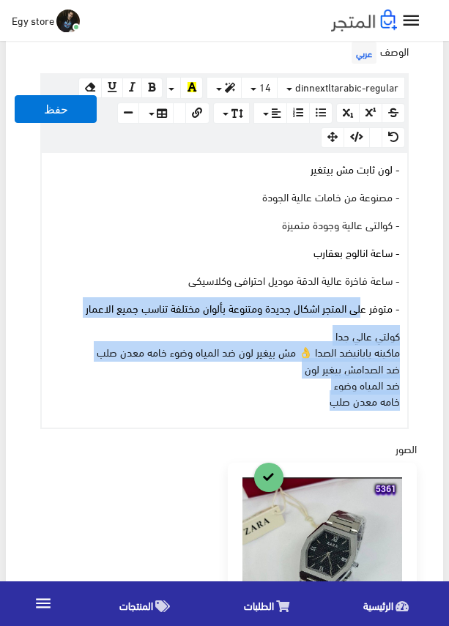
drag, startPoint x: 305, startPoint y: 405, endPoint x: 402, endPoint y: 228, distance: 202.1
click at [380, 272] on div "- لون ثابت مش بيتغير - مصنوعة من خامات عالية الجودة - كوالتى عالية وجودة متميزة…" at bounding box center [224, 290] width 365 height 274
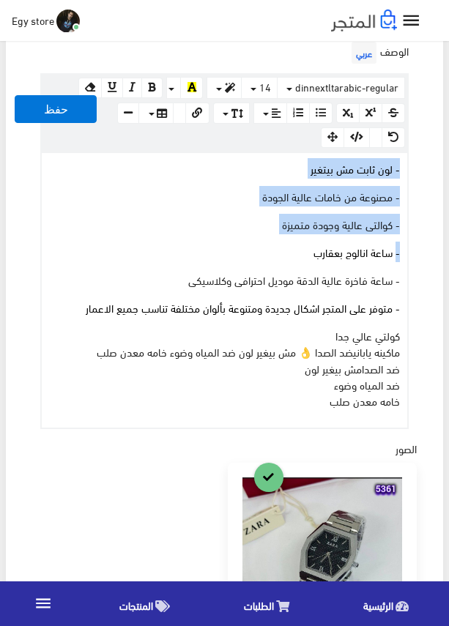
drag, startPoint x: 402, startPoint y: 228, endPoint x: 435, endPoint y: 165, distance: 71.0
click at [435, 165] on div "معلومات أساسية اسم المنتج عربي ساعة يد للرجال والشباب من زارا اظهار طلب عرض سعر…" at bounding box center [224, 301] width 437 height 1497
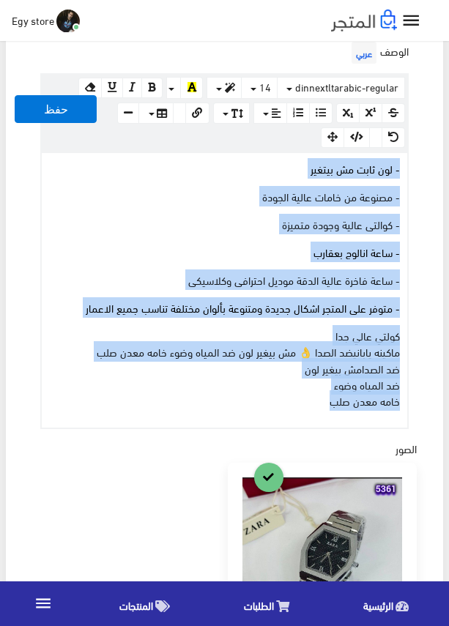
drag, startPoint x: 300, startPoint y: 400, endPoint x: 408, endPoint y: 163, distance: 261.4
click at [408, 163] on div "الوصف عربي × Insert Image Select from files Image URL Insert Image × Insert Lin…" at bounding box center [224, 233] width 390 height 391
copy div "- لون ثابت مش بيتغير - مصنوعة من خامات عالية الجودة - كوالتى عالية وجودة متميزة…"
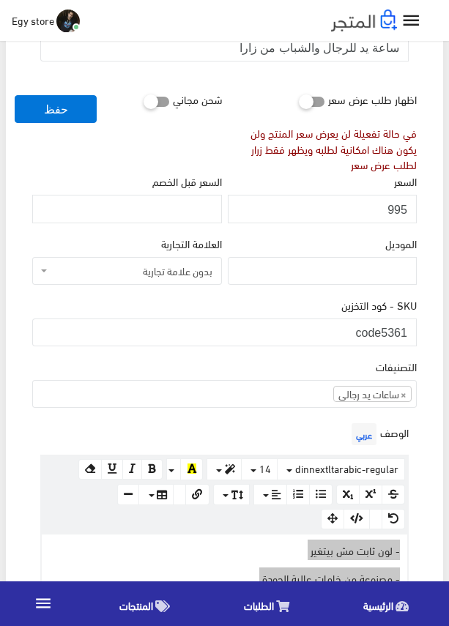
scroll to position [146, 0]
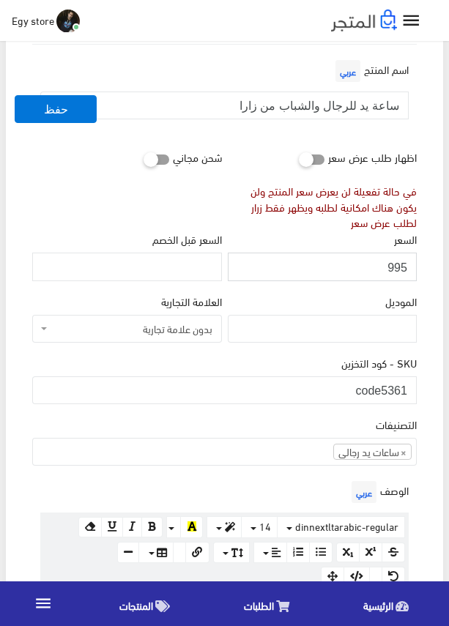
click at [403, 263] on input "995" at bounding box center [322, 267] width 189 height 28
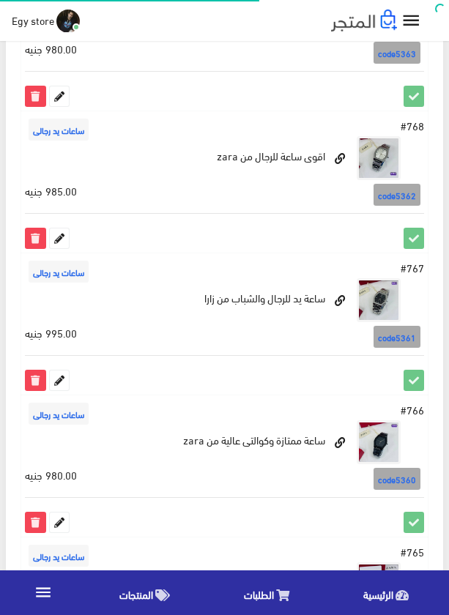
scroll to position [1903, 0]
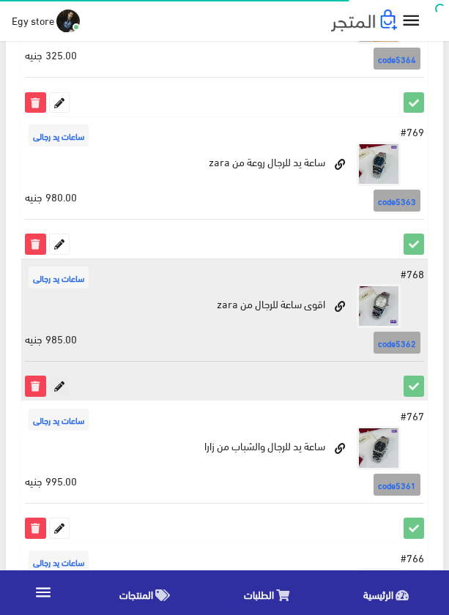
click at [59, 389] on icon at bounding box center [59, 385] width 19 height 19
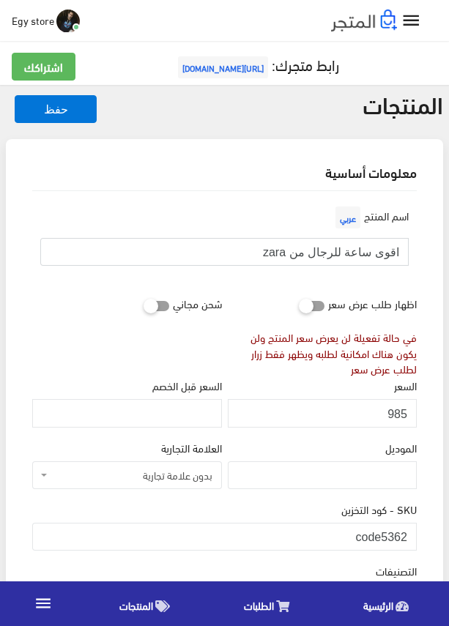
click at [377, 248] on input "اقوى ساعة للرجال من zara" at bounding box center [224, 252] width 368 height 28
drag, startPoint x: 381, startPoint y: 542, endPoint x: 414, endPoint y: 542, distance: 32.9
click at [414, 542] on input "code5362" at bounding box center [224, 537] width 384 height 28
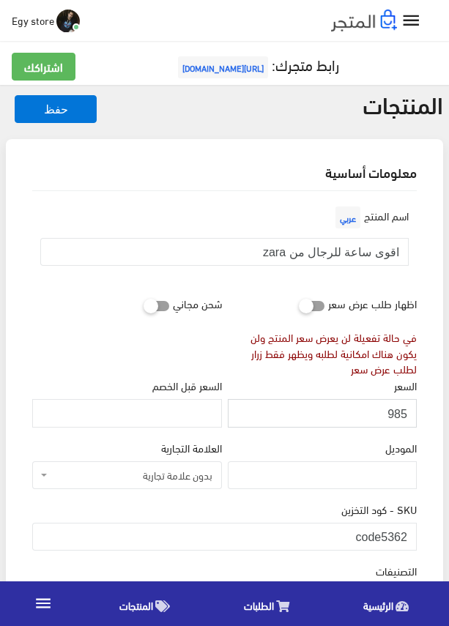
click at [395, 411] on input "985" at bounding box center [322, 413] width 189 height 28
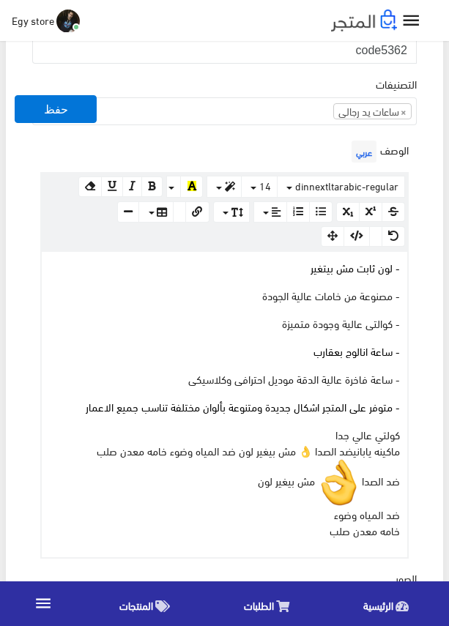
scroll to position [512, 0]
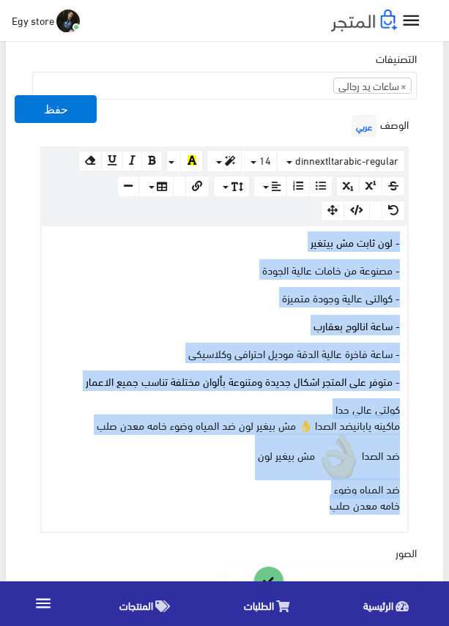
drag, startPoint x: 271, startPoint y: 514, endPoint x: 415, endPoint y: 237, distance: 312.0
click at [415, 237] on div "الوصف عربي × Insert Image Select from files Image URL Insert Image × Insert Lin…" at bounding box center [224, 322] width 390 height 422
copy div "- لون ثابت مش بيتغير - مصنوعة من خامات عالية الجودة - كوالتى عالية وجودة متميزة…"
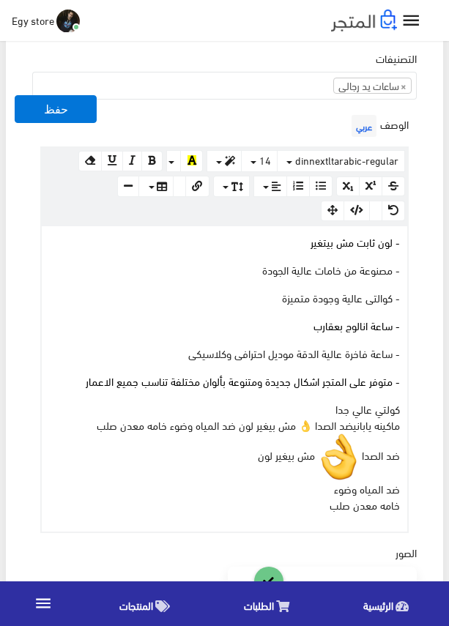
click at [246, 108] on div "التصنيفات ساعات يد رجالى ساعات يد حريمى اساور وبريسليت × ساعات يد رجالى" at bounding box center [224, 80] width 390 height 61
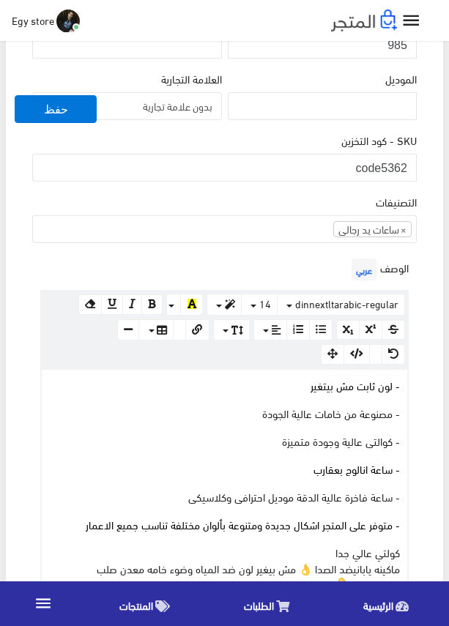
scroll to position [366, 0]
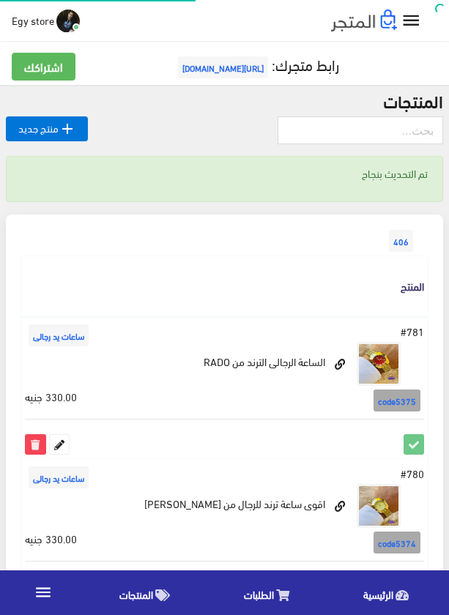
scroll to position [1903, 0]
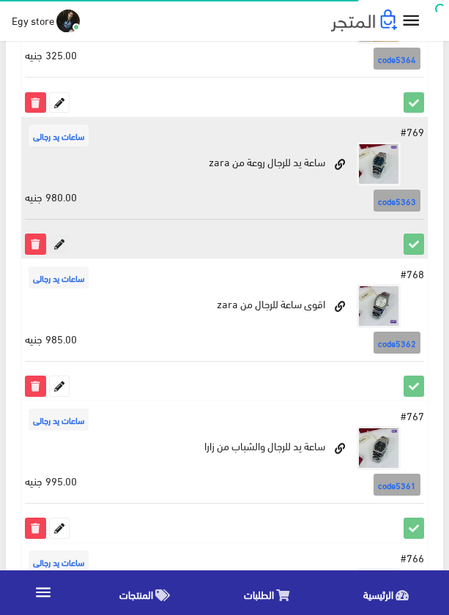
click at [63, 239] on icon at bounding box center [59, 243] width 19 height 19
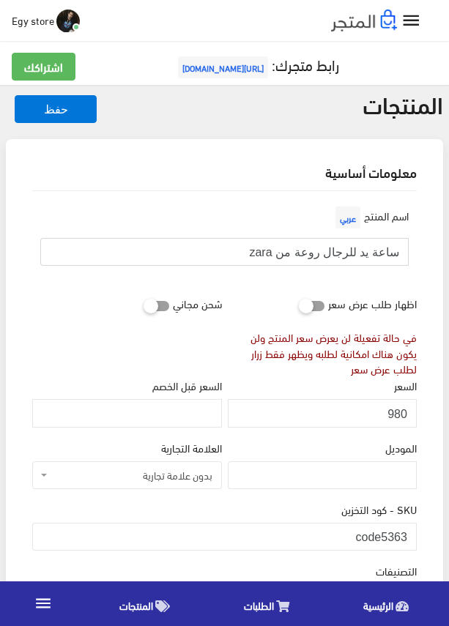
click at [375, 250] on input "ساعة يد للرجال روعة من zara" at bounding box center [224, 252] width 368 height 28
drag, startPoint x: 382, startPoint y: 536, endPoint x: 411, endPoint y: 536, distance: 28.5
click at [411, 536] on input "code5363" at bounding box center [224, 537] width 384 height 28
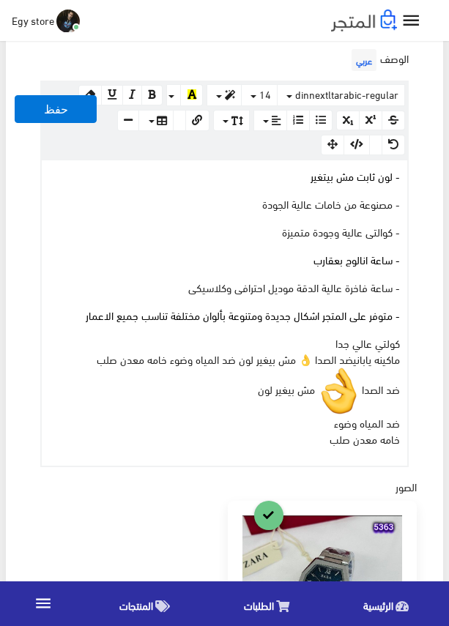
scroll to position [586, 0]
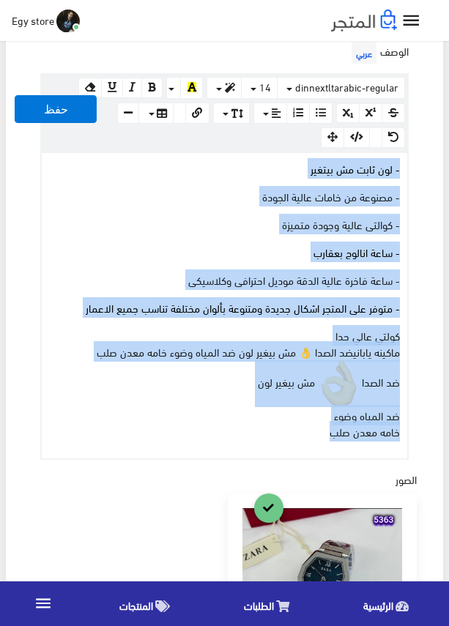
drag, startPoint x: 280, startPoint y: 433, endPoint x: 405, endPoint y: 168, distance: 292.4
click at [405, 168] on div "- لون ثابت مش بيتغير - مصنوعة من خامات عالية الجودة - كوالتى عالية وجودة متميزة…" at bounding box center [224, 305] width 365 height 305
copy div "- لون ثابت مش بيتغير - مصنوعة من خامات عالية الجودة - كوالتى عالية وجودة متميزة…"
click at [200, 172] on p "- لون ثابت مش بيتغير" at bounding box center [224, 168] width 351 height 16
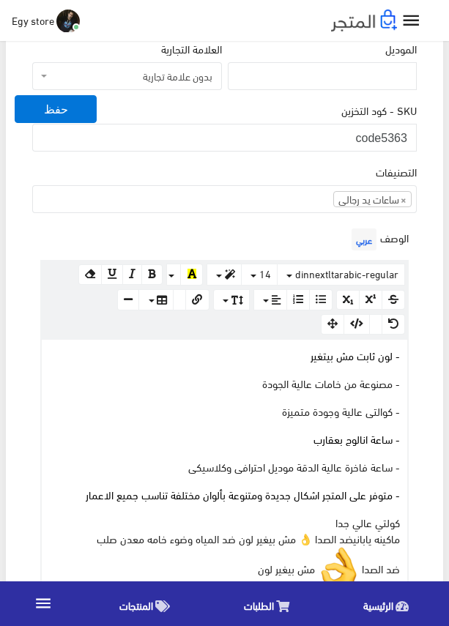
scroll to position [366, 0]
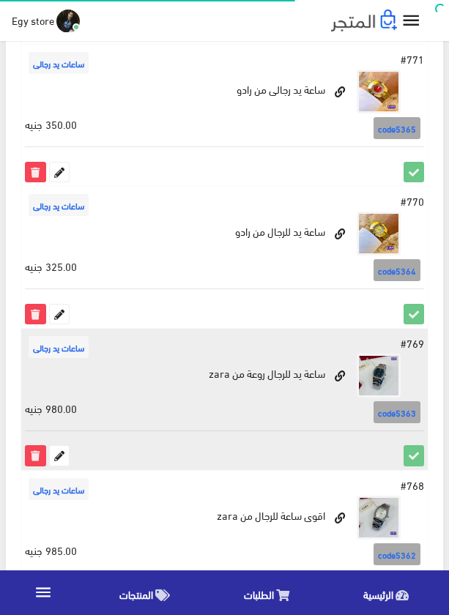
scroll to position [1684, 0]
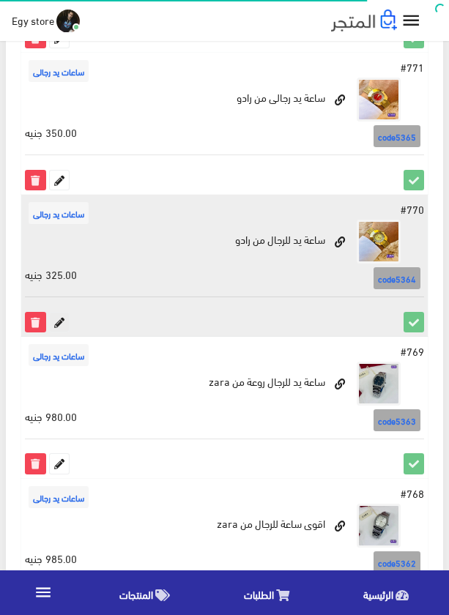
click at [59, 319] on icon at bounding box center [59, 322] width 19 height 19
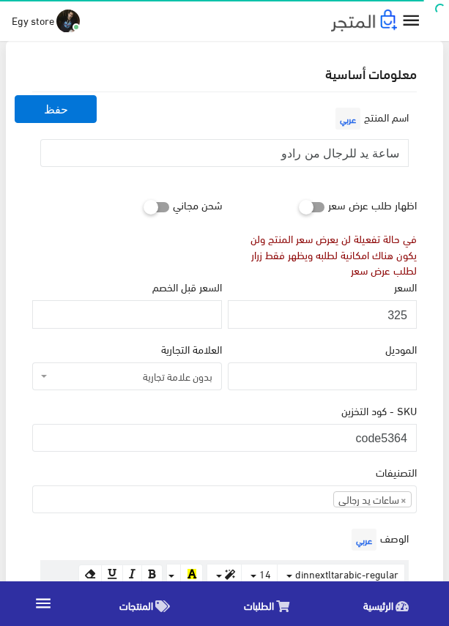
scroll to position [73, 0]
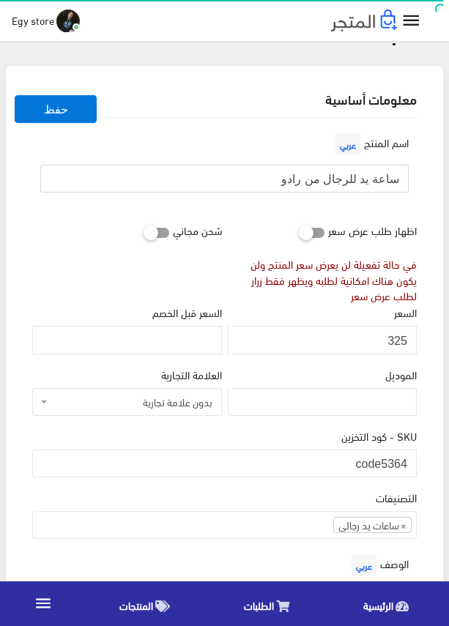
click at [349, 177] on input "ساعة يد للرجال من رادو" at bounding box center [224, 179] width 368 height 28
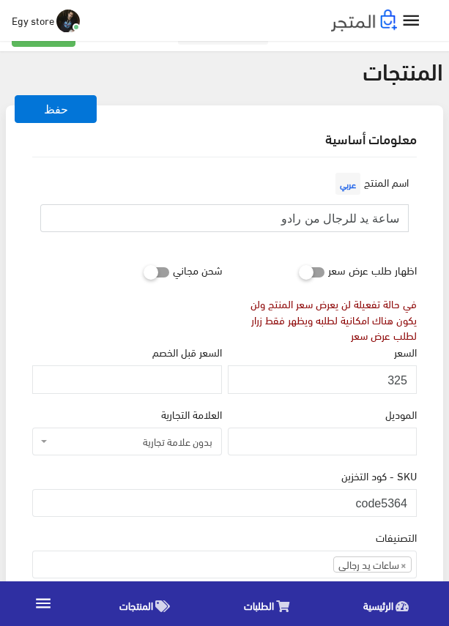
scroll to position [0, 0]
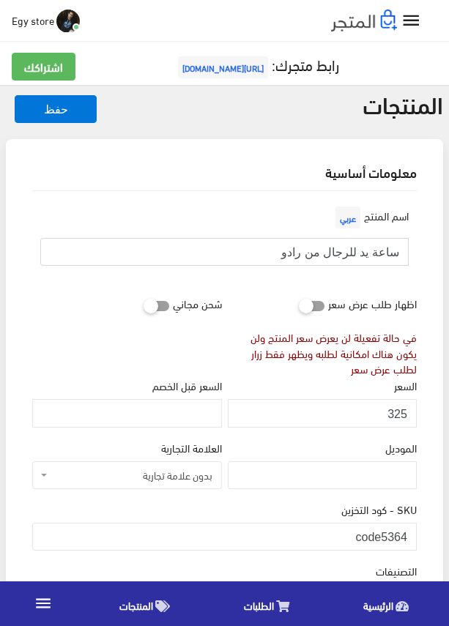
drag, startPoint x: 349, startPoint y: 177, endPoint x: 329, endPoint y: 255, distance: 80.3
drag, startPoint x: 383, startPoint y: 537, endPoint x: 412, endPoint y: 537, distance: 29.3
click at [412, 537] on input "code5364" at bounding box center [224, 537] width 384 height 28
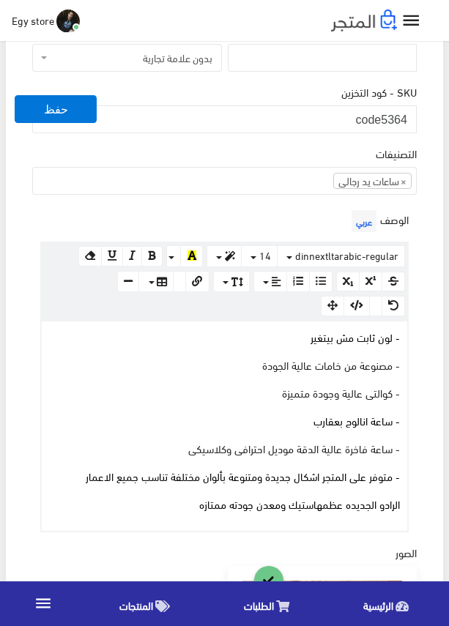
scroll to position [586, 0]
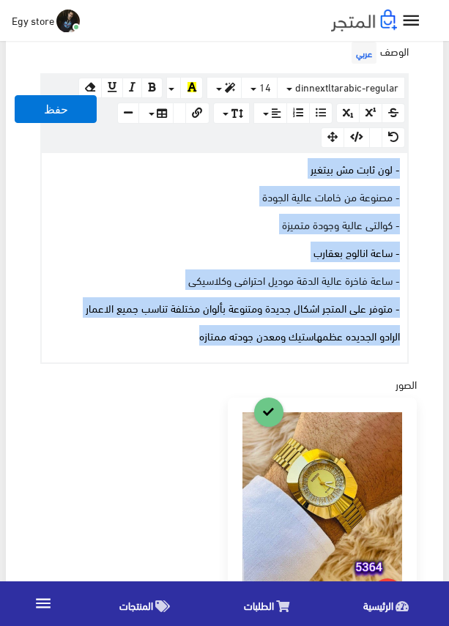
drag, startPoint x: 184, startPoint y: 337, endPoint x: 412, endPoint y: 161, distance: 288.6
click at [412, 161] on div "الوصف عربي × Insert Image Select from files Image URL Insert Image × Insert Lin…" at bounding box center [224, 201] width 390 height 326
copy div "- لون ثابت مش بيتغير - مصنوعة من خامات عالية الجودة - كوالتى عالية وجودة متميزة…"
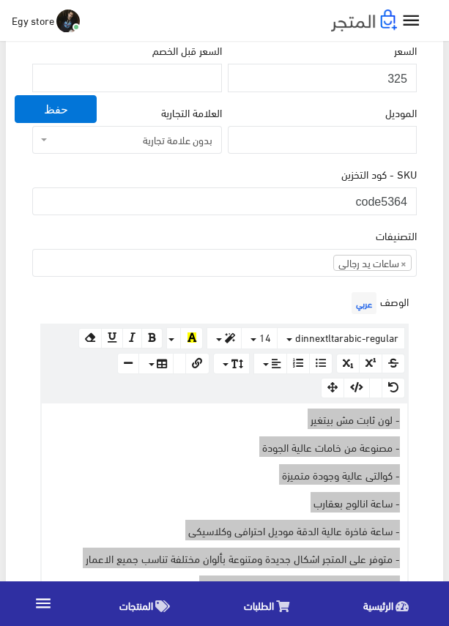
scroll to position [293, 0]
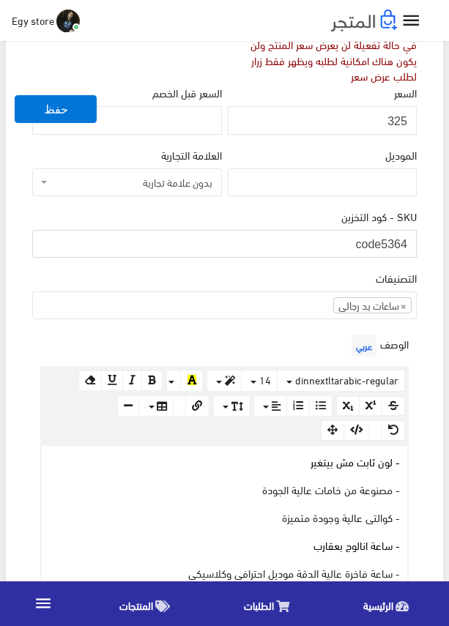
click at [383, 242] on input "code5364" at bounding box center [224, 244] width 384 height 28
click at [394, 116] on input "325" at bounding box center [322, 120] width 189 height 28
click at [270, 220] on div "SKU - كود التخزين code5364" at bounding box center [224, 233] width 384 height 50
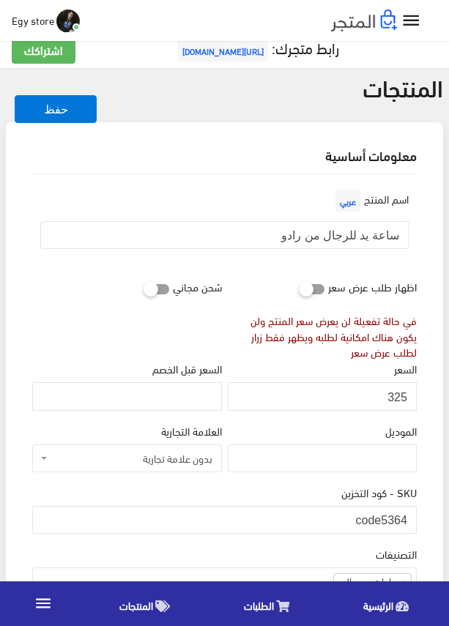
scroll to position [0, 0]
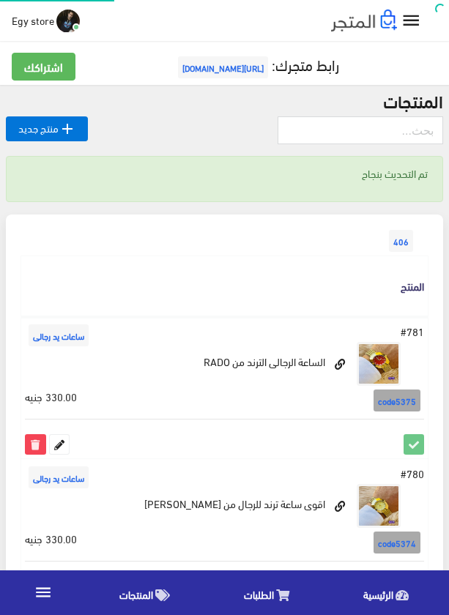
scroll to position [1679, -5]
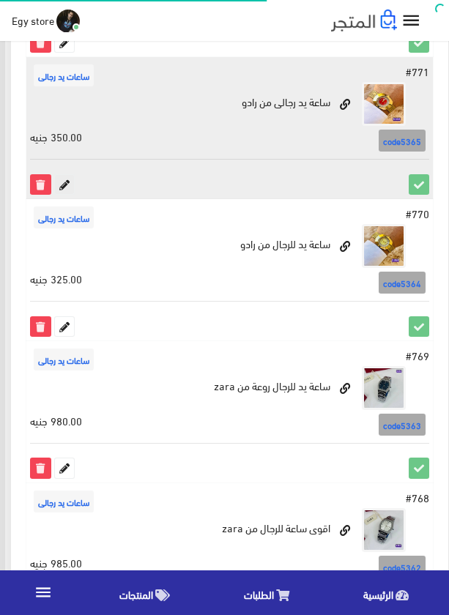
click at [68, 189] on icon at bounding box center [64, 184] width 19 height 19
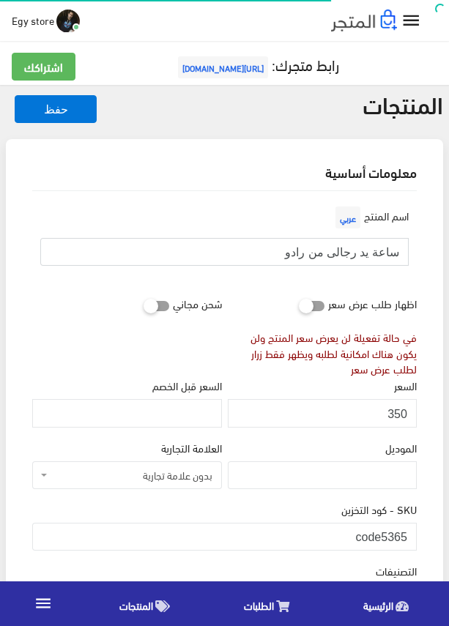
click at [373, 253] on input "ساعة يد رجالى من رادو" at bounding box center [224, 252] width 368 height 28
drag, startPoint x: 383, startPoint y: 526, endPoint x: 416, endPoint y: 526, distance: 32.9
click at [416, 526] on input "code5365" at bounding box center [224, 537] width 384 height 28
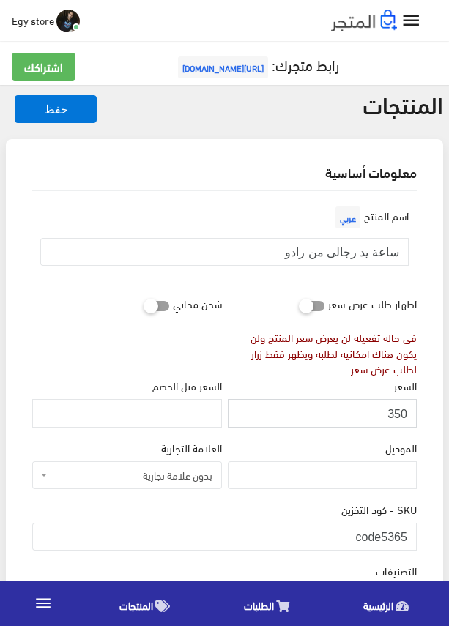
click at [395, 414] on input "350" at bounding box center [322, 413] width 189 height 28
click at [395, 414] on input "351" at bounding box center [322, 413] width 189 height 28
type input "350"
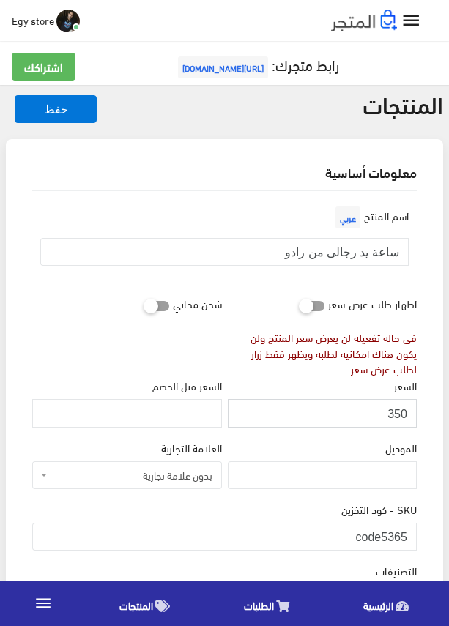
click at [395, 414] on input "350" at bounding box center [322, 413] width 189 height 28
click at [280, 501] on div "SKU - كود التخزين code5365" at bounding box center [224, 526] width 384 height 50
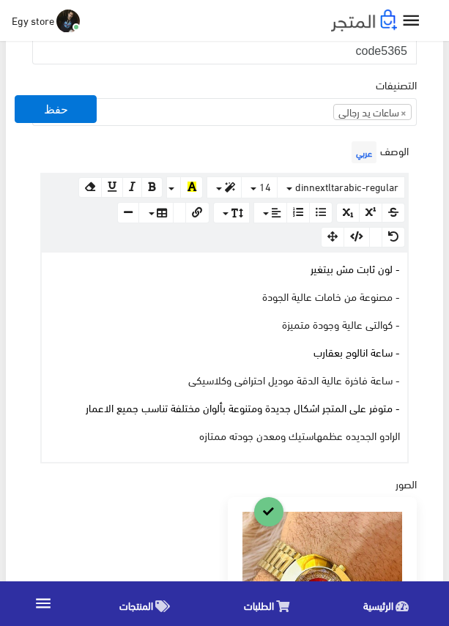
scroll to position [512, 0]
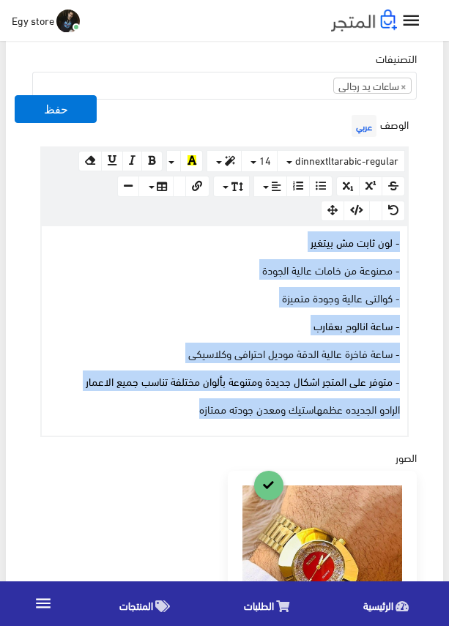
drag, startPoint x: 179, startPoint y: 399, endPoint x: 408, endPoint y: 244, distance: 277.3
click at [408, 244] on div "الوصف عربي × Insert Image Select from files Image URL Insert Image × Insert Lin…" at bounding box center [224, 274] width 390 height 326
copy div "- لون ثابت مش بيتغير - مصنوعة من خامات عالية الجودة - كوالتى عالية وجودة متميزة…"
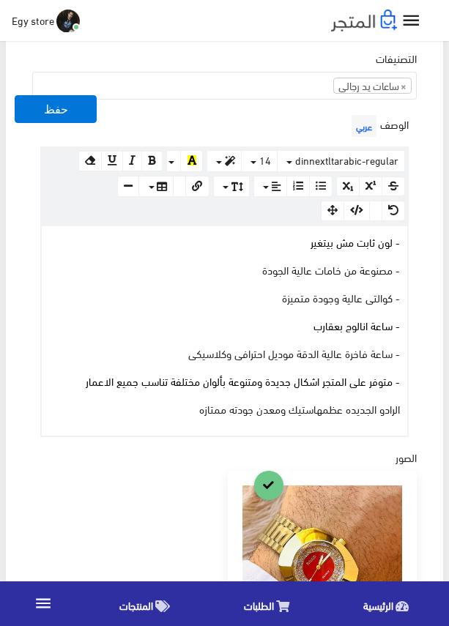
click at [315, 135] on div "الوصف عربي × Insert Image Select from files Image URL Insert Image × Insert Lin…" at bounding box center [224, 274] width 390 height 326
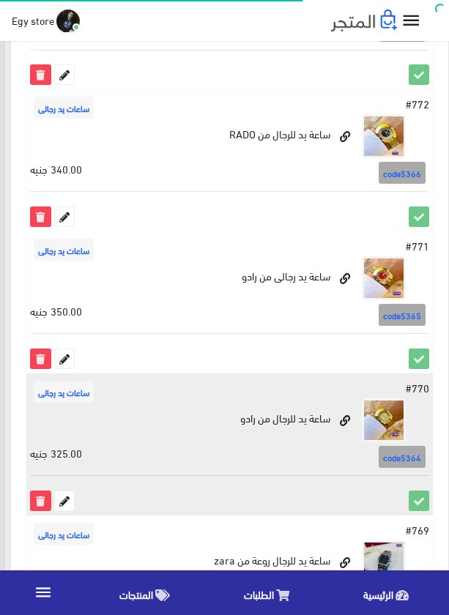
scroll to position [1460, -5]
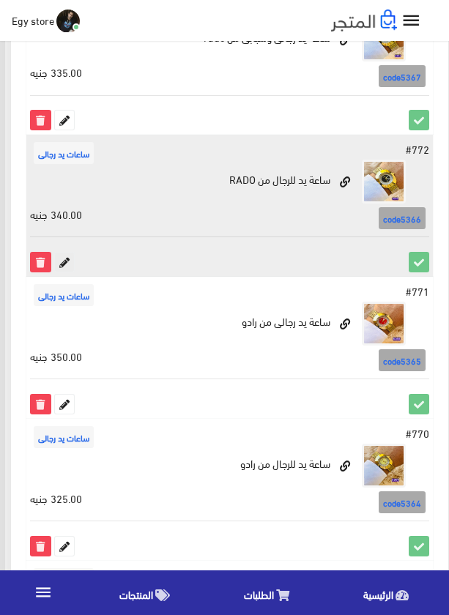
click at [64, 258] on icon at bounding box center [64, 262] width 19 height 19
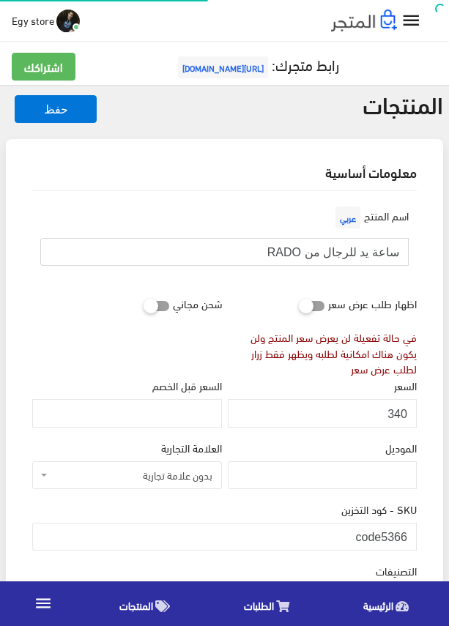
click at [336, 253] on input "ساعة يد للرجال من RADO" at bounding box center [224, 252] width 368 height 28
drag, startPoint x: 381, startPoint y: 526, endPoint x: 415, endPoint y: 526, distance: 34.4
click at [415, 526] on input "code5366" at bounding box center [224, 537] width 384 height 28
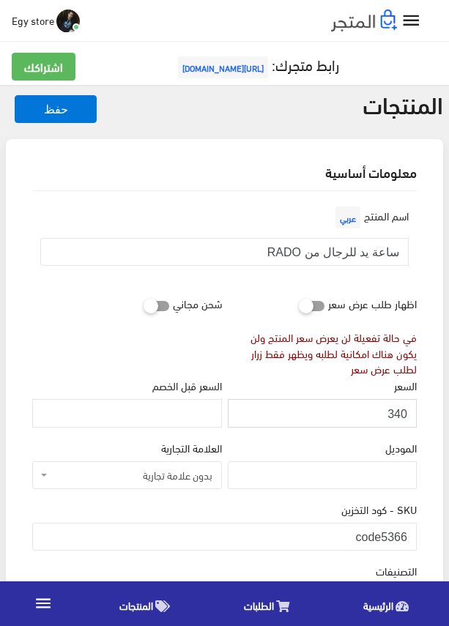
click at [397, 415] on input "340" at bounding box center [322, 413] width 189 height 28
click at [347, 435] on div "السعر 340" at bounding box center [322, 407] width 195 height 61
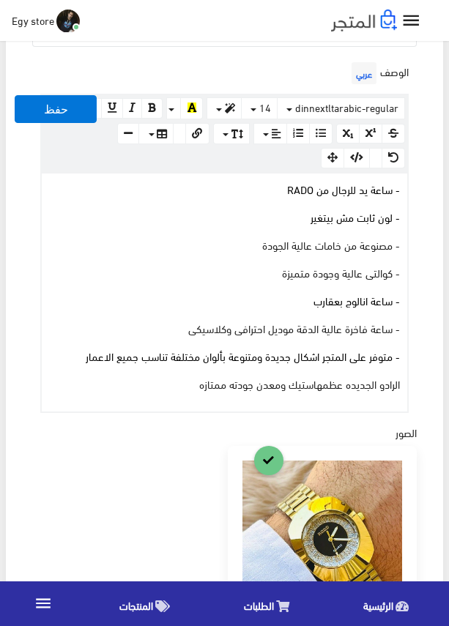
scroll to position [586, 0]
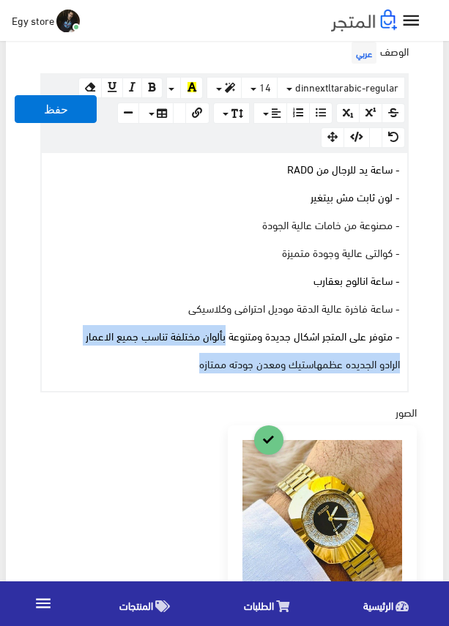
drag, startPoint x: 157, startPoint y: 366, endPoint x: 274, endPoint y: 281, distance: 145.3
click at [239, 313] on div "- ساعة يد للرجال من RADO - لون ثابت مش بيتغير - مصنوعة من خامات عالية الجودة - …" at bounding box center [224, 272] width 365 height 238
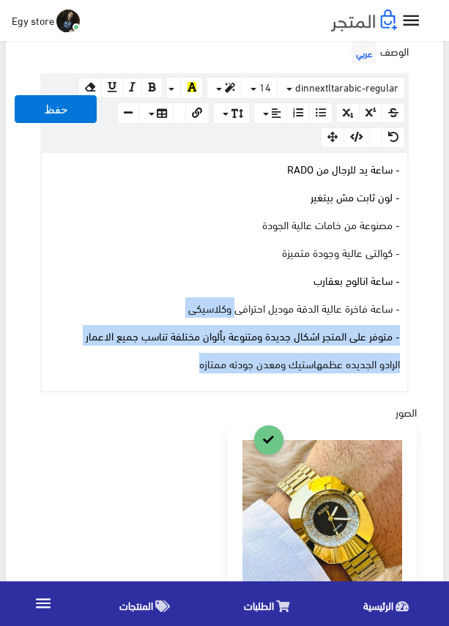
click at [403, 179] on div "- ساعة يد للرجال من RADO - لون ثابت مش بيتغير - مصنوعة من خامات عالية الجودة - …" at bounding box center [224, 272] width 365 height 238
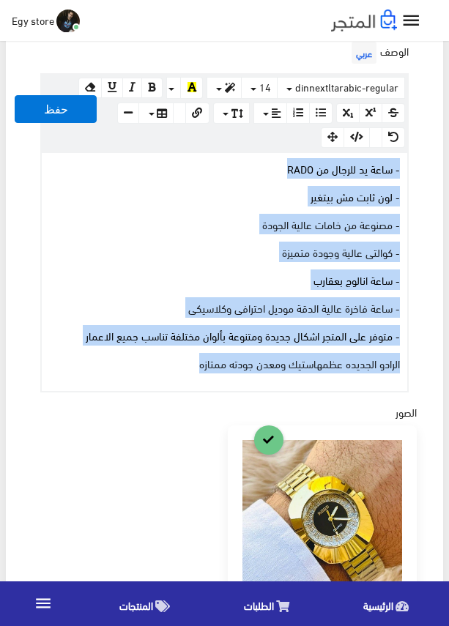
drag, startPoint x: 184, startPoint y: 365, endPoint x: 420, endPoint y: 168, distance: 307.7
click at [420, 168] on div "اسم المنتج عربي ساعة يد للرجال من RADO اظهار طلب عرض سعر في حالة تفعيلة لن يعرض…" at bounding box center [224, 311] width 408 height 1413
copy div "- ساعة يد للرجال من RADO - لون ثابت مش بيتغير - مصنوعة من خامات عالية الجودة - …"
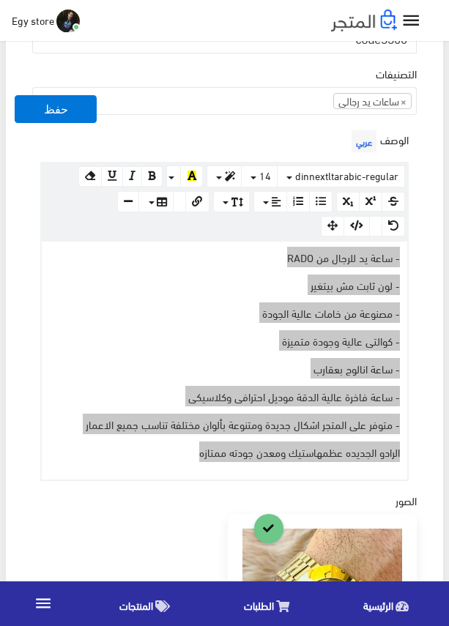
scroll to position [366, 0]
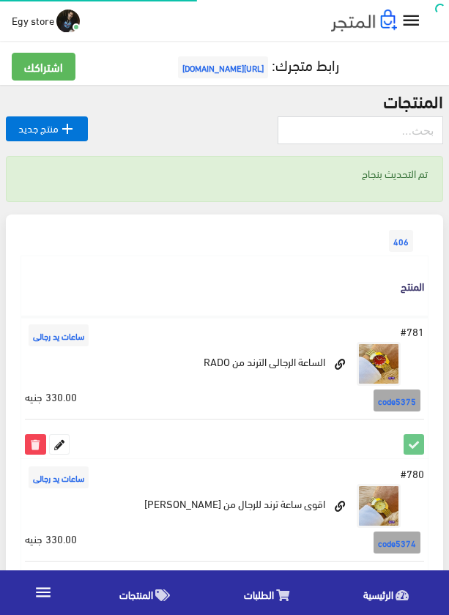
scroll to position [1457, -5]
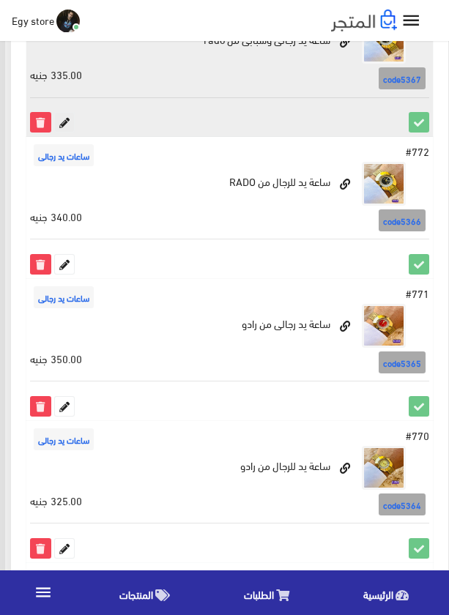
click at [59, 122] on icon at bounding box center [64, 122] width 19 height 19
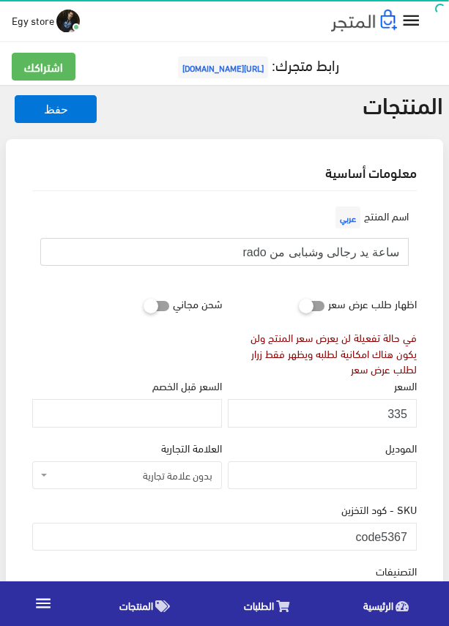
click at [335, 253] on input "ساعة يد رجالى وشبابى من rado" at bounding box center [224, 252] width 368 height 28
drag, startPoint x: 382, startPoint y: 523, endPoint x: 408, endPoint y: 523, distance: 26.4
click at [408, 523] on input "code5367" at bounding box center [224, 537] width 384 height 28
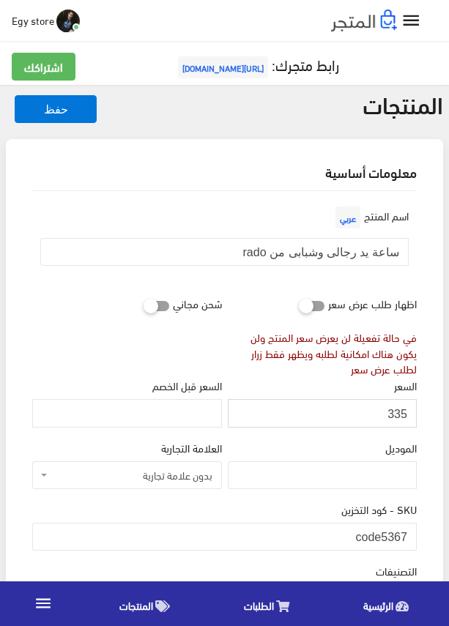
click at [396, 410] on input "335" at bounding box center [322, 413] width 189 height 28
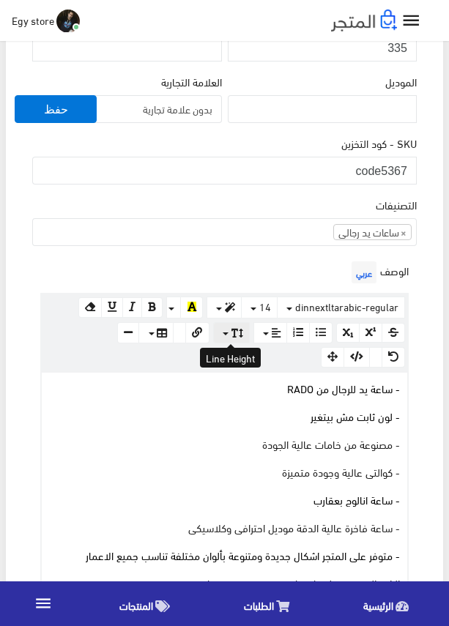
scroll to position [439, 0]
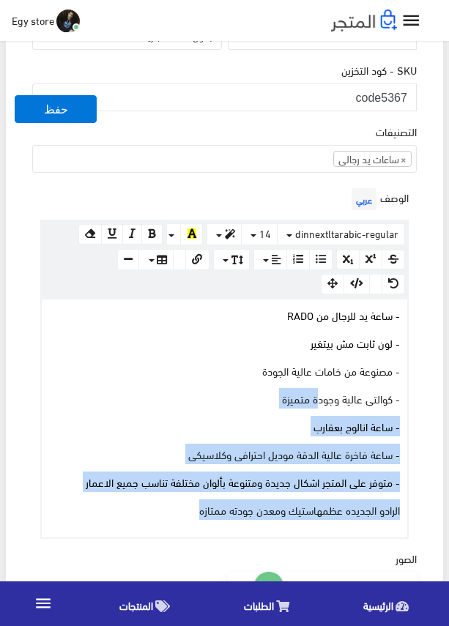
drag, startPoint x: 156, startPoint y: 503, endPoint x: 340, endPoint y: 362, distance: 231.9
click at [339, 364] on div "- ساعة يد للرجال من RADO - لون ثابت مش بيتغير - مصنوعة من خامات عالية الجودة - …" at bounding box center [224, 418] width 365 height 238
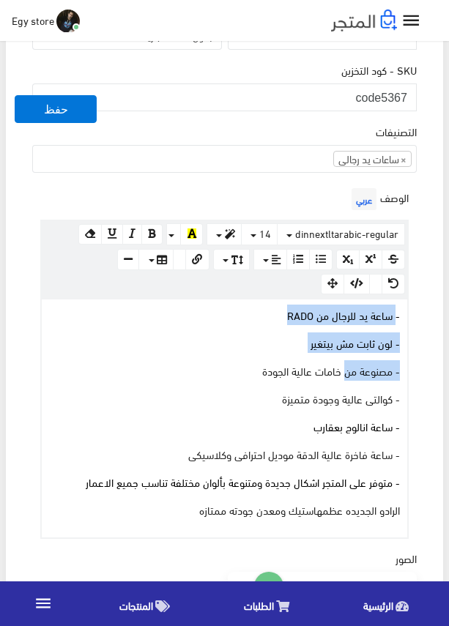
drag, startPoint x: 351, startPoint y: 351, endPoint x: 395, endPoint y: 318, distance: 54.3
click at [395, 318] on div "- ساعة يد للرجال من RADO - لون ثابت مش بيتغير - مصنوعة من خامات عالية الجودة - …" at bounding box center [224, 418] width 365 height 238
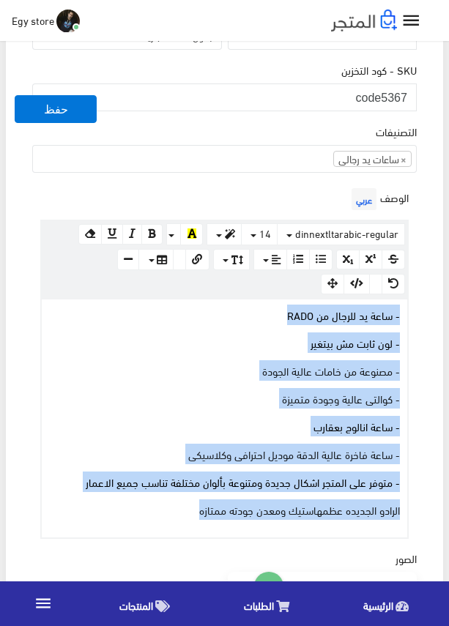
drag, startPoint x: 165, startPoint y: 512, endPoint x: 413, endPoint y: 316, distance: 315.7
click at [413, 316] on div "الوصف عربي × Insert Image Select from files Image URL Insert Image × Insert Lin…" at bounding box center [224, 361] width 390 height 354
copy div "- ساعة يد للرجال من RADO - لون ثابت مش بيتغير - مصنوعة من خامات عالية الجودة - …"
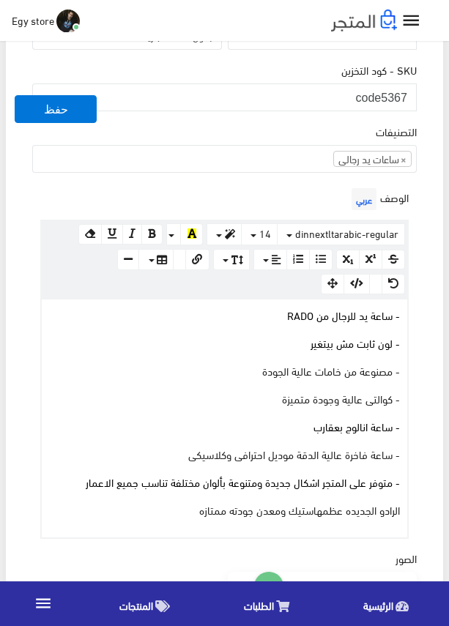
click at [261, 137] on div "التصنيفات ساعات يد رجالى ساعات يد حريمى اساور وبريسليت × ساعات يد رجالى" at bounding box center [224, 148] width 384 height 50
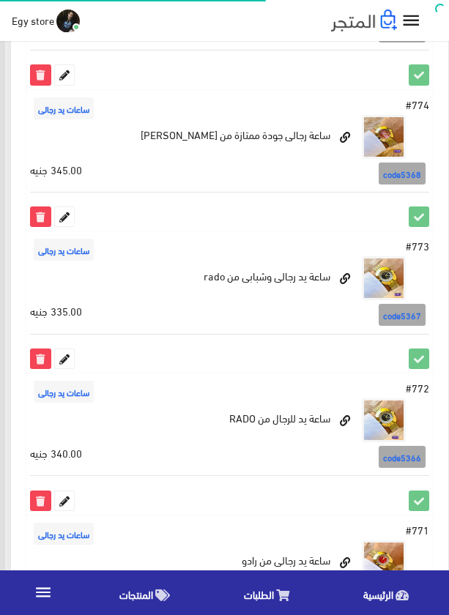
scroll to position [1162, -5]
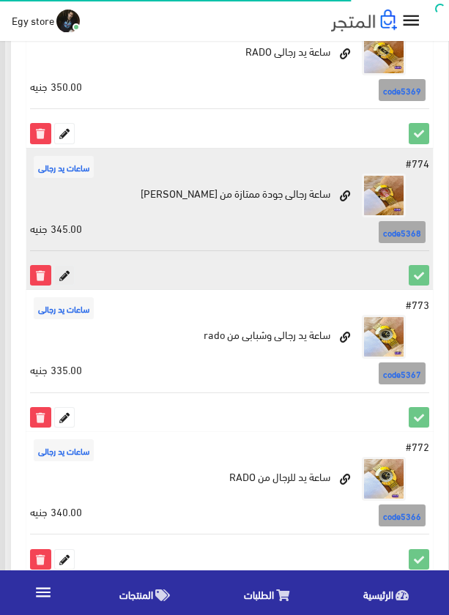
click at [66, 282] on icon at bounding box center [64, 275] width 19 height 19
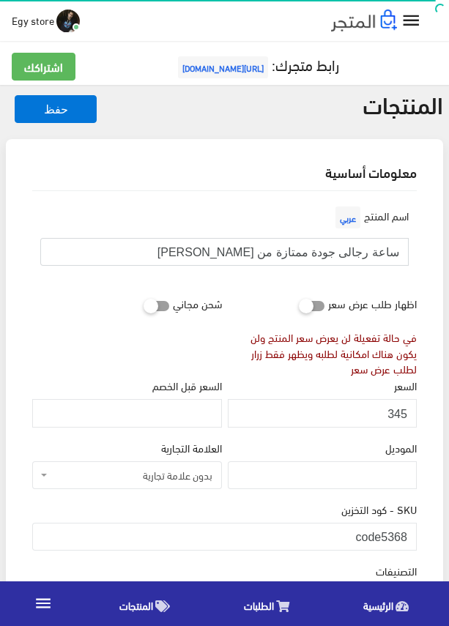
click at [293, 253] on input "ساعة رجالى جودة ممتازة من [PERSON_NAME]" at bounding box center [224, 252] width 368 height 28
drag, startPoint x: 382, startPoint y: 537, endPoint x: 427, endPoint y: 537, distance: 44.7
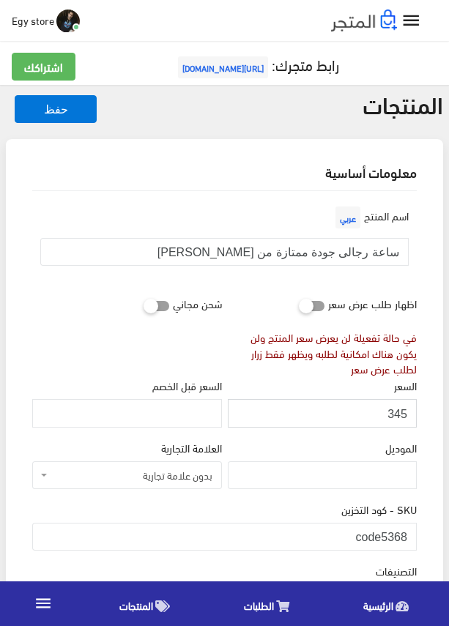
click at [392, 411] on input "345" at bounding box center [322, 413] width 189 height 28
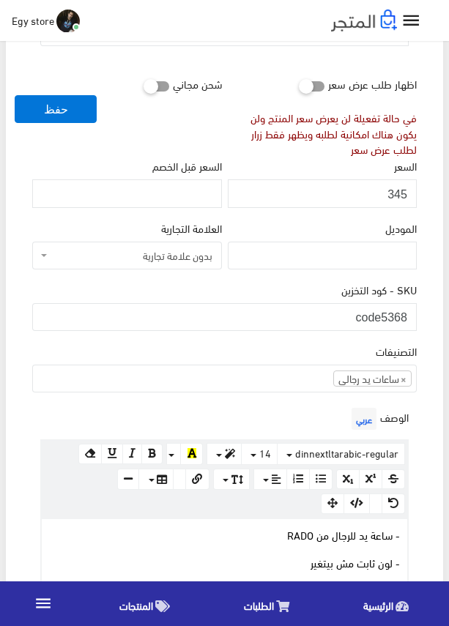
scroll to position [439, 0]
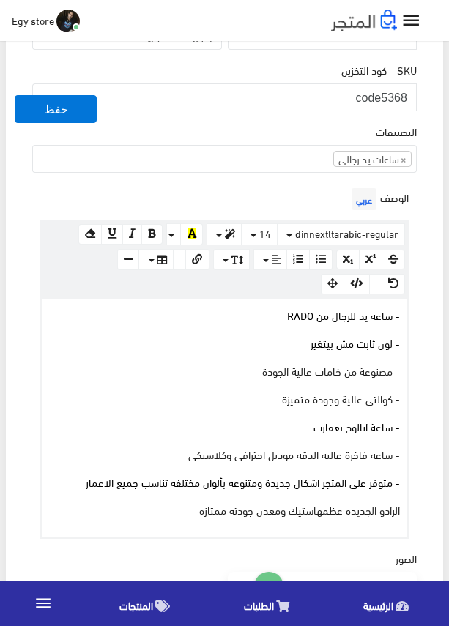
drag, startPoint x: 173, startPoint y: 510, endPoint x: 321, endPoint y: 371, distance: 202.5
click at [302, 397] on div "- ساعة يد للرجال من RADO - لون ثابت مش بيتغير - مصنوعة من خامات عالية الجودة - …" at bounding box center [224, 418] width 365 height 238
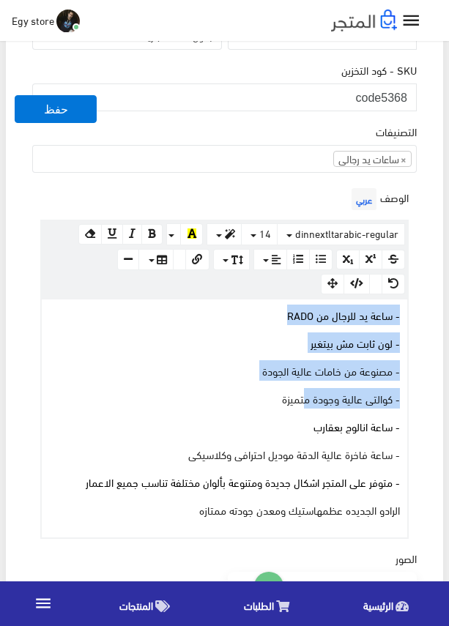
drag, startPoint x: 321, startPoint y: 371, endPoint x: 403, endPoint y: 315, distance: 99.1
click at [403, 315] on div "- ساعة يد للرجال من RADO - لون ثابت مش بيتغير - مصنوعة من خامات عالية الجودة - …" at bounding box center [224, 418] width 365 height 238
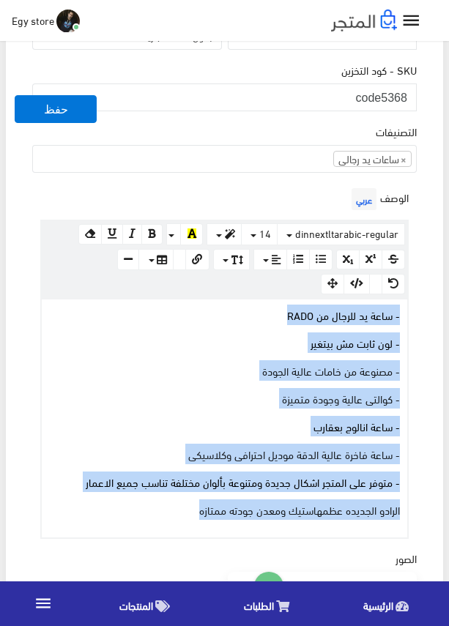
drag, startPoint x: 239, startPoint y: 454, endPoint x: 417, endPoint y: 311, distance: 227.5
click at [417, 311] on div "الوصف عربي × Insert Image Select from files Image URL Insert Image × Insert Lin…" at bounding box center [224, 361] width 390 height 354
copy div "- ساعة يد للرجال من RADO - لون ثابت مش بيتغير - مصنوعة من خامات عالية الجودة - …"
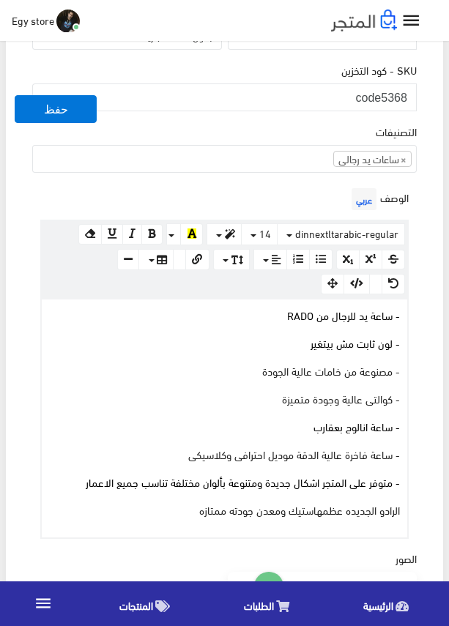
click at [433, 143] on div "معلومات أساسية اسم المنتج عربي ساعة رجالى جودة ممتازة من رادو RADO اظهار طلب عر…" at bounding box center [224, 447] width 437 height 1494
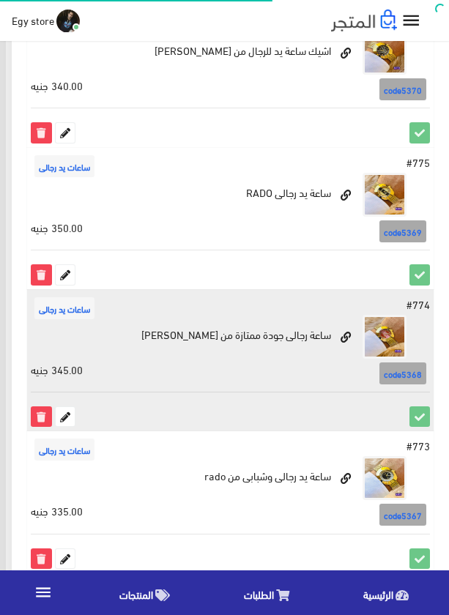
scroll to position [943, -6]
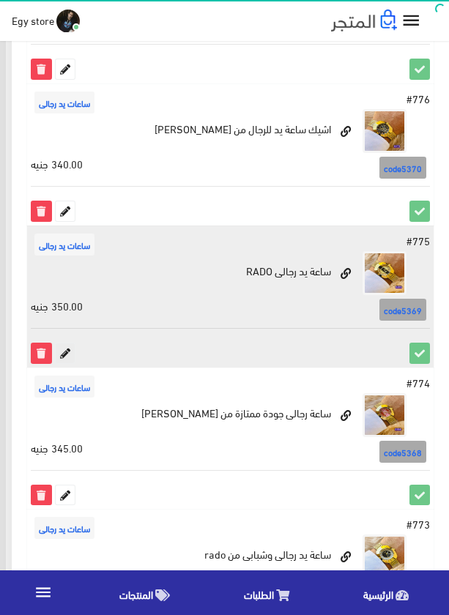
click at [60, 353] on icon at bounding box center [65, 352] width 19 height 19
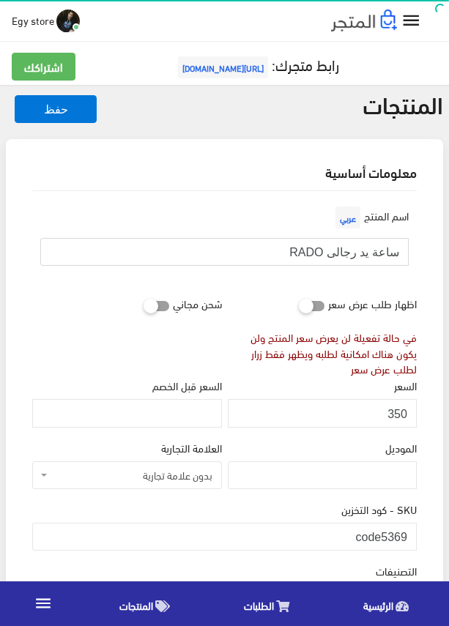
click at [375, 249] on input "ساعة يد رجالى RADO" at bounding box center [224, 252] width 368 height 28
drag, startPoint x: 381, startPoint y: 529, endPoint x: 425, endPoint y: 530, distance: 43.2
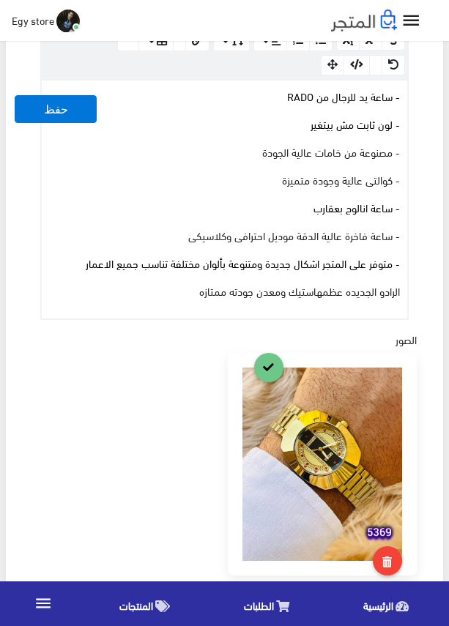
scroll to position [659, 0]
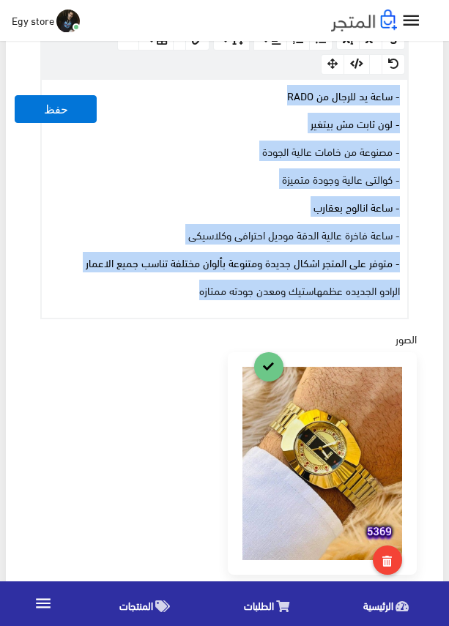
drag, startPoint x: 155, startPoint y: 288, endPoint x: 412, endPoint y: 93, distance: 322.4
click at [412, 93] on div "الوصف عربي × Insert Image Select from files Image URL Insert Image × Insert Lin…" at bounding box center [224, 142] width 390 height 354
copy div "- ساعة يد للرجال من RADO - لون ثابت مش بيتغير - مصنوعة من خامات عالية الجودة - …"
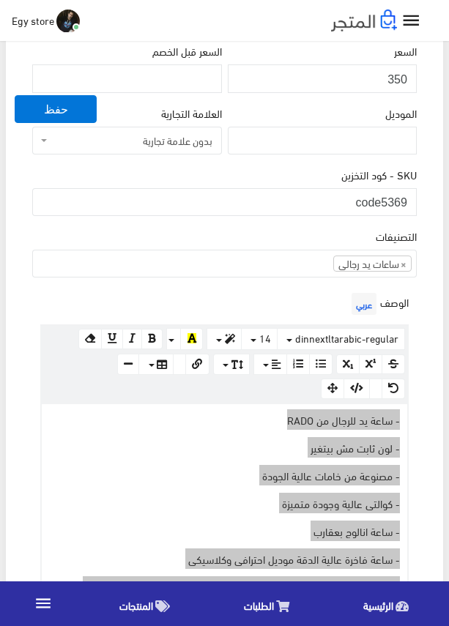
scroll to position [293, 0]
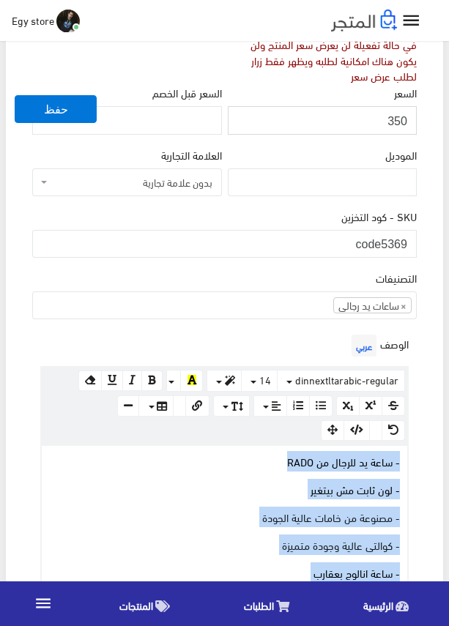
click at [394, 119] on input "350" at bounding box center [322, 120] width 189 height 28
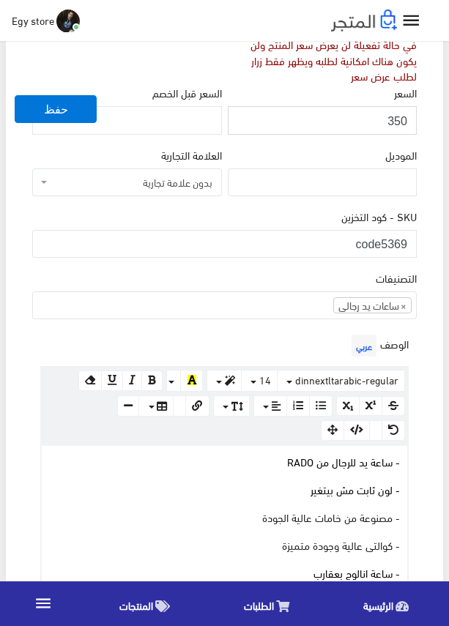
click at [394, 119] on input "350" at bounding box center [322, 120] width 189 height 28
click at [290, 206] on div "الموديل" at bounding box center [322, 176] width 195 height 61
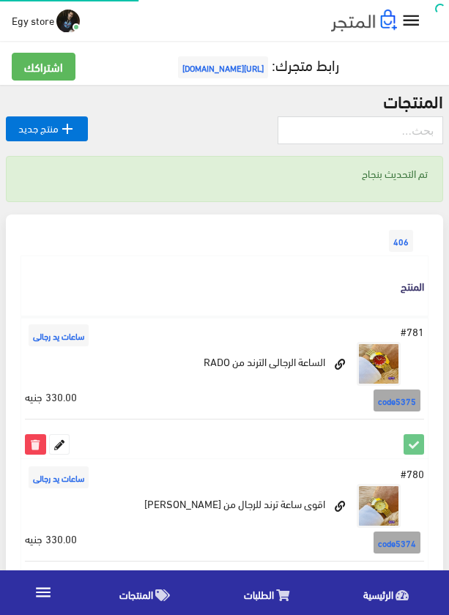
scroll to position [943, -6]
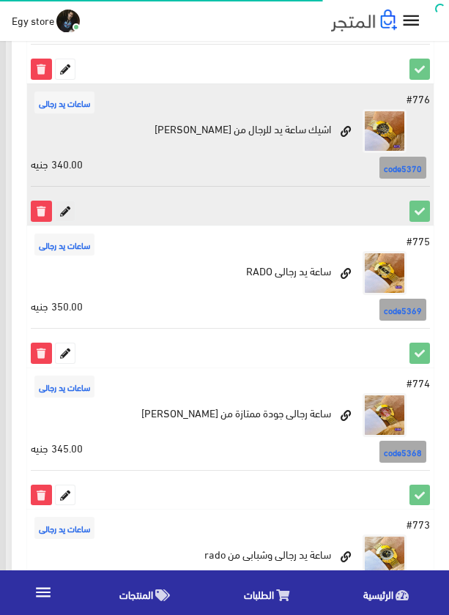
click at [67, 205] on icon at bounding box center [65, 210] width 19 height 19
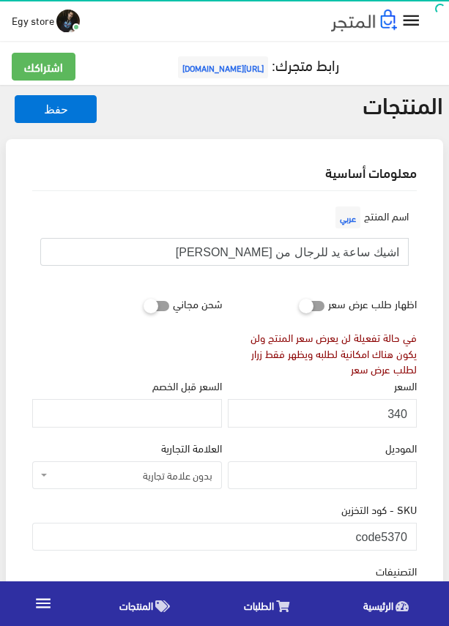
click at [281, 250] on input "اشيك ساعة يد للرجال من [PERSON_NAME]" at bounding box center [224, 252] width 368 height 28
drag, startPoint x: 384, startPoint y: 536, endPoint x: 406, endPoint y: 539, distance: 22.3
click at [406, 539] on input "code5370" at bounding box center [224, 537] width 384 height 28
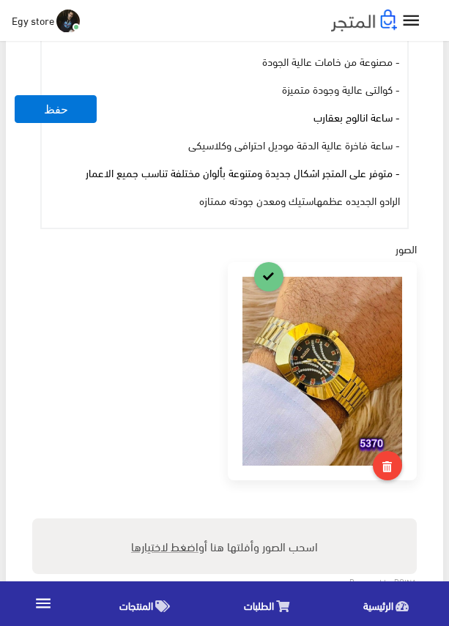
scroll to position [512, 0]
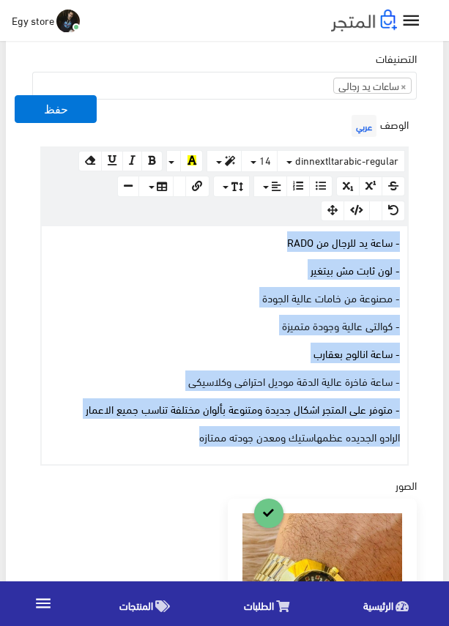
drag, startPoint x: 181, startPoint y: 436, endPoint x: 412, endPoint y: 242, distance: 301.4
click at [412, 242] on div "الوصف عربي × Insert Image Select from files Image URL Insert Image × Insert Lin…" at bounding box center [224, 288] width 390 height 354
copy div "- ساعة يد للرجال من RADO - لون ثابت مش بيتغير - مصنوعة من خامات عالية الجودة - …"
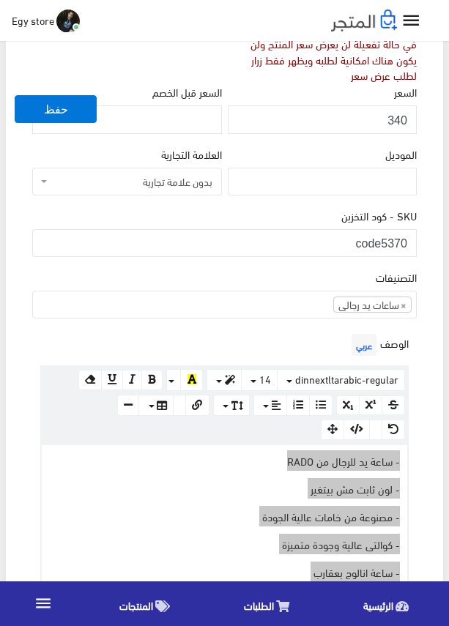
scroll to position [293, 0]
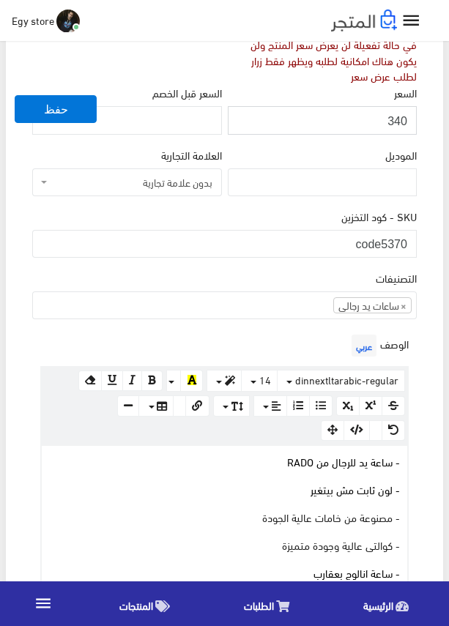
click at [396, 116] on input "340" at bounding box center [322, 120] width 189 height 28
click at [305, 213] on div "SKU - كود التخزين code5370" at bounding box center [224, 233] width 384 height 50
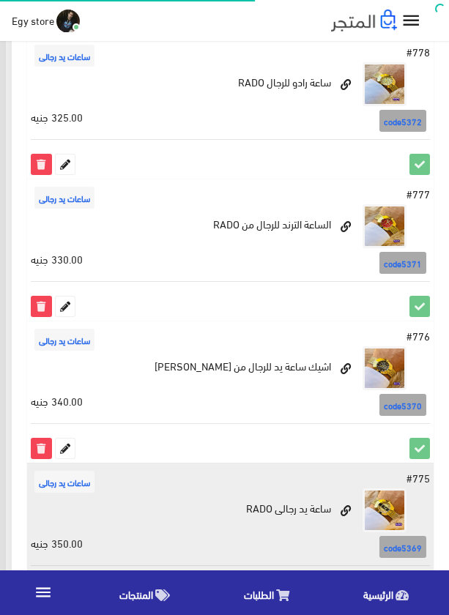
scroll to position [650, -6]
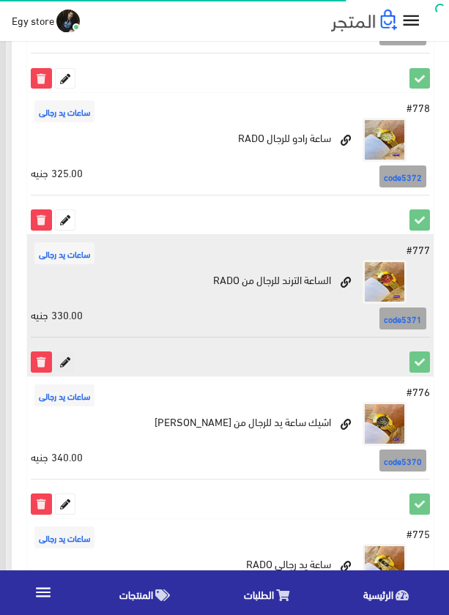
click at [63, 365] on icon at bounding box center [65, 361] width 19 height 19
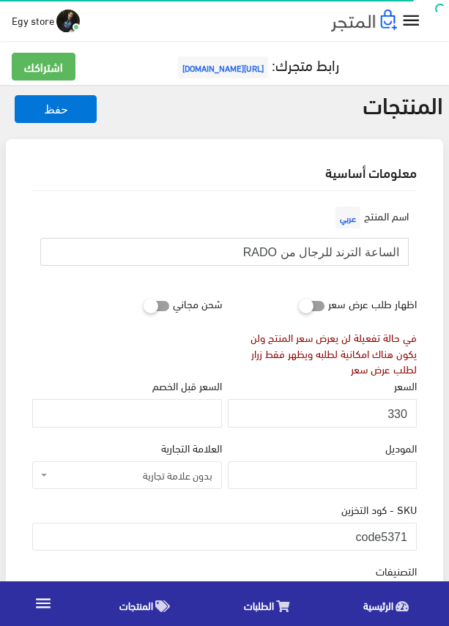
click at [327, 252] on input "الساعة الترند للرجال من RADO" at bounding box center [224, 252] width 368 height 28
drag, startPoint x: 383, startPoint y: 528, endPoint x: 427, endPoint y: 533, distance: 44.9
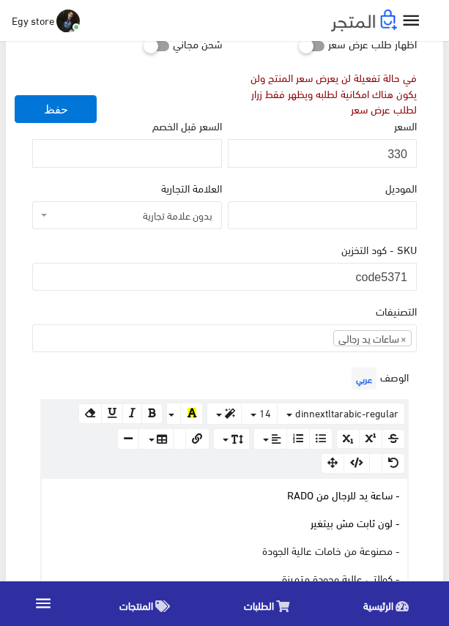
scroll to position [255, 0]
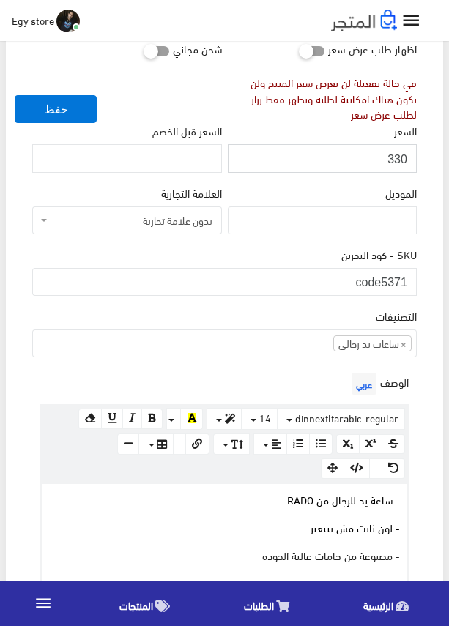
click at [398, 154] on input "330" at bounding box center [322, 158] width 189 height 28
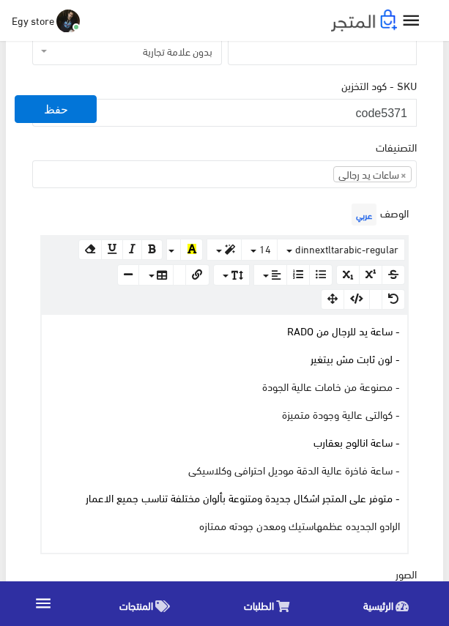
scroll to position [474, 0]
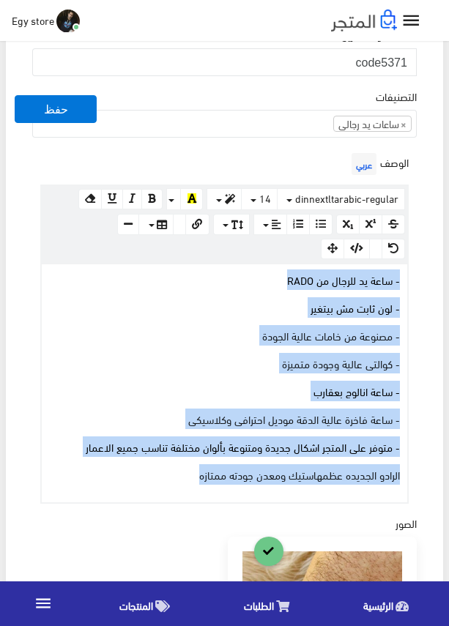
drag, startPoint x: 170, startPoint y: 478, endPoint x: 406, endPoint y: 283, distance: 306.8
click at [406, 283] on div "- ساعة يد للرجال من RADO - لون ثابت مش بيتغير - مصنوعة من خامات عالية الجودة - …" at bounding box center [224, 383] width 365 height 238
copy div "- ساعة يد للرجال من RADO - لون ثابت مش بيتغير - مصنوعة من خامات عالية الجودة - …"
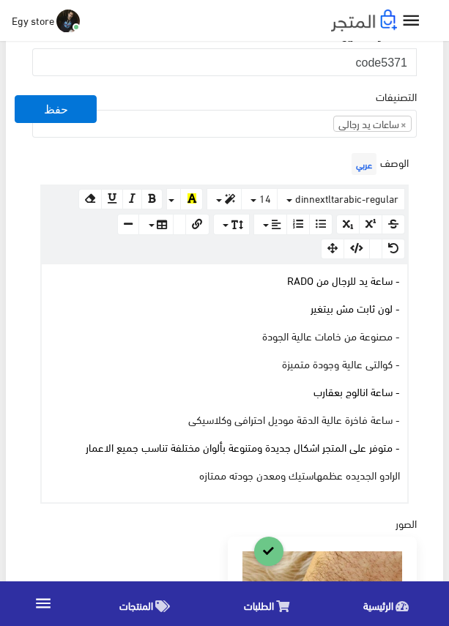
click at [312, 144] on div "التصنيفات ساعات يد رجالى ساعات يد حريمى اساور وبريسليت × ساعات يد رجالى" at bounding box center [224, 118] width 390 height 61
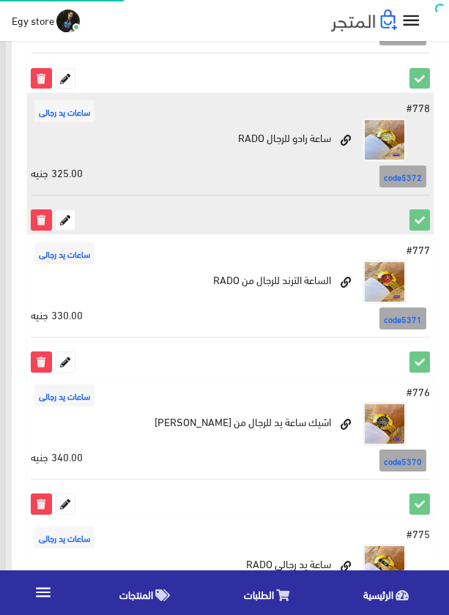
scroll to position [650, -6]
click at [66, 222] on icon at bounding box center [65, 219] width 19 height 19
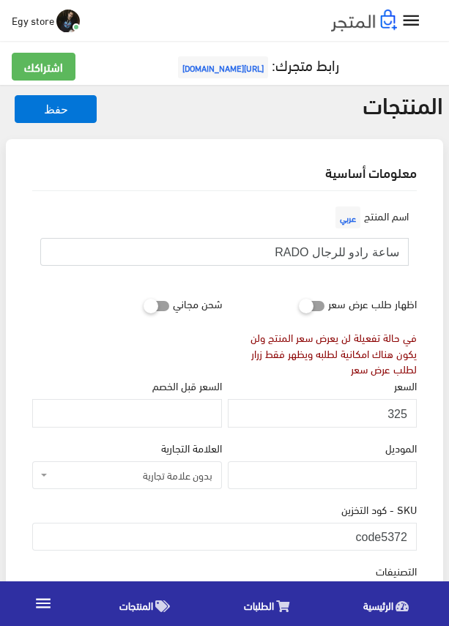
click at [312, 252] on input "ساعة رادو للرجال RADO" at bounding box center [224, 252] width 368 height 28
drag, startPoint x: 381, startPoint y: 540, endPoint x: 414, endPoint y: 540, distance: 32.2
click at [414, 540] on input "code5372" at bounding box center [224, 537] width 384 height 28
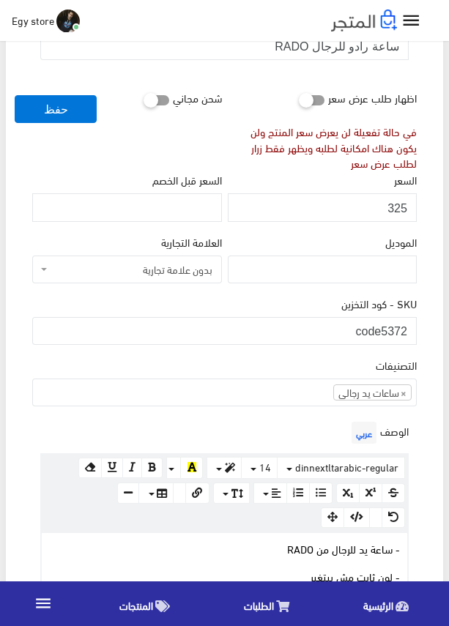
scroll to position [220, 0]
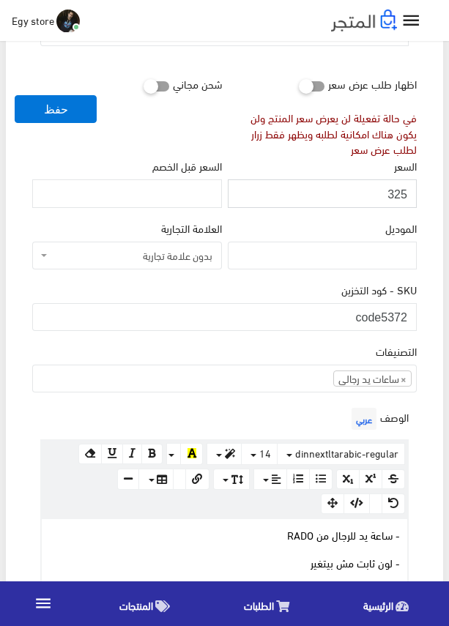
click at [397, 189] on input "325" at bounding box center [322, 193] width 189 height 28
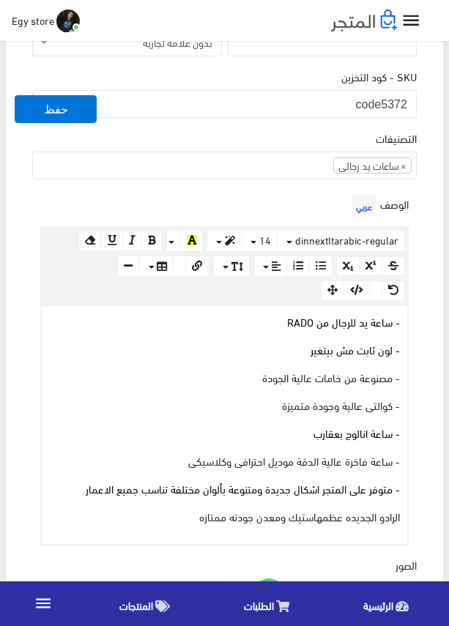
scroll to position [512, 0]
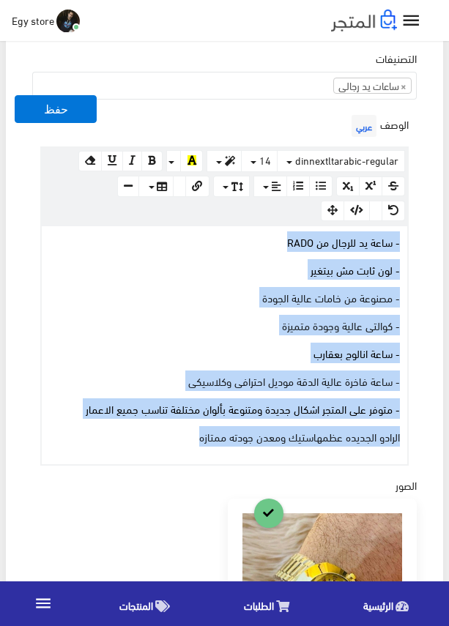
drag, startPoint x: 171, startPoint y: 437, endPoint x: 405, endPoint y: 235, distance: 309.3
click at [405, 235] on div "- ساعة يد للرجال من RADO - لون ثابت مش بيتغير - مصنوعة من خامات عالية الجودة - …" at bounding box center [224, 345] width 365 height 238
copy div "- ساعة يد للرجال من RADO - لون ثابت مش بيتغير - مصنوعة من خامات عالية الجودة - …"
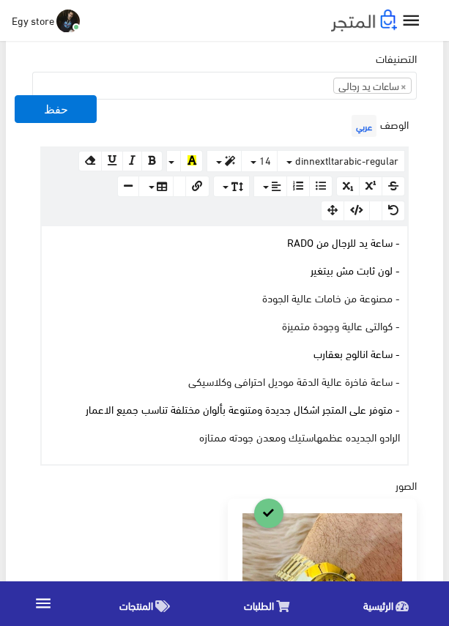
click at [269, 122] on div "الوصف عربي × Insert Image Select from files Image URL Insert Image × Insert Lin…" at bounding box center [224, 288] width 390 height 354
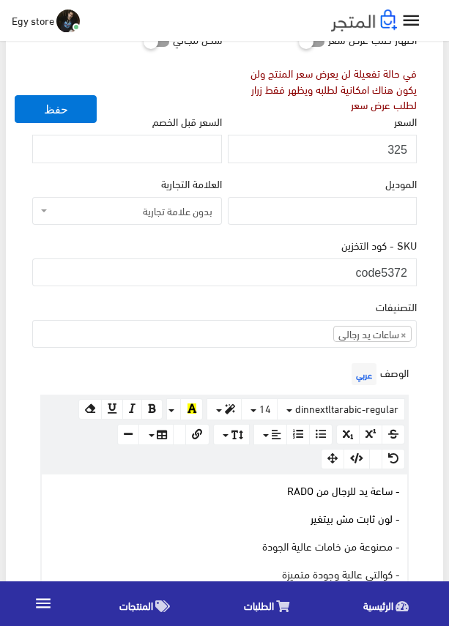
scroll to position [220, 0]
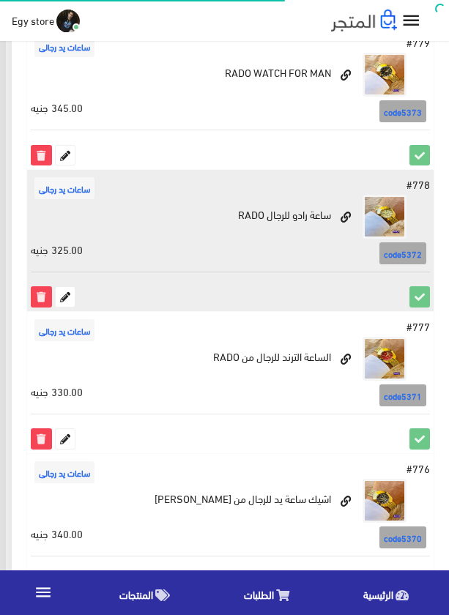
scroll to position [357, -6]
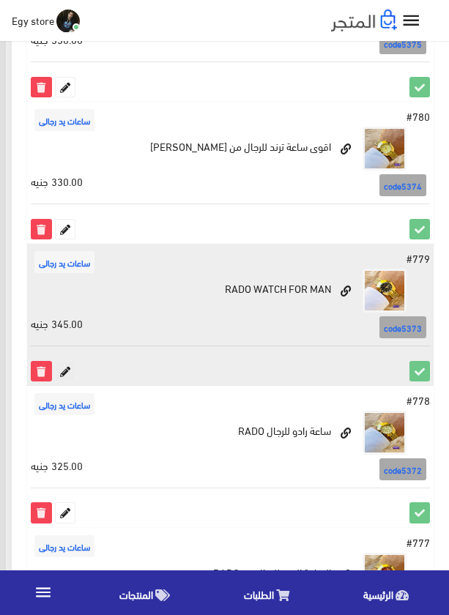
click at [61, 366] on icon at bounding box center [65, 371] width 19 height 19
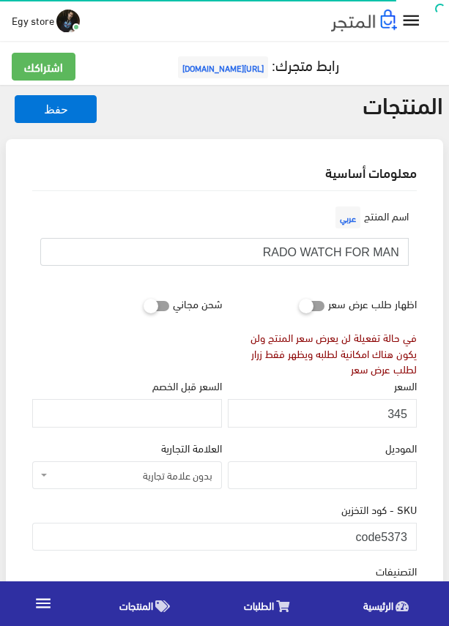
click at [315, 251] on input "RADO WATCH FOR MAN" at bounding box center [224, 252] width 368 height 28
drag, startPoint x: 383, startPoint y: 532, endPoint x: 417, endPoint y: 531, distance: 34.4
click at [417, 531] on div "SKU - كود التخزين code5373" at bounding box center [224, 531] width 390 height 61
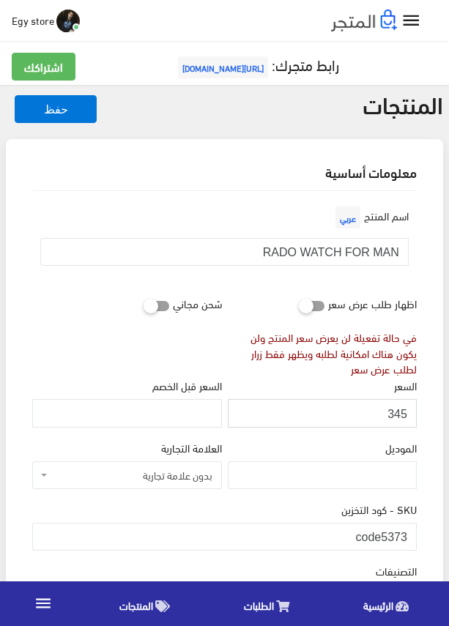
click at [397, 413] on input "345" at bounding box center [322, 413] width 189 height 28
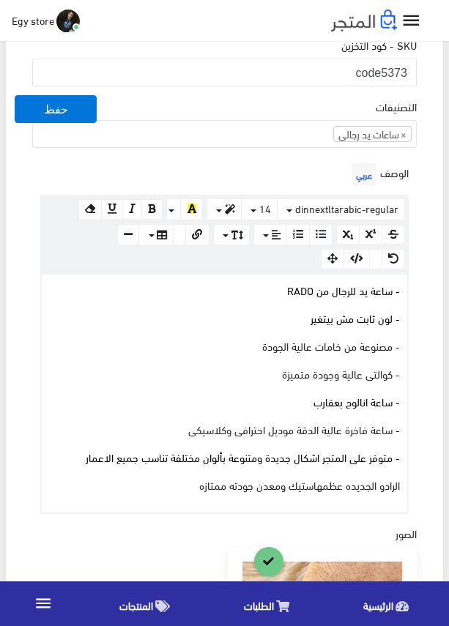
scroll to position [512, 0]
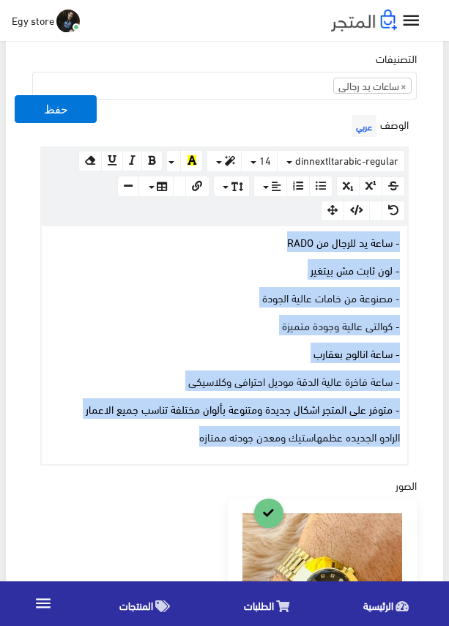
drag, startPoint x: 147, startPoint y: 434, endPoint x: 407, endPoint y: 240, distance: 324.3
click at [407, 240] on div "www.google.com 100% 50% 25% - ساعة يد للرجال من RADO - لون ثابت مش بيتغير - مصن…" at bounding box center [224, 345] width 368 height 241
copy div "- ساعة يد للرجال من RADO - لون ثابت مش بيتغير - مصنوعة من خامات عالية الجودة - …"
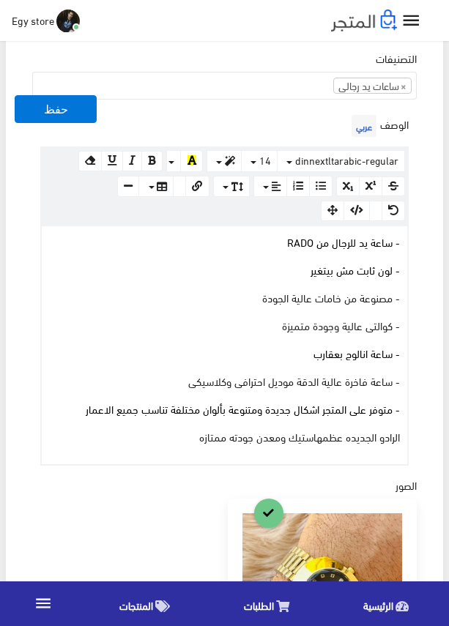
click at [435, 132] on div "معلومات أساسية اسم المنتج عربي RADO WATCH FOR MAN اظهار طلب عرض سعر في حالة تفع…" at bounding box center [224, 370] width 437 height 1487
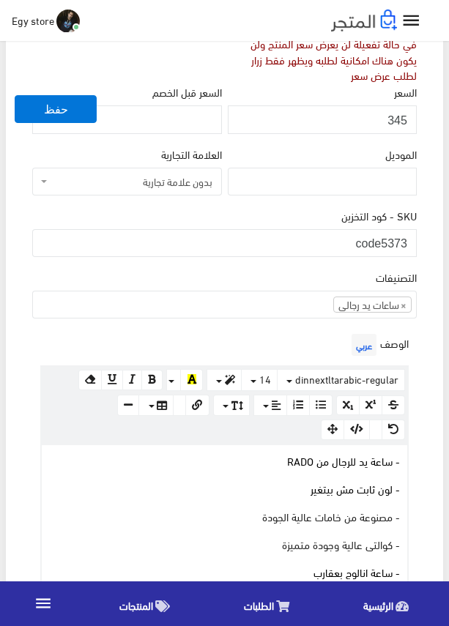
scroll to position [293, 0]
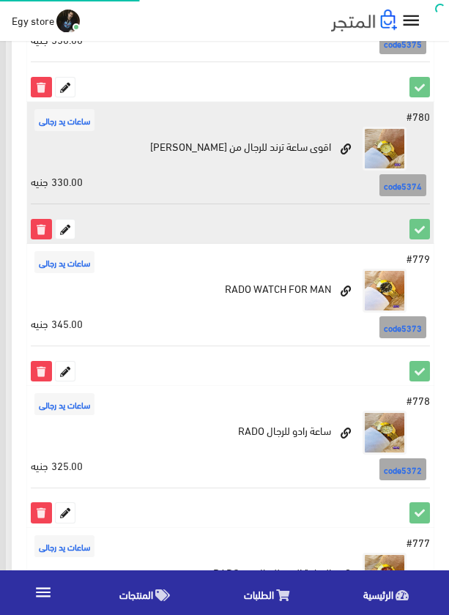
scroll to position [357, -6]
click at [67, 231] on icon at bounding box center [65, 229] width 19 height 19
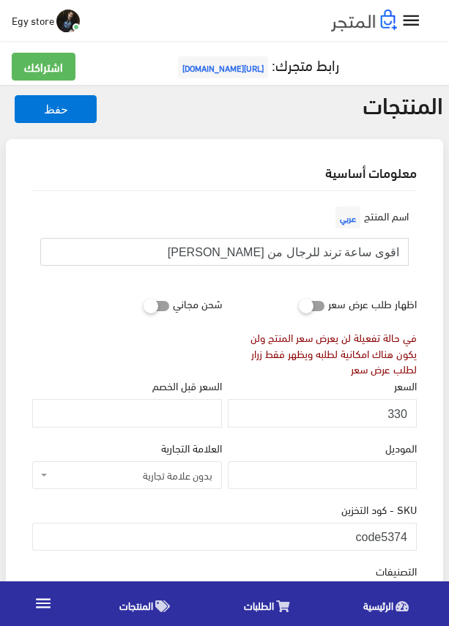
click at [330, 256] on input "اقوى ساعة ترند للرجال من [PERSON_NAME]" at bounding box center [224, 252] width 368 height 28
drag, startPoint x: 382, startPoint y: 528, endPoint x: 427, endPoint y: 531, distance: 45.5
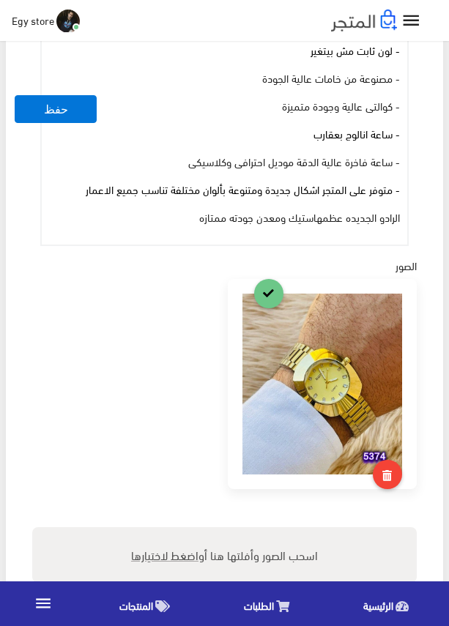
scroll to position [659, 0]
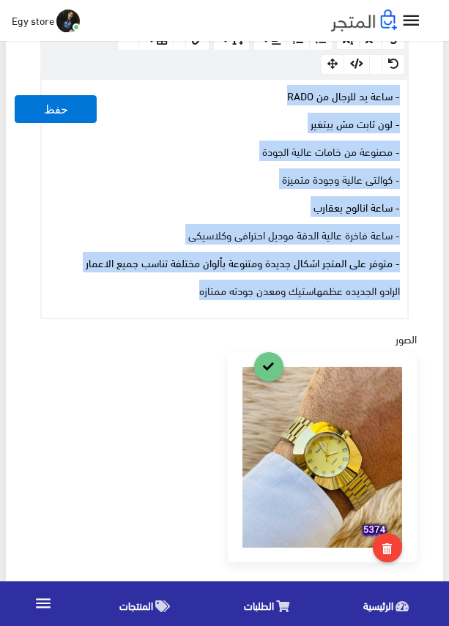
drag, startPoint x: 172, startPoint y: 290, endPoint x: 403, endPoint y: 83, distance: 310.0
click at [403, 83] on div "- ساعة يد للرجال من RADO - لون ثابت مش بيتغير - مصنوعة من خامات عالية الجودة - …" at bounding box center [224, 199] width 365 height 238
copy div "- ساعة يد للرجال من RADO - لون ثابت مش بيتغير - مصنوعة من خامات عالية الجودة - …"
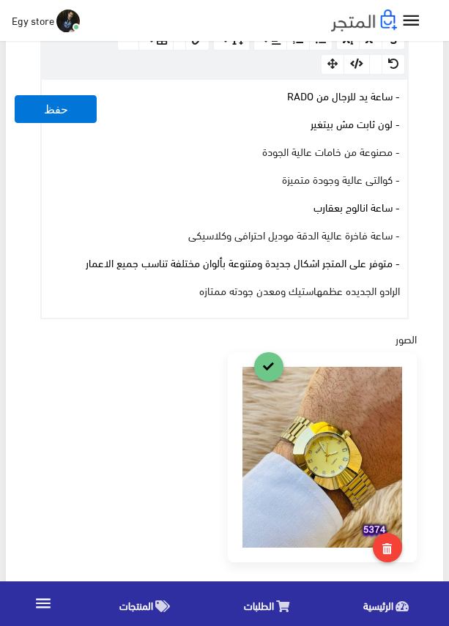
click at [427, 343] on div "اسم المنتج عربي اقوى ساعة ترند للرجال من رادو RADO اظهار طلب عرض سعر في حالة تف…" at bounding box center [224, 236] width 408 height 1408
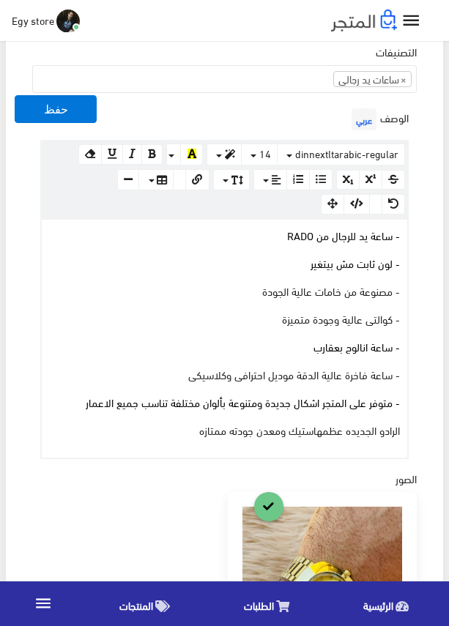
scroll to position [293, 0]
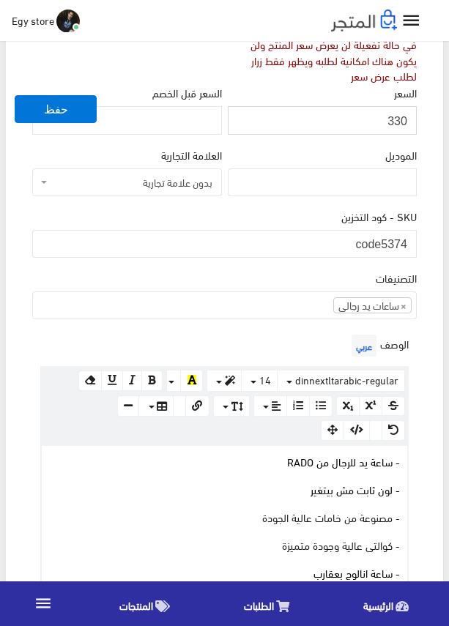
click at [395, 124] on input "330" at bounding box center [322, 120] width 189 height 28
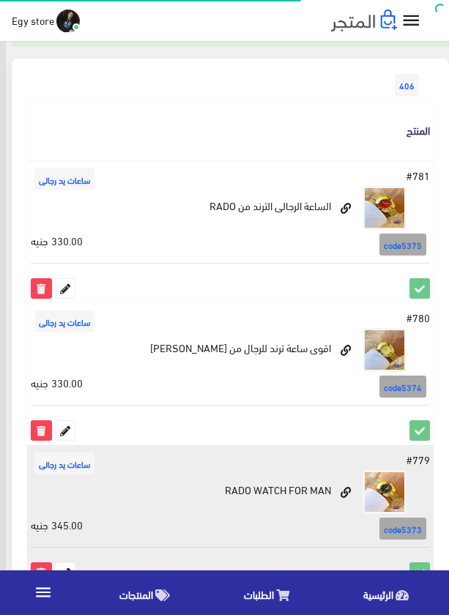
scroll to position [138, -6]
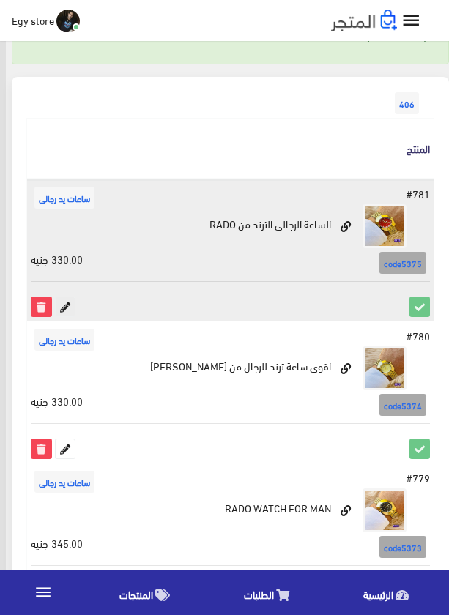
click at [64, 307] on icon at bounding box center [65, 306] width 19 height 19
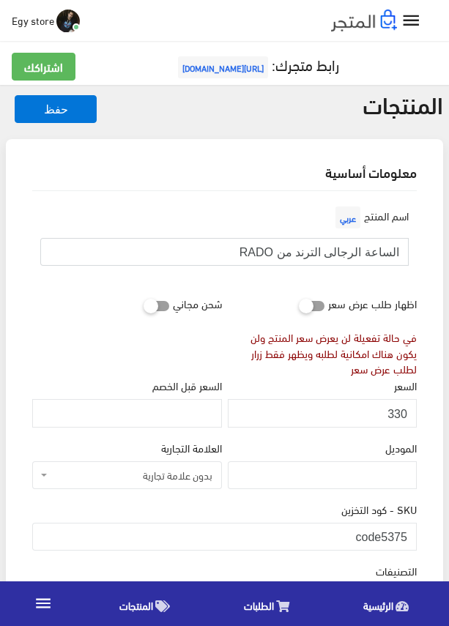
click at [291, 253] on input "الساعة الرجالى الترند من RADO" at bounding box center [224, 252] width 368 height 28
drag, startPoint x: 382, startPoint y: 525, endPoint x: 415, endPoint y: 529, distance: 33.2
click at [415, 529] on input "code5375" at bounding box center [224, 537] width 384 height 28
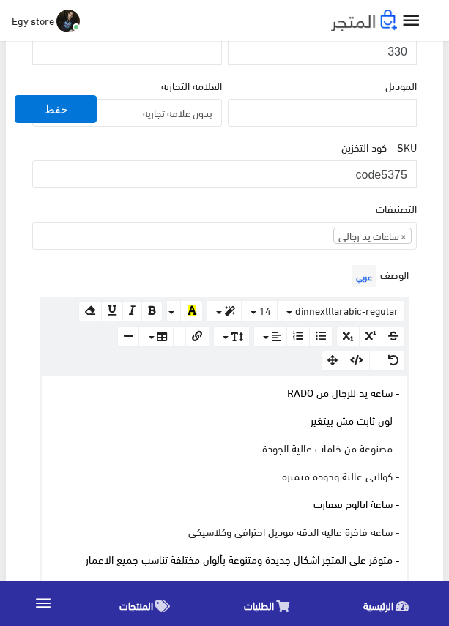
scroll to position [73, 0]
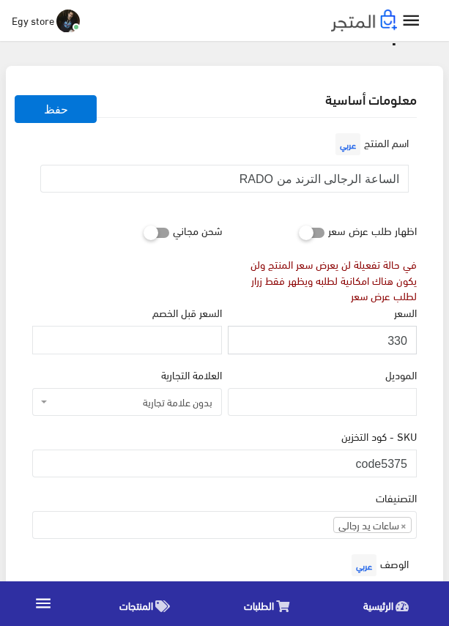
click at [397, 344] on input "330" at bounding box center [322, 340] width 189 height 28
click at [322, 318] on div "السعر 330" at bounding box center [322, 329] width 189 height 50
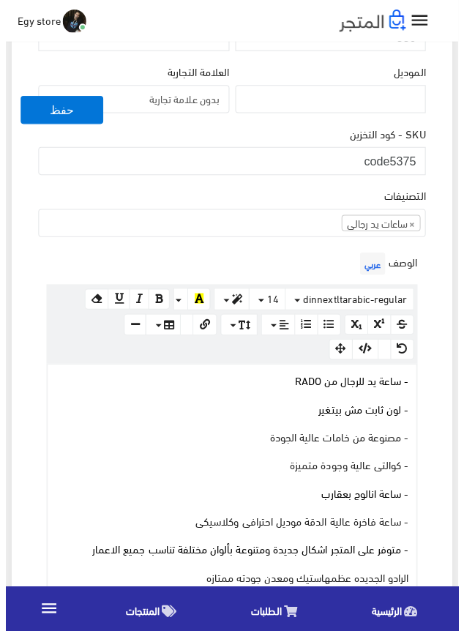
scroll to position [439, 0]
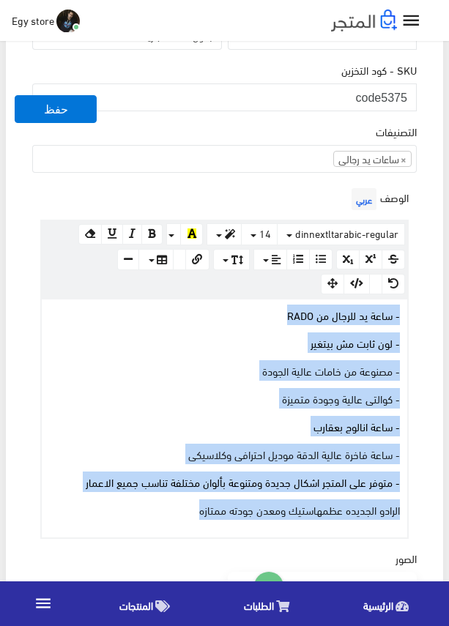
drag, startPoint x: 160, startPoint y: 509, endPoint x: 429, endPoint y: 317, distance: 330.1
click at [429, 317] on div "معلومات أساسية اسم المنتج عربي الساعة الرجالى الترند من RADO اظهار طلب عرض سعر …" at bounding box center [224, 447] width 437 height 1494
copy div "- ساعة يد للرجال من RADO - لون ثابت مش بيتغير - مصنوعة من خامات عالية الجودة - …"
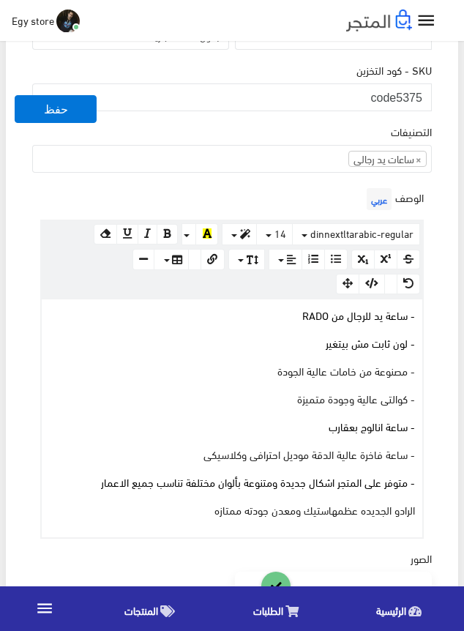
click at [81, 174] on div "التصنيفات ساعات يد رجالى ساعات يد حريمى اساور وبريسليت × ساعات يد رجالى" at bounding box center [232, 153] width 406 height 61
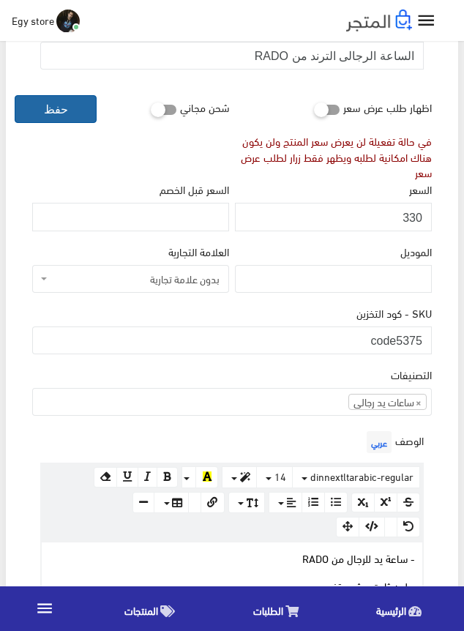
scroll to position [0, 0]
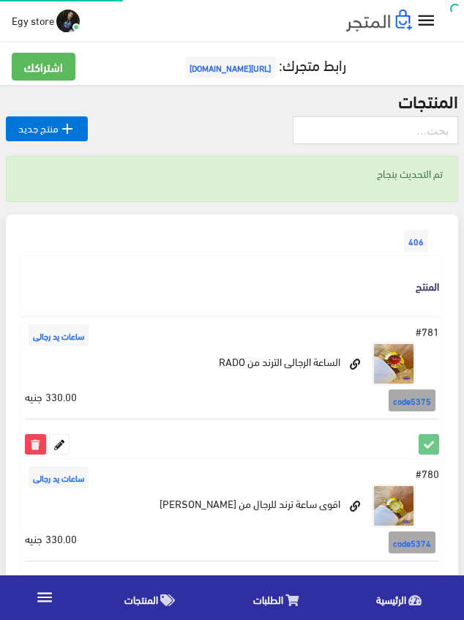
scroll to position [138, 1]
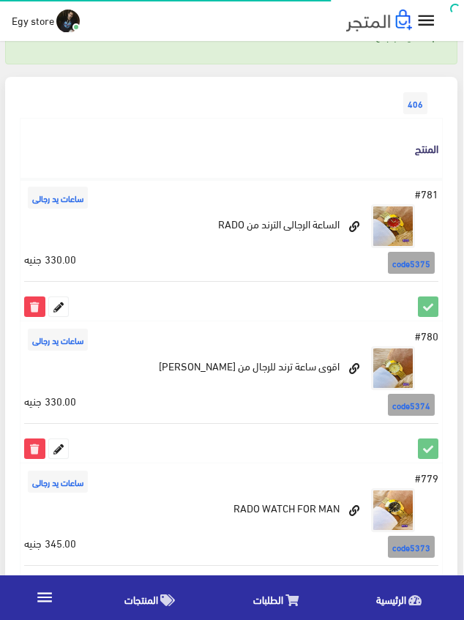
click at [395, 599] on span "الرئيسية" at bounding box center [391, 599] width 30 height 18
click at [37, 15] on span "Egy store" at bounding box center [33, 20] width 42 height 18
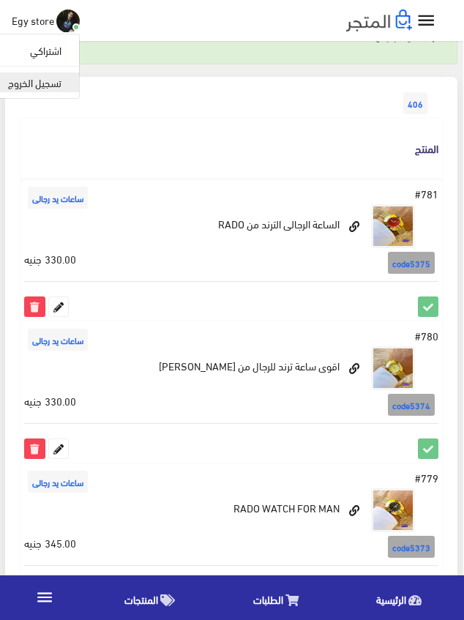
click at [26, 87] on link "تسجيل الخروج" at bounding box center [21, 82] width 116 height 20
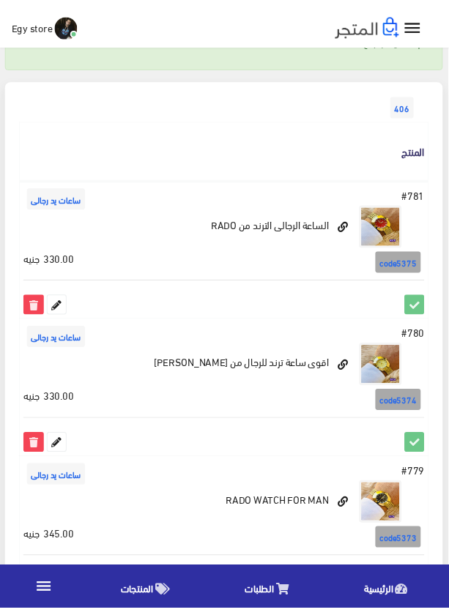
scroll to position [138, -6]
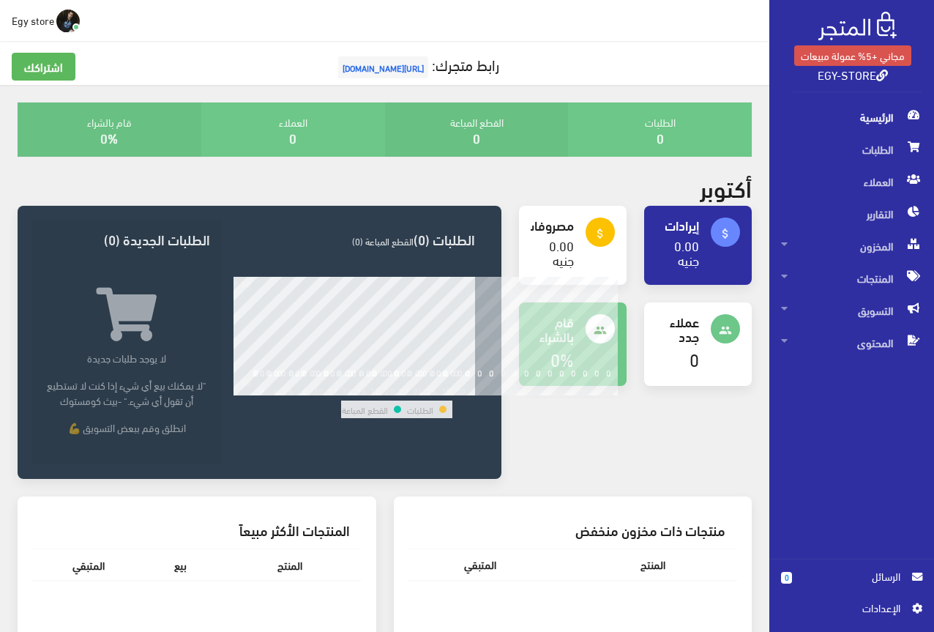
click at [37, 26] on span "Egy store" at bounding box center [33, 20] width 42 height 18
click at [58, 80] on link "تسجيل الخروج" at bounding box center [21, 82] width 116 height 20
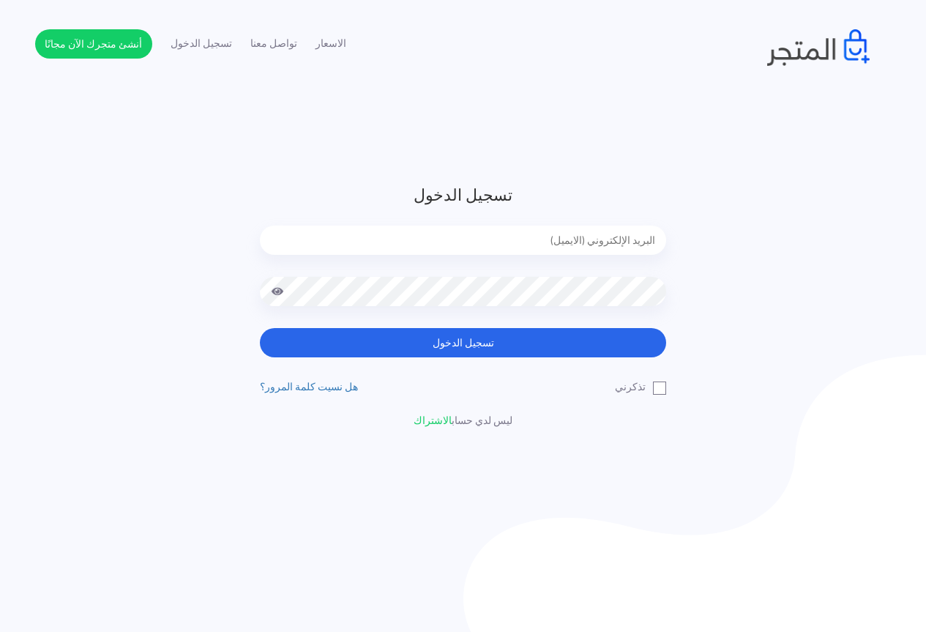
type input "[EMAIL_ADDRESS][DOMAIN_NAME]"
click at [663, 386] on label "تذكرني" at bounding box center [640, 386] width 51 height 15
click at [663, 386] on input "تذكرني" at bounding box center [662, 384] width 10 height 10
checkbox input "true"
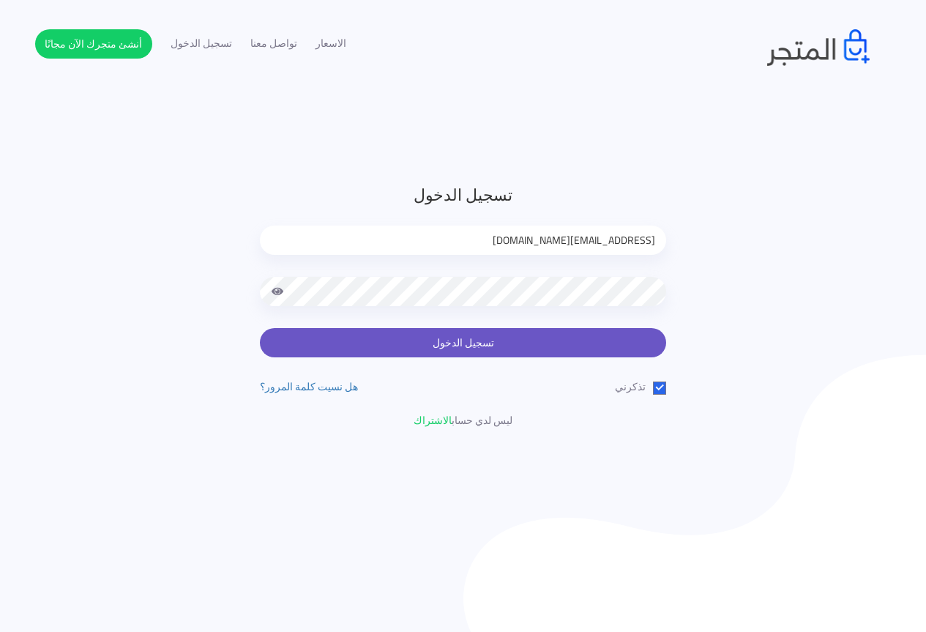
click at [595, 351] on button "تسجيل الدخول" at bounding box center [463, 342] width 406 height 29
